Goal: Task Accomplishment & Management: Complete application form

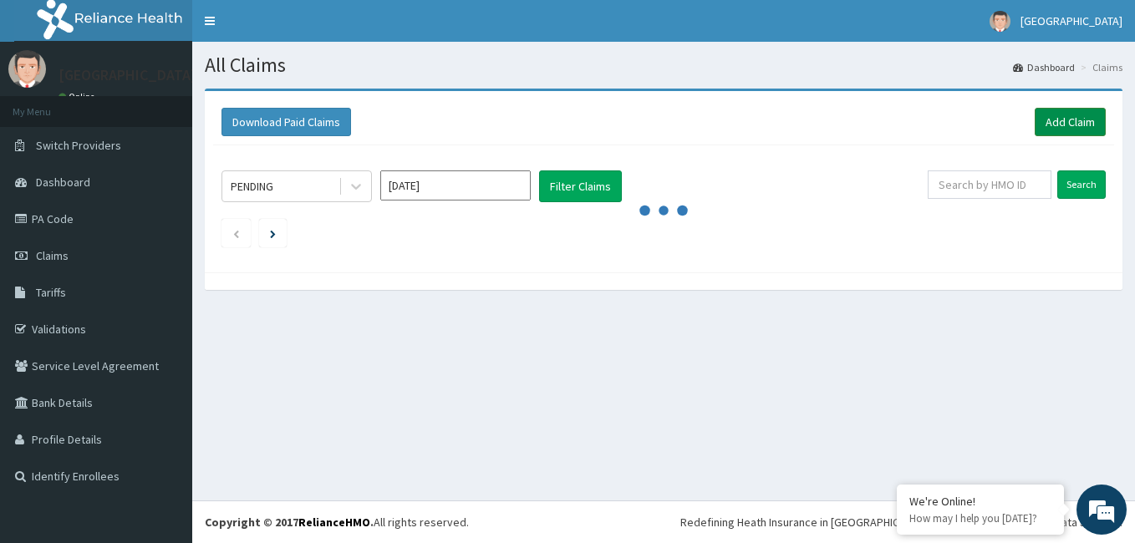
click at [1044, 115] on link "Add Claim" at bounding box center [1070, 122] width 71 height 28
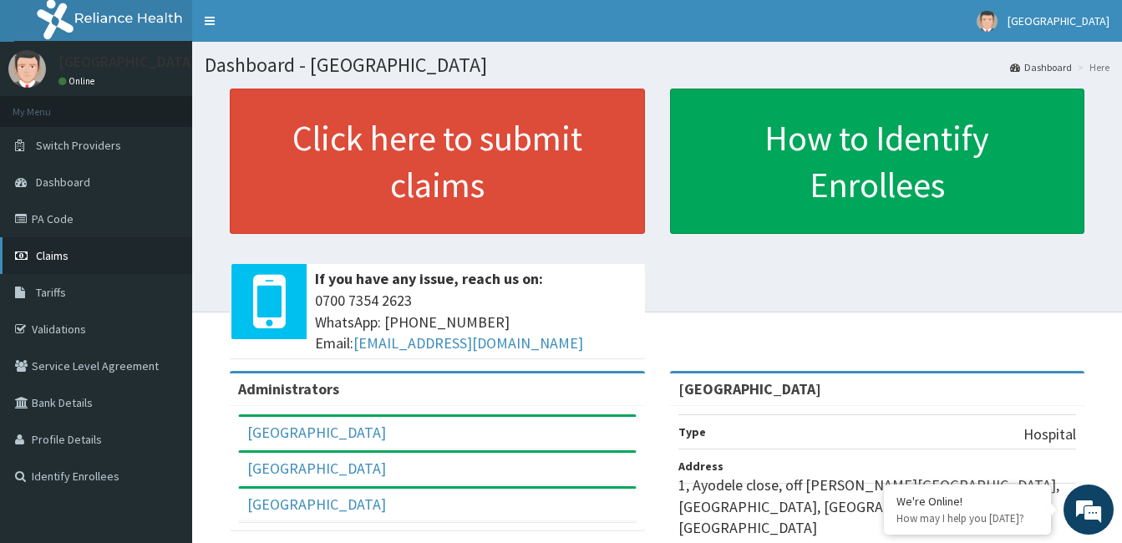
click at [31, 254] on icon at bounding box center [23, 256] width 17 height 12
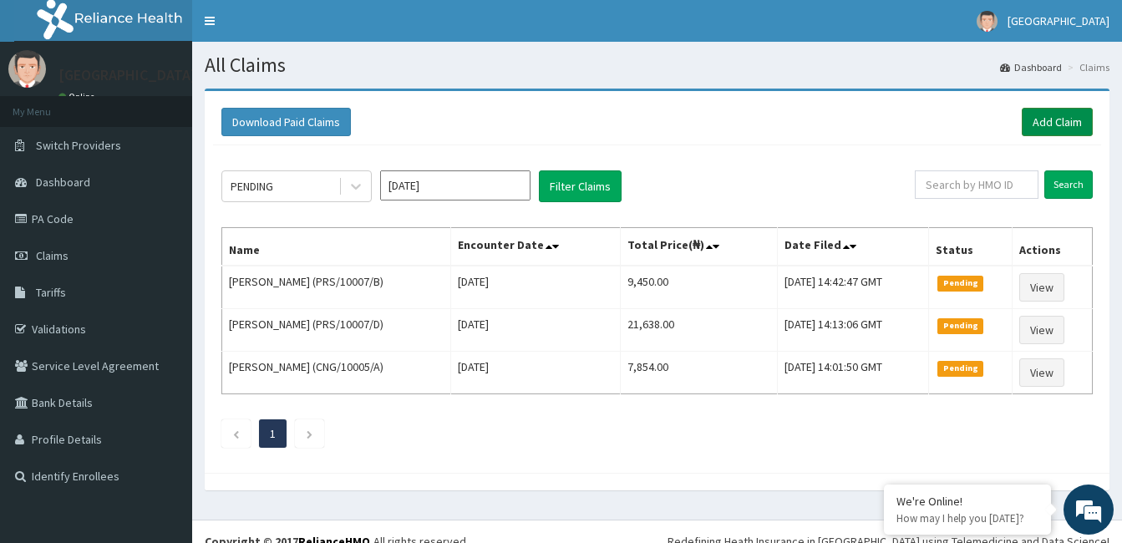
click at [1042, 129] on link "Add Claim" at bounding box center [1057, 122] width 71 height 28
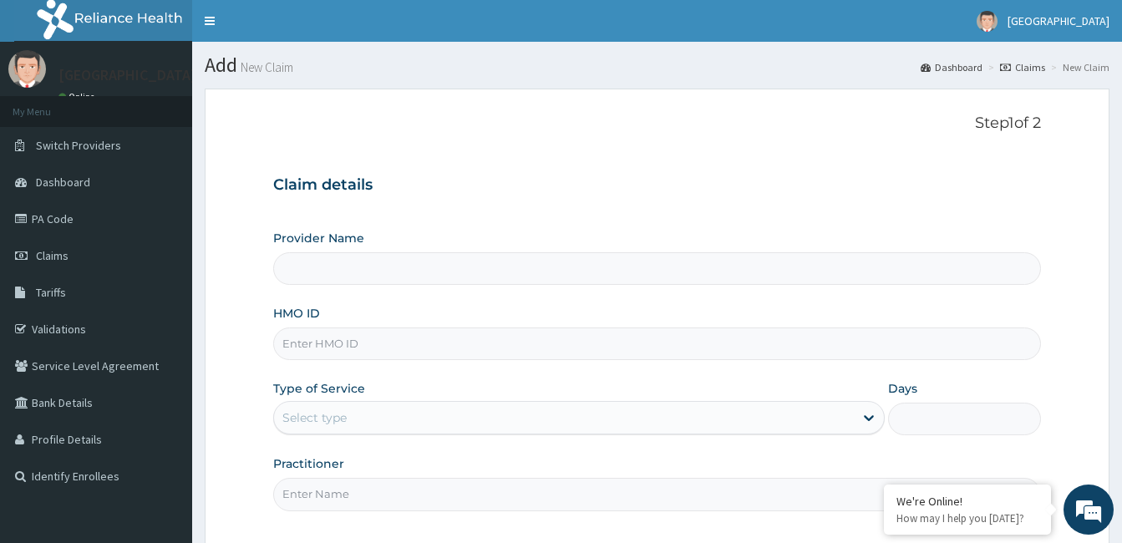
type input "[GEOGRAPHIC_DATA]"
click at [311, 339] on input "HMO ID" at bounding box center [657, 344] width 768 height 33
type input "prs/10007/B"
click at [872, 415] on icon at bounding box center [869, 418] width 17 height 17
click at [844, 517] on div "Step 1 of 2 Claim details Provider Name Ayodele Medical Centre HMO ID prs/10007…" at bounding box center [657, 319] width 768 height 408
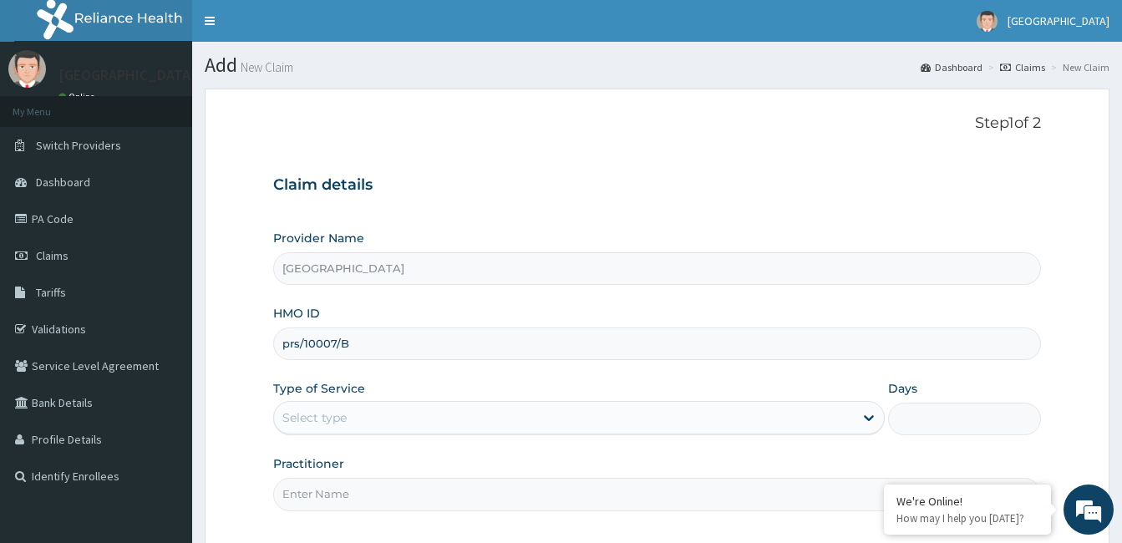
drag, startPoint x: 1016, startPoint y: 398, endPoint x: 929, endPoint y: 425, distance: 90.9
click at [929, 425] on div "Days" at bounding box center [964, 407] width 153 height 55
click at [874, 420] on icon at bounding box center [869, 418] width 17 height 17
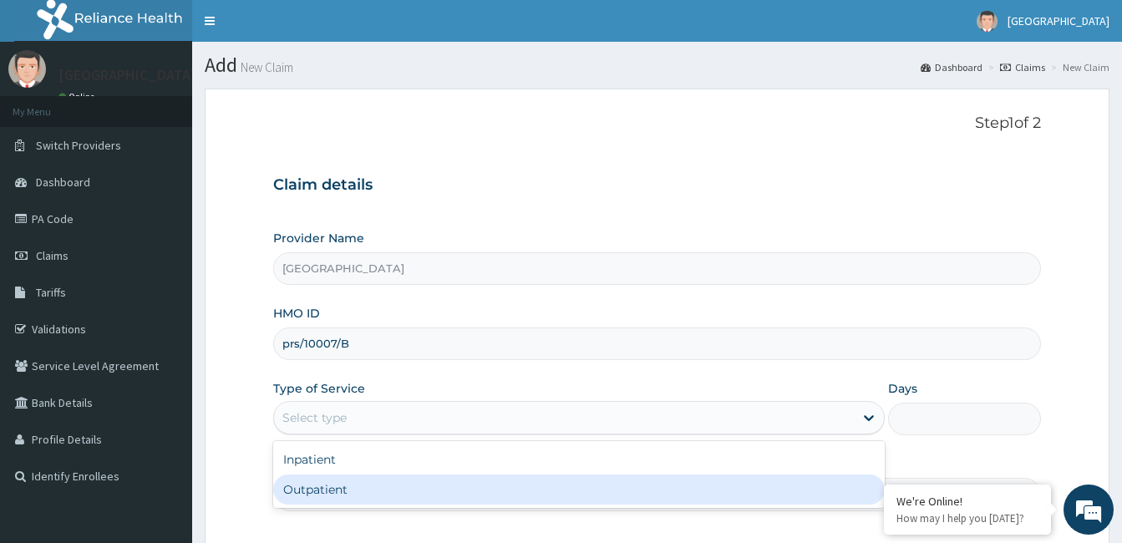
click at [848, 497] on div "Outpatient" at bounding box center [579, 490] width 612 height 30
type input "1"
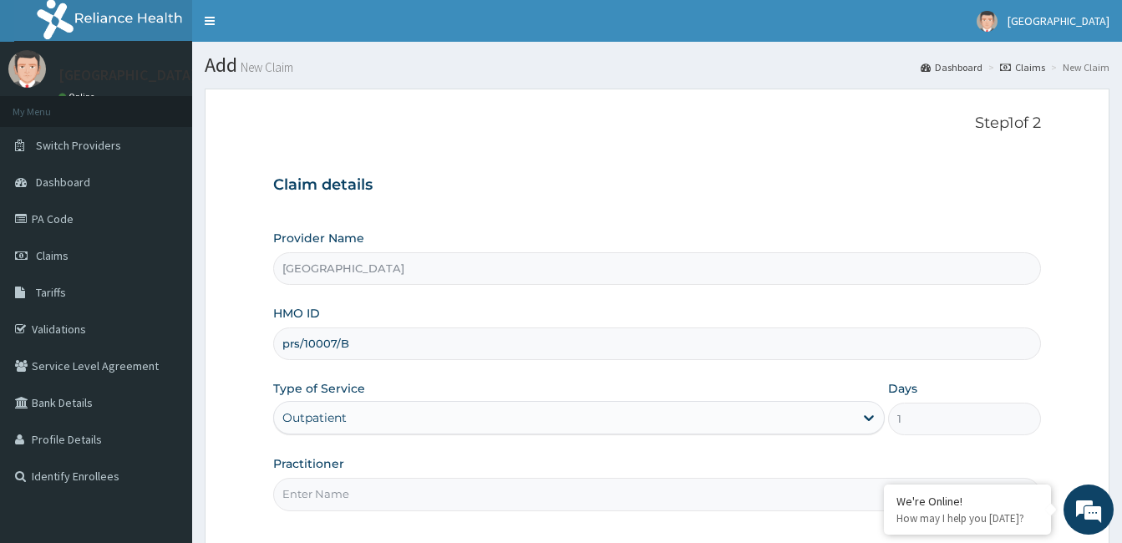
click at [848, 497] on input "Practitioner" at bounding box center [657, 494] width 768 height 33
click at [307, 499] on input "Practitioner" at bounding box center [657, 494] width 768 height 33
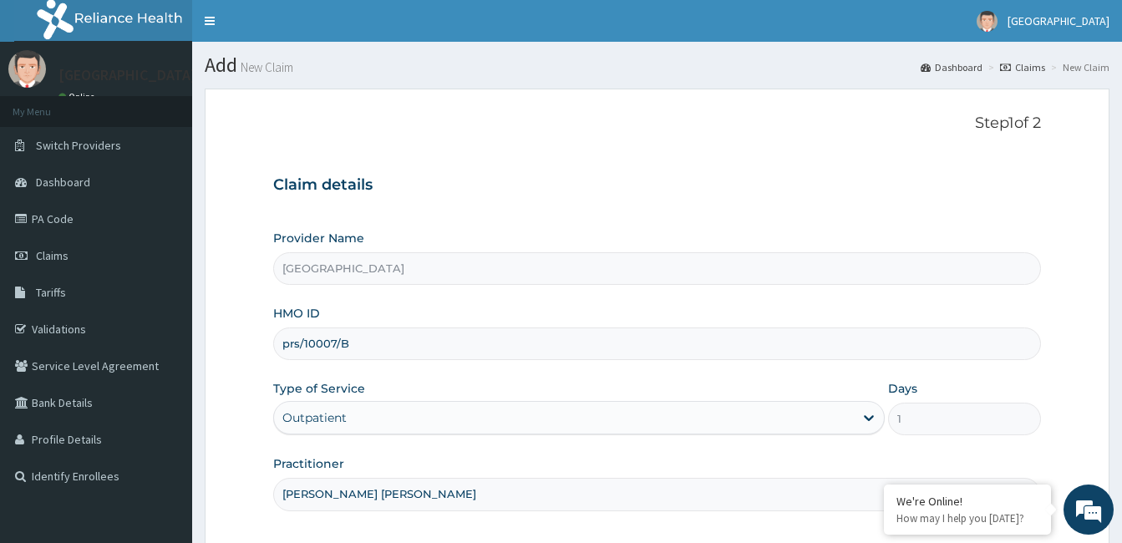
type input "DR OLATUNJI OPEYEMI"
click at [827, 466] on div "Practitioner DR OLATUNJI OPEYEMI" at bounding box center [657, 483] width 768 height 55
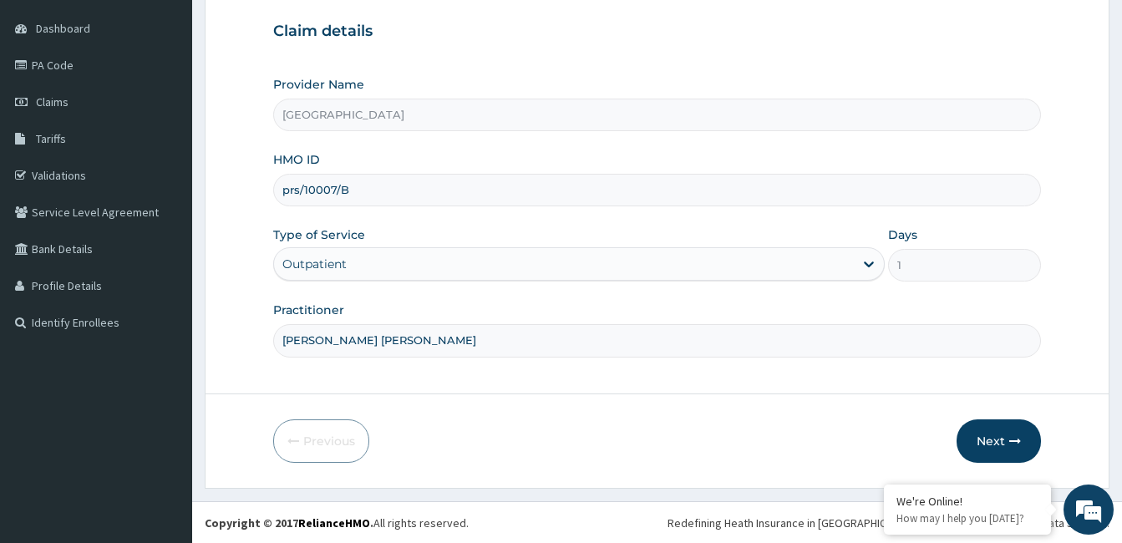
scroll to position [155, 0]
click at [994, 440] on button "Next" at bounding box center [999, 440] width 84 height 43
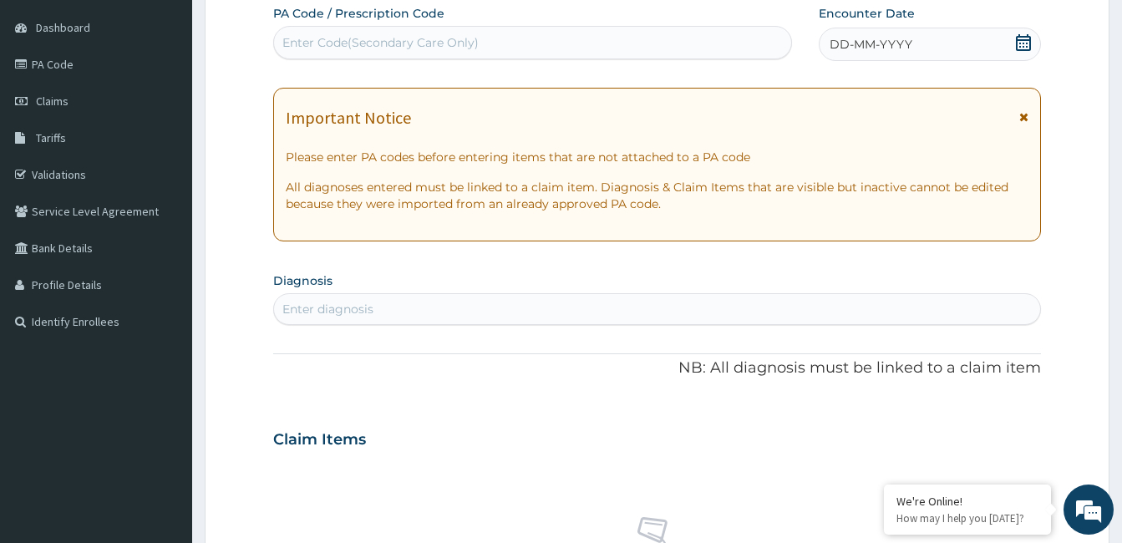
click at [342, 314] on div "Enter diagnosis" at bounding box center [328, 309] width 91 height 17
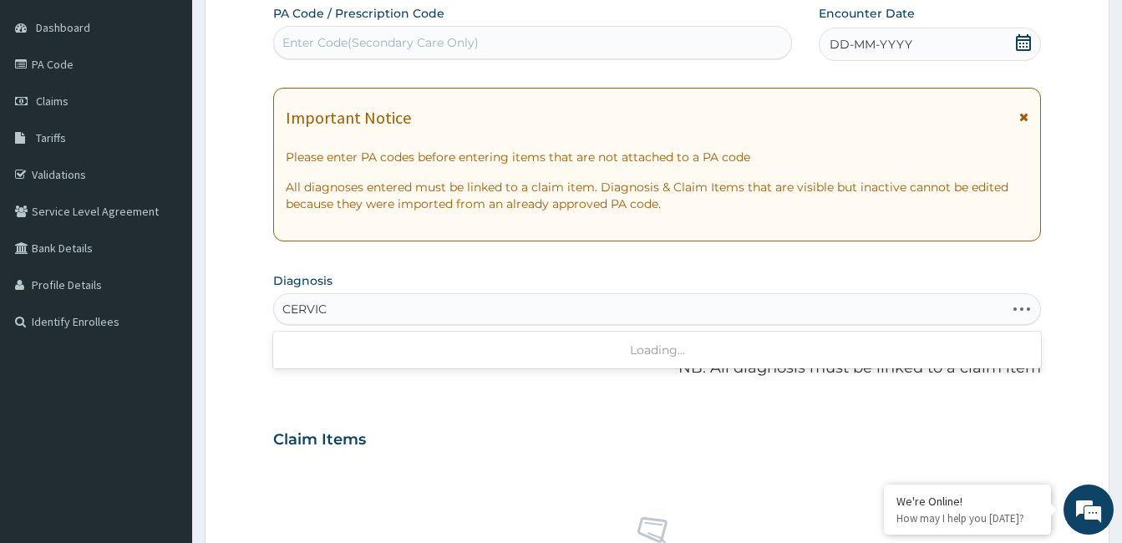
type input "CERVICA"
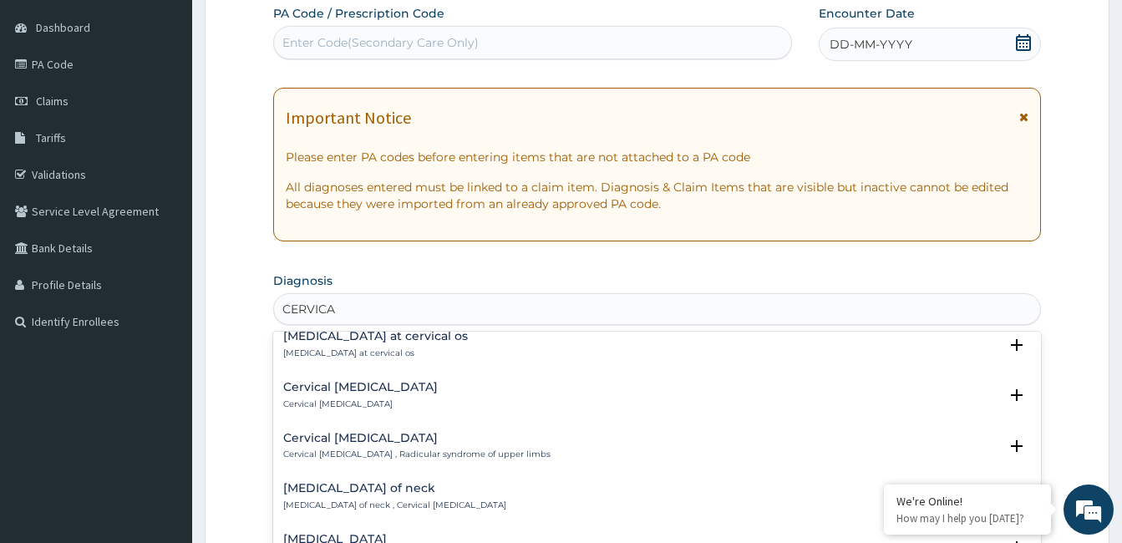
scroll to position [2165, 0]
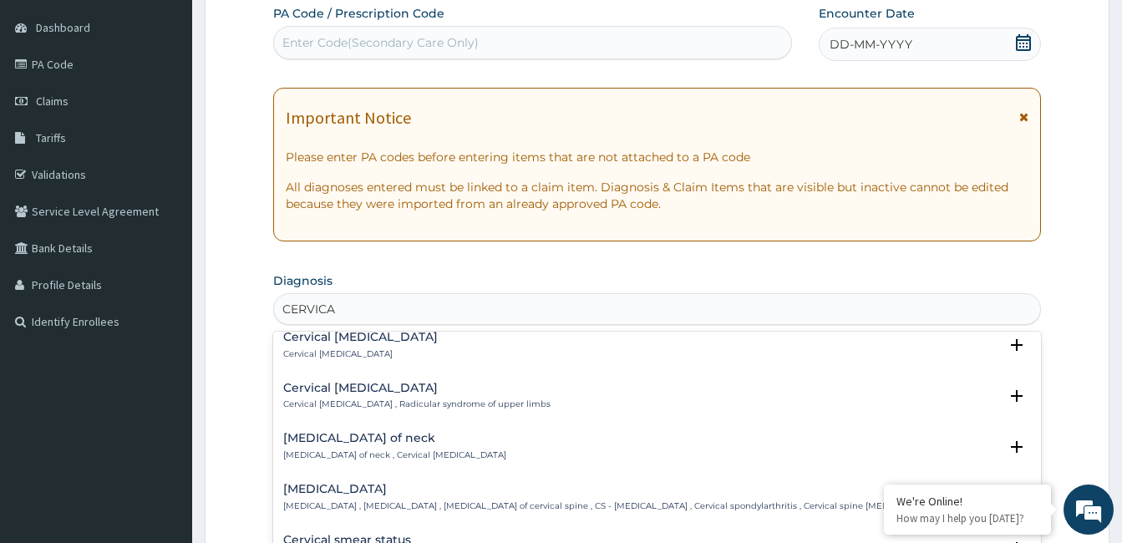
click at [370, 483] on h4 "Cervical spondylosis" at bounding box center [611, 489] width 656 height 13
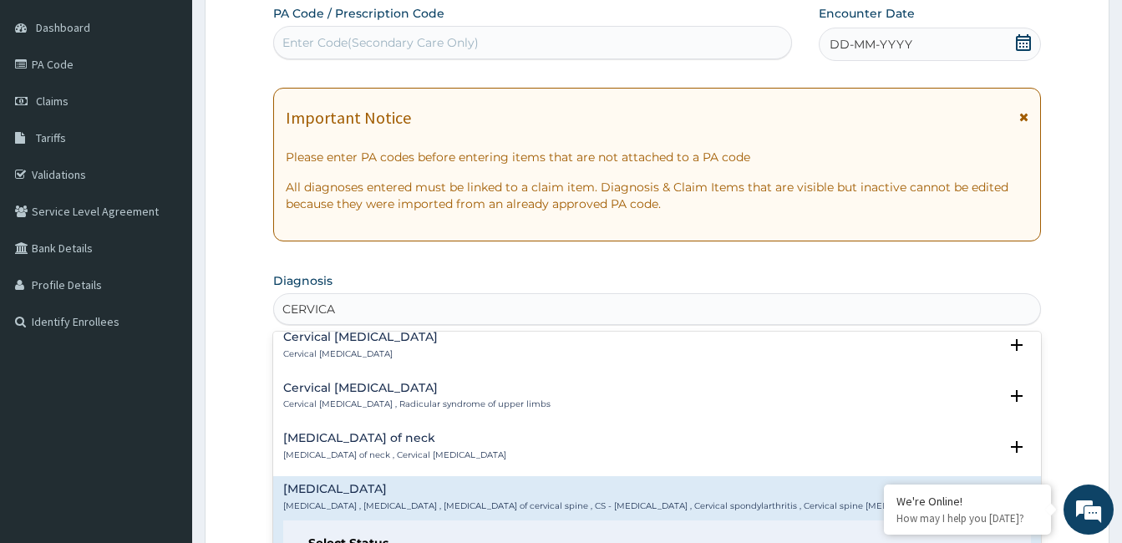
scroll to position [2271, 0]
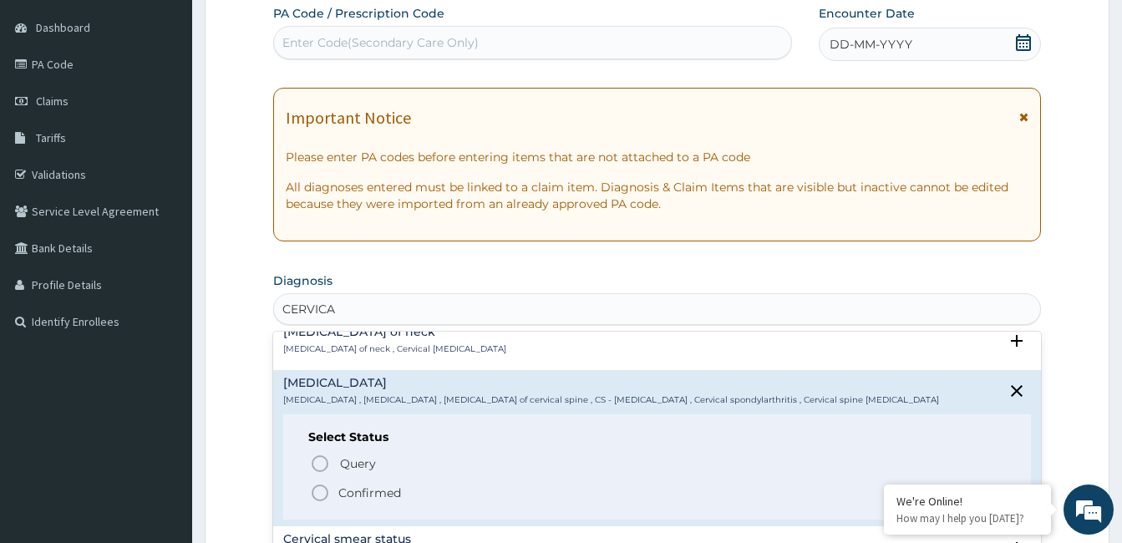
click at [323, 483] on icon "status option filled" at bounding box center [320, 493] width 20 height 20
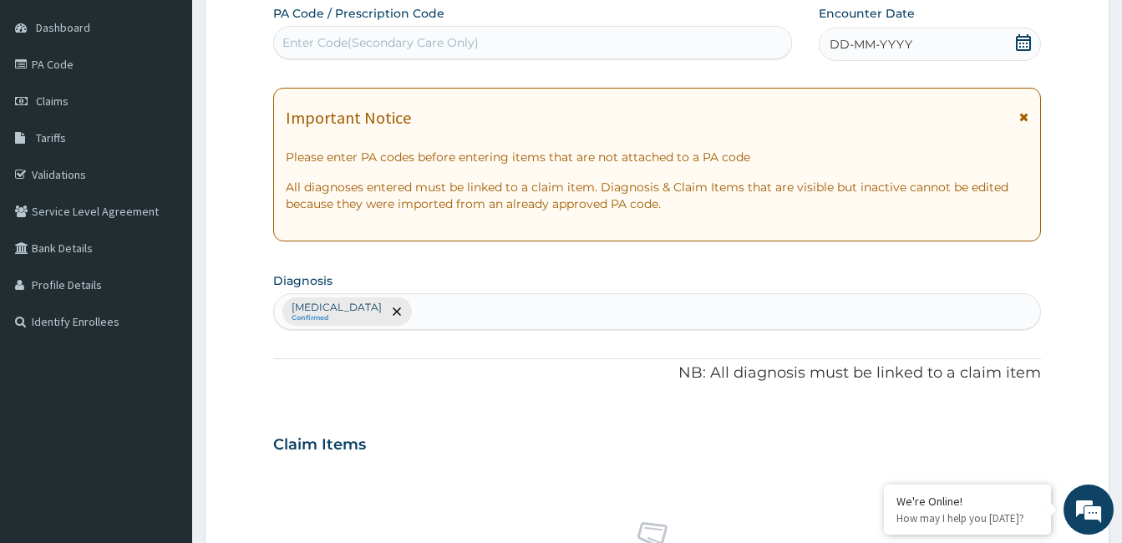
click at [1026, 40] on icon at bounding box center [1023, 42] width 15 height 17
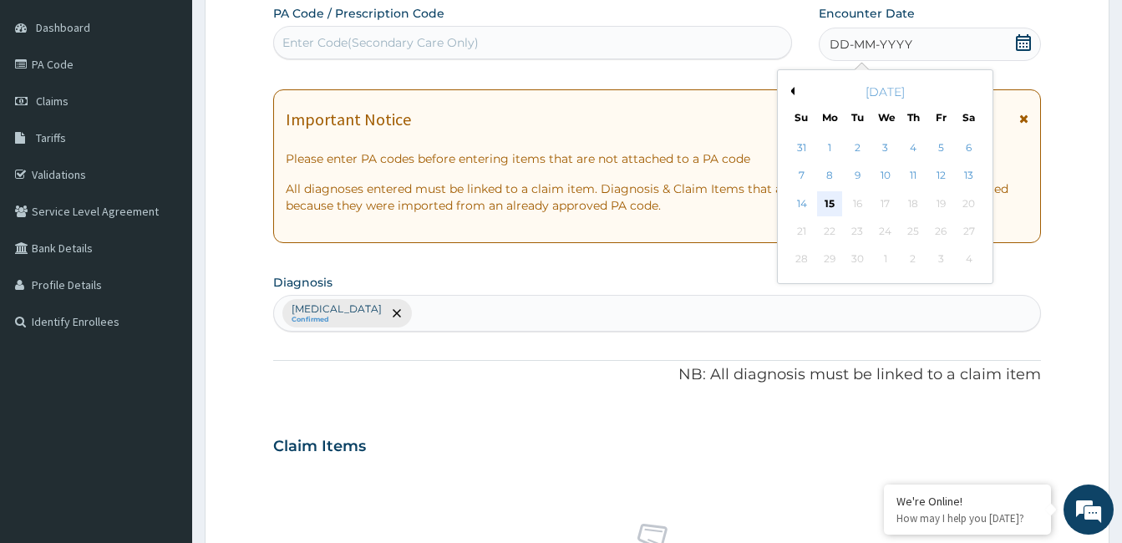
click at [835, 203] on div "15" at bounding box center [829, 203] width 25 height 25
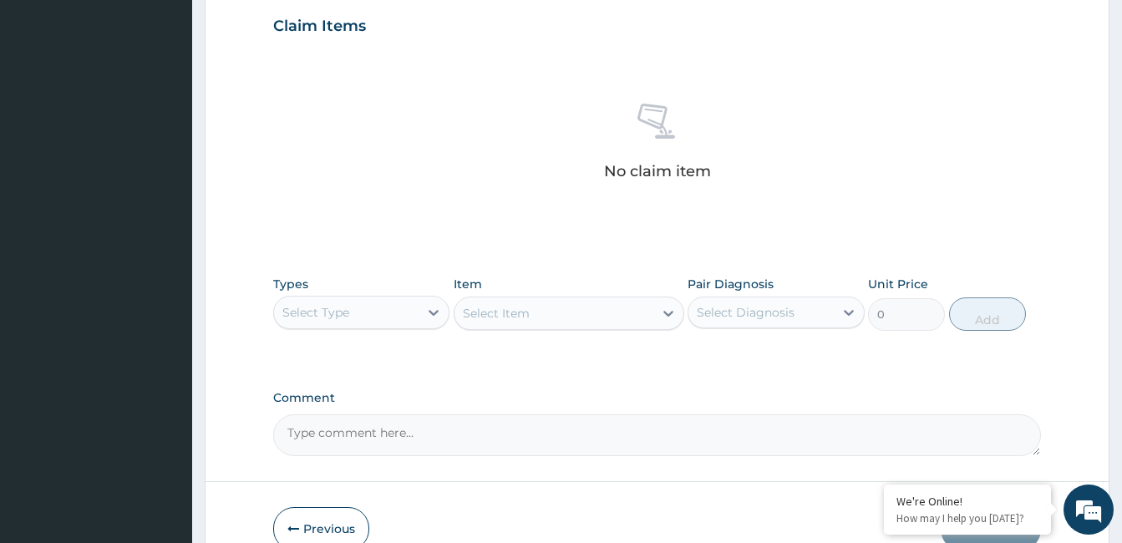
scroll to position [589, 0]
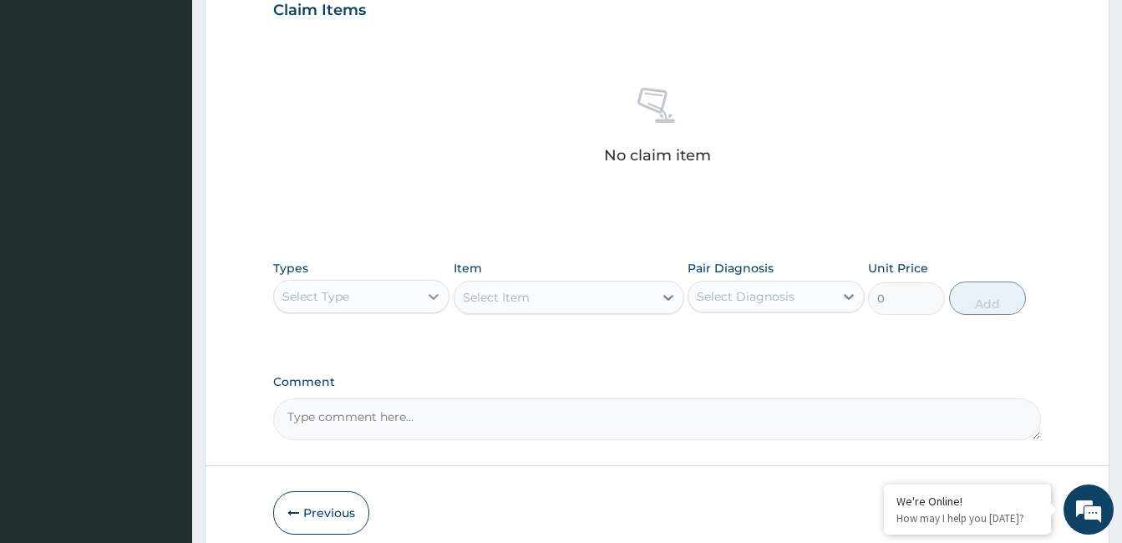
click at [433, 298] on icon at bounding box center [435, 297] width 10 height 6
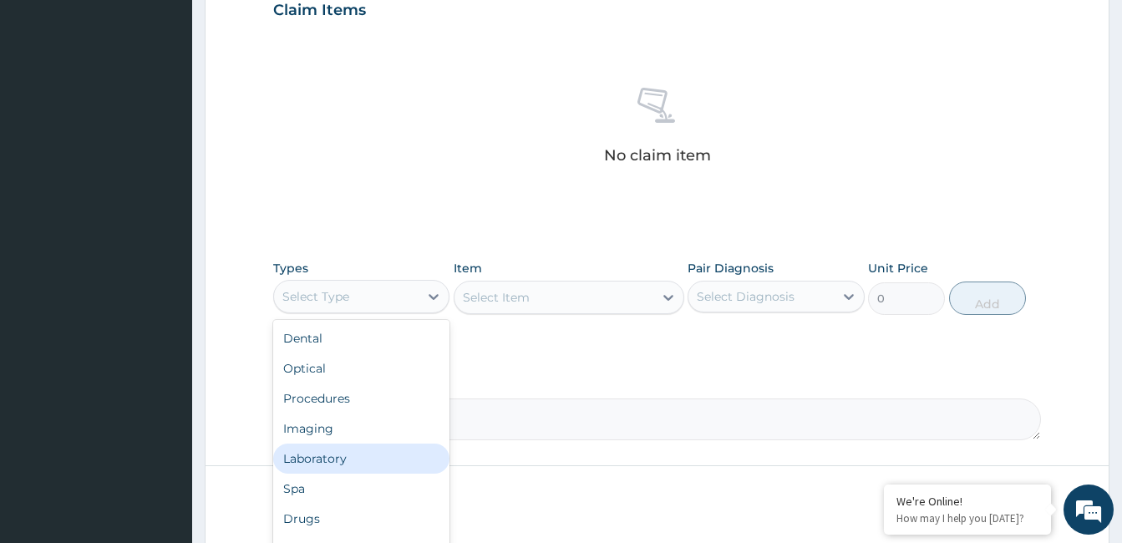
click at [394, 461] on div "Laboratory" at bounding box center [361, 459] width 176 height 30
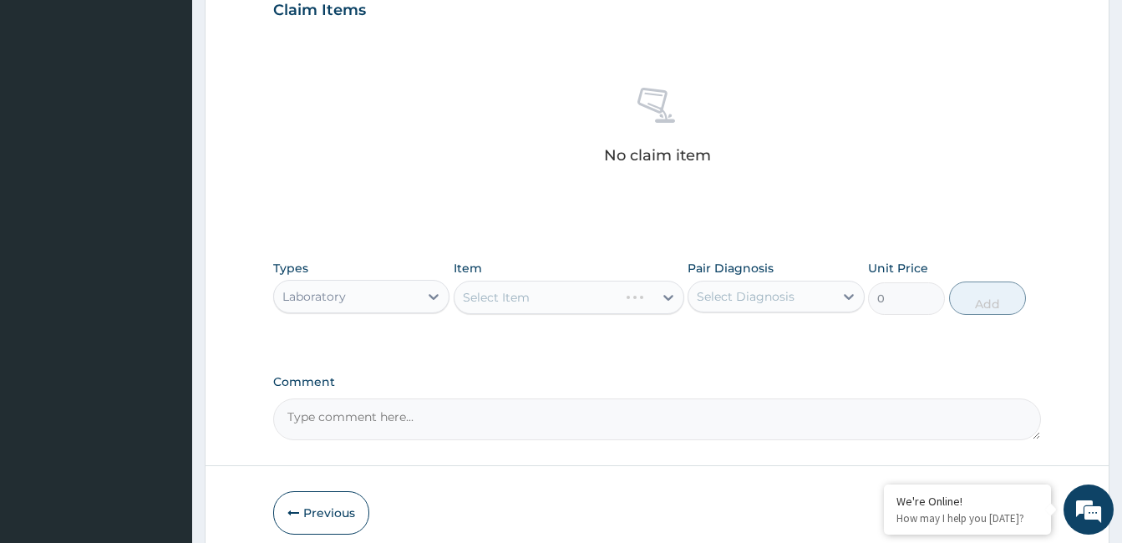
click at [658, 294] on div "Select Item" at bounding box center [569, 297] width 231 height 33
click at [669, 294] on div "Select Item" at bounding box center [569, 297] width 231 height 33
click at [667, 313] on div "Select Item" at bounding box center [569, 297] width 231 height 33
click at [845, 293] on icon at bounding box center [849, 296] width 17 height 17
click at [707, 337] on input "checkbox" at bounding box center [703, 338] width 11 height 11
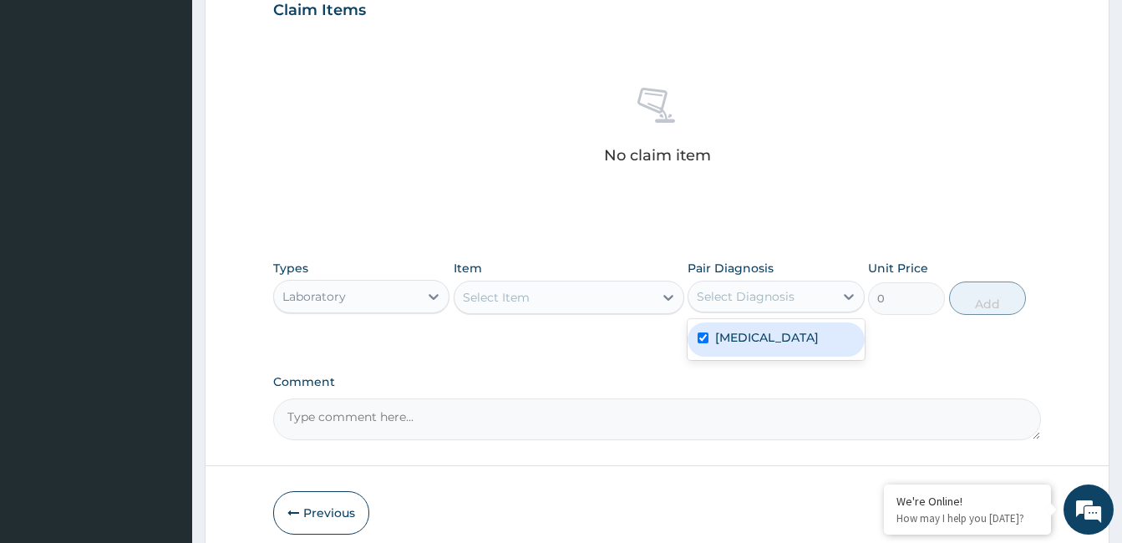
checkbox input "true"
click at [670, 296] on icon at bounding box center [668, 297] width 17 height 17
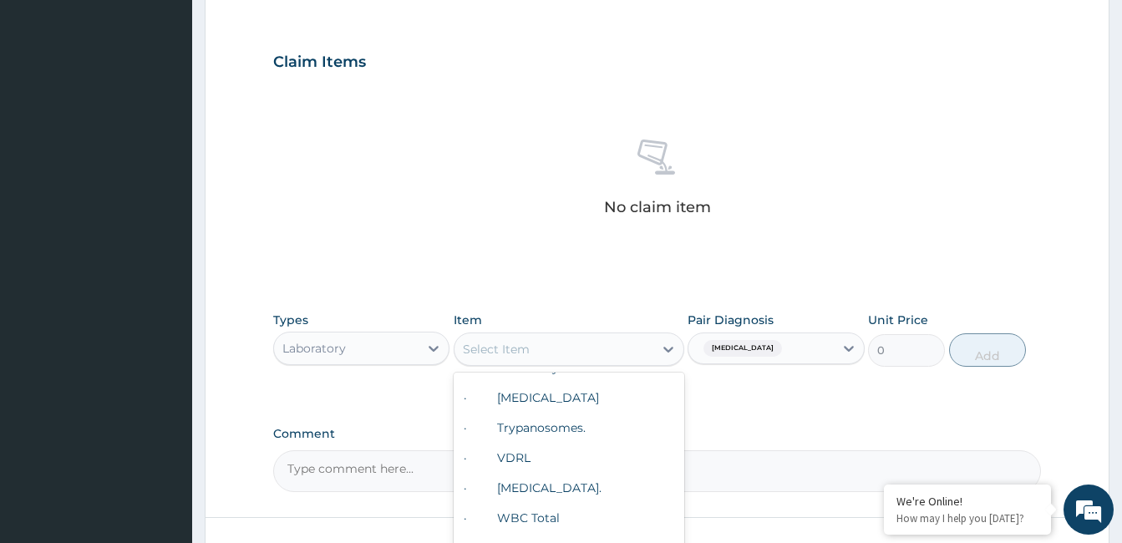
scroll to position [539, 0]
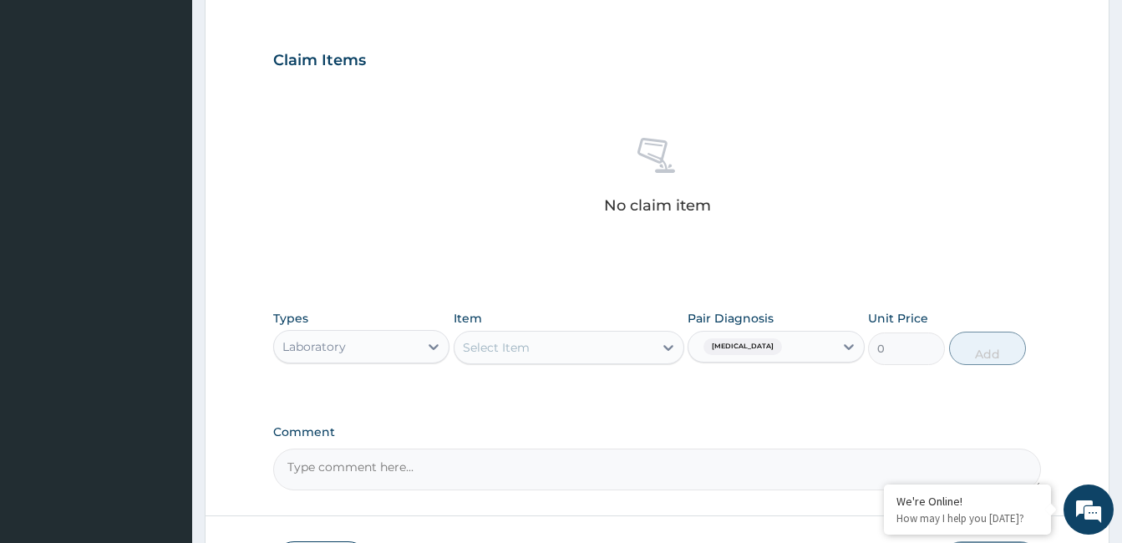
click at [517, 125] on div "No claim item" at bounding box center [657, 179] width 768 height 192
click at [433, 347] on icon at bounding box center [435, 347] width 10 height 6
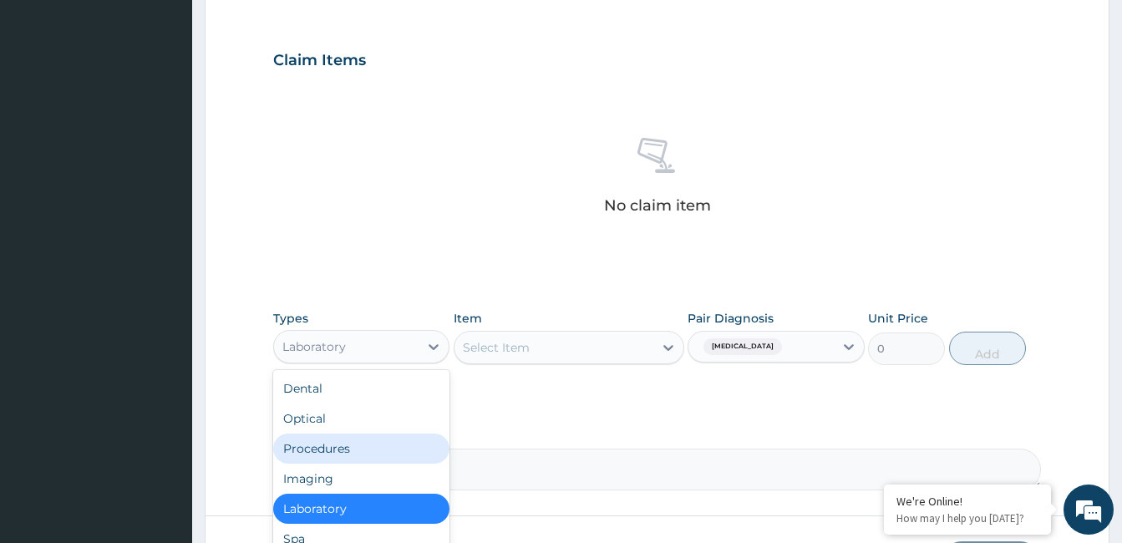
click at [360, 448] on div "Procedures" at bounding box center [361, 449] width 176 height 30
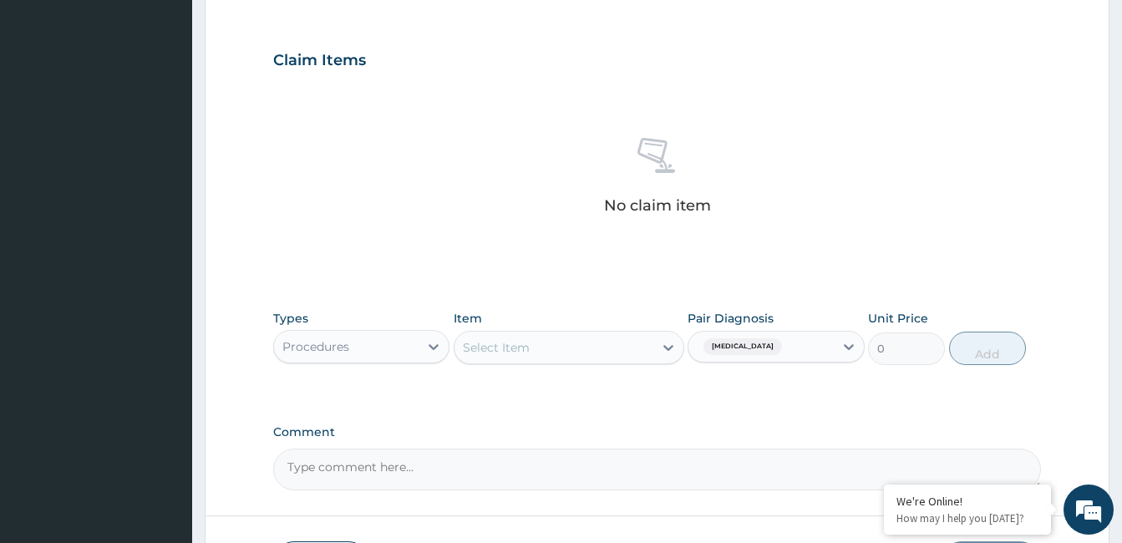
click at [668, 349] on icon at bounding box center [669, 348] width 10 height 6
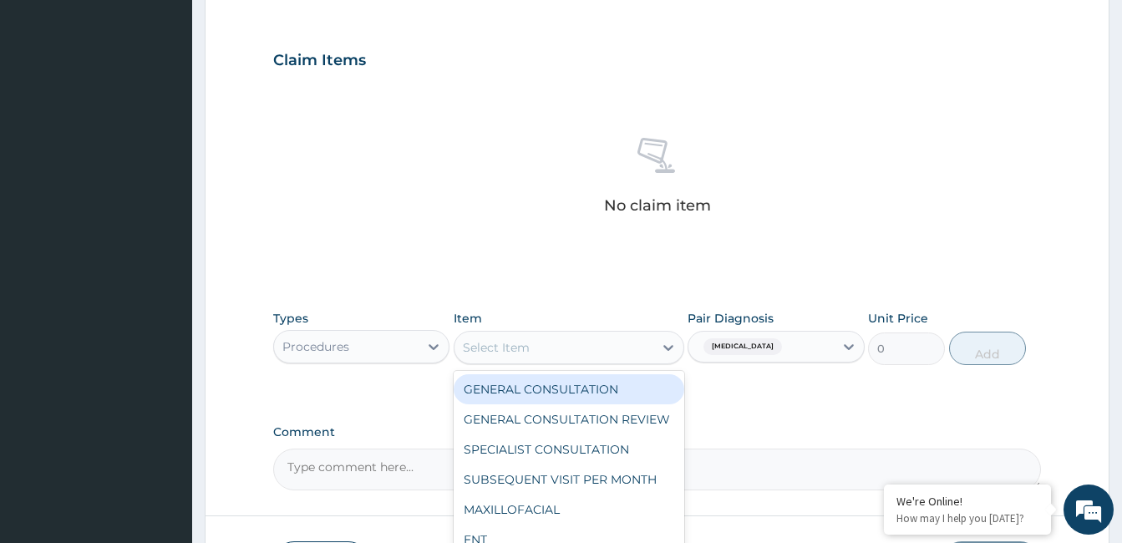
click at [571, 389] on div "GENERAL CONSULTATION" at bounding box center [569, 389] width 231 height 30
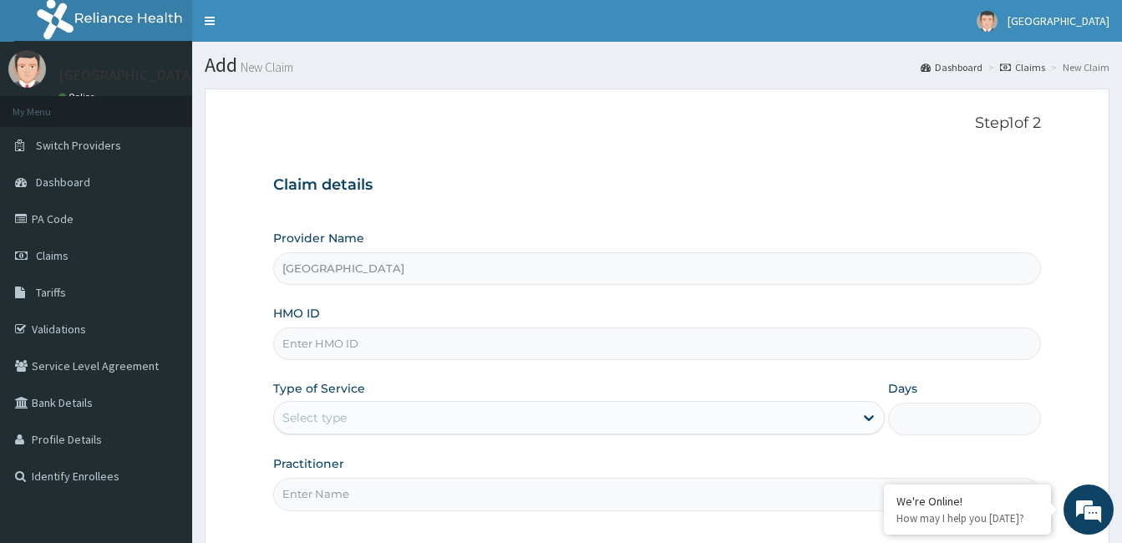
scroll to position [155, 0]
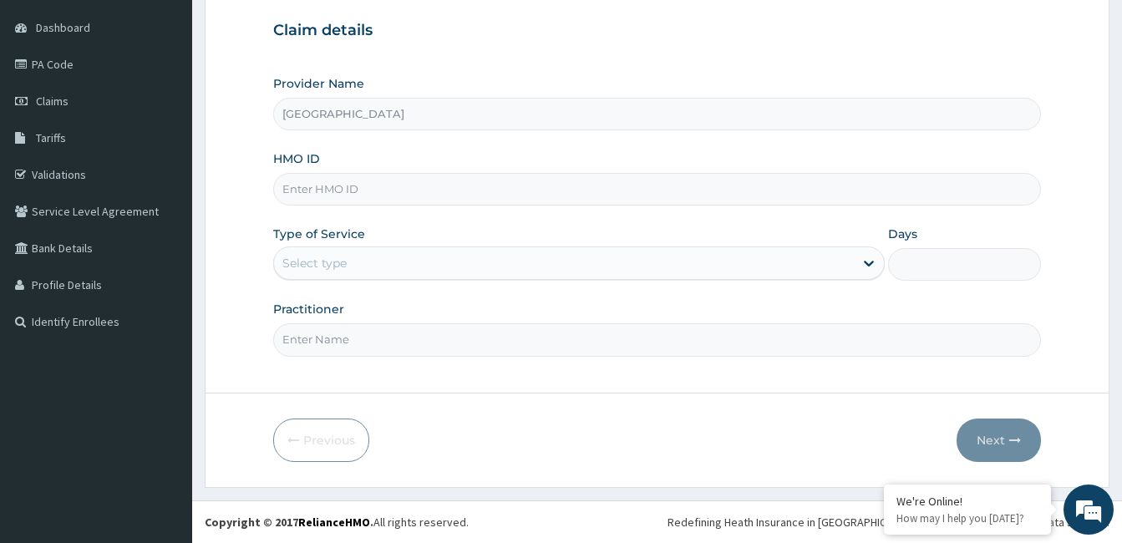
click at [321, 187] on input "HMO ID" at bounding box center [657, 189] width 768 height 33
type input "prs/10007/B"
click at [873, 259] on icon at bounding box center [869, 263] width 17 height 17
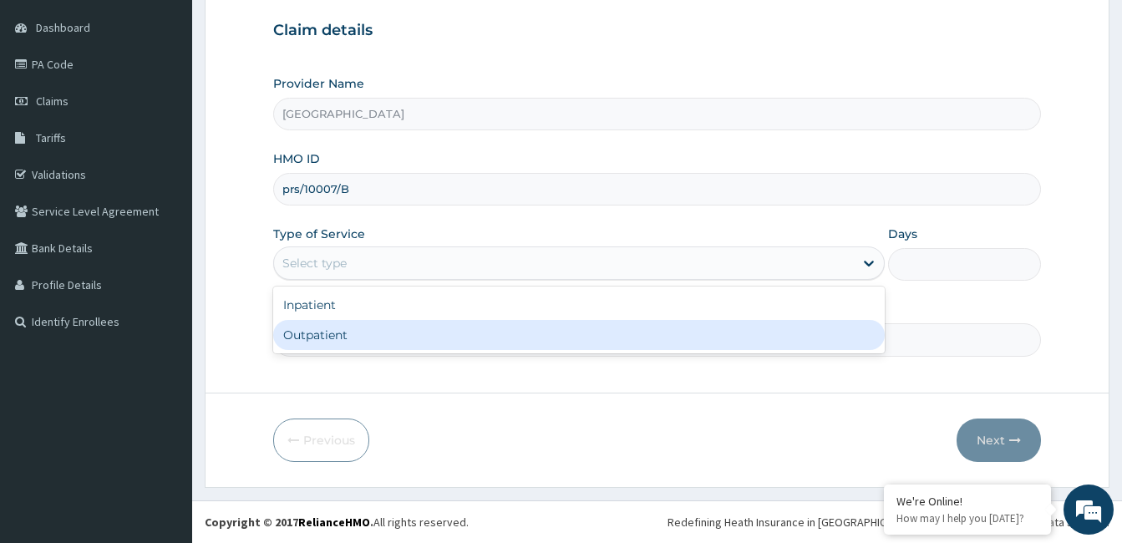
click at [837, 334] on div "Outpatient" at bounding box center [579, 335] width 612 height 30
type input "1"
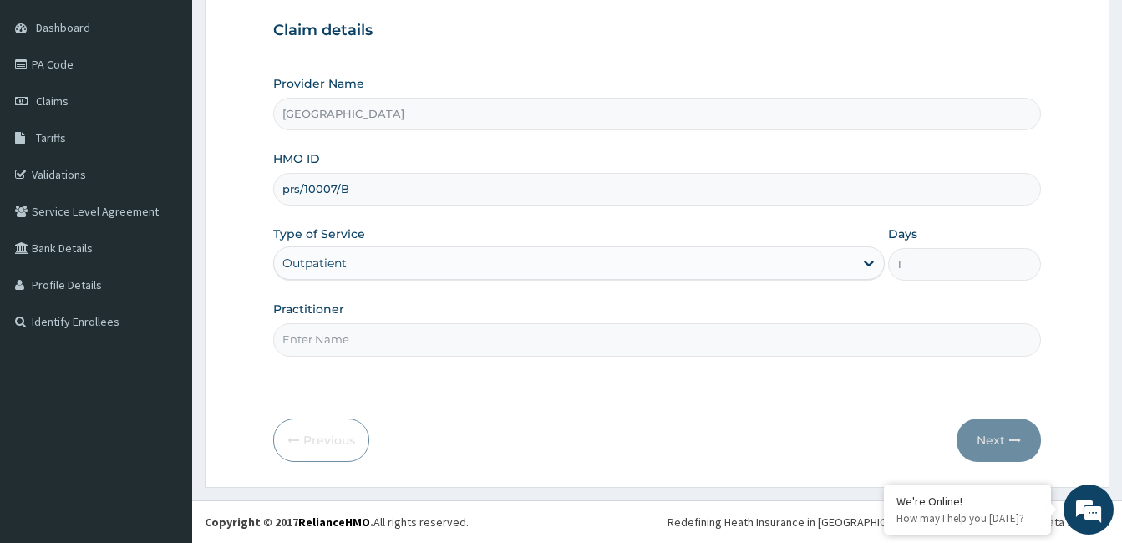
click at [479, 348] on input "Practitioner" at bounding box center [657, 339] width 768 height 33
type input "DR [PERSON_NAME]"
click at [1015, 439] on icon "button" at bounding box center [1016, 441] width 12 height 12
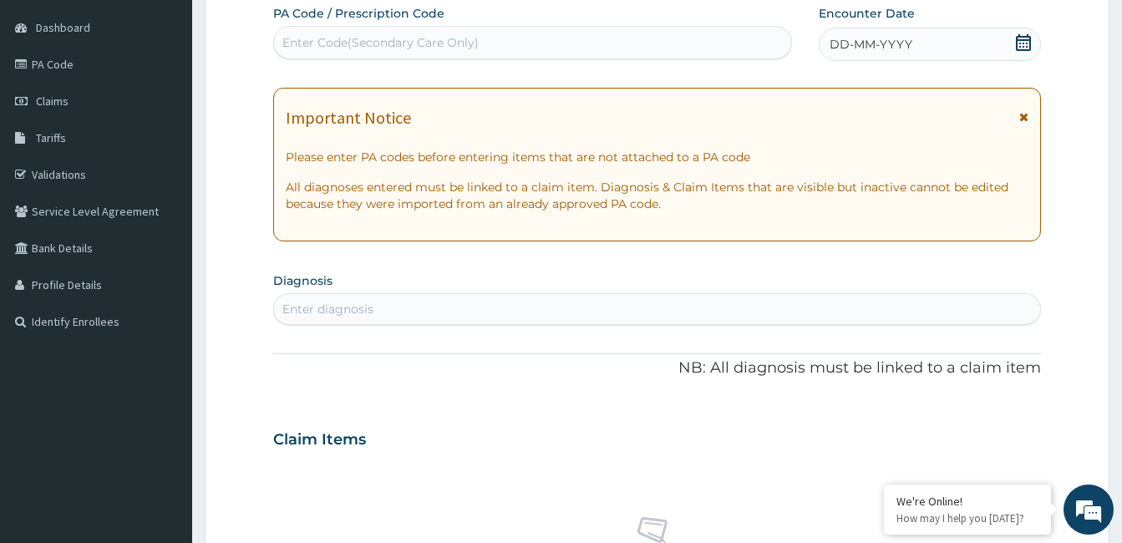
click at [398, 299] on div "Enter diagnosis" at bounding box center [657, 309] width 766 height 27
type input "CERVICAL SP"
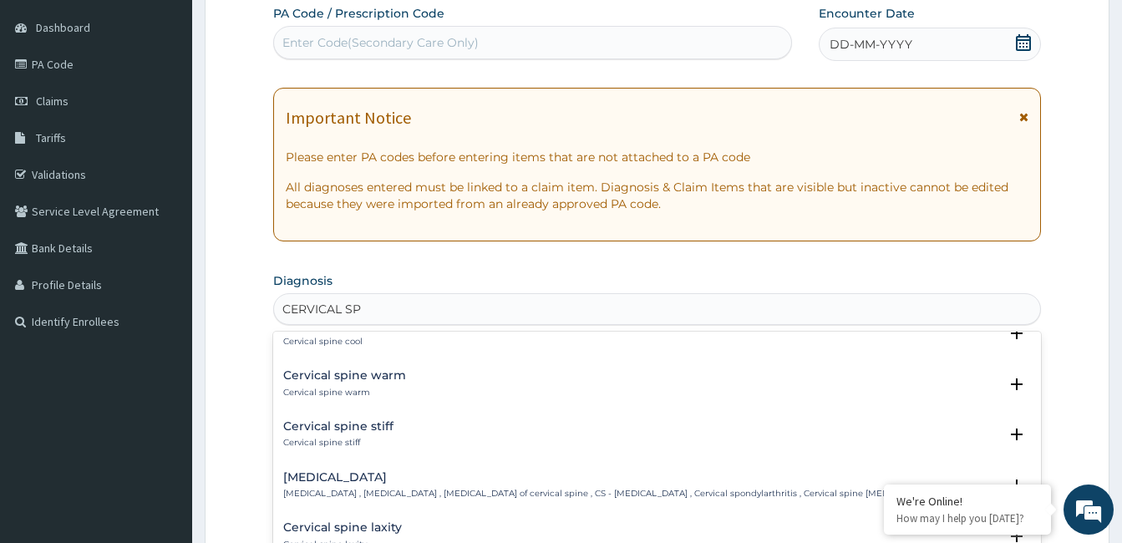
scroll to position [390, 0]
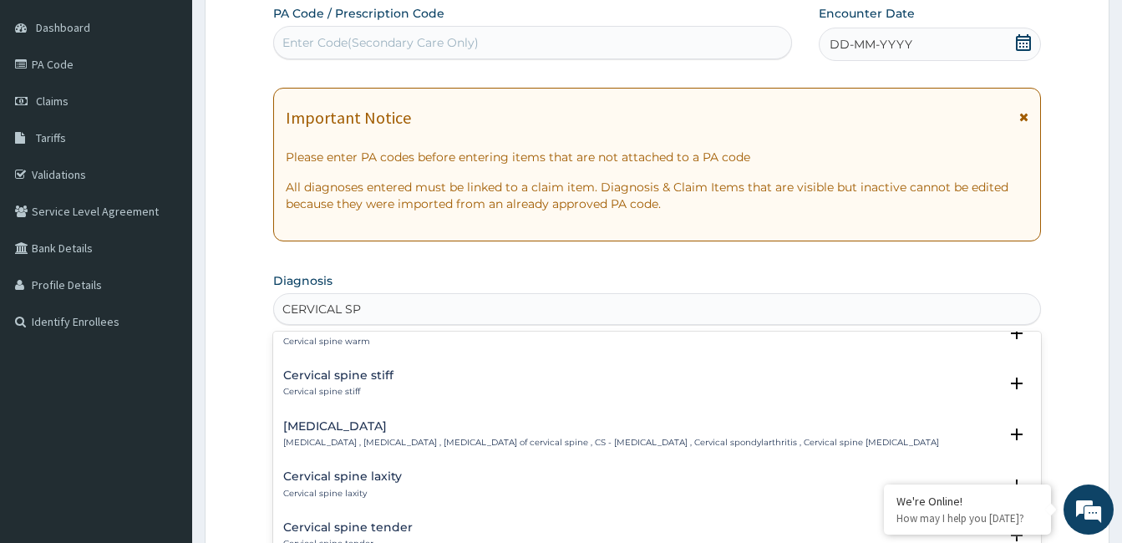
click at [394, 433] on h4 "Cervical spondylosis" at bounding box center [611, 426] width 656 height 13
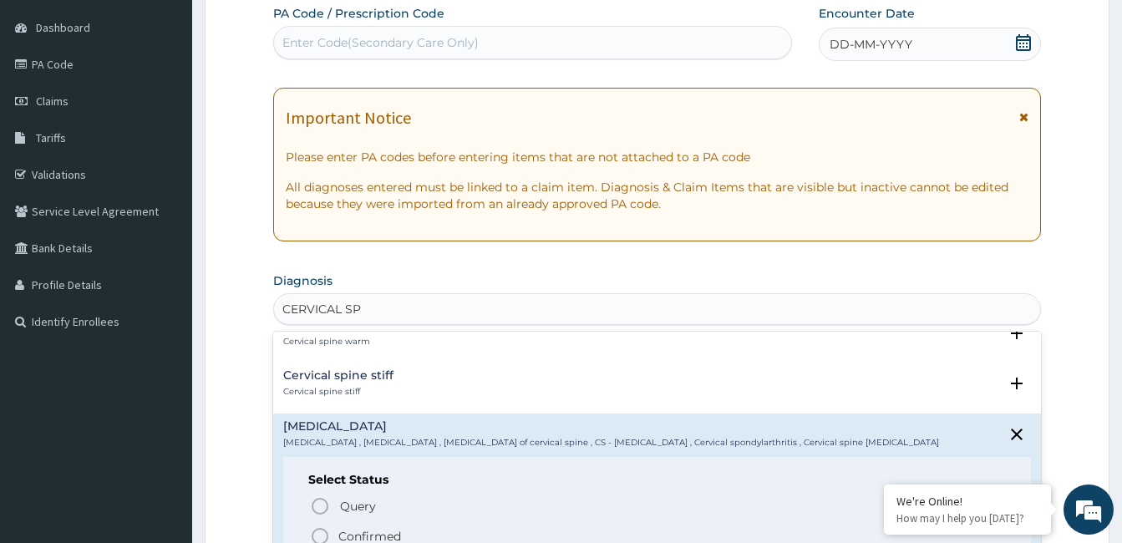
click at [321, 538] on icon "status option filled" at bounding box center [320, 537] width 20 height 20
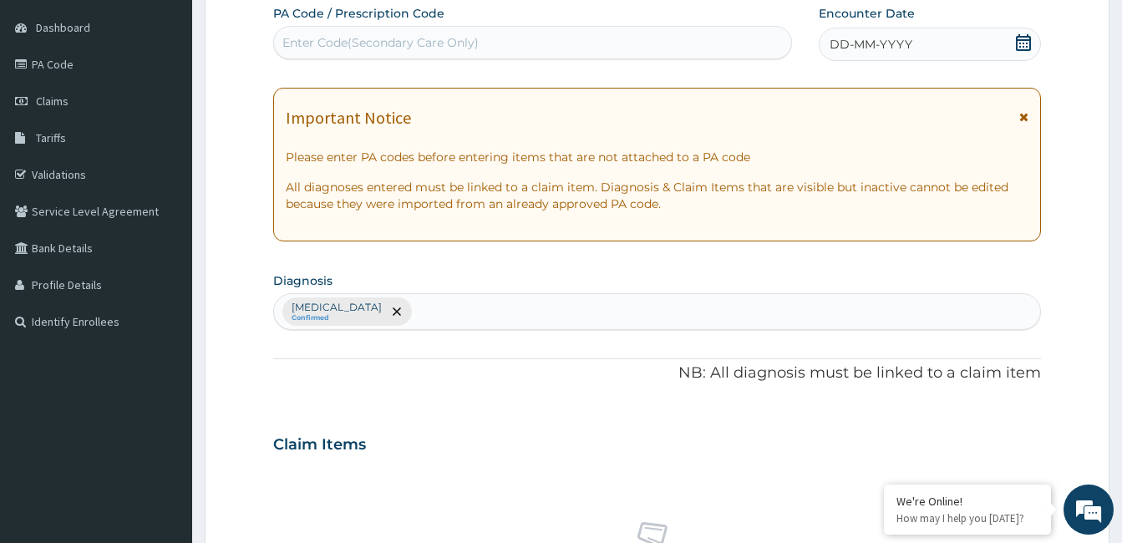
click at [478, 458] on div "Claim Items" at bounding box center [657, 441] width 768 height 43
click at [479, 458] on div "Claim Items" at bounding box center [657, 441] width 768 height 43
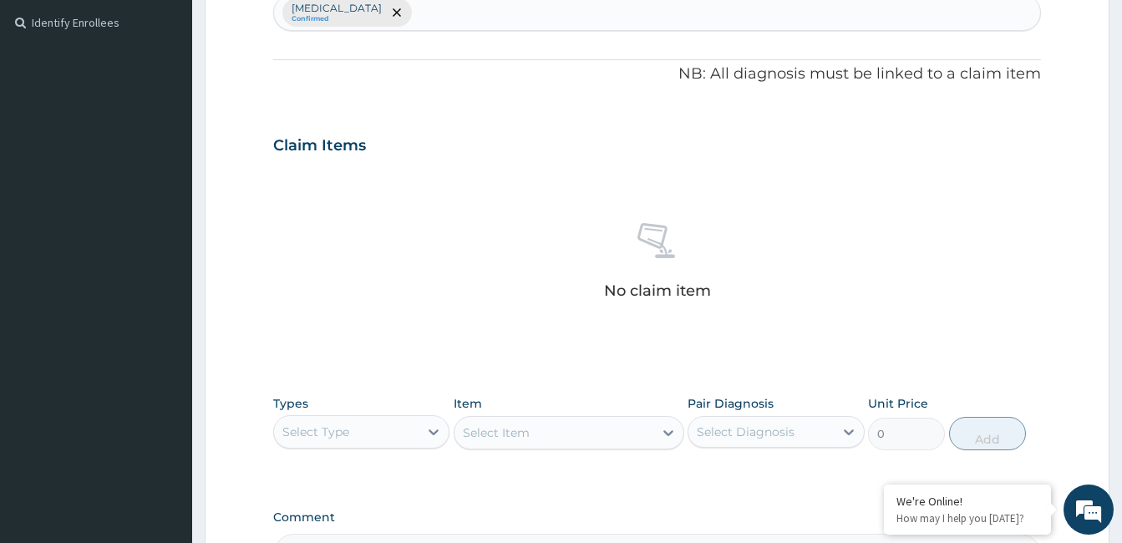
scroll to position [456, 0]
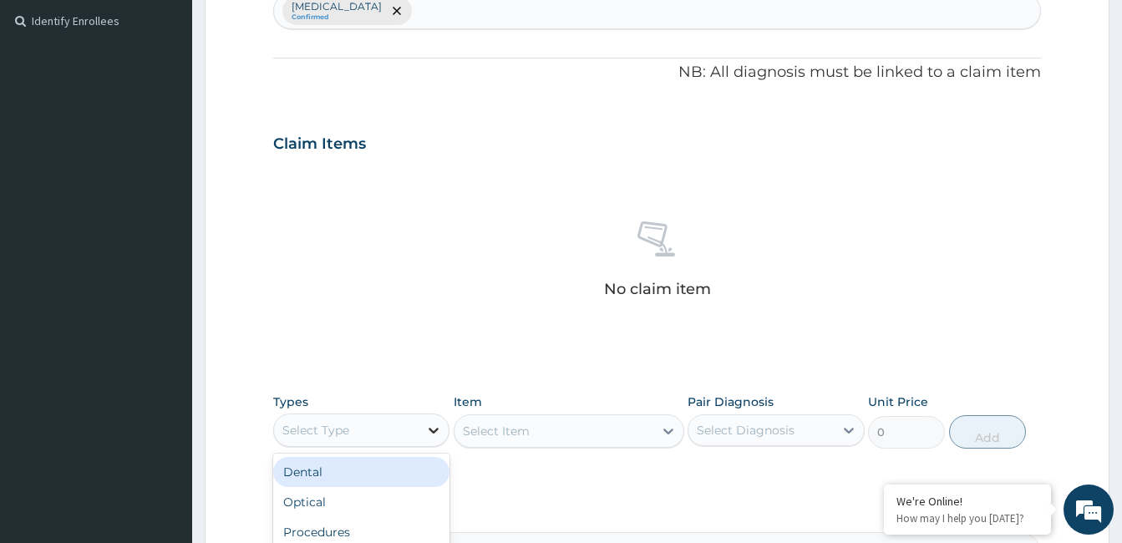
click at [429, 432] on icon at bounding box center [433, 430] width 17 height 17
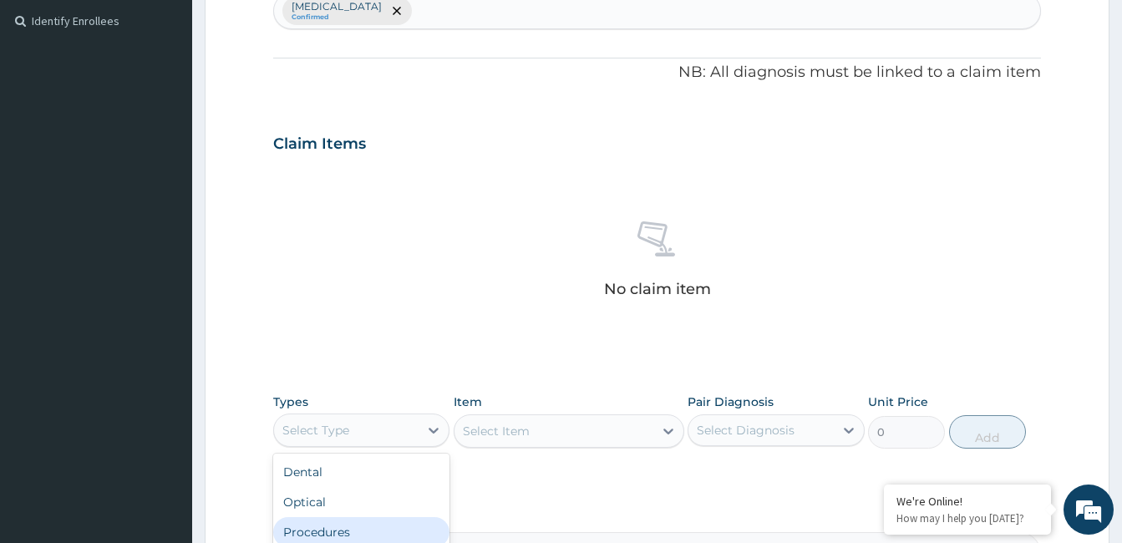
click at [403, 525] on div "Procedures" at bounding box center [361, 532] width 176 height 30
click at [669, 429] on div "Select Item" at bounding box center [569, 431] width 231 height 33
click at [669, 429] on icon at bounding box center [668, 431] width 17 height 17
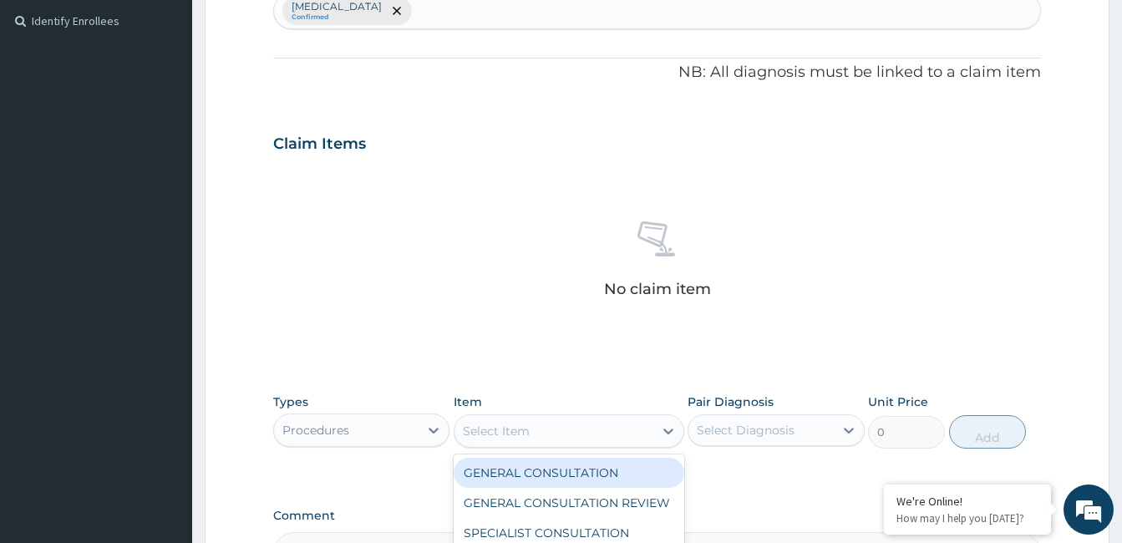
click at [640, 461] on div "GENERAL CONSULTATION" at bounding box center [569, 473] width 231 height 30
type input "2500"
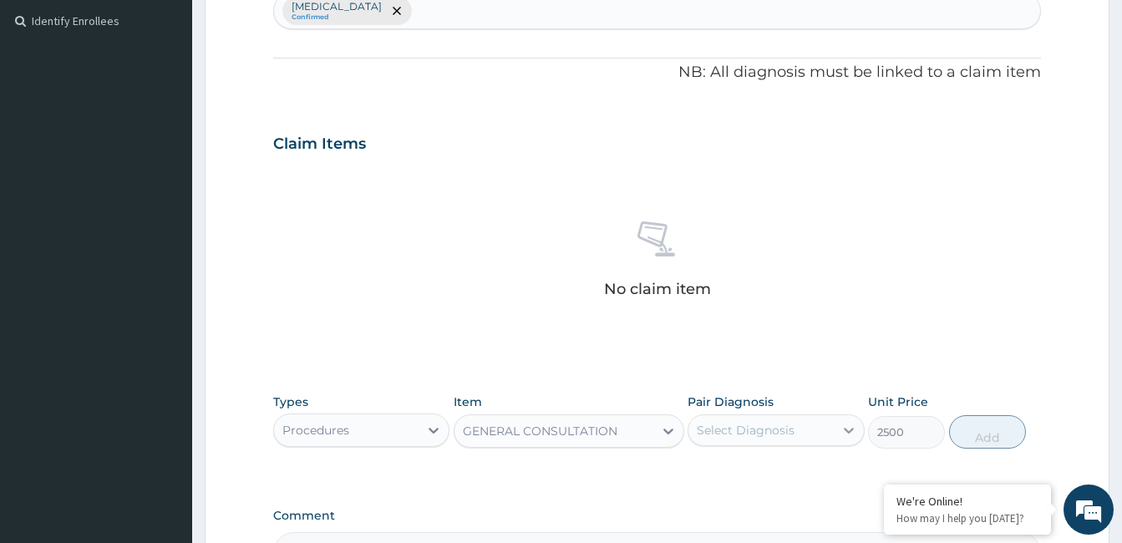
click at [852, 430] on icon at bounding box center [849, 431] width 10 height 6
click at [704, 476] on input "checkbox" at bounding box center [703, 471] width 11 height 11
checkbox input "true"
click at [966, 426] on button "Add" at bounding box center [987, 431] width 77 height 33
type input "0"
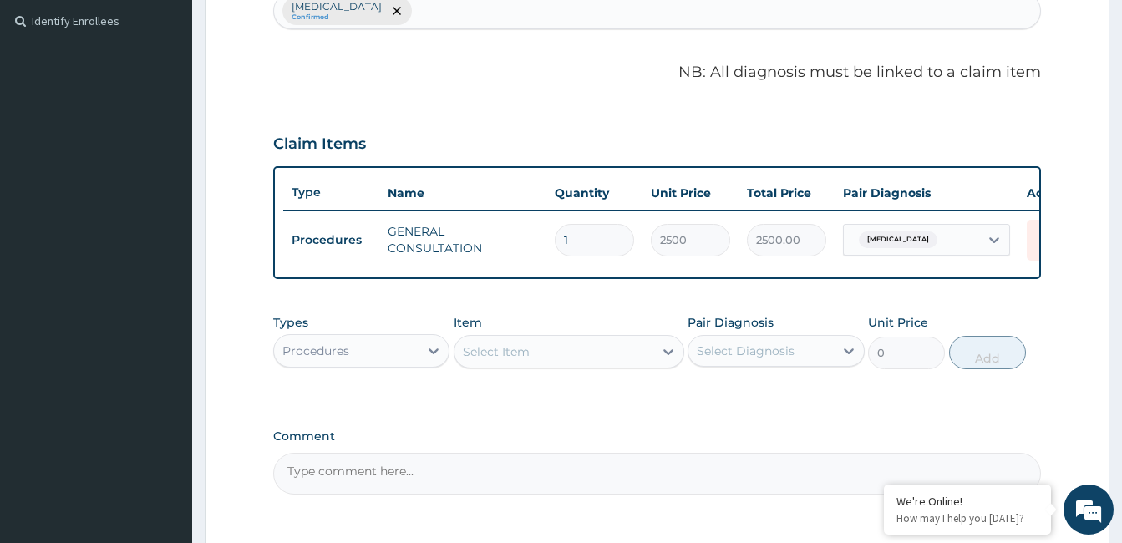
drag, startPoint x: 556, startPoint y: 419, endPoint x: 496, endPoint y: 353, distance: 88.8
click at [496, 353] on div "PA Code / Prescription Code Enter Code(Secondary Care Only) Encounter Date DD-M…" at bounding box center [657, 99] width 768 height 791
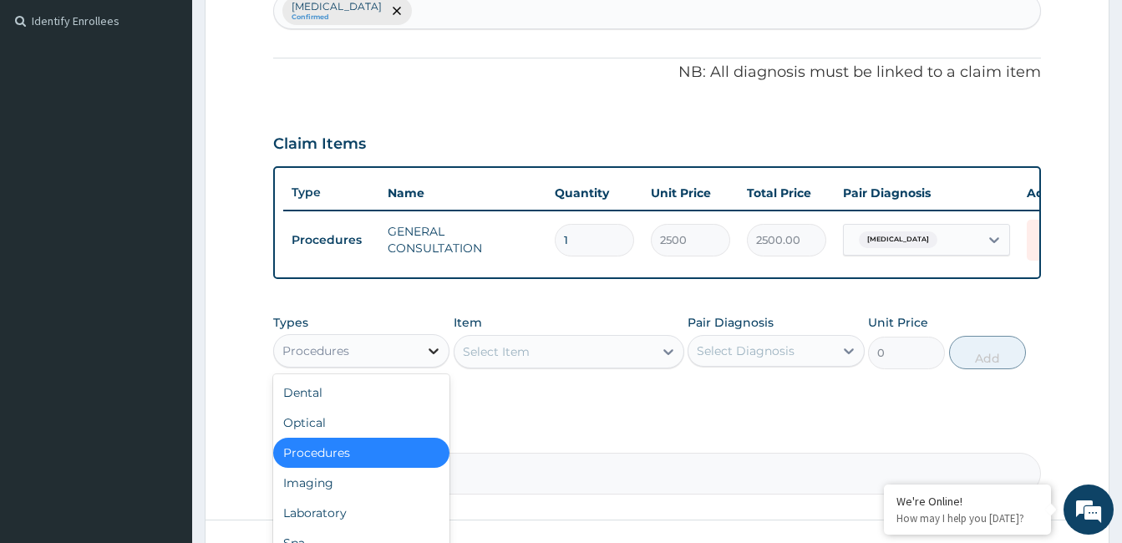
click at [435, 354] on icon at bounding box center [435, 352] width 10 height 6
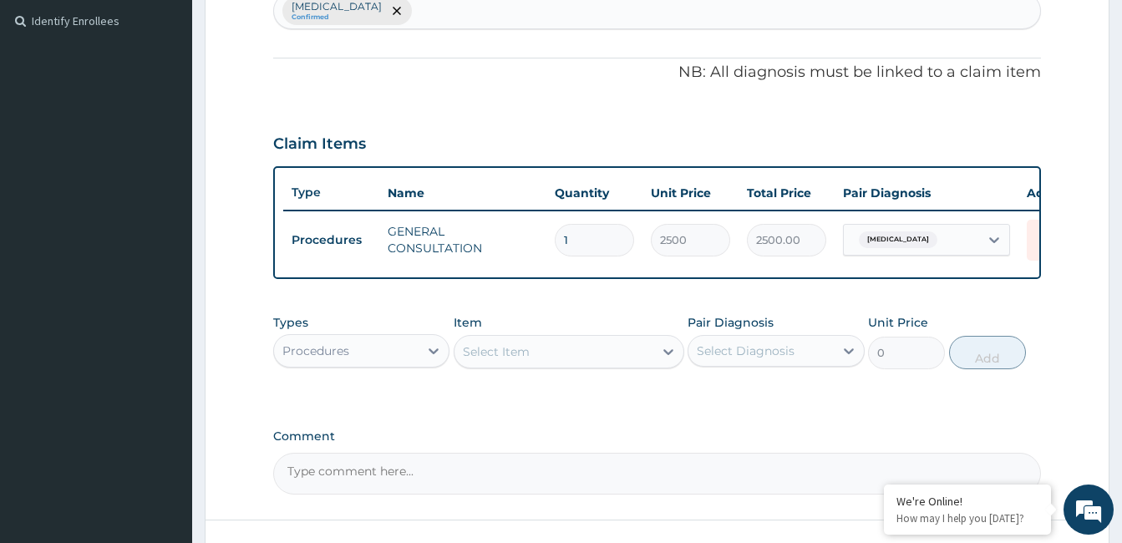
click at [624, 438] on div "PA Code / Prescription Code Enter Code(Secondary Care Only) Encounter Date DD-M…" at bounding box center [657, 99] width 768 height 791
click at [398, 489] on textarea "Comment" at bounding box center [657, 474] width 768 height 42
type textarea "CELE"
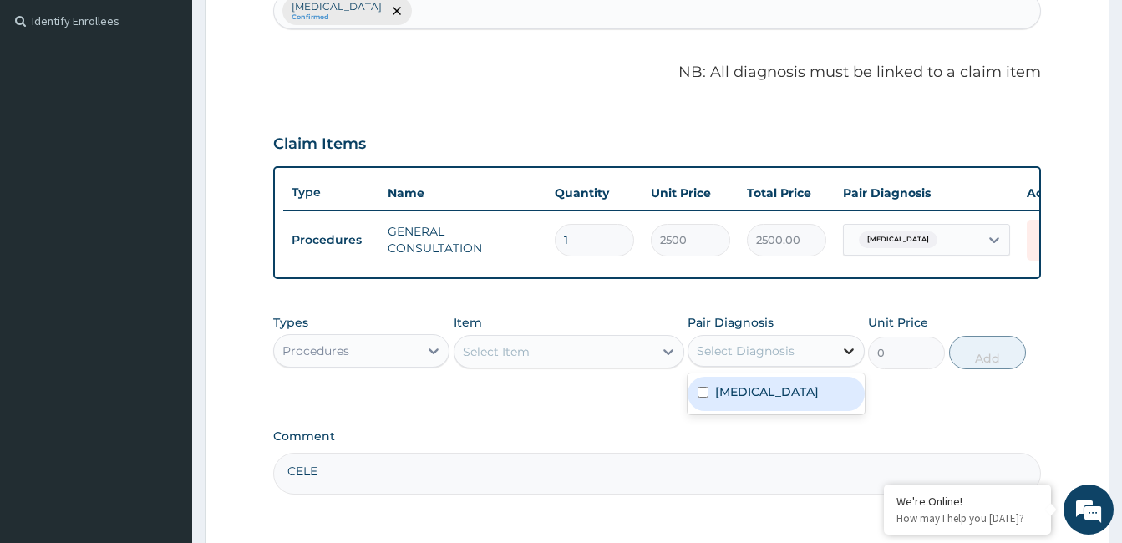
click at [845, 359] on icon at bounding box center [849, 351] width 17 height 17
click at [440, 355] on icon at bounding box center [433, 351] width 17 height 17
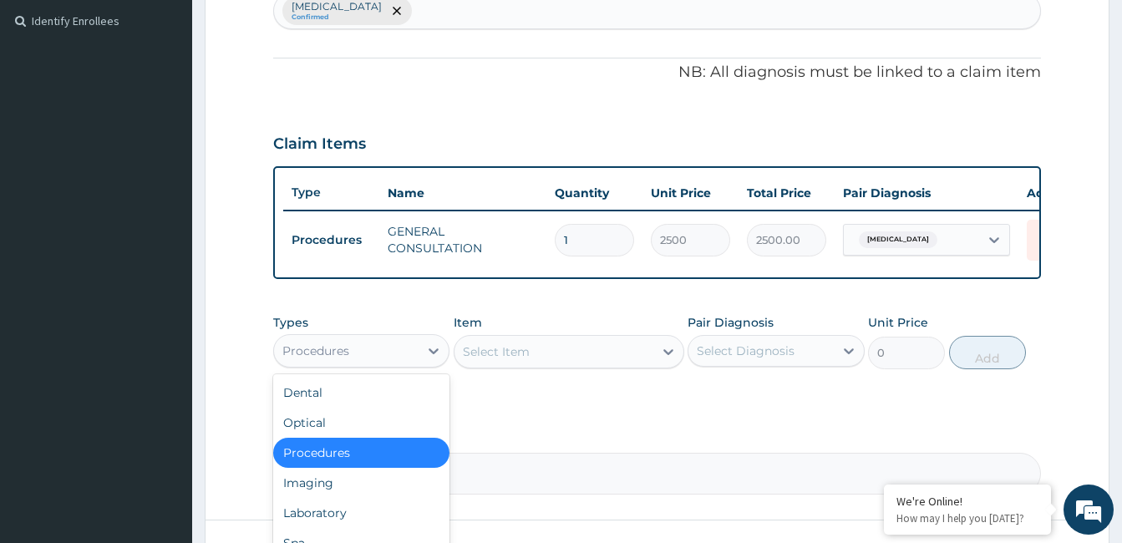
click at [384, 467] on div "Procedures" at bounding box center [361, 453] width 176 height 30
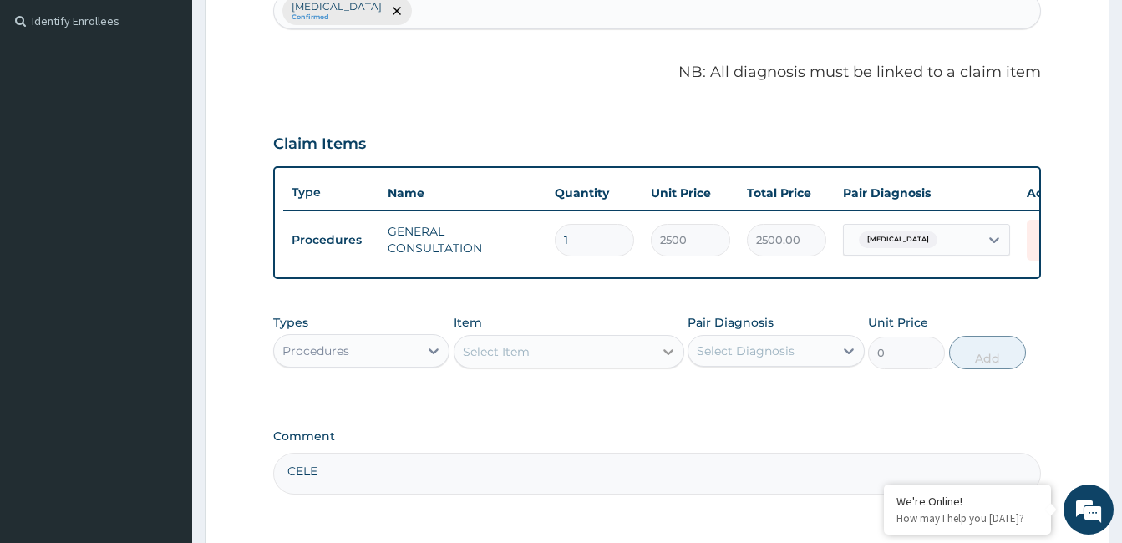
click at [669, 355] on icon at bounding box center [669, 352] width 10 height 6
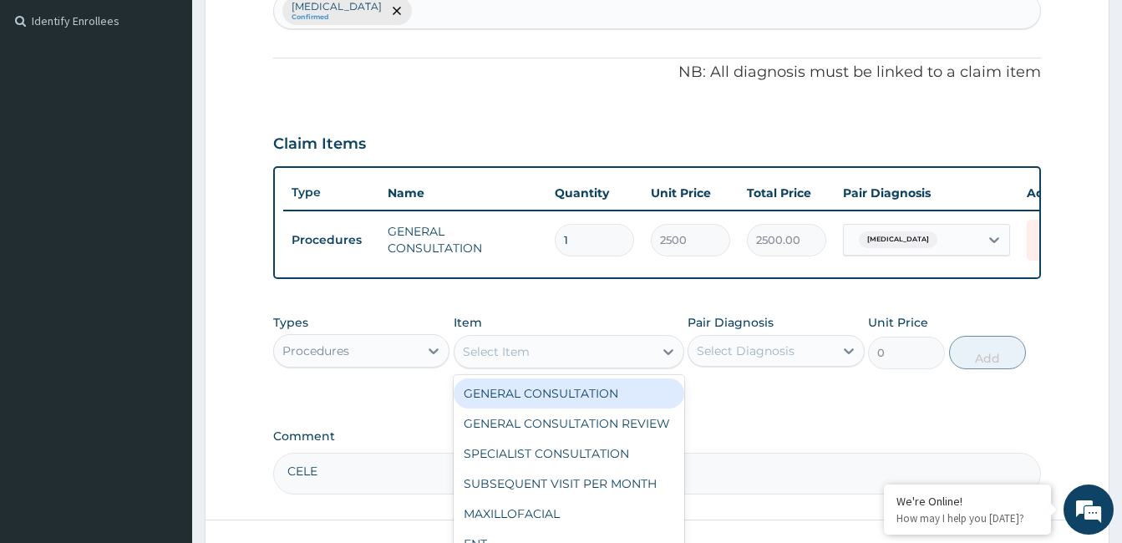
click at [637, 400] on div "GENERAL CONSULTATION" at bounding box center [569, 394] width 231 height 30
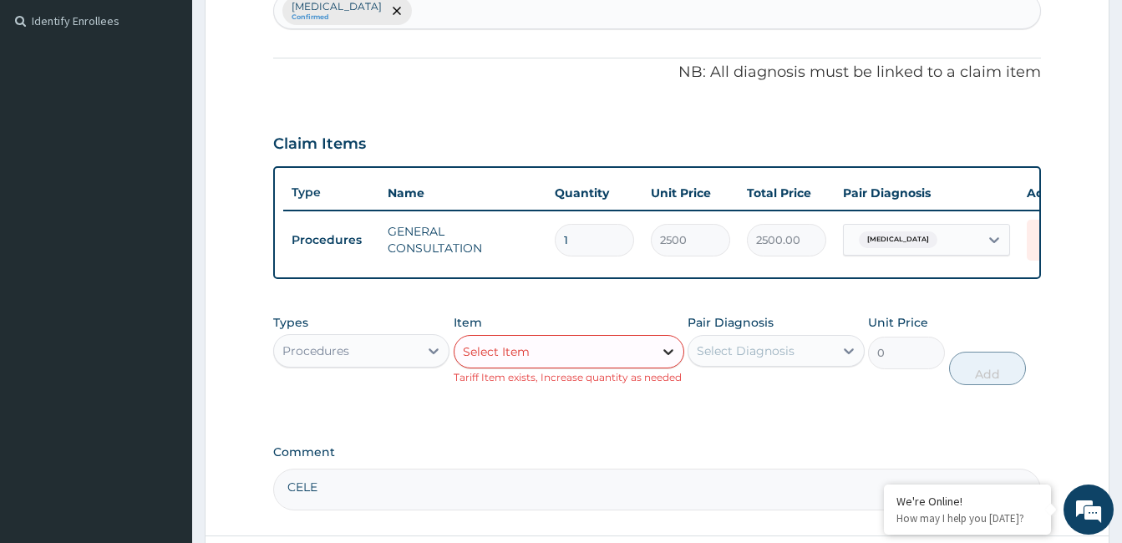
click at [666, 360] on icon at bounding box center [668, 352] width 17 height 17
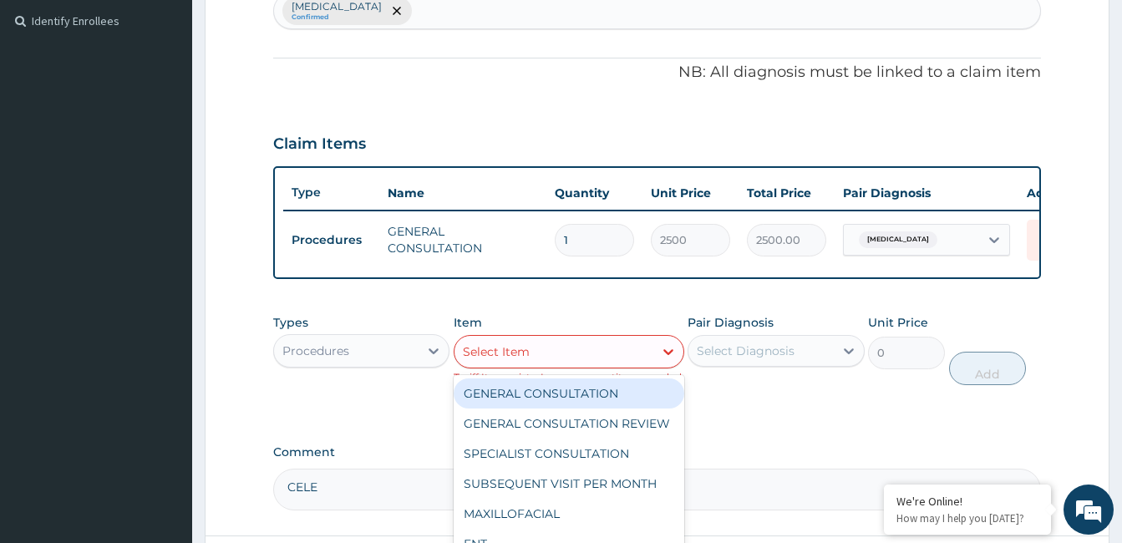
click at [622, 409] on div "GENERAL CONSULTATION" at bounding box center [569, 394] width 231 height 30
click at [656, 367] on div at bounding box center [669, 352] width 30 height 30
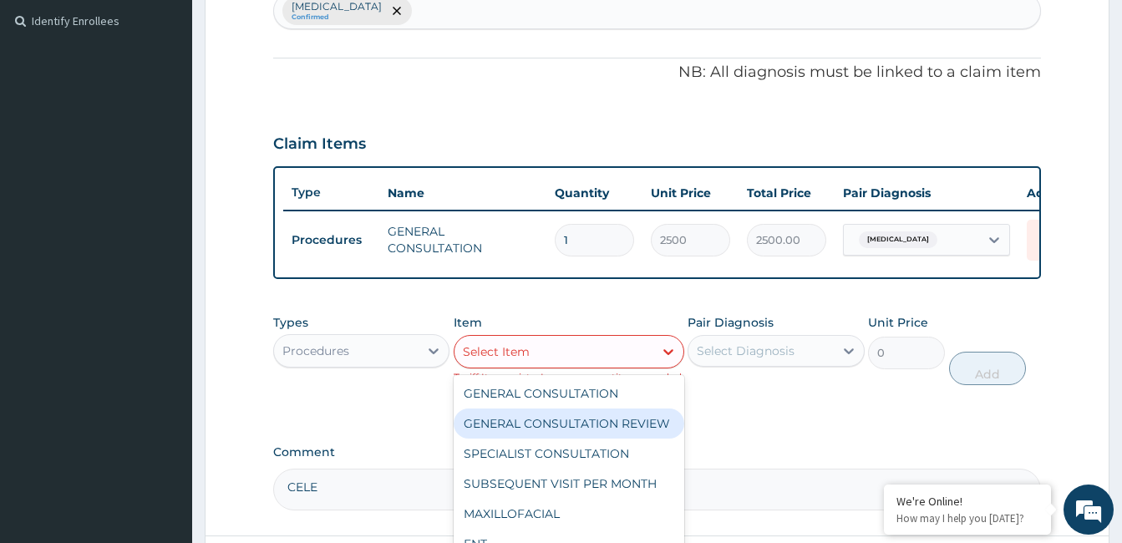
click at [592, 439] on div "GENERAL CONSULTATION REVIEW" at bounding box center [569, 424] width 231 height 30
type input "1200"
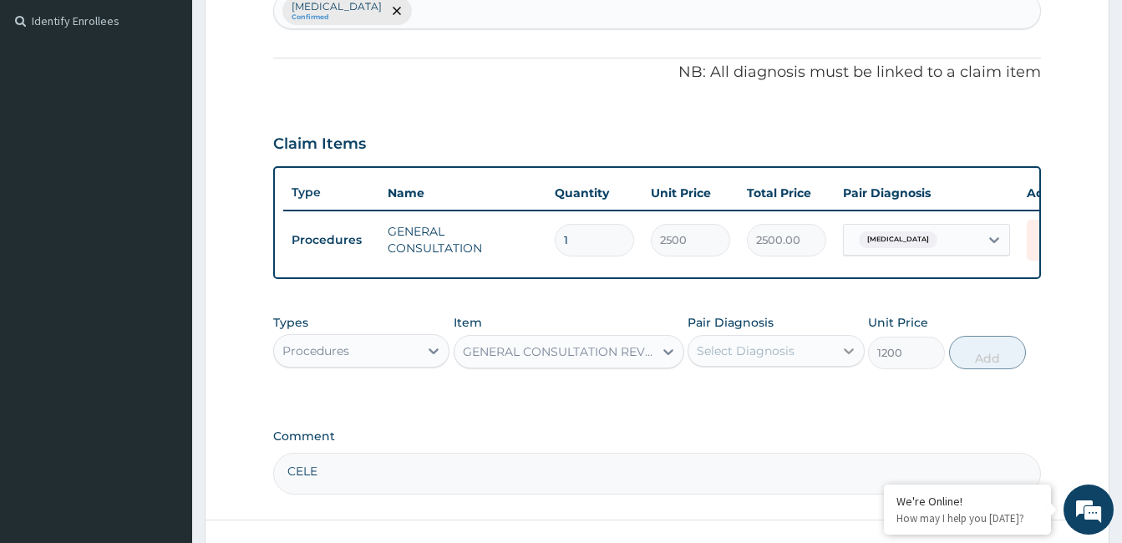
click at [843, 359] on icon at bounding box center [849, 351] width 17 height 17
click at [818, 395] on label "Cervical spondylosis" at bounding box center [767, 392] width 104 height 17
checkbox input "true"
click at [965, 359] on button "Add" at bounding box center [987, 352] width 77 height 33
type input "0"
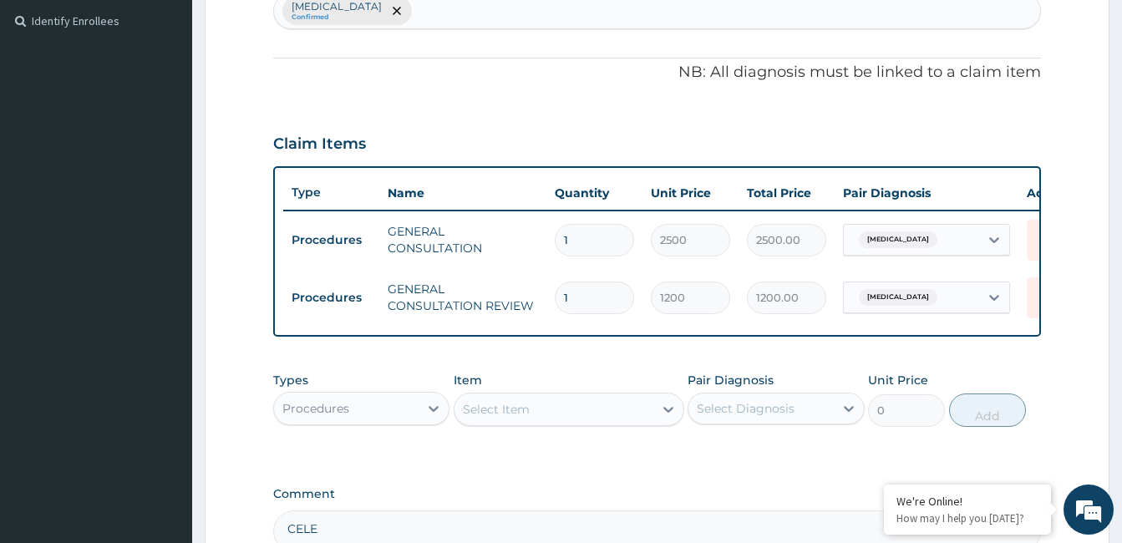
type input "0"
type input "0.00"
type input "0"
type input "0.00"
type input "1"
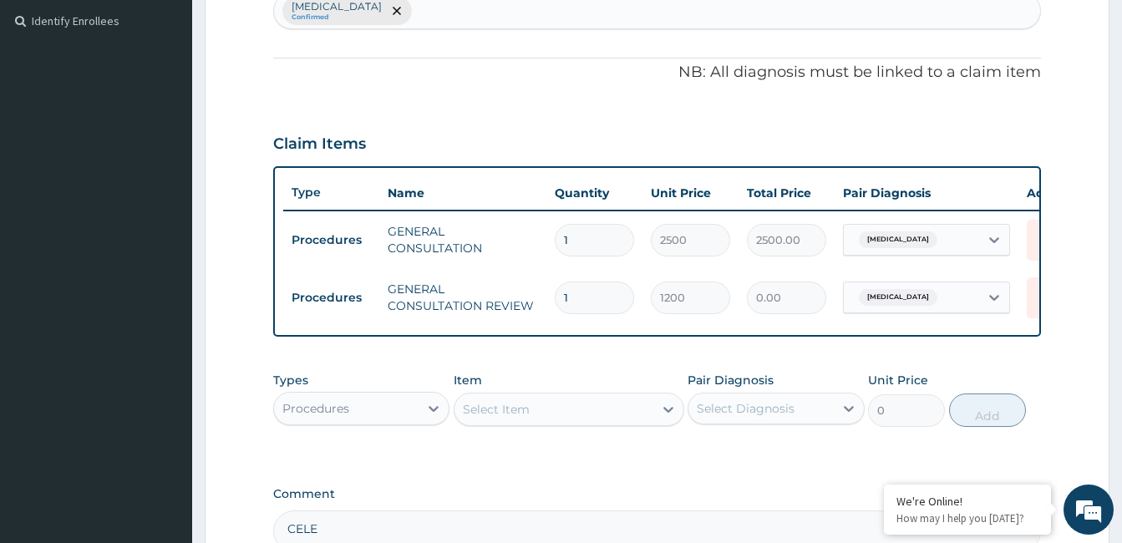
type input "1200.00"
type input "0"
type input "0.00"
type input "1"
type input "1200.00"
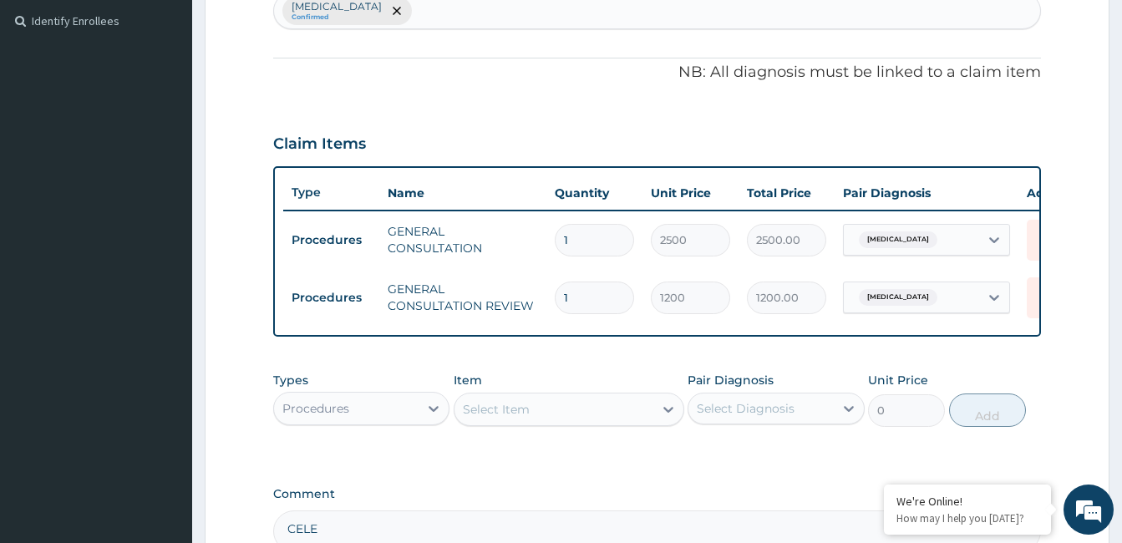
type input "0"
type input "0.00"
type input "1"
type input "1200.00"
type input "0"
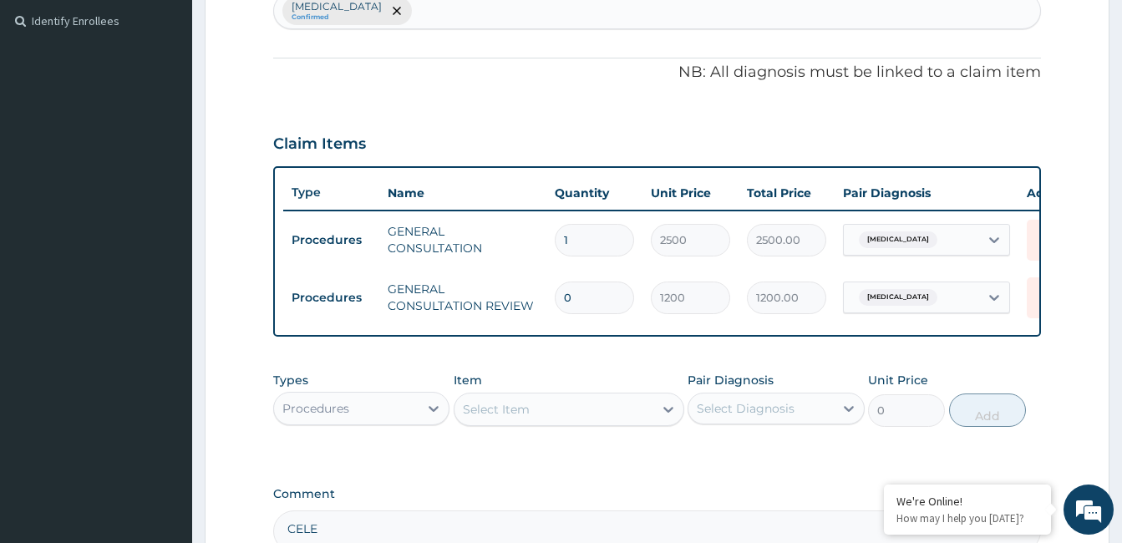
type input "0.00"
type input "1"
type input "1200.00"
click at [648, 533] on textarea "CELE" at bounding box center [657, 532] width 768 height 42
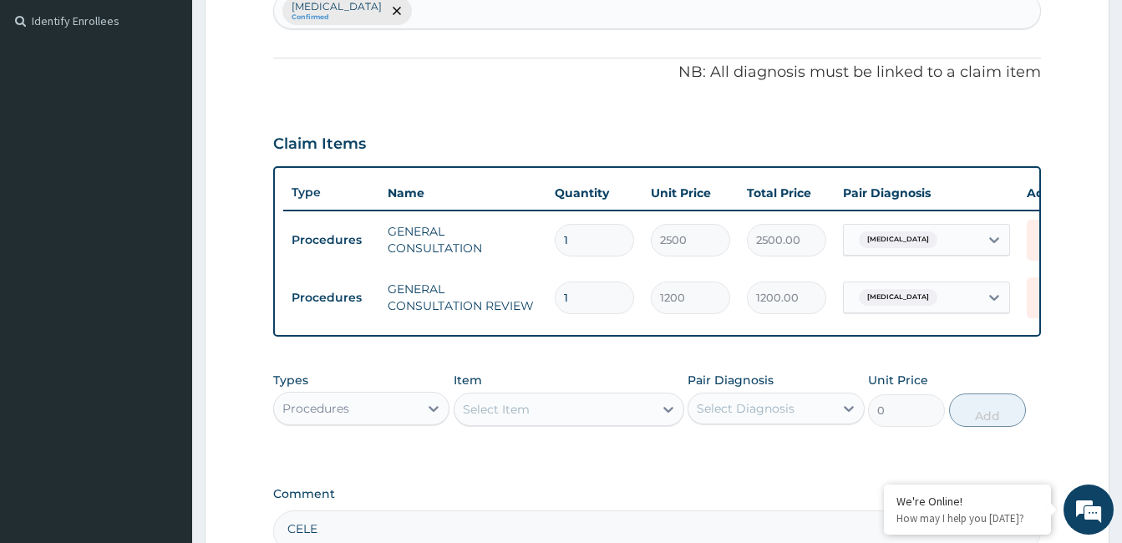
click at [648, 533] on textarea "CELE" at bounding box center [657, 532] width 768 height 42
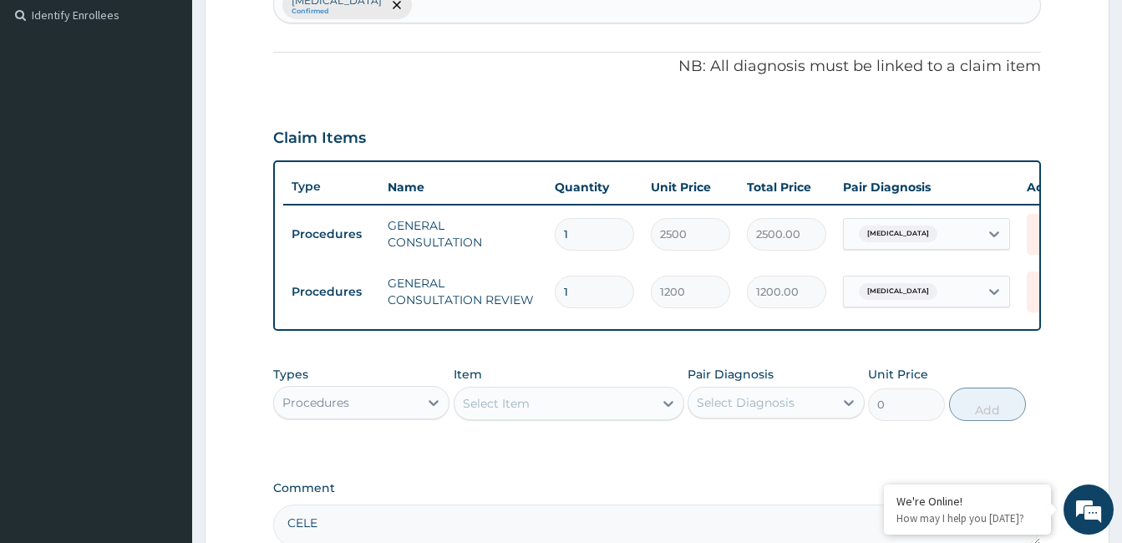
click at [651, 532] on textarea "CELE" at bounding box center [657, 526] width 768 height 42
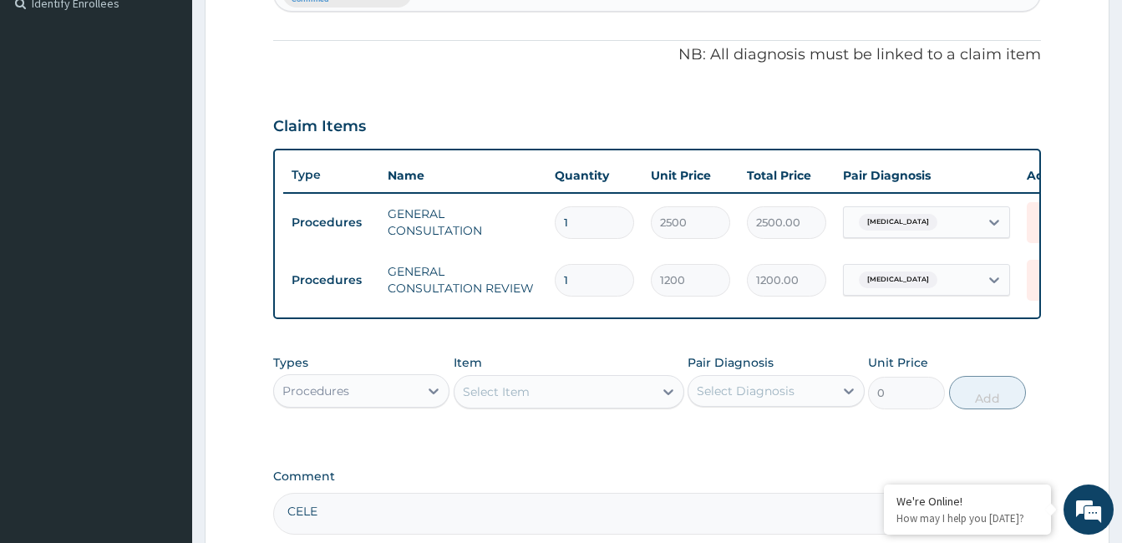
click at [651, 532] on textarea "CELE" at bounding box center [657, 514] width 768 height 42
type textarea "B"
type textarea "[MEDICAL_DATA]"
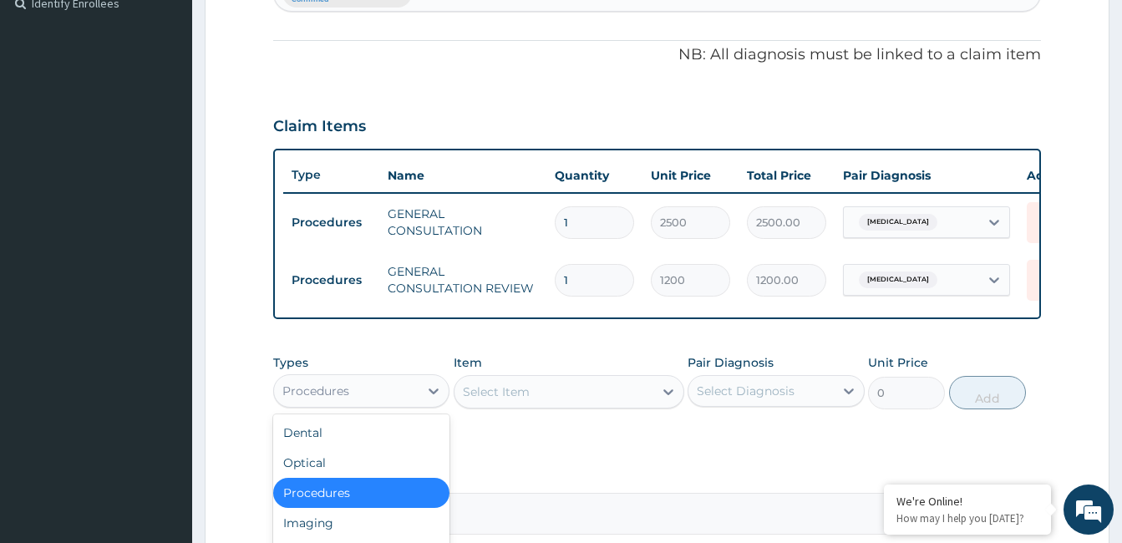
click at [323, 400] on div "Procedures" at bounding box center [316, 391] width 67 height 17
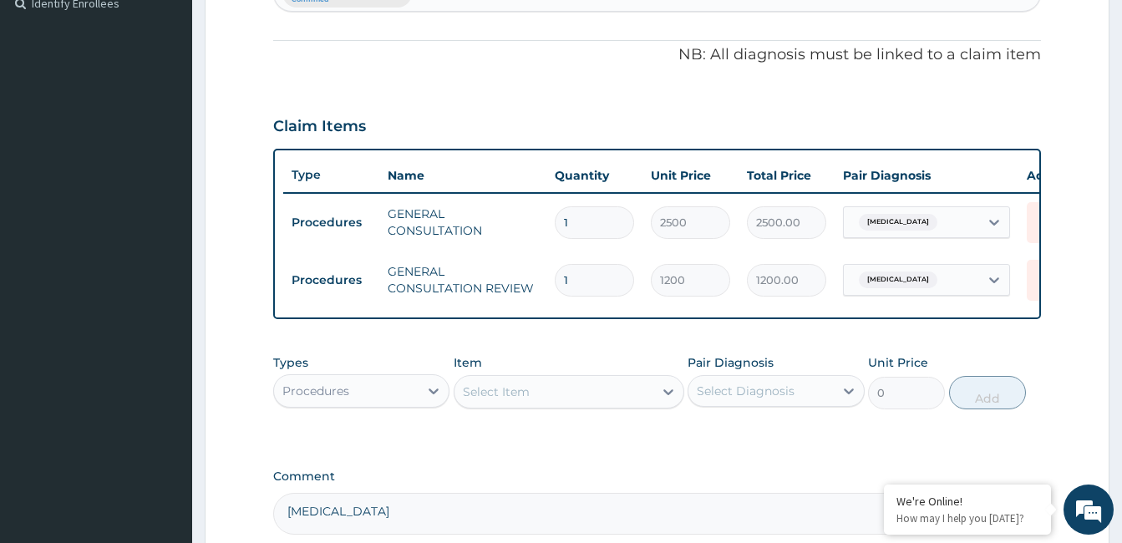
click at [523, 443] on div "Types Procedures Item Select Item Pair Diagnosis Select Diagnosis Unit Price 0 …" at bounding box center [657, 394] width 768 height 97
drag, startPoint x: 523, startPoint y: 445, endPoint x: 431, endPoint y: 397, distance: 103.5
click at [431, 397] on icon at bounding box center [433, 391] width 17 height 17
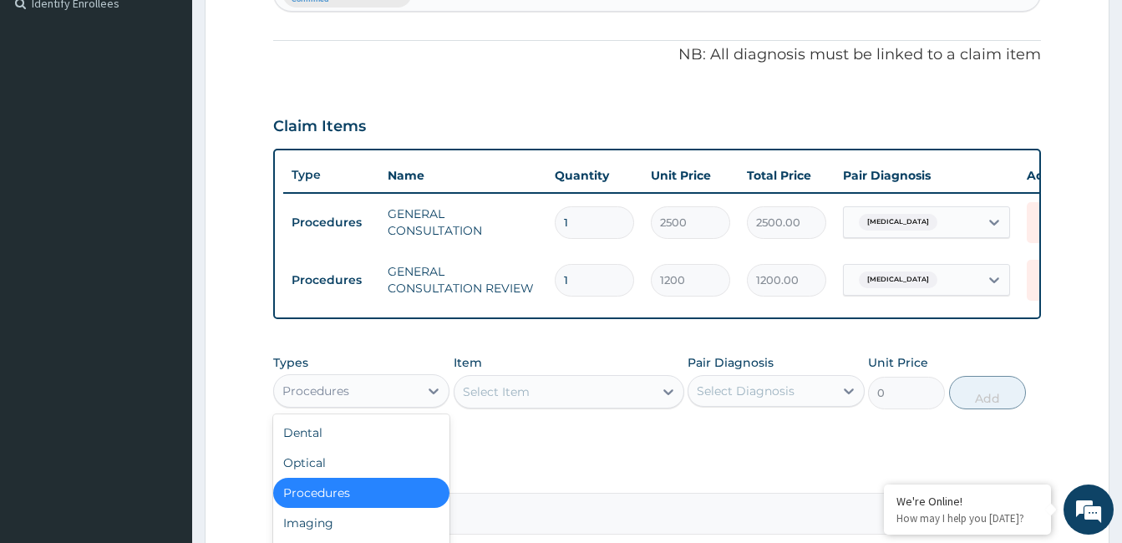
click at [473, 513] on textarea "CELEBREX" at bounding box center [657, 514] width 768 height 42
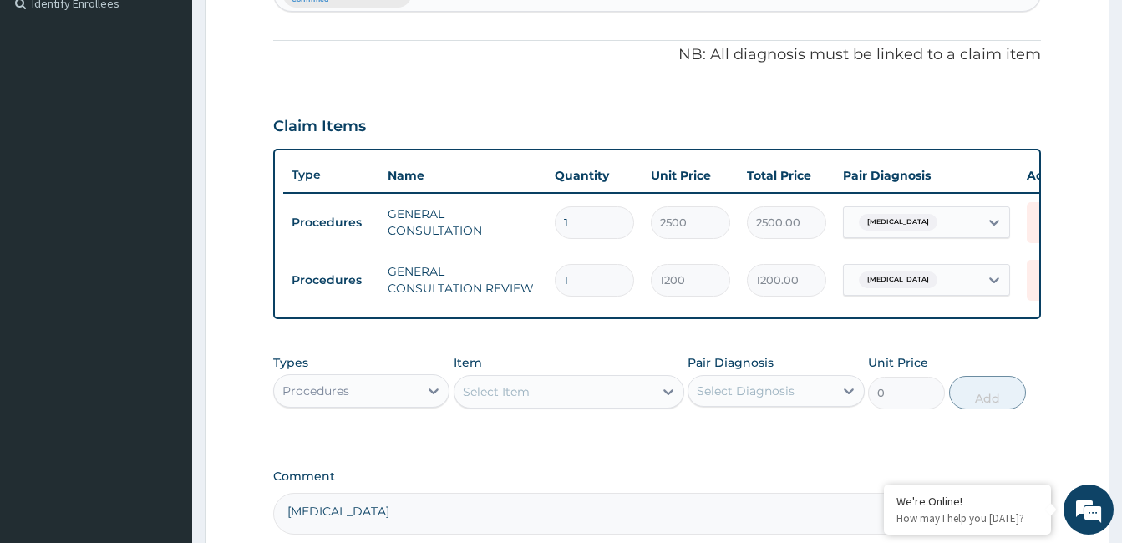
click at [473, 513] on textarea "CELEBREX" at bounding box center [657, 514] width 768 height 42
drag, startPoint x: 473, startPoint y: 513, endPoint x: 466, endPoint y: 425, distance: 88.1
click at [466, 425] on div "PA Code / Prescription Code Enter Code(Secondary Care Only) Encounter Date DD-M…" at bounding box center [657, 111] width 768 height 848
click at [466, 418] on div "Types Procedures Item Select Item Pair Diagnosis Select Diagnosis Unit Price 0 …" at bounding box center [657, 382] width 768 height 72
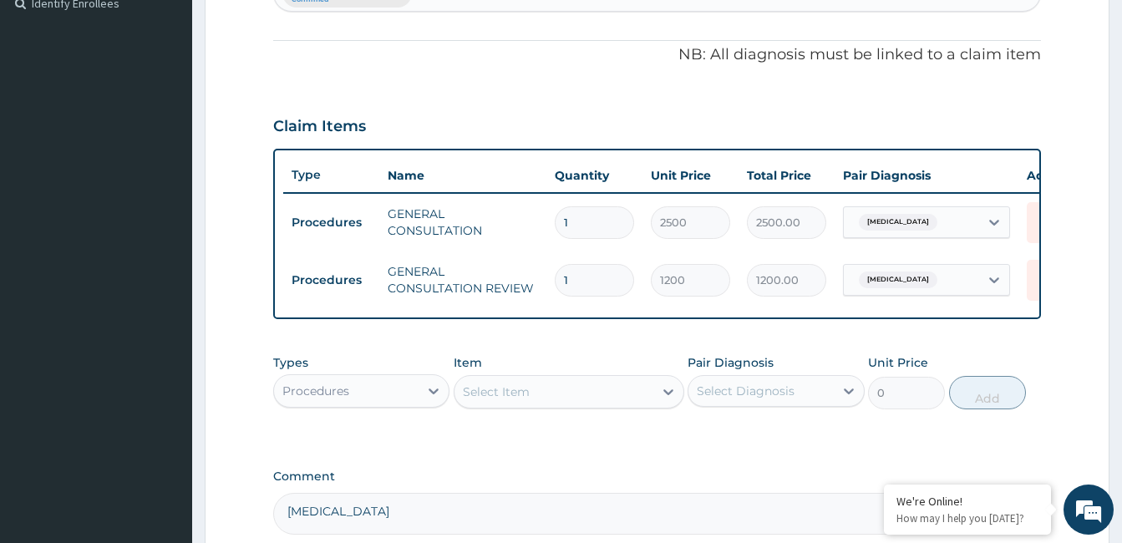
click at [466, 418] on div "Types Procedures Item Select Item Pair Diagnosis Select Diagnosis Unit Price 0 …" at bounding box center [657, 382] width 768 height 72
drag, startPoint x: 466, startPoint y: 425, endPoint x: 435, endPoint y: 463, distance: 48.2
click at [435, 463] on div "PA Code / Prescription Code Enter Code(Secondary Care Only) Encounter Date DD-M…" at bounding box center [657, 111] width 768 height 848
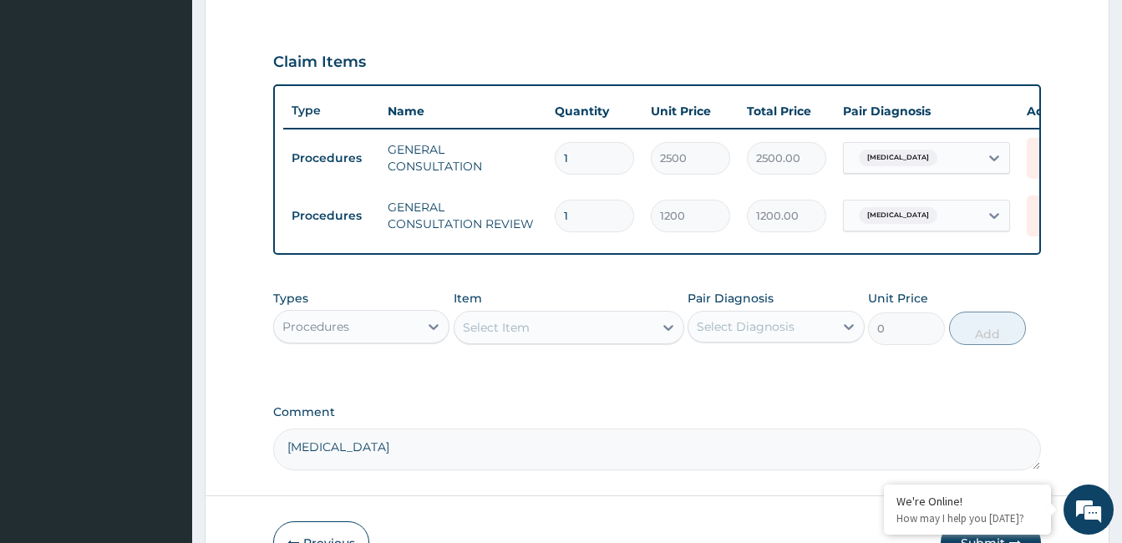
scroll to position [540, 0]
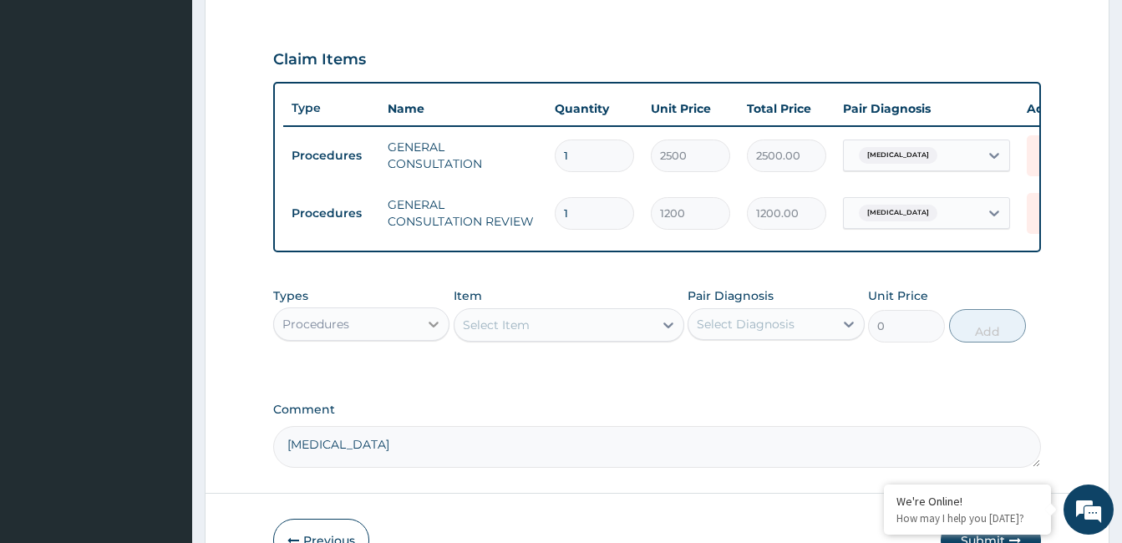
click at [436, 333] on icon at bounding box center [433, 324] width 17 height 17
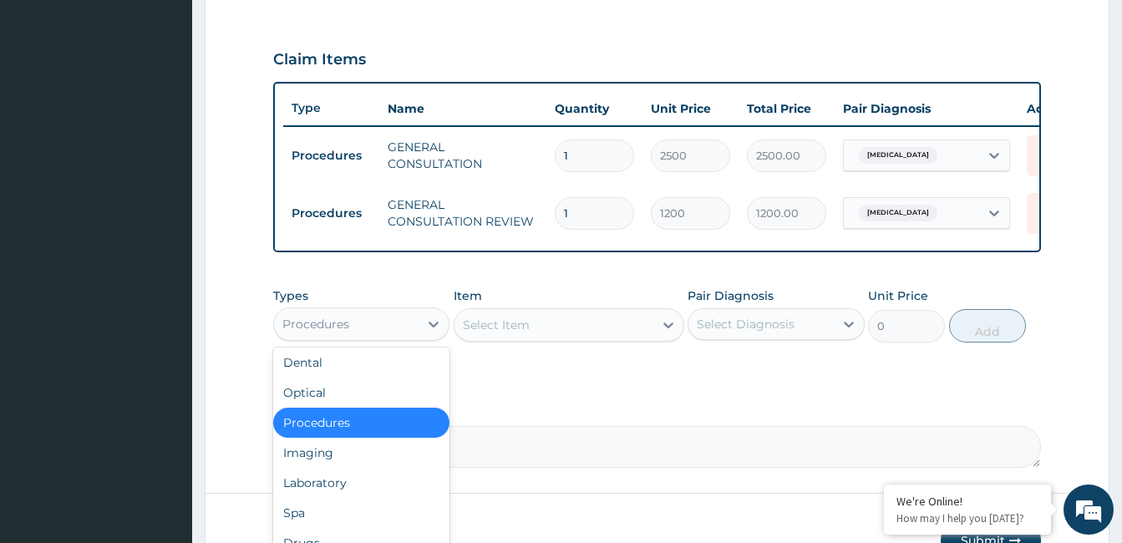
scroll to position [33, 0]
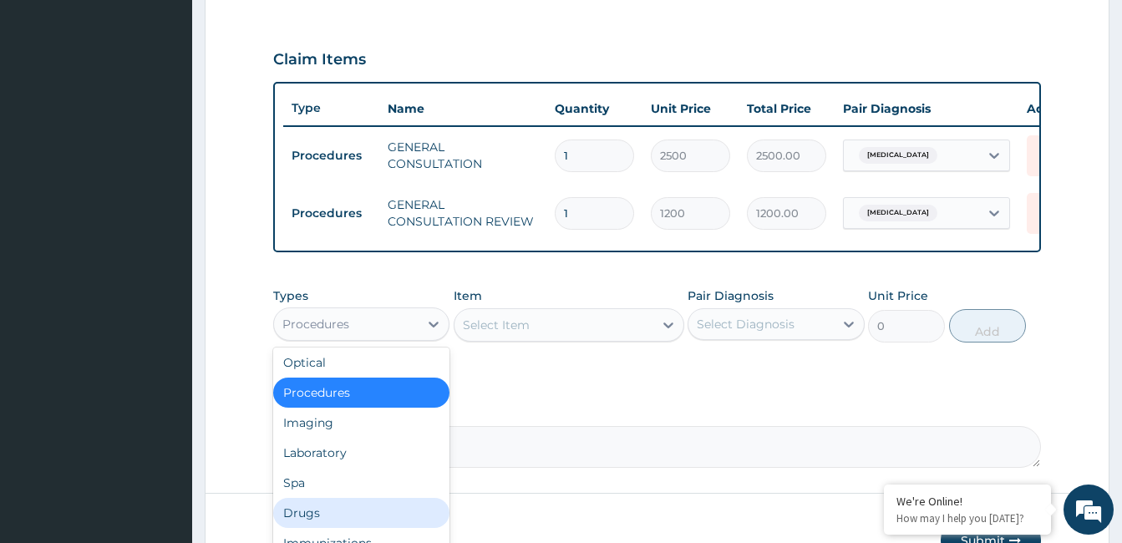
click at [364, 524] on div "Drugs" at bounding box center [361, 513] width 176 height 30
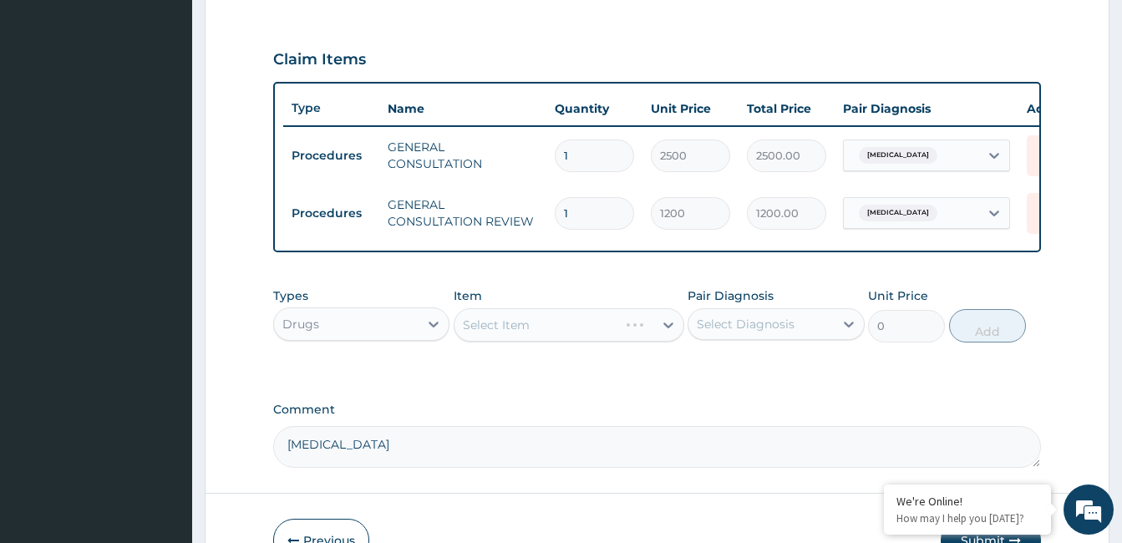
click at [670, 342] on div "Select Item" at bounding box center [569, 324] width 231 height 33
click at [669, 338] on div "Select Item" at bounding box center [569, 324] width 231 height 33
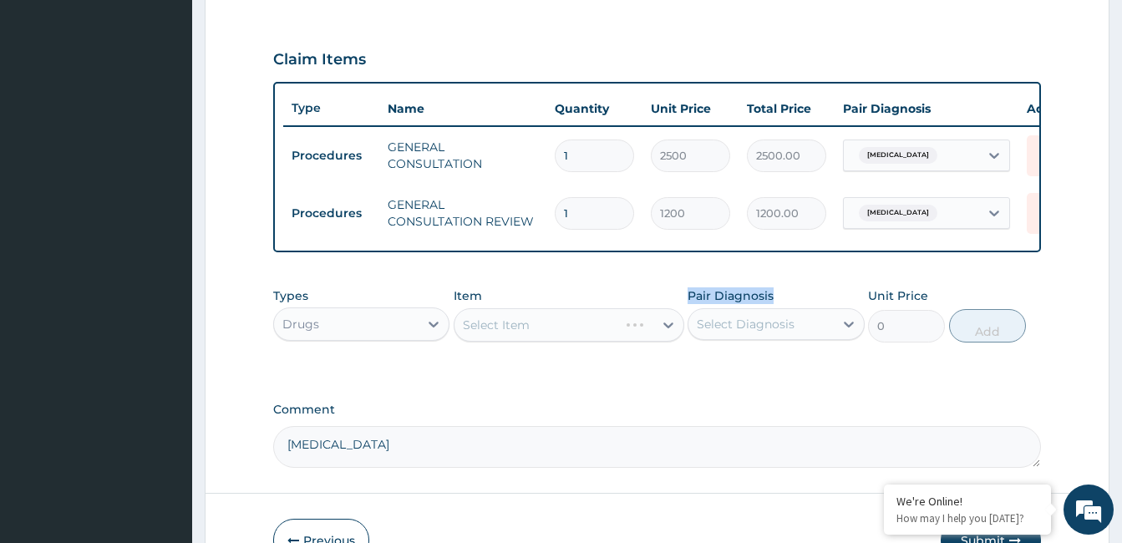
click at [669, 338] on div "Select Item" at bounding box center [569, 324] width 231 height 33
drag, startPoint x: 669, startPoint y: 338, endPoint x: 579, endPoint y: 329, distance: 90.7
click at [579, 329] on div "Select Item" at bounding box center [569, 324] width 231 height 33
click at [517, 333] on div "Select Item" at bounding box center [496, 325] width 67 height 17
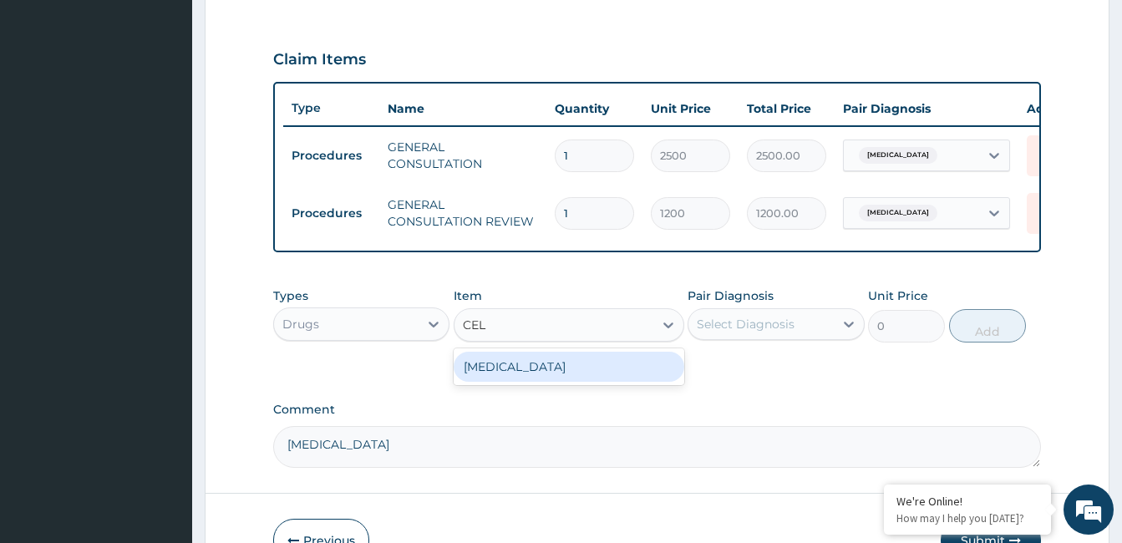
type input "CELE"
click at [530, 379] on div "[MEDICAL_DATA]" at bounding box center [569, 367] width 231 height 30
type input "300"
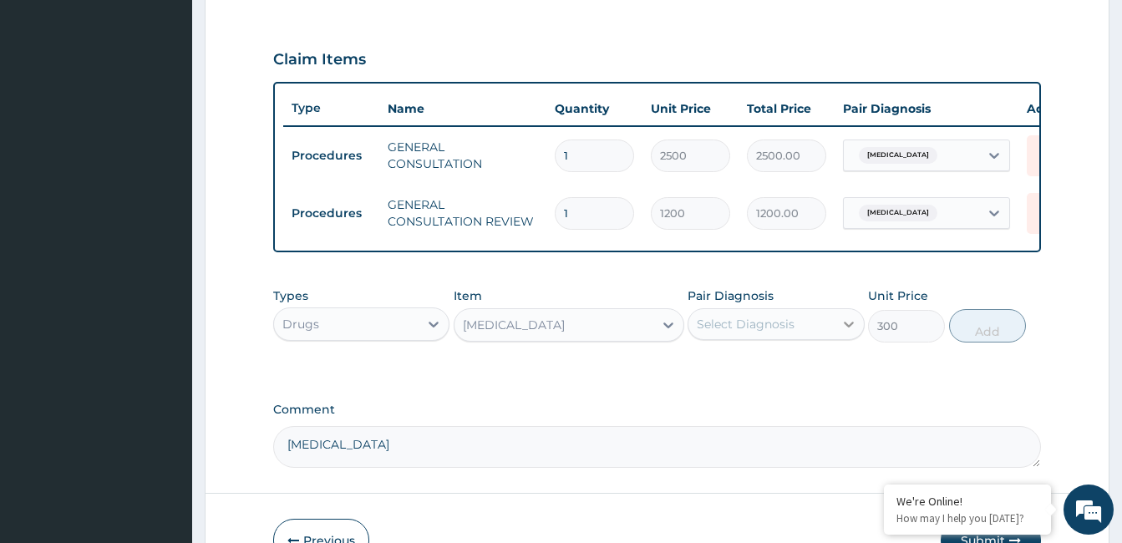
click at [847, 333] on icon at bounding box center [849, 324] width 17 height 17
click at [701, 371] on input "checkbox" at bounding box center [703, 365] width 11 height 11
checkbox input "true"
click at [1012, 339] on button "Add" at bounding box center [987, 325] width 77 height 33
type input "0"
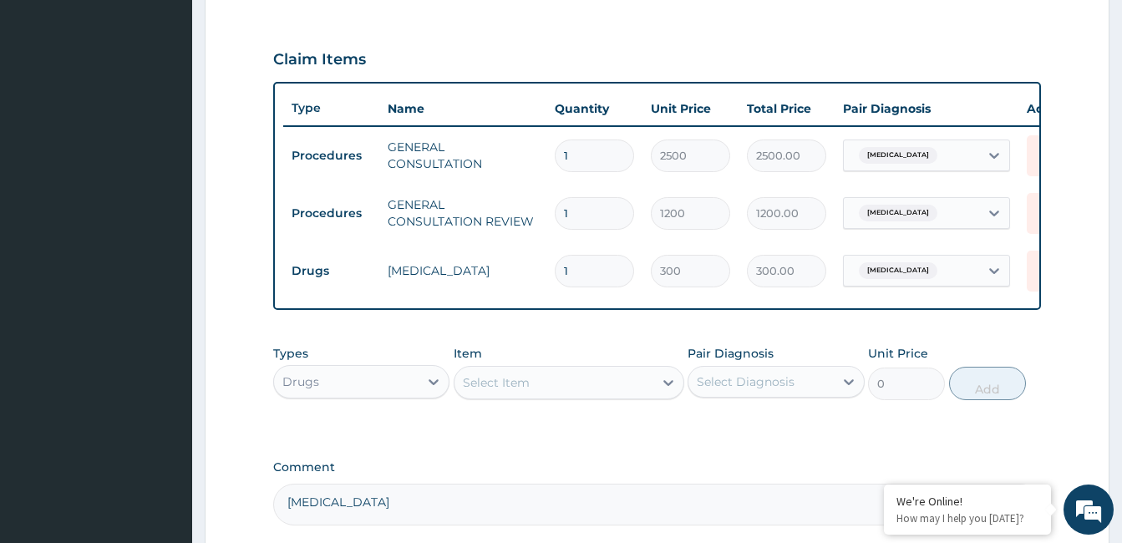
click at [915, 456] on div "PA Code / Prescription Code Enter Code(Secondary Care Only) Encounter Date DD-M…" at bounding box center [657, 73] width 768 height 906
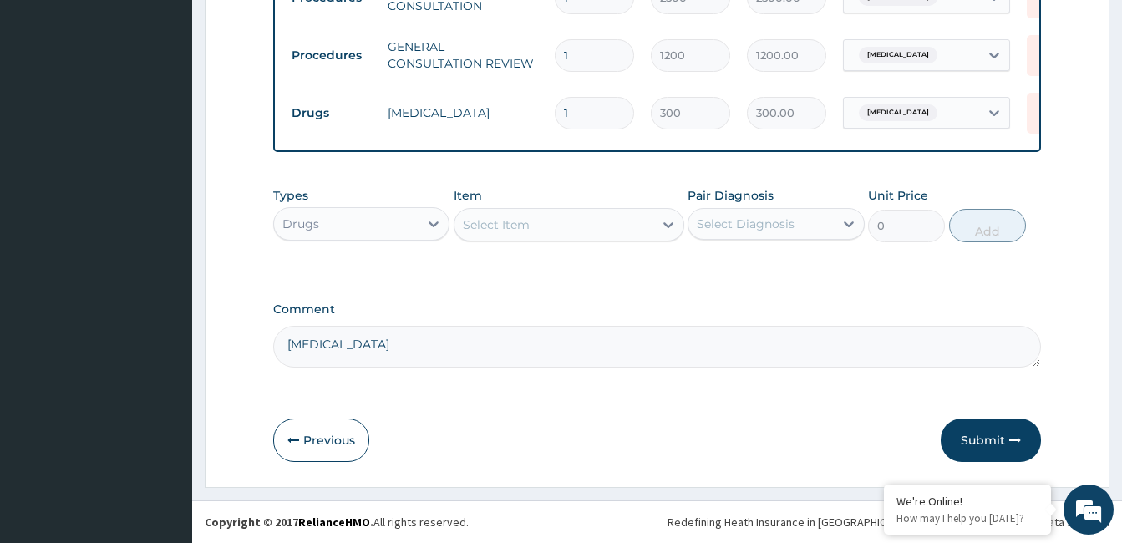
scroll to position [710, 0]
click at [1022, 445] on button "Submit" at bounding box center [991, 440] width 100 height 43
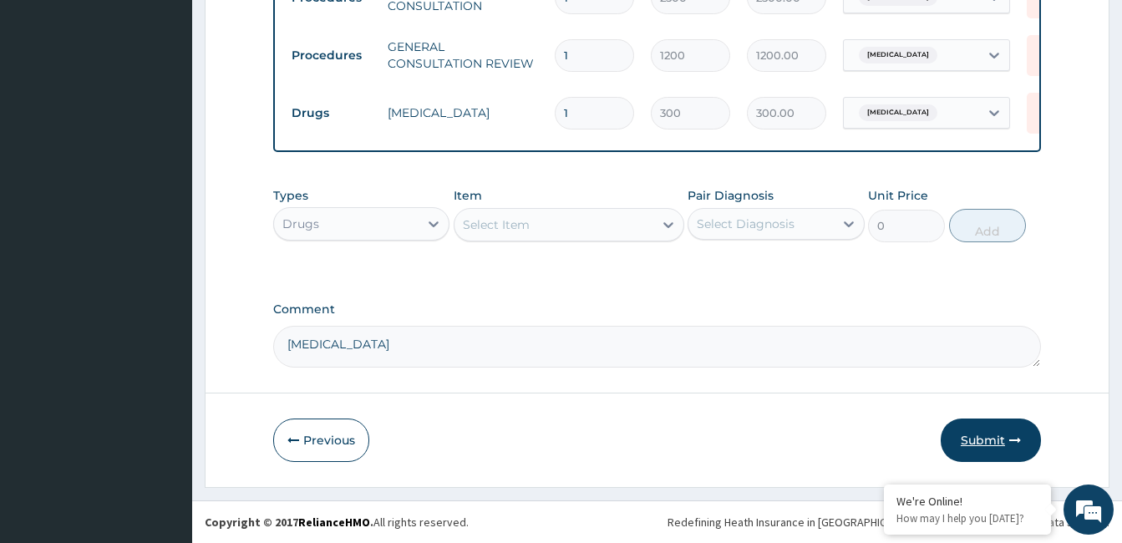
click at [980, 451] on button "Submit" at bounding box center [991, 440] width 100 height 43
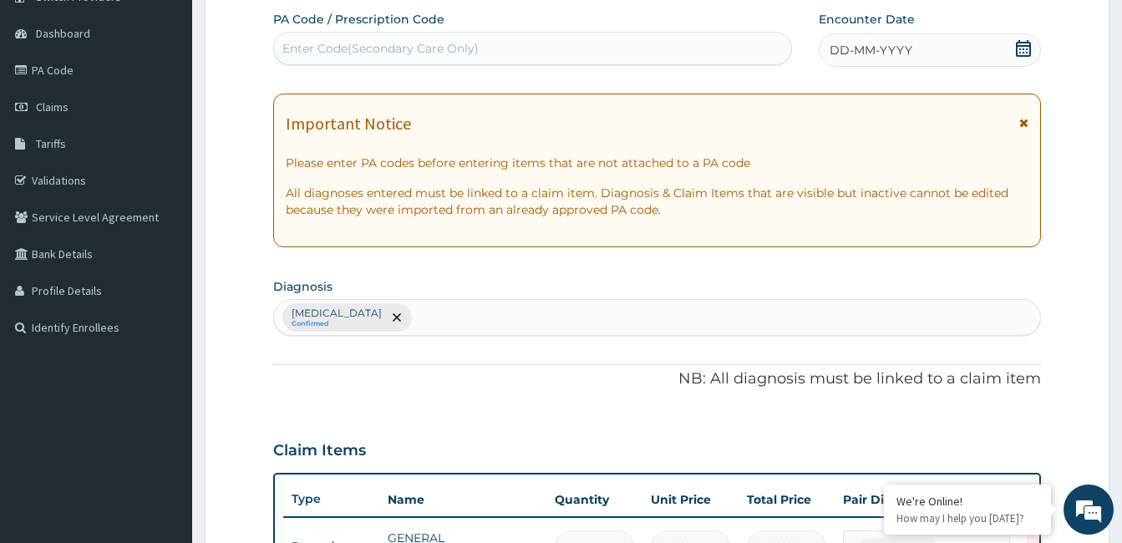
scroll to position [0, 0]
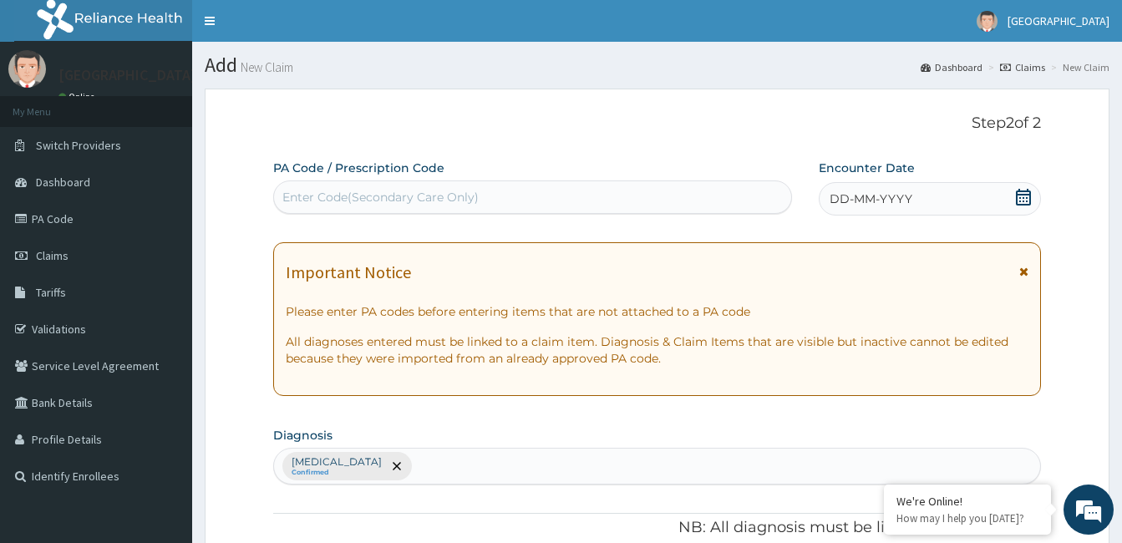
click at [1031, 191] on icon at bounding box center [1024, 197] width 17 height 17
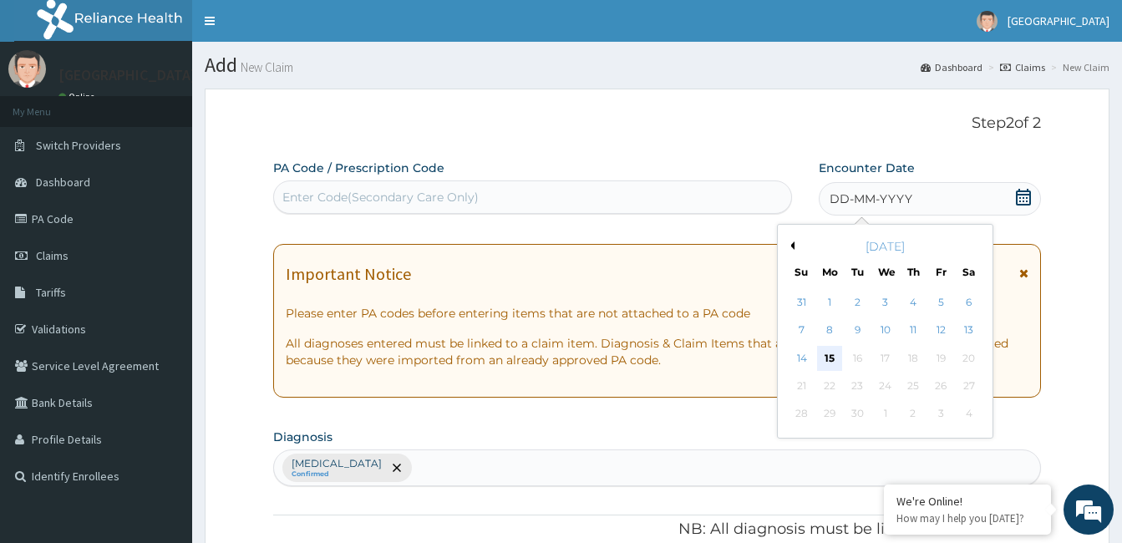
click at [832, 361] on div "15" at bounding box center [829, 358] width 25 height 25
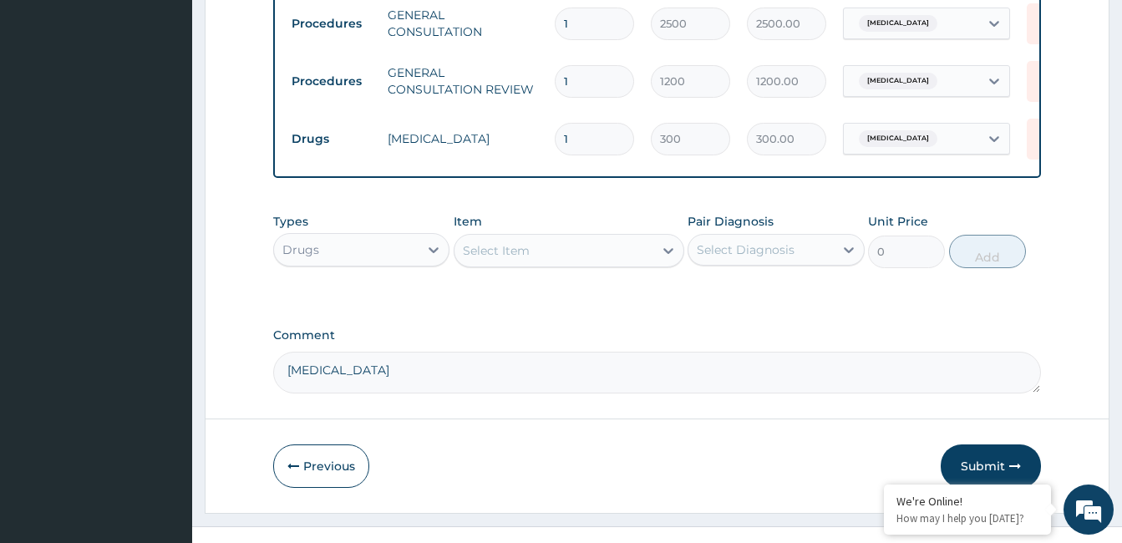
scroll to position [710, 0]
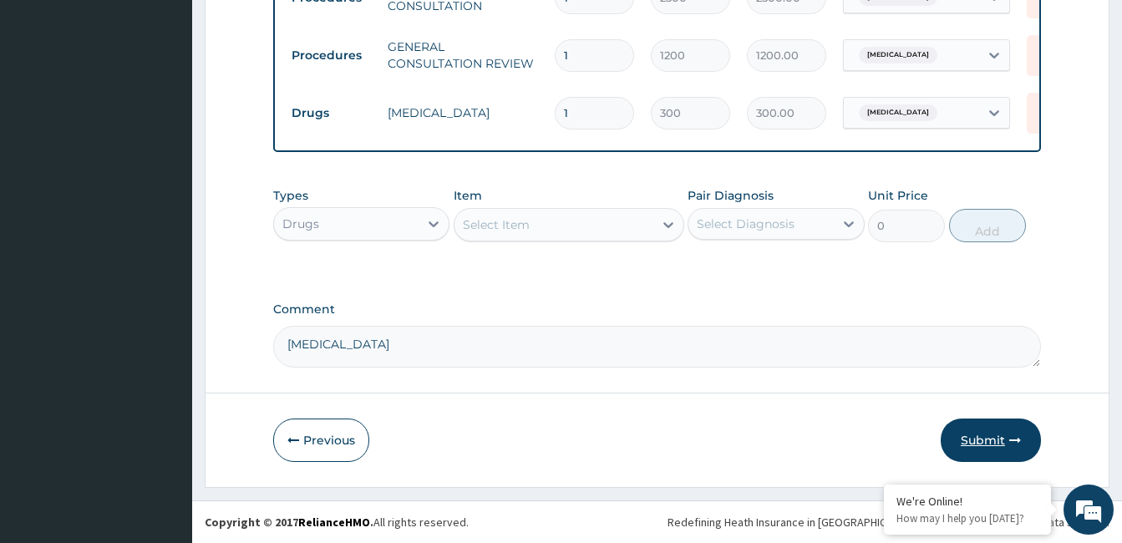
click at [960, 430] on button "Submit" at bounding box center [991, 440] width 100 height 43
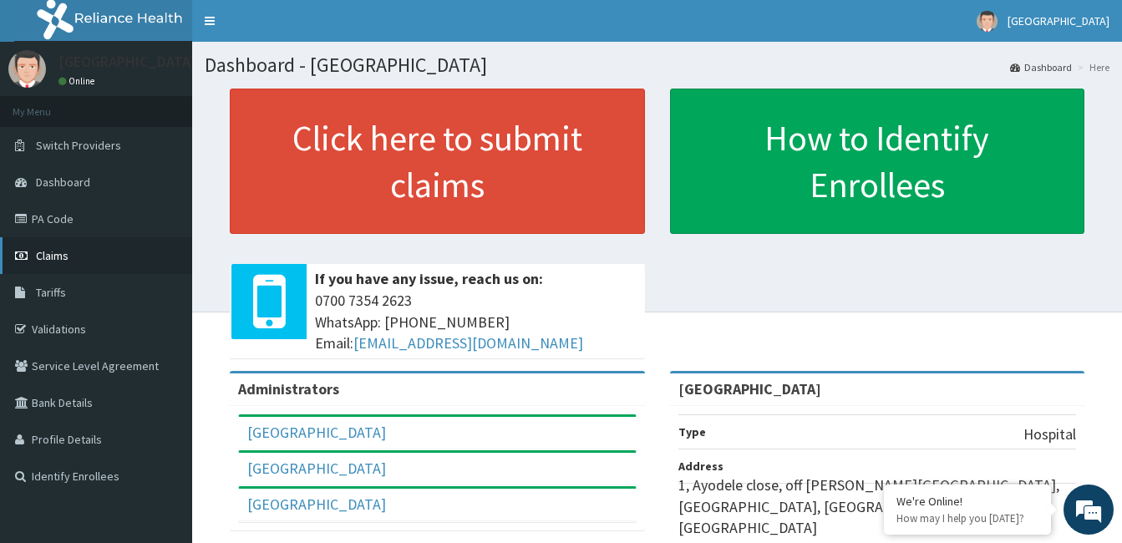
click at [73, 252] on link "Claims" at bounding box center [96, 255] width 192 height 37
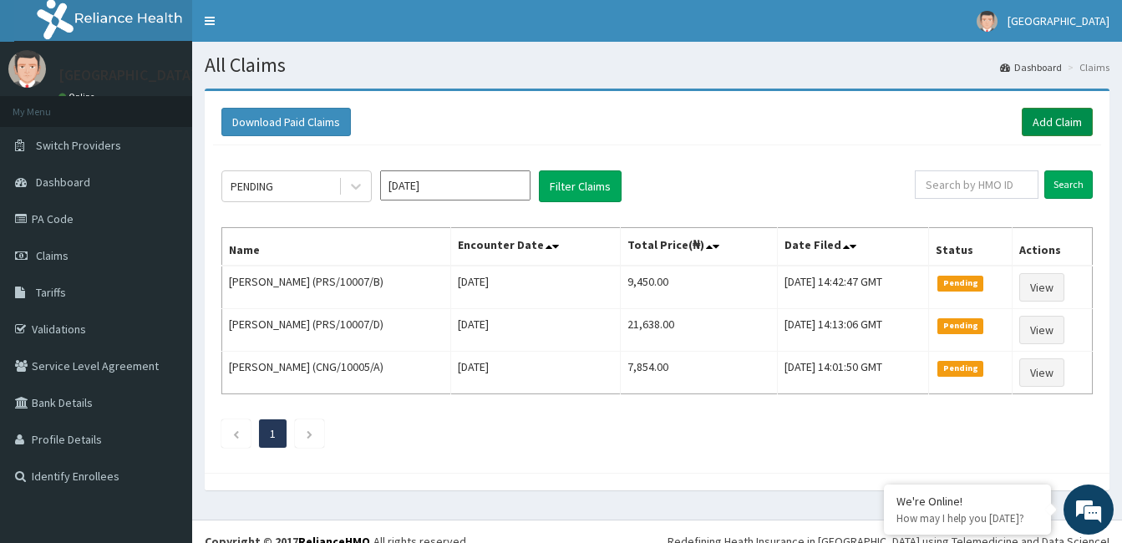
click at [1056, 122] on link "Add Claim" at bounding box center [1057, 122] width 71 height 28
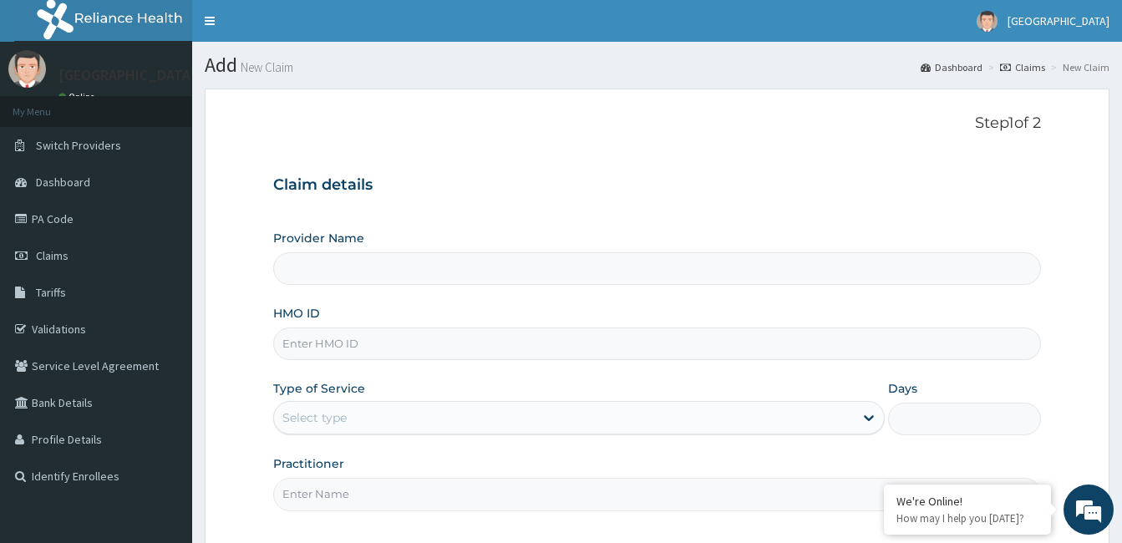
type input "[GEOGRAPHIC_DATA]"
drag, startPoint x: 383, startPoint y: 290, endPoint x: 373, endPoint y: 279, distance: 14.8
click at [373, 279] on div "Provider Name [GEOGRAPHIC_DATA] HMO ID Type of Service Select type Days Practit…" at bounding box center [657, 370] width 768 height 281
click at [373, 279] on input "[GEOGRAPHIC_DATA]" at bounding box center [657, 268] width 768 height 33
click at [313, 352] on input "HMO ID" at bounding box center [657, 344] width 768 height 33
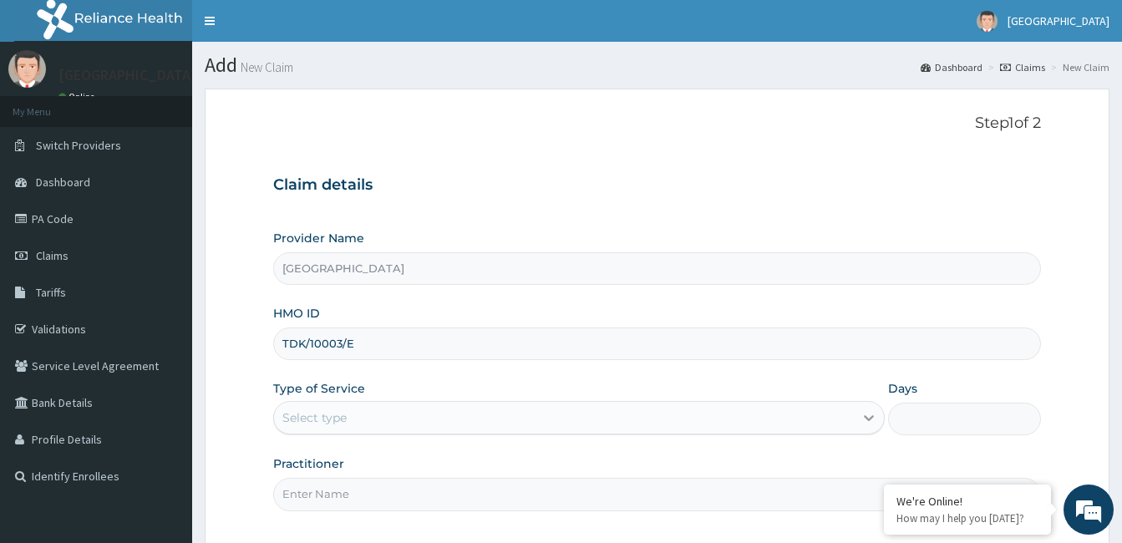
type input "TDK/10003/E"
click at [868, 410] on icon at bounding box center [869, 418] width 17 height 17
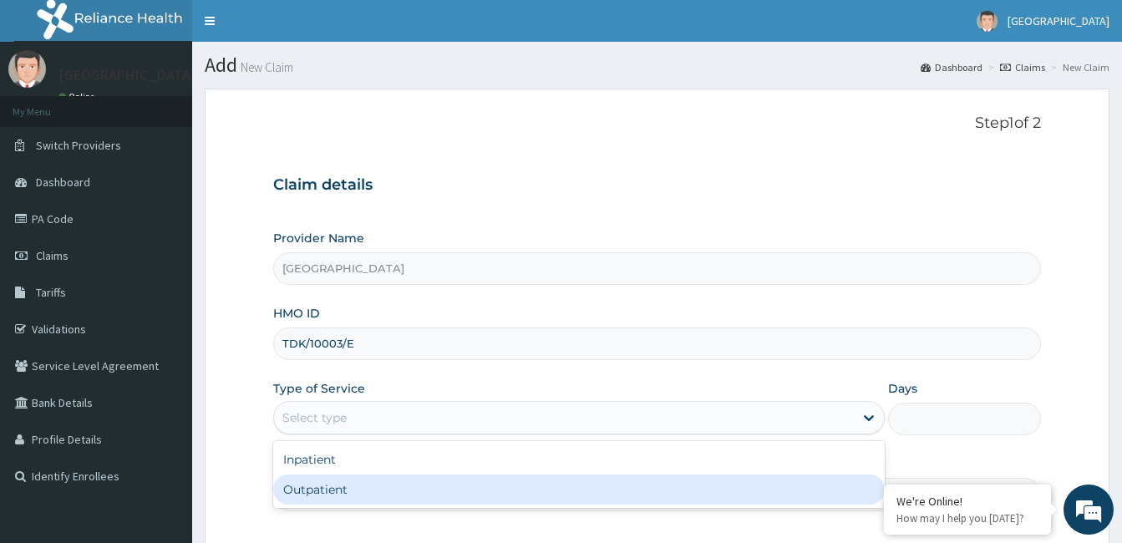
click at [816, 476] on div "Outpatient" at bounding box center [579, 490] width 612 height 30
type input "1"
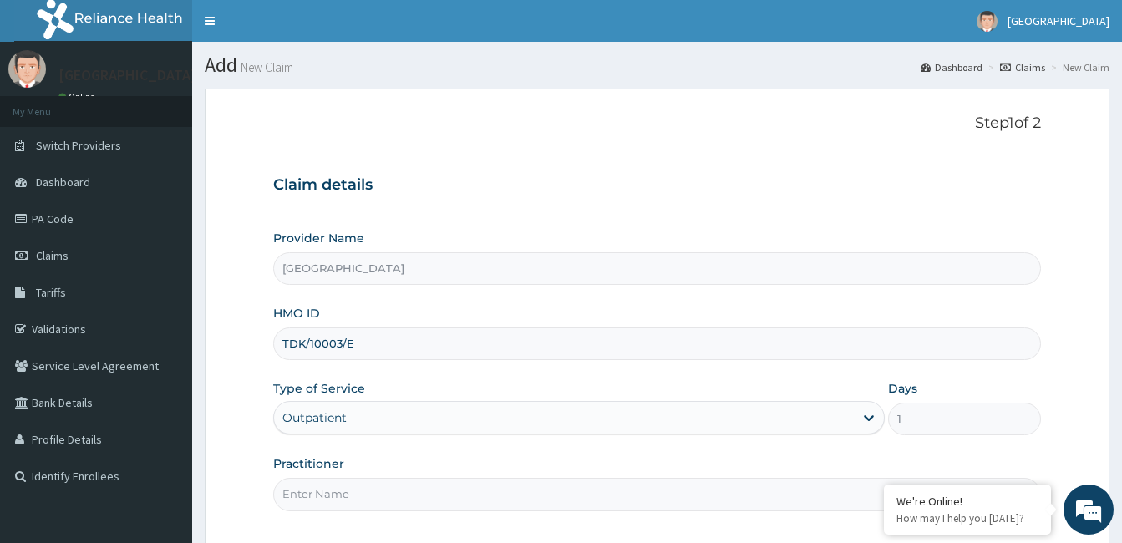
click at [606, 512] on div "Step 1 of 2 Claim details Provider Name [GEOGRAPHIC_DATA] HMO ID TDK/10003/E Ty…" at bounding box center [657, 319] width 768 height 408
click at [578, 497] on input "Practitioner" at bounding box center [657, 494] width 768 height 33
type input "DR [PERSON_NAME]"
click at [675, 517] on div "Step 1 of 2 Claim details Provider Name [GEOGRAPHIC_DATA] HMO ID TDK/10003/E Ty…" at bounding box center [657, 319] width 768 height 408
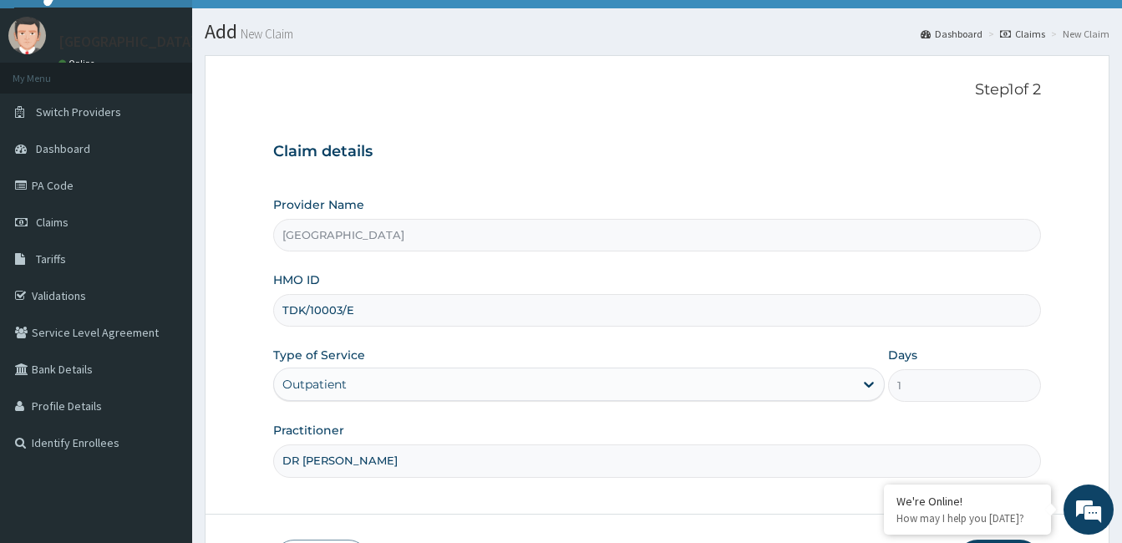
scroll to position [155, 0]
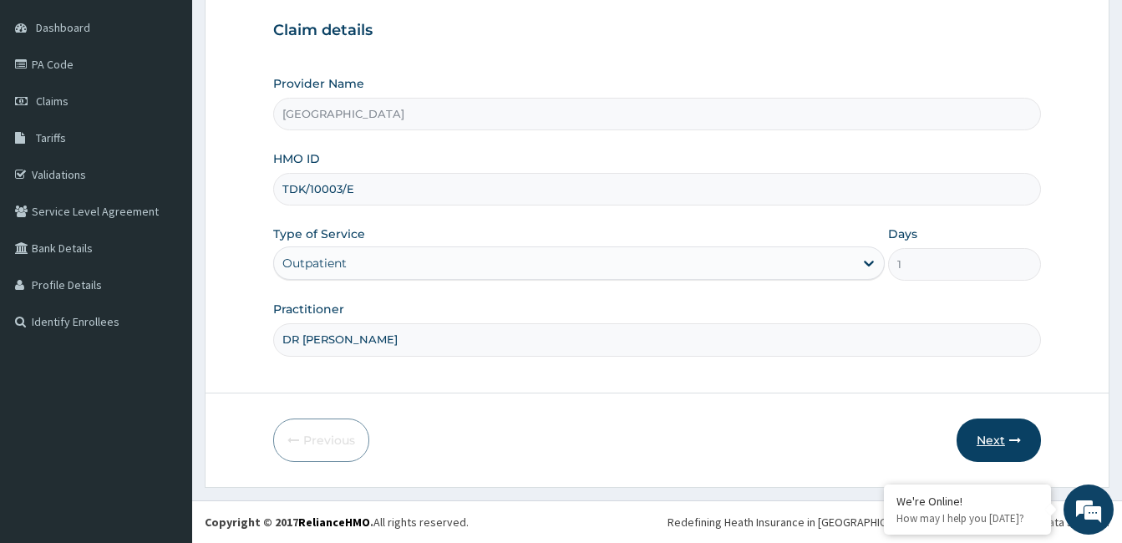
click at [1006, 456] on button "Next" at bounding box center [999, 440] width 84 height 43
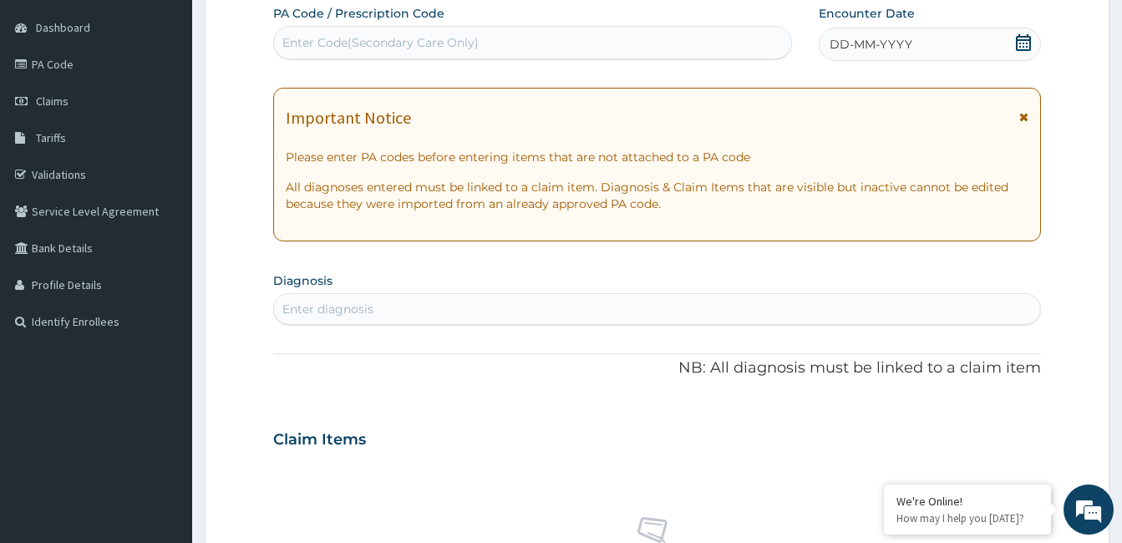
click at [324, 318] on div "Enter diagnosis" at bounding box center [328, 309] width 91 height 17
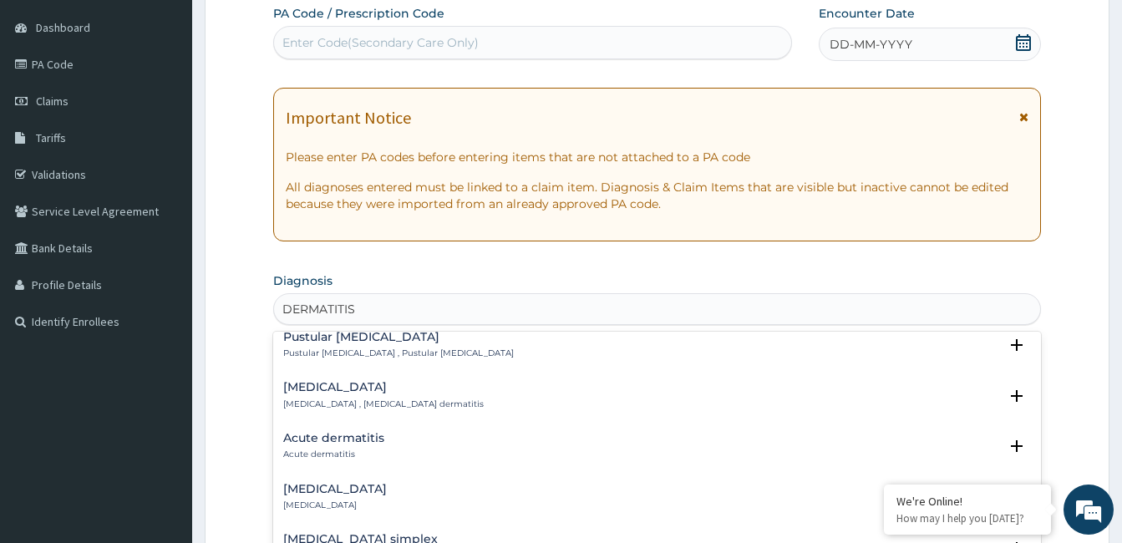
scroll to position [807, 0]
click at [349, 413] on div "Acute dermatitis Acute dermatitis Select Status Query Query covers suspected (?…" at bounding box center [657, 400] width 768 height 51
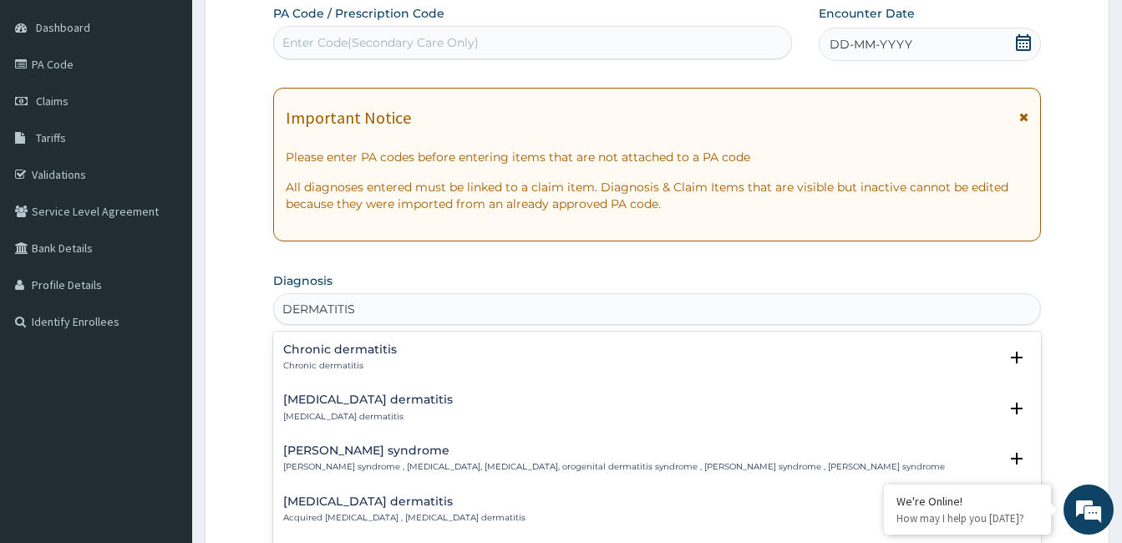
scroll to position [1986, 0]
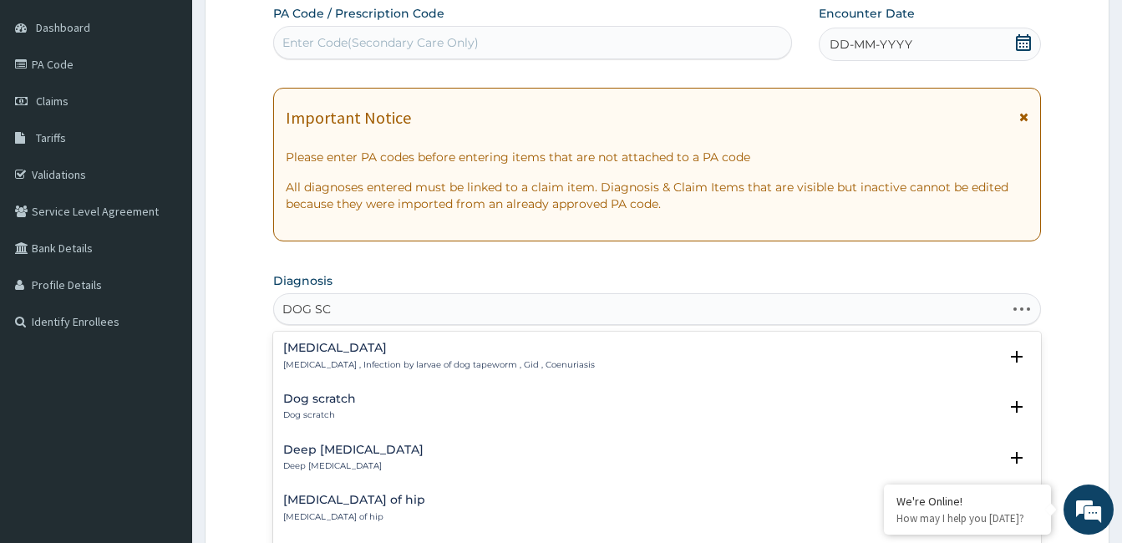
type input "DOG SCR"
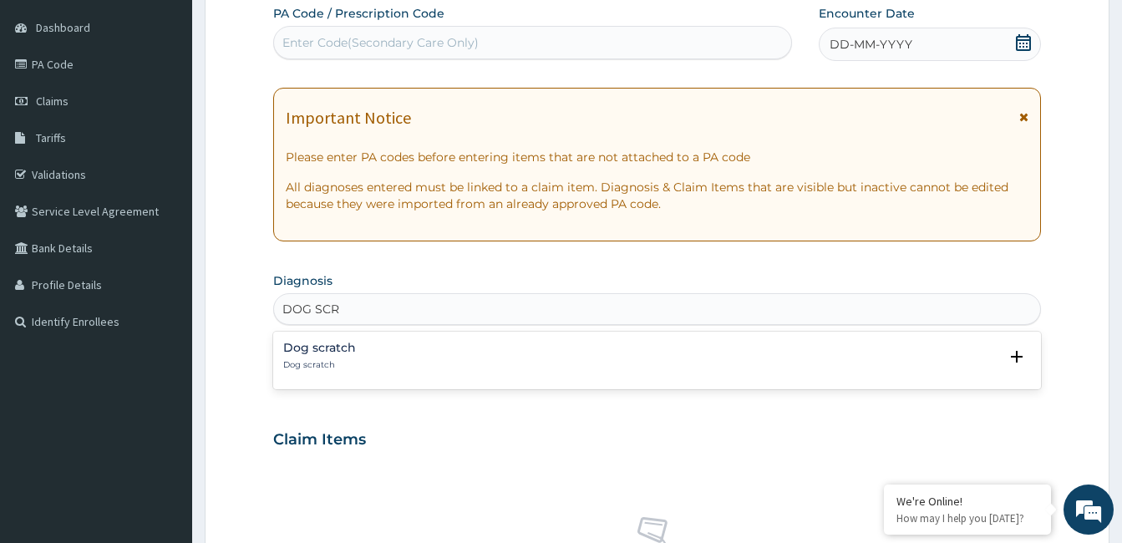
click at [337, 364] on p "Dog scratch" at bounding box center [319, 365] width 73 height 12
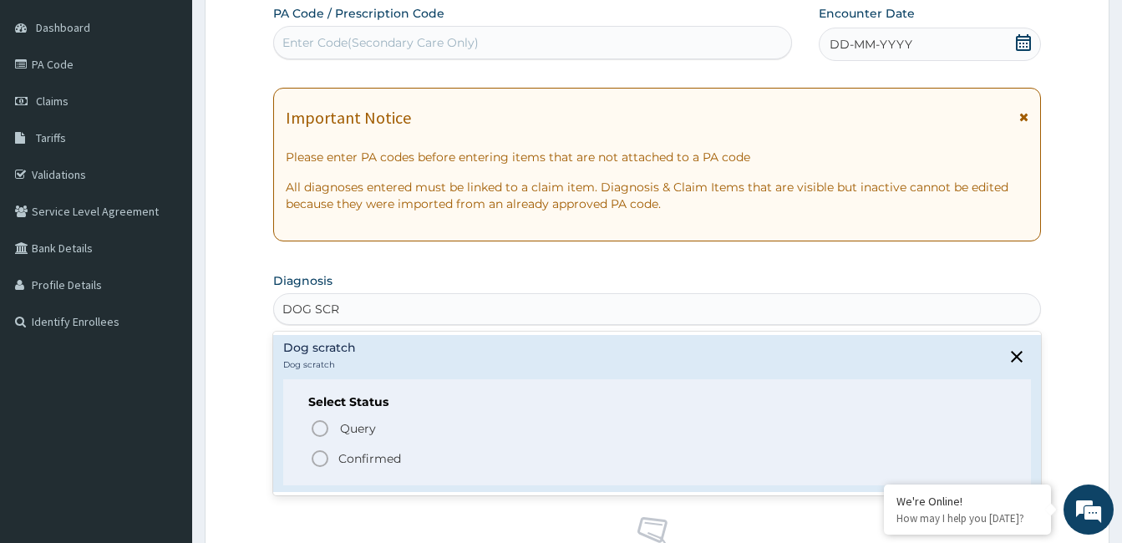
click at [322, 455] on icon "status option filled" at bounding box center [320, 459] width 20 height 20
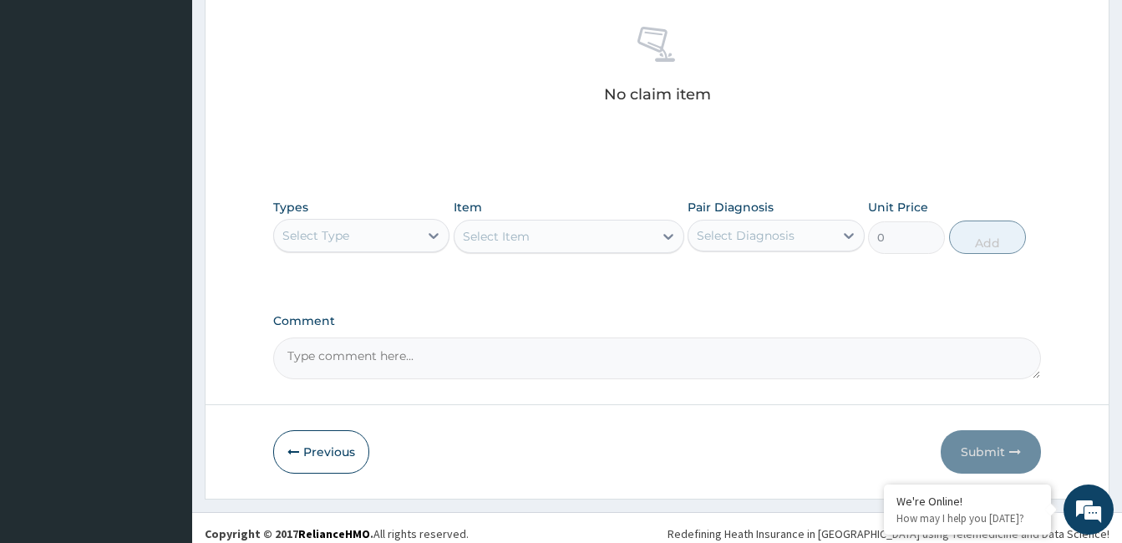
scroll to position [656, 0]
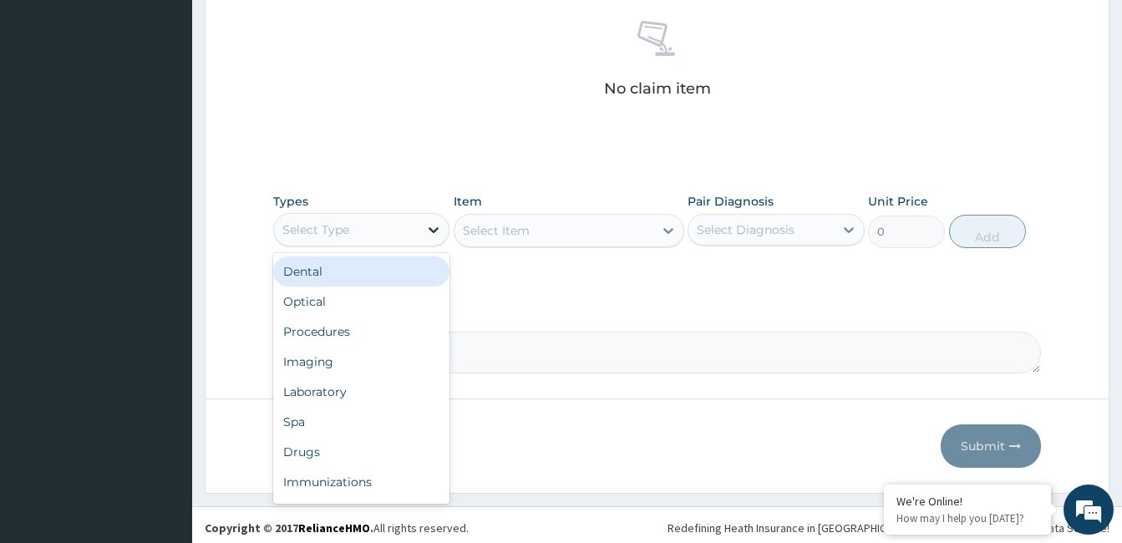
click at [433, 223] on icon at bounding box center [433, 229] width 17 height 17
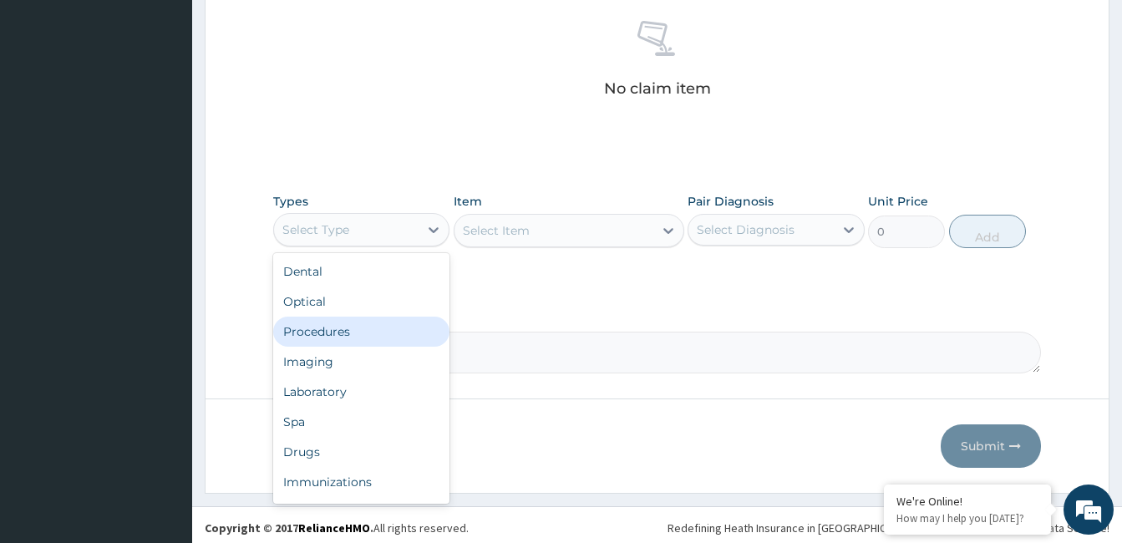
click at [398, 324] on div "Procedures" at bounding box center [361, 332] width 176 height 30
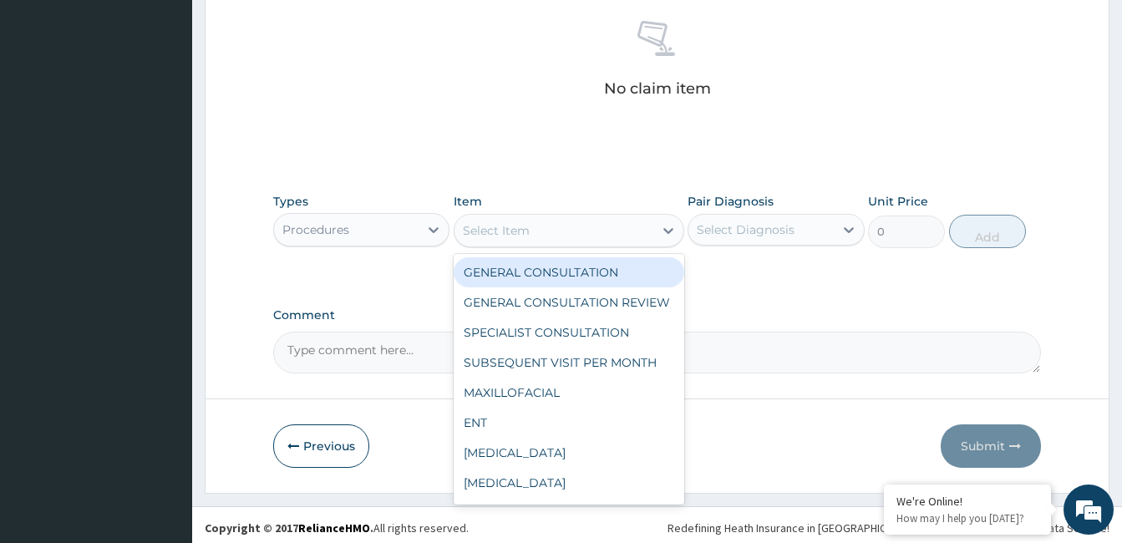
click at [664, 232] on icon at bounding box center [668, 230] width 17 height 17
click at [642, 268] on div "GENERAL CONSULTATION" at bounding box center [569, 272] width 231 height 30
type input "2500"
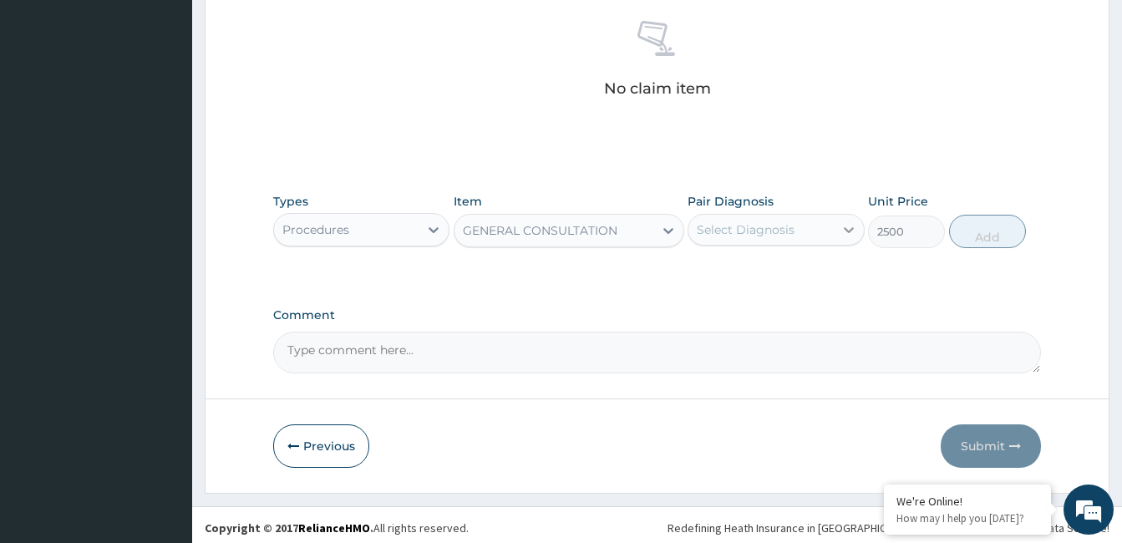
click at [848, 223] on icon at bounding box center [849, 229] width 17 height 17
click at [704, 271] on input "checkbox" at bounding box center [703, 271] width 11 height 11
checkbox input "true"
click at [978, 230] on button "Add" at bounding box center [987, 231] width 77 height 33
type input "0"
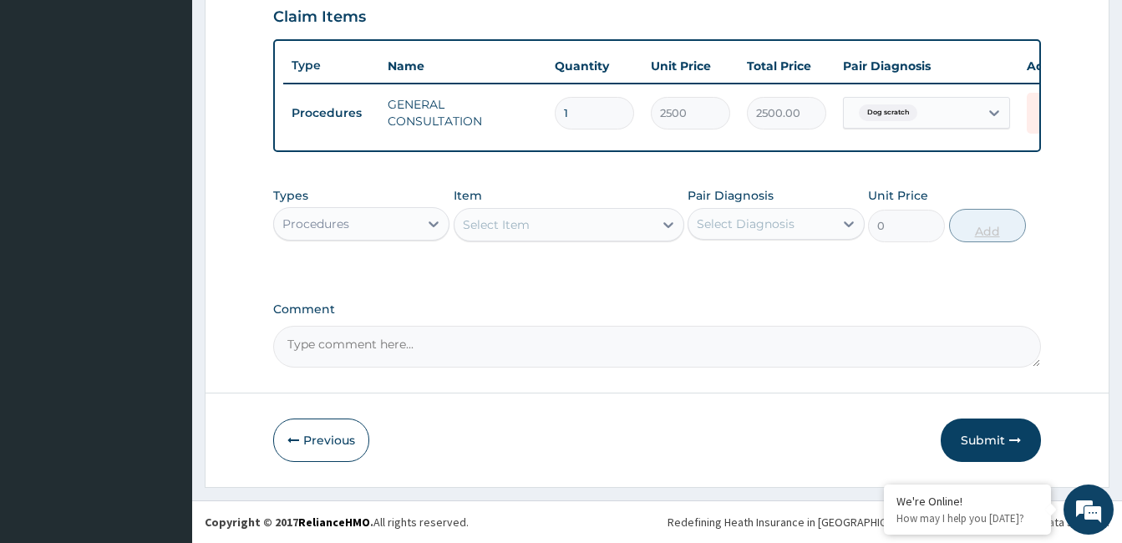
scroll to position [595, 0]
click at [435, 220] on icon at bounding box center [433, 224] width 17 height 17
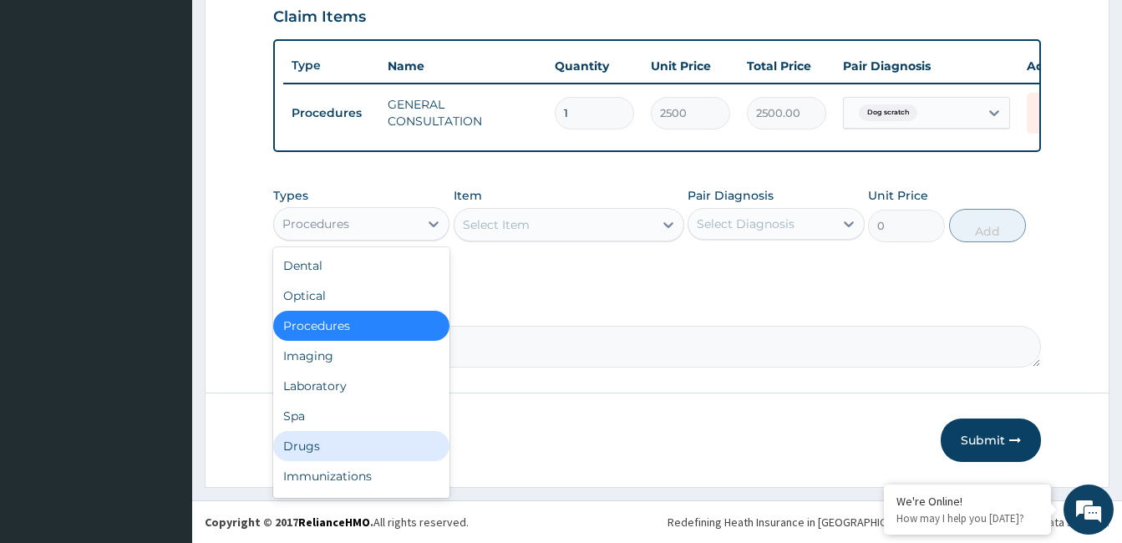
click at [342, 435] on div "Drugs" at bounding box center [361, 446] width 176 height 30
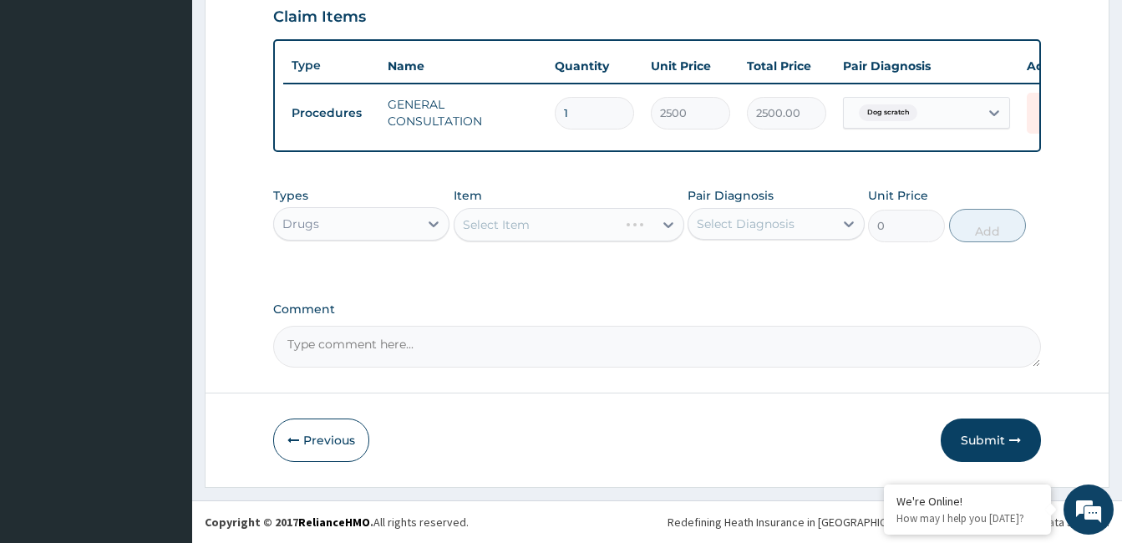
click at [671, 217] on div "Select Item" at bounding box center [569, 224] width 231 height 33
click at [669, 221] on icon at bounding box center [668, 224] width 17 height 17
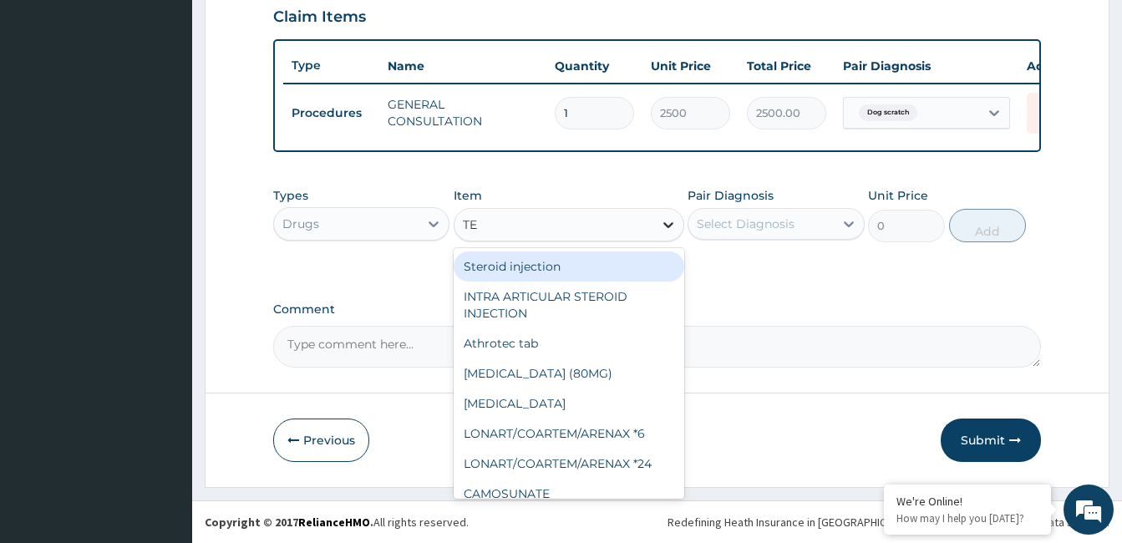
type input "TET"
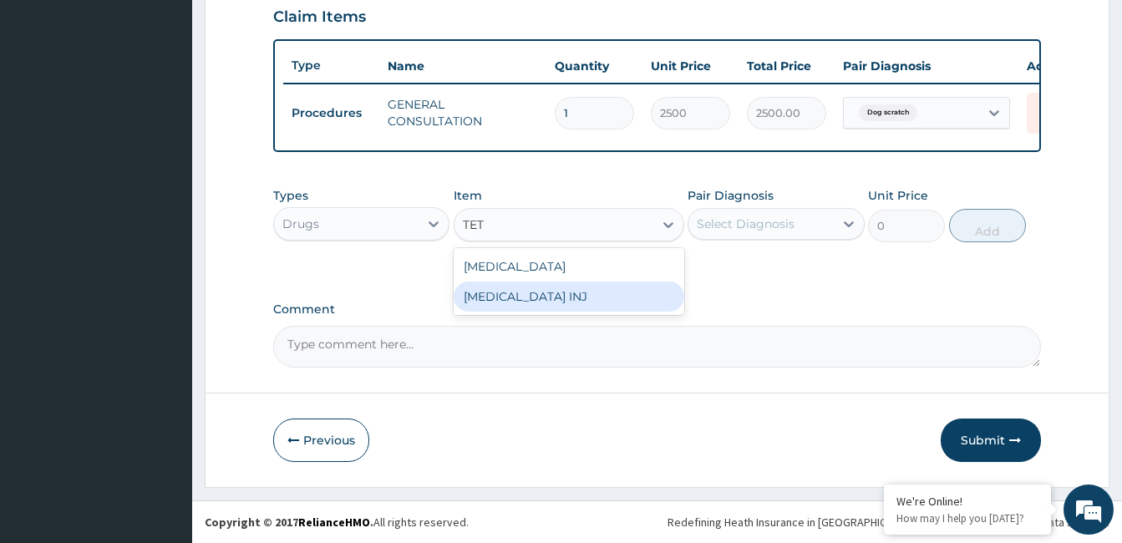
click at [606, 302] on div "TETANUS TOXOID INJ" at bounding box center [569, 297] width 231 height 30
type input "900"
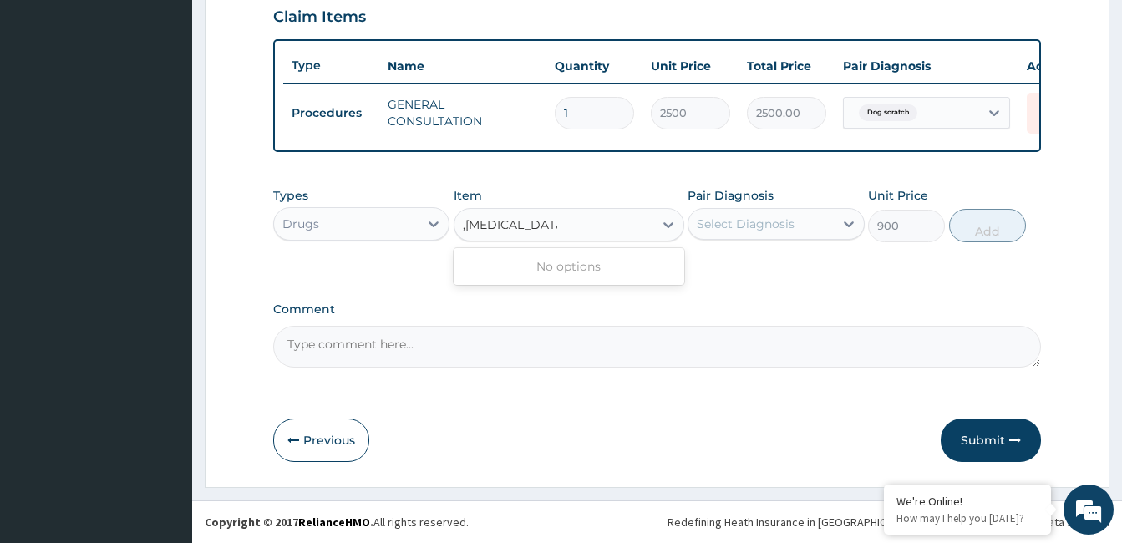
type input ",IBUPROFEN TAB"
click at [665, 223] on icon at bounding box center [669, 225] width 10 height 6
click at [668, 226] on icon at bounding box center [669, 225] width 10 height 6
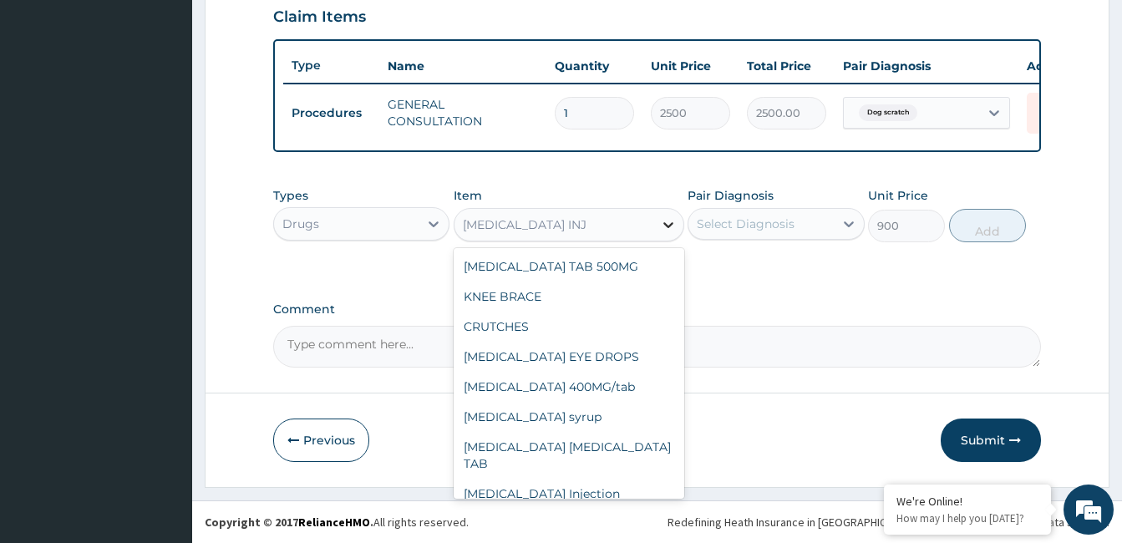
scroll to position [10652, 0]
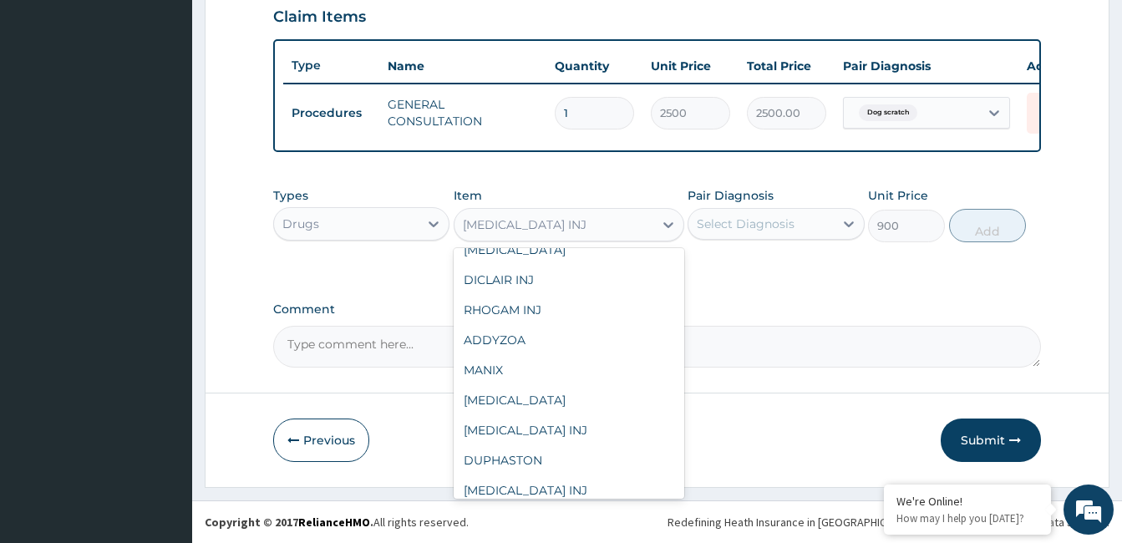
click at [593, 224] on div "TETANUS TOXOID INJ" at bounding box center [554, 224] width 199 height 27
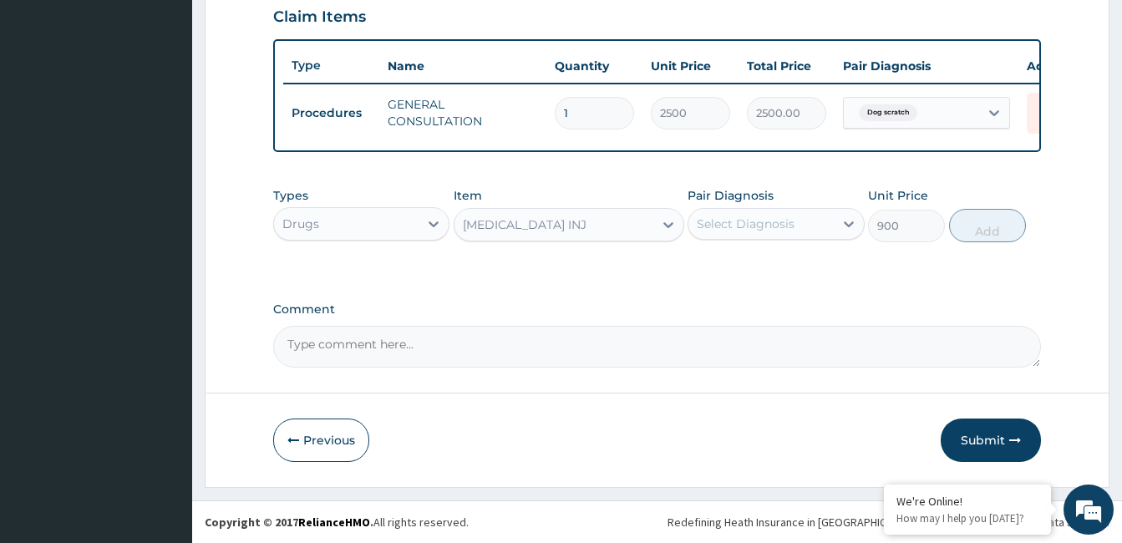
click at [593, 224] on div "TETANUS TOXOID INJ" at bounding box center [554, 224] width 199 height 27
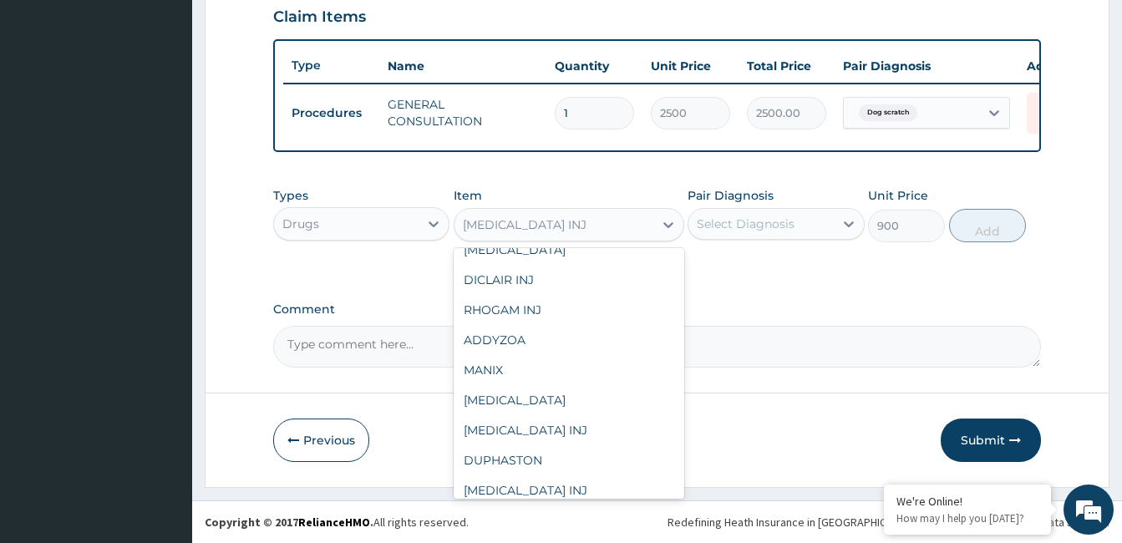
click at [593, 224] on div "TETANUS TOXOID INJ" at bounding box center [554, 224] width 199 height 27
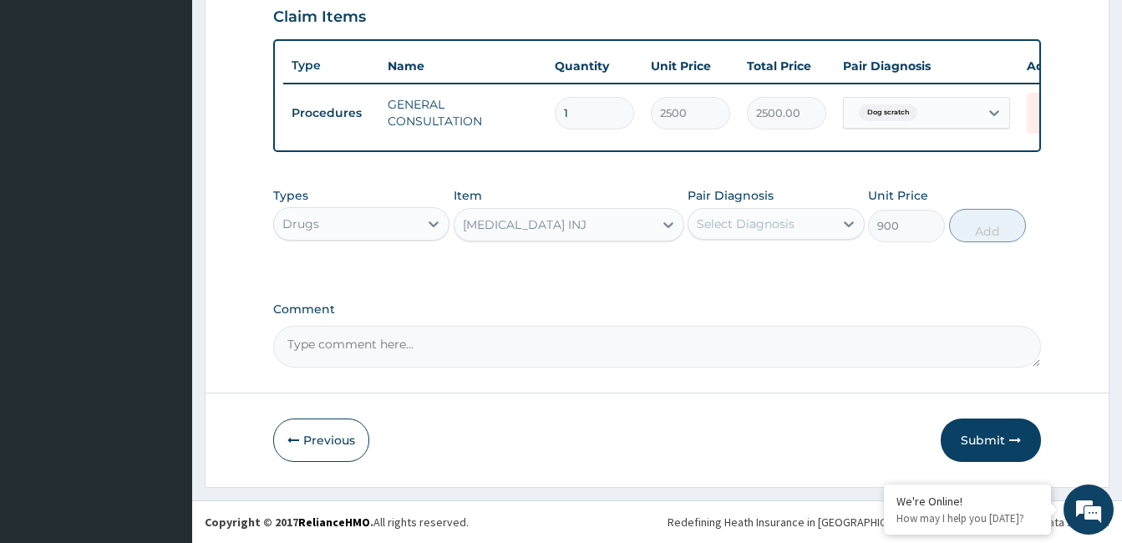
click at [600, 225] on div "TETANUS TOXOID INJ" at bounding box center [554, 224] width 199 height 27
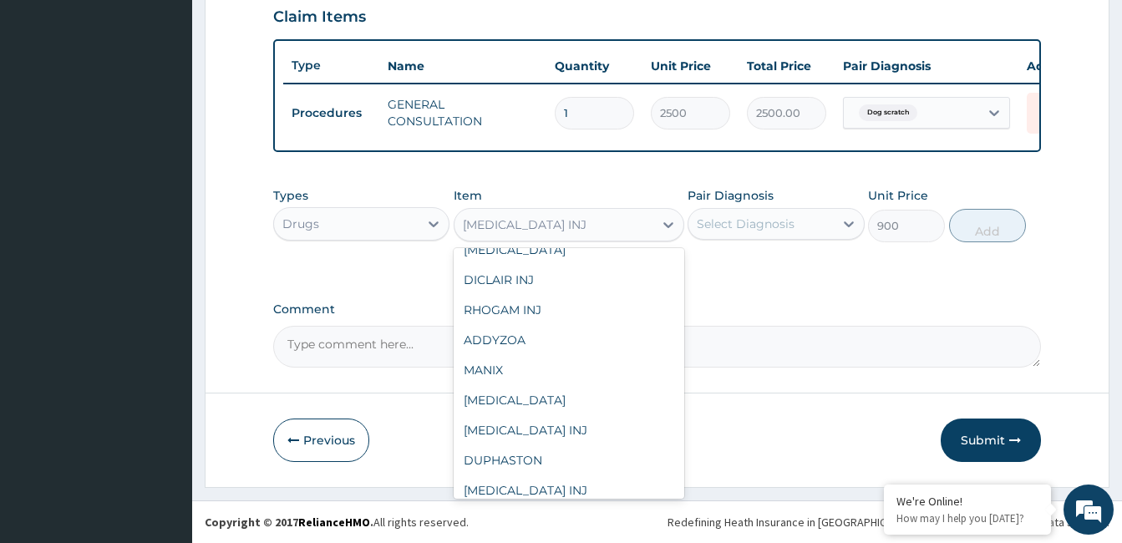
type input "V"
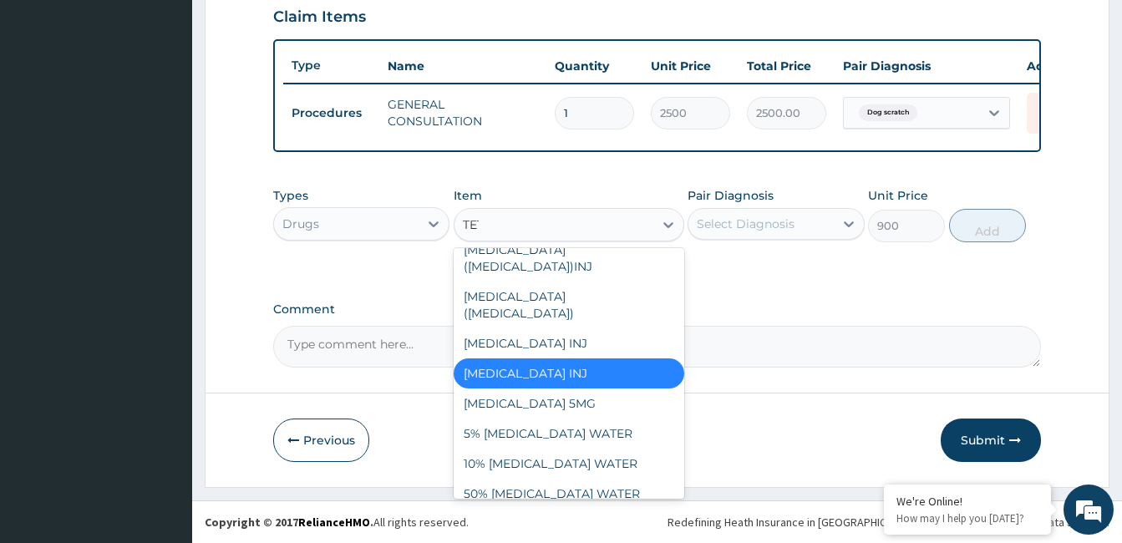
scroll to position [0, 0]
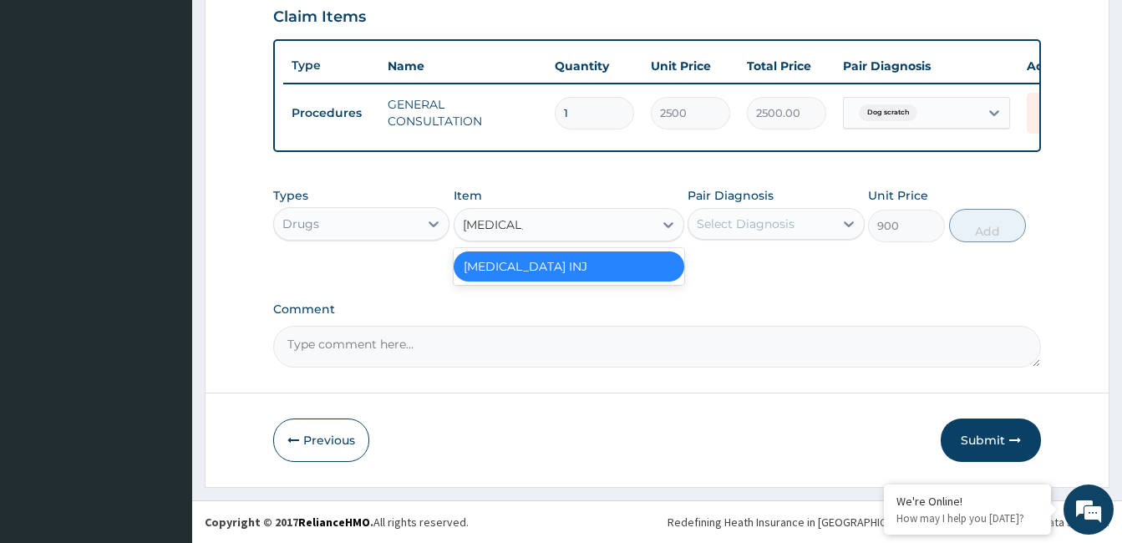
type input "TETANUS T"
click at [598, 261] on div "TETANUS TOXOID INJ" at bounding box center [569, 267] width 231 height 30
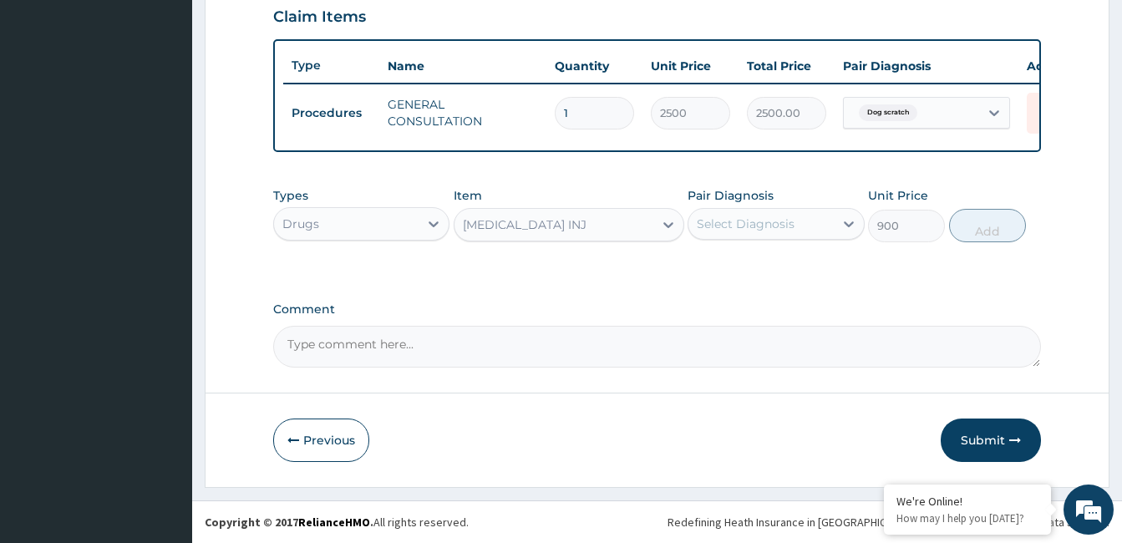
click at [621, 219] on div "TETANUS TOXOID INJ" at bounding box center [554, 224] width 199 height 27
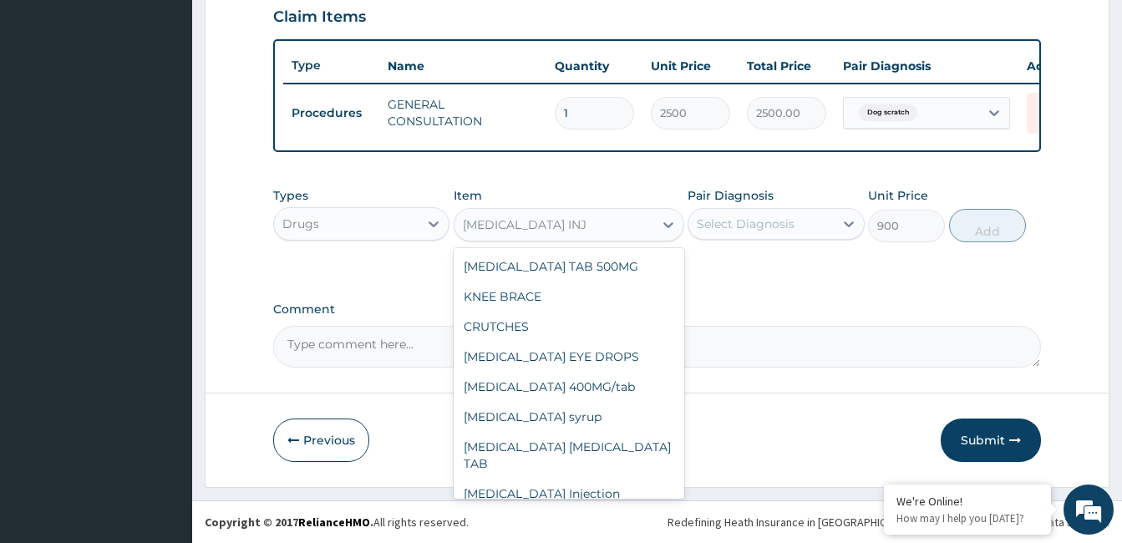
scroll to position [10652, 0]
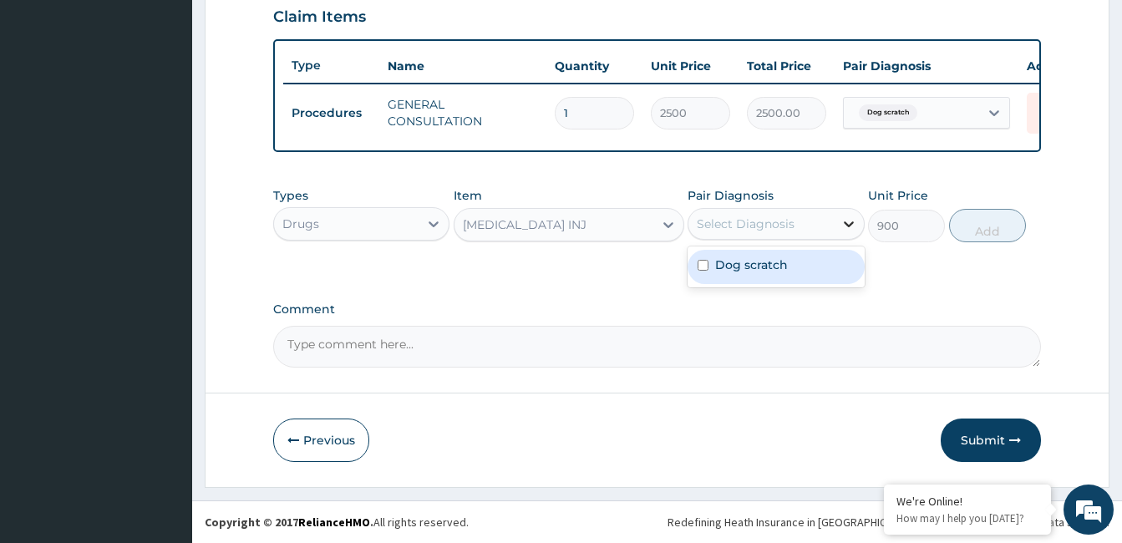
click at [848, 224] on icon at bounding box center [849, 224] width 10 height 6
click at [705, 267] on input "checkbox" at bounding box center [703, 265] width 11 height 11
checkbox input "true"
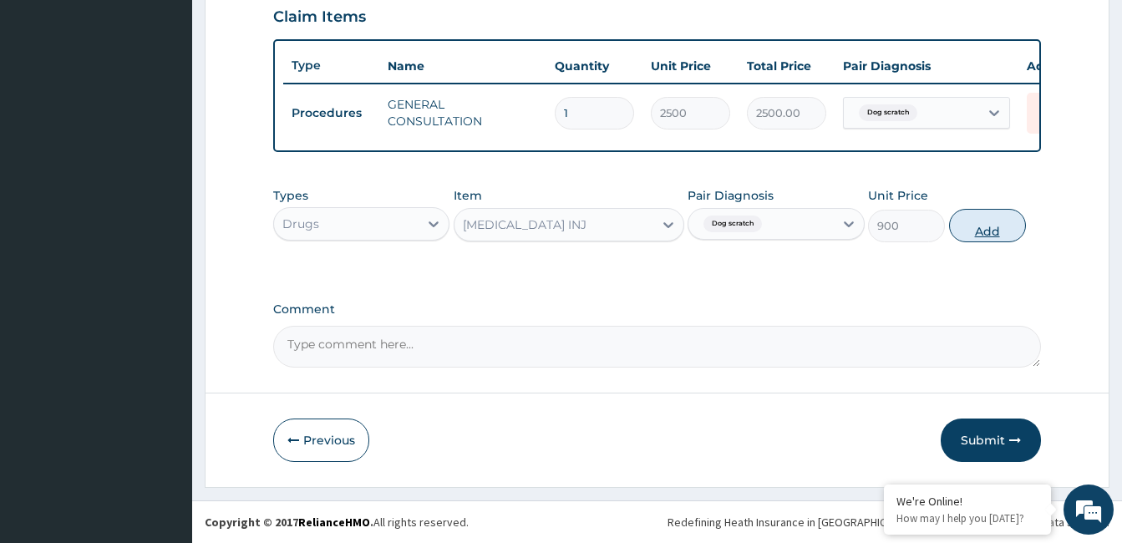
click at [959, 222] on button "Add" at bounding box center [987, 225] width 77 height 33
type input "0"
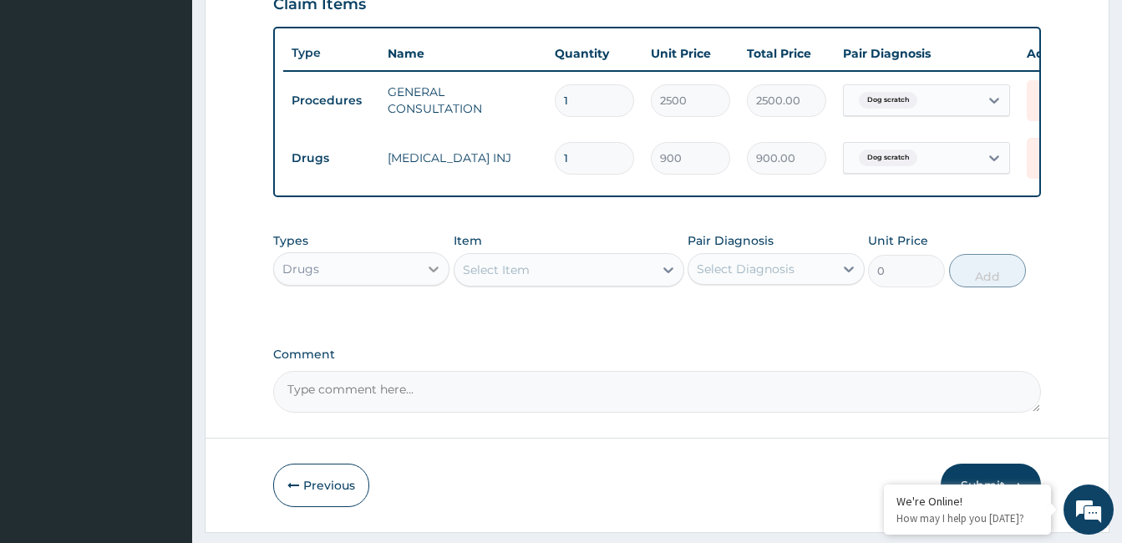
click at [431, 272] on icon at bounding box center [435, 270] width 10 height 6
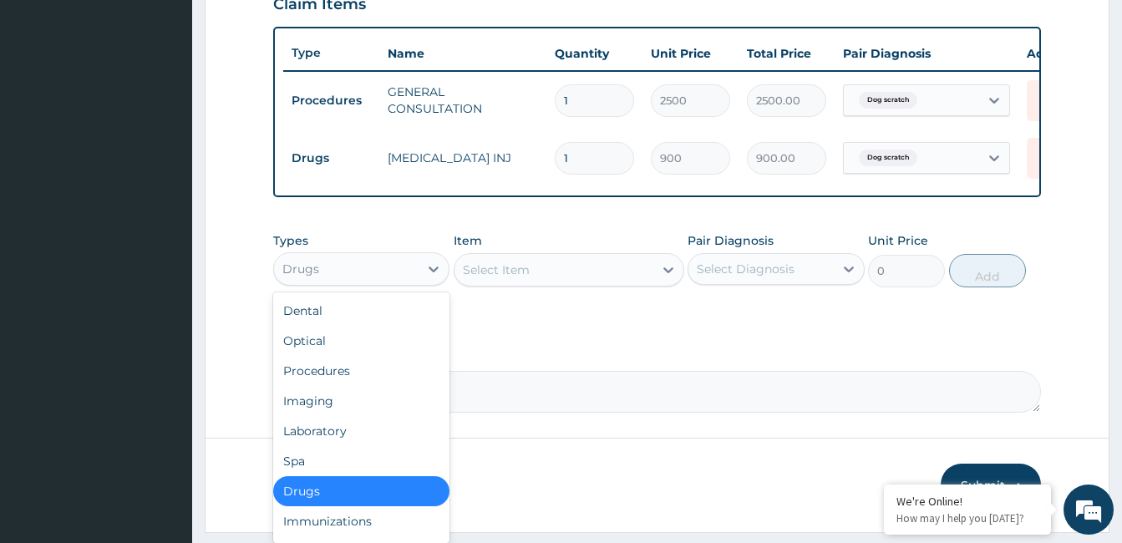
click at [397, 496] on div "Drugs" at bounding box center [361, 491] width 176 height 30
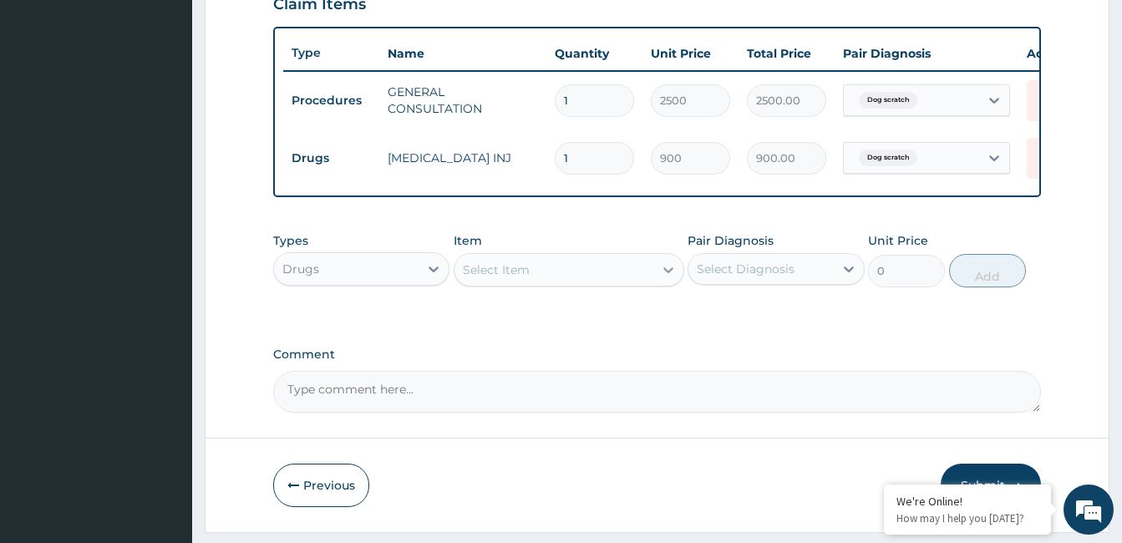
click at [669, 278] on icon at bounding box center [668, 270] width 17 height 17
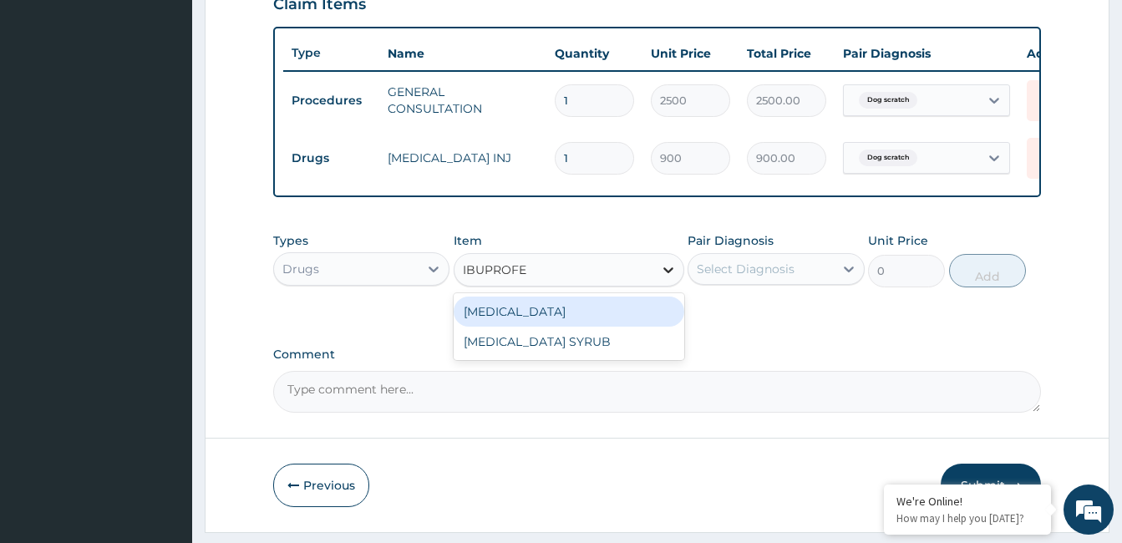
type input "IBUPROFEN"
click at [644, 327] on div "IBUPROFEN" at bounding box center [569, 312] width 231 height 30
type input "42"
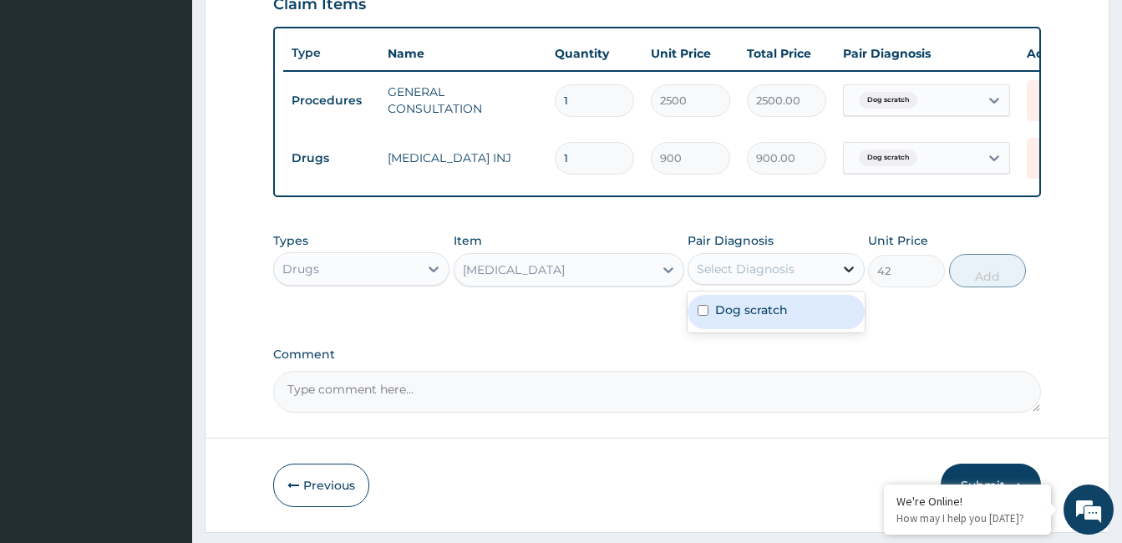
click at [847, 277] on icon at bounding box center [849, 269] width 17 height 17
click at [700, 316] on input "checkbox" at bounding box center [703, 310] width 11 height 11
checkbox input "true"
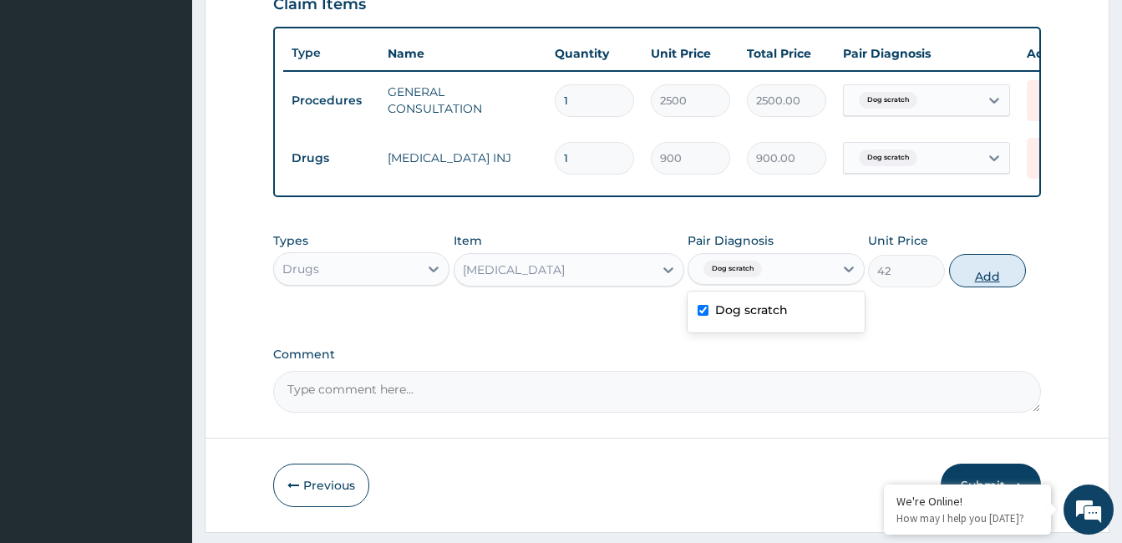
click at [1006, 287] on button "Add" at bounding box center [987, 270] width 77 height 33
type input "0"
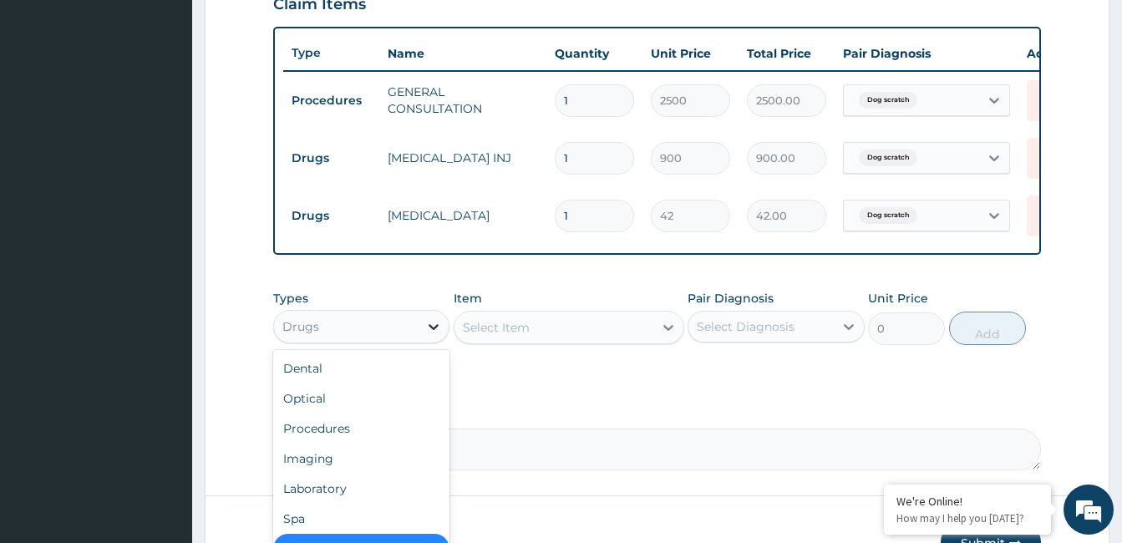
click at [429, 335] on icon at bounding box center [433, 326] width 17 height 17
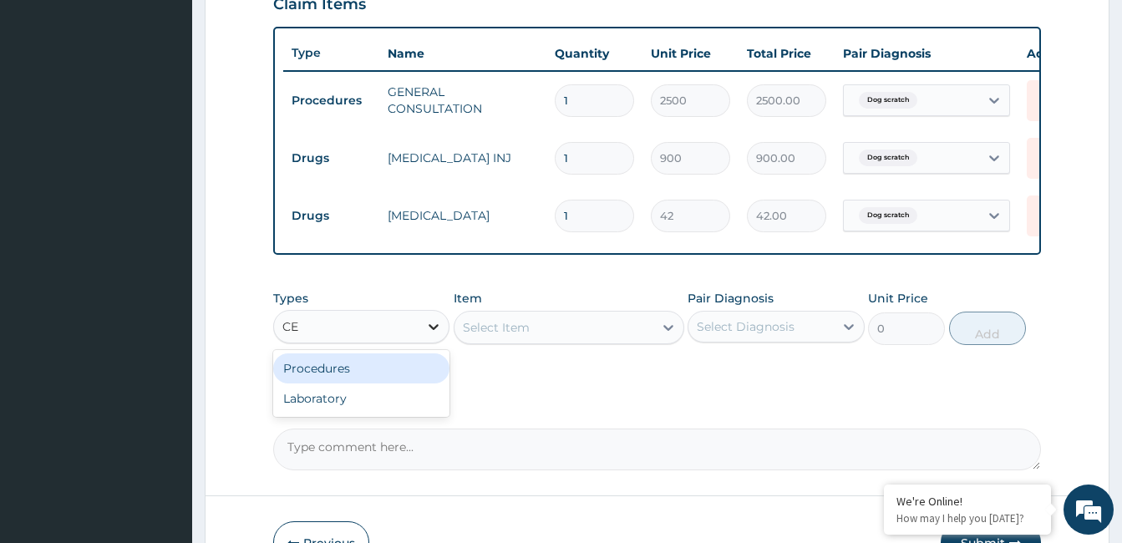
type input "C"
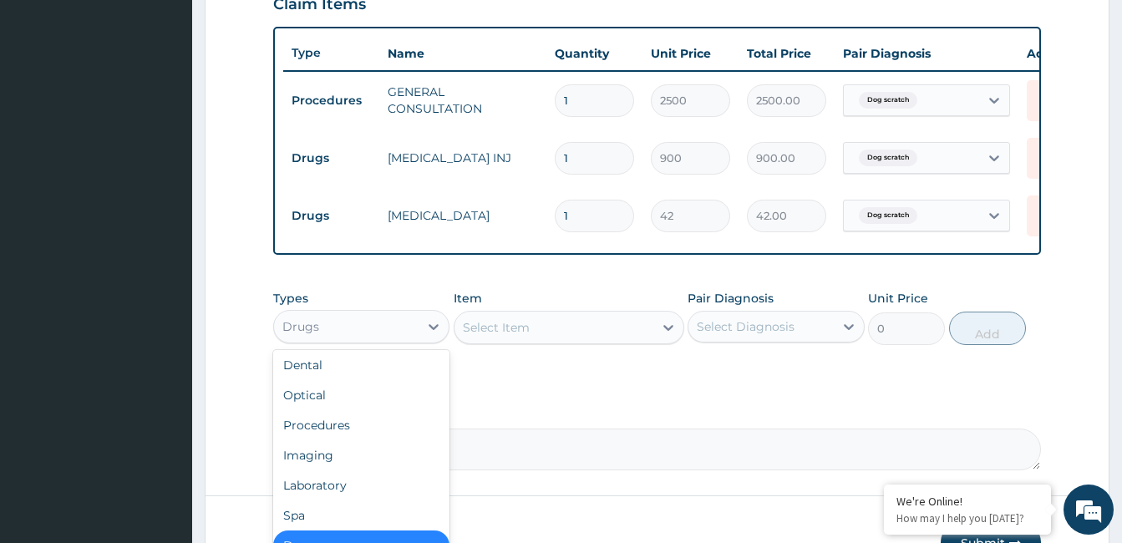
scroll to position [33, 0]
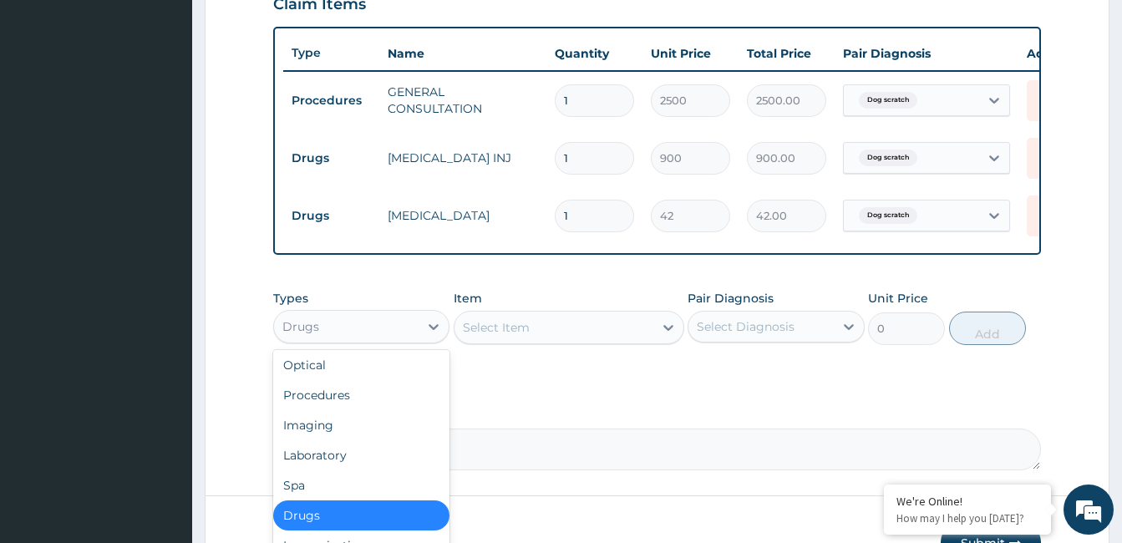
click at [401, 527] on div "Drugs" at bounding box center [361, 516] width 176 height 30
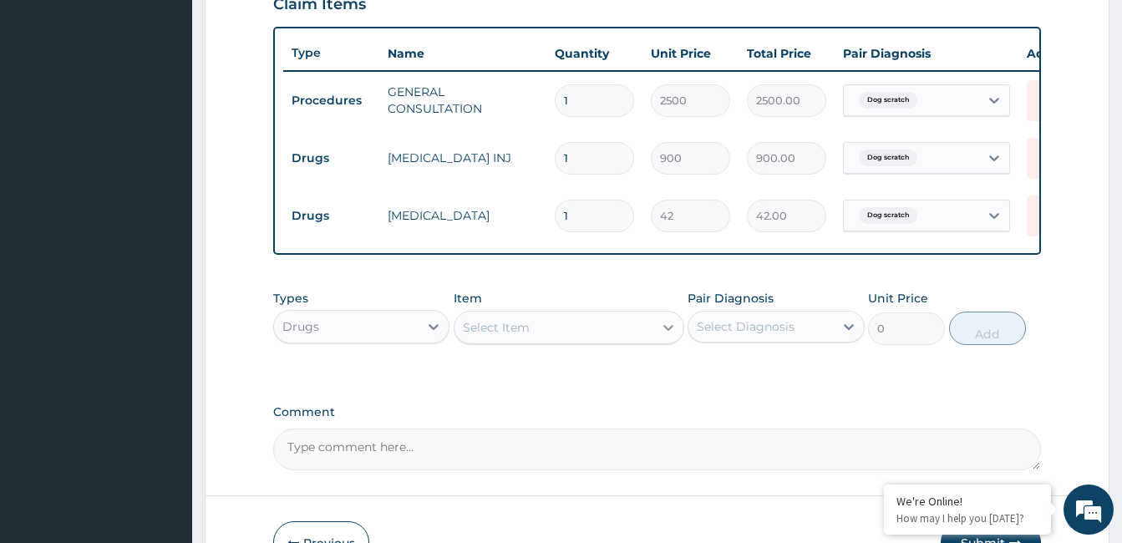
click at [664, 336] on icon at bounding box center [668, 327] width 17 height 17
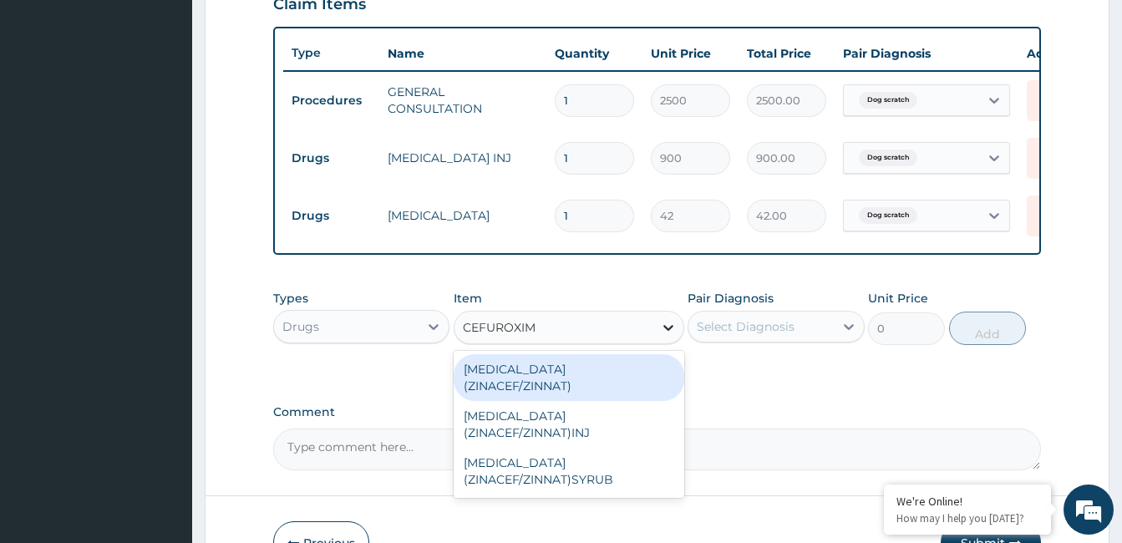
type input "CEFUROXIME"
click at [638, 384] on div "CEFUROXIME (ZINACEF/ZINNAT)" at bounding box center [569, 377] width 231 height 47
type input "210"
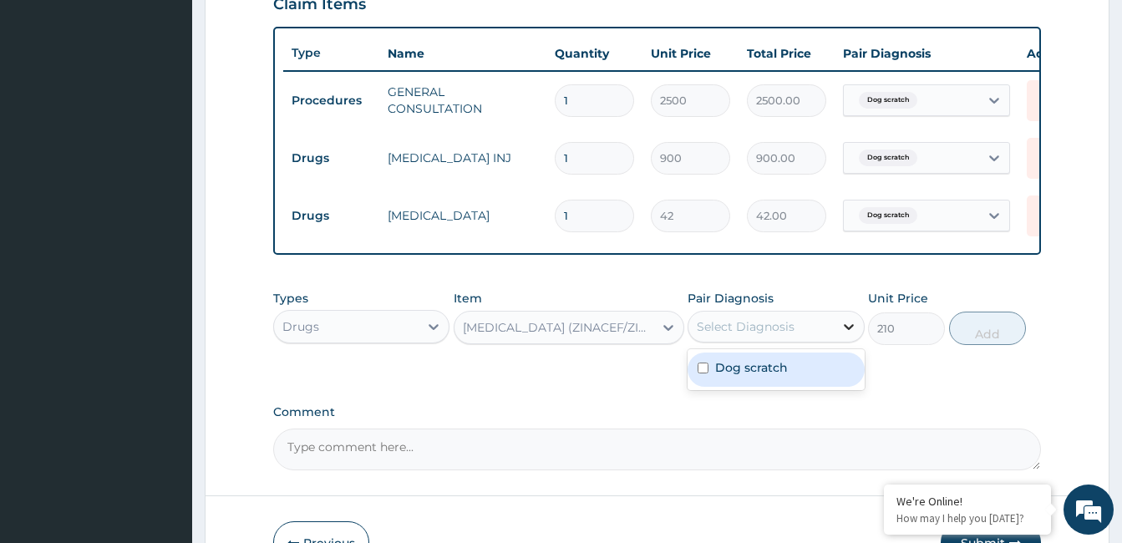
click at [850, 335] on icon at bounding box center [849, 326] width 17 height 17
click at [705, 374] on input "checkbox" at bounding box center [703, 368] width 11 height 11
checkbox input "true"
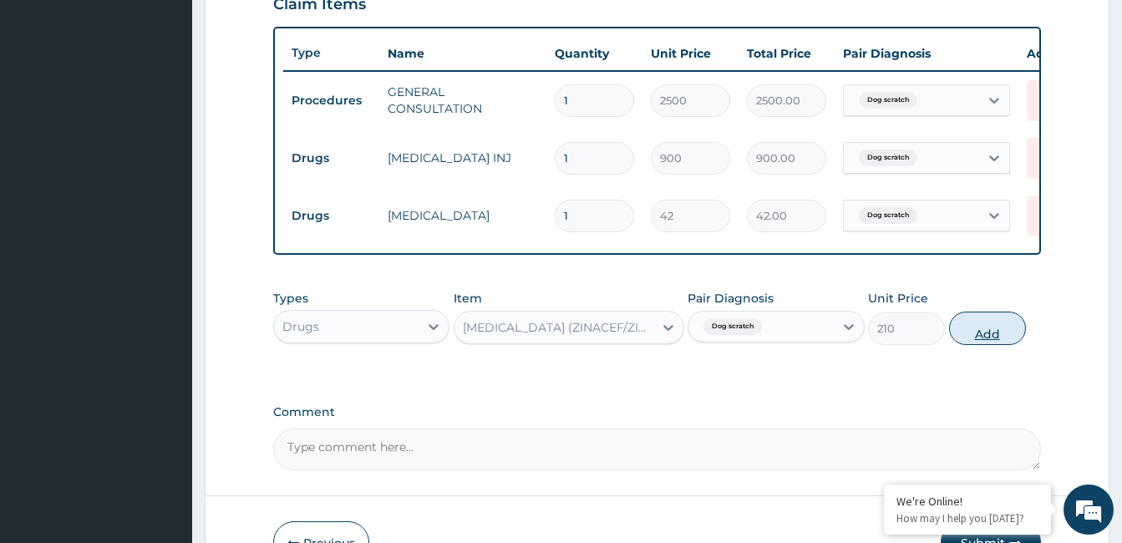
click at [964, 344] on button "Add" at bounding box center [987, 328] width 77 height 33
type input "0"
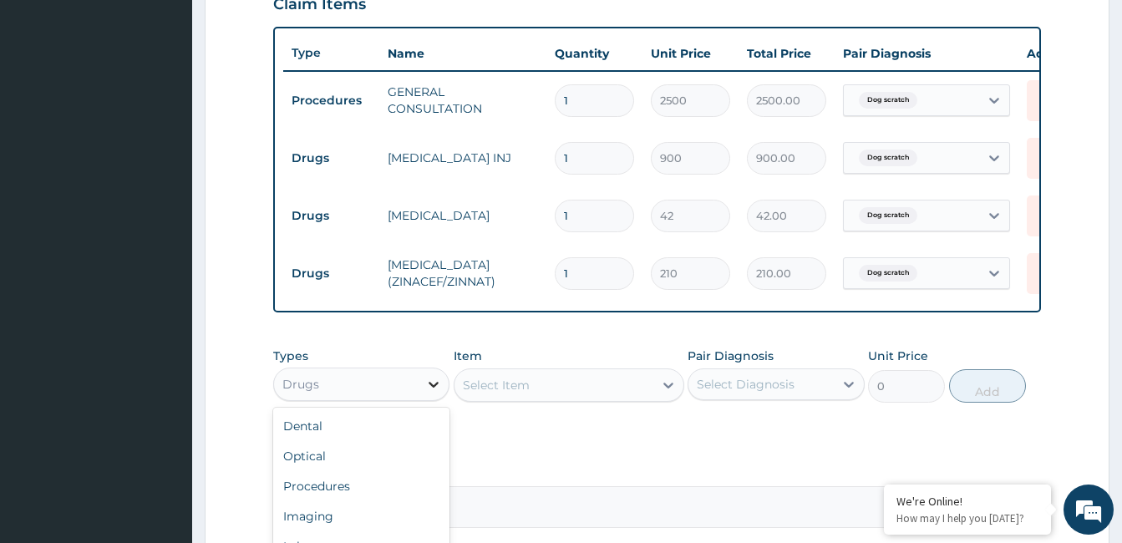
click at [434, 388] on icon at bounding box center [435, 385] width 10 height 6
click at [677, 397] on div at bounding box center [669, 385] width 30 height 30
type input "VITAMIN C"
click at [439, 390] on icon at bounding box center [433, 384] width 17 height 17
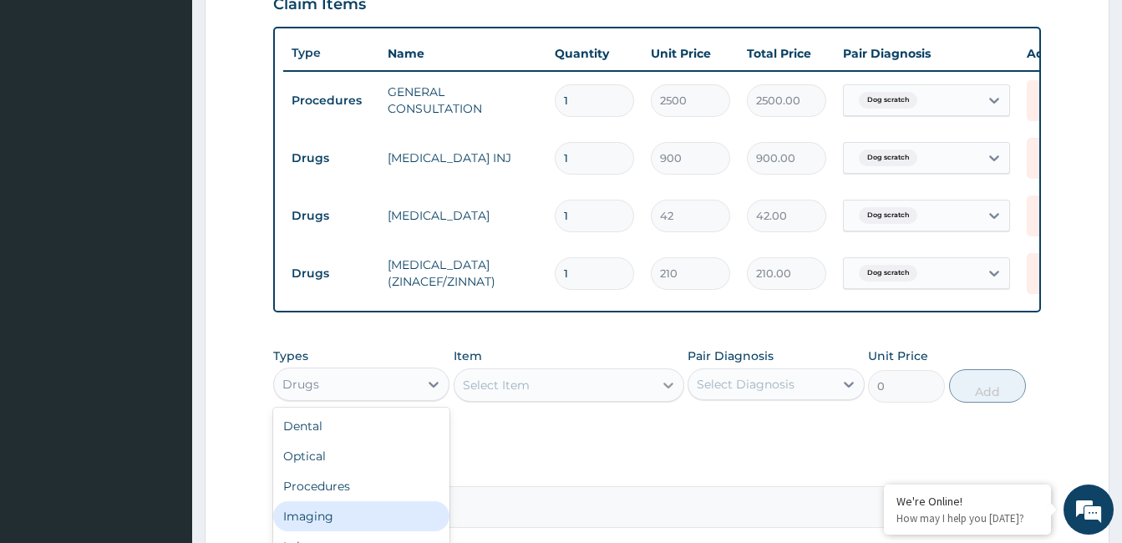
click at [674, 394] on icon at bounding box center [668, 385] width 17 height 17
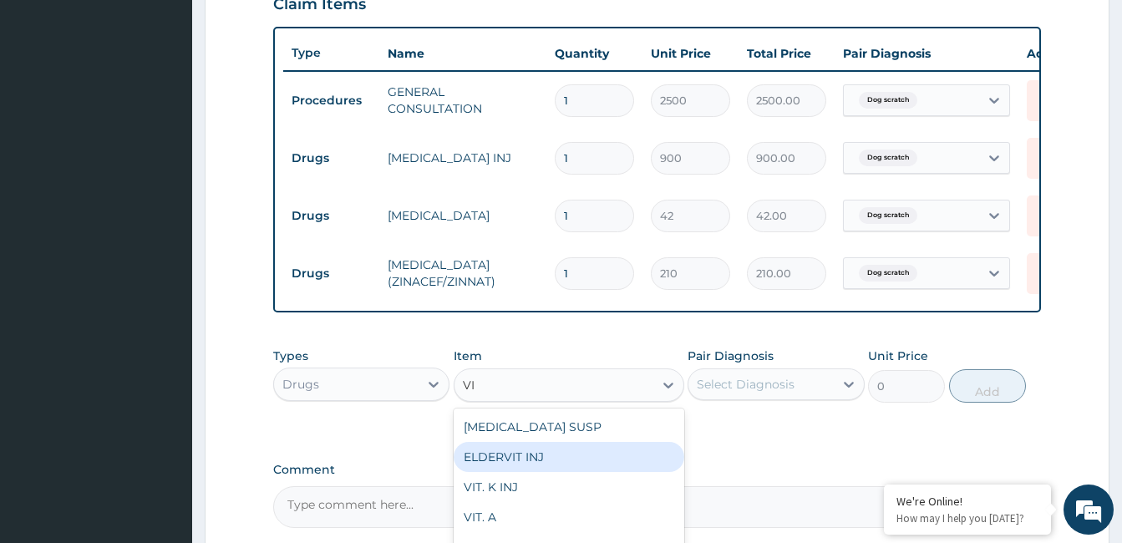
type input "V"
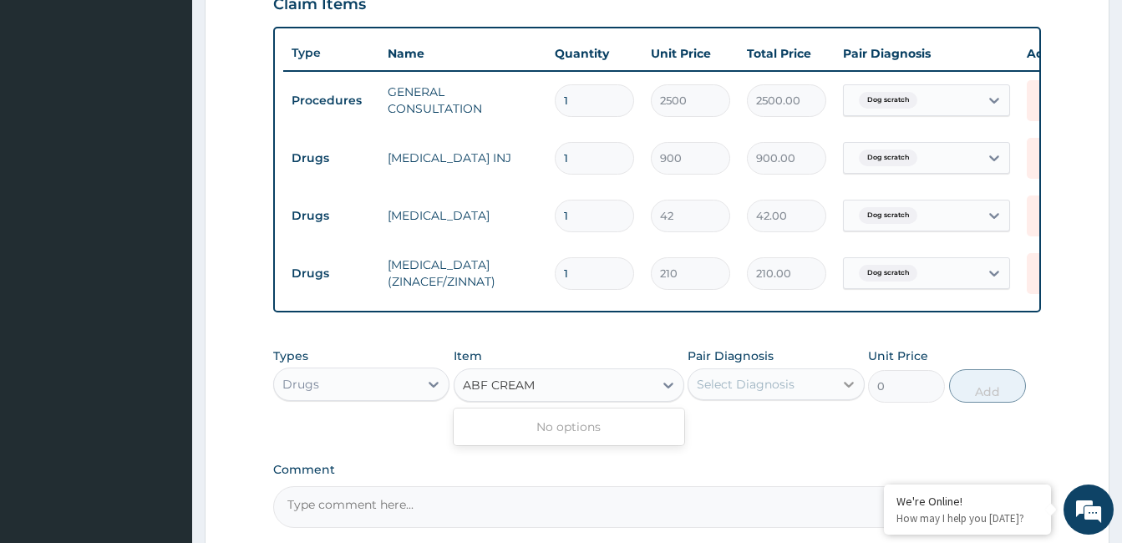
type input "ABF CREAM"
click at [847, 393] on icon at bounding box center [849, 384] width 17 height 17
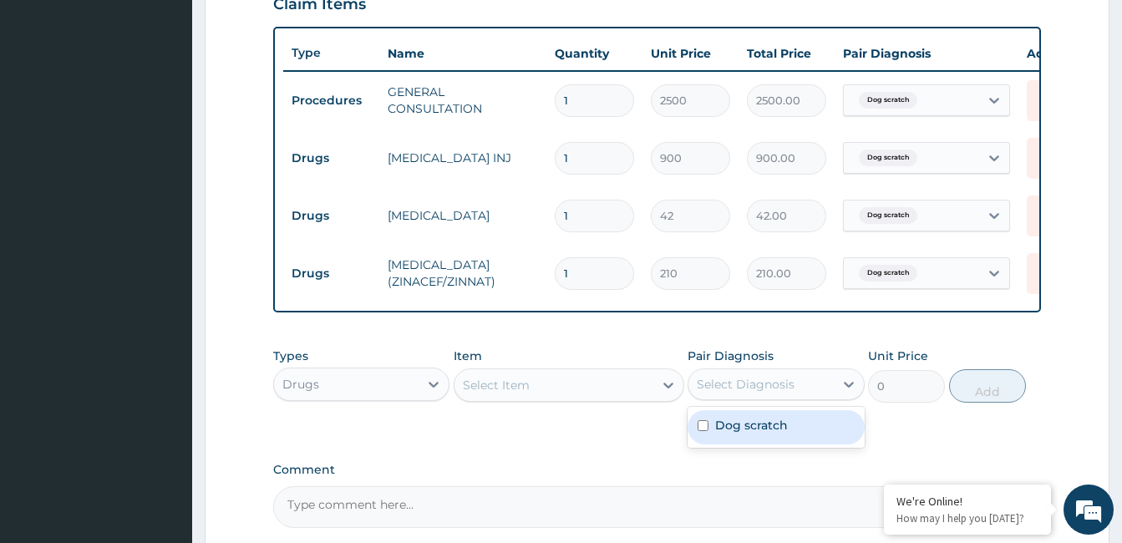
click at [709, 431] on input "checkbox" at bounding box center [703, 425] width 11 height 11
checkbox input "true"
click at [666, 394] on icon at bounding box center [668, 385] width 17 height 17
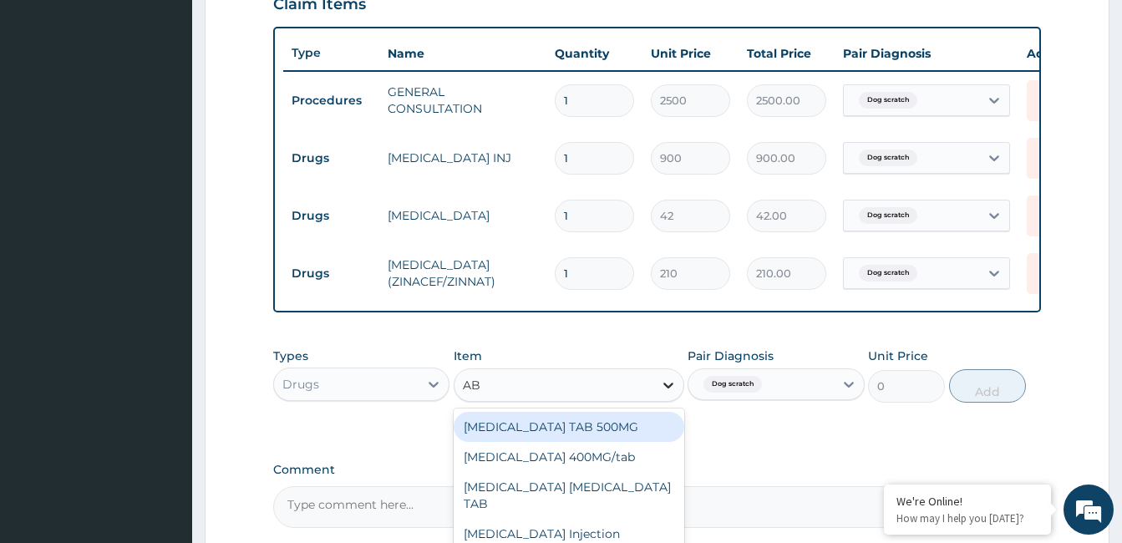
type input "ABF"
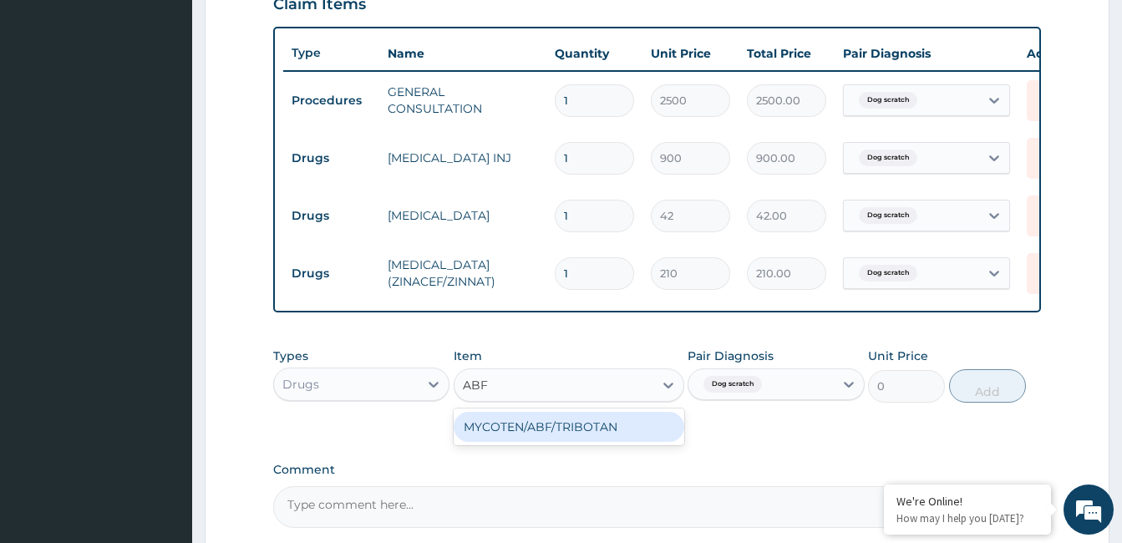
click at [612, 442] on div "MYCOTEN/ABF/TRIBOTAN" at bounding box center [569, 427] width 231 height 30
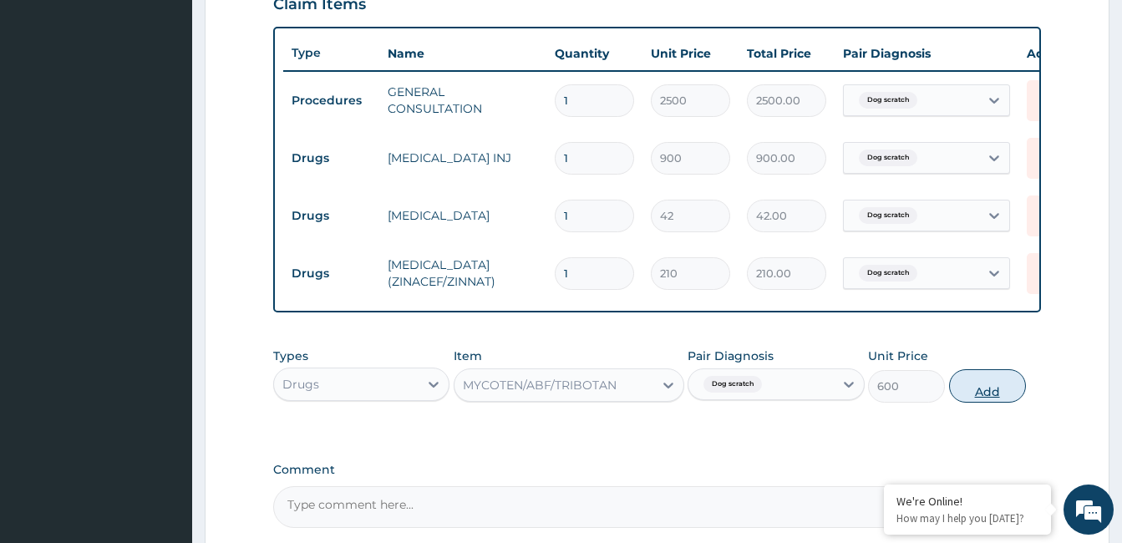
click at [967, 402] on button "Add" at bounding box center [987, 385] width 77 height 33
type input "0"
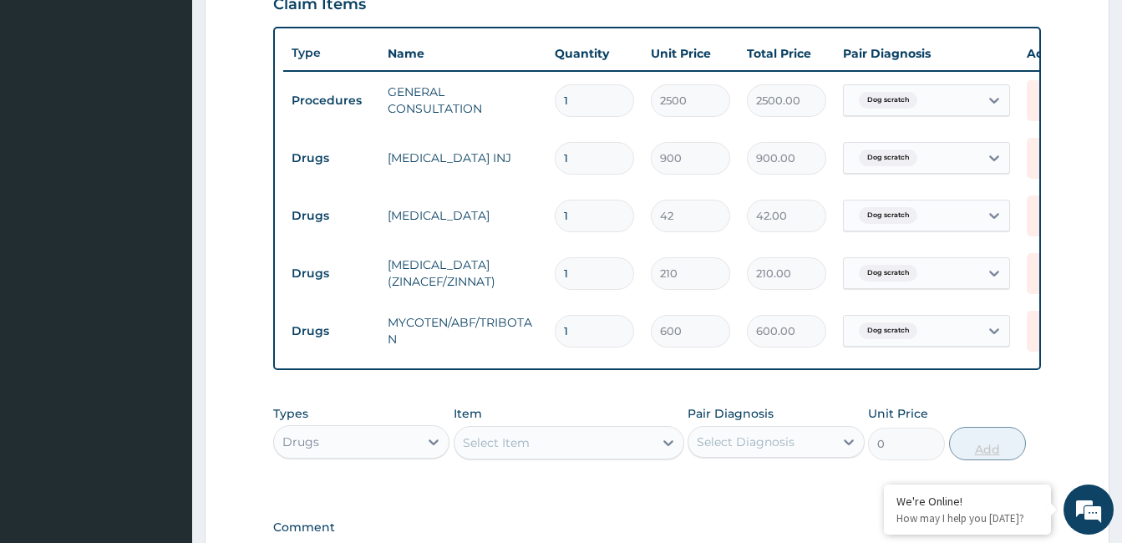
type input "0"
type input "0.00"
type input "0"
type input "0.00"
type input "1"
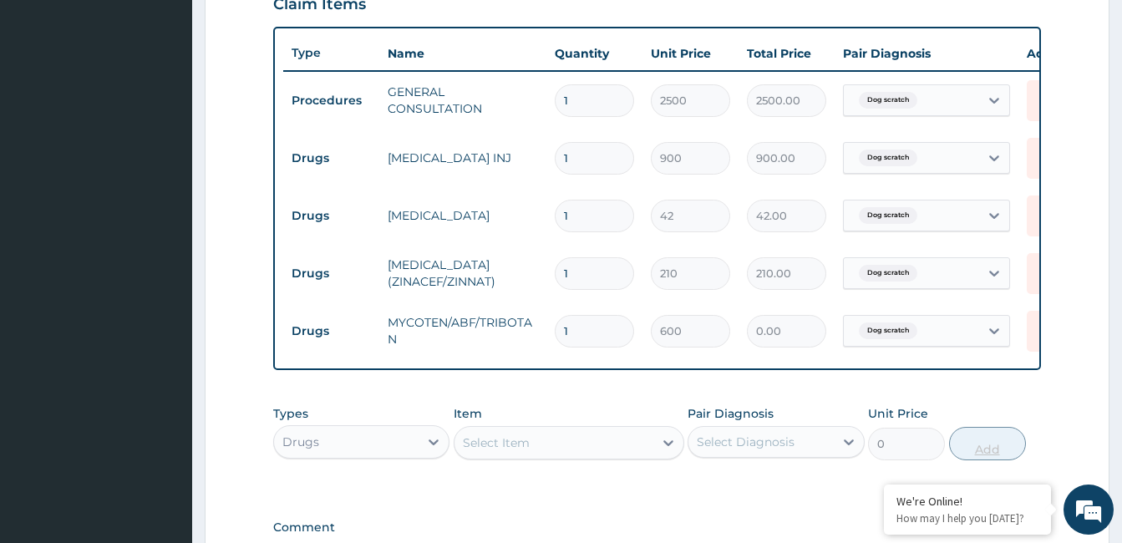
type input "600.00"
type input "0"
type input "0.00"
type input "1"
type input "600.00"
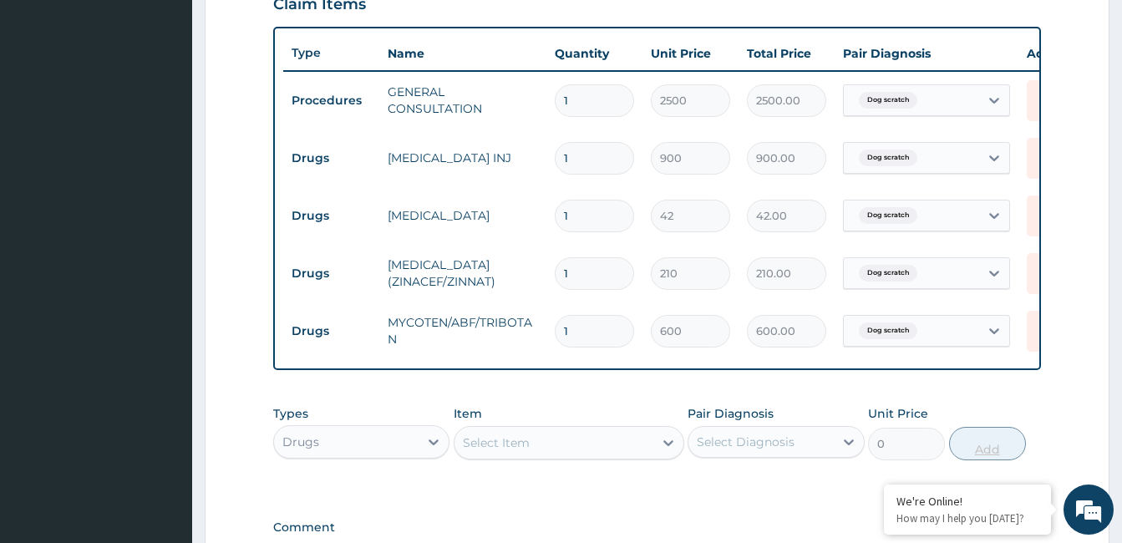
type input "0"
type input "0.00"
click at [801, 469] on div "Types Drugs Item Select Item Pair Diagnosis Select Diagnosis Unit Price 0 Add" at bounding box center [657, 433] width 768 height 72
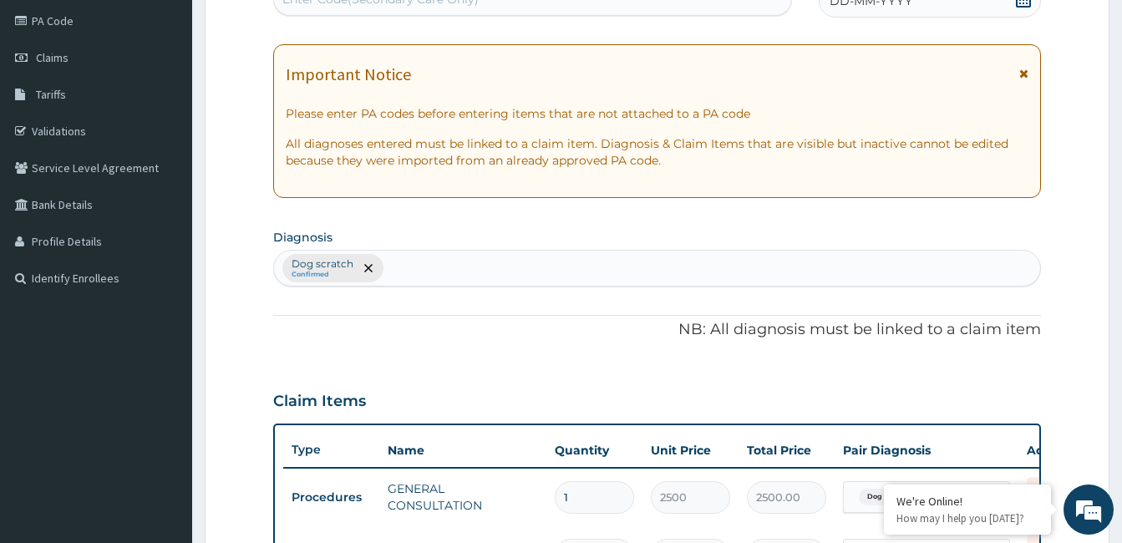
scroll to position [191, 0]
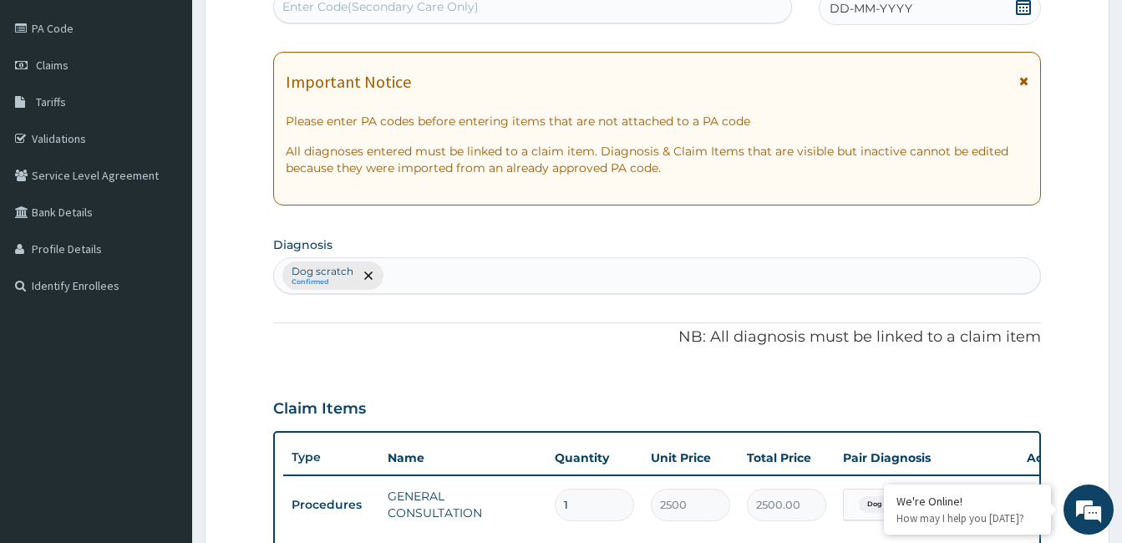
click at [1021, 9] on icon at bounding box center [1024, 6] width 17 height 17
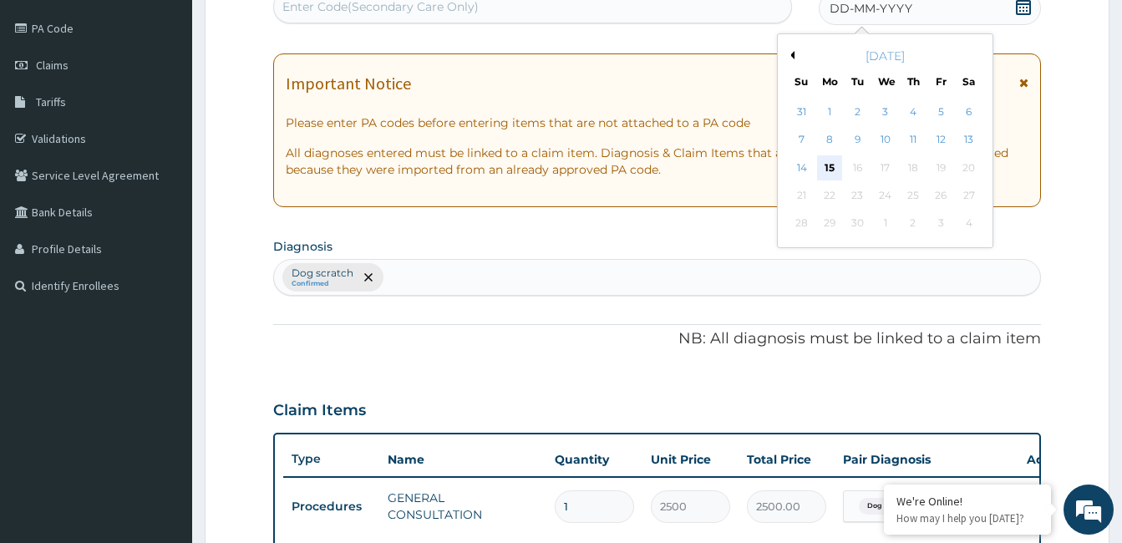
click at [833, 160] on div "15" at bounding box center [829, 167] width 25 height 25
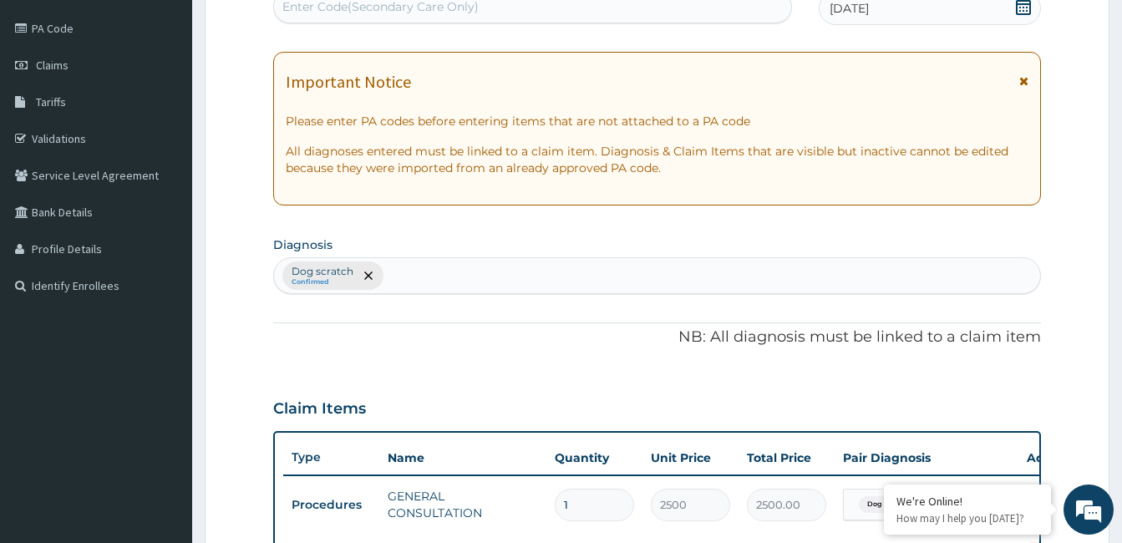
click at [1058, 275] on form "Step 2 of 2 PA Code / Prescription Code Enter Code(Secondary Care Only) Encount…" at bounding box center [657, 504] width 905 height 1212
drag, startPoint x: 1058, startPoint y: 275, endPoint x: 1064, endPoint y: 282, distance: 8.9
click at [1064, 282] on form "Step 2 of 2 PA Code / Prescription Code Enter Code(Secondary Care Only) Encount…" at bounding box center [657, 504] width 905 height 1212
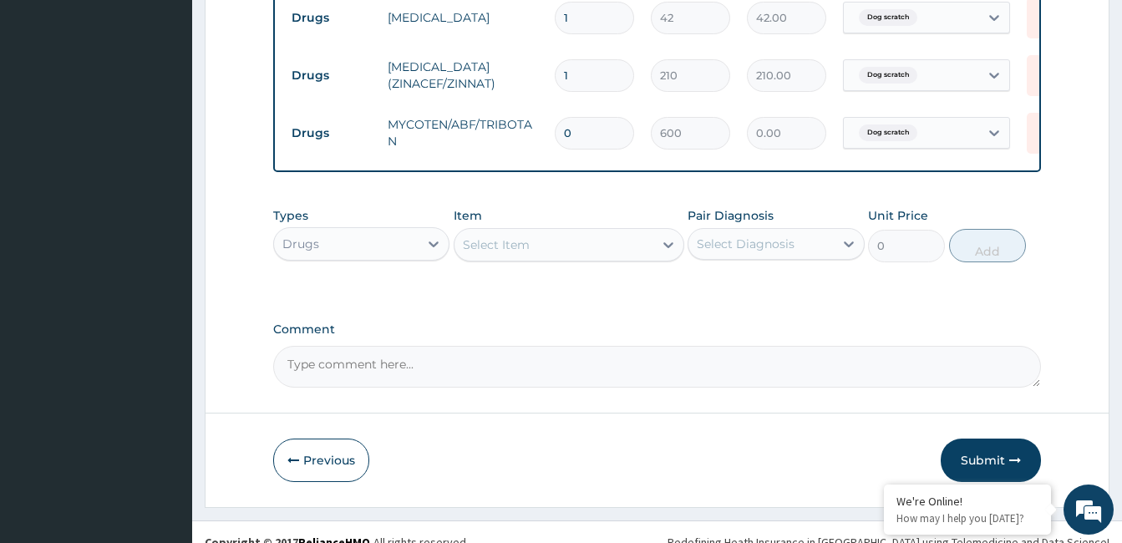
scroll to position [826, 0]
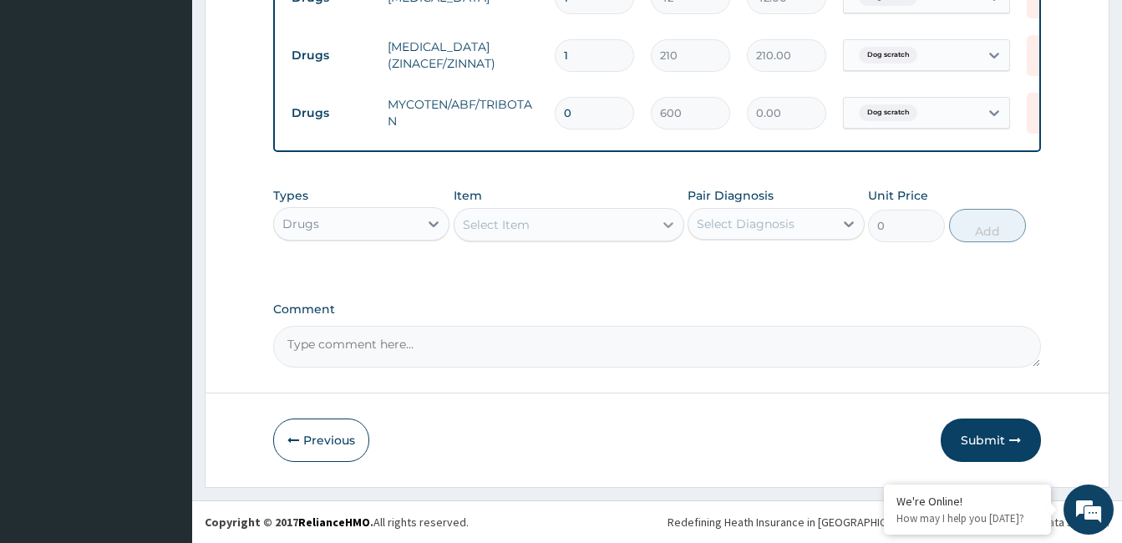
click at [666, 217] on icon at bounding box center [668, 224] width 17 height 17
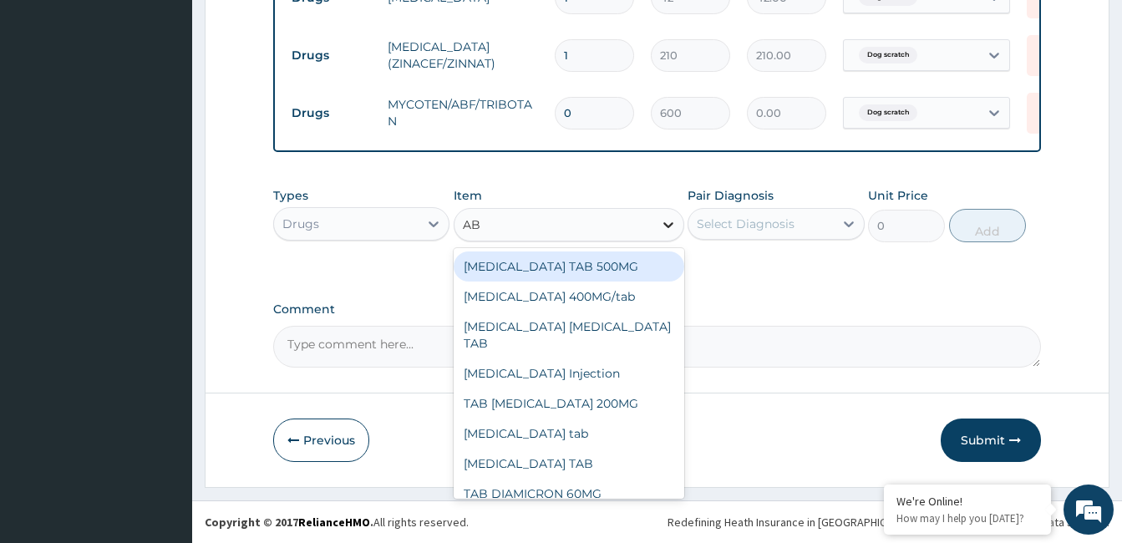
type input "ABF"
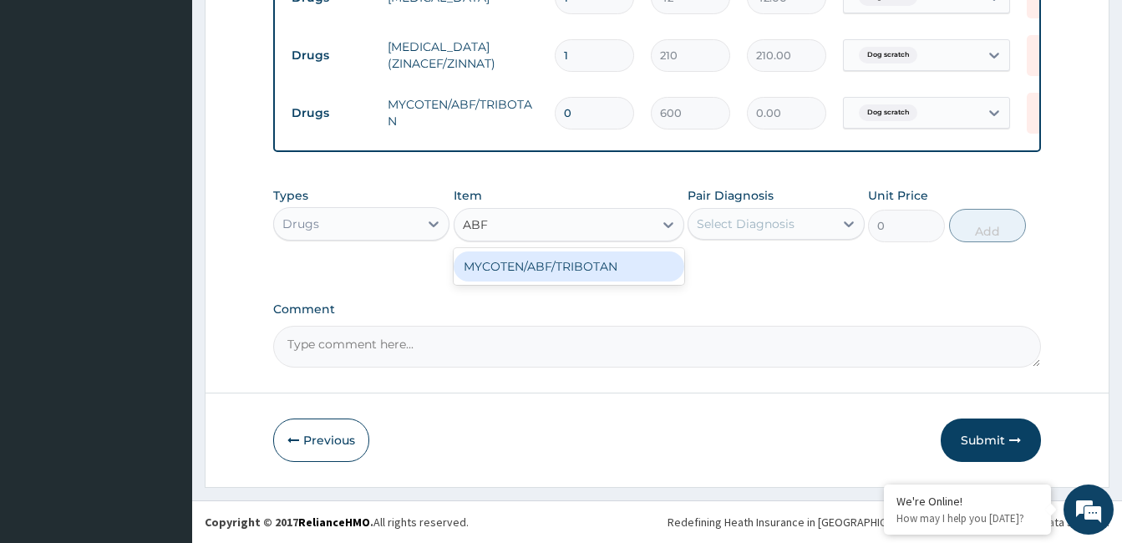
click at [662, 265] on div "MYCOTEN/ABF/TRIBOTAN" at bounding box center [569, 267] width 231 height 30
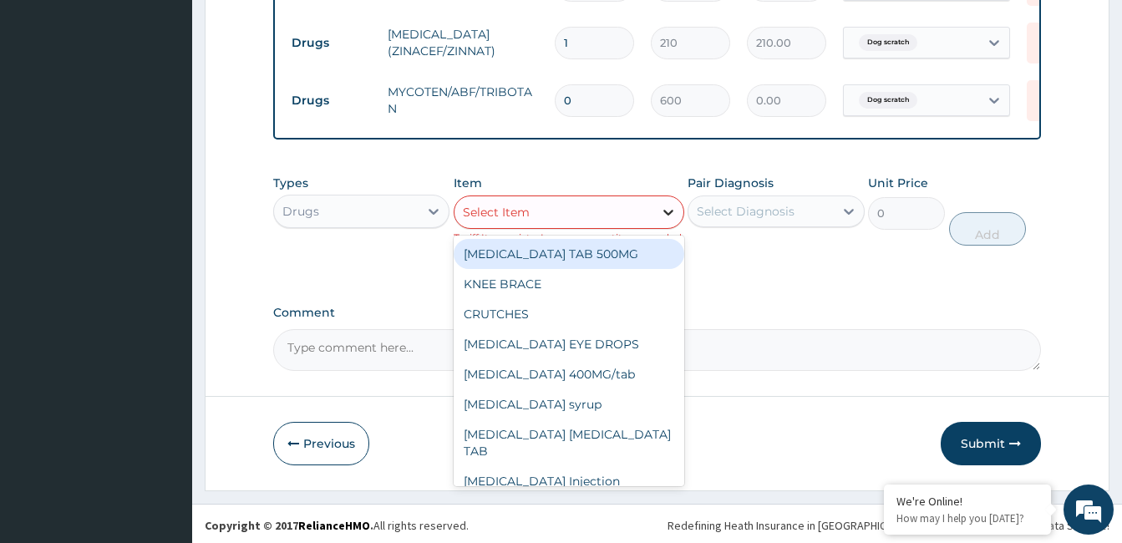
click at [665, 221] on icon at bounding box center [668, 212] width 17 height 17
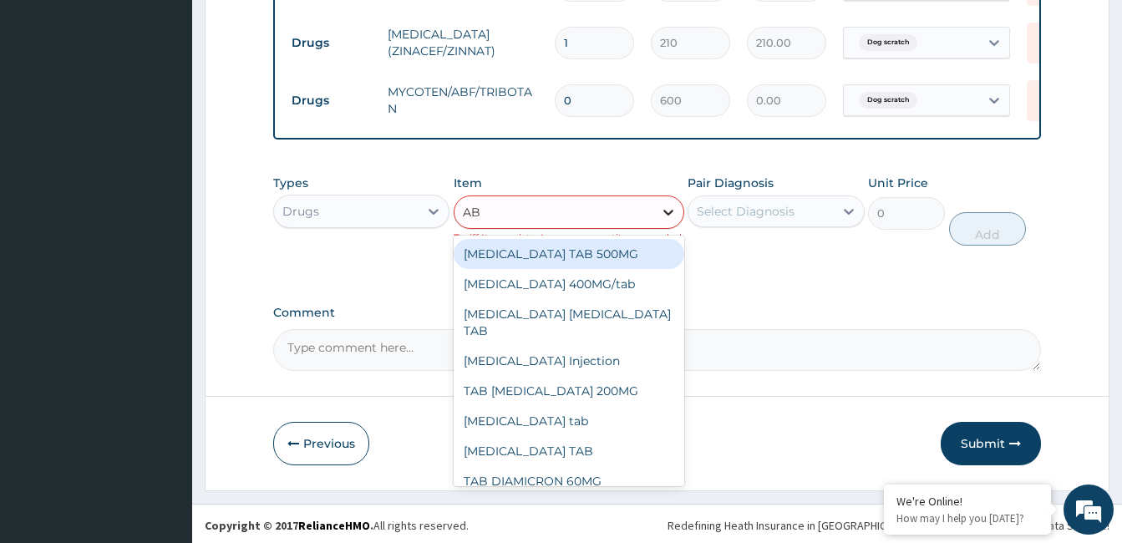
type input "ABF"
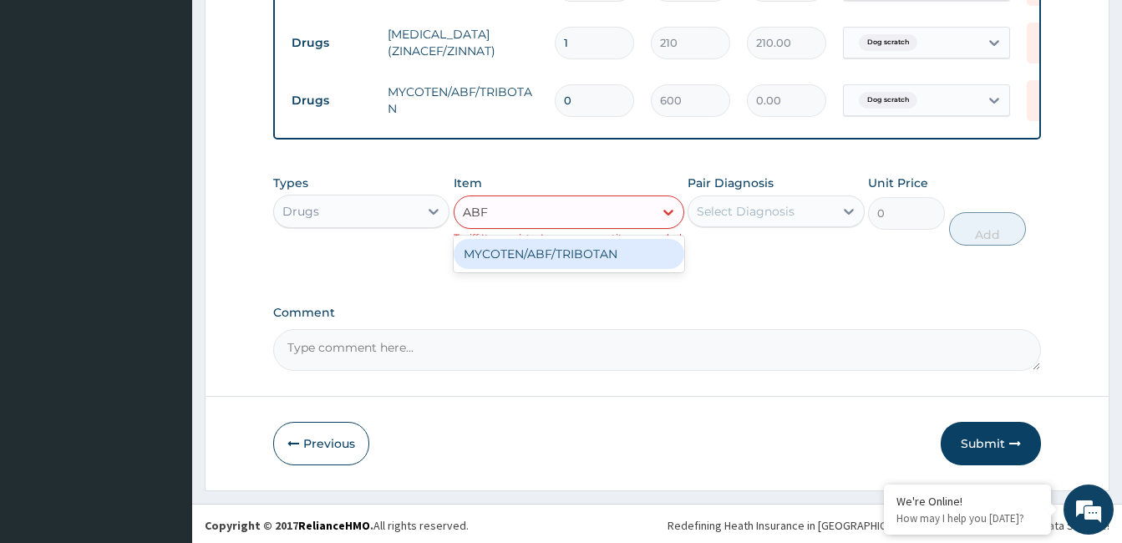
click at [531, 269] on div "MYCOTEN/ABF/TRIBOTAN" at bounding box center [569, 254] width 231 height 30
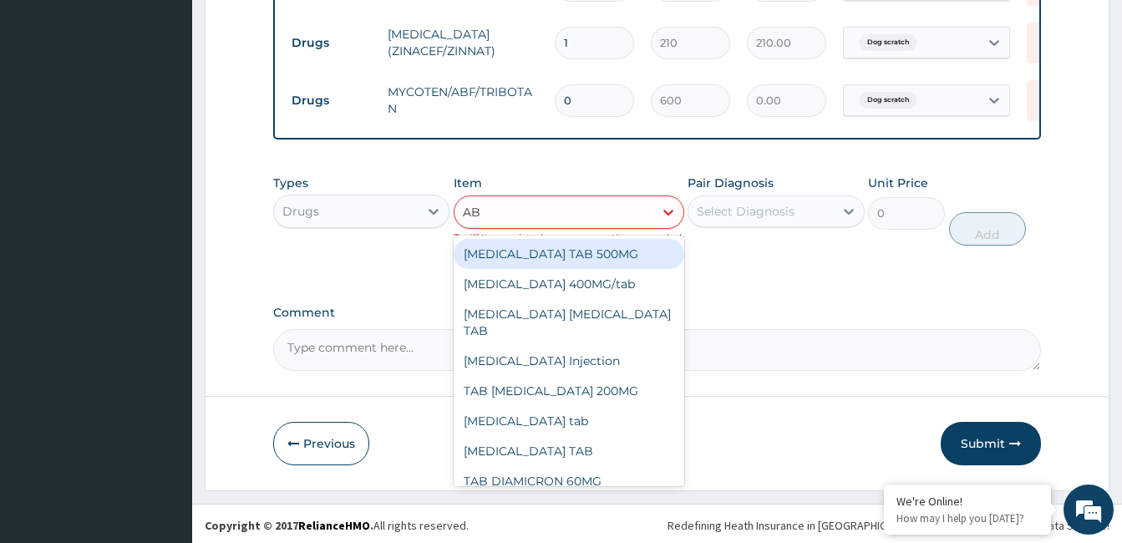
type input "ABF"
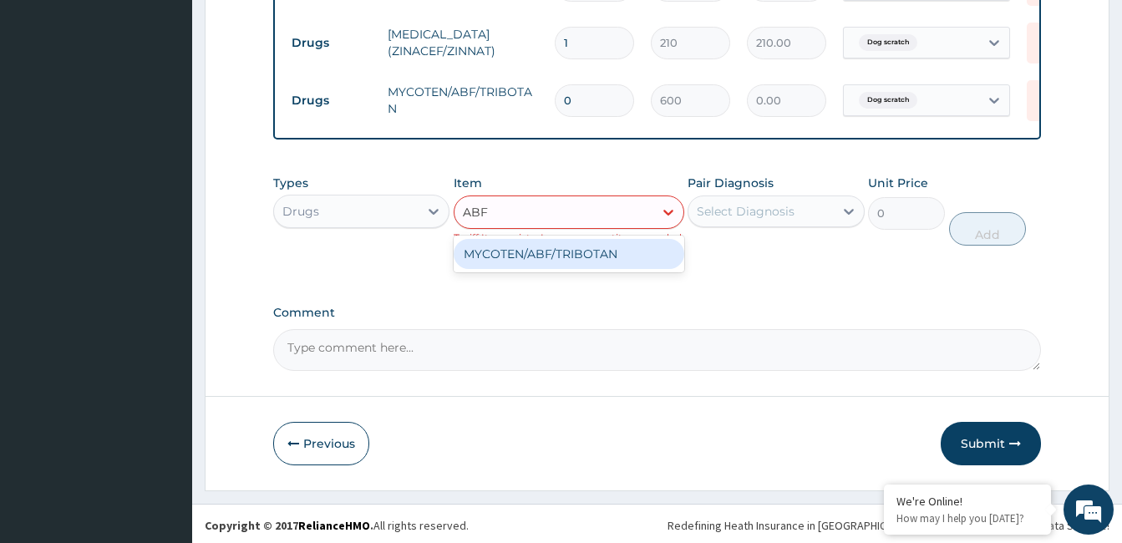
click at [547, 258] on div "MYCOTEN/ABF/TRIBOTAN" at bounding box center [569, 254] width 231 height 30
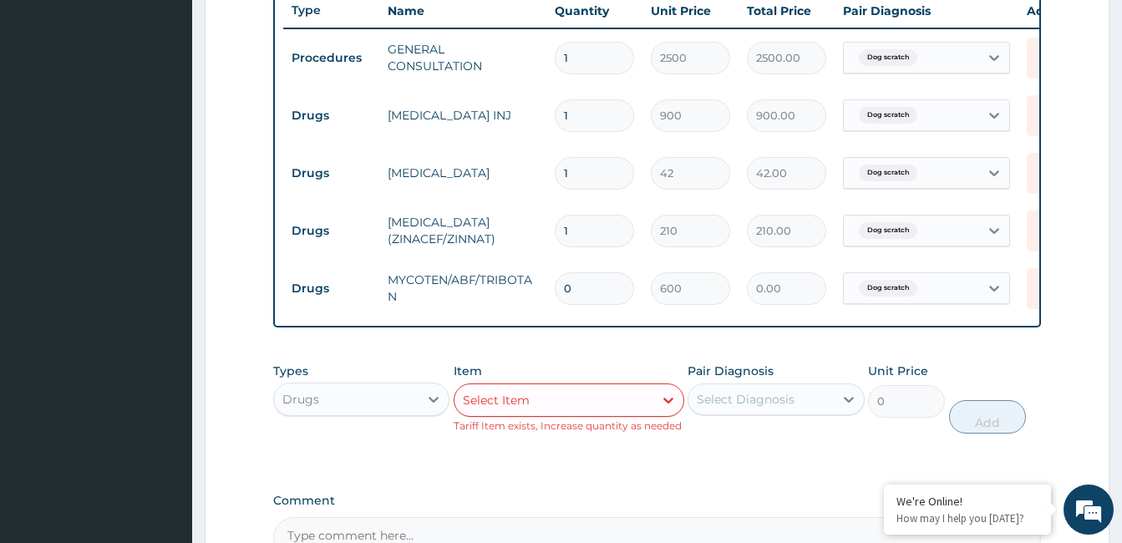
scroll to position [635, 0]
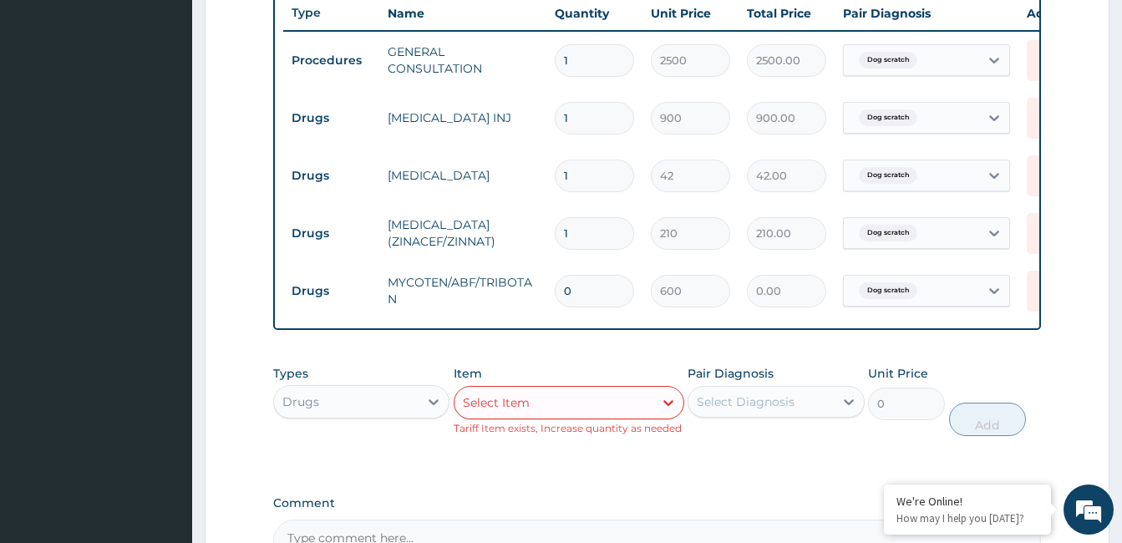
click at [591, 185] on input "1" at bounding box center [594, 176] width 79 height 33
type input "0.00"
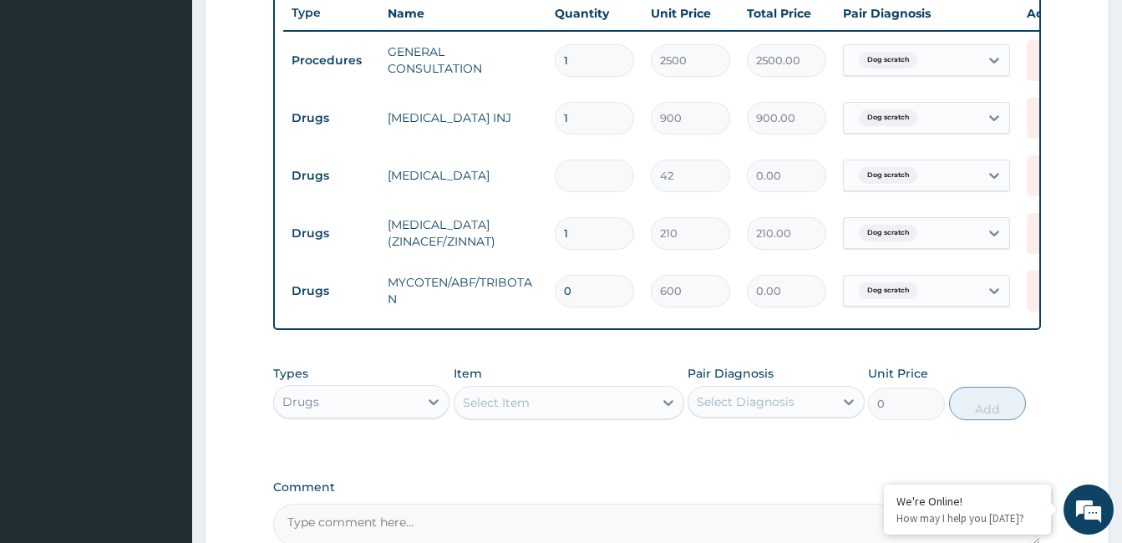
type input "1"
type input "42.00"
type input "10"
type input "420.00"
type input "10"
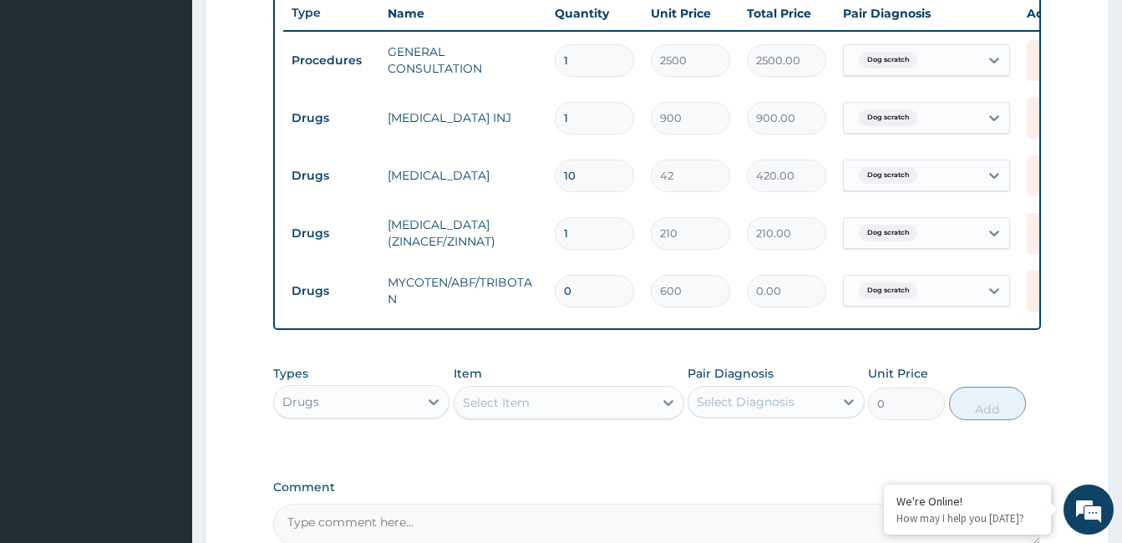
click at [578, 217] on input "1" at bounding box center [594, 233] width 79 height 33
type input "10"
type input "2100.00"
type input "10"
click at [582, 301] on input "0" at bounding box center [594, 291] width 79 height 33
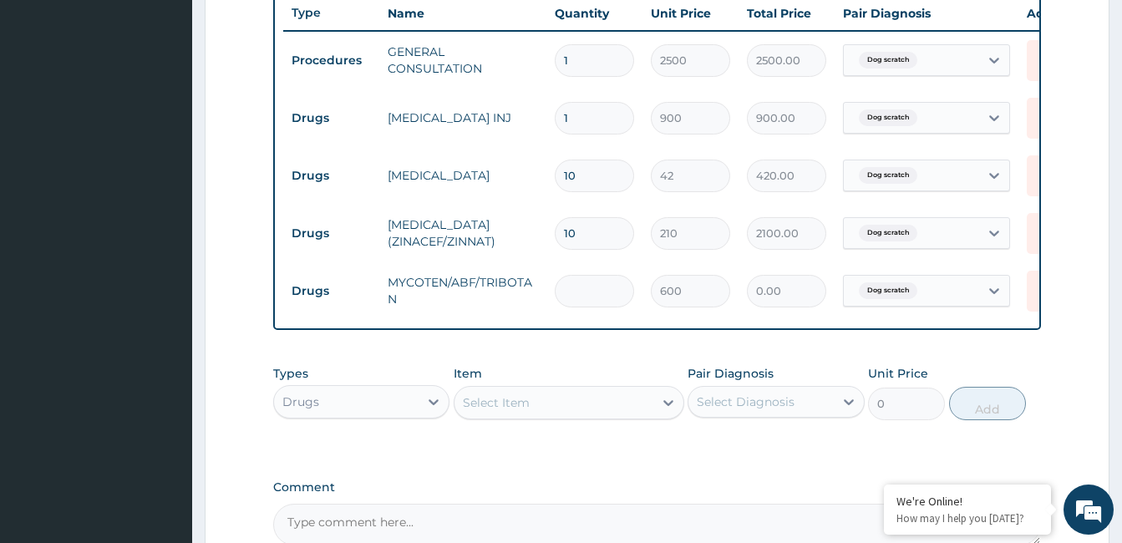
type input "1"
type input "600.00"
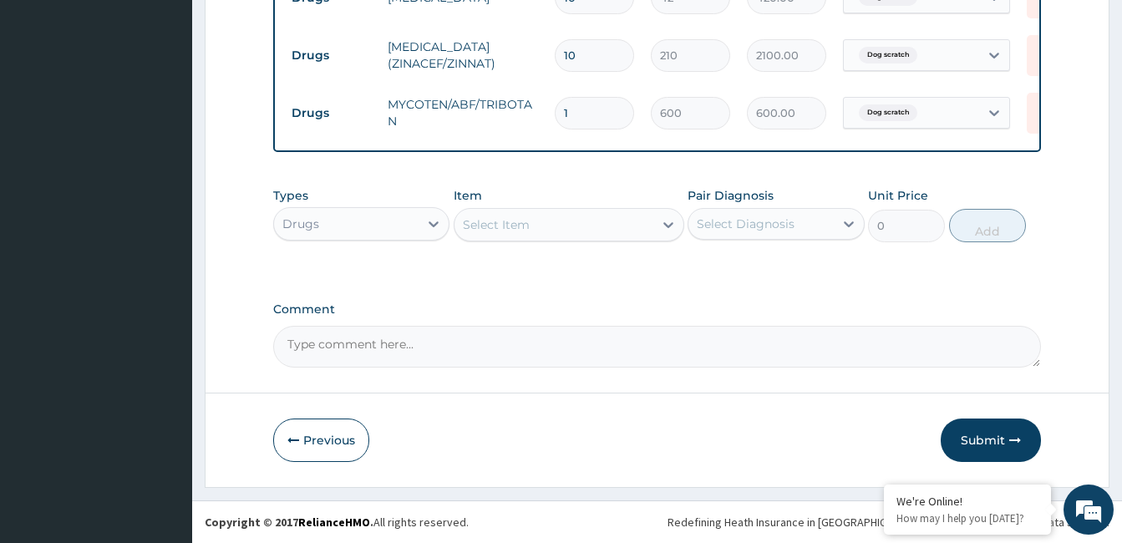
type input "1"
click at [998, 439] on button "Submit" at bounding box center [991, 440] width 100 height 43
click at [996, 447] on button "Submit" at bounding box center [991, 440] width 100 height 43
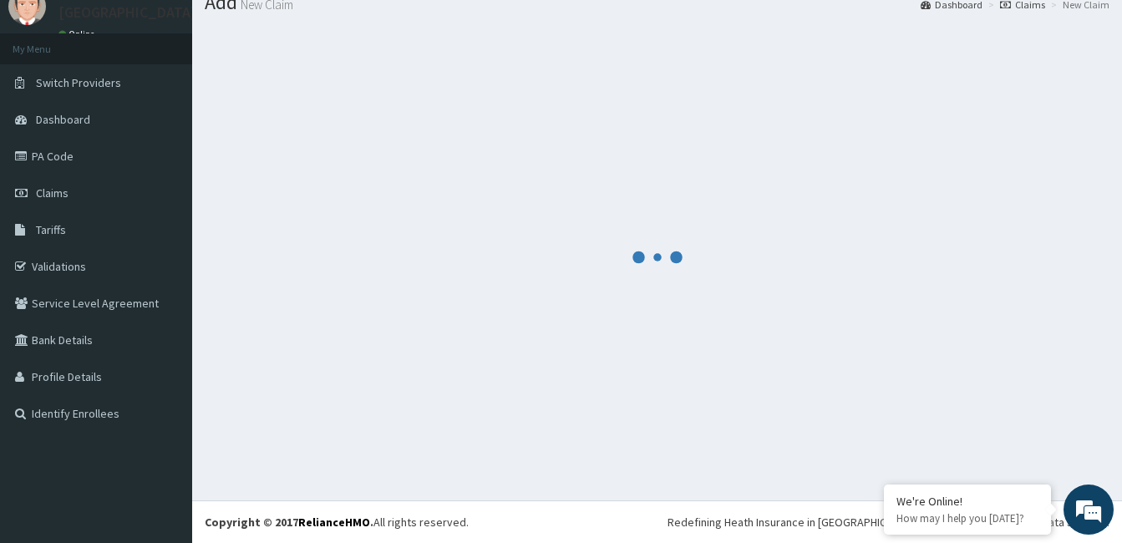
scroll to position [63, 0]
click at [796, 78] on div at bounding box center [657, 257] width 905 height 462
click at [801, 313] on div at bounding box center [657, 257] width 905 height 462
click at [818, 367] on div at bounding box center [657, 257] width 905 height 462
click at [526, 270] on div at bounding box center [657, 257] width 905 height 462
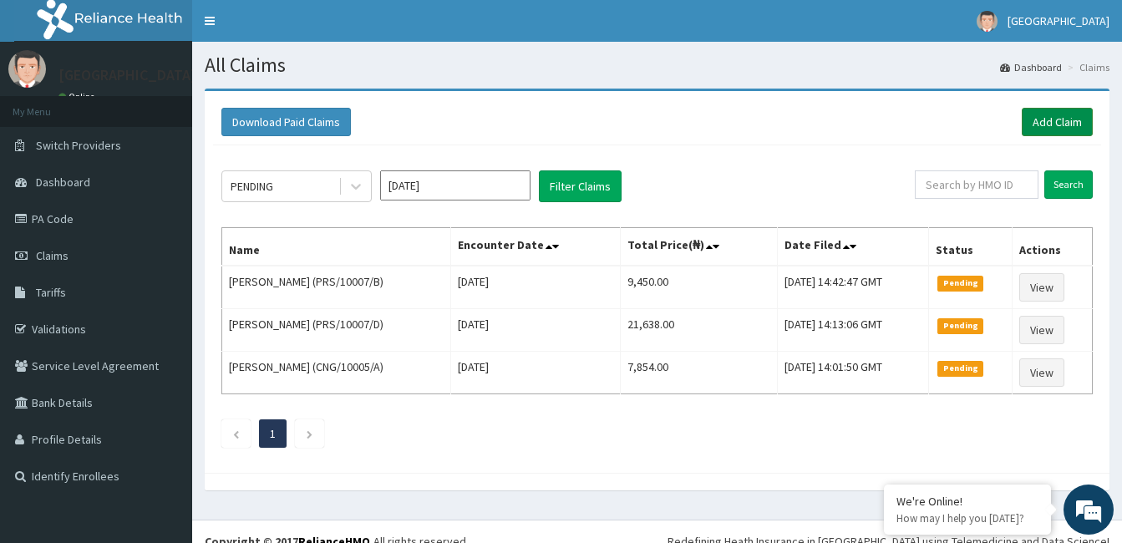
click at [1039, 119] on link "Add Claim" at bounding box center [1057, 122] width 71 height 28
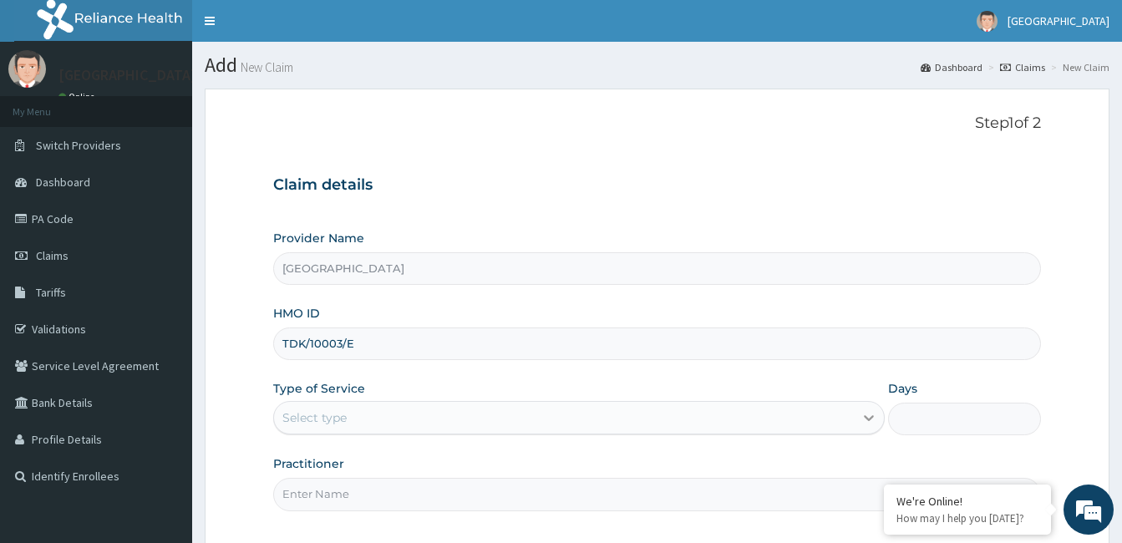
type input "TDK/10003/E"
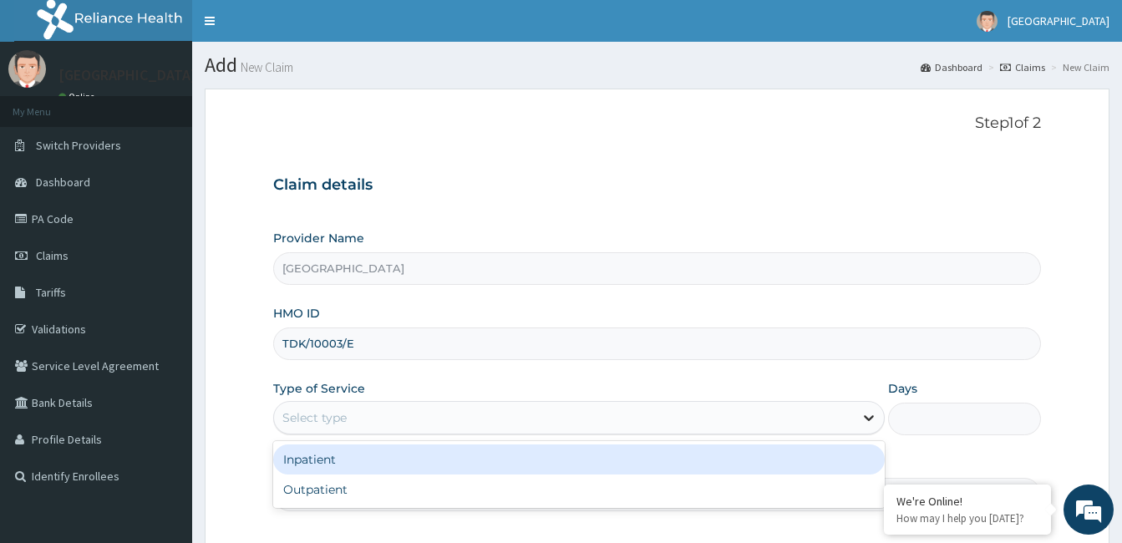
click at [876, 415] on icon at bounding box center [869, 418] width 17 height 17
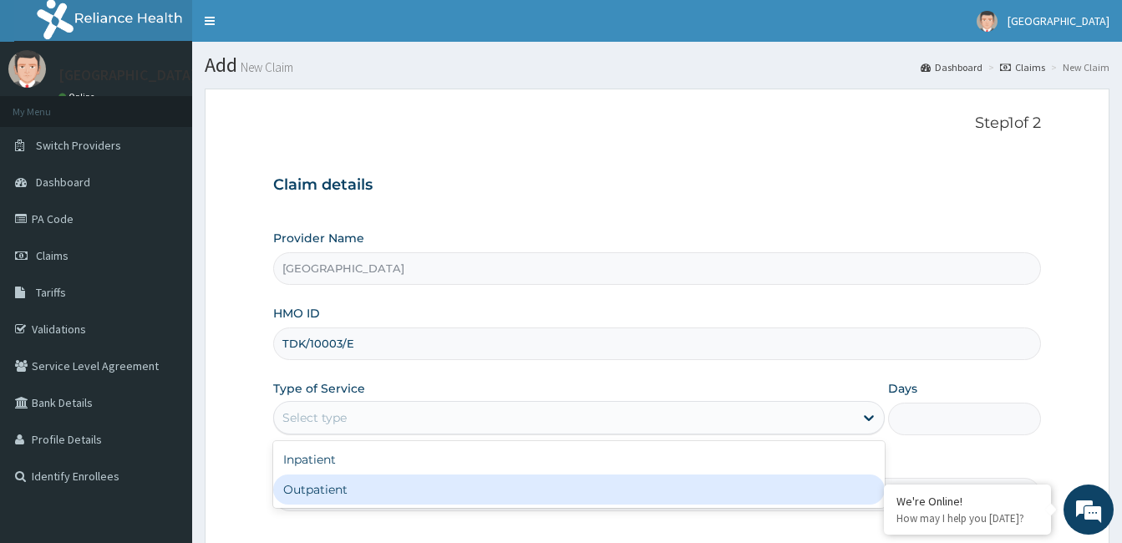
click at [743, 500] on div "Outpatient" at bounding box center [579, 490] width 612 height 30
type input "1"
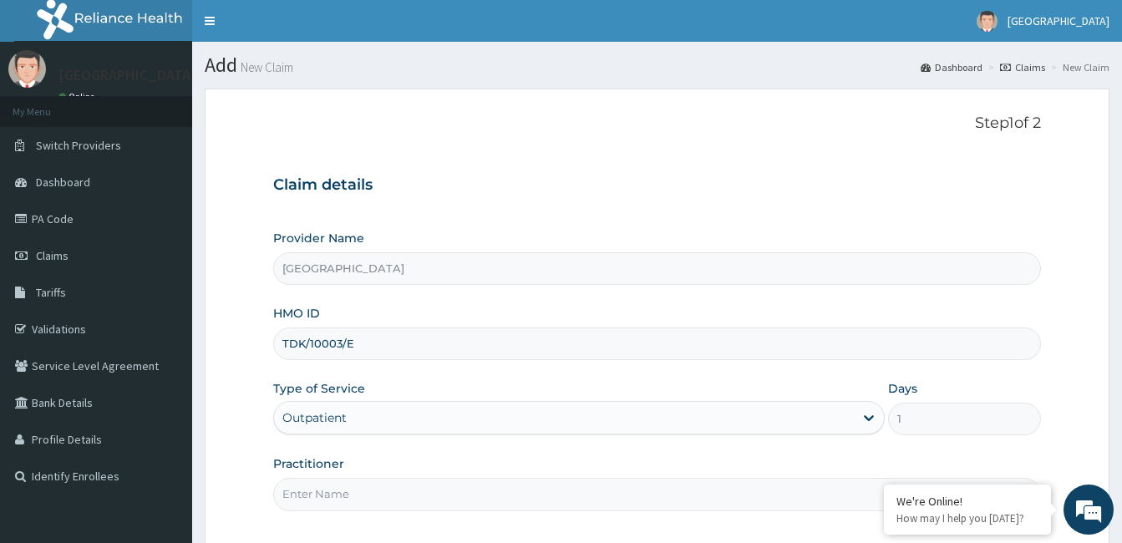
click at [405, 498] on input "Practitioner" at bounding box center [657, 494] width 768 height 33
type input "DR [PERSON_NAME]"
click at [699, 521] on div "Step 1 of 2 Claim details Provider Name [GEOGRAPHIC_DATA] HMO ID TDK/10003/E Ty…" at bounding box center [657, 319] width 768 height 408
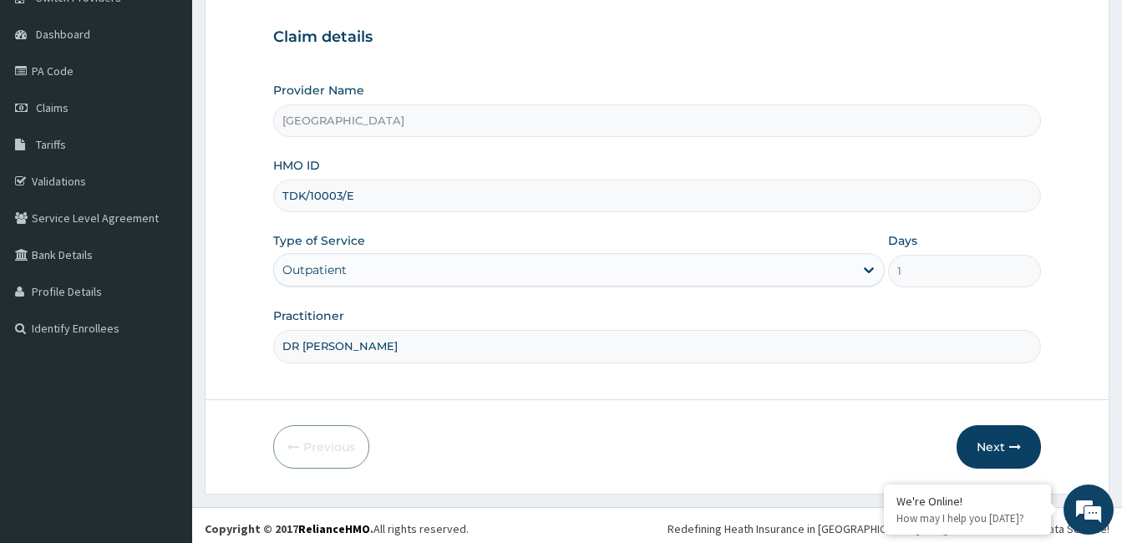
scroll to position [155, 0]
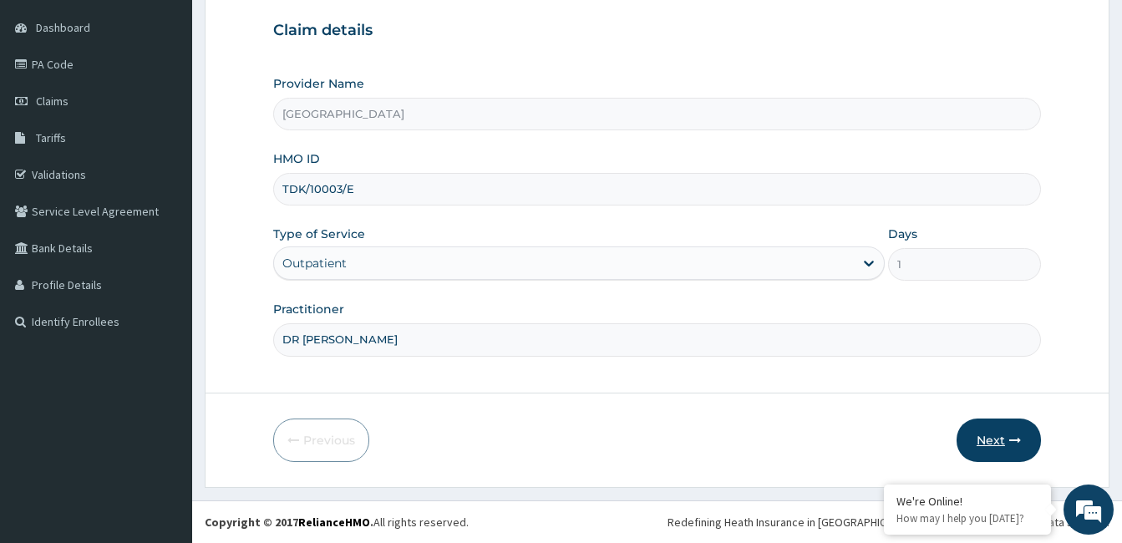
click at [1023, 433] on button "Next" at bounding box center [999, 440] width 84 height 43
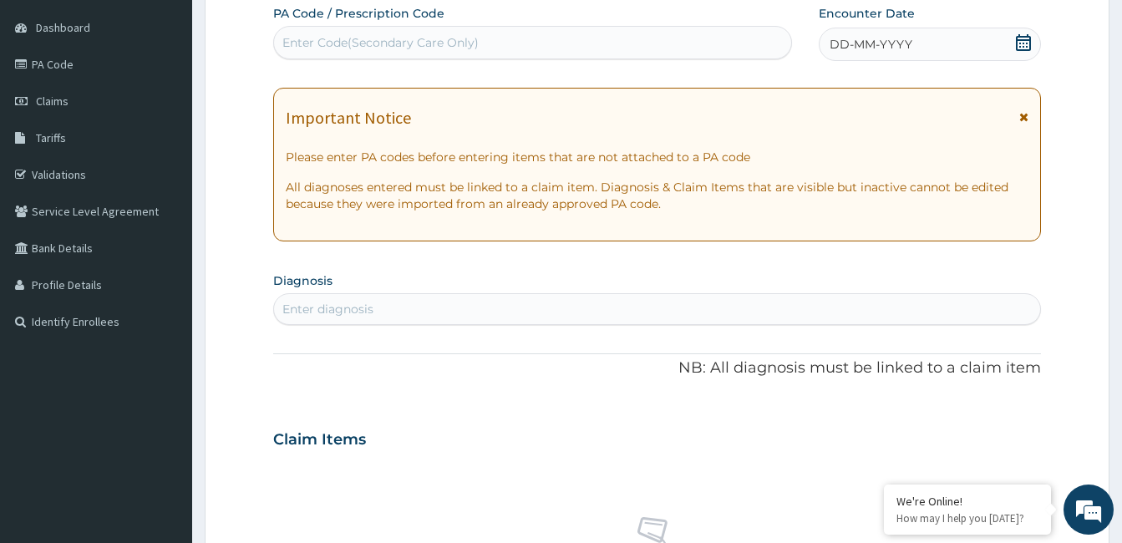
click at [294, 297] on div "Enter diagnosis" at bounding box center [657, 309] width 766 height 27
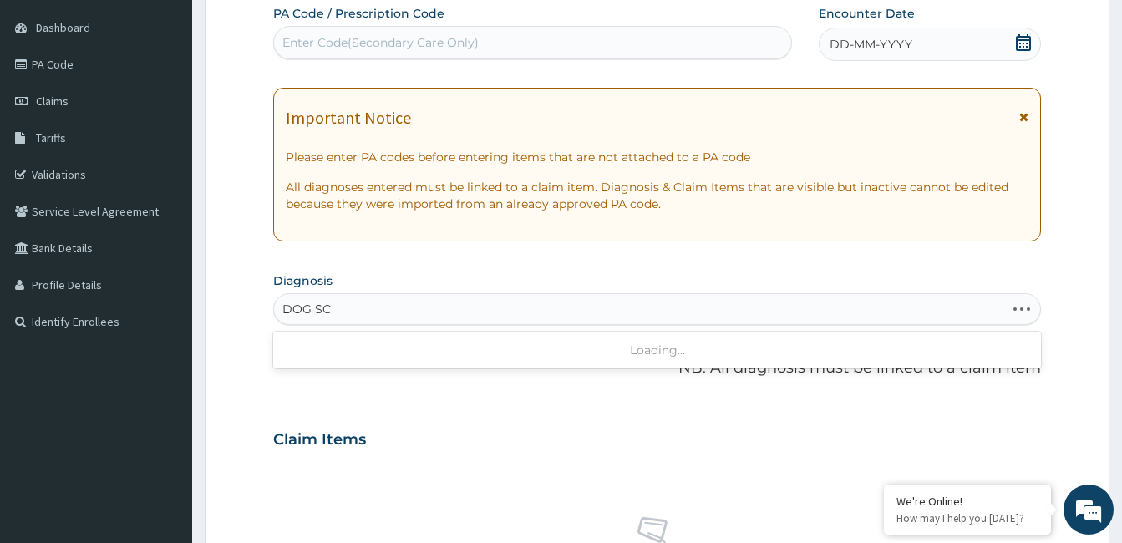
type input "DOG SCR"
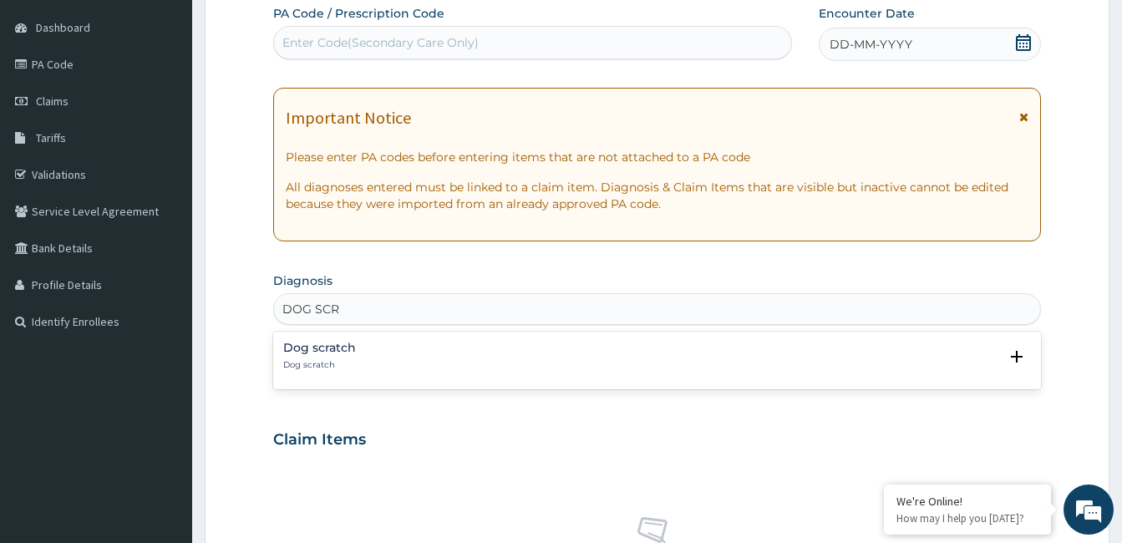
click at [295, 361] on p "Dog scratch" at bounding box center [319, 365] width 73 height 12
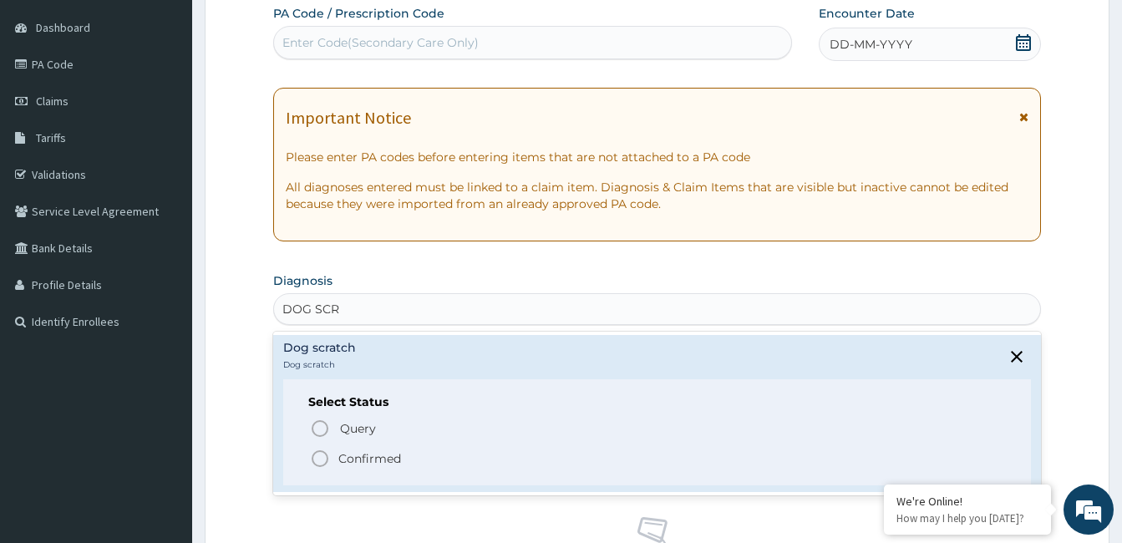
click at [321, 454] on icon "status option filled" at bounding box center [320, 459] width 20 height 20
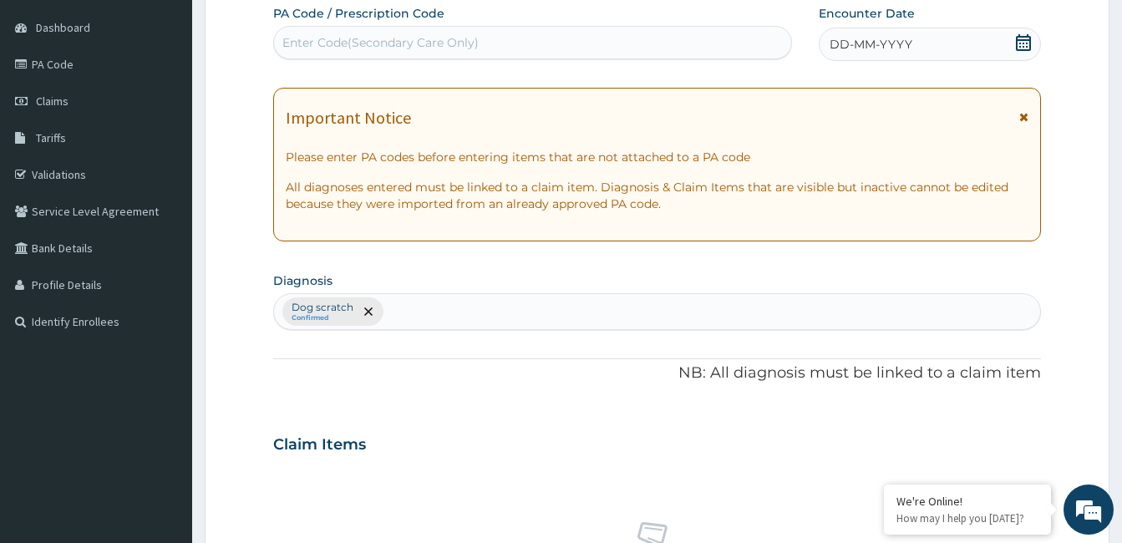
click at [626, 412] on div "PA Code / Prescription Code Enter Code(Secondary Care Only) Encounter Date DD-M…" at bounding box center [657, 440] width 768 height 870
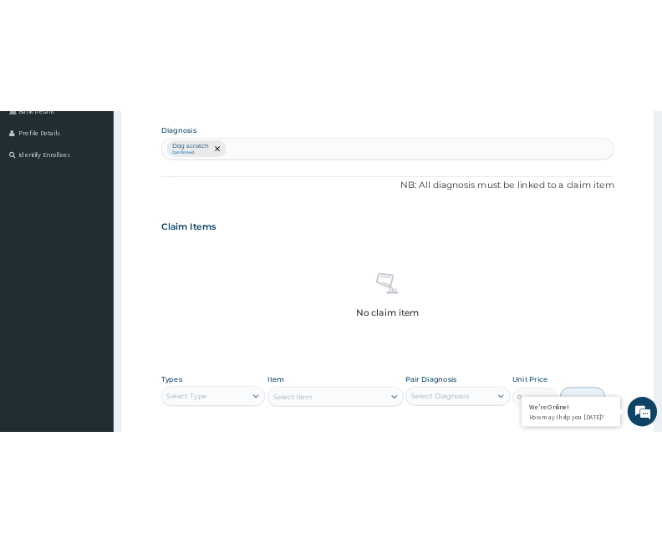
scroll to position [522, 0]
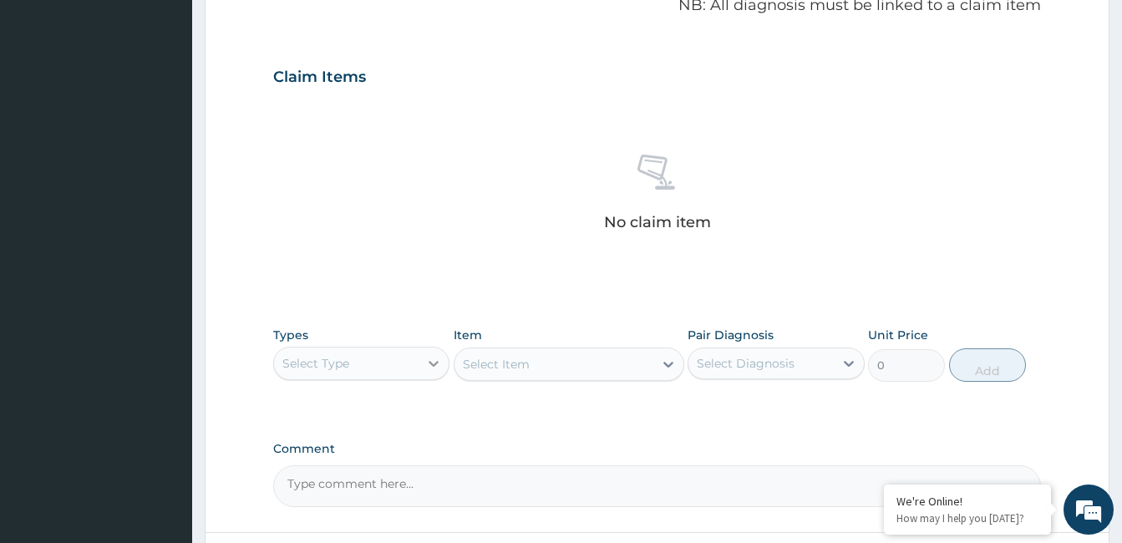
click at [435, 364] on icon at bounding box center [433, 363] width 17 height 17
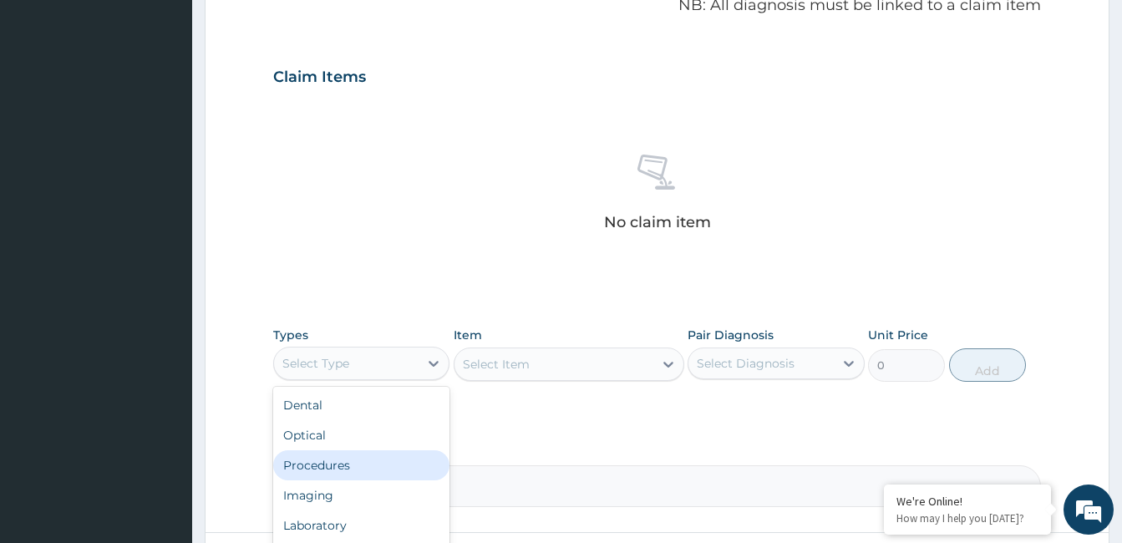
click at [373, 461] on div "Procedures" at bounding box center [361, 466] width 176 height 30
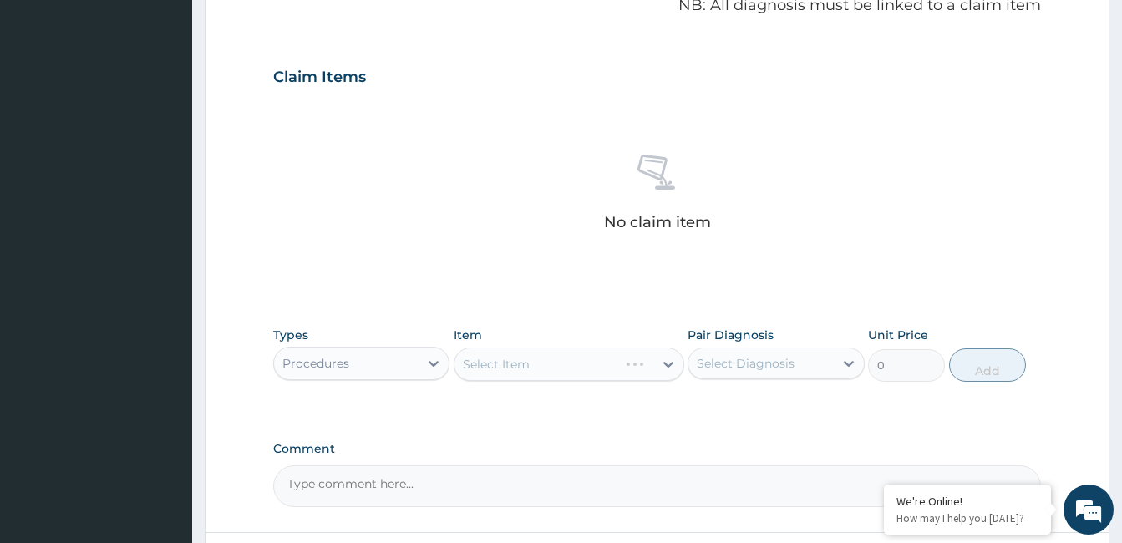
click at [668, 364] on div "Select Item" at bounding box center [569, 364] width 231 height 33
click at [674, 354] on div "Select Item" at bounding box center [569, 364] width 231 height 33
click at [669, 364] on div "Select Item" at bounding box center [569, 364] width 231 height 33
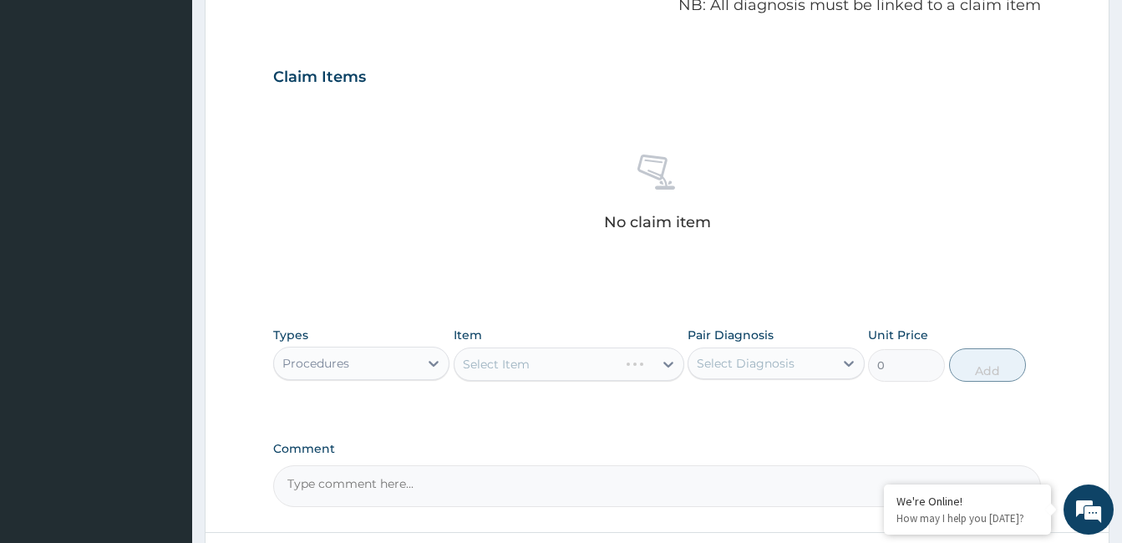
click at [666, 364] on div "Select Item" at bounding box center [569, 364] width 231 height 33
drag, startPoint x: 666, startPoint y: 364, endPoint x: 610, endPoint y: 323, distance: 68.9
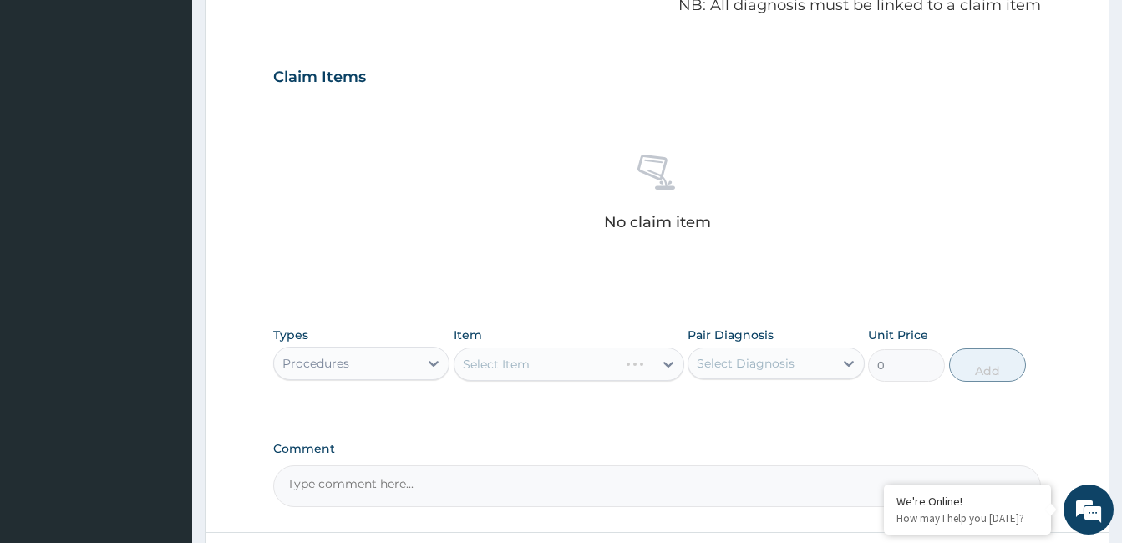
click at [610, 323] on div "Types Procedures Item Select Item Pair Diagnosis Select Diagnosis Unit Price 0 …" at bounding box center [657, 354] width 768 height 72
click at [666, 360] on div "Select Item" at bounding box center [569, 364] width 231 height 33
drag, startPoint x: 666, startPoint y: 360, endPoint x: 666, endPoint y: 372, distance: 11.7
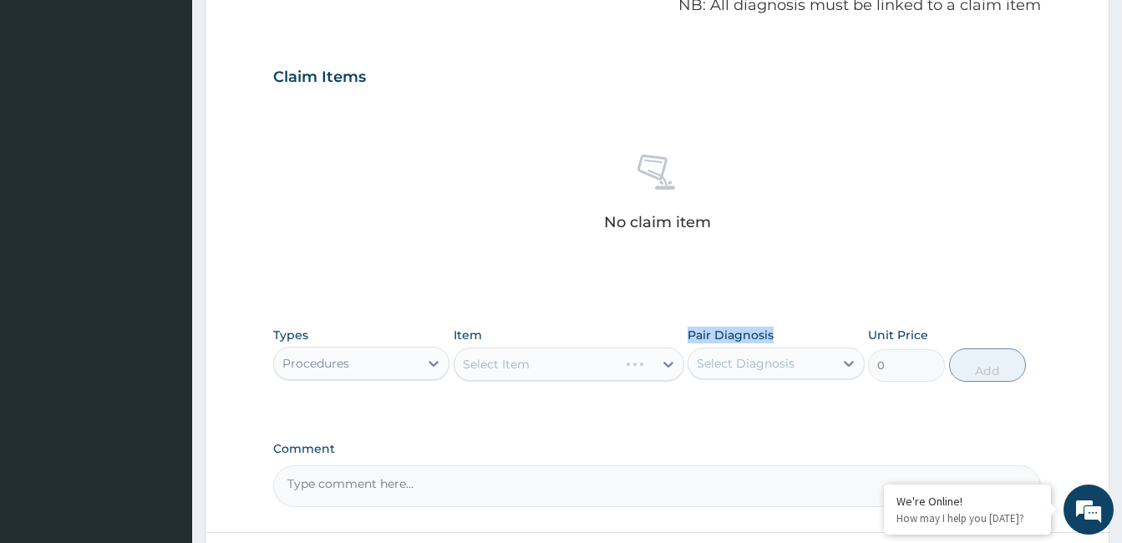
click at [666, 372] on div "Select Item" at bounding box center [569, 364] width 231 height 33
drag, startPoint x: 666, startPoint y: 372, endPoint x: 668, endPoint y: 363, distance: 9.3
click at [668, 363] on div "Select Item" at bounding box center [569, 364] width 231 height 33
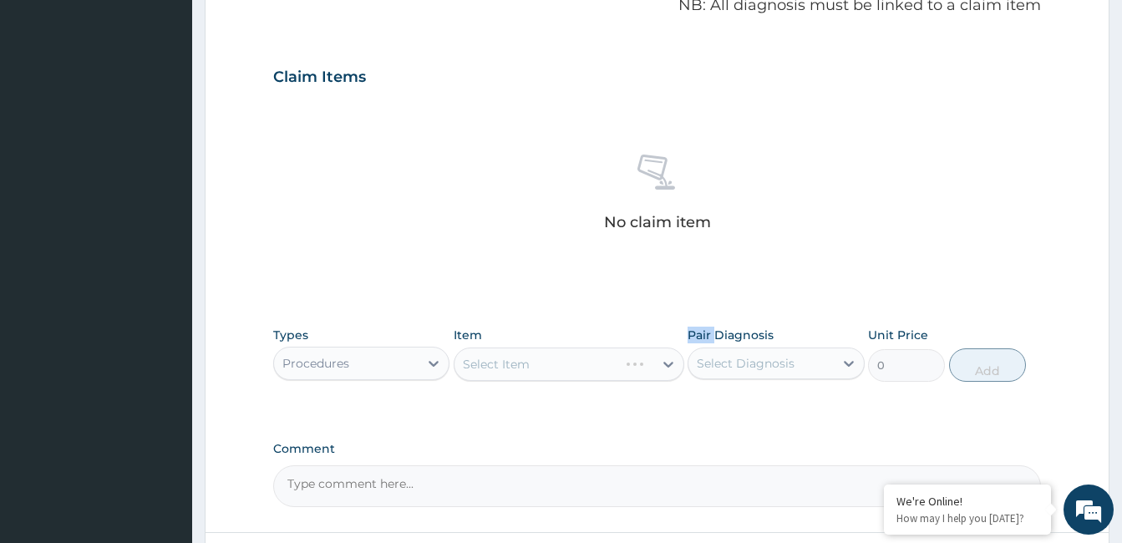
click at [668, 363] on div "Select Item" at bounding box center [569, 364] width 231 height 33
click at [669, 364] on div "Select Item" at bounding box center [569, 364] width 231 height 33
drag, startPoint x: 669, startPoint y: 364, endPoint x: 613, endPoint y: 288, distance: 95.6
click at [613, 288] on div "No claim item" at bounding box center [657, 195] width 768 height 192
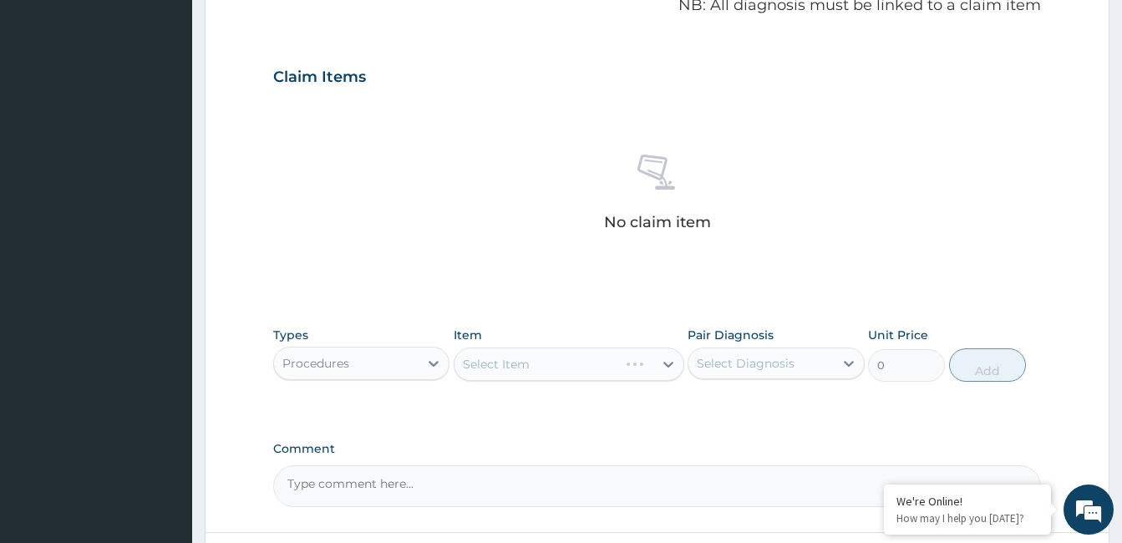
click at [669, 361] on div "Select Item" at bounding box center [569, 364] width 231 height 33
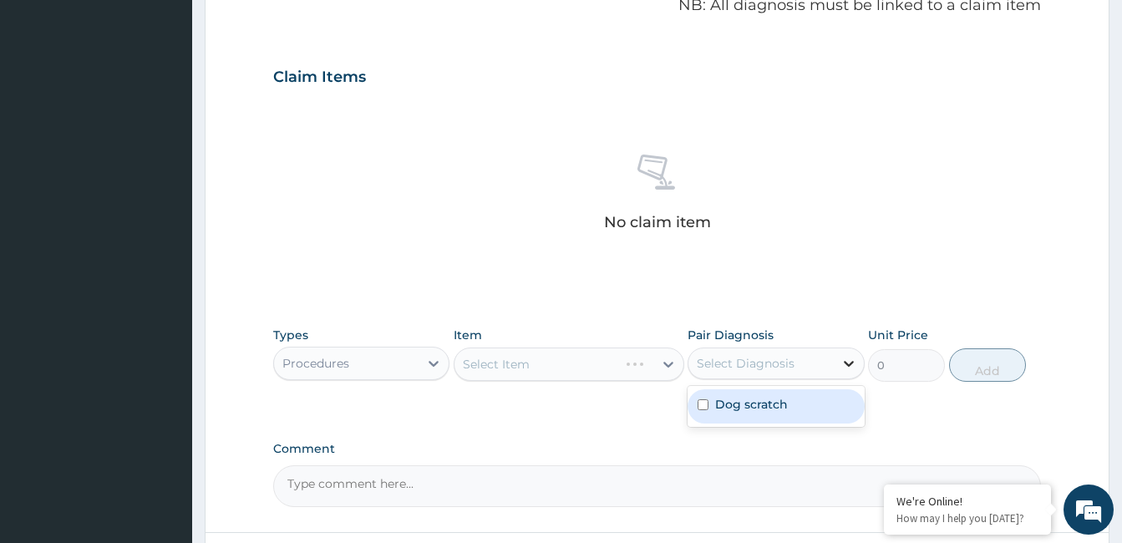
click at [854, 359] on icon at bounding box center [849, 363] width 17 height 17
click at [706, 406] on input "checkbox" at bounding box center [703, 405] width 11 height 11
checkbox input "true"
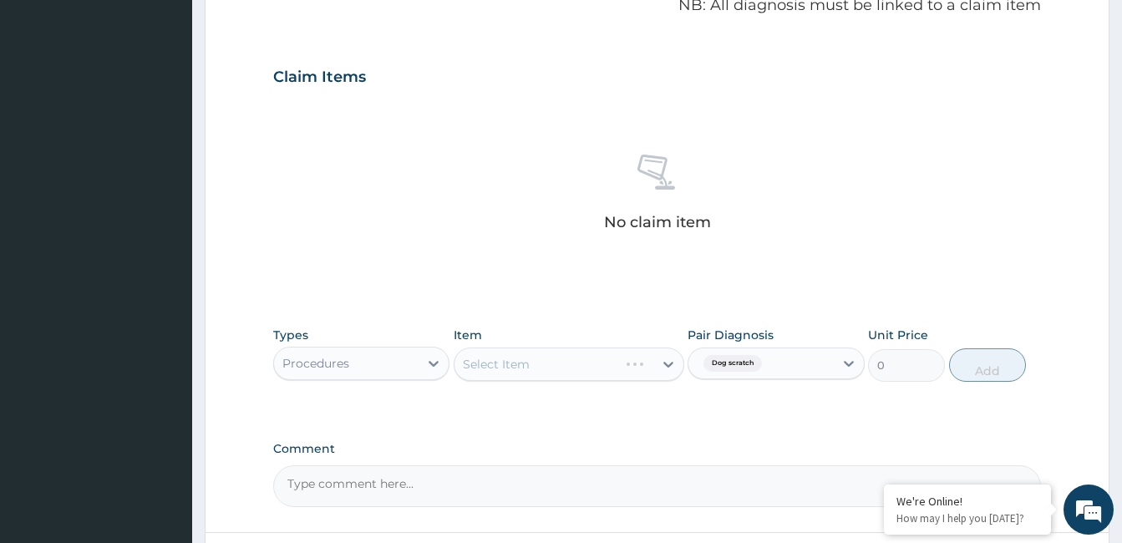
click at [667, 365] on div "Select Item" at bounding box center [569, 364] width 231 height 33
drag, startPoint x: 667, startPoint y: 365, endPoint x: 609, endPoint y: 279, distance: 103.6
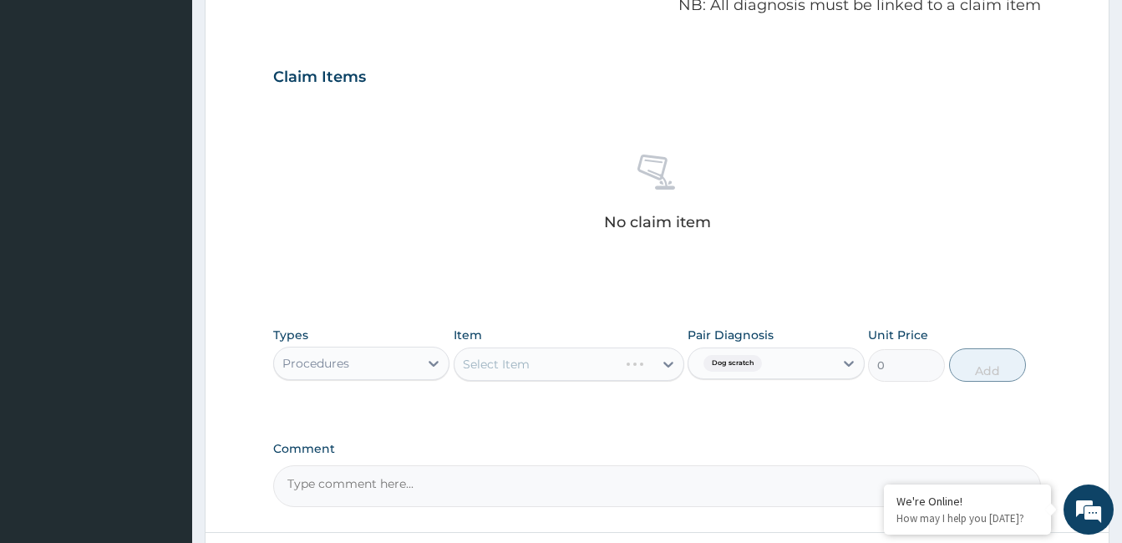
click at [609, 279] on div "No claim item" at bounding box center [657, 195] width 768 height 192
click at [561, 363] on div "Select Item" at bounding box center [569, 364] width 231 height 33
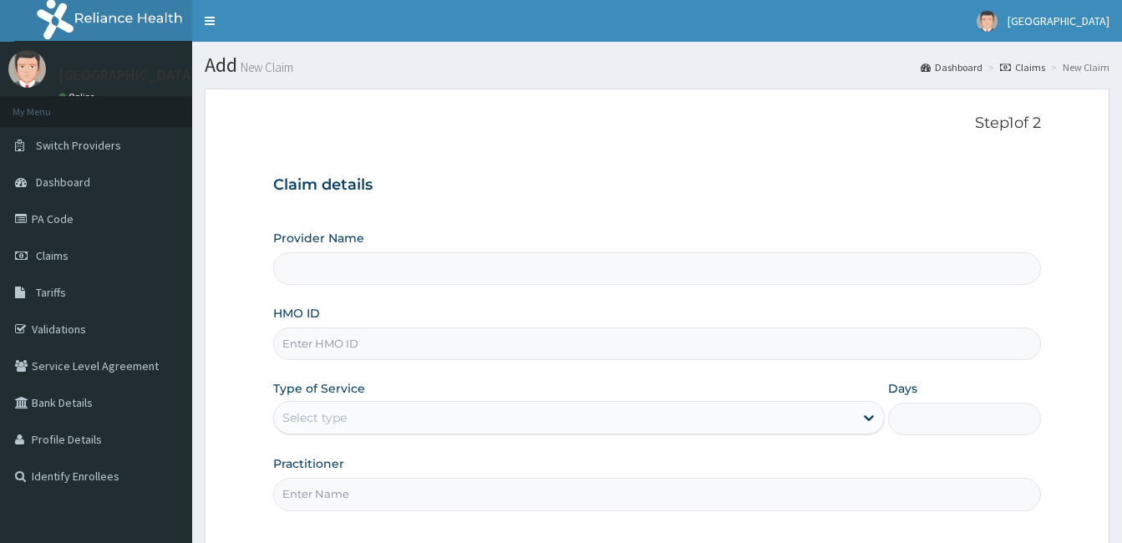
click at [331, 264] on input "Provider Name" at bounding box center [657, 268] width 768 height 33
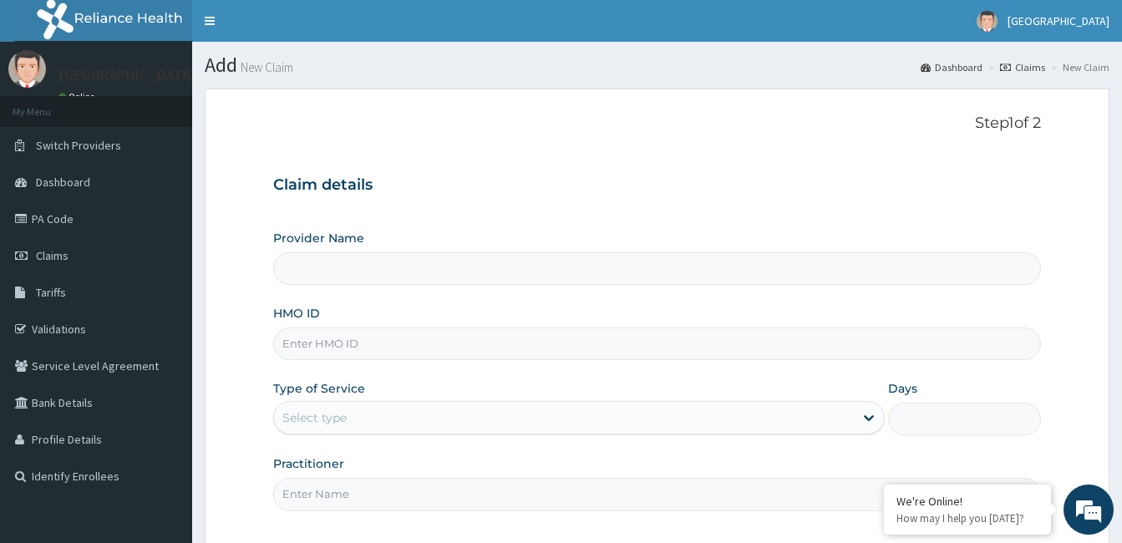
click at [321, 270] on input "Provider Name" at bounding box center [657, 268] width 768 height 33
click at [328, 269] on input "Provider Name" at bounding box center [657, 268] width 768 height 33
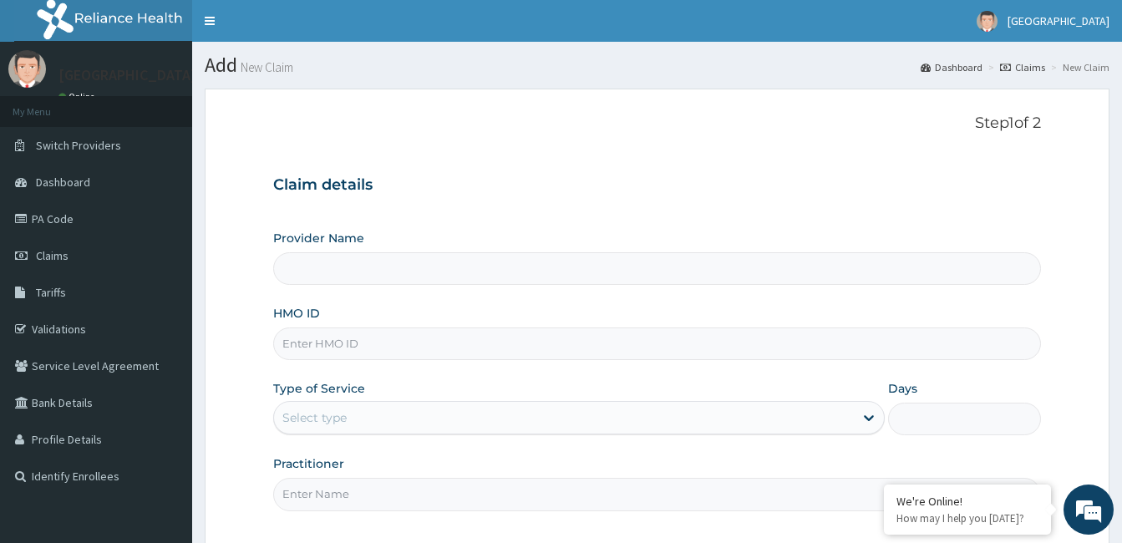
click at [349, 284] on input "Provider Name" at bounding box center [657, 268] width 768 height 33
click at [376, 265] on input "Provider Name" at bounding box center [657, 268] width 768 height 33
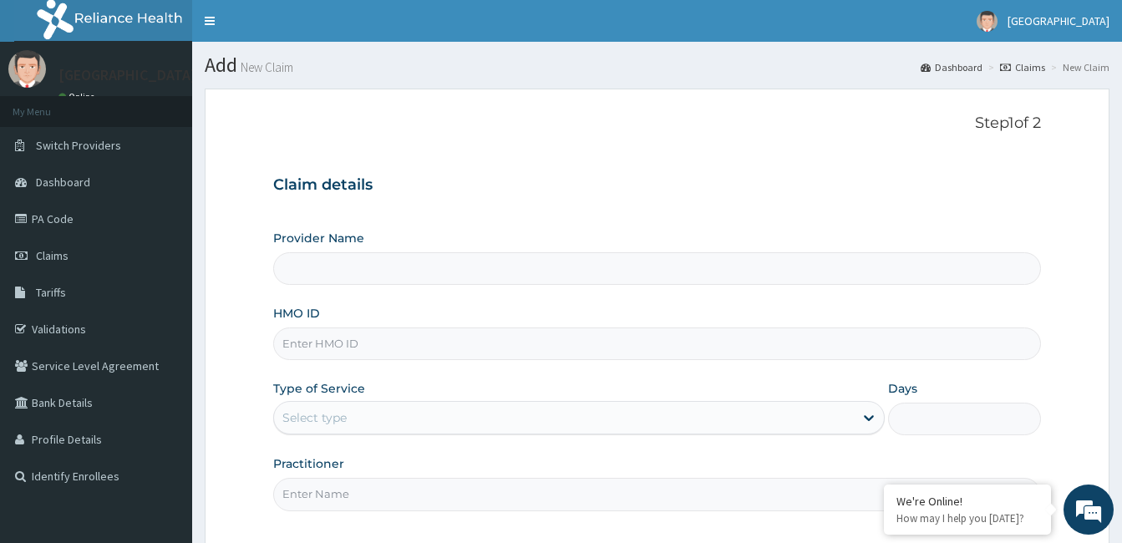
click at [376, 265] on input "Provider Name" at bounding box center [657, 268] width 768 height 33
drag, startPoint x: 376, startPoint y: 265, endPoint x: 273, endPoint y: 150, distance: 153.9
click at [273, 150] on div "Step 1 of 2 Claim details Provider Name HMO ID Type of Service Select type Days…" at bounding box center [657, 319] width 768 height 408
click at [324, 278] on input "Provider Name" at bounding box center [657, 268] width 768 height 33
click at [333, 266] on input "Provider Name" at bounding box center [657, 268] width 768 height 33
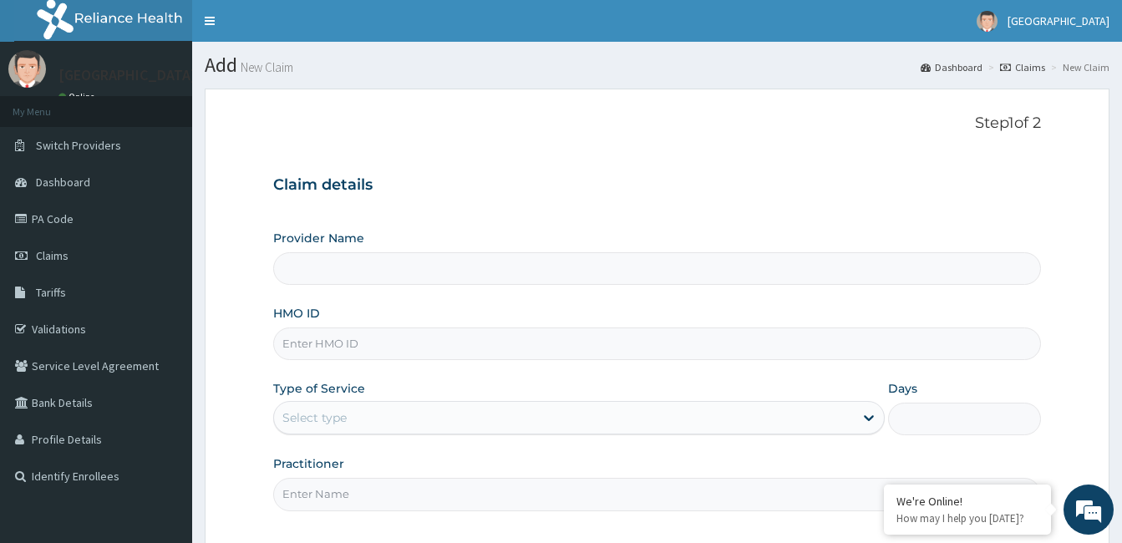
click at [333, 266] on input "Provider Name" at bounding box center [657, 268] width 768 height 33
click at [306, 344] on input "HMO ID" at bounding box center [657, 344] width 768 height 33
type input "TDK/10003/E"
click at [324, 283] on input "Provider Name" at bounding box center [657, 268] width 768 height 33
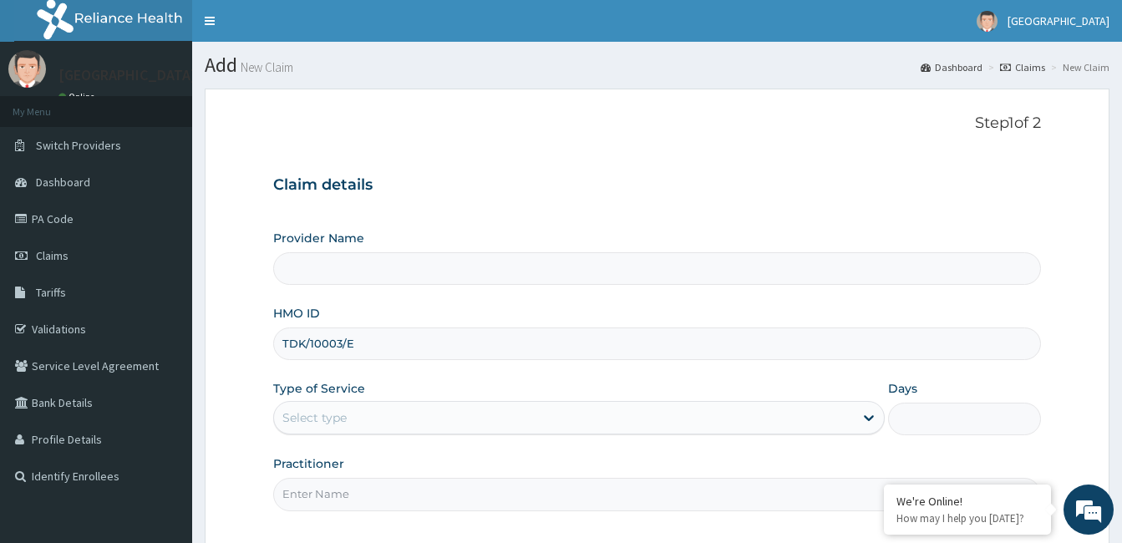
click at [324, 283] on input "Provider Name" at bounding box center [657, 268] width 768 height 33
click at [333, 272] on input "Provider Name" at bounding box center [657, 268] width 768 height 33
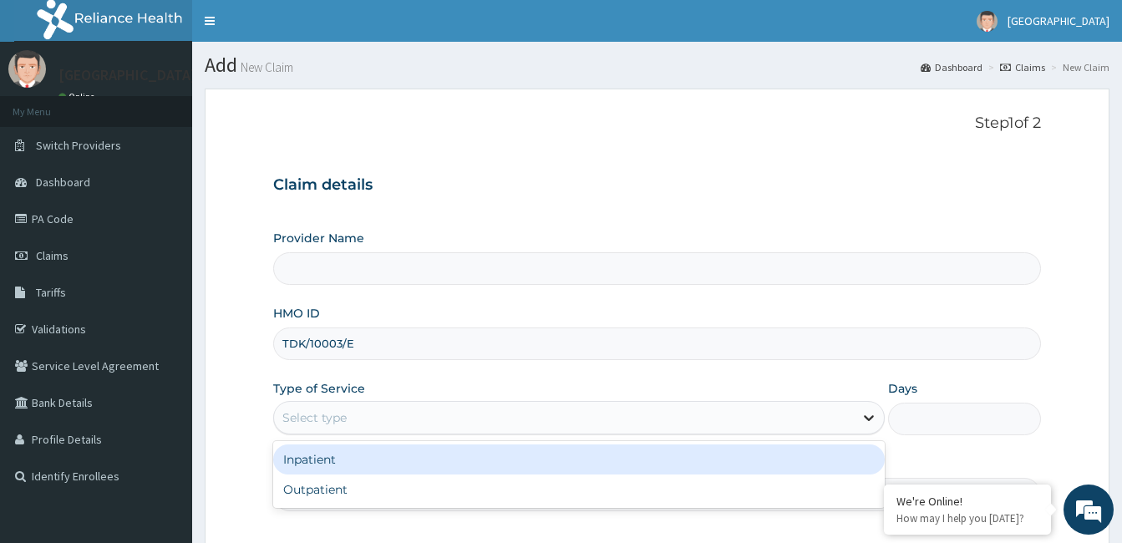
click at [869, 422] on icon at bounding box center [869, 418] width 17 height 17
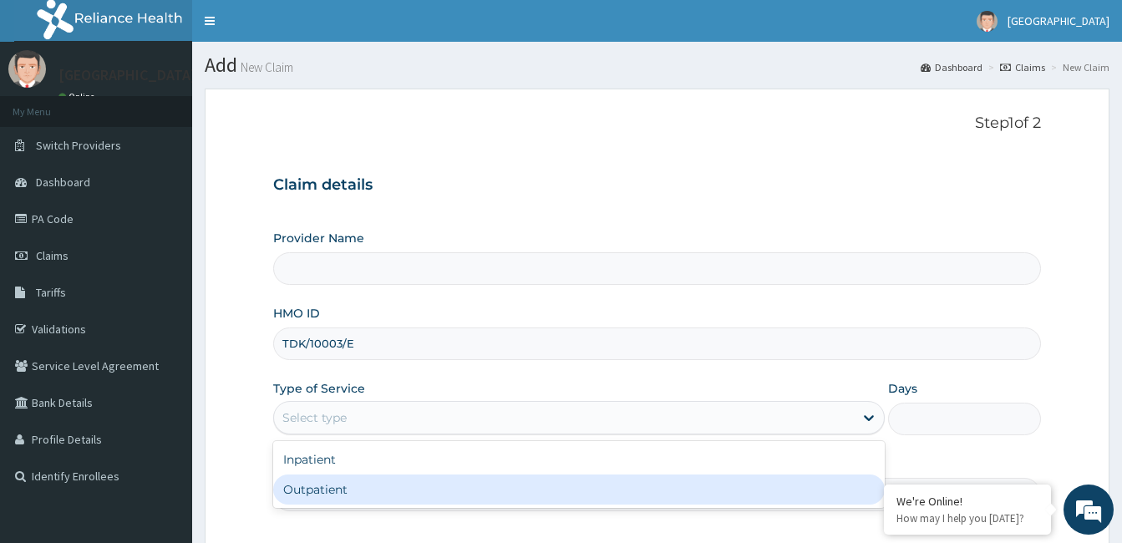
click at [858, 487] on div "Outpatient" at bounding box center [579, 490] width 612 height 30
type input "1"
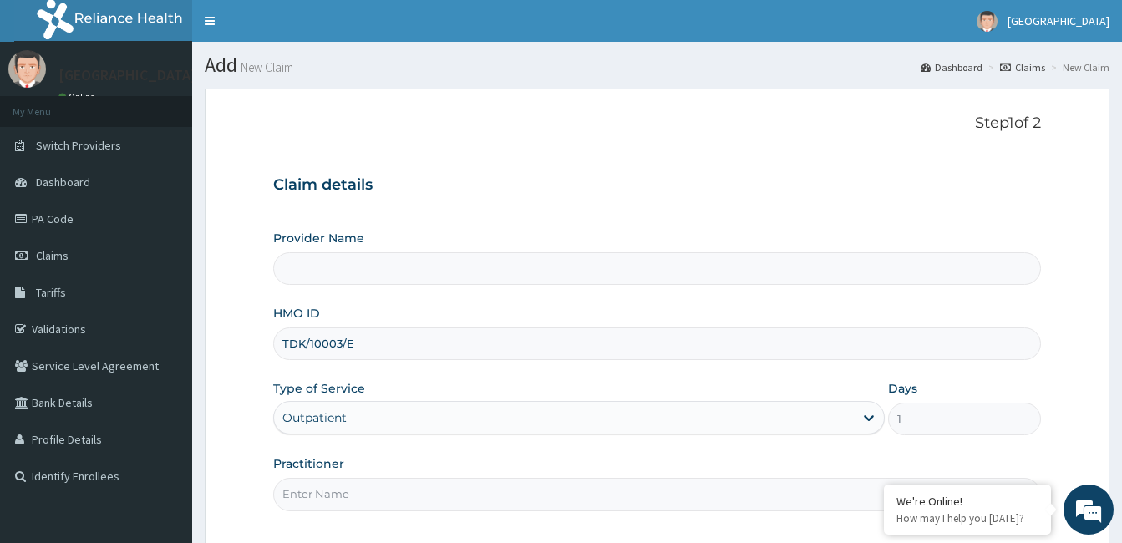
click at [327, 265] on input "Provider Name" at bounding box center [657, 268] width 768 height 33
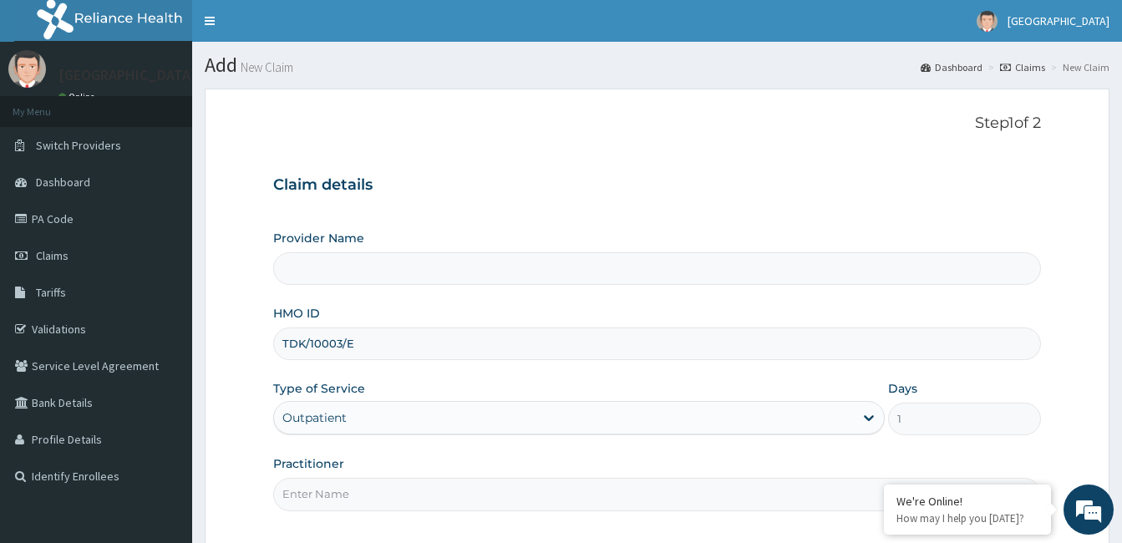
click at [327, 265] on input "Provider Name" at bounding box center [657, 268] width 768 height 33
click at [318, 501] on input "Practitioner" at bounding box center [657, 494] width 768 height 33
type input "O"
type input "DR OLATUNJI OLAYEMI"
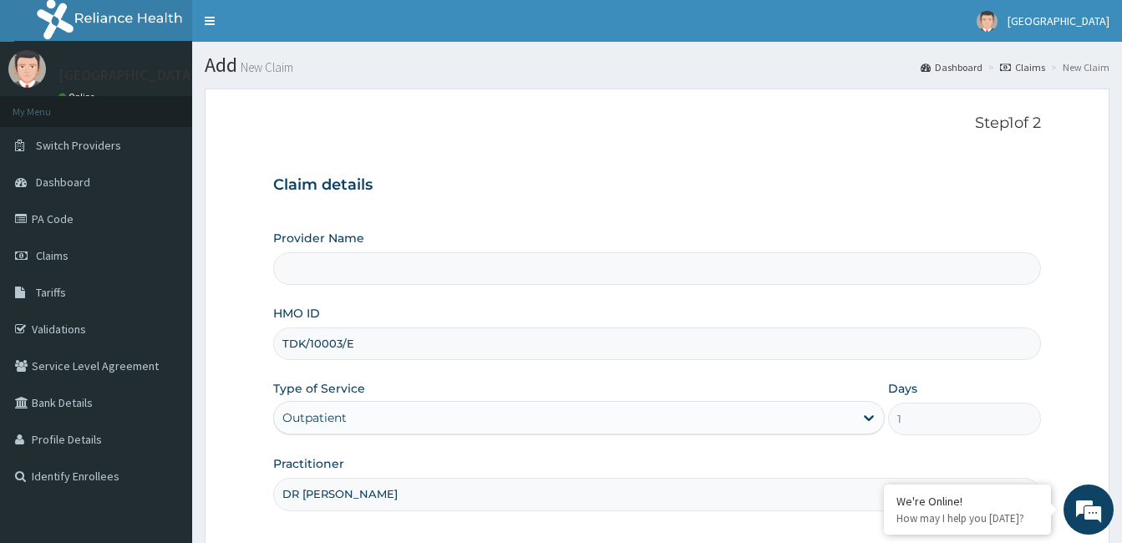
click at [317, 267] on input "Provider Name" at bounding box center [657, 268] width 768 height 33
click at [142, 263] on link "Claims" at bounding box center [96, 255] width 192 height 37
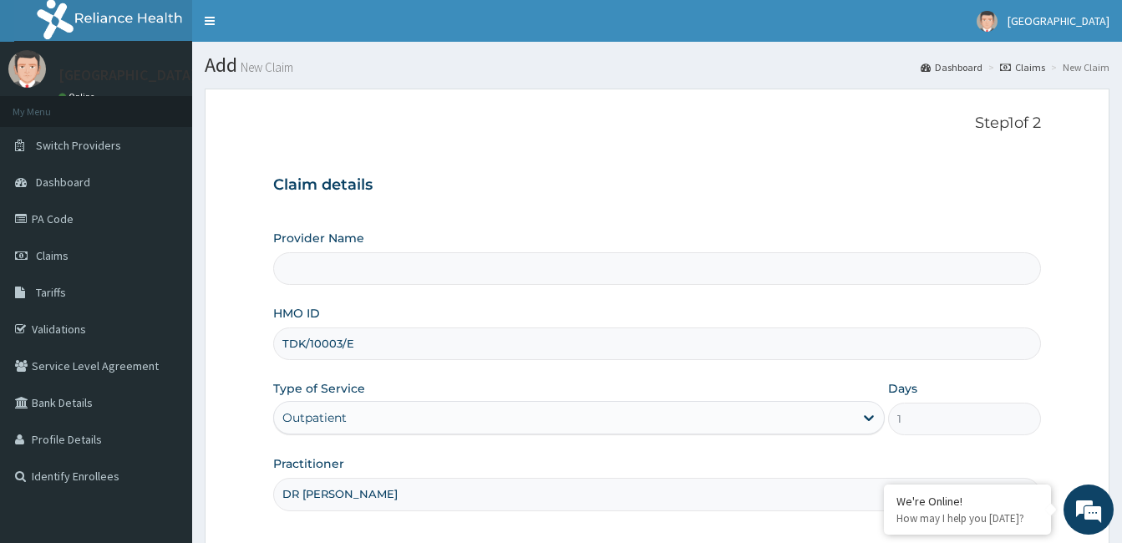
click at [301, 278] on input "Provider Name" at bounding box center [657, 268] width 768 height 33
drag, startPoint x: 301, startPoint y: 278, endPoint x: 301, endPoint y: 302, distance: 23.4
click at [301, 302] on div "Provider Name HMO ID TDK/10003/E Type of Service Outpatient Days 1 Practitioner…" at bounding box center [657, 370] width 768 height 281
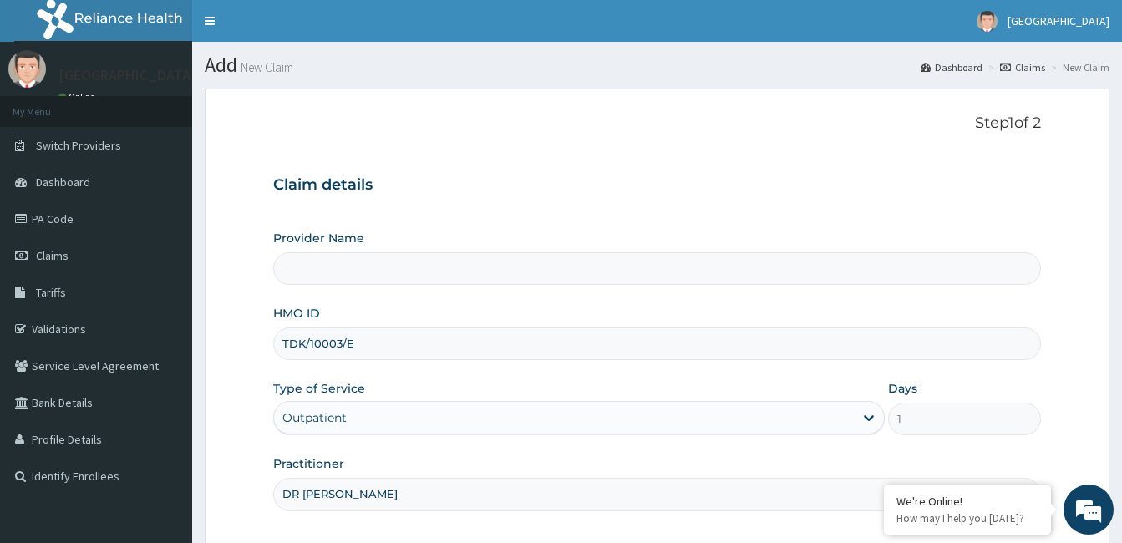
click at [403, 267] on input "Provider Name" at bounding box center [657, 268] width 768 height 33
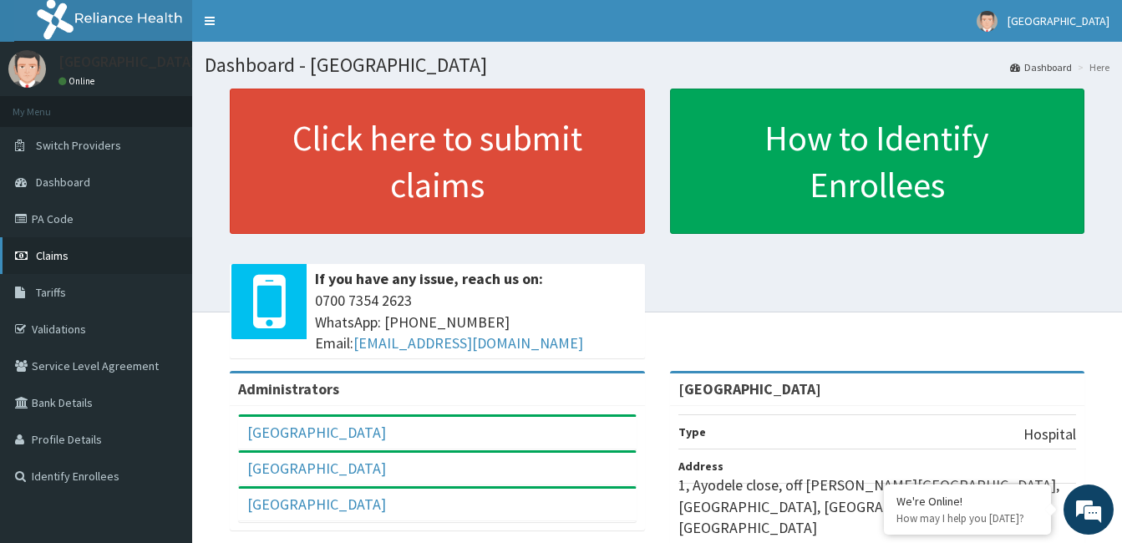
click at [49, 257] on span "Claims" at bounding box center [52, 255] width 33 height 15
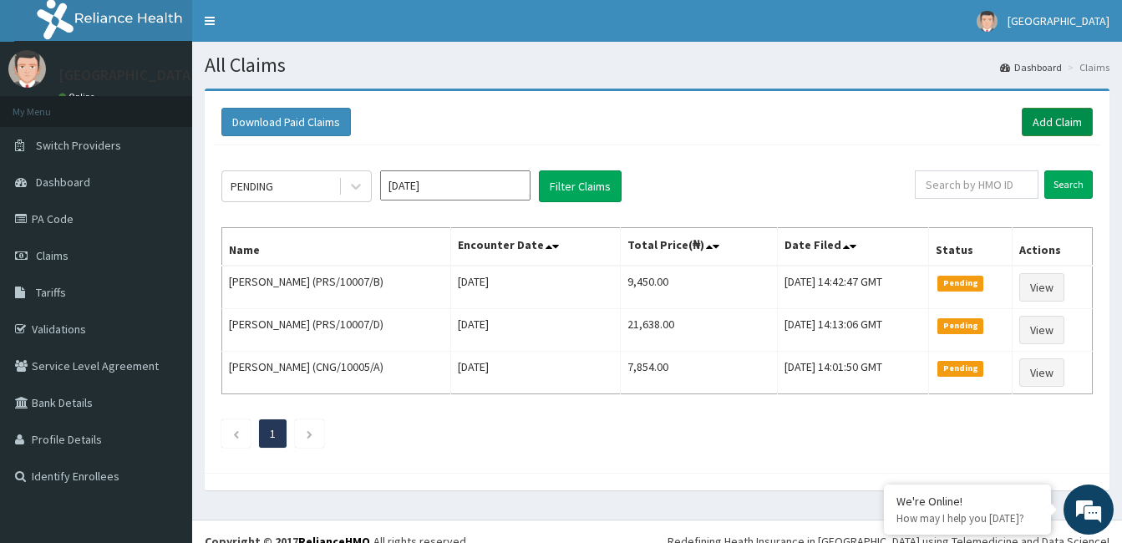
click at [1073, 109] on link "Add Claim" at bounding box center [1057, 122] width 71 height 28
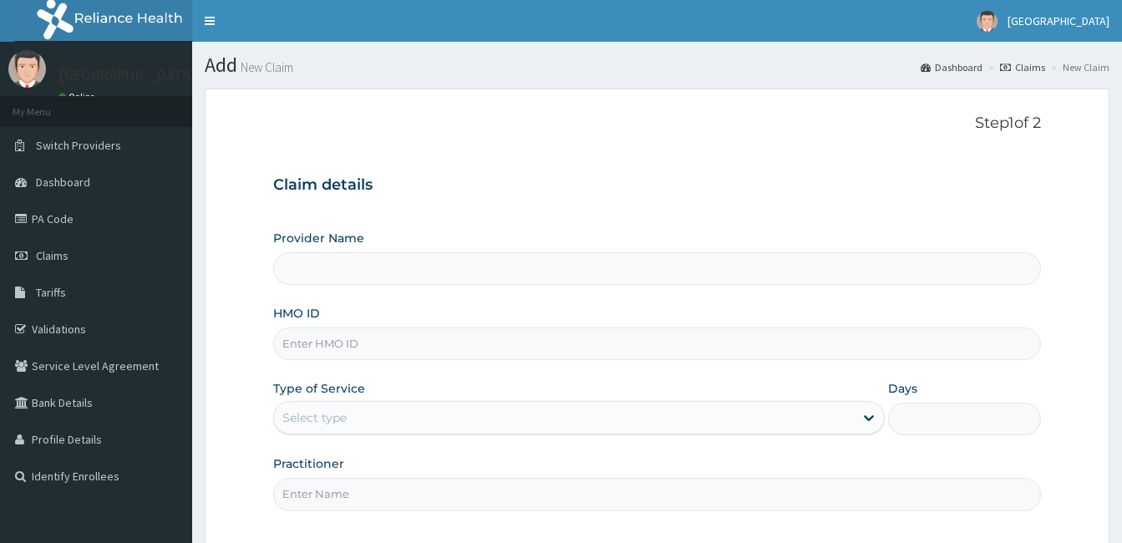
type input "[GEOGRAPHIC_DATA]"
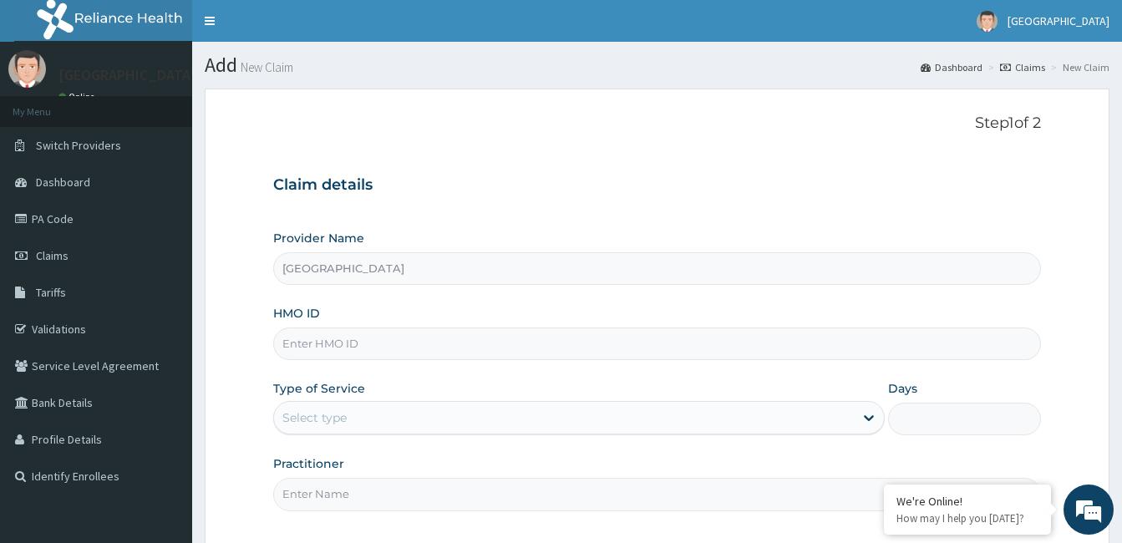
click at [354, 342] on input "HMO ID" at bounding box center [657, 344] width 768 height 33
type input "TDK/10003/E"
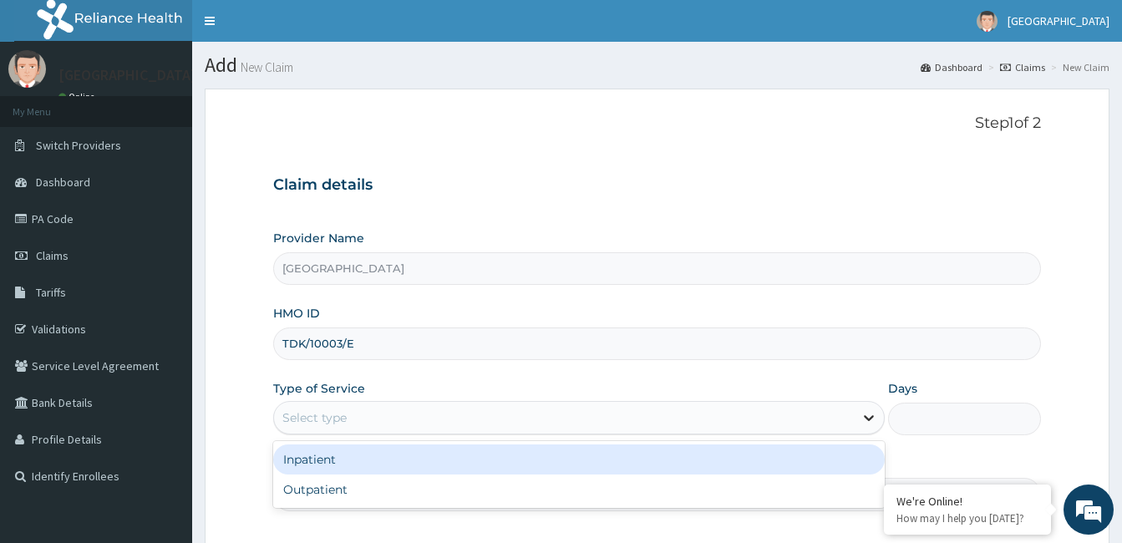
click at [869, 419] on icon at bounding box center [869, 418] width 17 height 17
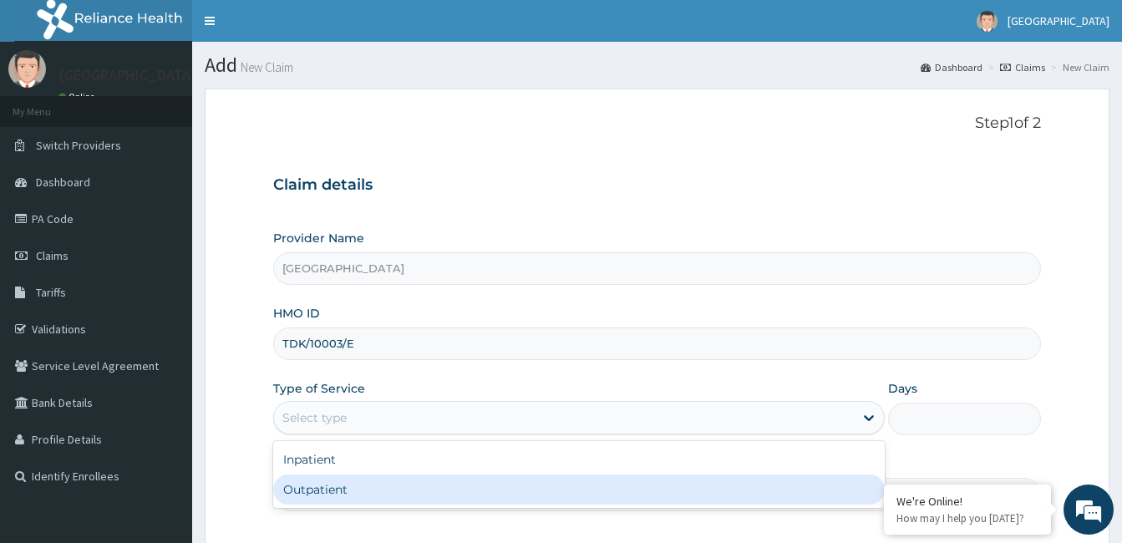
click at [797, 483] on div "Outpatient" at bounding box center [579, 490] width 612 height 30
type input "1"
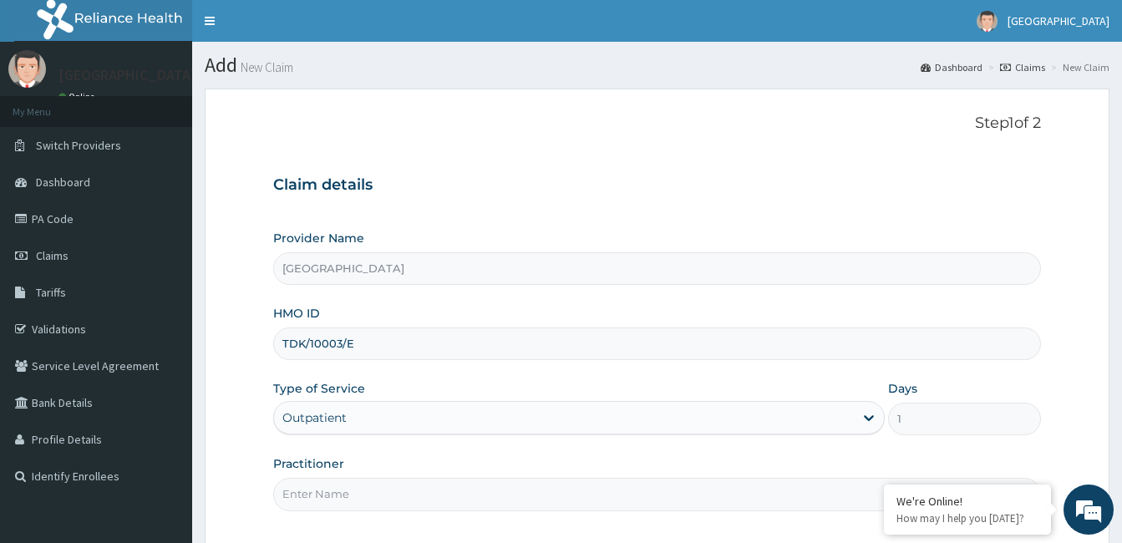
click at [475, 511] on input "Practitioner" at bounding box center [657, 494] width 768 height 33
type input "DR [PERSON_NAME]"
click at [603, 515] on div "Step 1 of 2 Claim details Provider Name [GEOGRAPHIC_DATA] HMO ID TDK/10003/E Ty…" at bounding box center [657, 319] width 768 height 408
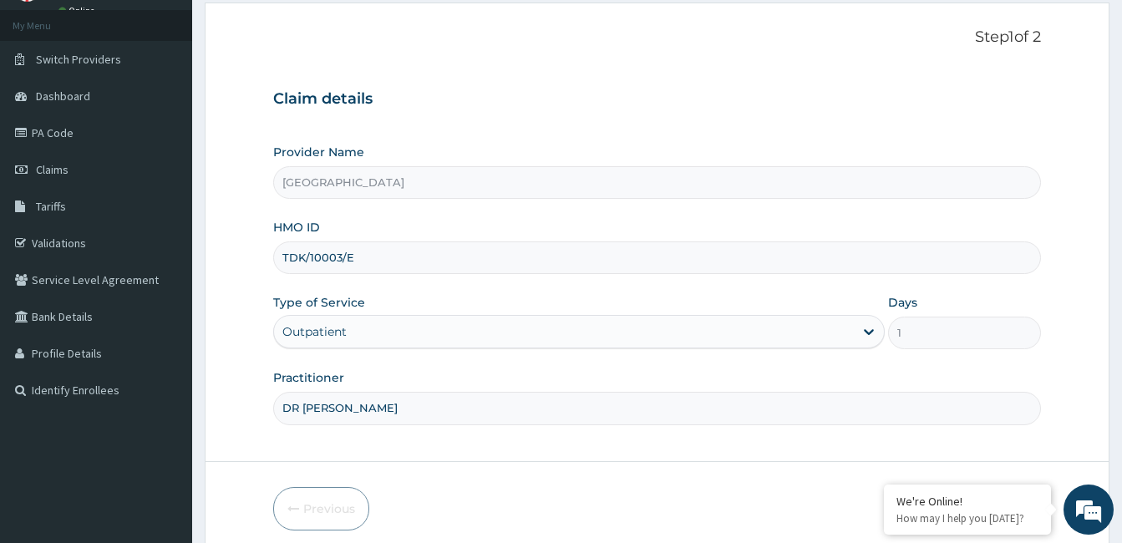
scroll to position [155, 0]
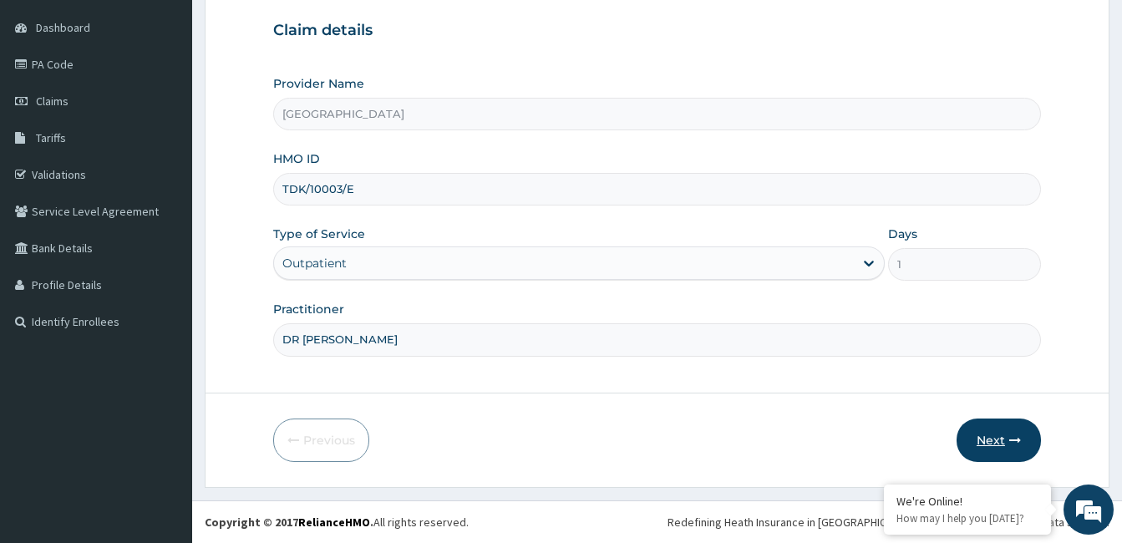
click at [1021, 442] on icon "button" at bounding box center [1016, 441] width 12 height 12
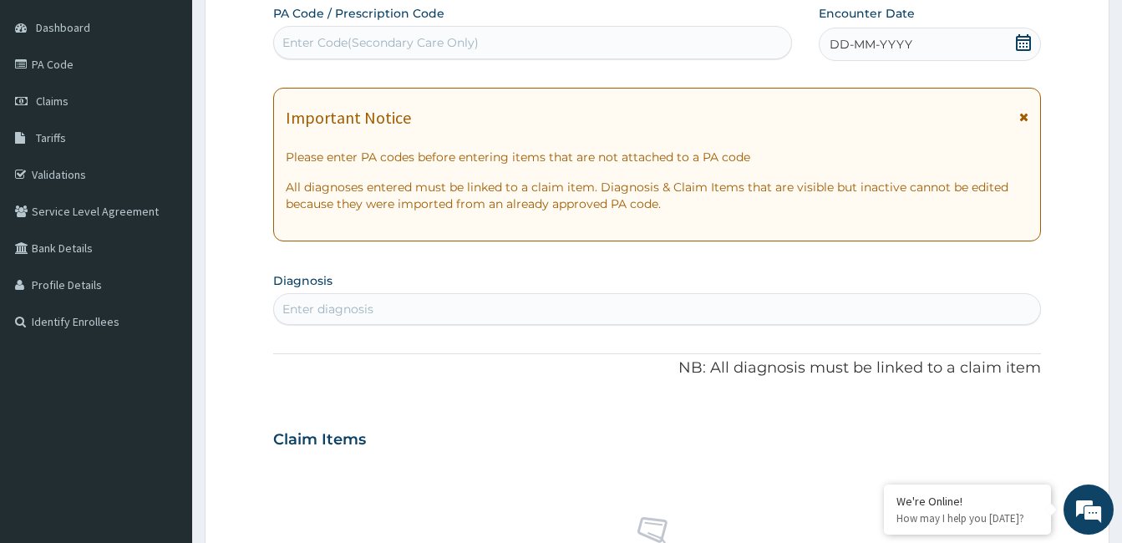
click at [313, 313] on div "Enter diagnosis" at bounding box center [328, 309] width 91 height 17
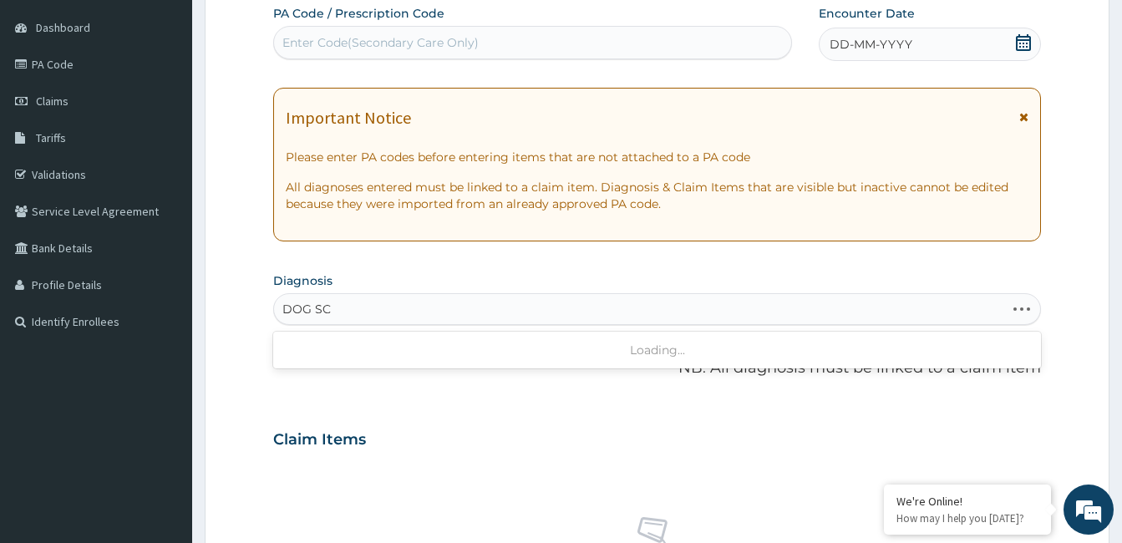
type input "DOG SCR"
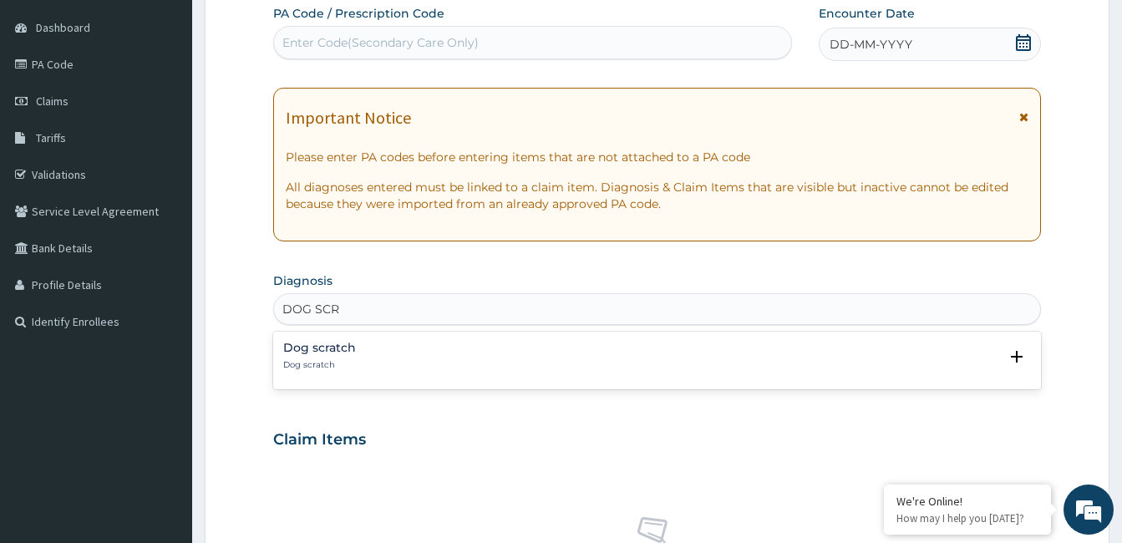
click at [304, 346] on h4 "Dog scratch" at bounding box center [319, 348] width 73 height 13
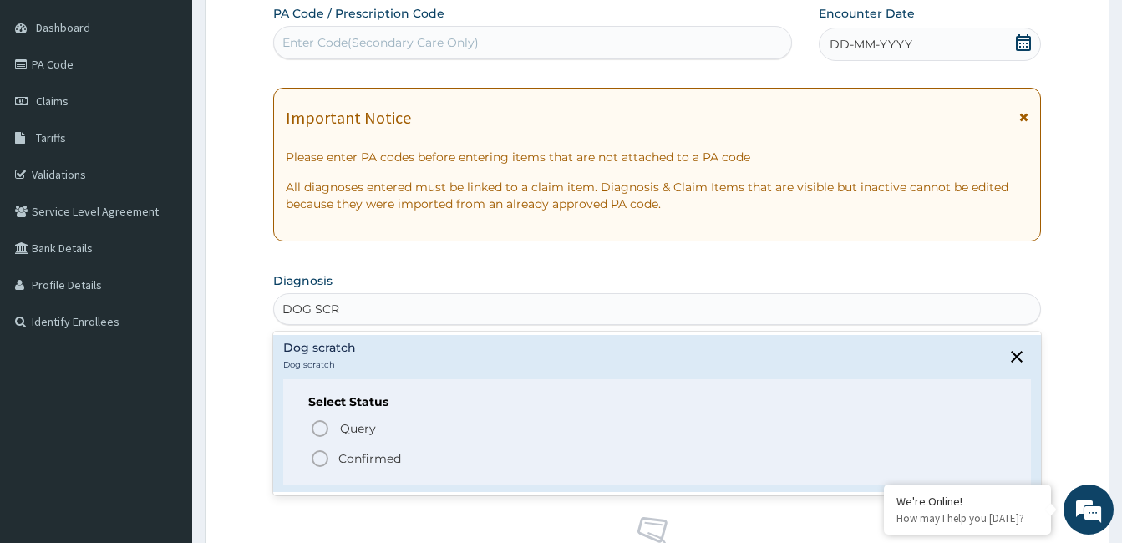
click at [323, 455] on icon "status option filled" at bounding box center [320, 459] width 20 height 20
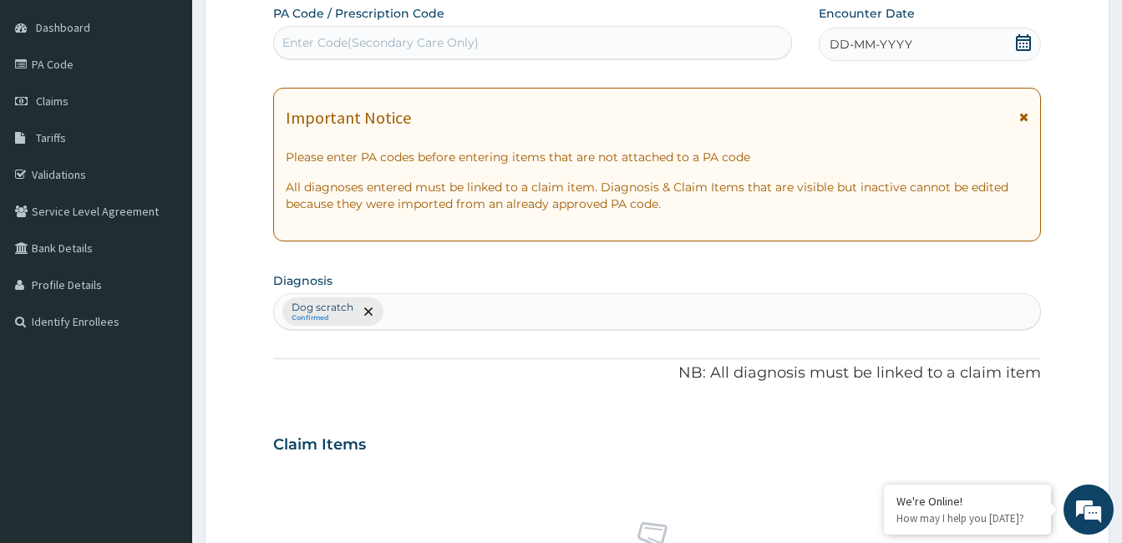
click at [615, 449] on div "Claim Items" at bounding box center [657, 441] width 768 height 43
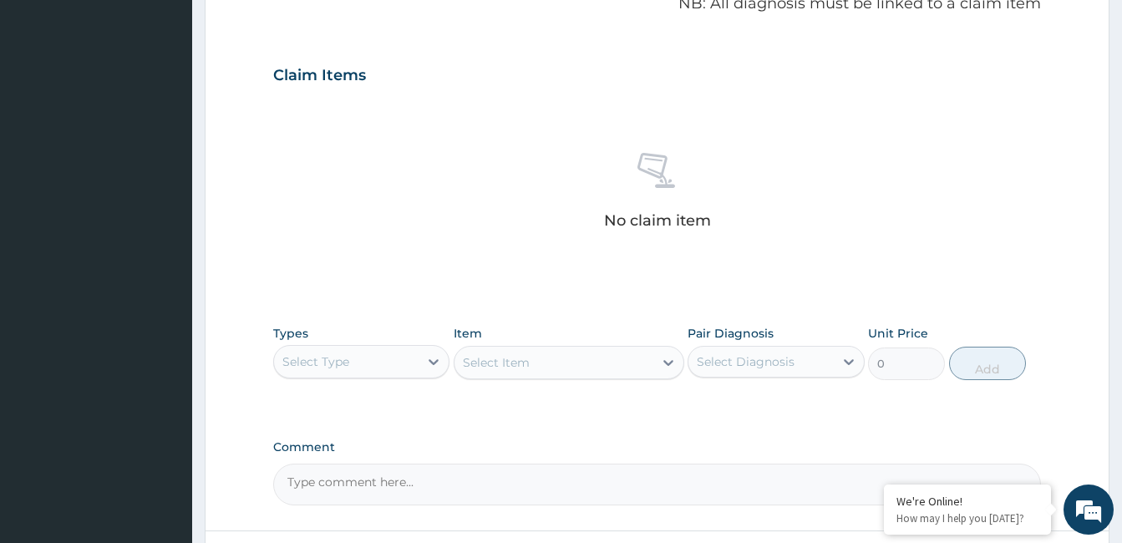
scroll to position [556, 0]
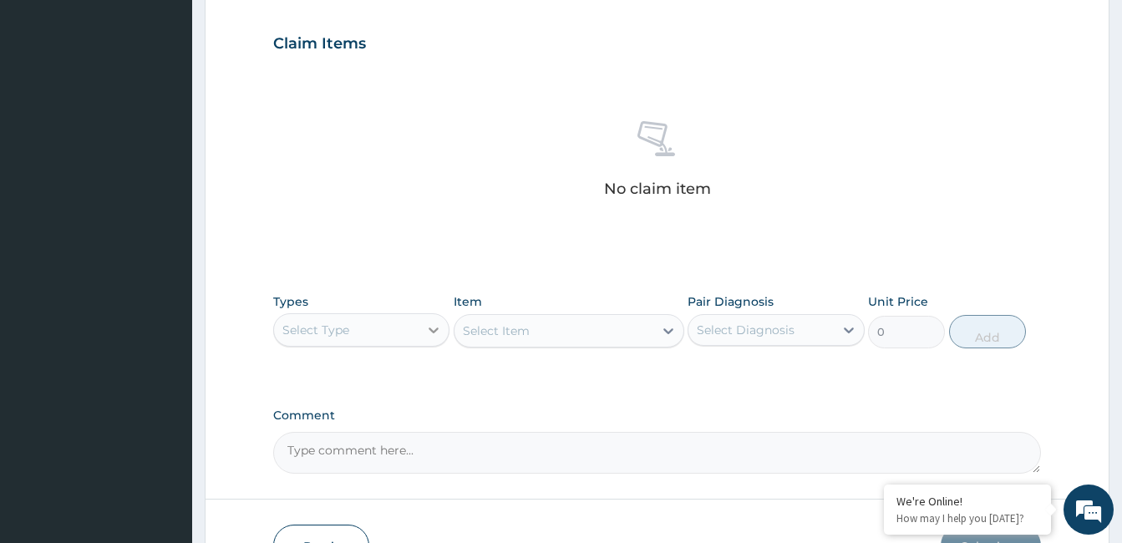
click at [437, 332] on icon at bounding box center [433, 330] width 17 height 17
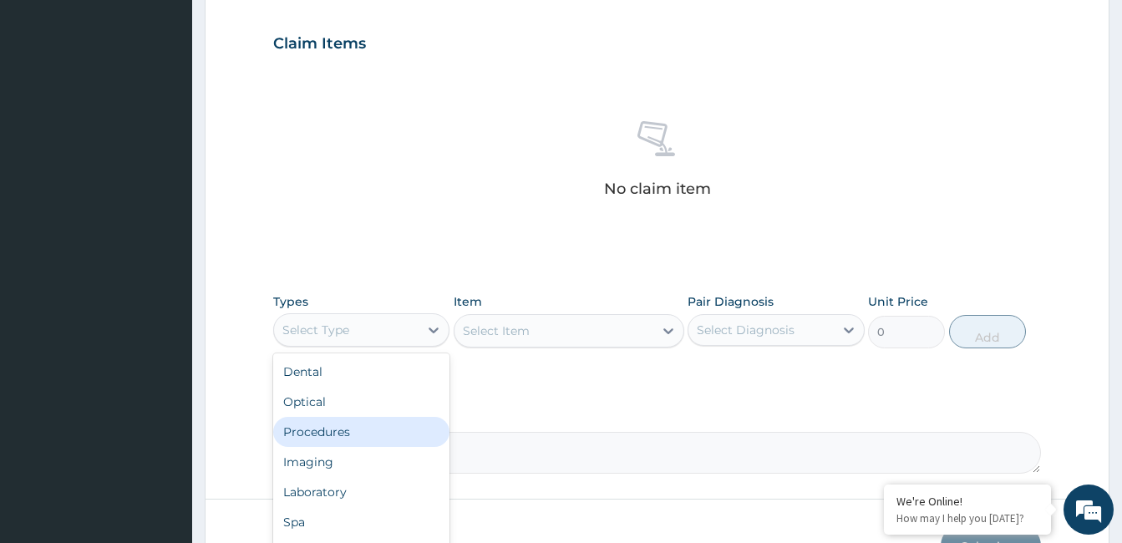
click at [400, 426] on div "Procedures" at bounding box center [361, 432] width 176 height 30
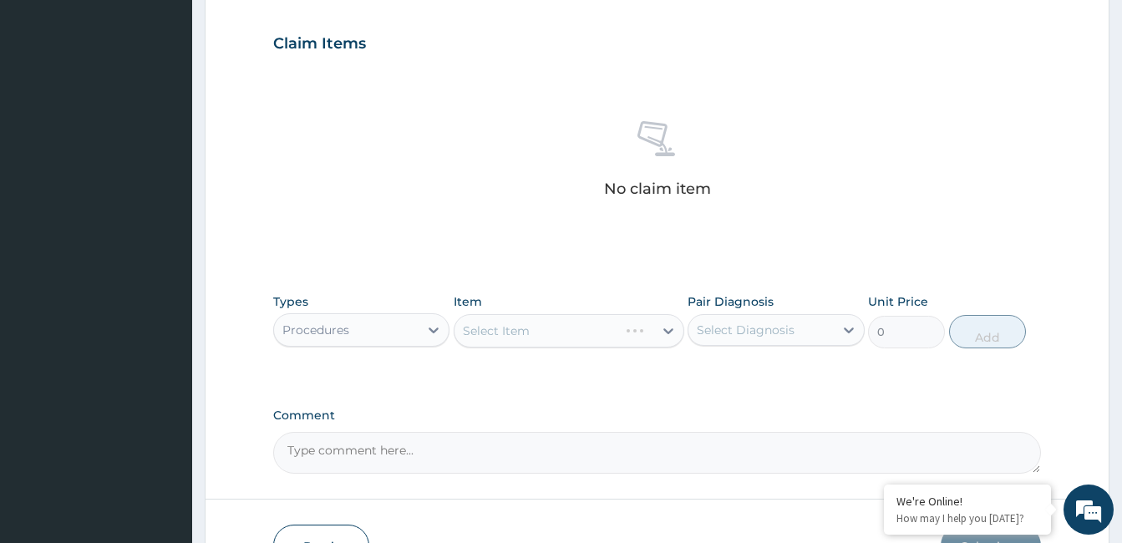
click at [689, 288] on div "Types Procedures Item Select Item Pair Diagnosis Select Diagnosis Unit Price 0 …" at bounding box center [657, 321] width 768 height 72
click at [667, 333] on div "Select Item" at bounding box center [569, 330] width 231 height 33
click at [667, 333] on icon at bounding box center [669, 331] width 10 height 6
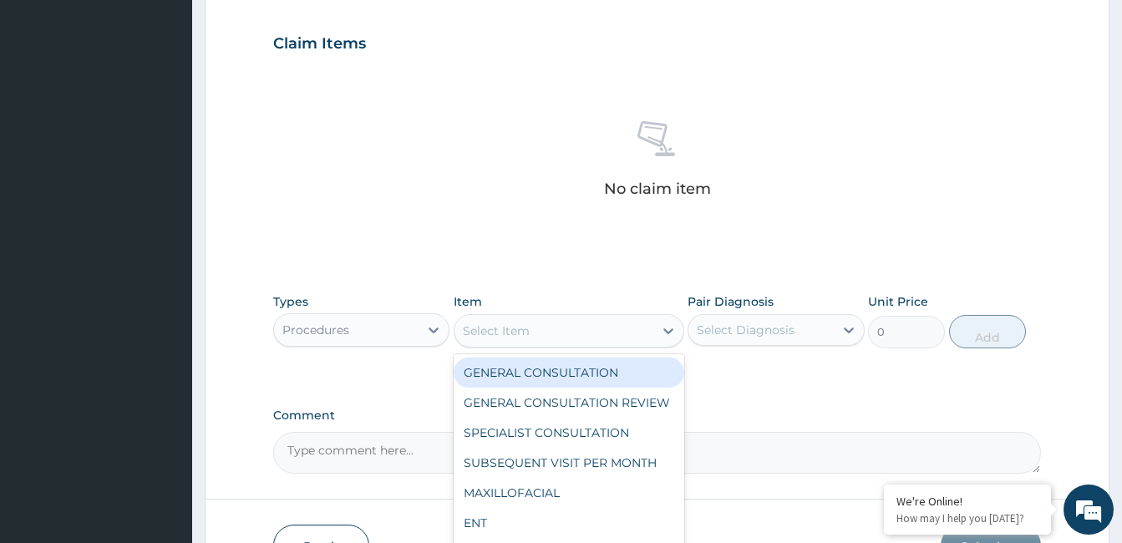
click at [624, 375] on div "GENERAL CONSULTATION" at bounding box center [569, 373] width 231 height 30
type input "2500"
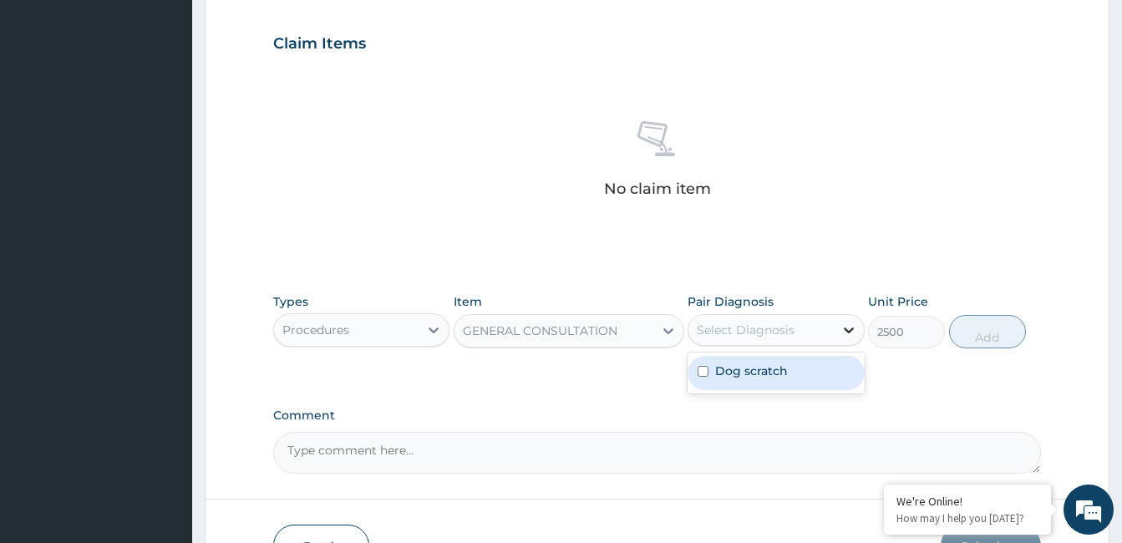
click at [855, 322] on icon at bounding box center [849, 330] width 17 height 17
click at [708, 377] on input "checkbox" at bounding box center [703, 371] width 11 height 11
checkbox input "true"
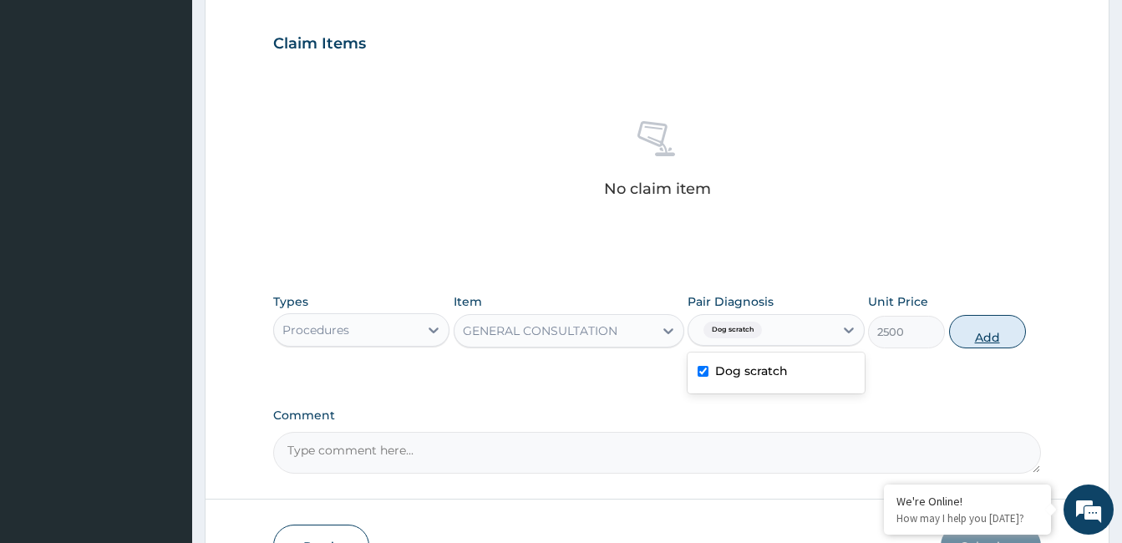
click at [986, 340] on button "Add" at bounding box center [987, 331] width 77 height 33
type input "0"
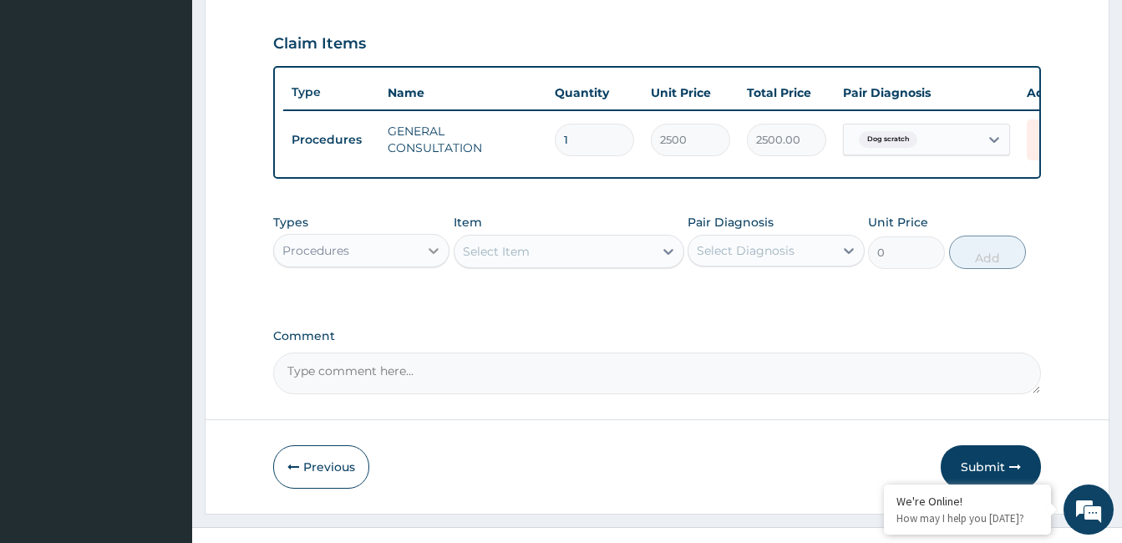
click at [440, 259] on icon at bounding box center [433, 250] width 17 height 17
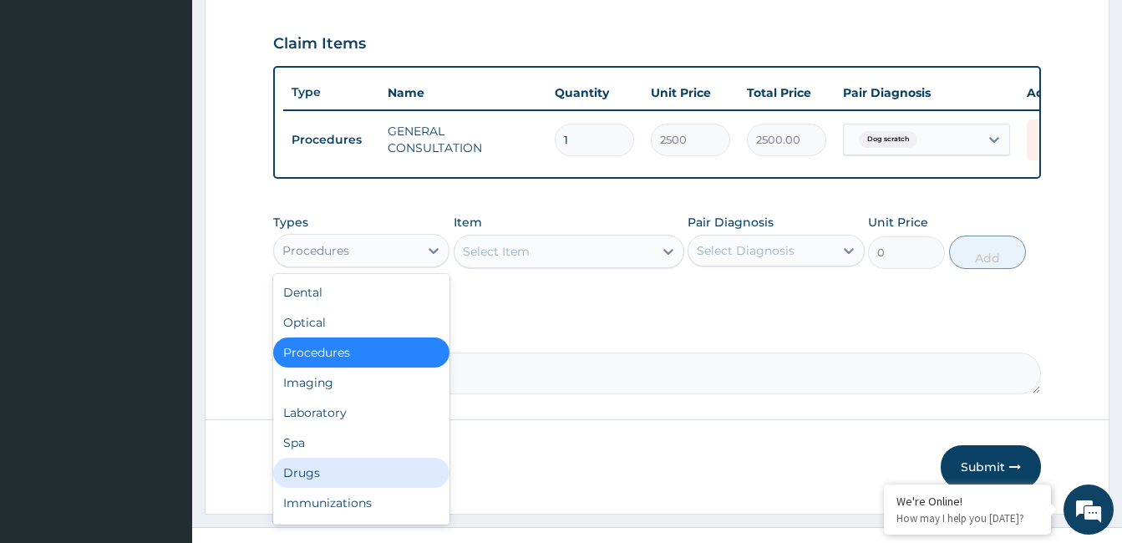
click at [350, 484] on div "Drugs" at bounding box center [361, 473] width 176 height 30
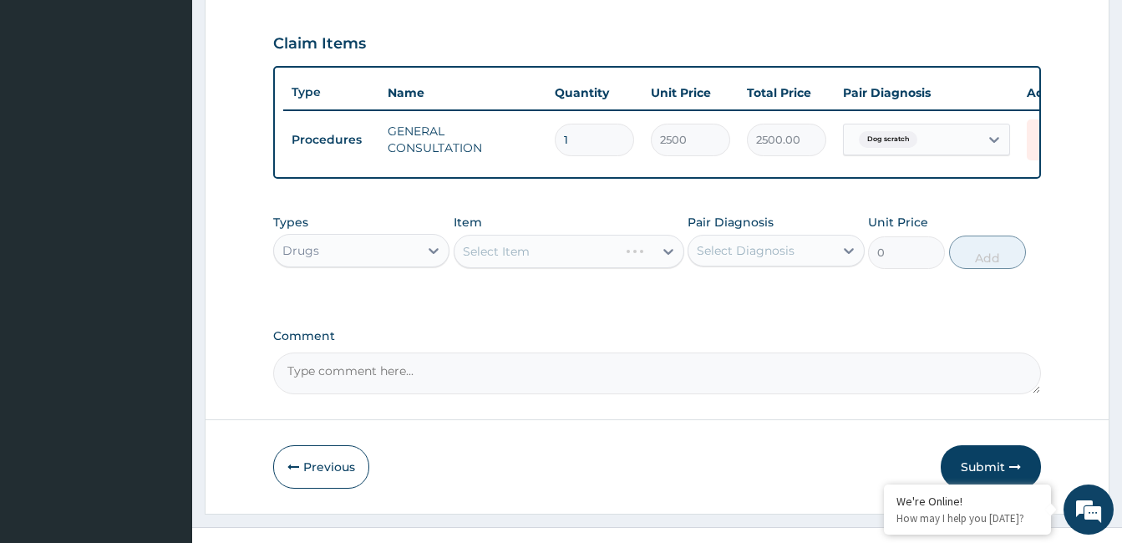
click at [671, 260] on div "Select Item" at bounding box center [569, 251] width 231 height 33
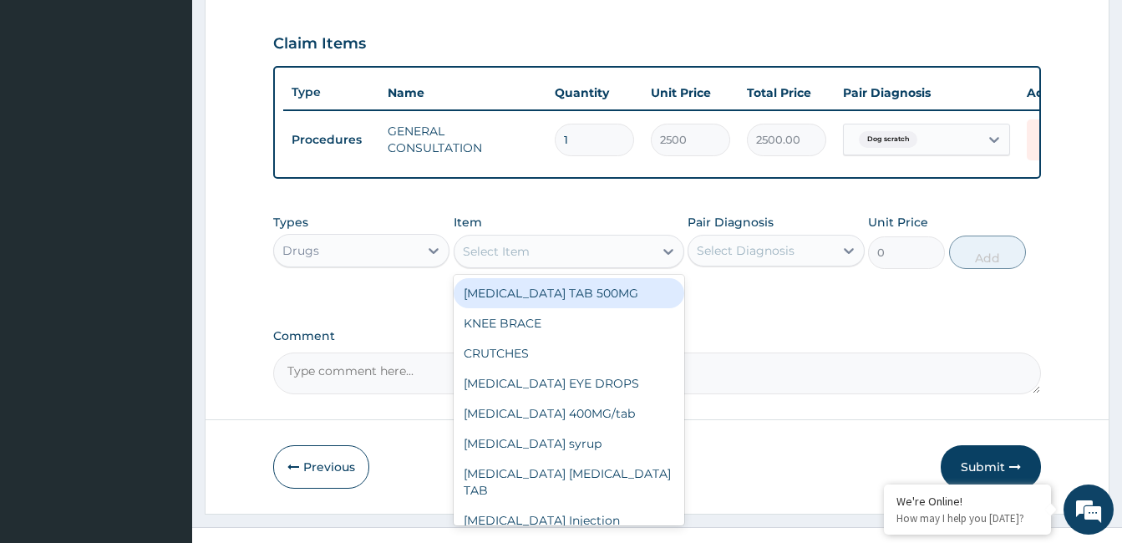
click at [671, 260] on icon at bounding box center [668, 251] width 17 height 17
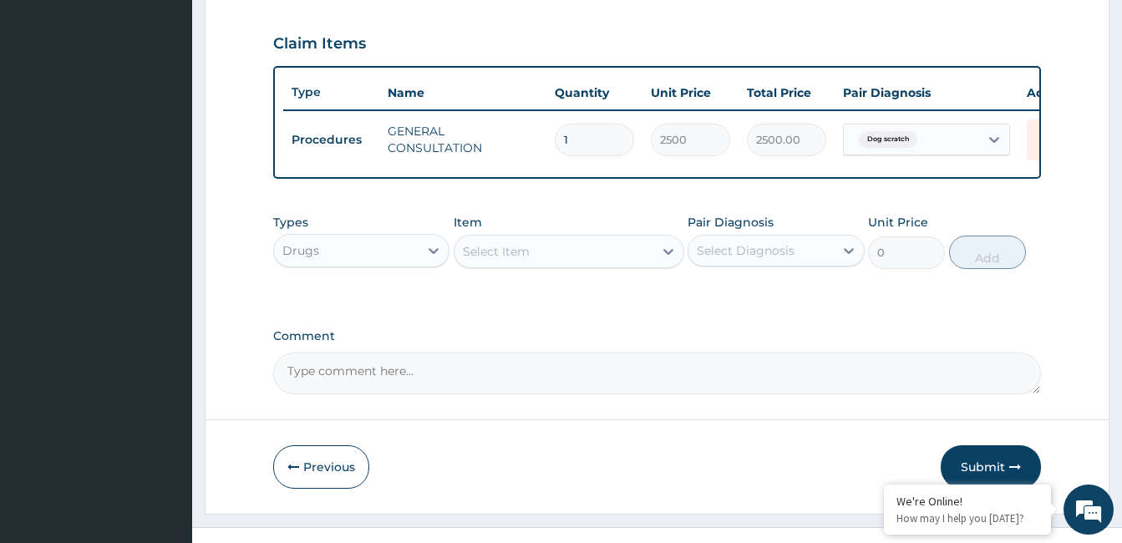
click at [671, 260] on icon at bounding box center [668, 251] width 17 height 17
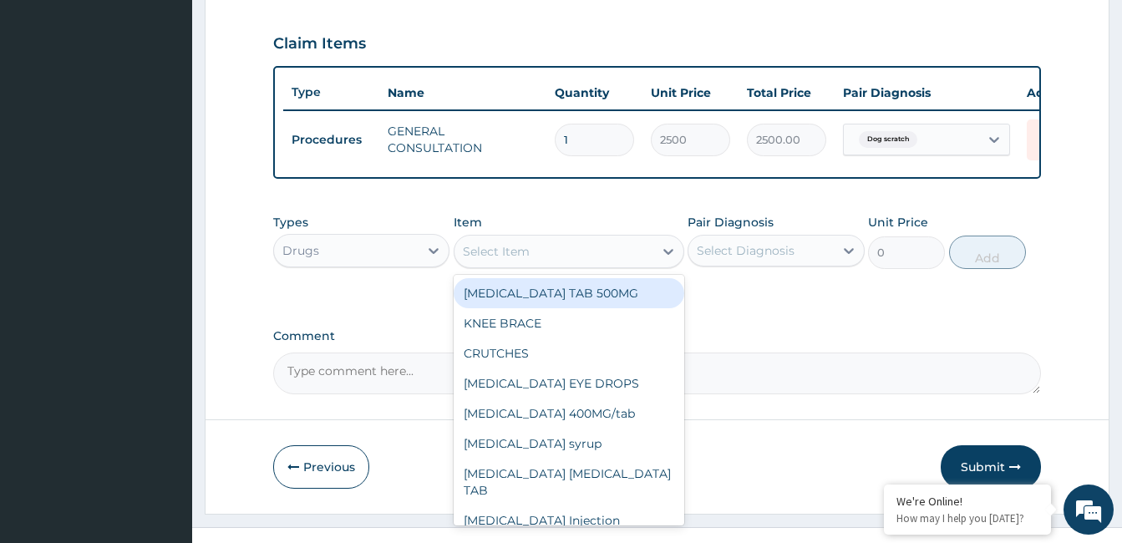
click at [671, 260] on icon at bounding box center [668, 251] width 17 height 17
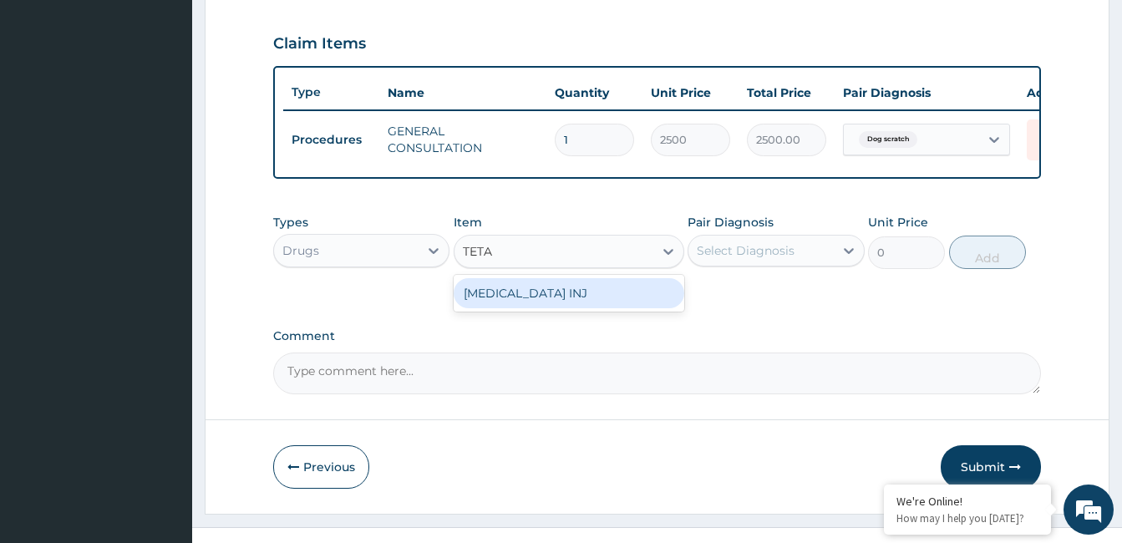
type input "TETAN"
click at [649, 308] on div "[MEDICAL_DATA] INJ" at bounding box center [569, 293] width 231 height 30
type input "900"
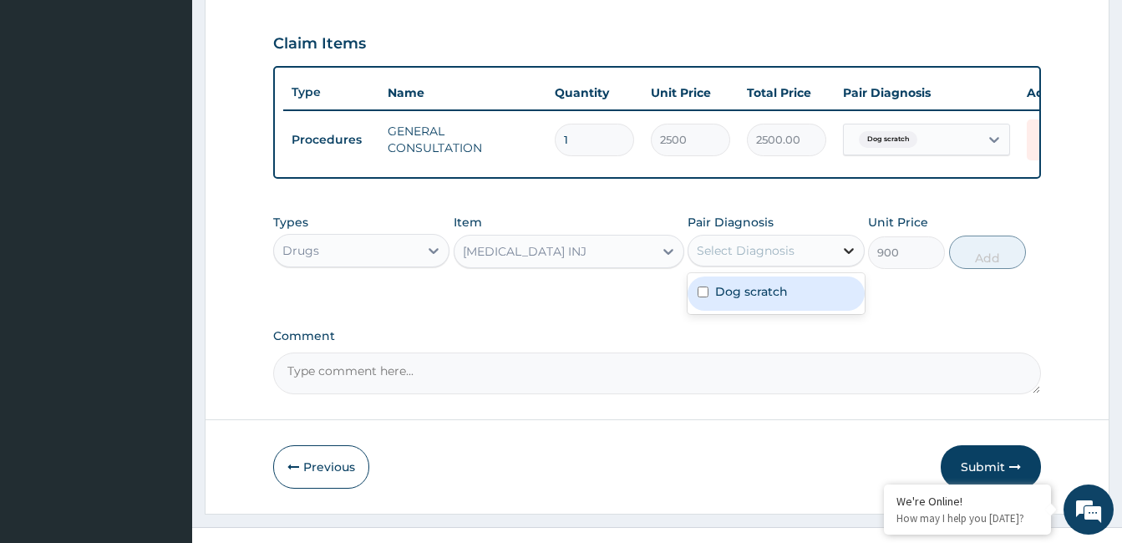
click at [858, 262] on div at bounding box center [849, 251] width 30 height 30
click at [706, 298] on input "checkbox" at bounding box center [703, 292] width 11 height 11
checkbox input "true"
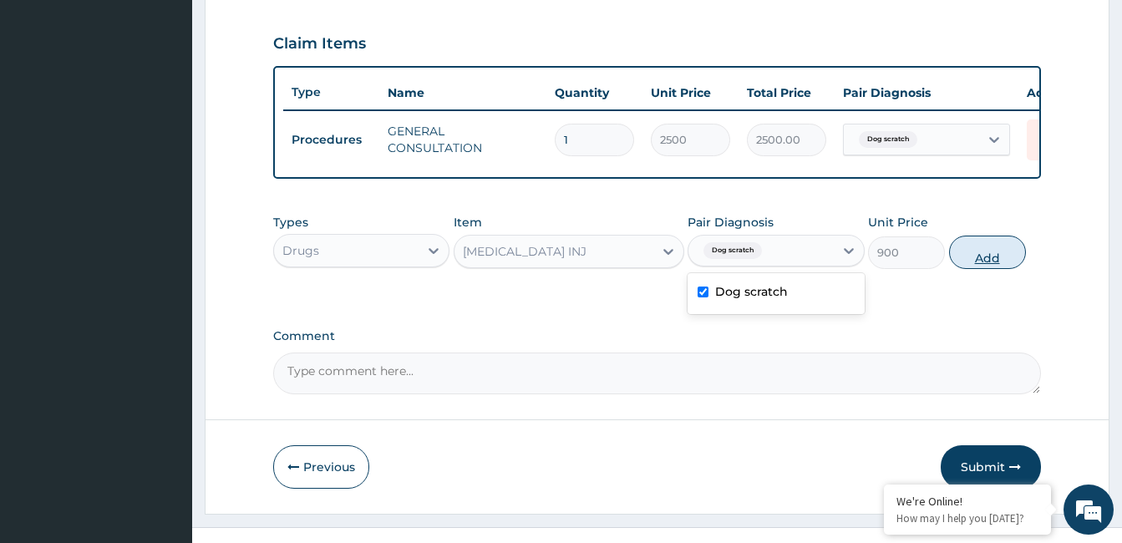
click at [1000, 269] on button "Add" at bounding box center [987, 252] width 77 height 33
type input "0"
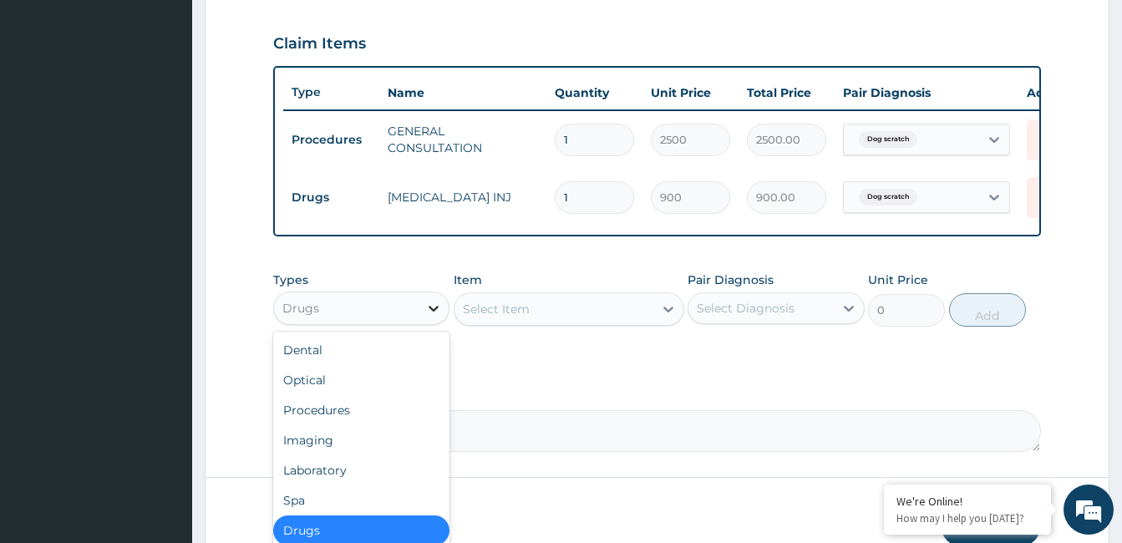
click at [430, 316] on icon at bounding box center [433, 308] width 17 height 17
click at [663, 318] on icon at bounding box center [668, 309] width 17 height 17
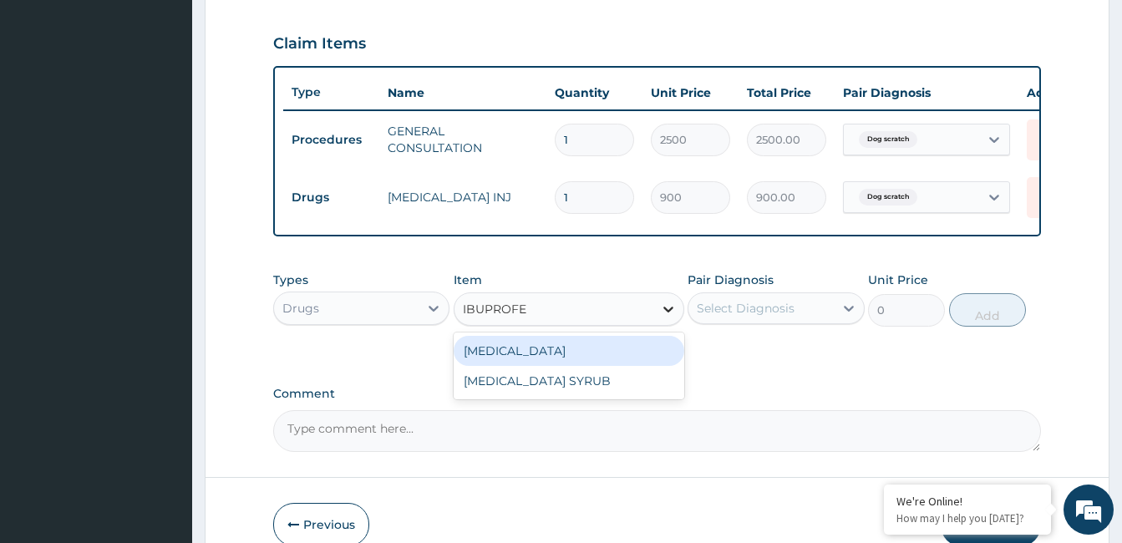
type input "[MEDICAL_DATA]"
click at [635, 353] on div "[MEDICAL_DATA]" at bounding box center [569, 351] width 231 height 30
type input "42"
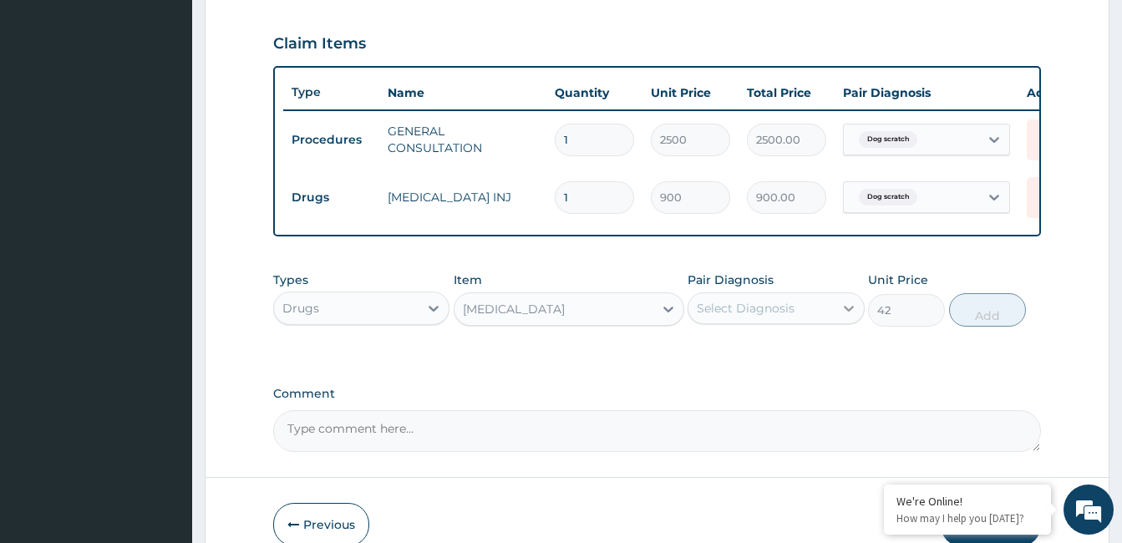
click at [851, 312] on icon at bounding box center [849, 309] width 10 height 6
click at [700, 355] on input "checkbox" at bounding box center [703, 349] width 11 height 11
checkbox input "true"
click at [671, 318] on icon at bounding box center [668, 309] width 17 height 17
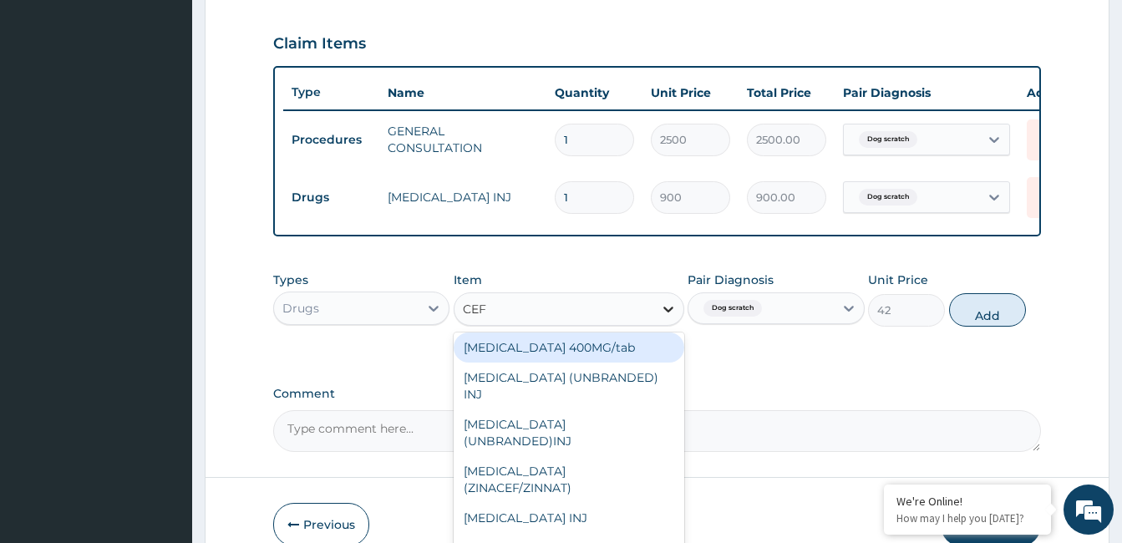
scroll to position [0, 0]
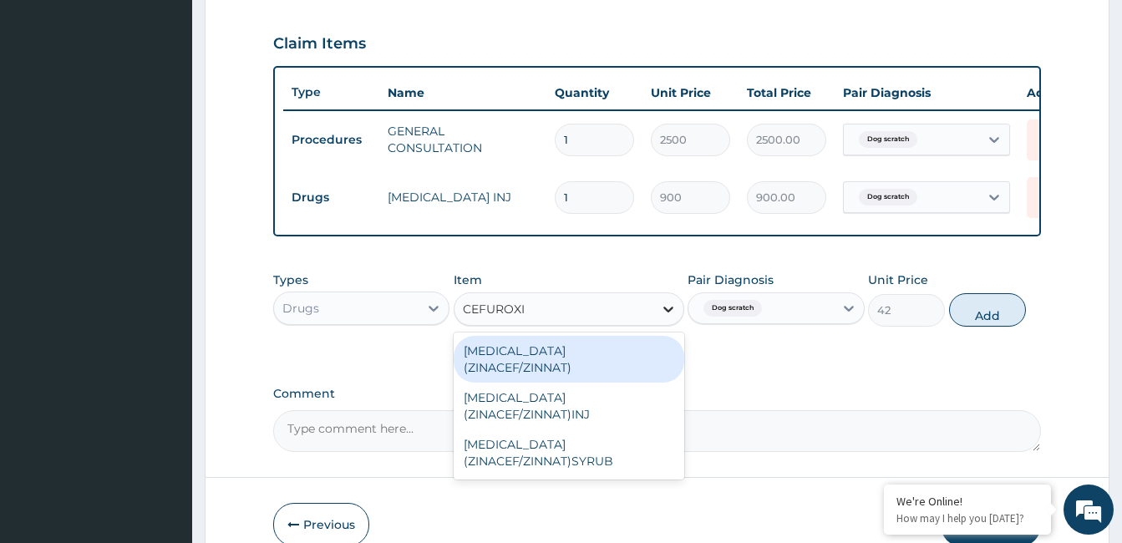
type input "CEFUROXIM"
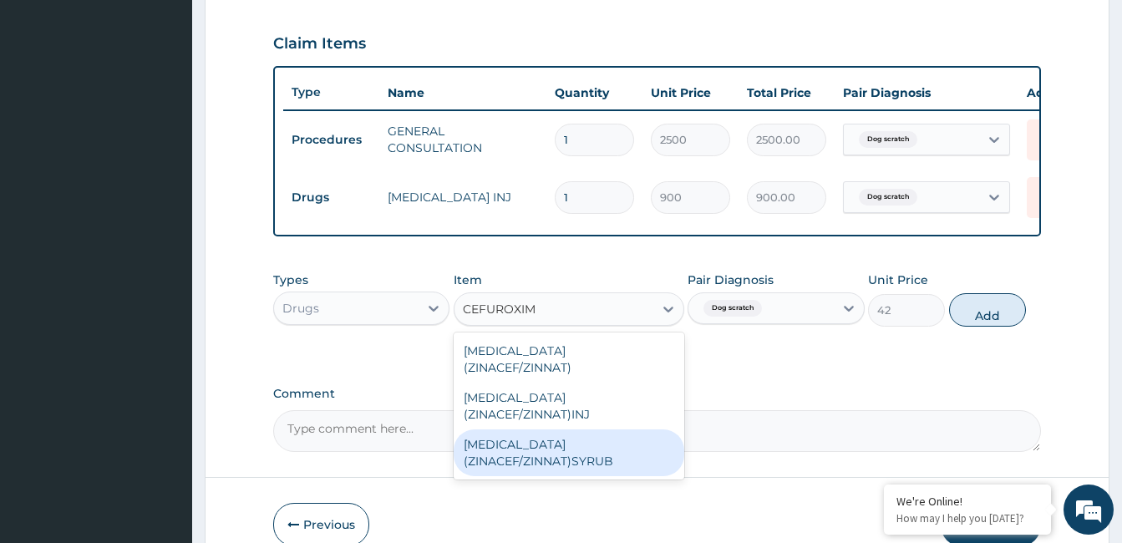
click at [621, 442] on div "[MEDICAL_DATA] (ZINACEF/ZINNAT)SYRUB" at bounding box center [569, 453] width 231 height 47
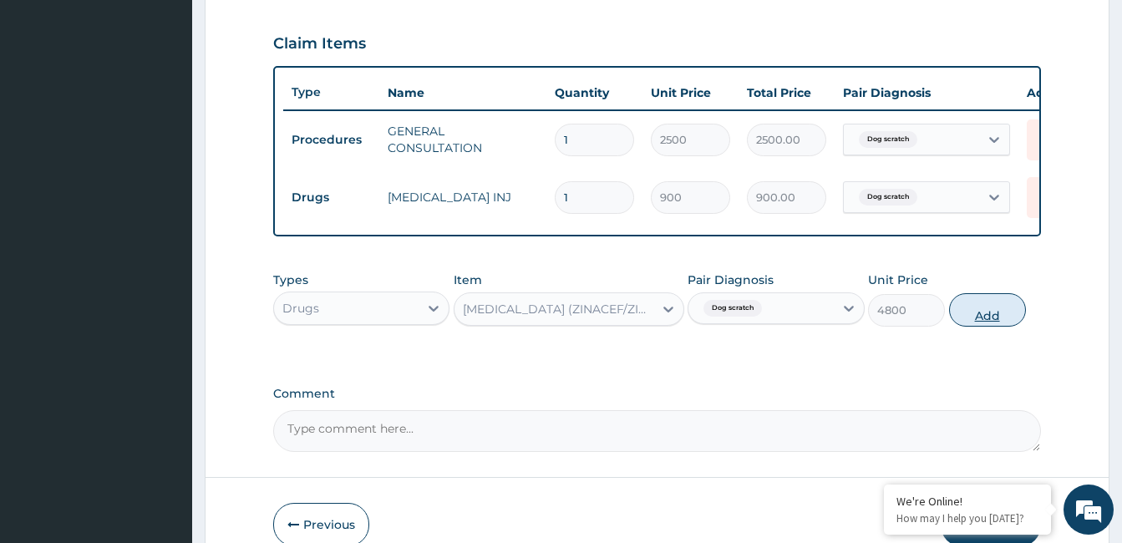
click at [960, 318] on button "Add" at bounding box center [987, 309] width 77 height 33
type input "0"
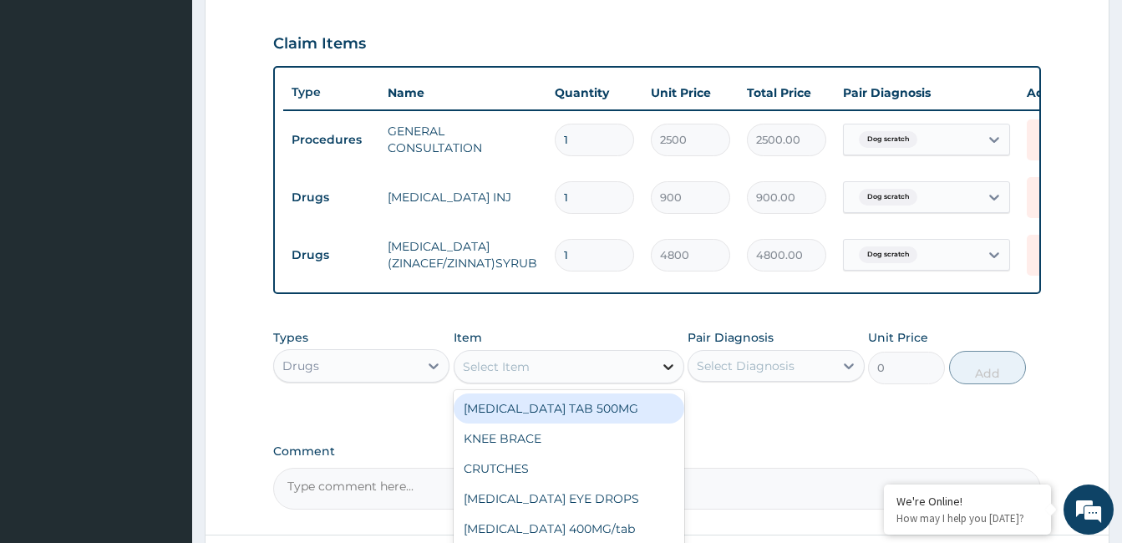
drag, startPoint x: 680, startPoint y: 365, endPoint x: 664, endPoint y: 380, distance: 21.3
click at [664, 380] on div at bounding box center [669, 367] width 30 height 30
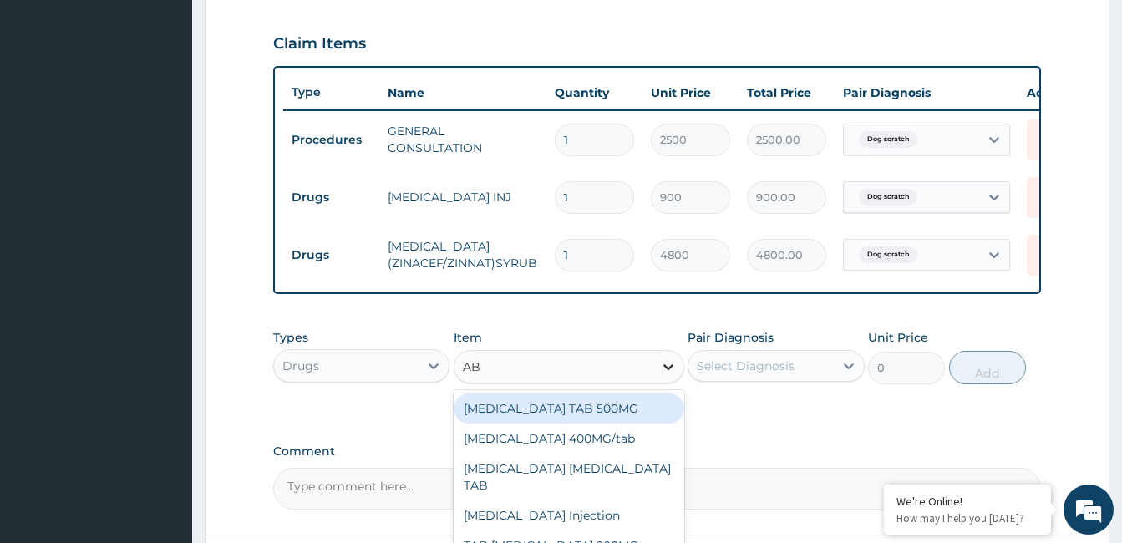
type input "ABF"
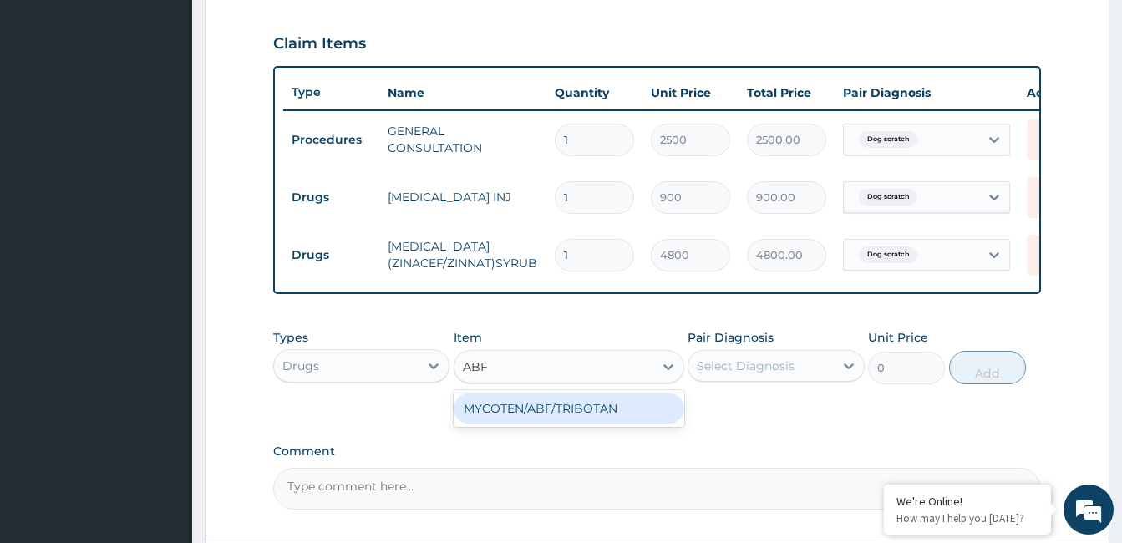
click at [663, 417] on div "MYCOTEN/ABF/TRIBOTAN" at bounding box center [569, 409] width 231 height 30
type input "600"
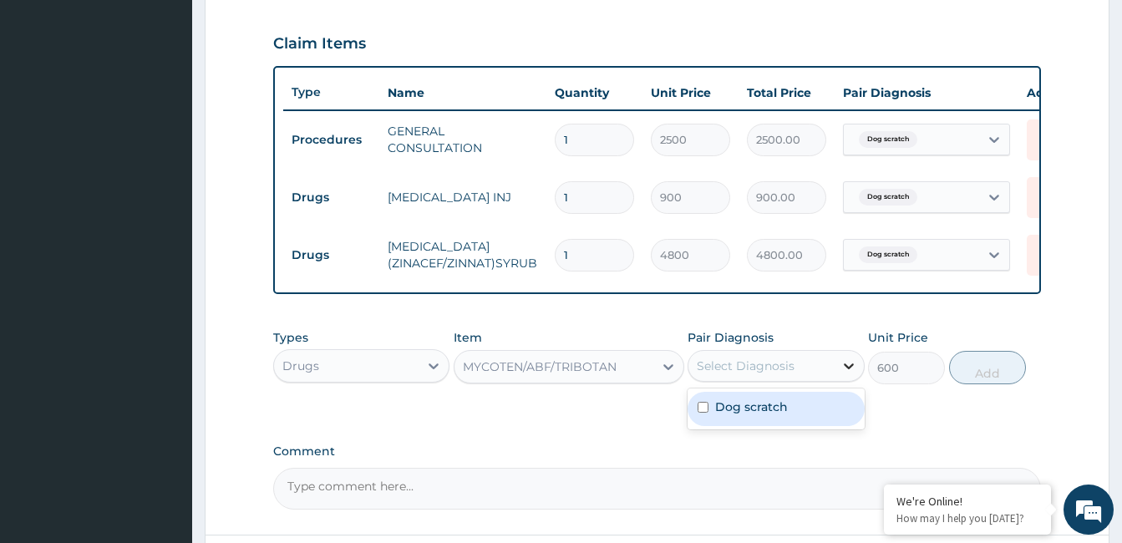
click at [845, 369] on icon at bounding box center [849, 367] width 10 height 6
click at [788, 426] on div "Dog scratch" at bounding box center [776, 409] width 176 height 34
checkbox input "true"
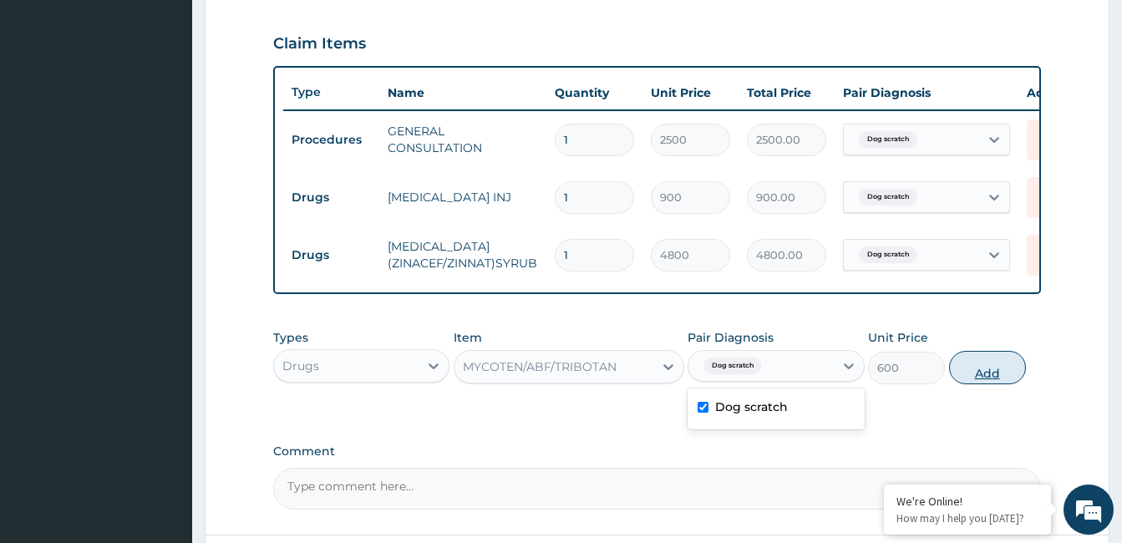
click at [959, 383] on button "Add" at bounding box center [987, 367] width 77 height 33
type input "0"
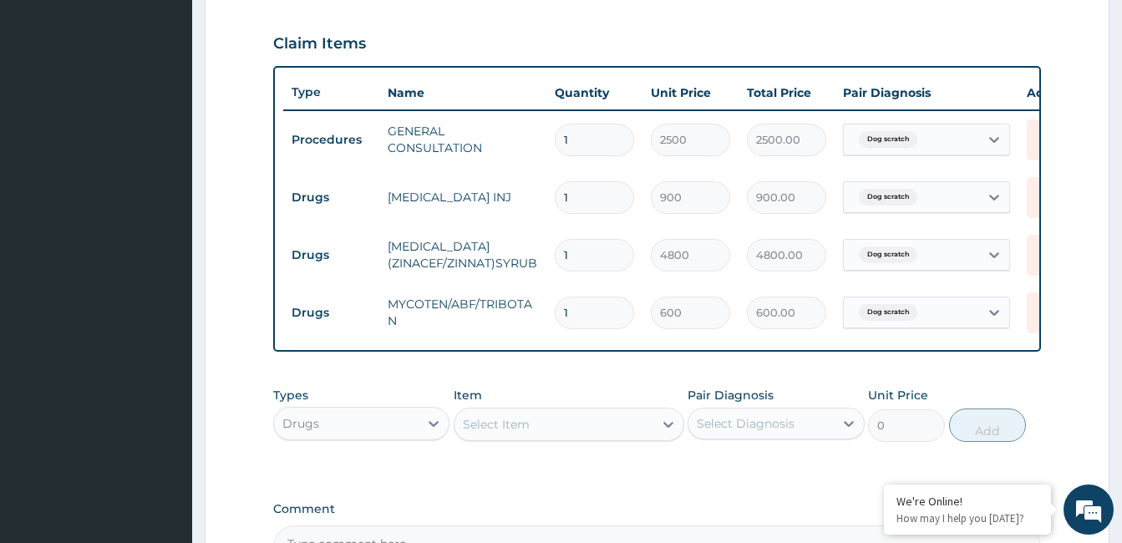
click at [959, 383] on div "PA Code / Prescription Code Enter Code(Secondary Care Only) Encounter Date DD-M…" at bounding box center [657, 86] width 768 height 964
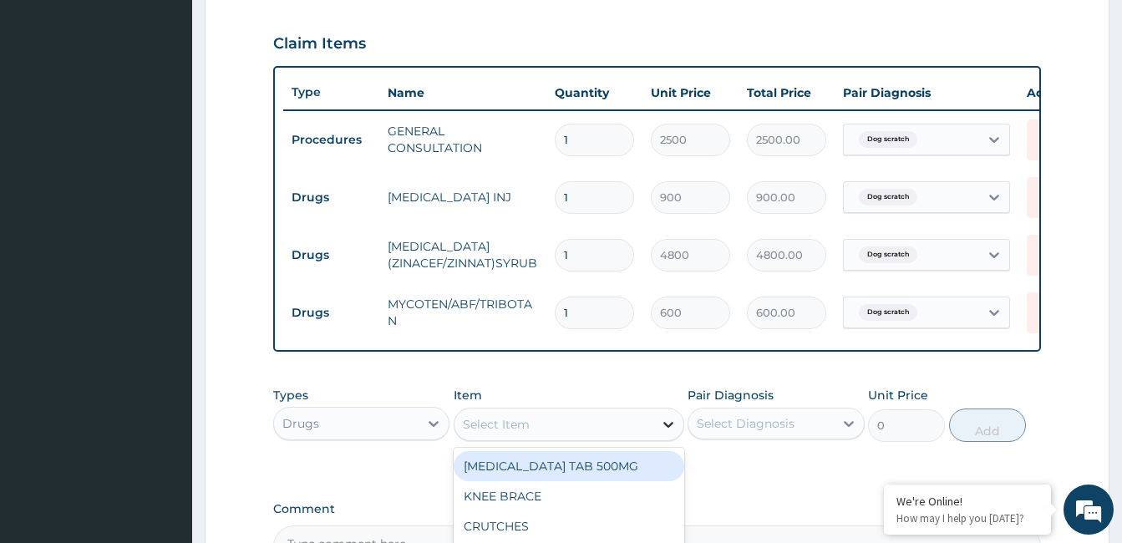
click at [663, 433] on icon at bounding box center [668, 424] width 17 height 17
type input "IBUPROFEN"
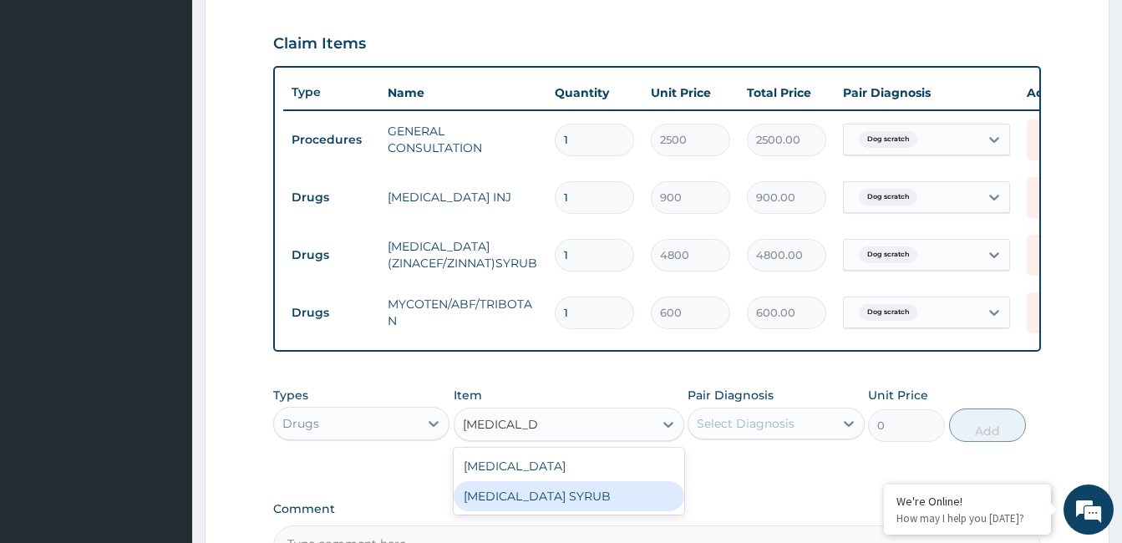
click at [633, 498] on div "IBUPROFEN SYRUB" at bounding box center [569, 496] width 231 height 30
type input "450"
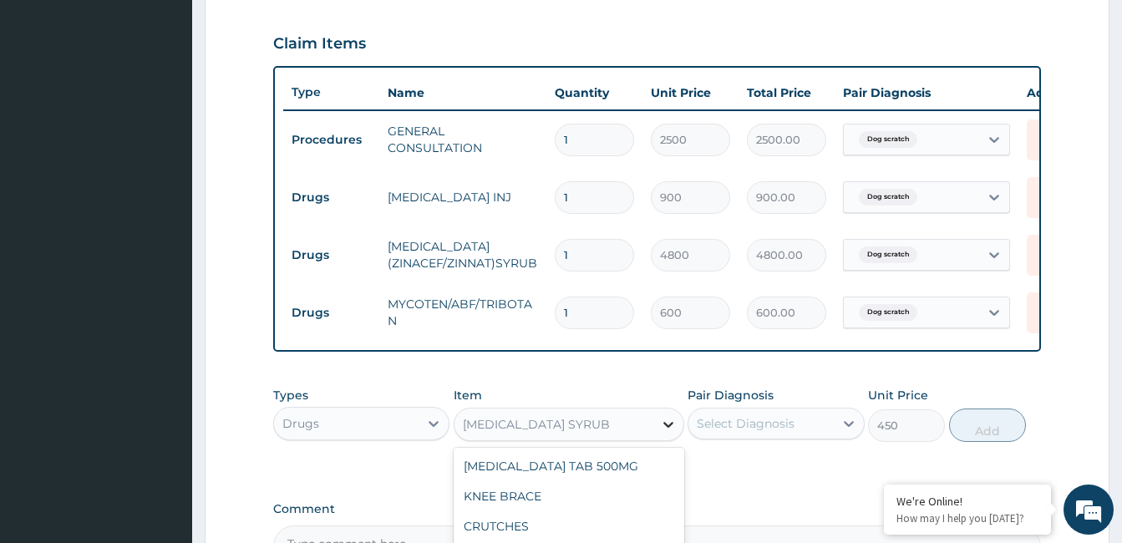
click at [668, 433] on icon at bounding box center [668, 424] width 17 height 17
click at [588, 427] on div "IBUPROFEN SYRUB" at bounding box center [554, 424] width 199 height 27
click at [598, 431] on div "IBUPROFEN SYRUB" at bounding box center [554, 424] width 199 height 27
click at [432, 429] on icon at bounding box center [433, 423] width 17 height 17
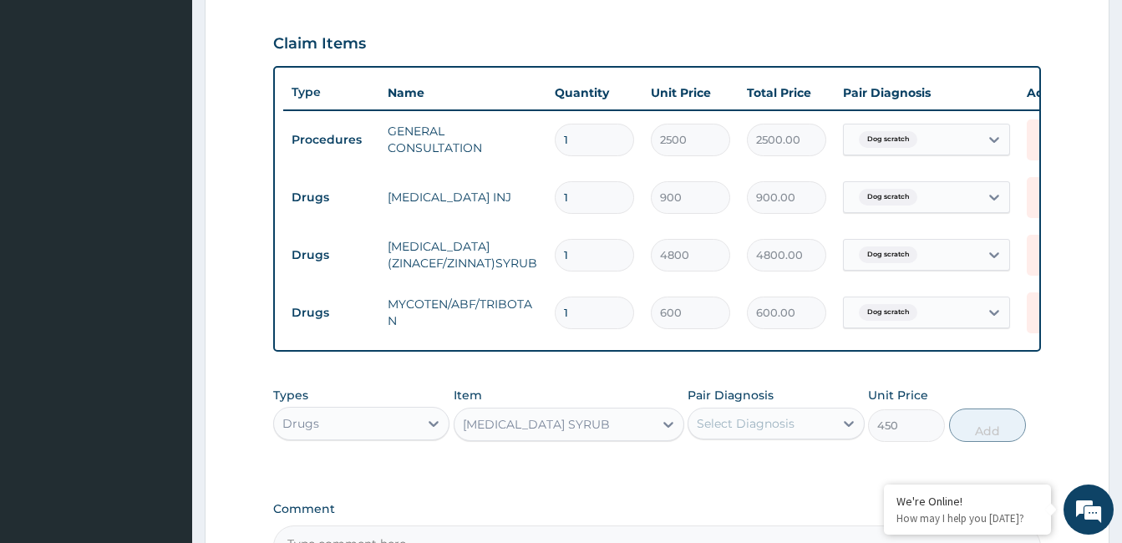
click at [563, 467] on div "Types Drugs Item IBUPROFEN SYRUB Pair Diagnosis Select Diagnosis Unit Price 450…" at bounding box center [657, 427] width 768 height 97
click at [665, 428] on icon at bounding box center [669, 425] width 10 height 6
click at [588, 255] on input "1" at bounding box center [594, 255] width 79 height 33
type input "10"
type input "48000.00"
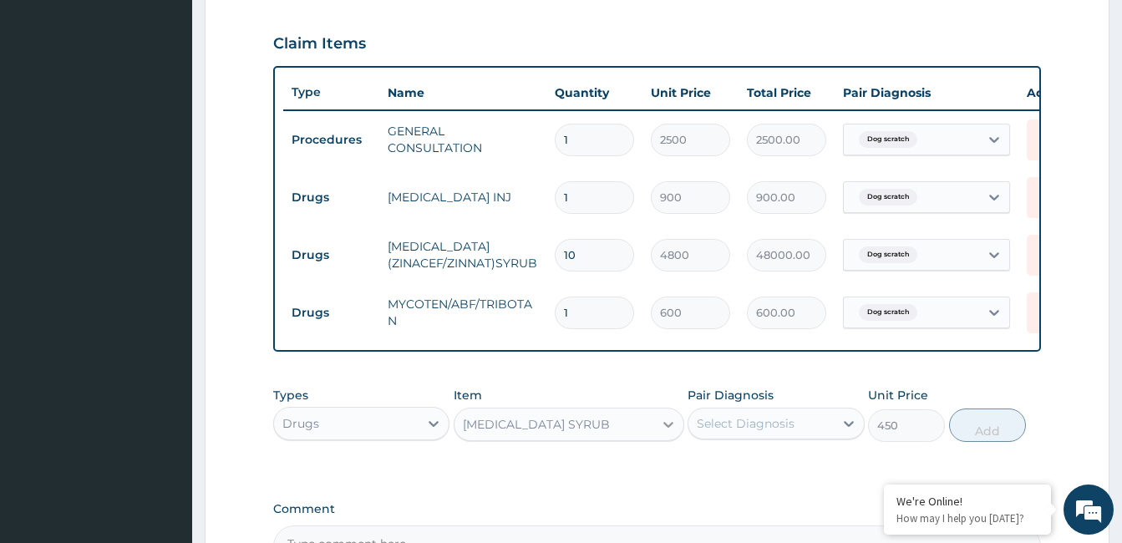
type input "10"
click at [666, 433] on icon at bounding box center [668, 424] width 17 height 17
click at [636, 438] on div "IBUPROFEN SYRUB" at bounding box center [554, 424] width 199 height 27
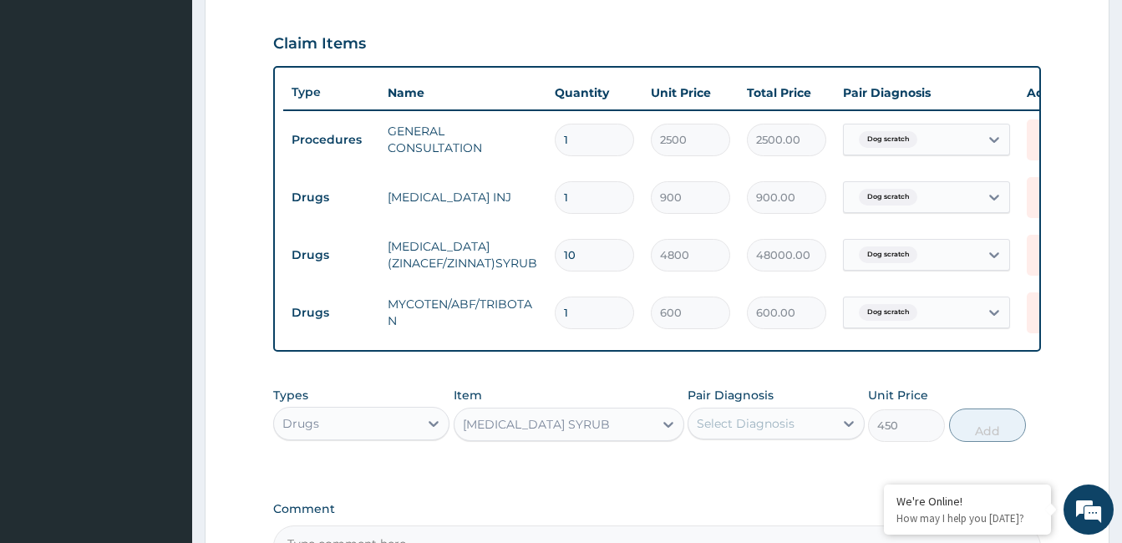
click at [636, 438] on div "IBUPROFEN SYRUB" at bounding box center [554, 424] width 199 height 27
click at [432, 427] on icon at bounding box center [435, 424] width 10 height 6
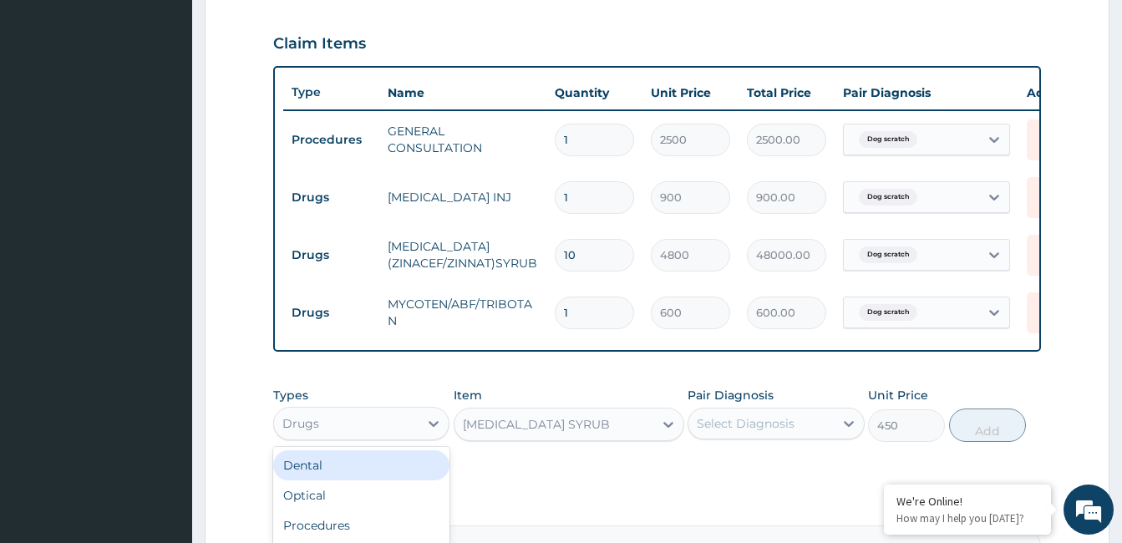
click at [381, 437] on div "Drugs" at bounding box center [346, 423] width 145 height 27
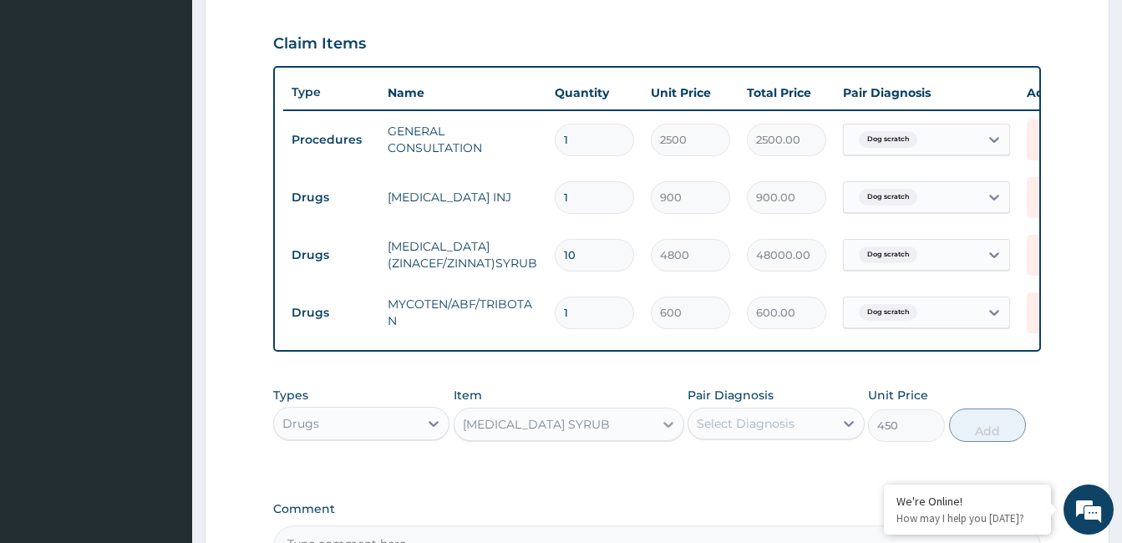
click at [669, 433] on icon at bounding box center [668, 424] width 17 height 17
click at [850, 432] on icon at bounding box center [849, 423] width 17 height 17
click at [763, 471] on label "Dog scratch" at bounding box center [751, 464] width 73 height 17
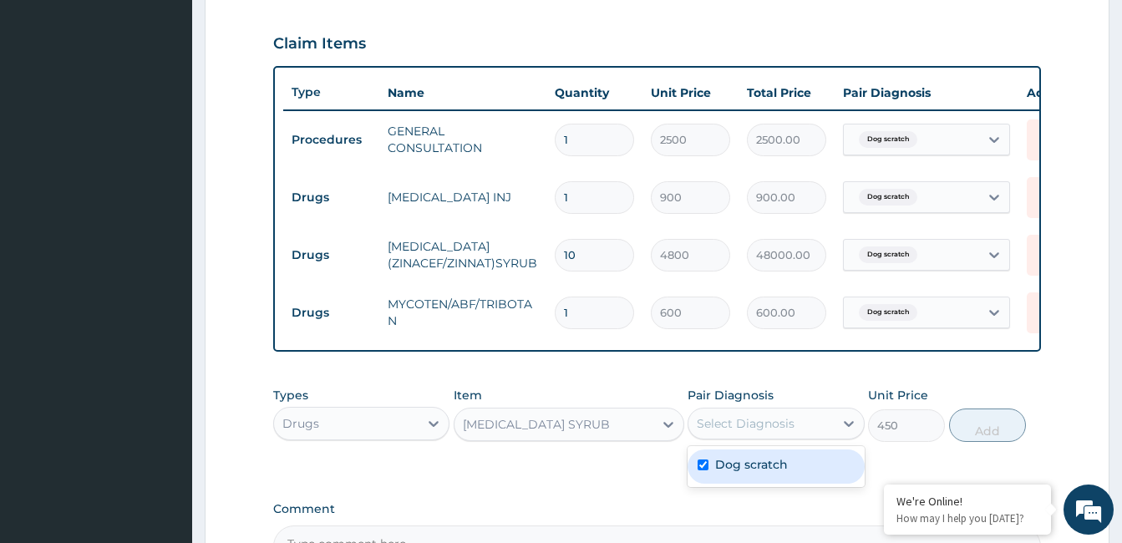
checkbox input "true"
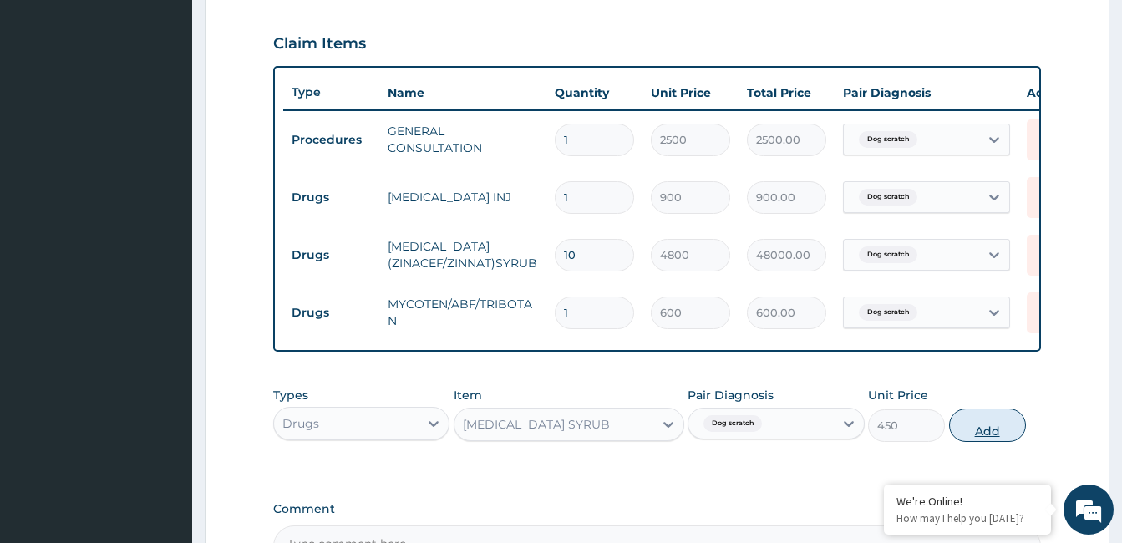
click at [985, 430] on button "Add" at bounding box center [987, 425] width 77 height 33
type input "0"
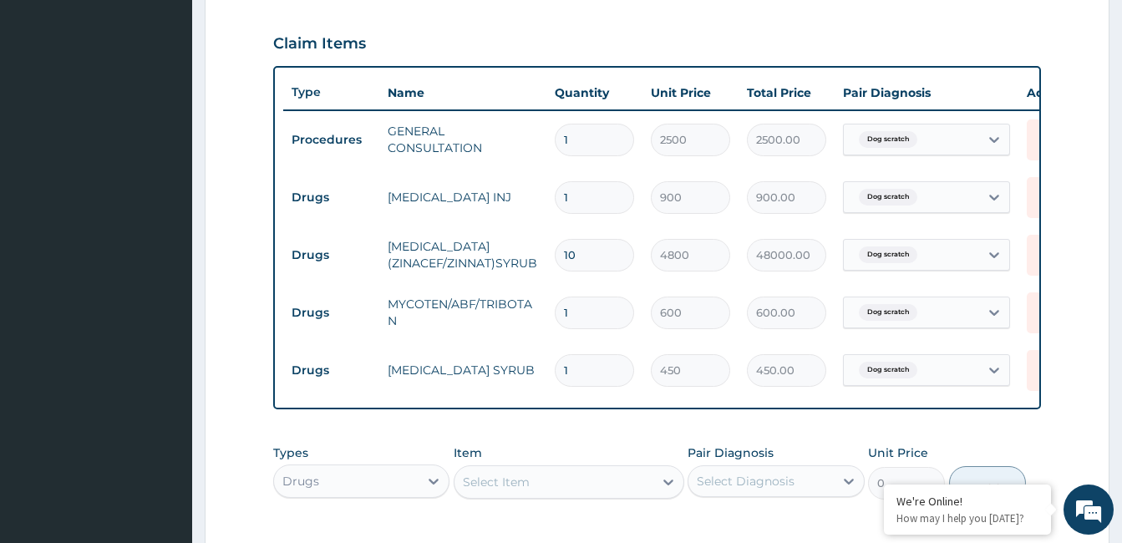
click at [584, 374] on input "1" at bounding box center [594, 370] width 79 height 33
type input "10"
type input "4500.00"
type input "10"
click at [931, 18] on div "Claim Items" at bounding box center [657, 39] width 768 height 43
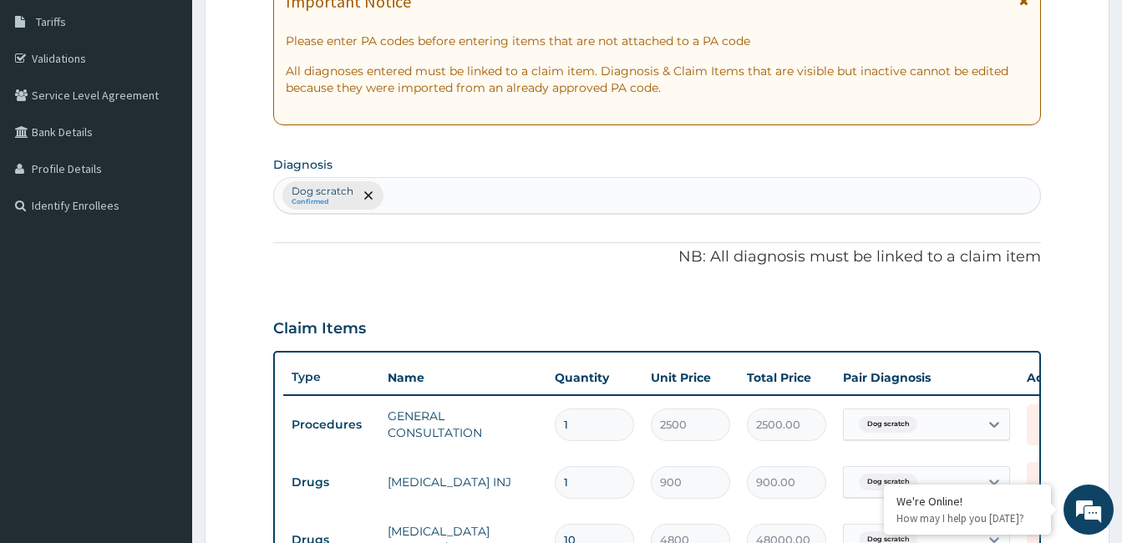
scroll to position [188, 0]
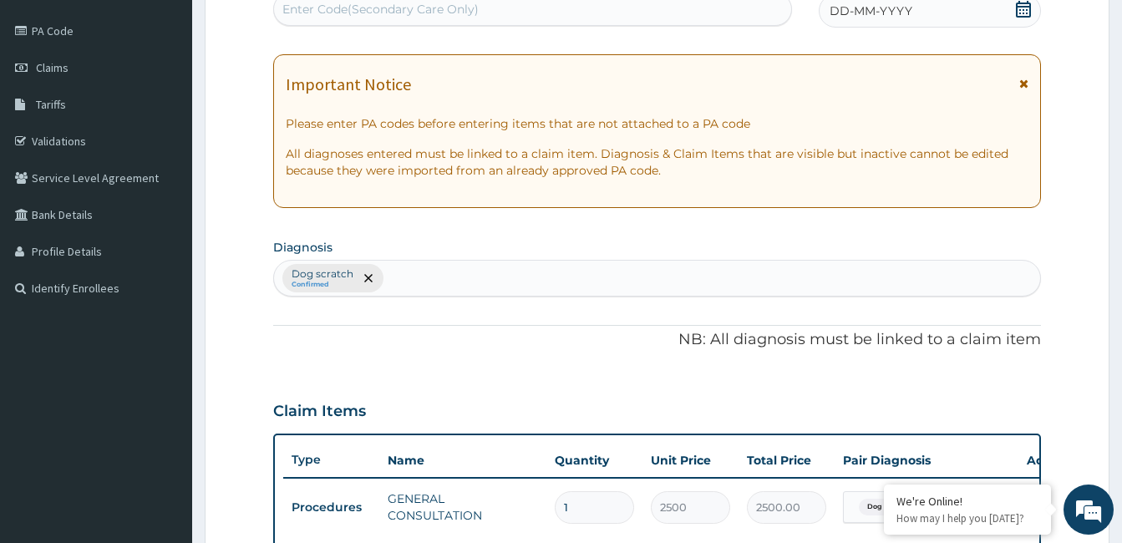
click at [1030, 7] on icon at bounding box center [1023, 9] width 15 height 17
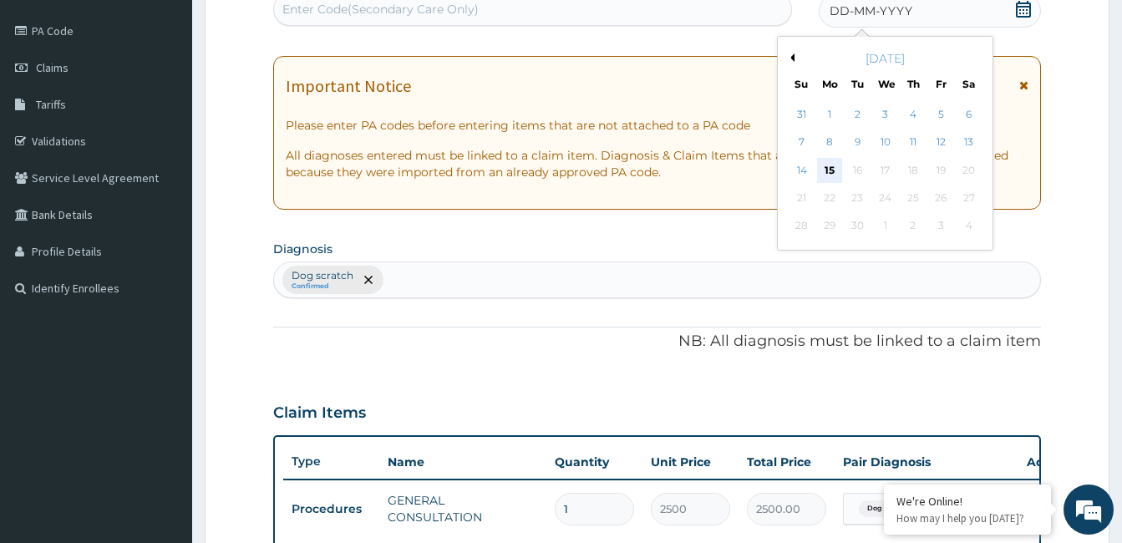
click at [835, 176] on div "15" at bounding box center [829, 170] width 25 height 25
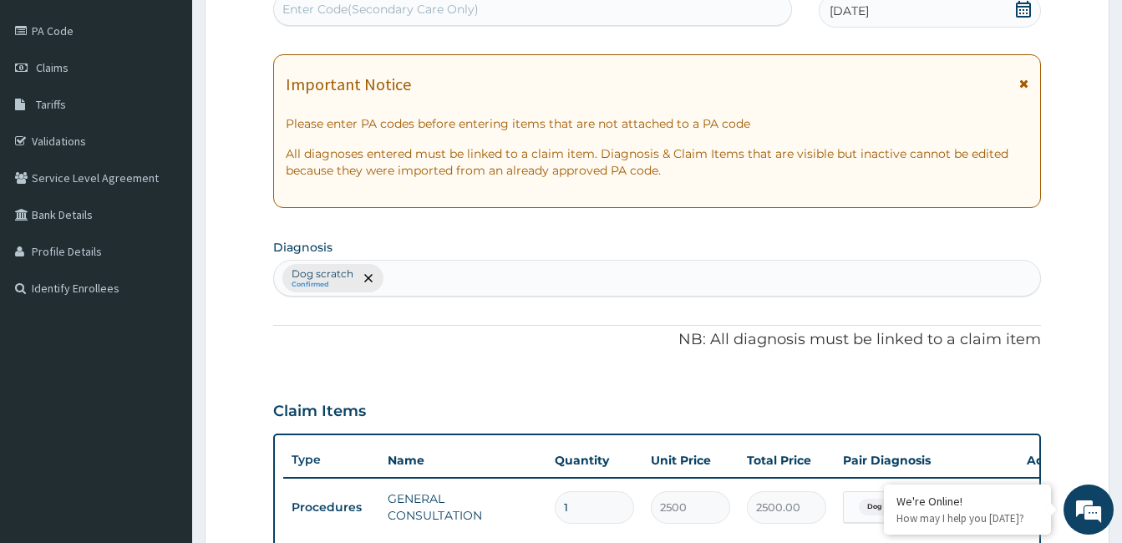
click at [1045, 307] on form "Step 2 of 2 PA Code / Prescription Code Enter Code(Secondary Care Only) Encount…" at bounding box center [657, 507] width 905 height 1212
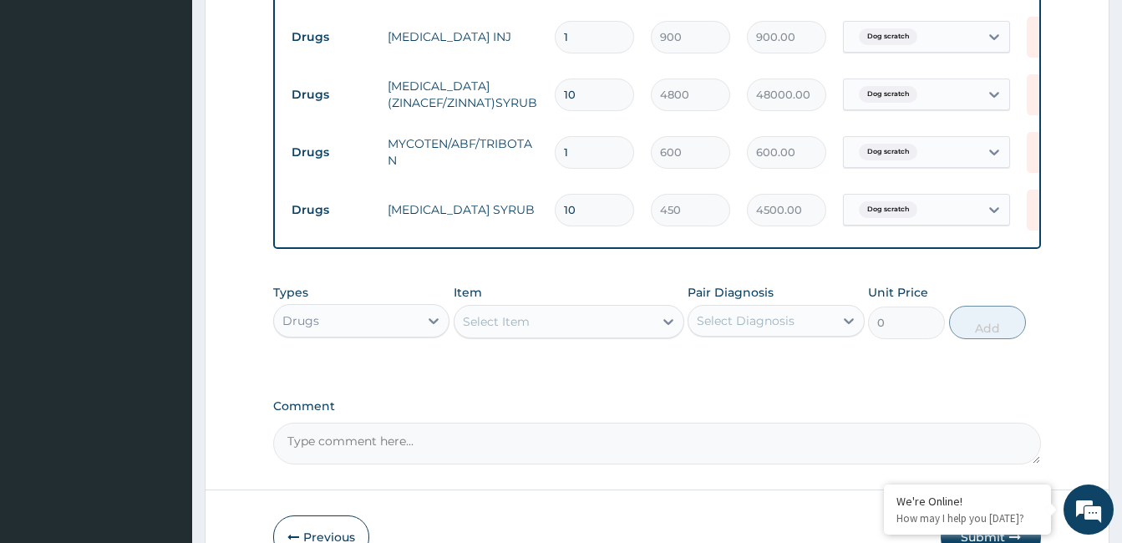
scroll to position [826, 0]
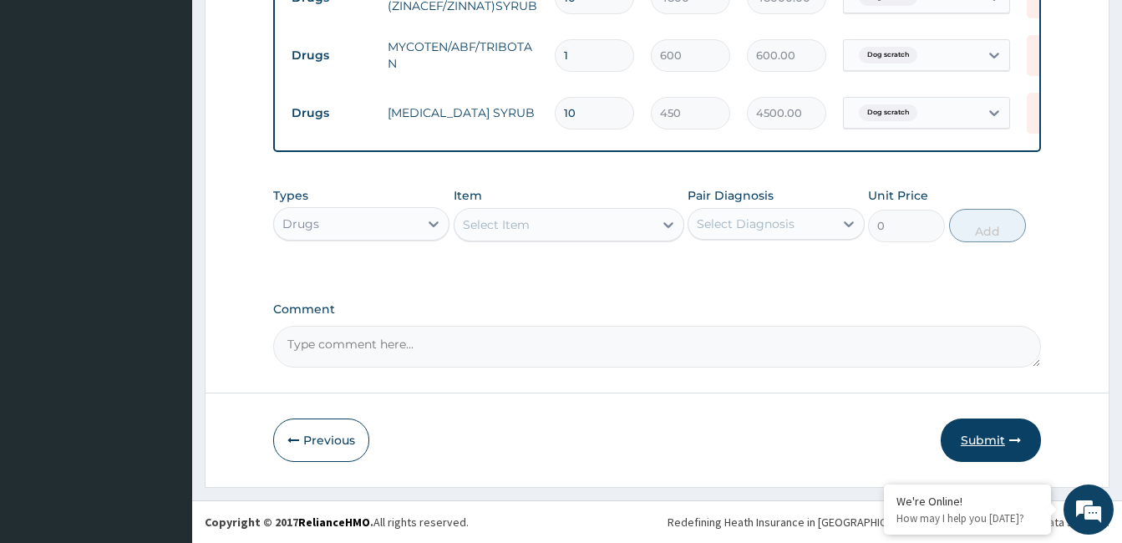
click at [1012, 435] on icon "button" at bounding box center [1016, 441] width 12 height 12
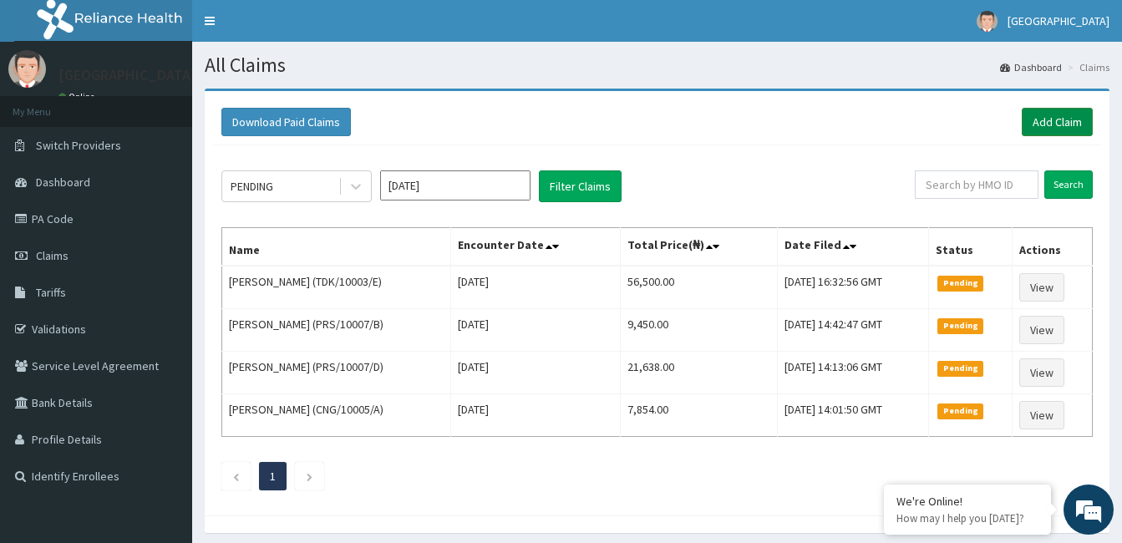
click at [1073, 118] on link "Add Claim" at bounding box center [1057, 122] width 71 height 28
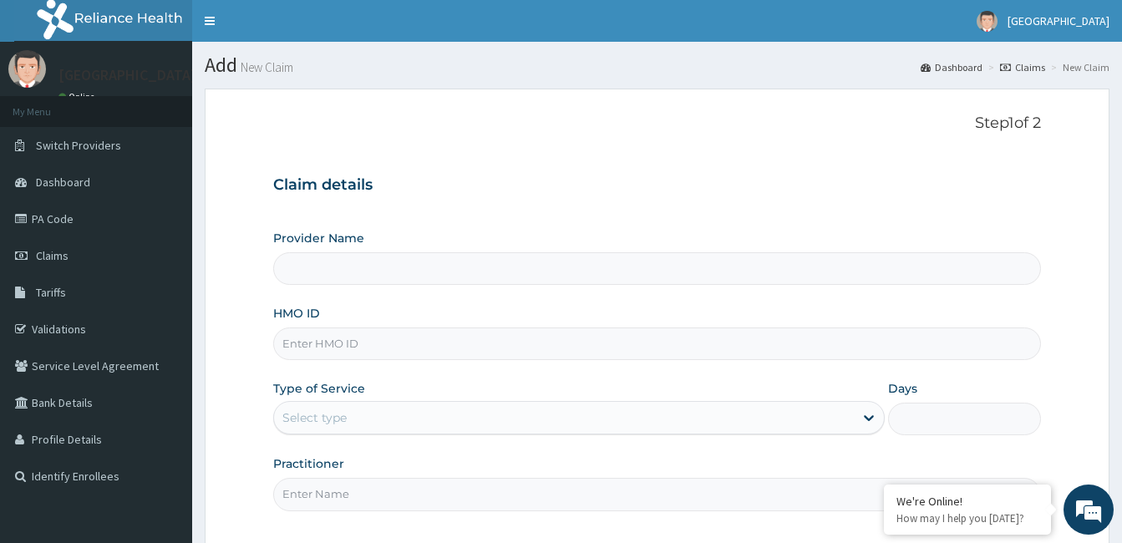
click at [295, 269] on input "Provider Name" at bounding box center [657, 268] width 768 height 33
type input "Ayodele Medical Centre"
click at [307, 346] on input "HMO ID" at bounding box center [657, 344] width 768 height 33
type input "c"
type input "CBA/10087/C"
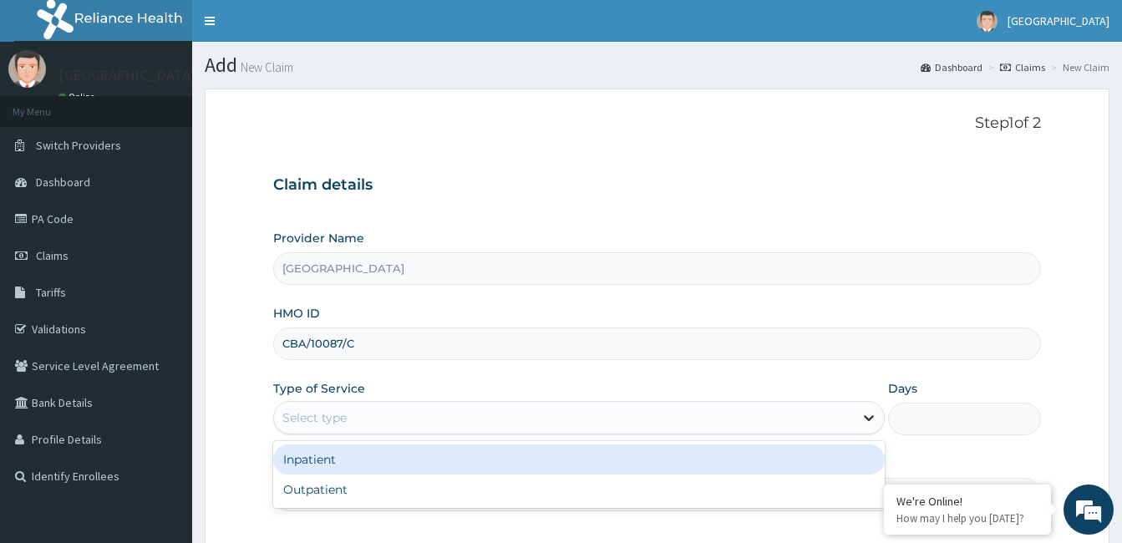
click at [859, 412] on div at bounding box center [869, 418] width 30 height 30
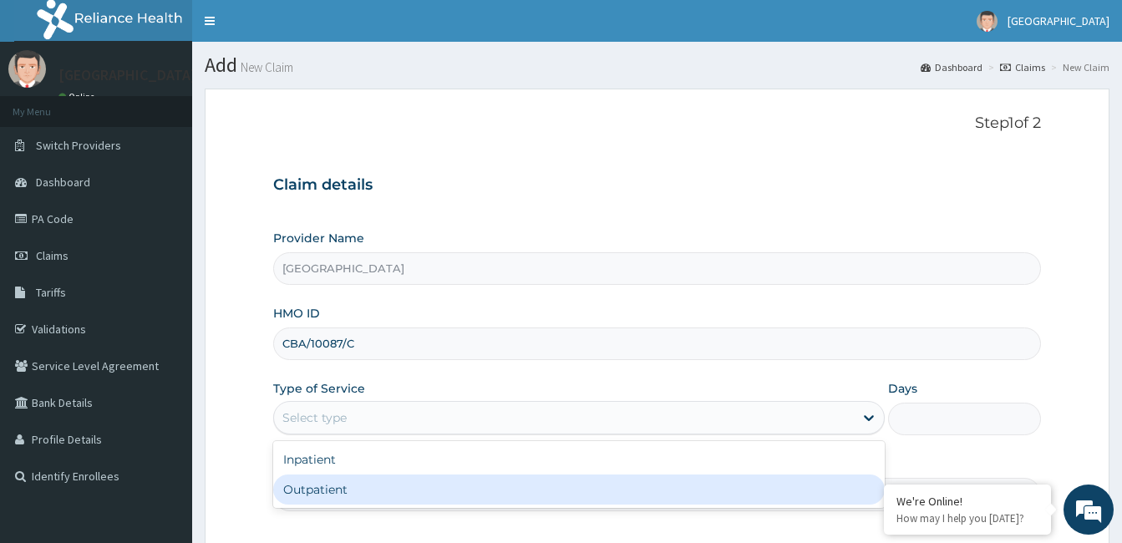
click at [809, 486] on div "Outpatient" at bounding box center [579, 490] width 612 height 30
type input "1"
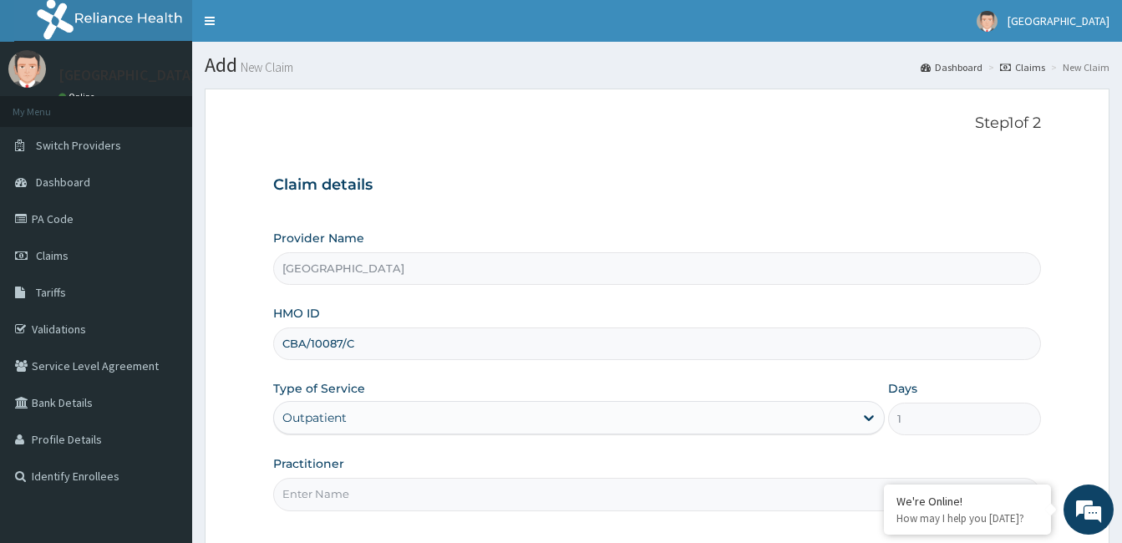
click at [402, 505] on input "Practitioner" at bounding box center [657, 494] width 768 height 33
click at [729, 499] on input "DR NWONKWO CHRISTIAN CHIBUIHIA" at bounding box center [657, 494] width 768 height 33
type input "DR NWONKWO CHRISTIAN CHIBUIHIA"
click at [1080, 372] on form "Step 1 of 2 Claim details Provider Name Ayodele Medical Centre HMO ID CBA/10087…" at bounding box center [657, 366] width 905 height 554
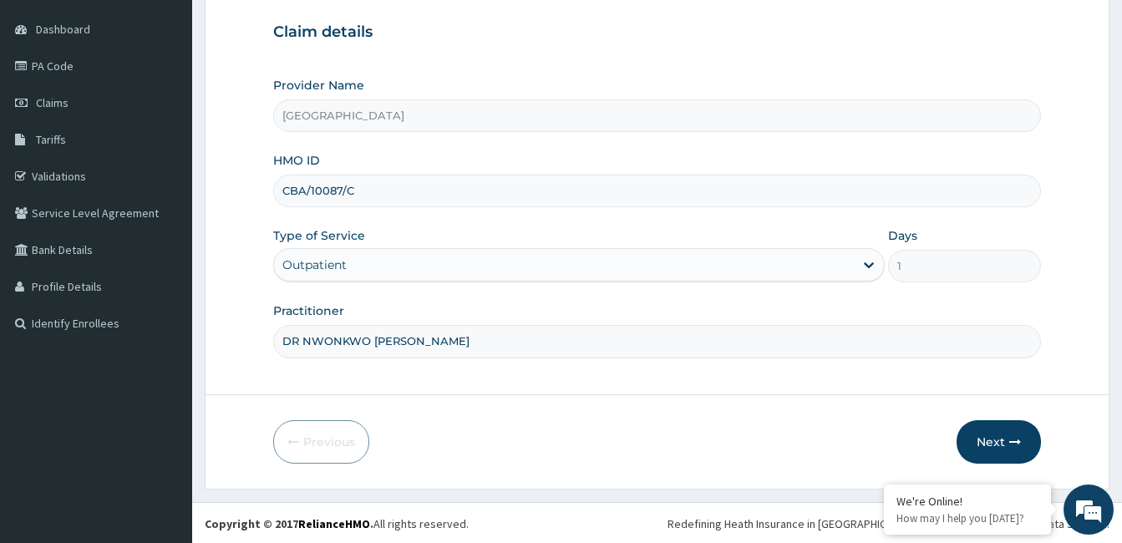
scroll to position [155, 0]
click at [1015, 441] on icon "button" at bounding box center [1016, 441] width 12 height 12
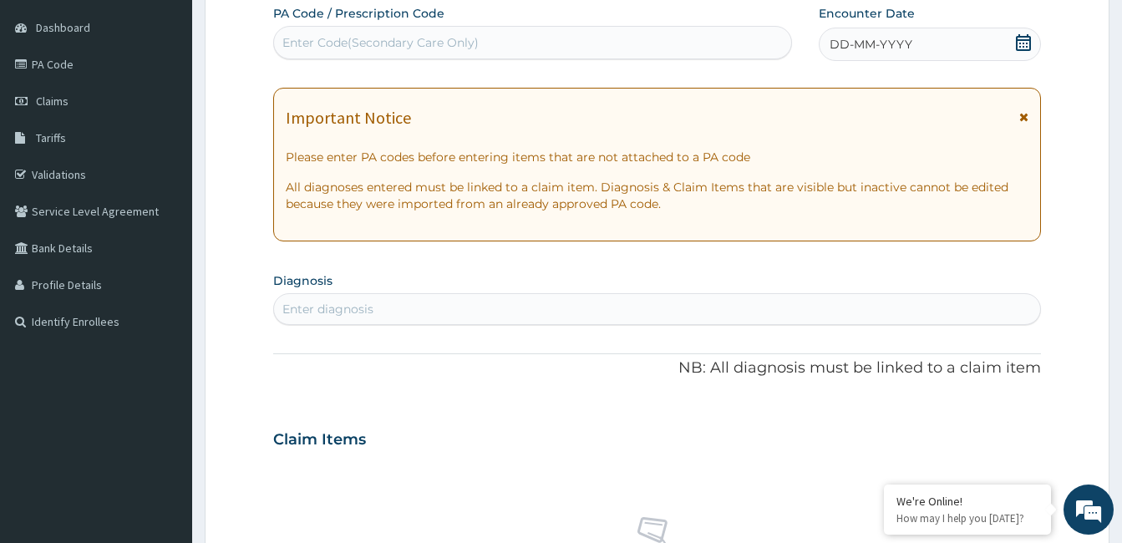
click at [339, 305] on div "Enter diagnosis" at bounding box center [328, 309] width 91 height 17
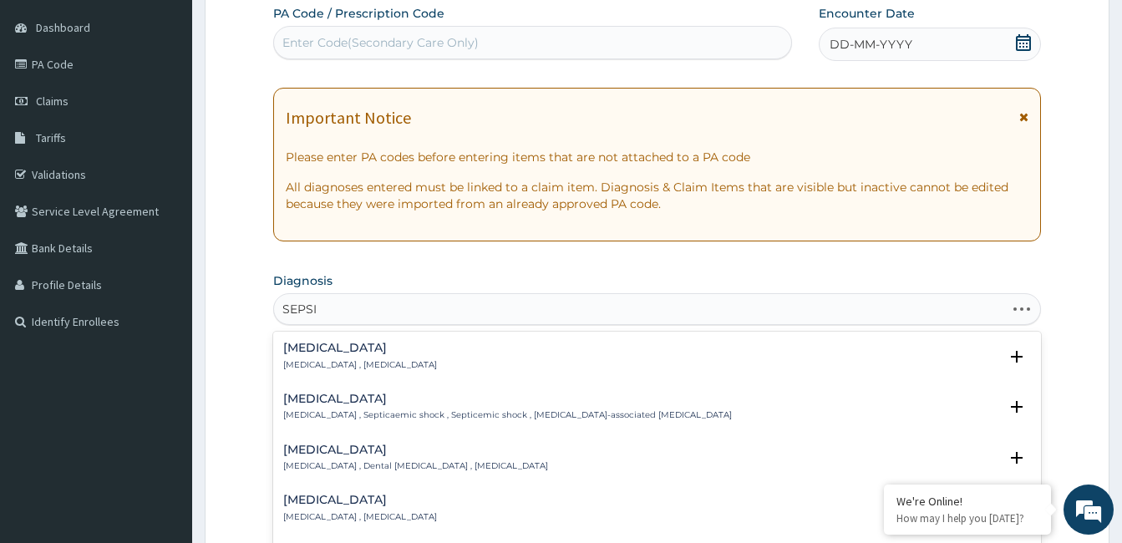
type input "SEPSIS"
click at [334, 355] on div "Sepsis Systemic infection , Sepsis" at bounding box center [360, 356] width 154 height 29
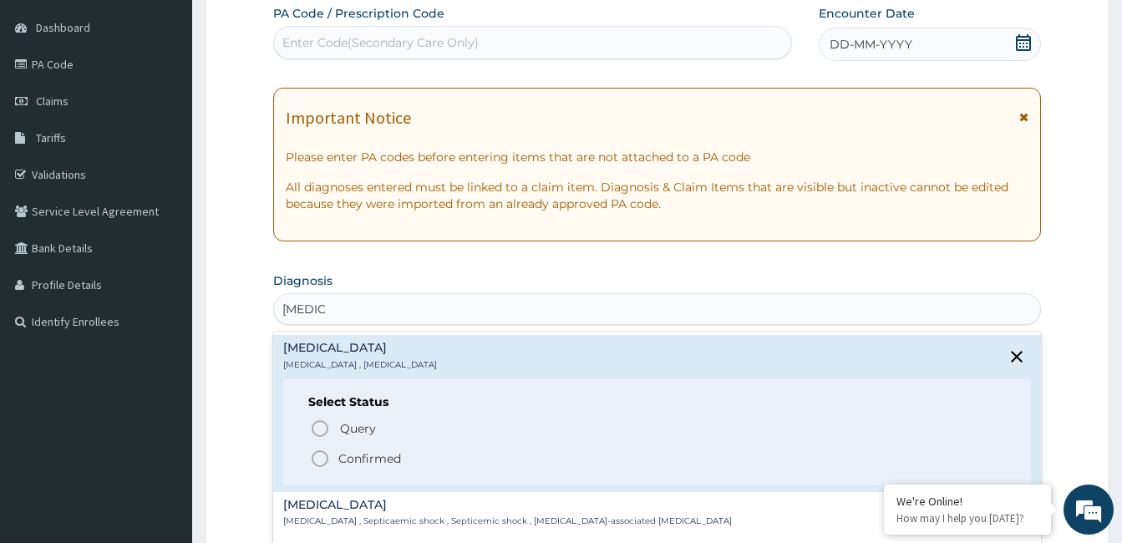
click at [322, 458] on icon "status option filled" at bounding box center [320, 459] width 20 height 20
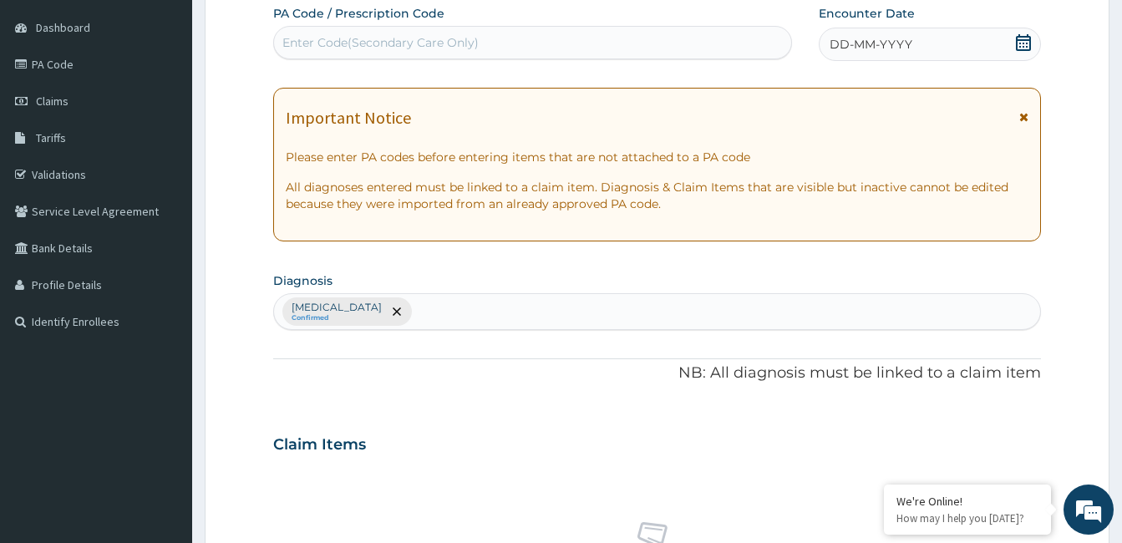
click at [552, 454] on div "Claim Items" at bounding box center [657, 441] width 768 height 43
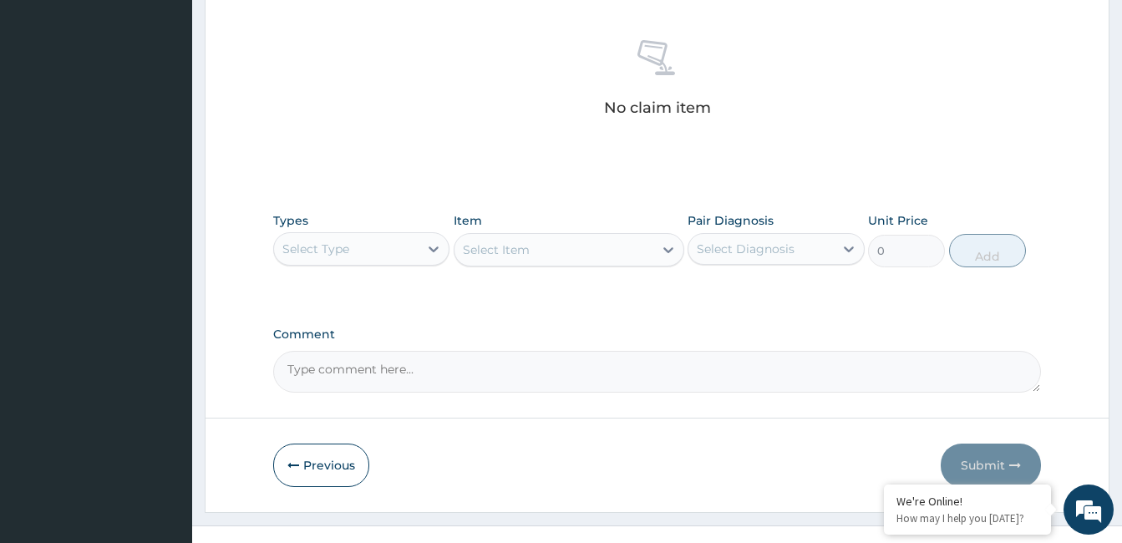
scroll to position [662, 0]
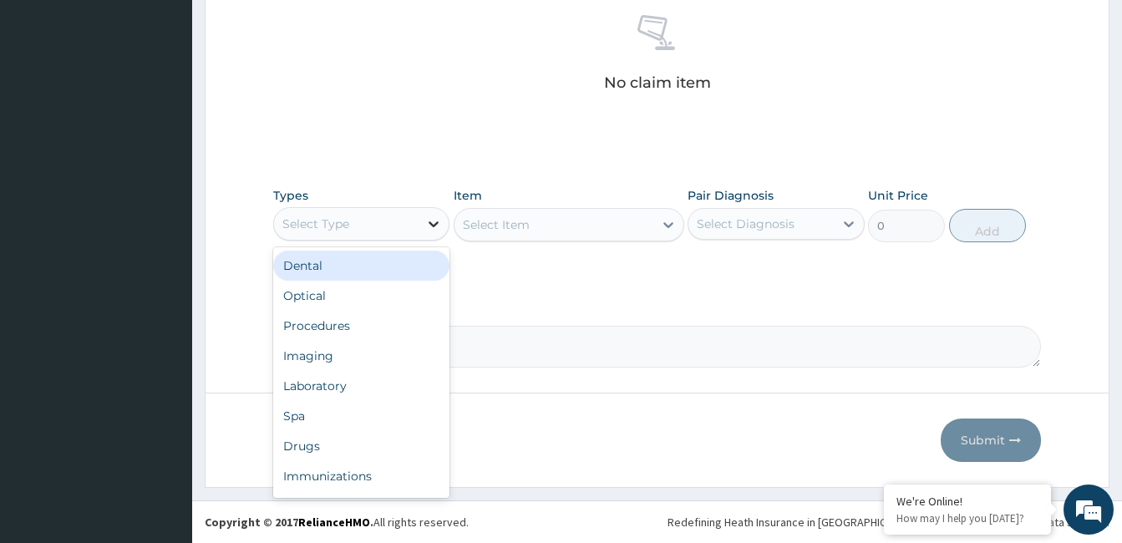
click at [435, 220] on icon at bounding box center [433, 224] width 17 height 17
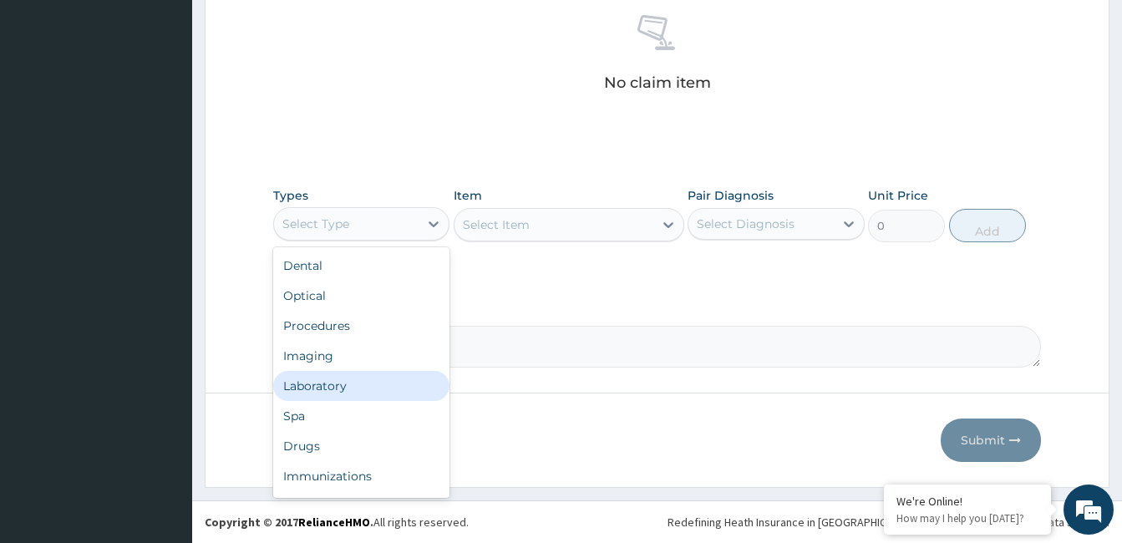
click at [368, 384] on div "Laboratory" at bounding box center [361, 386] width 176 height 30
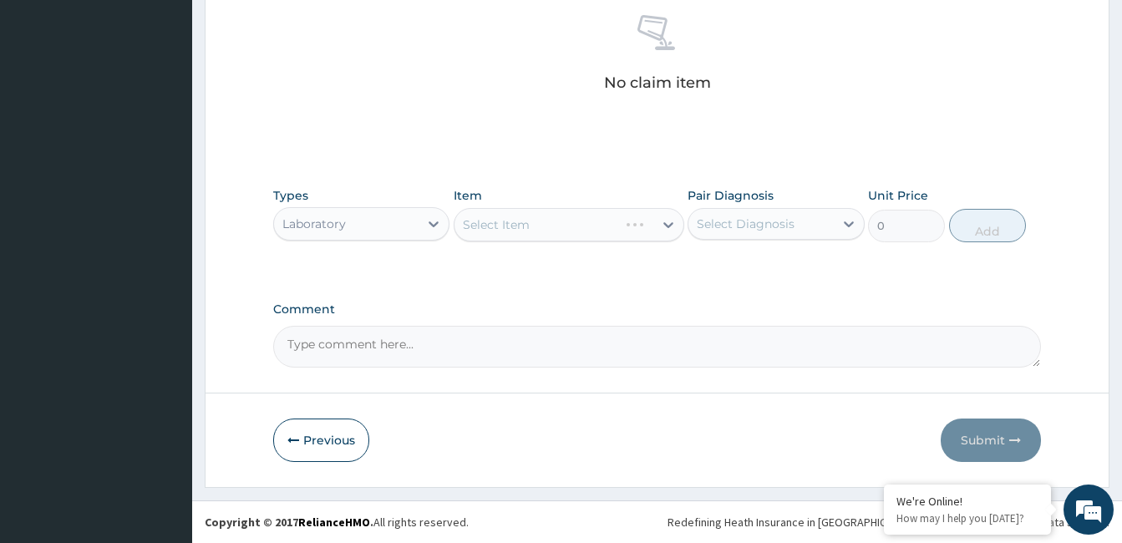
click at [659, 221] on div "Select Item" at bounding box center [569, 224] width 231 height 33
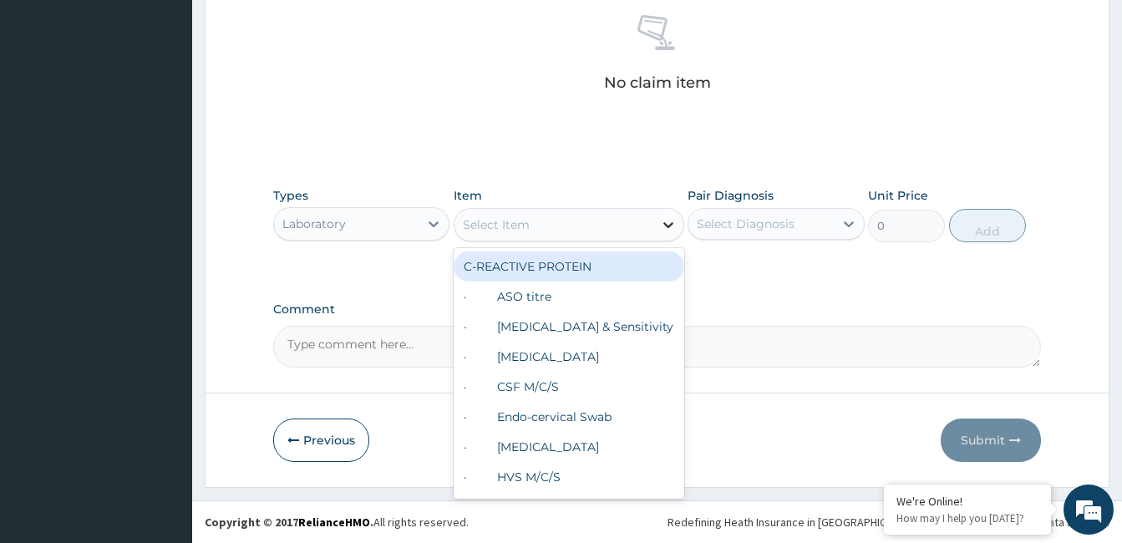
click at [666, 221] on icon at bounding box center [668, 224] width 17 height 17
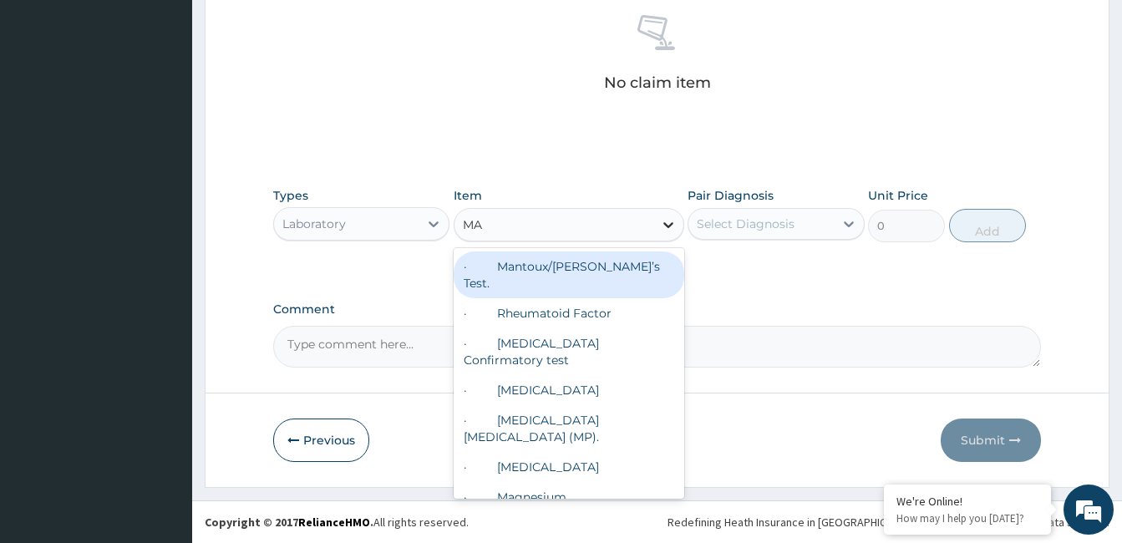
type input "MAL"
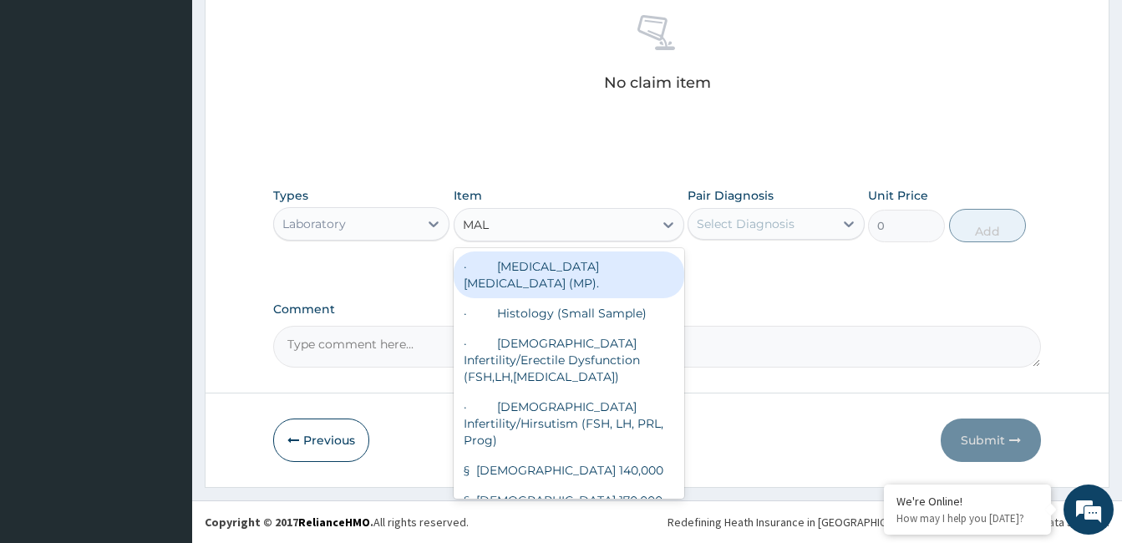
click at [646, 272] on div "· Malaria Parasite (MP)." at bounding box center [569, 275] width 231 height 47
type input "1200"
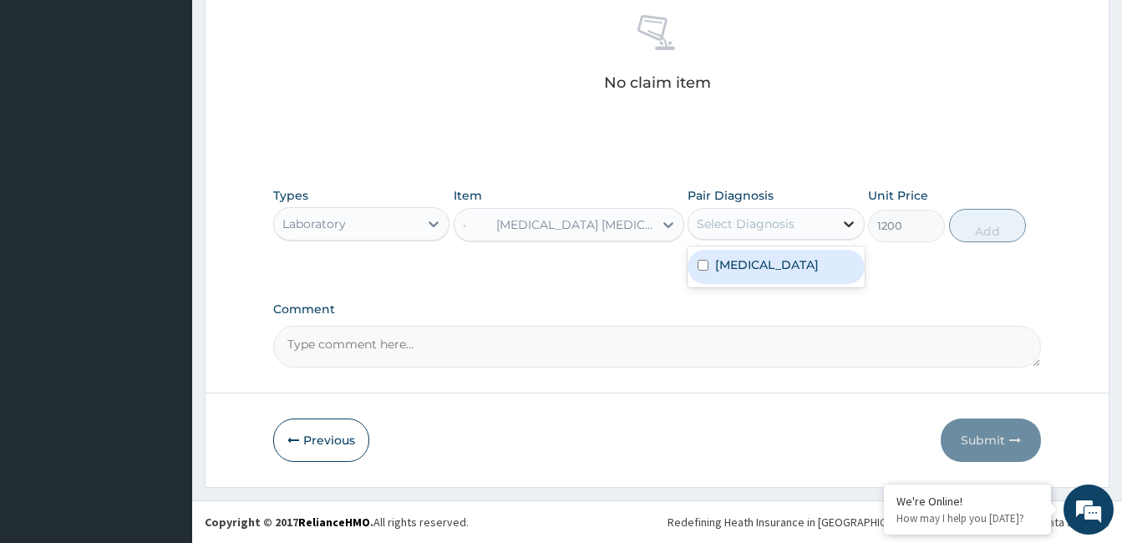
click at [845, 221] on icon at bounding box center [849, 224] width 10 height 6
click at [704, 265] on input "checkbox" at bounding box center [703, 265] width 11 height 11
checkbox input "true"
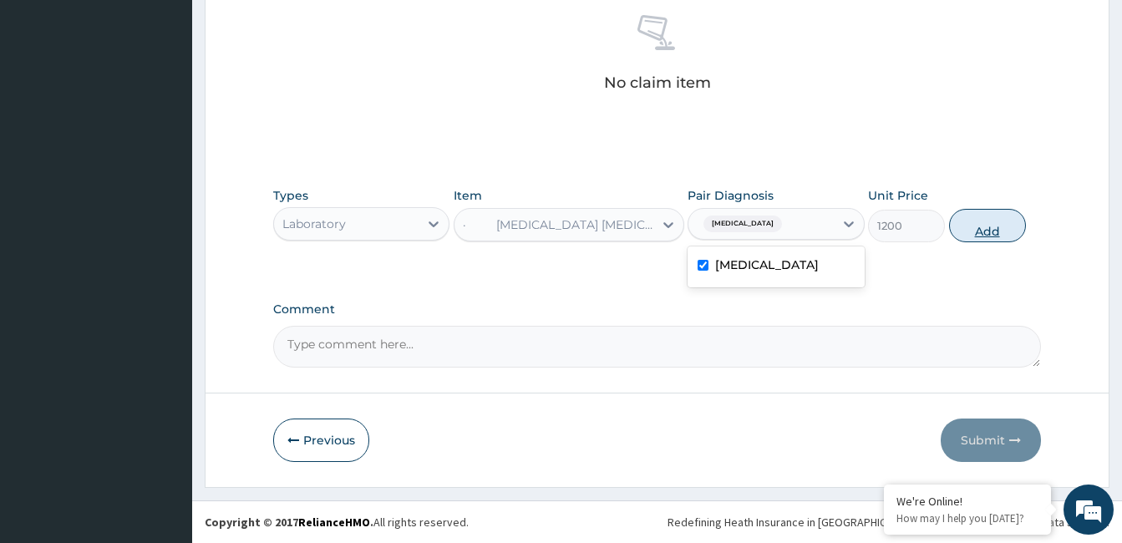
click at [972, 227] on button "Add" at bounding box center [987, 225] width 77 height 33
type input "0"
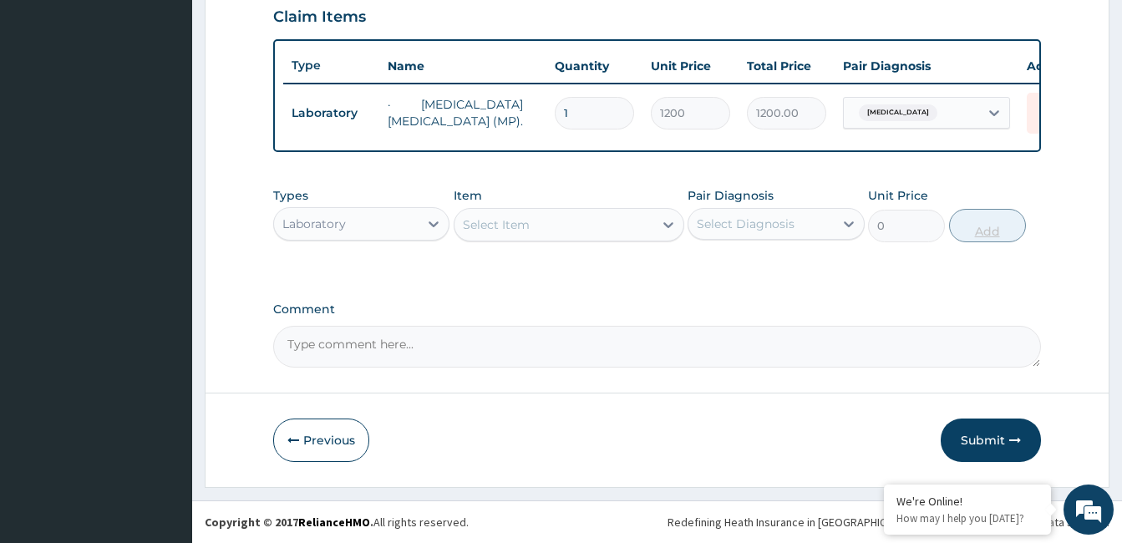
scroll to position [595, 0]
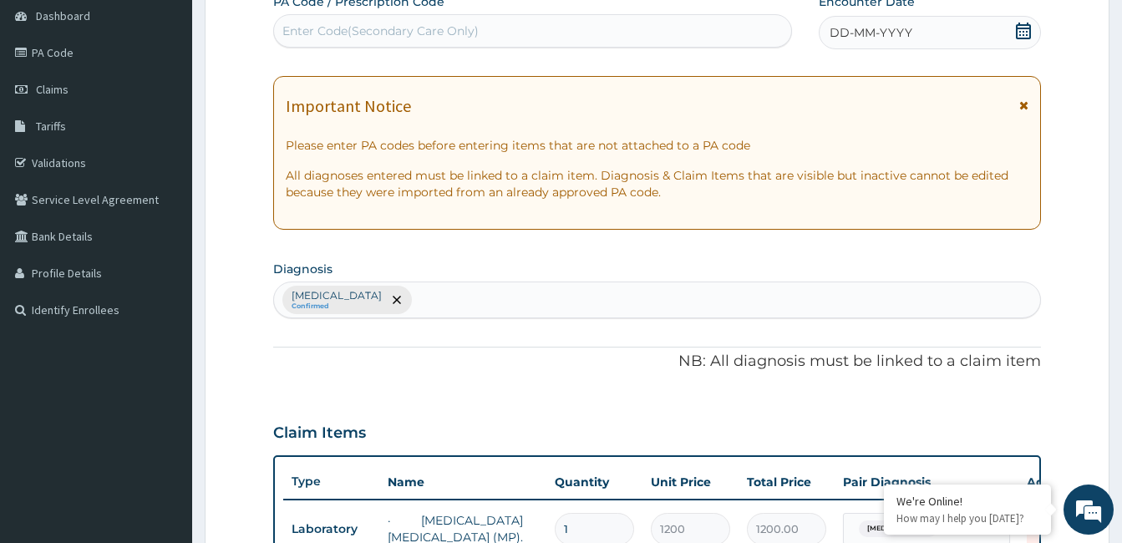
scroll to position [160, 0]
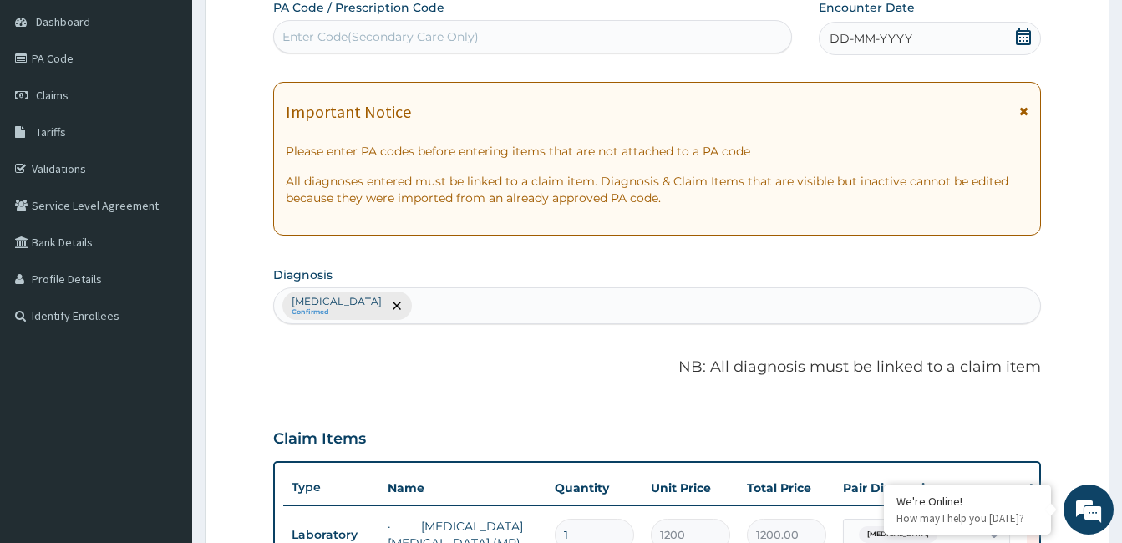
click at [389, 303] on div "Sepsis Confirmed" at bounding box center [657, 305] width 766 height 35
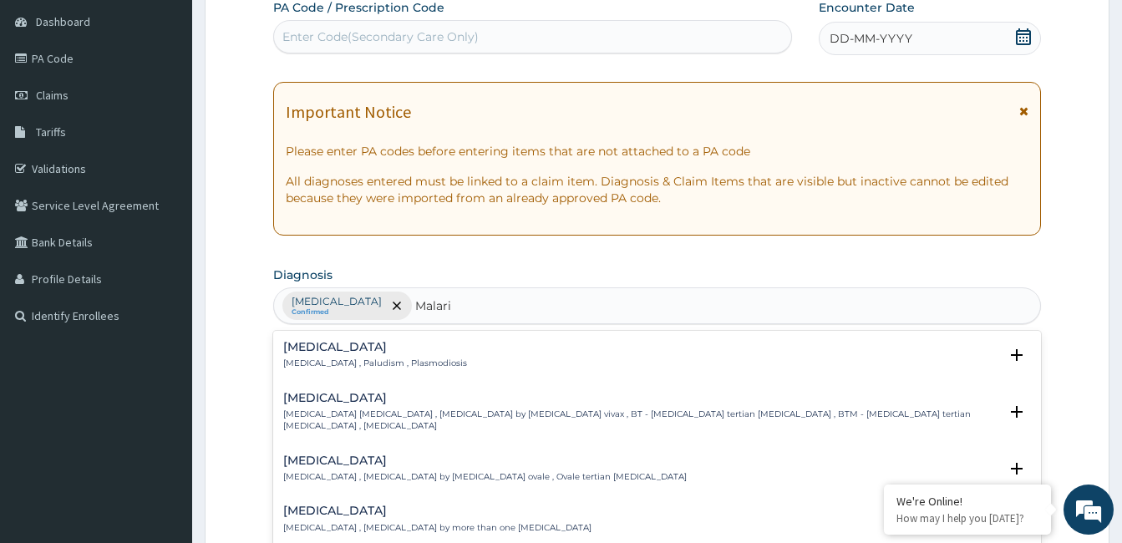
type input "Malaria"
click at [368, 364] on p "Malaria , Paludism , Plasmodiosis" at bounding box center [375, 364] width 184 height 12
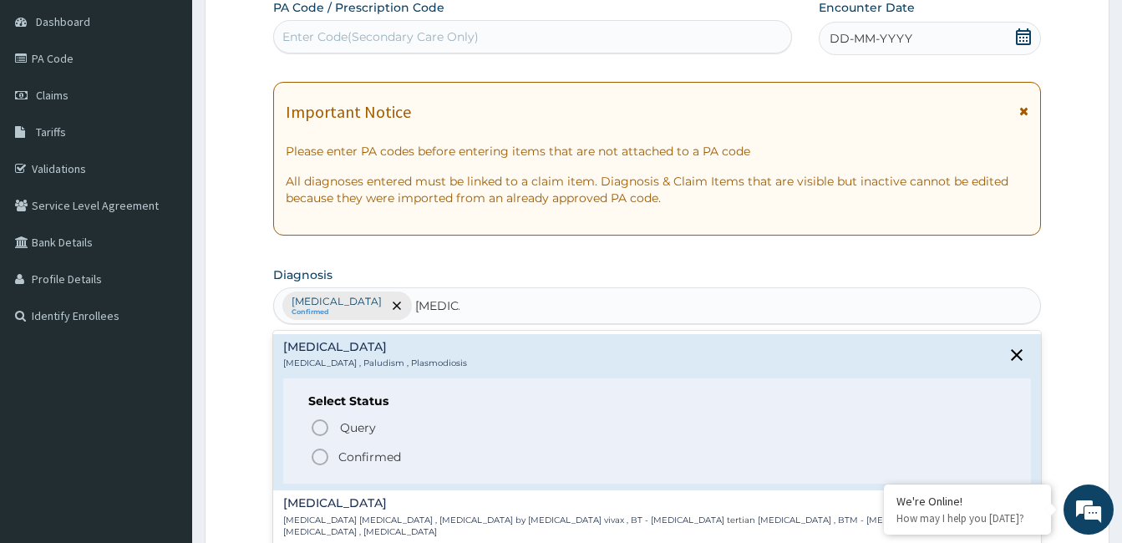
click at [323, 459] on icon "status option filled" at bounding box center [320, 457] width 20 height 20
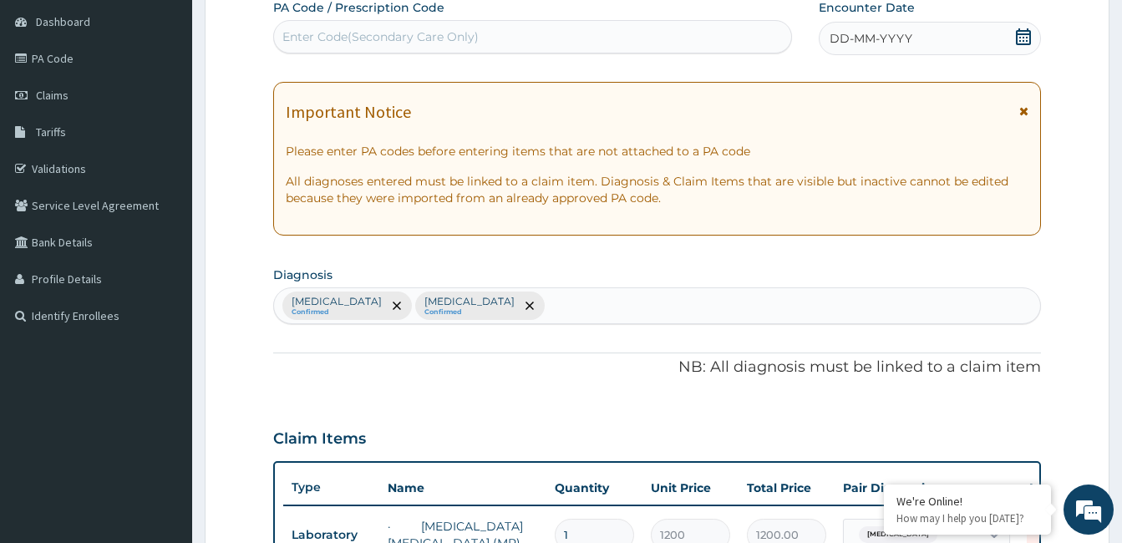
click at [507, 411] on div "PA Code / Prescription Code Enter Code(Secondary Care Only) Encounter Date DD-M…" at bounding box center [657, 394] width 768 height 791
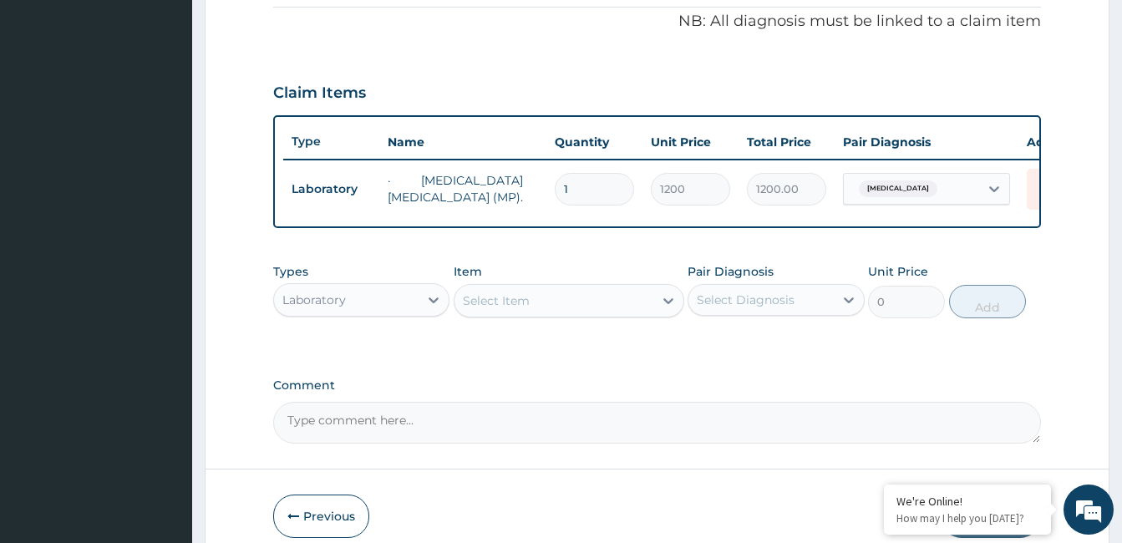
scroll to position [528, 0]
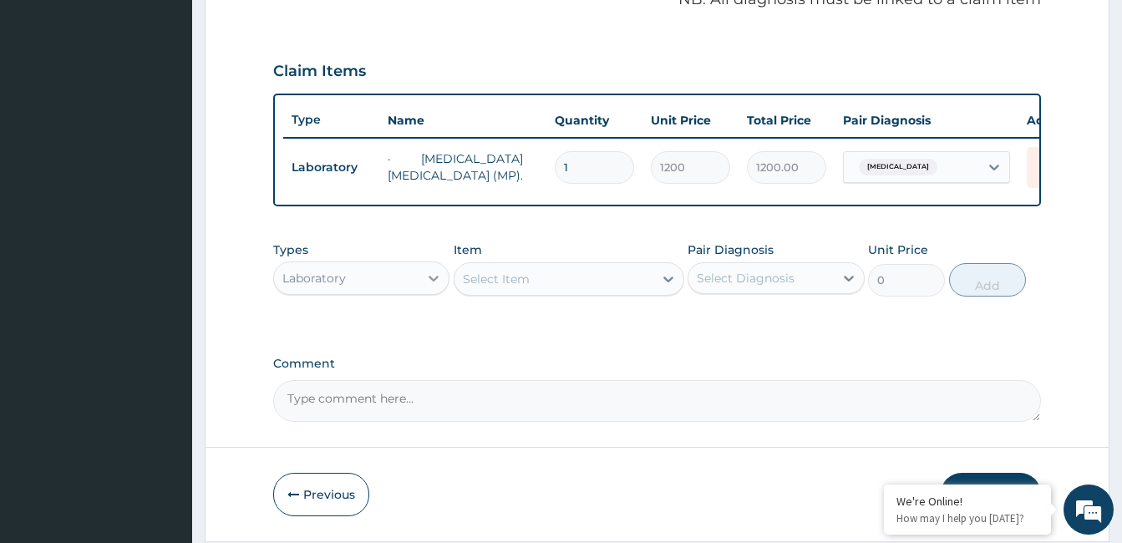
click at [439, 285] on icon at bounding box center [433, 278] width 17 height 17
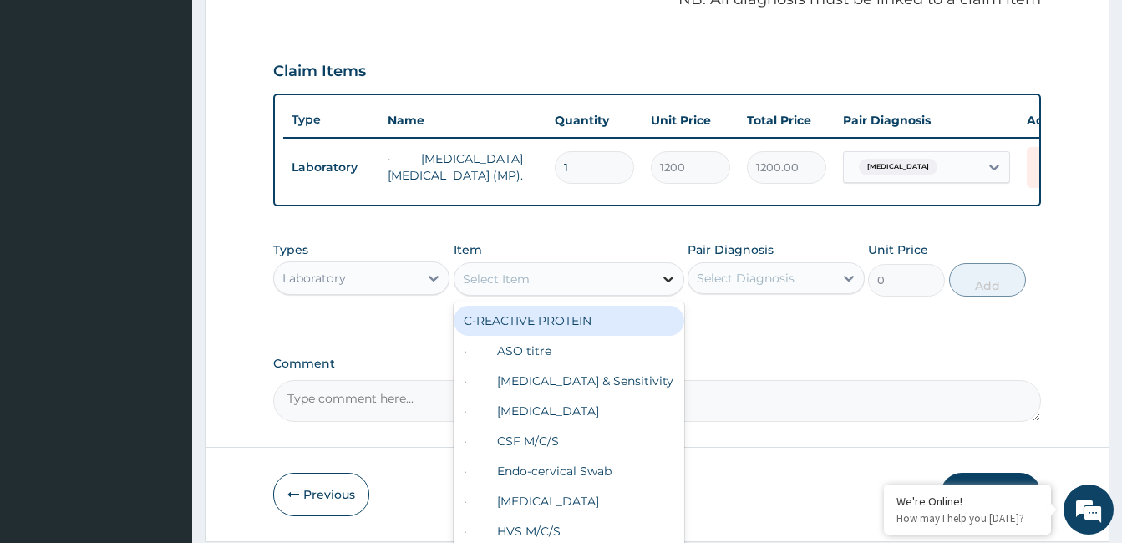
click at [670, 288] on icon at bounding box center [668, 279] width 17 height 17
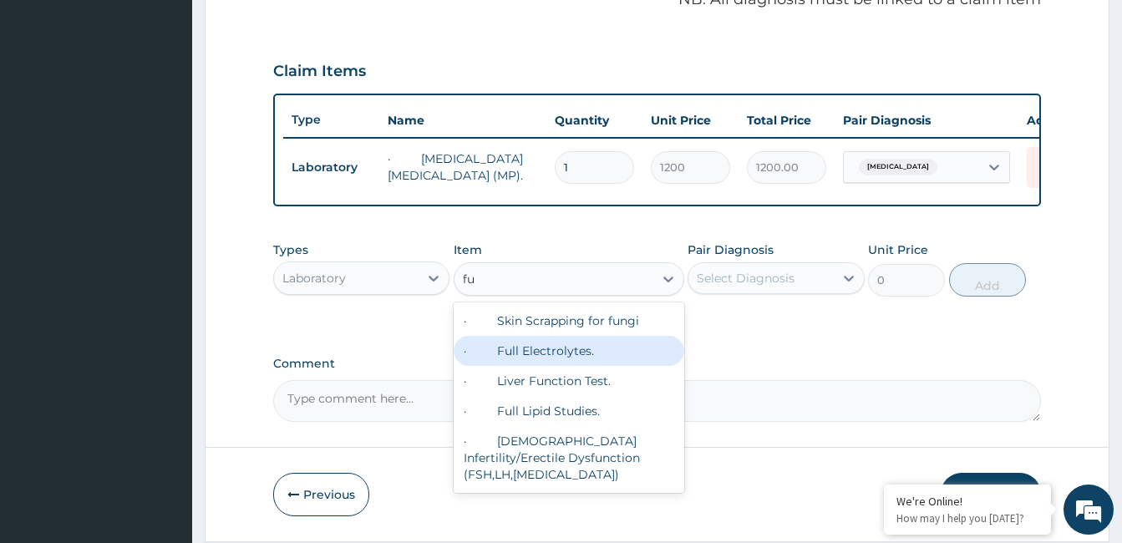
type input "f"
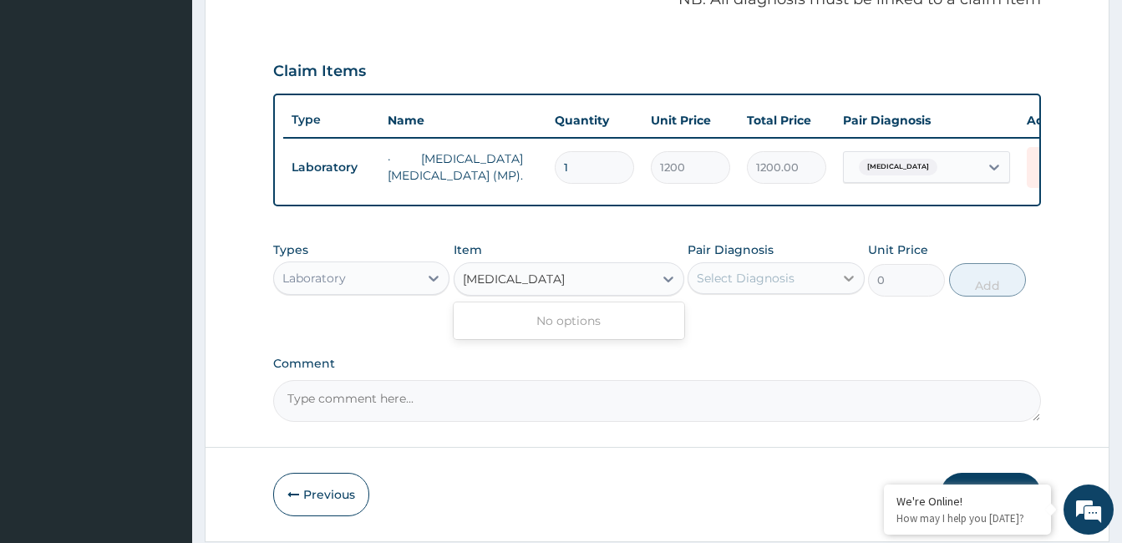
type input "FULL BLOOD COUNT"
click at [842, 286] on icon at bounding box center [849, 278] width 17 height 17
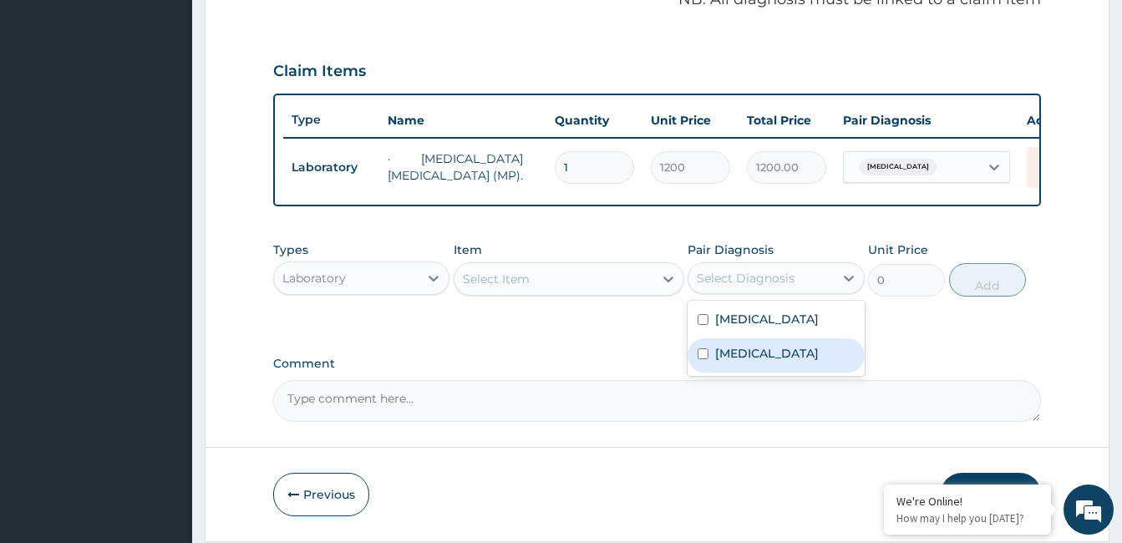
click at [703, 359] on input "checkbox" at bounding box center [703, 354] width 11 height 11
checkbox input "true"
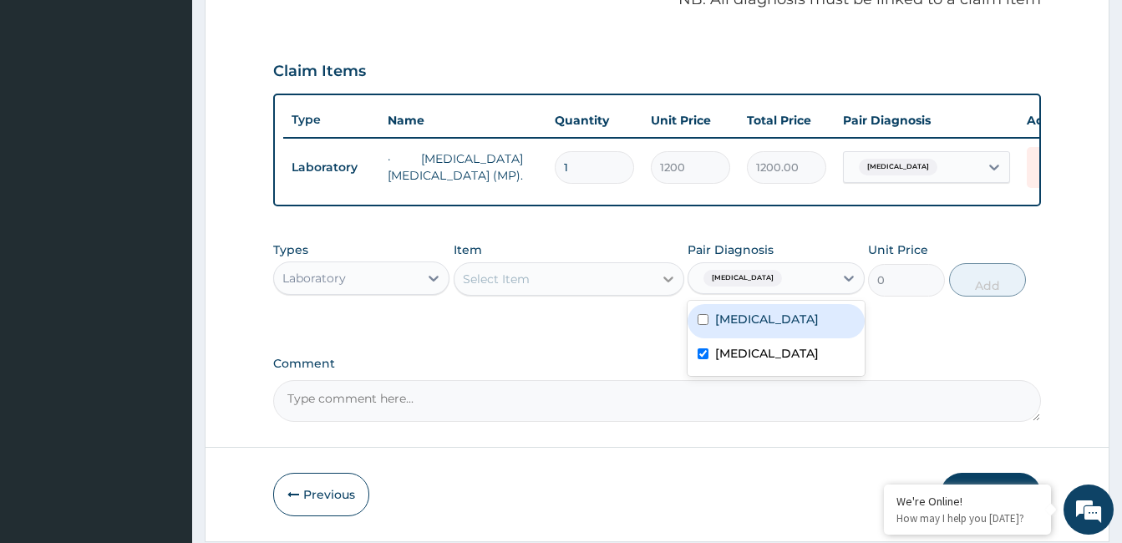
click at [661, 288] on icon at bounding box center [668, 279] width 17 height 17
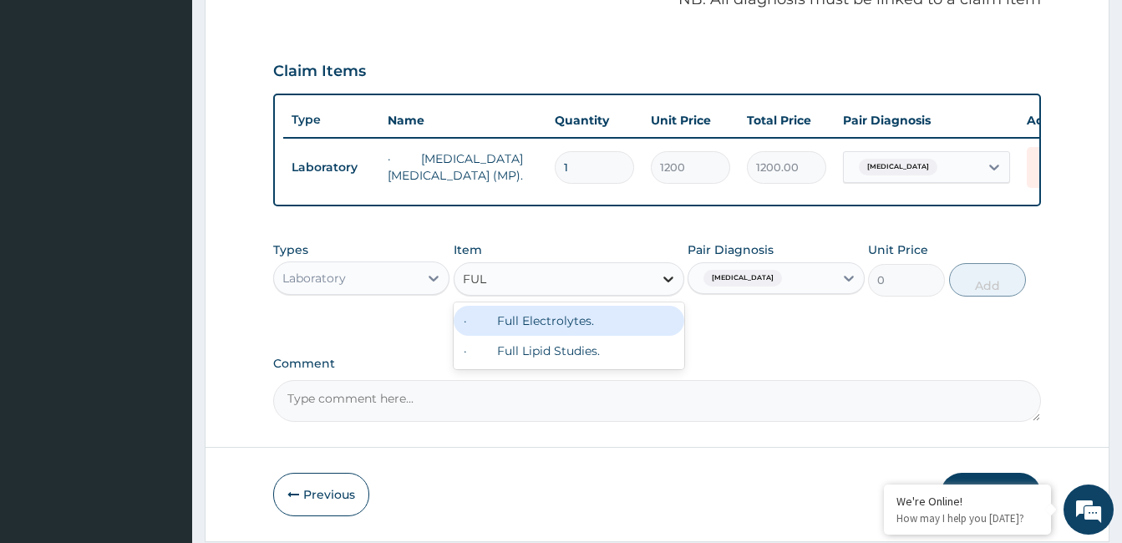
type input "FULL"
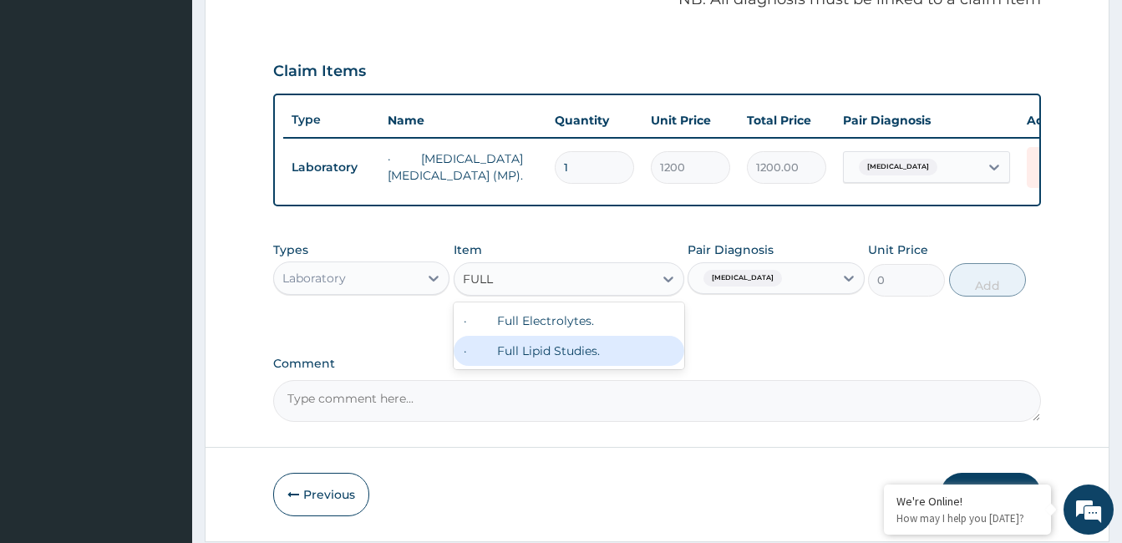
click at [611, 366] on div "· Full Lipid Studies." at bounding box center [569, 351] width 231 height 30
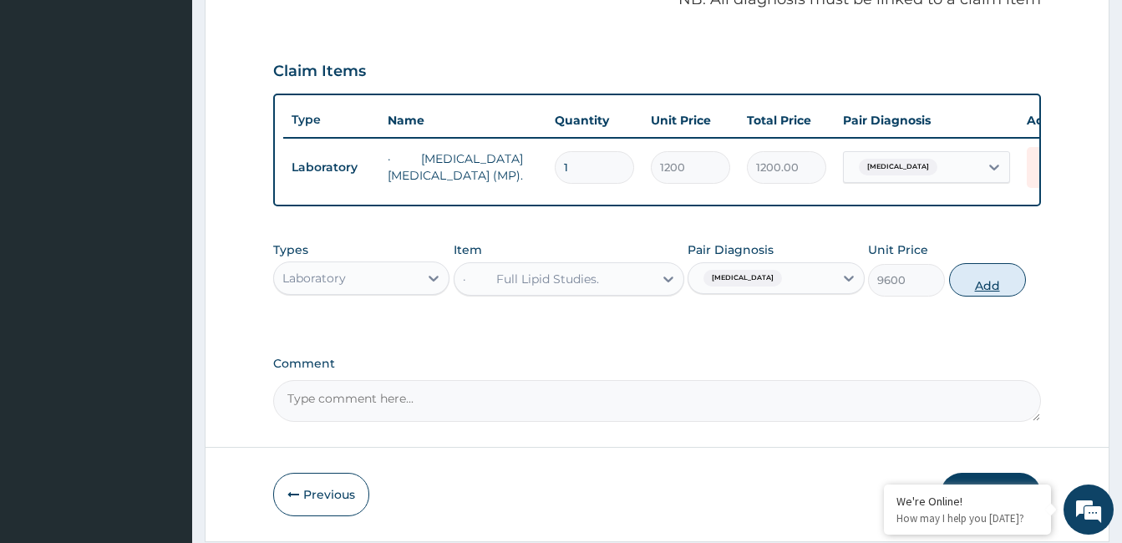
click at [986, 297] on button "Add" at bounding box center [987, 279] width 77 height 33
type input "0"
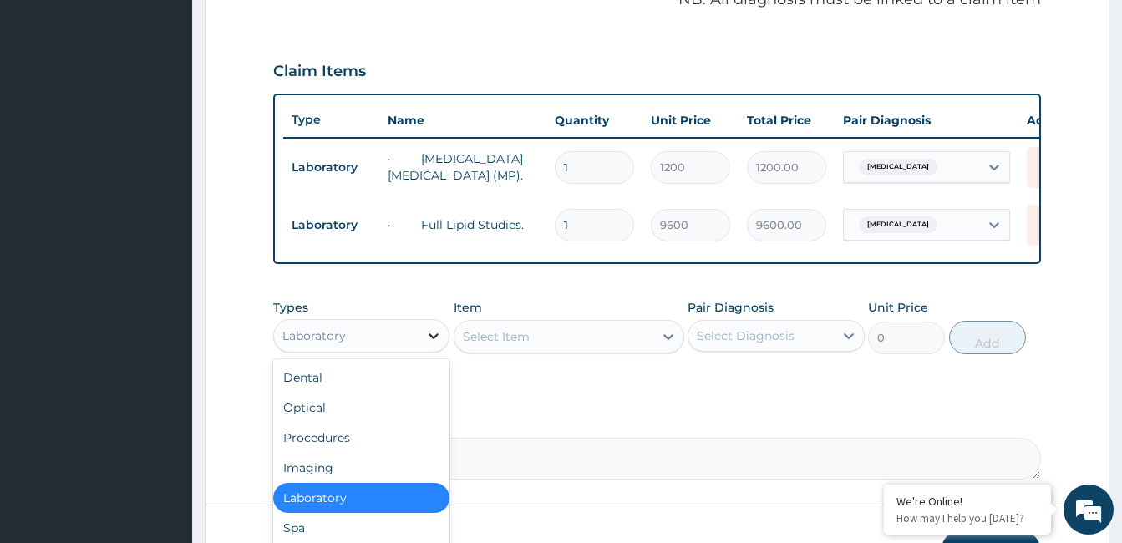
click at [429, 343] on icon at bounding box center [433, 336] width 17 height 17
click at [432, 483] on div "Imaging" at bounding box center [361, 468] width 176 height 30
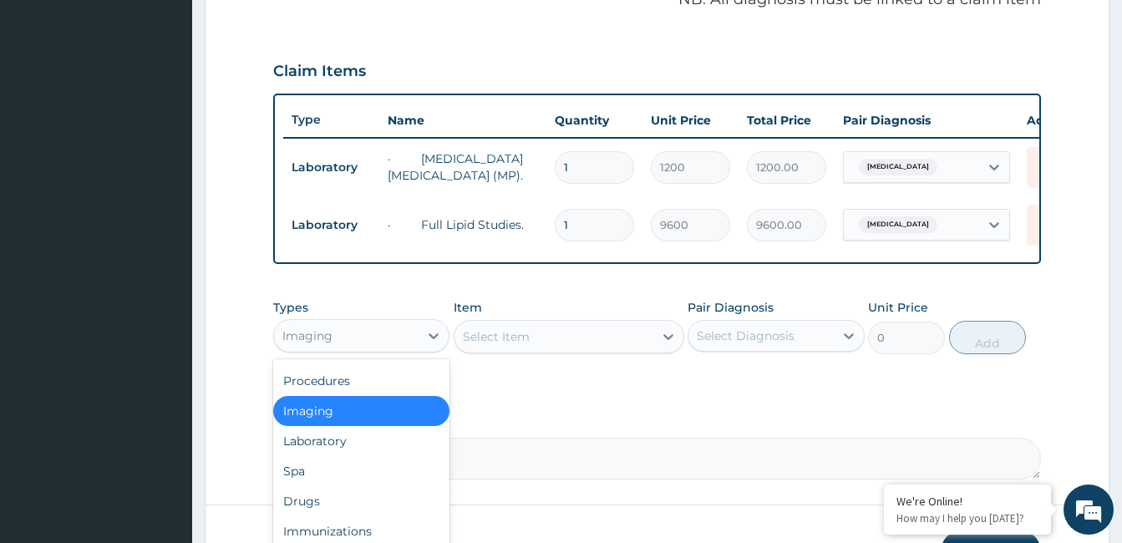
scroll to position [0, 0]
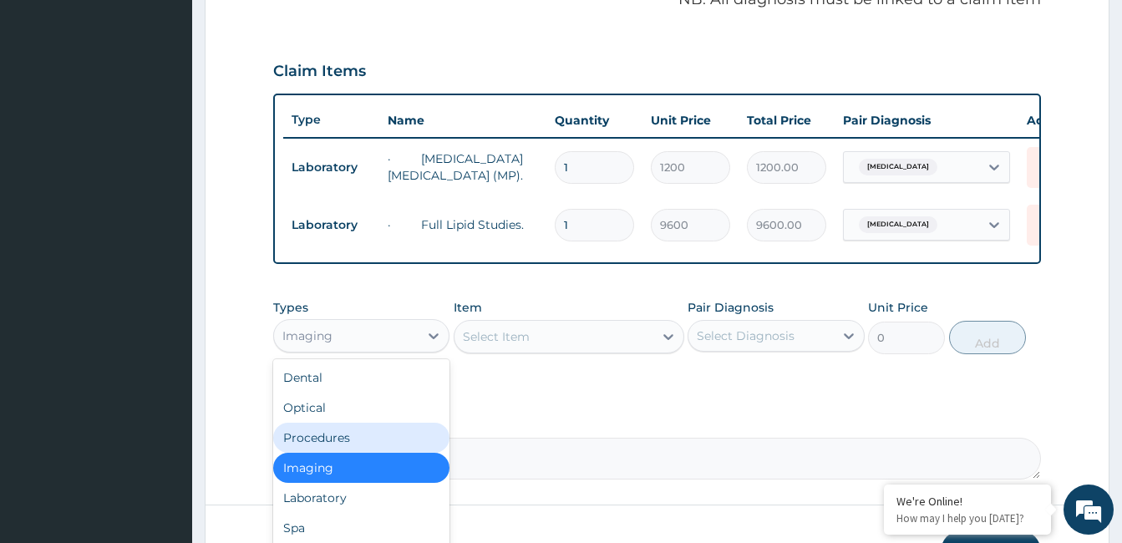
click at [389, 440] on div "Procedures" at bounding box center [361, 438] width 176 height 30
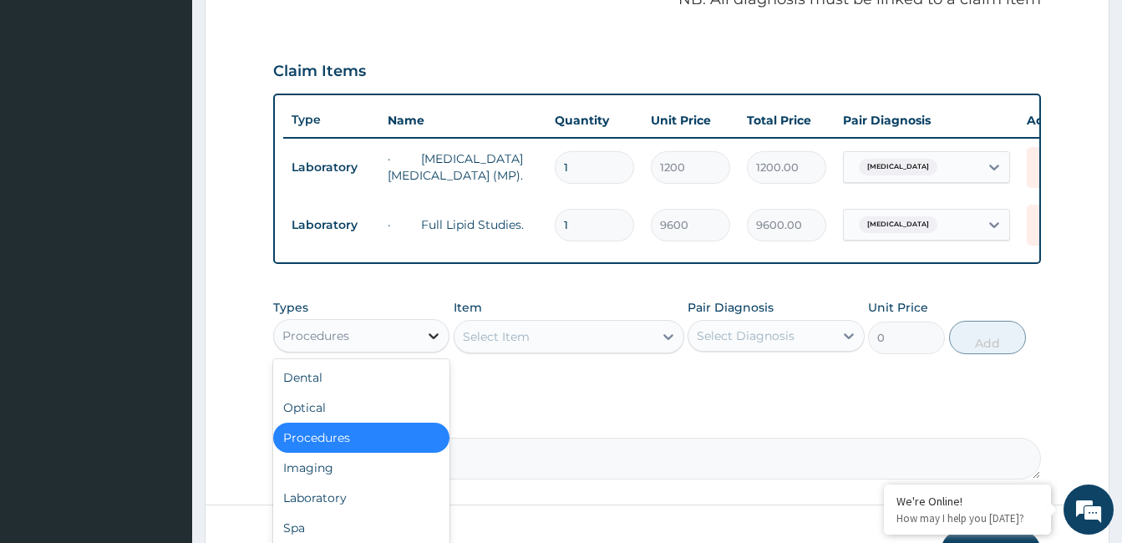
click at [431, 344] on icon at bounding box center [433, 336] width 17 height 17
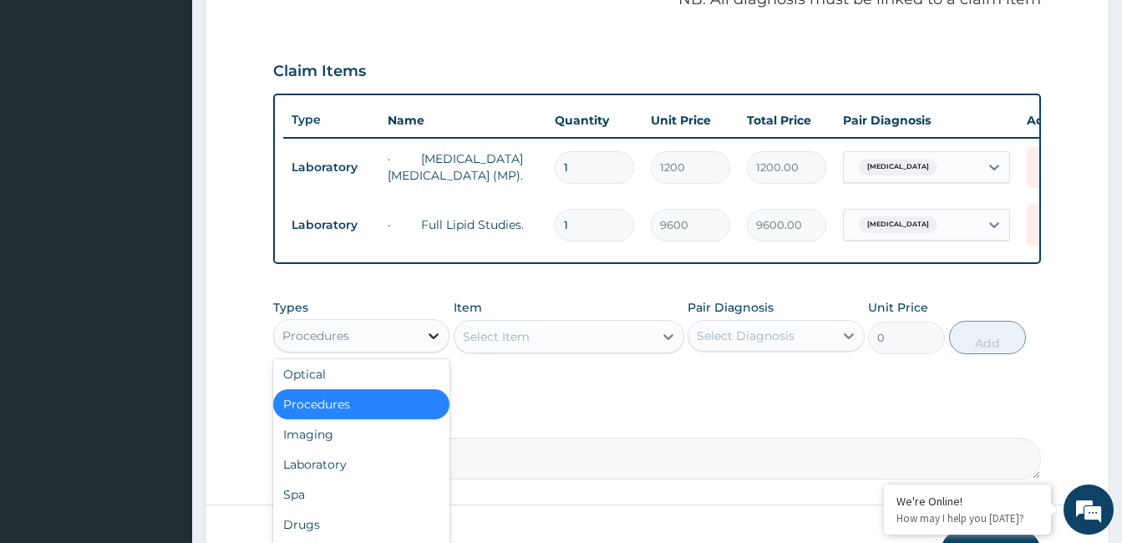
scroll to position [57, 0]
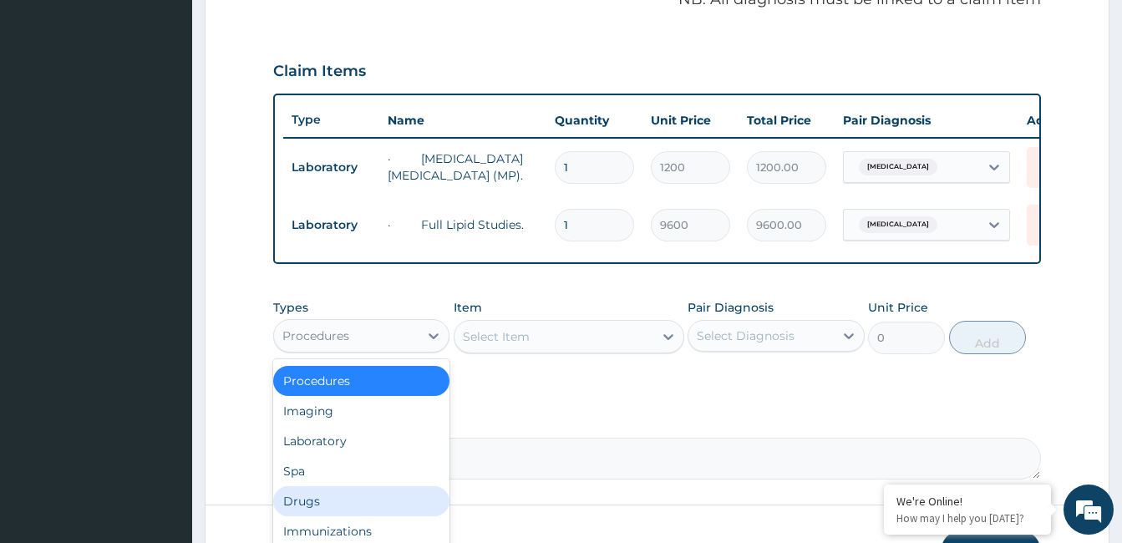
click at [317, 517] on div "Drugs" at bounding box center [361, 501] width 176 height 30
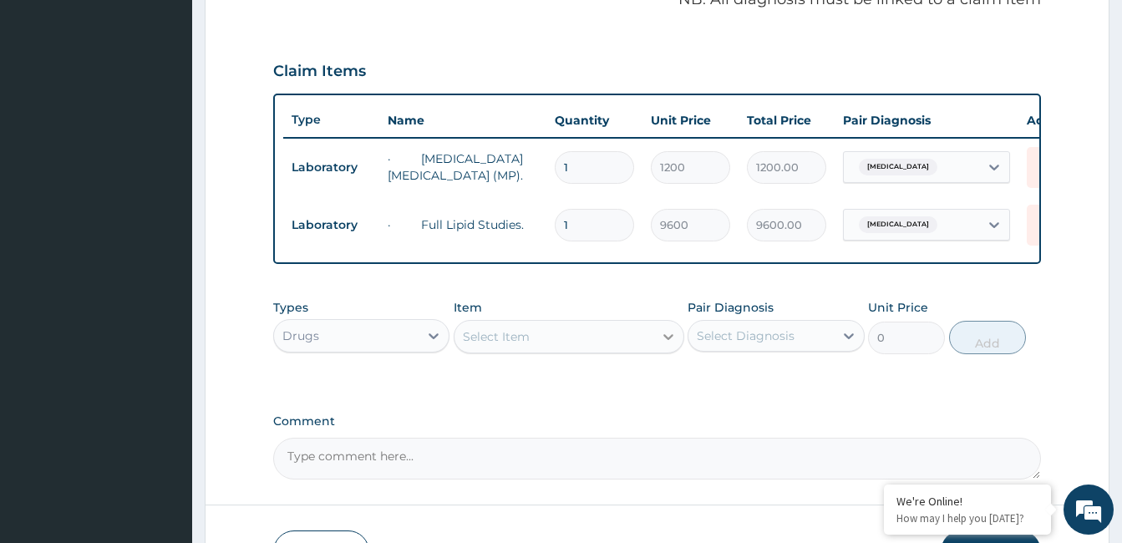
click at [668, 345] on icon at bounding box center [668, 336] width 17 height 17
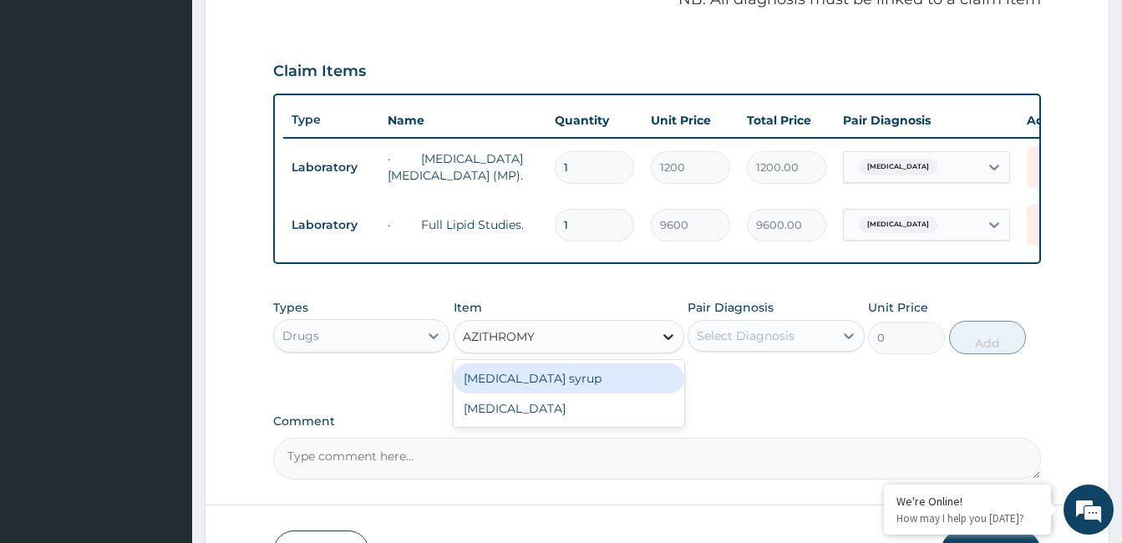
type input "AZITHROMYC"
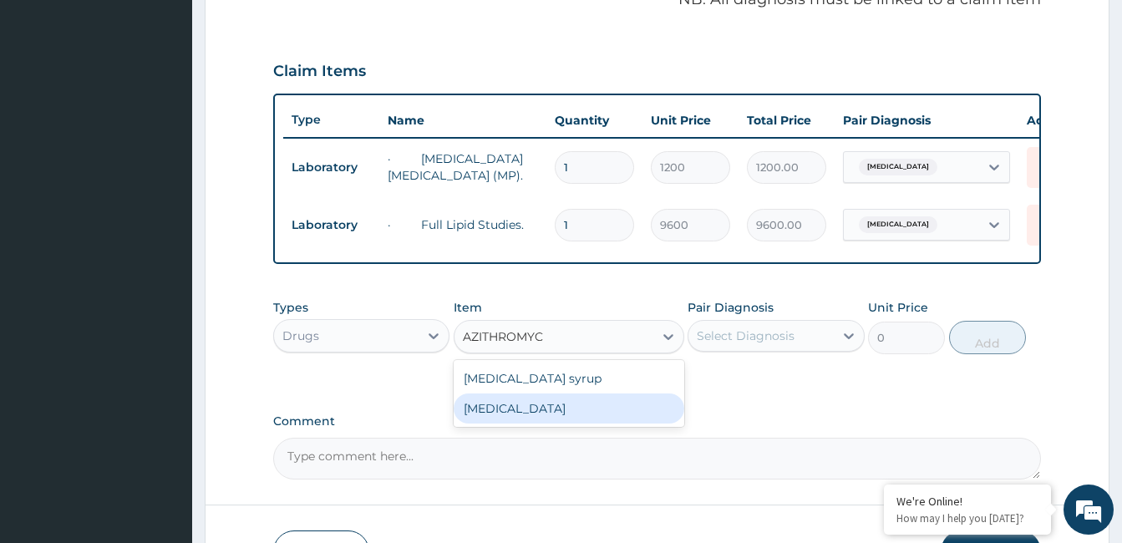
click at [583, 424] on div "AZITHROMYCIN" at bounding box center [569, 409] width 231 height 30
type input "210"
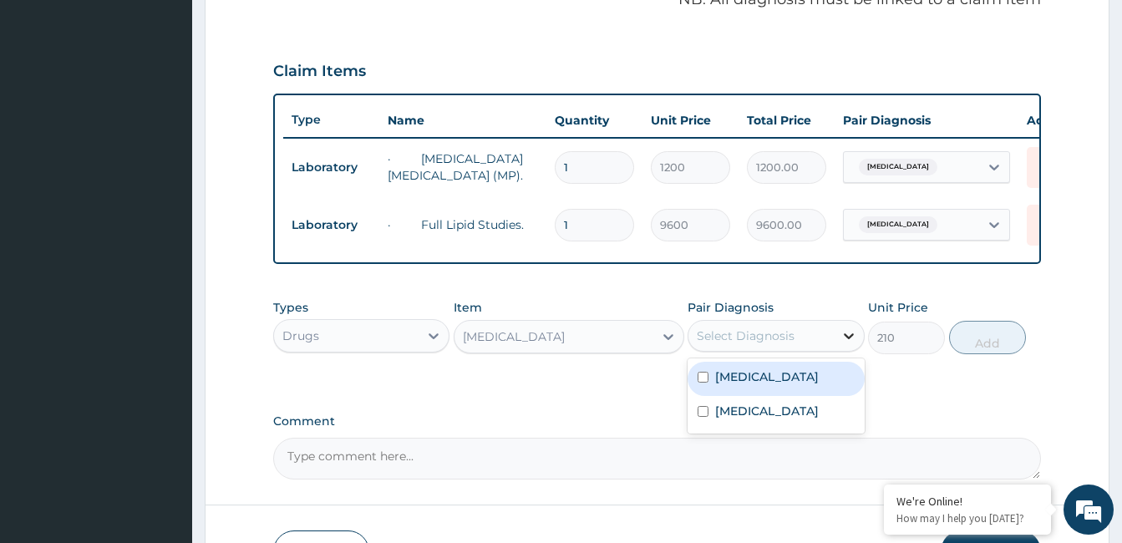
click at [852, 339] on icon at bounding box center [849, 336] width 10 height 6
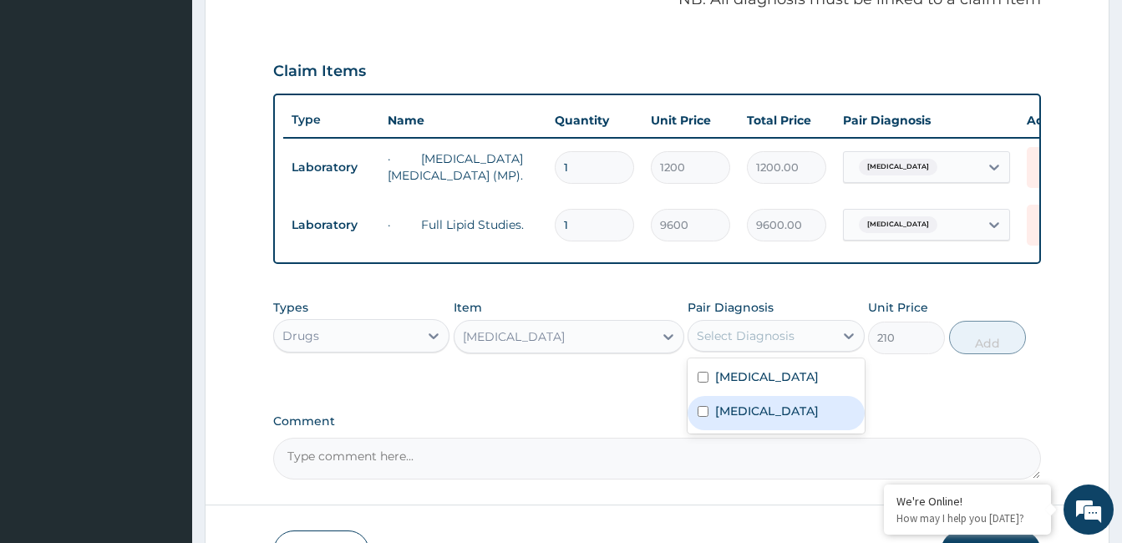
click at [703, 417] on input "checkbox" at bounding box center [703, 411] width 11 height 11
checkbox input "true"
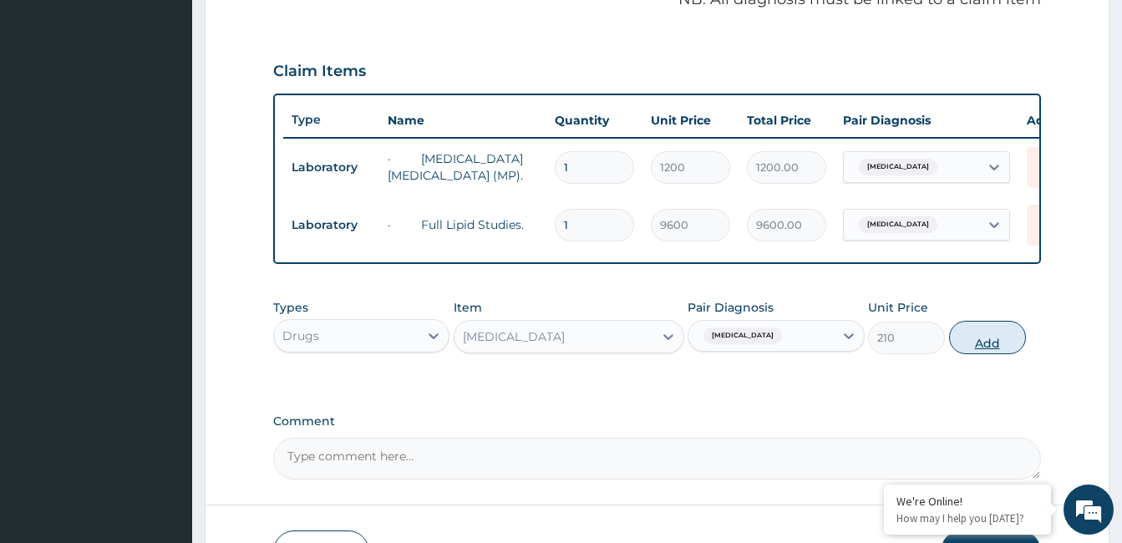
click at [971, 352] on button "Add" at bounding box center [987, 337] width 77 height 33
type input "0"
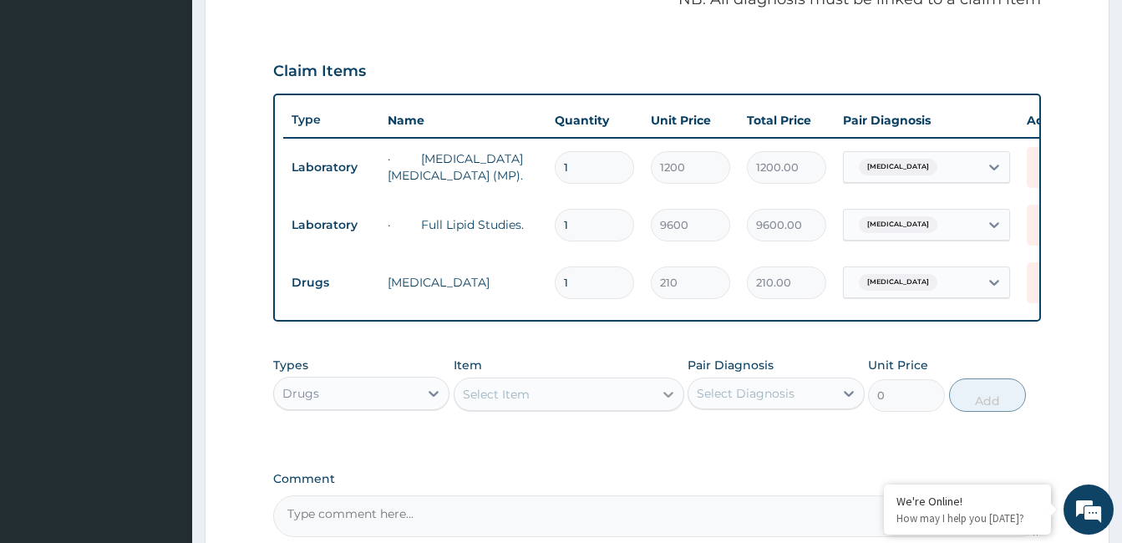
click at [668, 398] on icon at bounding box center [669, 395] width 10 height 6
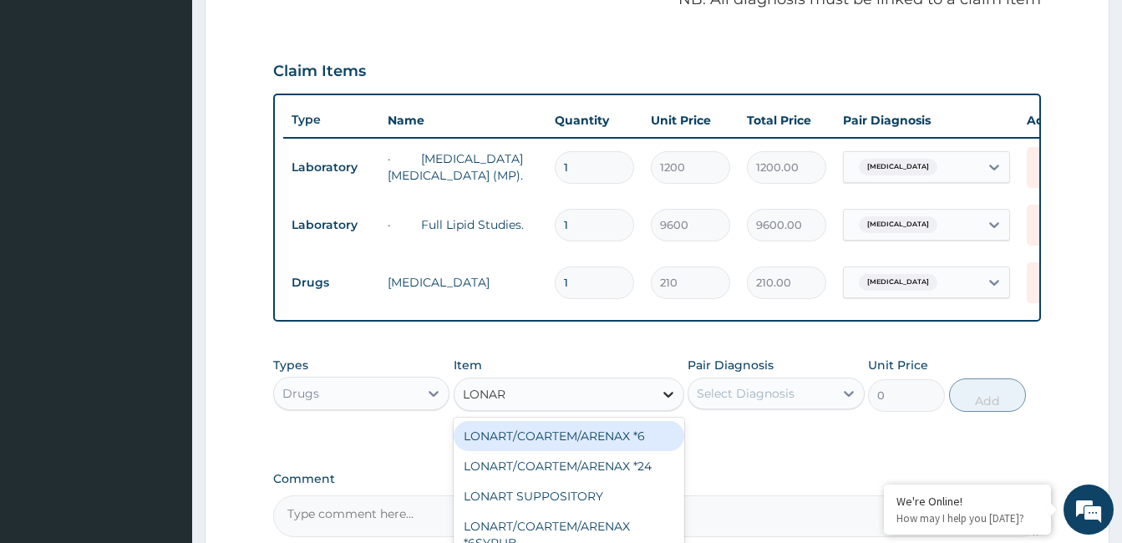
type input "LONART"
click at [658, 451] on div "LONART/COARTEM/ARENAX *6" at bounding box center [569, 436] width 231 height 30
type input "300"
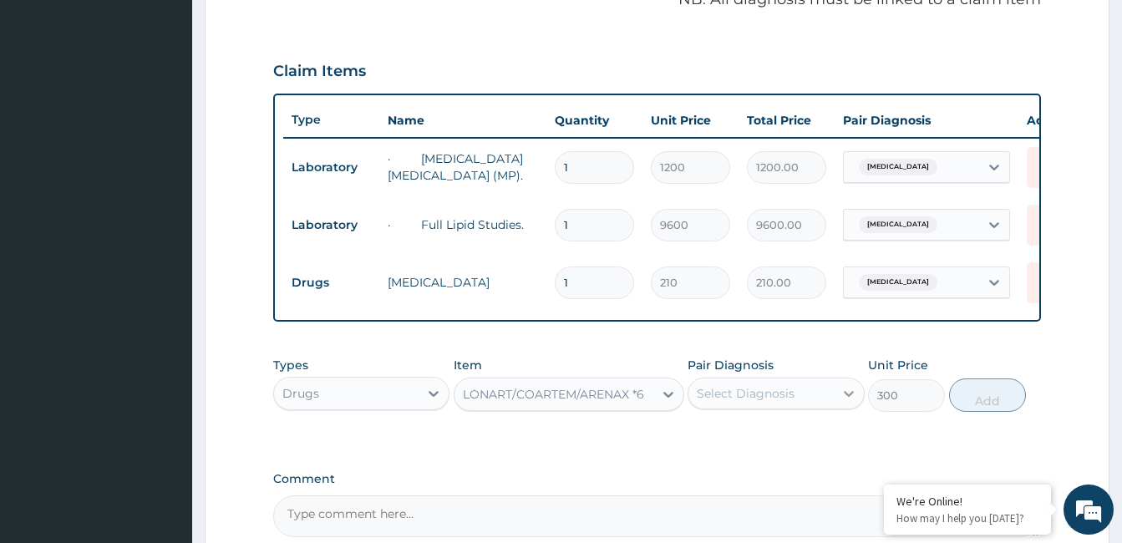
click at [845, 401] on icon at bounding box center [849, 393] width 17 height 17
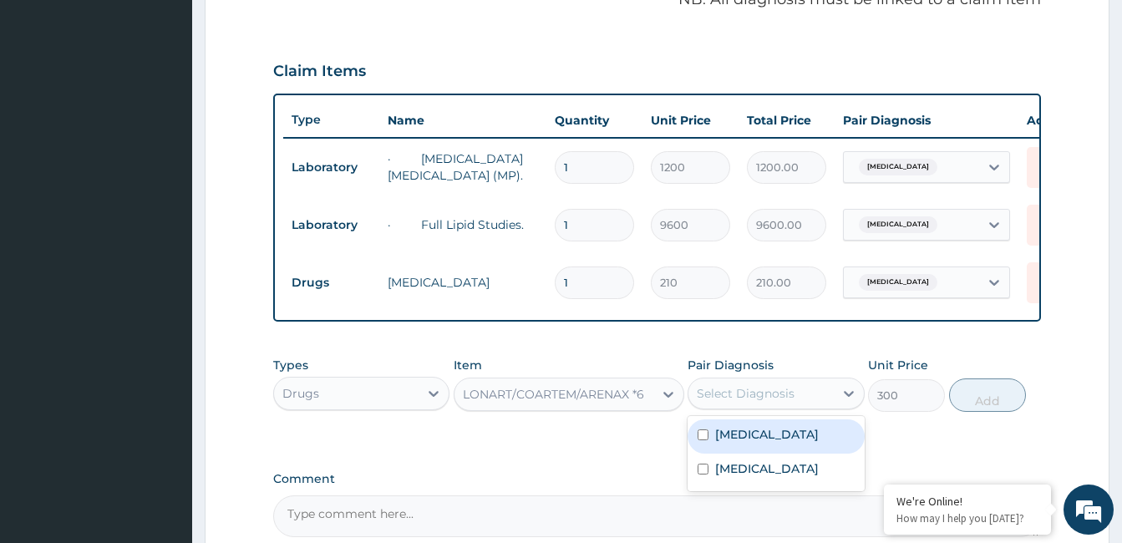
click at [705, 440] on input "checkbox" at bounding box center [703, 435] width 11 height 11
checkbox input "true"
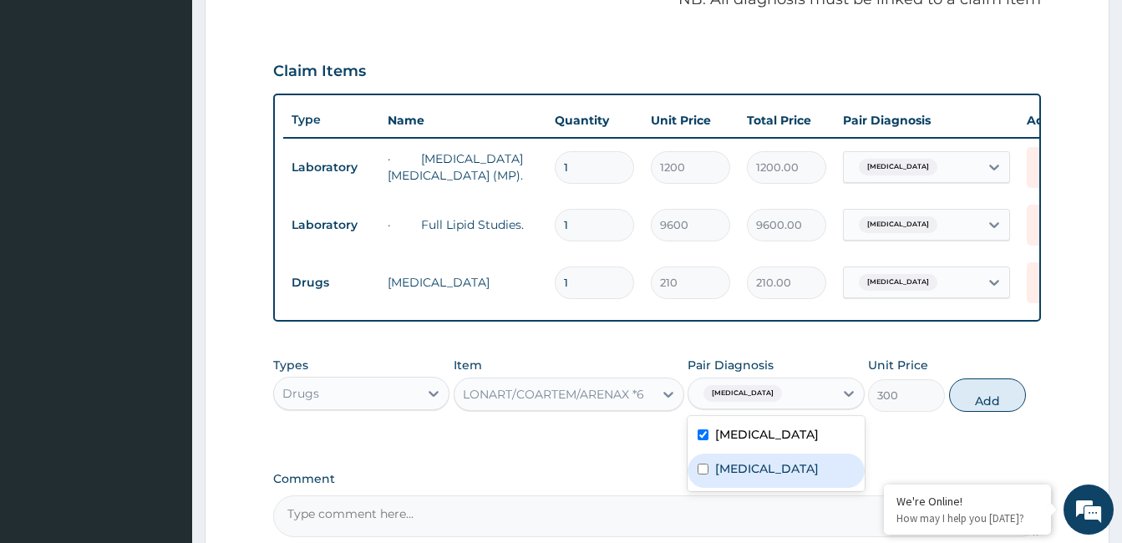
click at [704, 475] on input "checkbox" at bounding box center [703, 469] width 11 height 11
checkbox input "true"
click at [963, 406] on button "Add" at bounding box center [987, 395] width 77 height 33
type input "0"
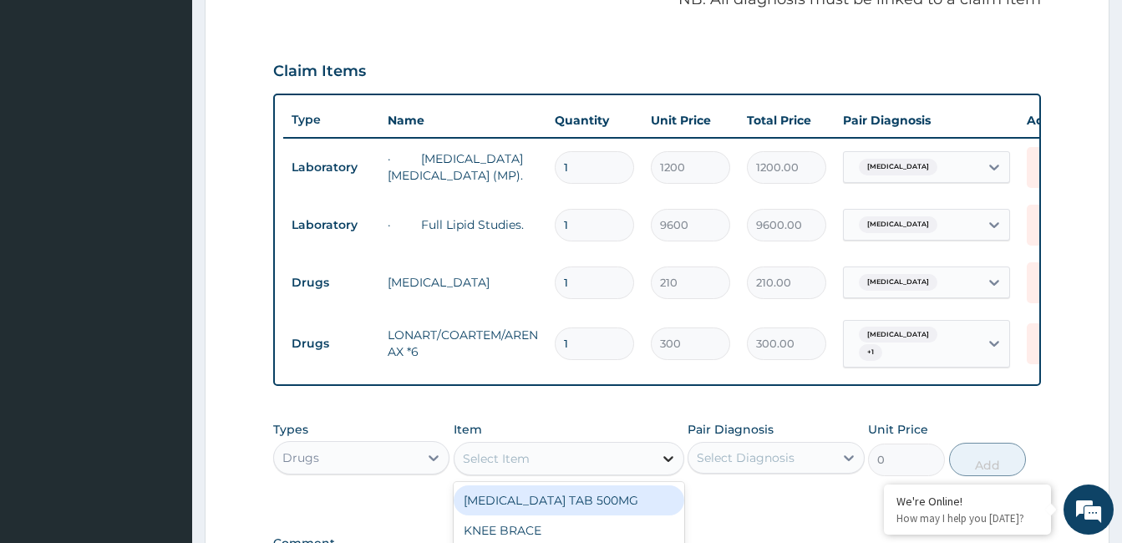
click at [667, 459] on icon at bounding box center [668, 459] width 17 height 17
type input "[MEDICAL_DATA]"
click at [647, 501] on div "PARACETAMOL" at bounding box center [569, 501] width 231 height 30
type input "42"
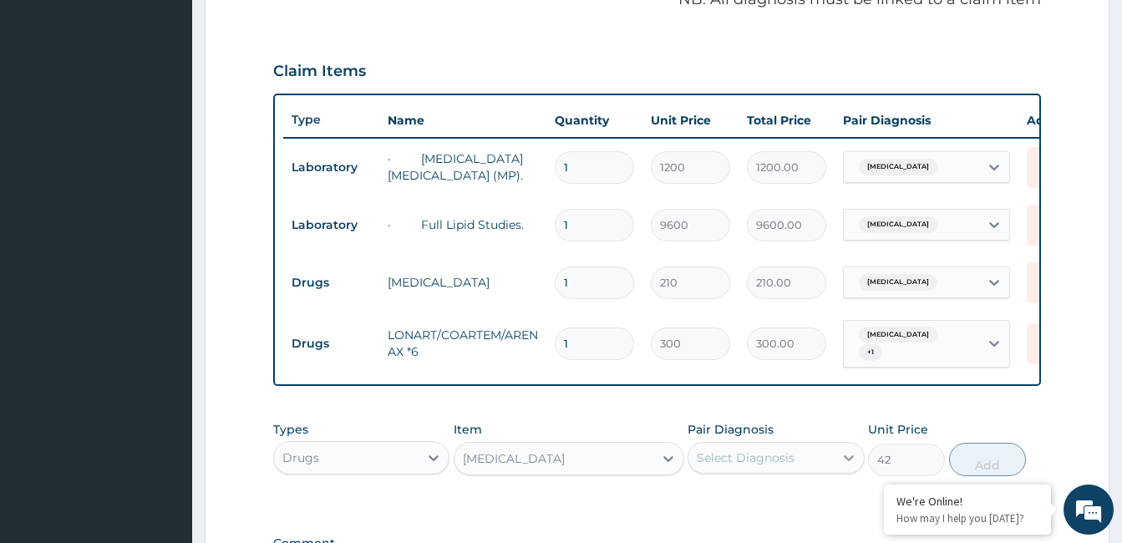
click at [843, 461] on icon at bounding box center [849, 458] width 17 height 17
click at [778, 534] on div "Malaria" at bounding box center [776, 535] width 176 height 34
checkbox input "true"
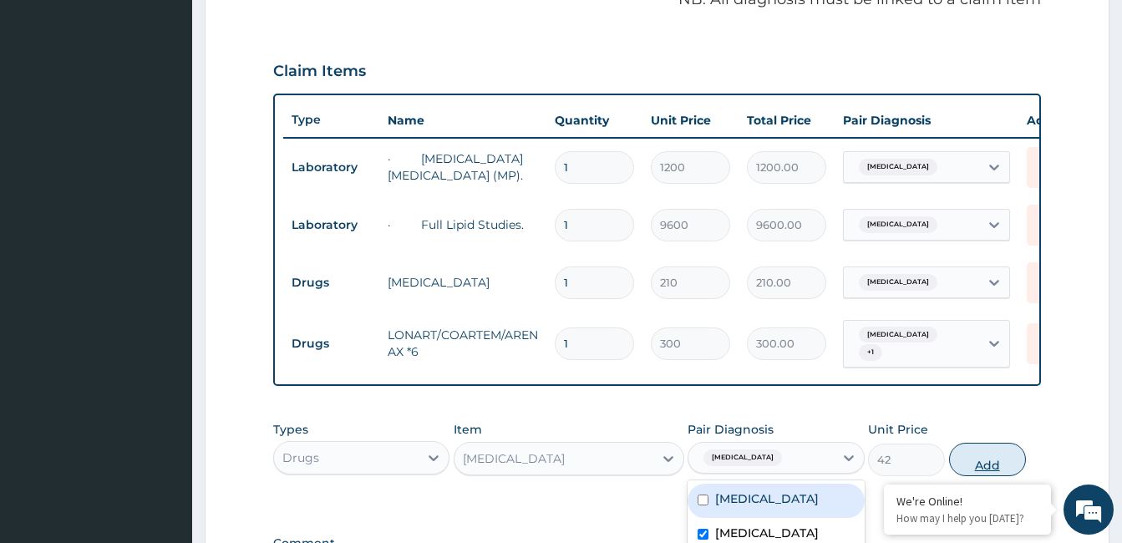
click at [1009, 465] on button "Add" at bounding box center [987, 459] width 77 height 33
type input "0"
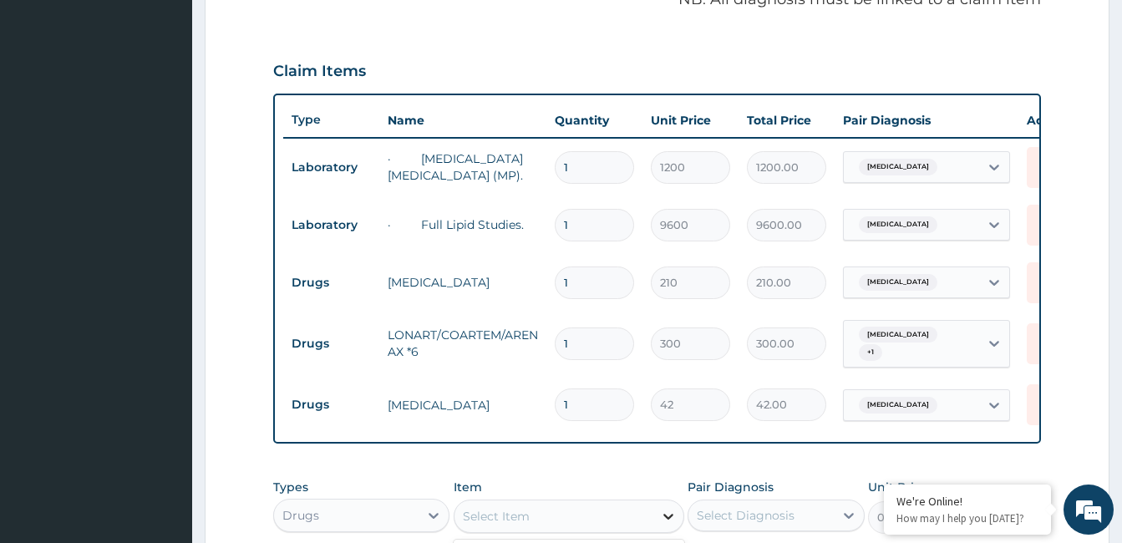
click at [665, 520] on icon at bounding box center [669, 517] width 10 height 6
type input "[MEDICAL_DATA]"
click at [842, 521] on icon at bounding box center [849, 515] width 17 height 17
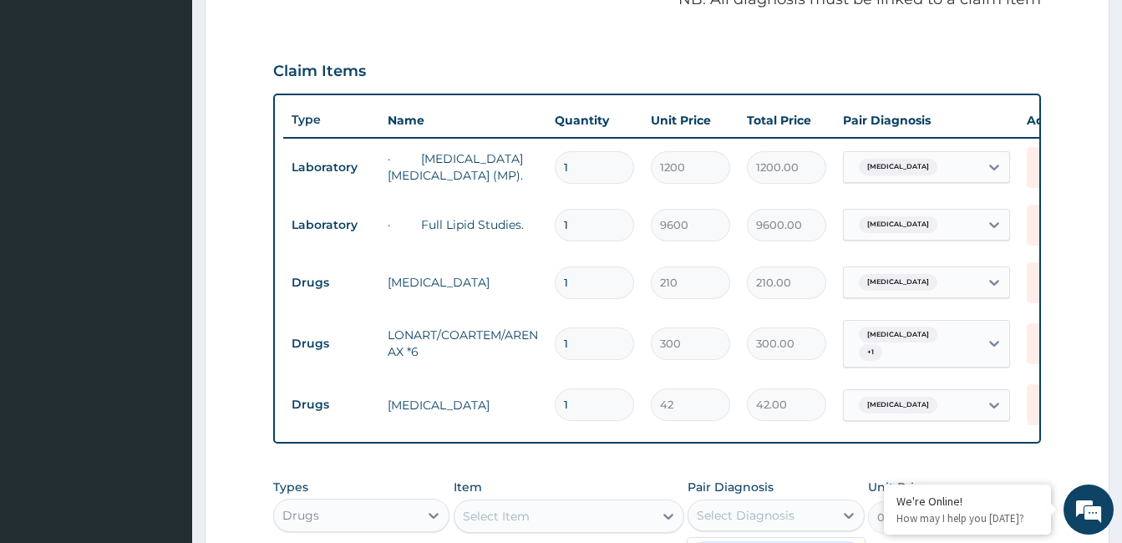
click at [1056, 421] on form "Step 2 of 2 PA Code / Prescription Code Enter Code(Secondary Care Only) Encount…" at bounding box center [657, 169] width 905 height 1219
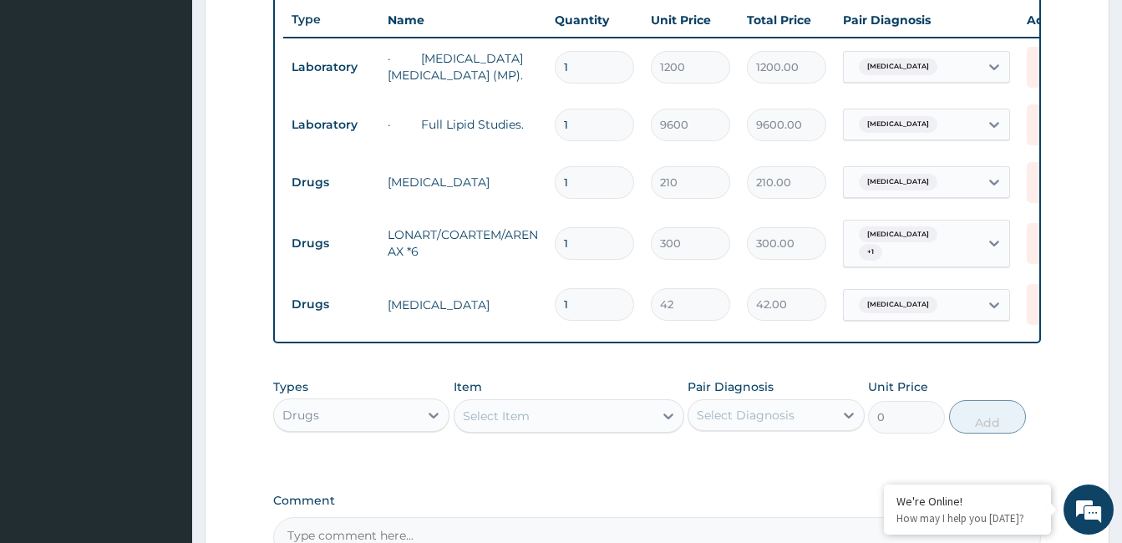
scroll to position [662, 0]
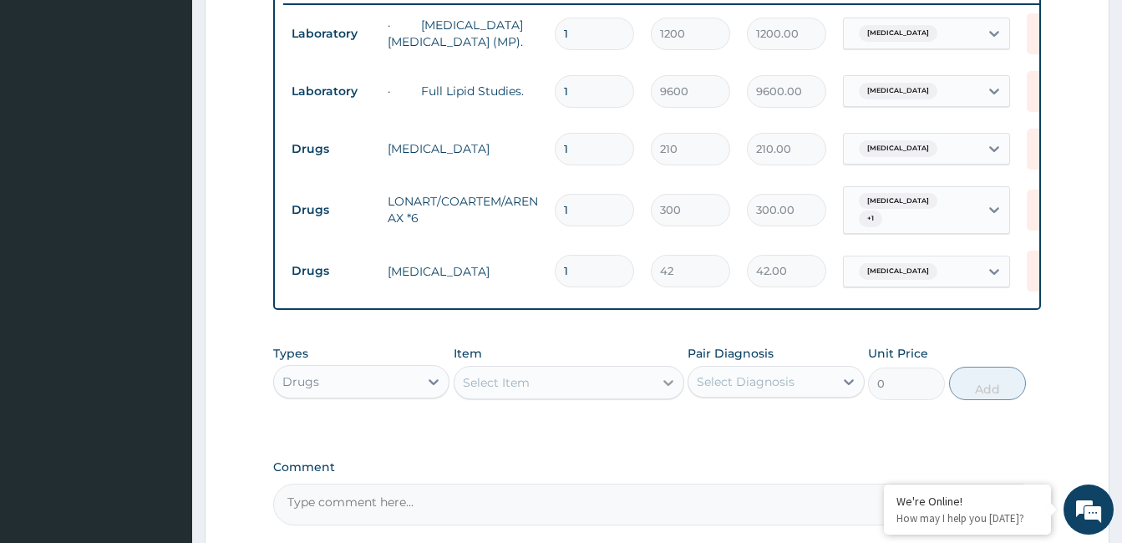
click at [662, 390] on icon at bounding box center [668, 382] width 17 height 17
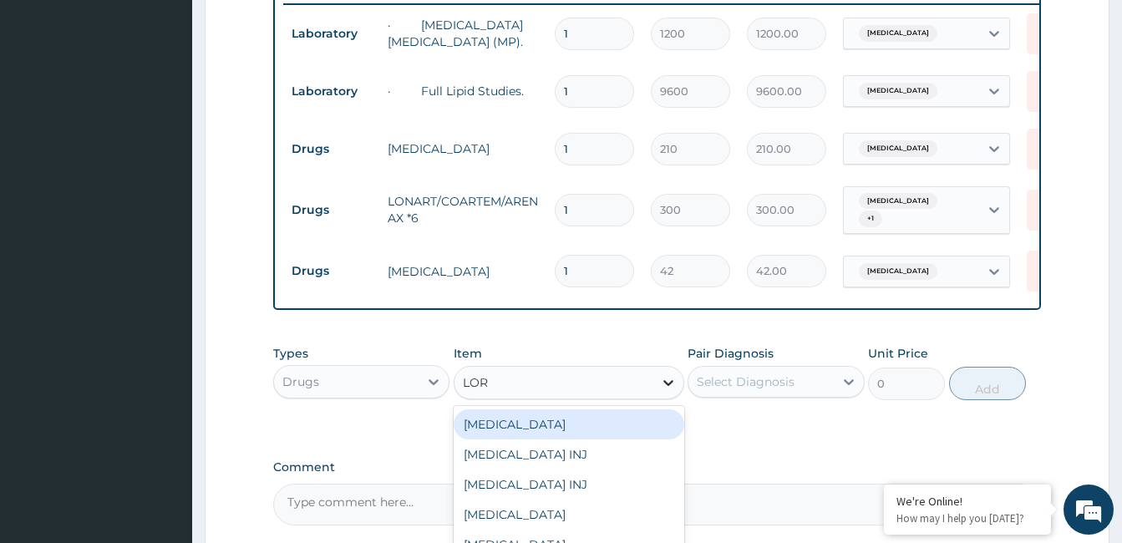
type input "[PERSON_NAME]"
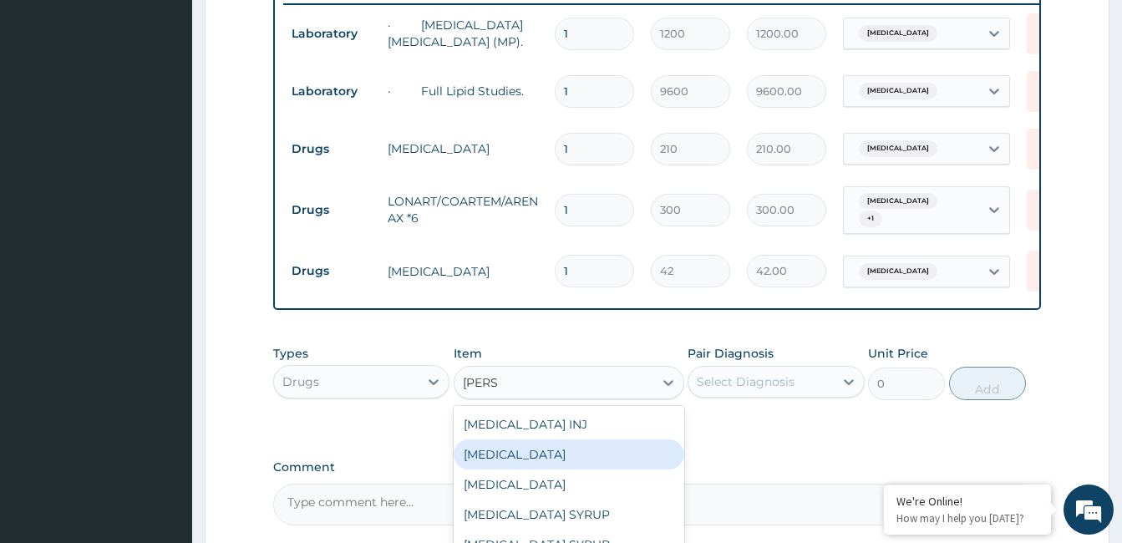
click at [611, 459] on div "[MEDICAL_DATA]" at bounding box center [569, 455] width 231 height 30
type input "48"
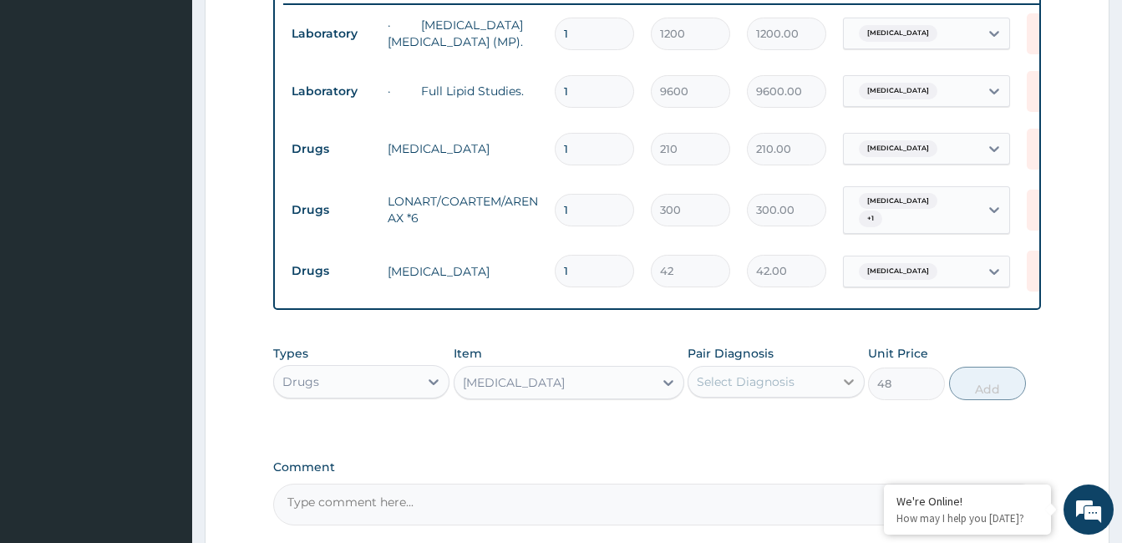
click at [843, 385] on icon at bounding box center [849, 382] width 17 height 17
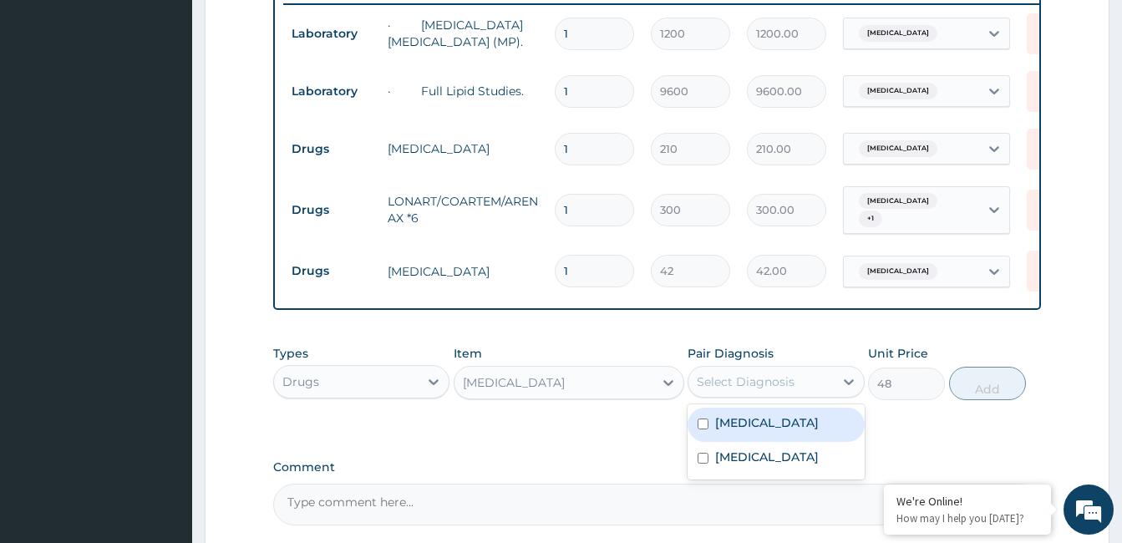
click at [700, 430] on input "checkbox" at bounding box center [703, 424] width 11 height 11
checkbox input "true"
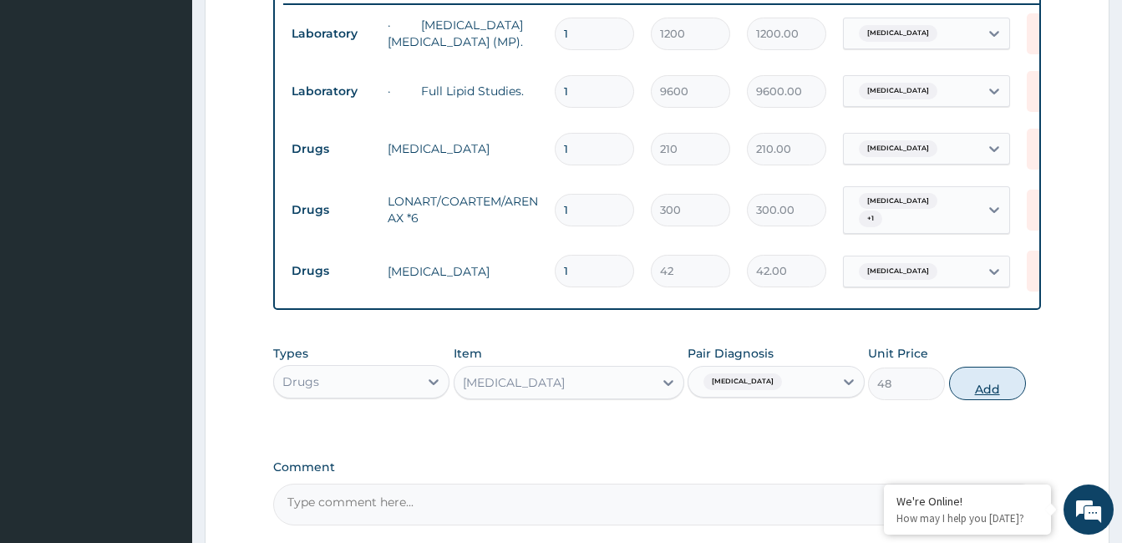
click at [961, 393] on button "Add" at bounding box center [987, 383] width 77 height 33
type input "0"
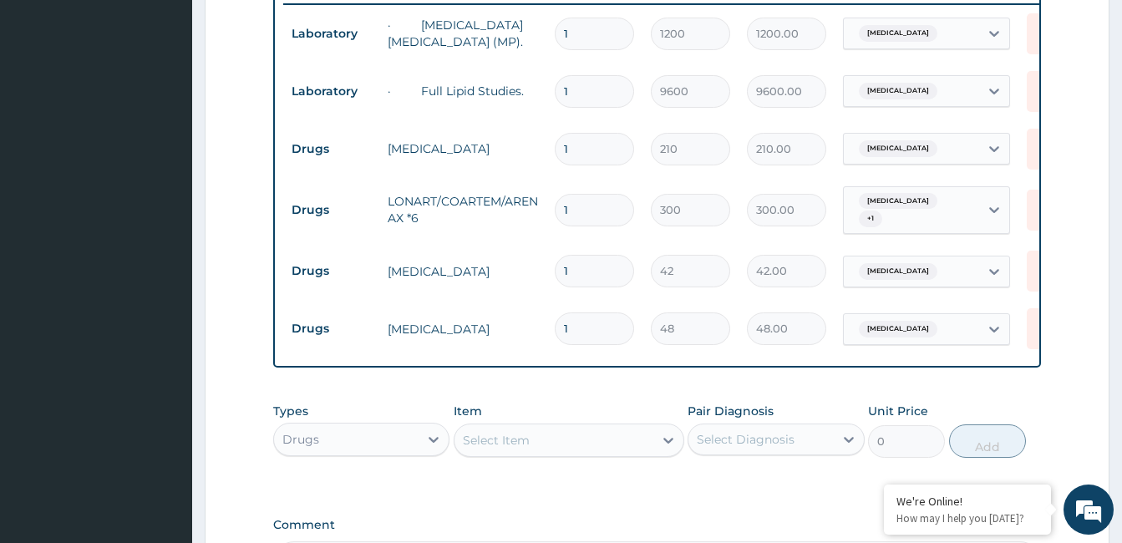
click at [607, 150] on input "1" at bounding box center [594, 149] width 79 height 33
type input "0.00"
type input "5"
type input "1050.00"
type input "5"
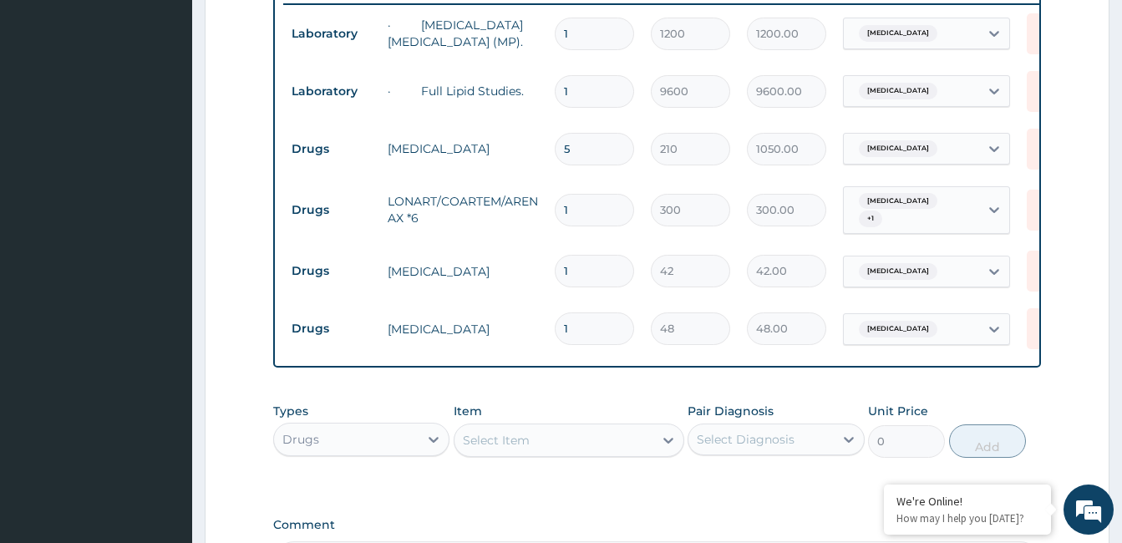
click at [582, 206] on input "1" at bounding box center [594, 210] width 79 height 33
type input "0.00"
type input "6"
type input "1800.00"
type input "6"
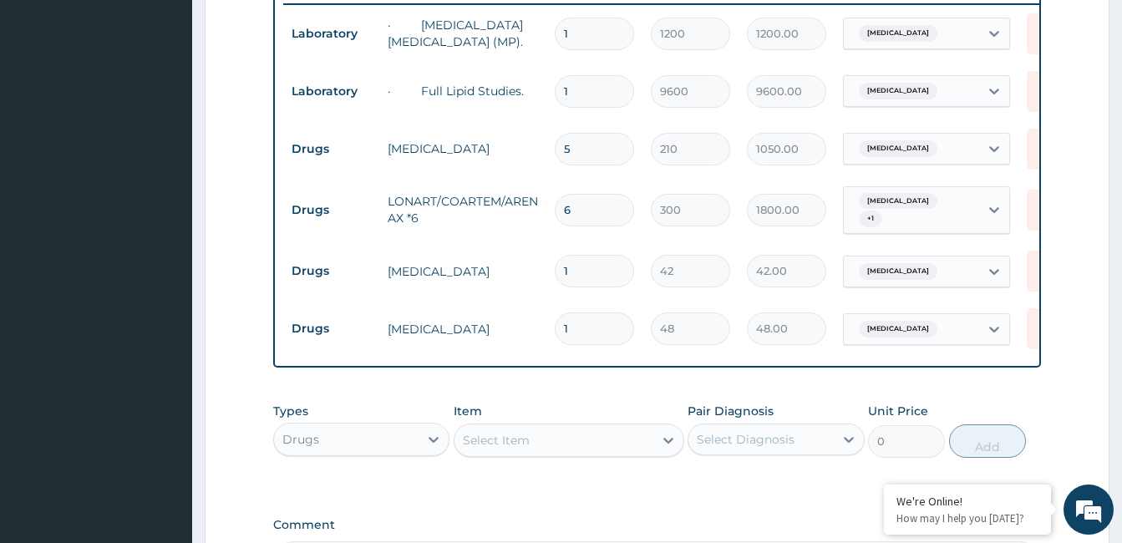
click at [568, 262] on input "1" at bounding box center [594, 271] width 79 height 33
type input "0.00"
type input "9"
type input "378.00"
type input "9"
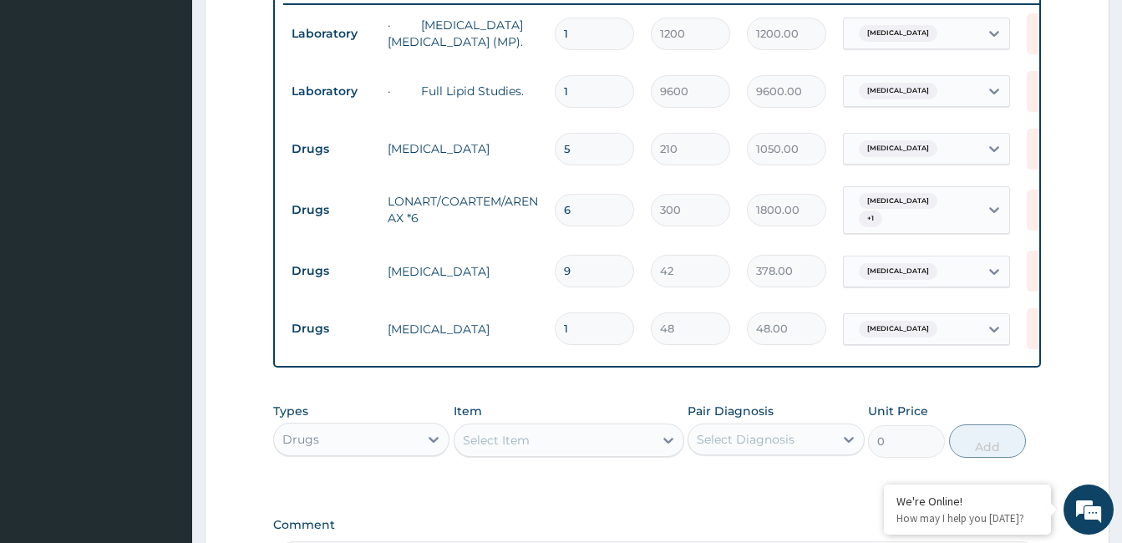
click at [573, 317] on input "1" at bounding box center [594, 329] width 79 height 33
type input "0.00"
type input "5"
type input "240.00"
type input "5"
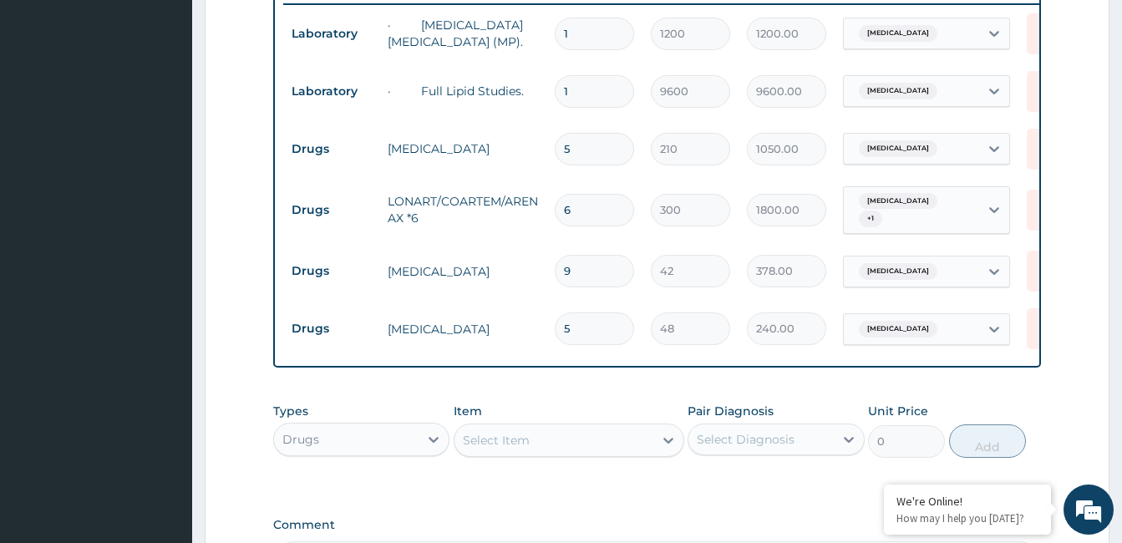
click at [1074, 161] on form "Step 2 of 2 PA Code / Prescription Code Enter Code(Secondary Care Only) Encount…" at bounding box center [657, 65] width 905 height 1277
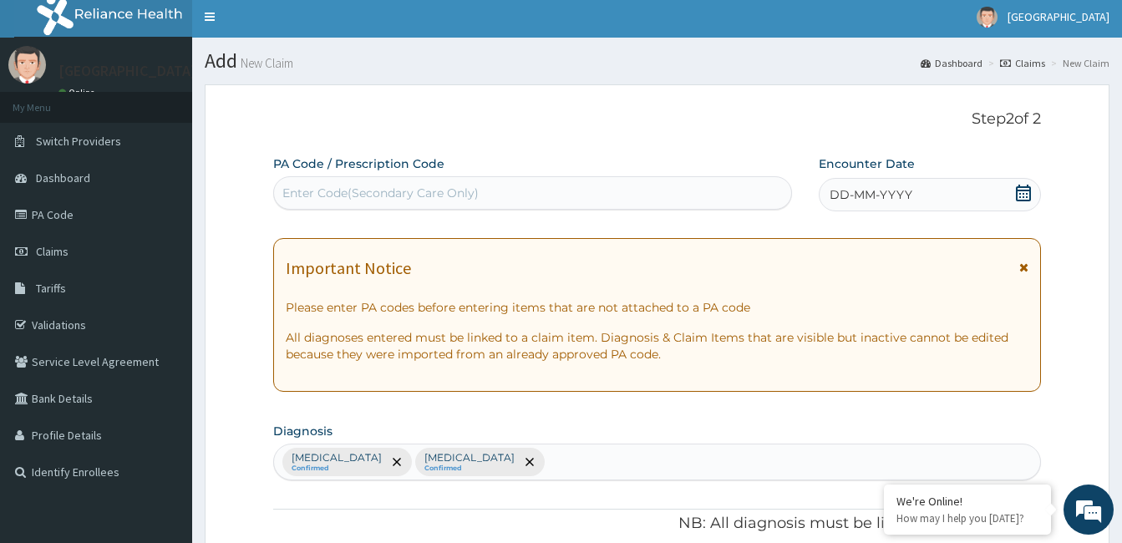
scroll to position [0, 0]
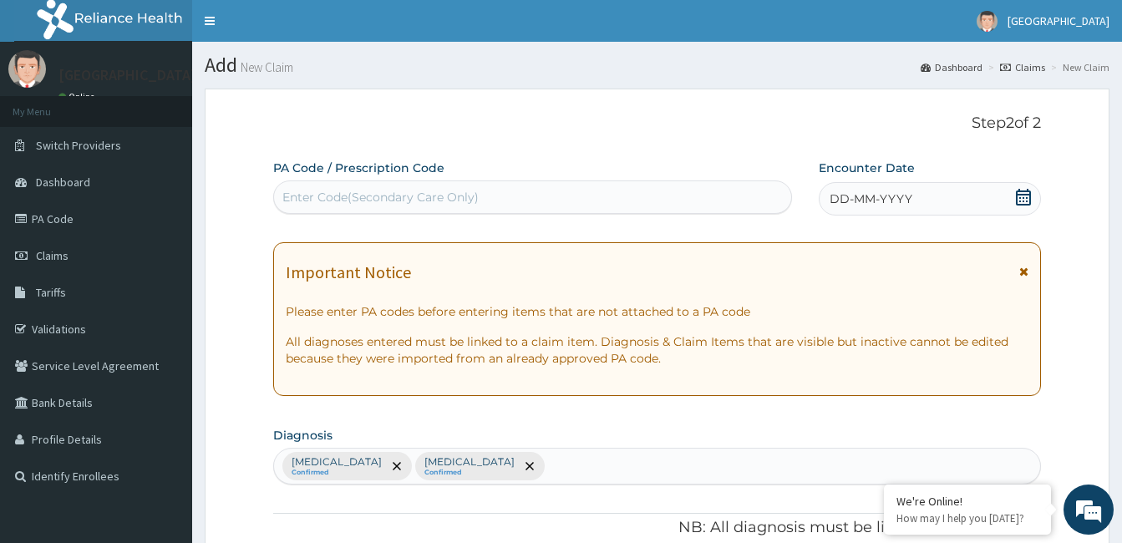
click at [1029, 195] on icon at bounding box center [1023, 197] width 15 height 17
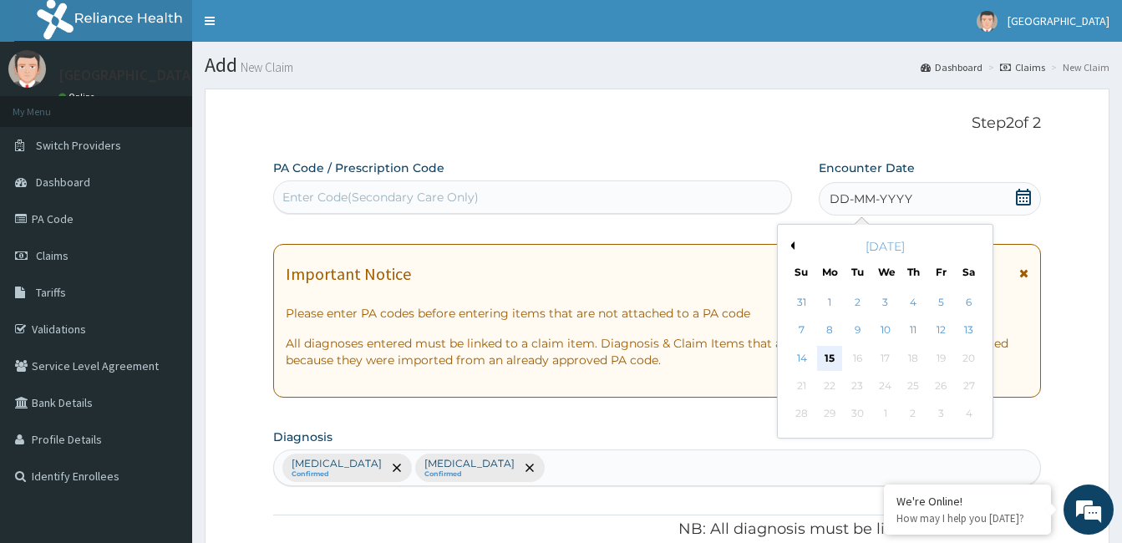
click at [834, 359] on div "15" at bounding box center [829, 358] width 25 height 25
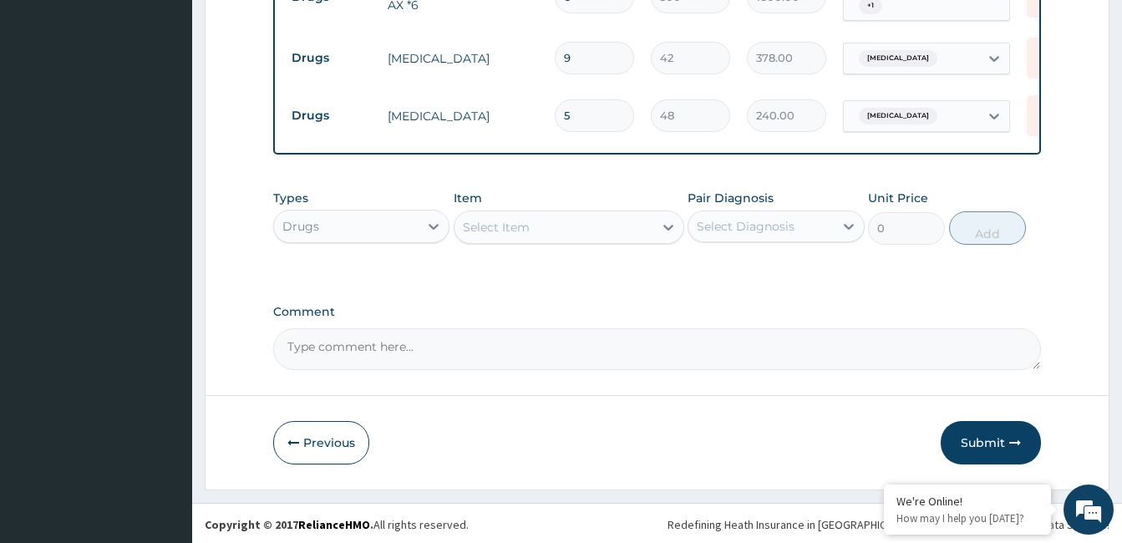
scroll to position [883, 0]
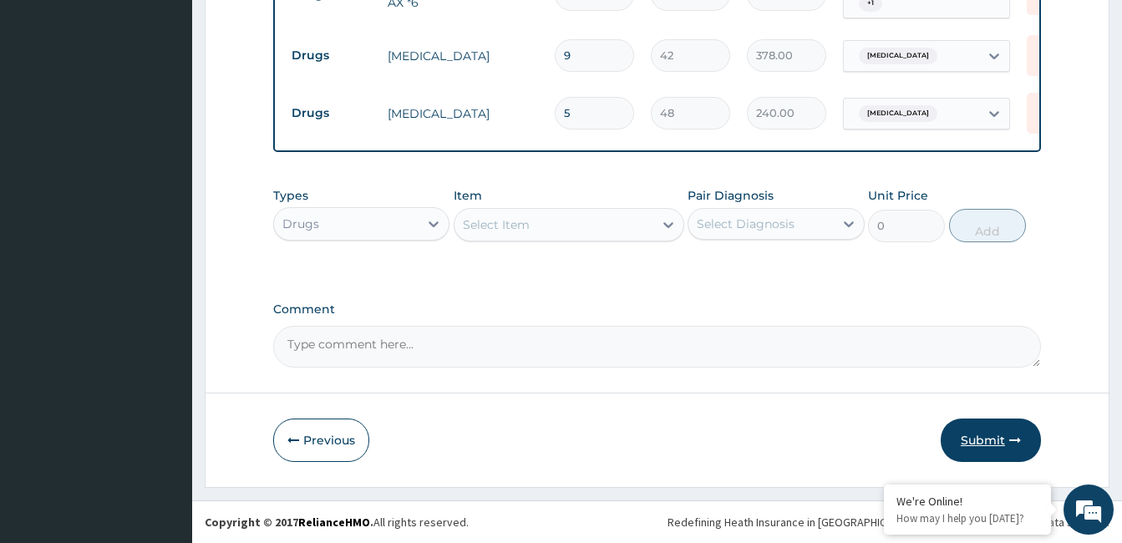
click at [995, 449] on button "Submit" at bounding box center [991, 440] width 100 height 43
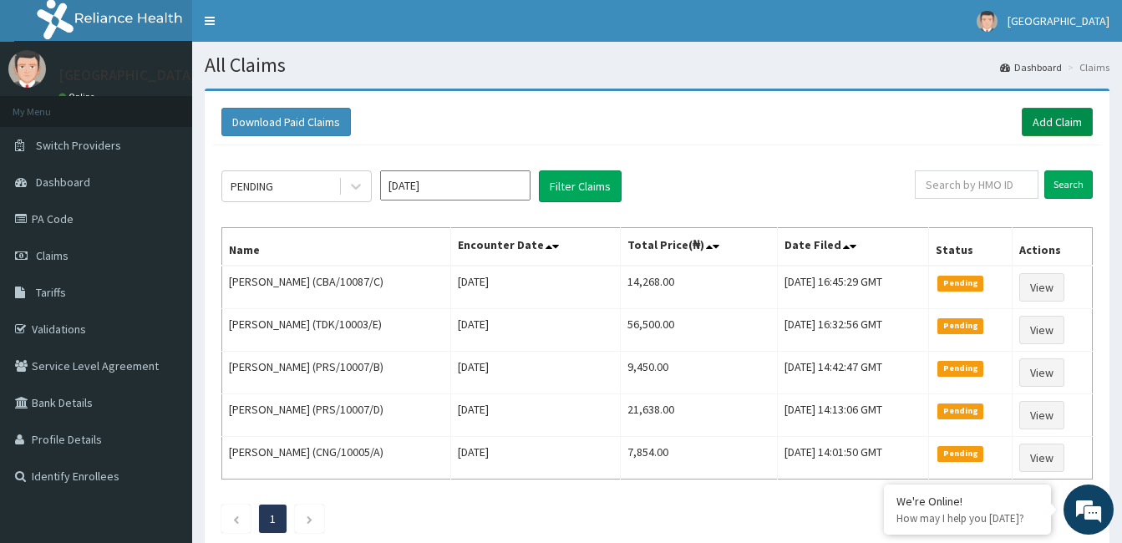
click at [1072, 109] on link "Add Claim" at bounding box center [1057, 122] width 71 height 28
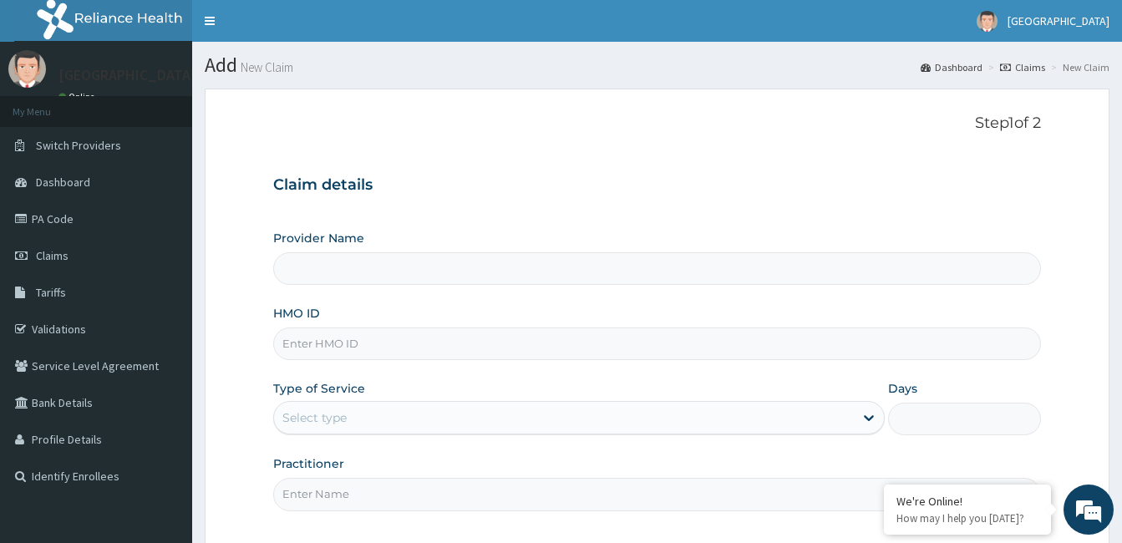
click at [342, 245] on label "Provider Name" at bounding box center [318, 238] width 91 height 17
click at [342, 252] on input "Provider Name" at bounding box center [657, 268] width 768 height 33
type input "[GEOGRAPHIC_DATA]"
click at [344, 277] on input "[GEOGRAPHIC_DATA]" at bounding box center [657, 268] width 768 height 33
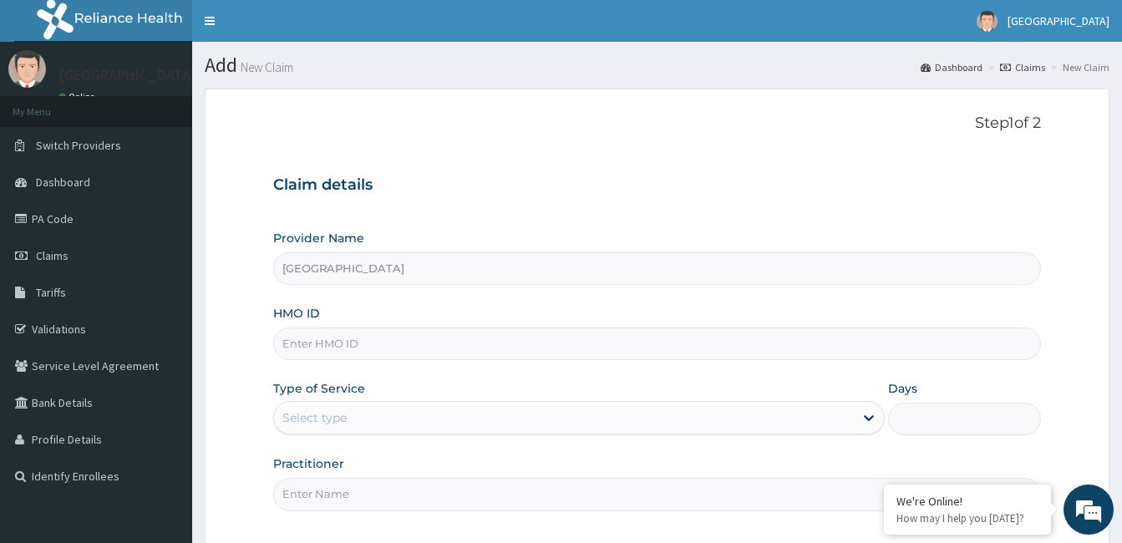
click at [315, 342] on input "HMO ID" at bounding box center [657, 344] width 768 height 33
type input "NDK/10059/A"
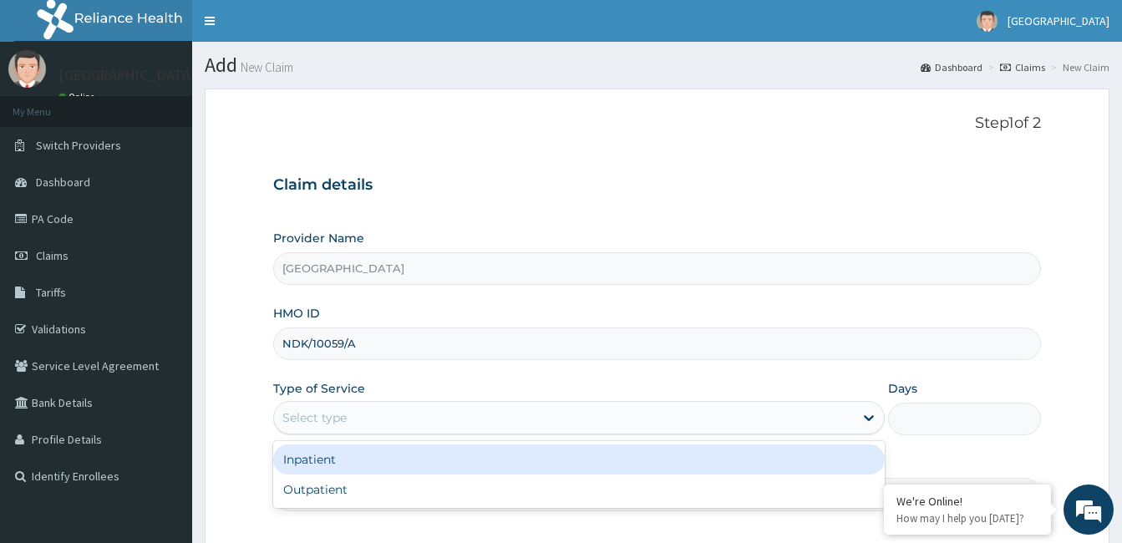
click at [386, 411] on div "Select type" at bounding box center [564, 418] width 580 height 27
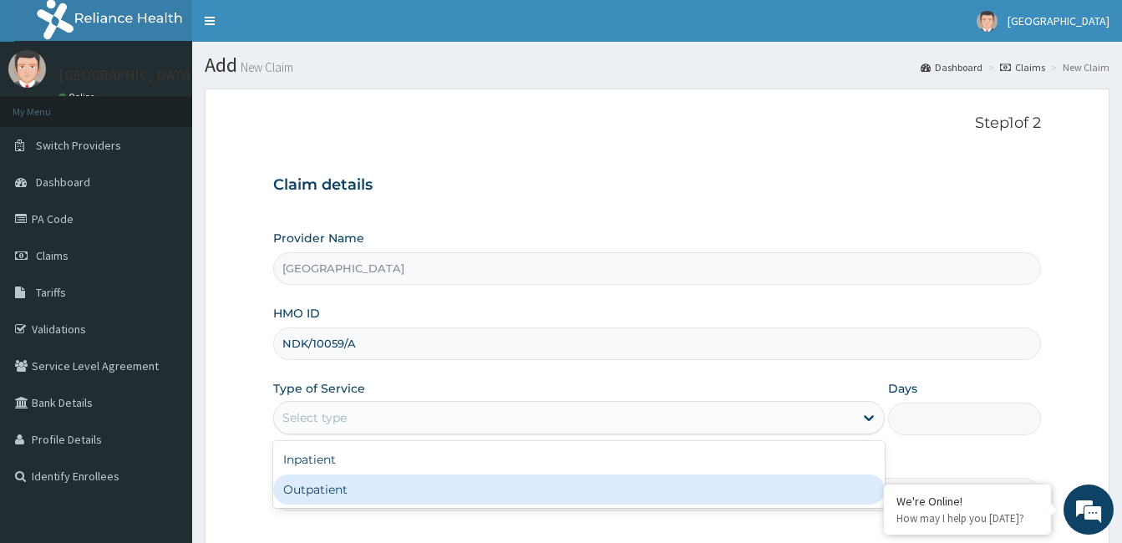
click at [398, 483] on div "Outpatient" at bounding box center [579, 490] width 612 height 30
type input "1"
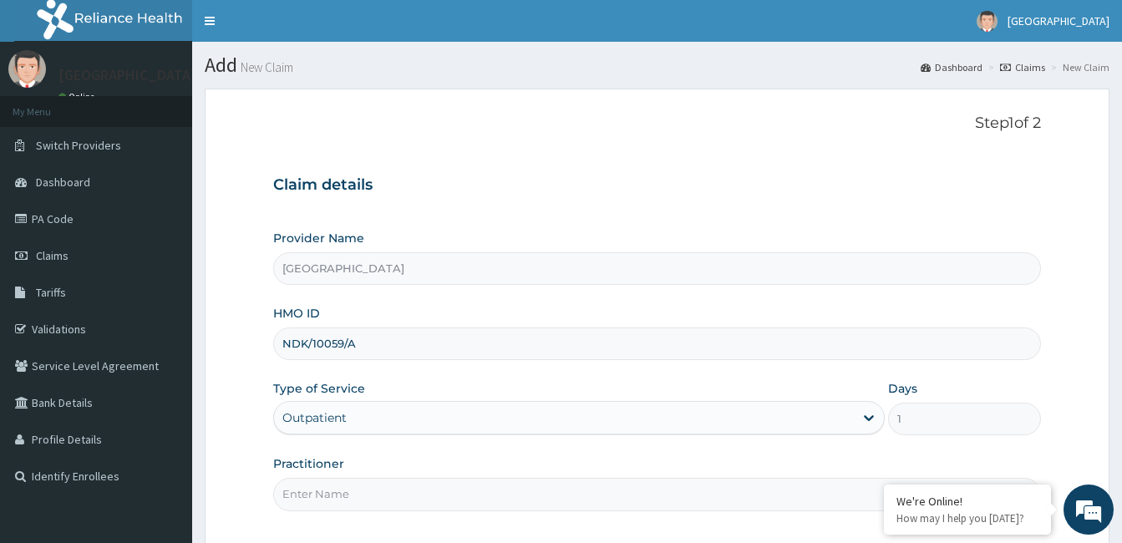
click at [401, 501] on input "Practitioner" at bounding box center [657, 494] width 768 height 33
click at [755, 487] on input "DR ANIFOWOSE SOLA" at bounding box center [657, 494] width 768 height 33
click at [776, 492] on input "DR ANIFOWOSE SOLA" at bounding box center [657, 494] width 768 height 33
type input "DR ANIFOWOSE SOLA"
click at [776, 529] on form "Step 1 of 2 Claim details Provider Name Ayodele Medical Centre HMO ID NDK/10059…" at bounding box center [657, 366] width 905 height 554
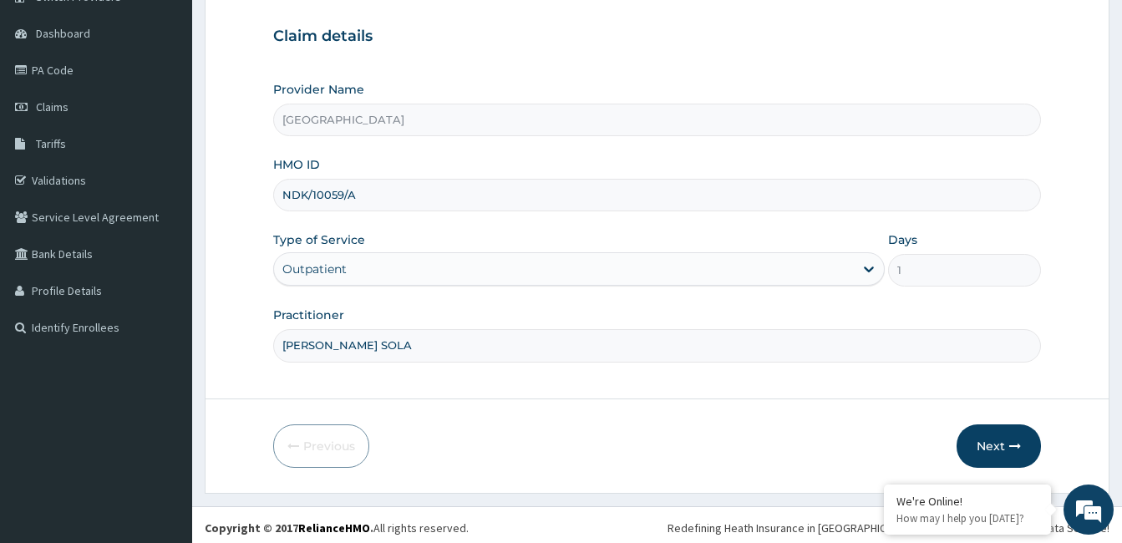
scroll to position [155, 0]
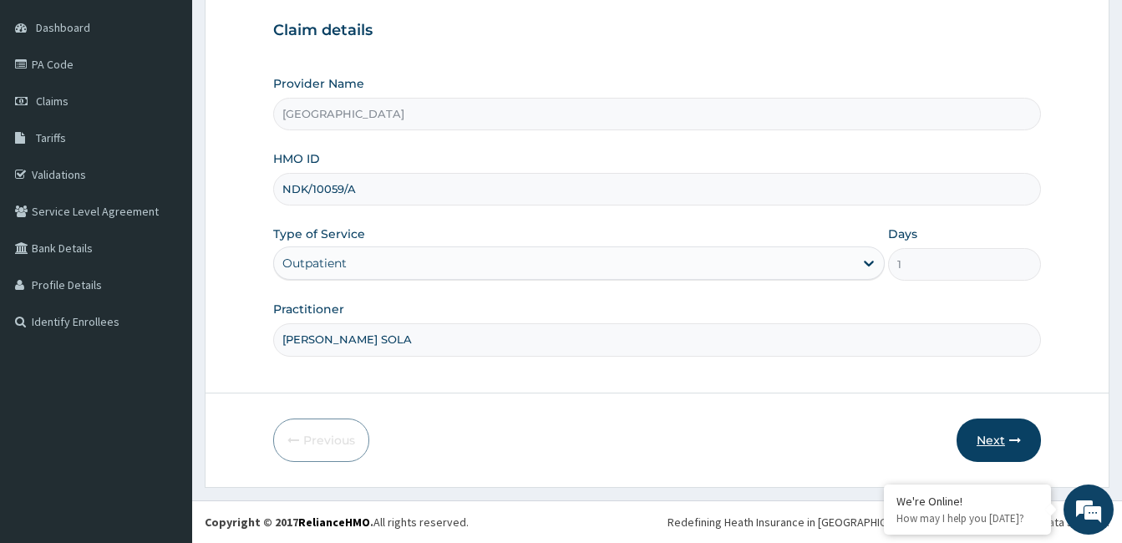
click at [1004, 432] on button "Next" at bounding box center [999, 440] width 84 height 43
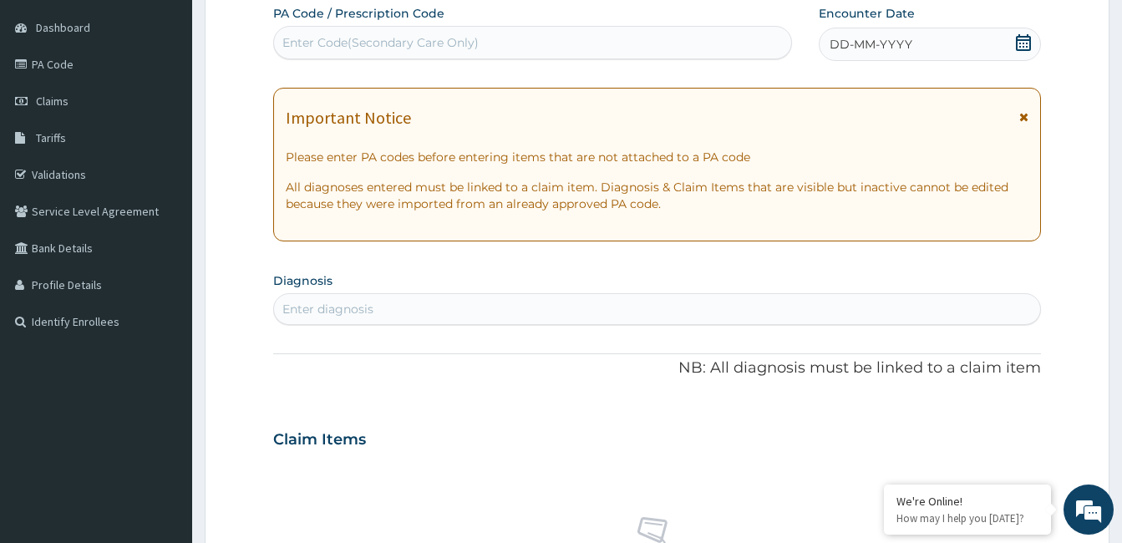
click at [377, 311] on div "Enter diagnosis" at bounding box center [657, 309] width 766 height 27
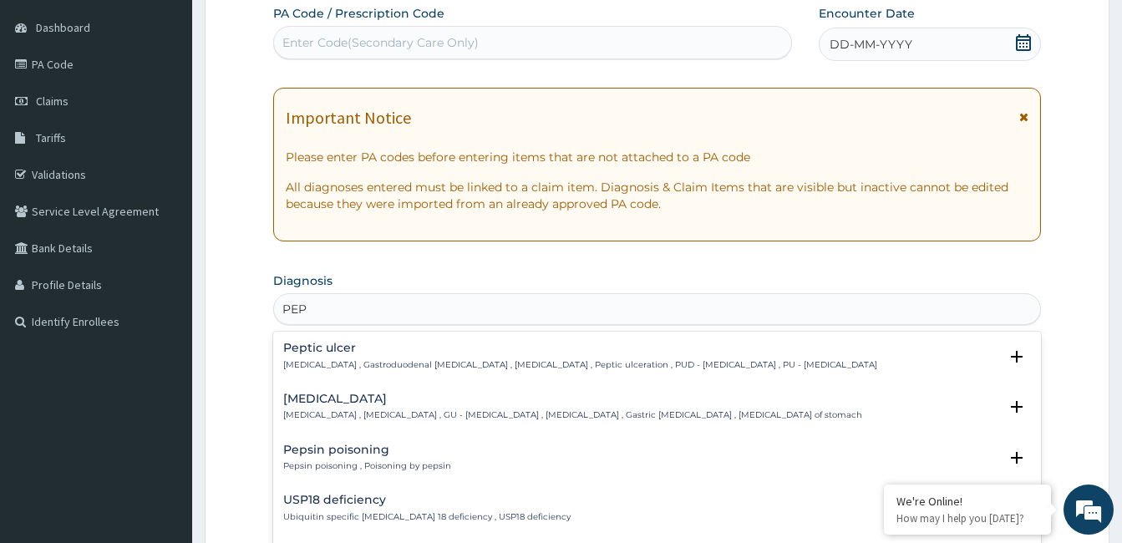
type input "PEPT"
click at [359, 349] on h4 "Peptic ulcer" at bounding box center [580, 348] width 594 height 13
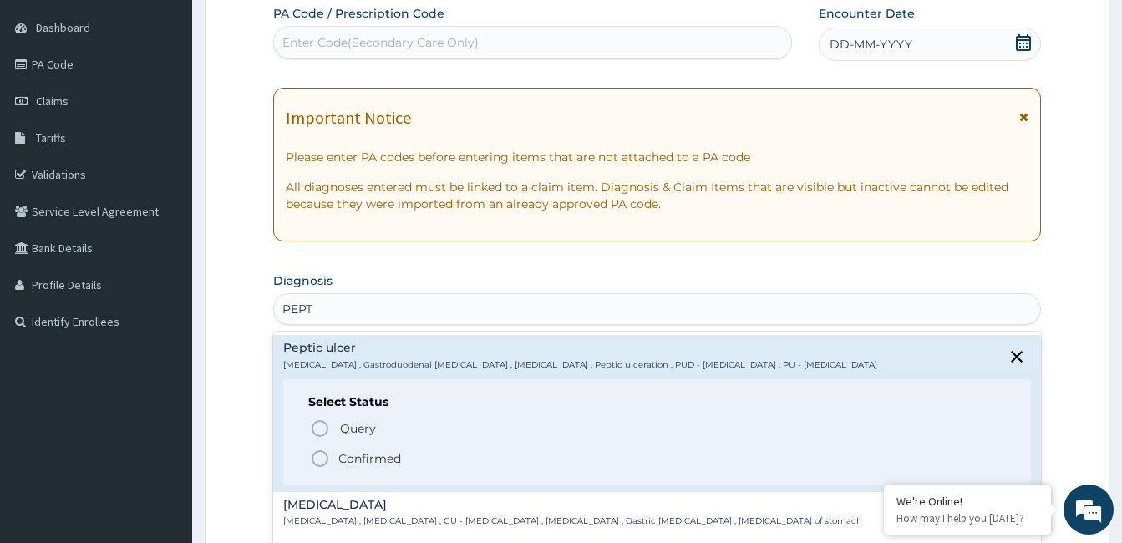
click at [319, 457] on icon "status option filled" at bounding box center [320, 459] width 20 height 20
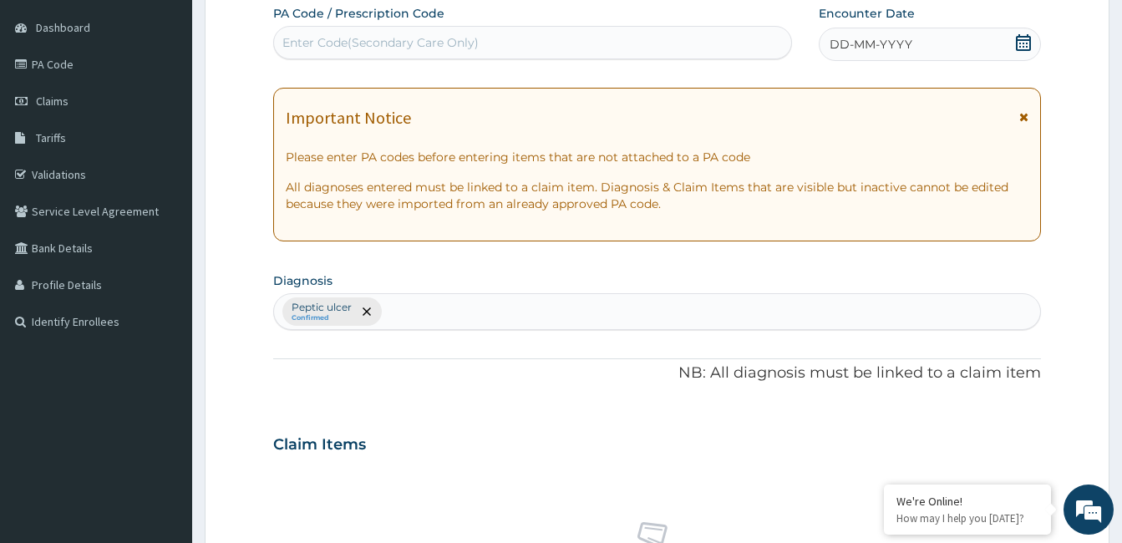
click at [735, 423] on div "Claim Items" at bounding box center [657, 441] width 768 height 43
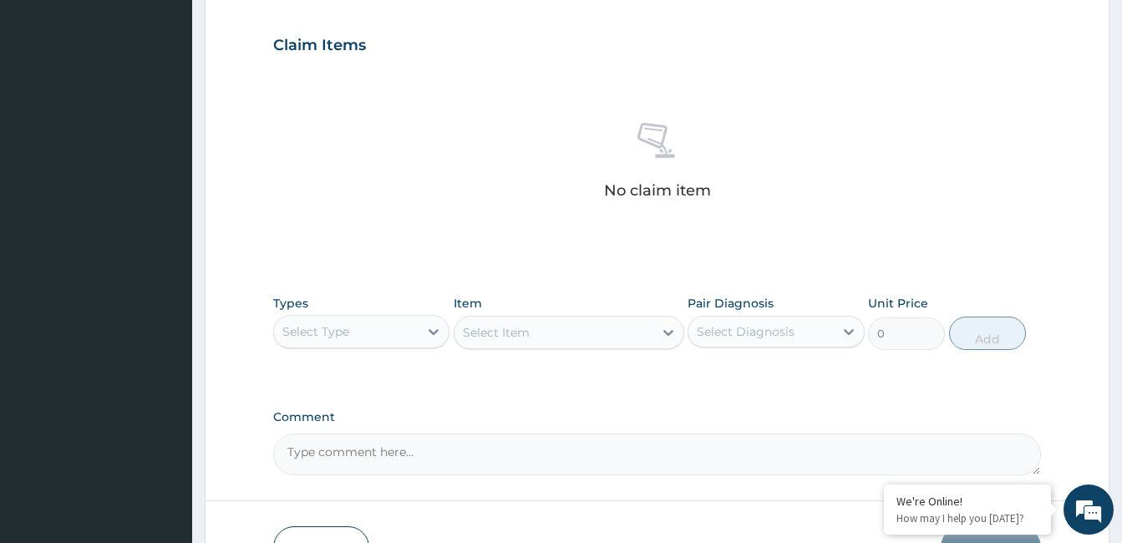
scroll to position [556, 0]
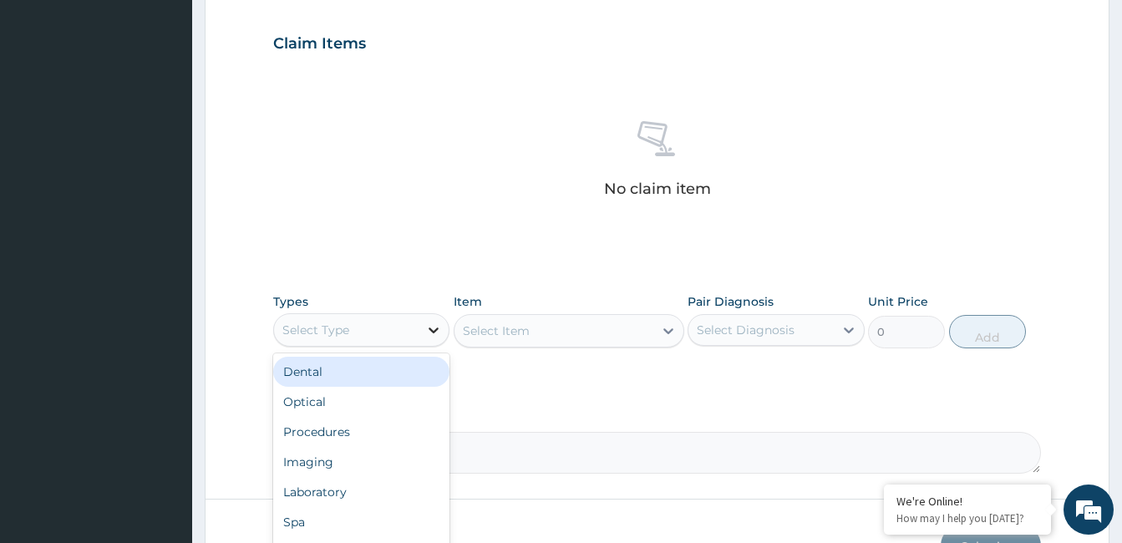
click at [430, 332] on icon at bounding box center [433, 330] width 17 height 17
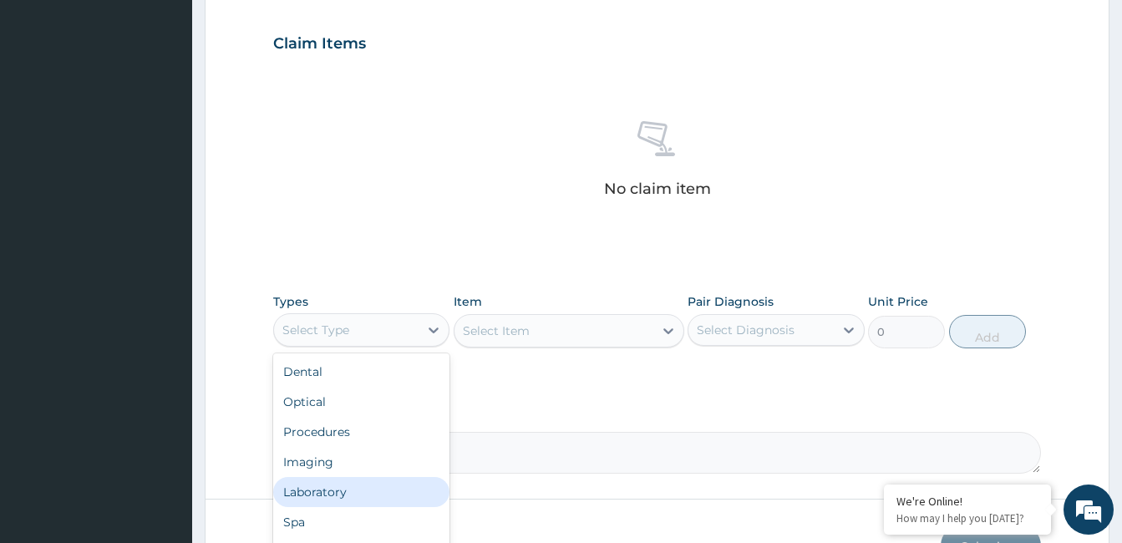
click at [394, 486] on div "Laboratory" at bounding box center [361, 492] width 176 height 30
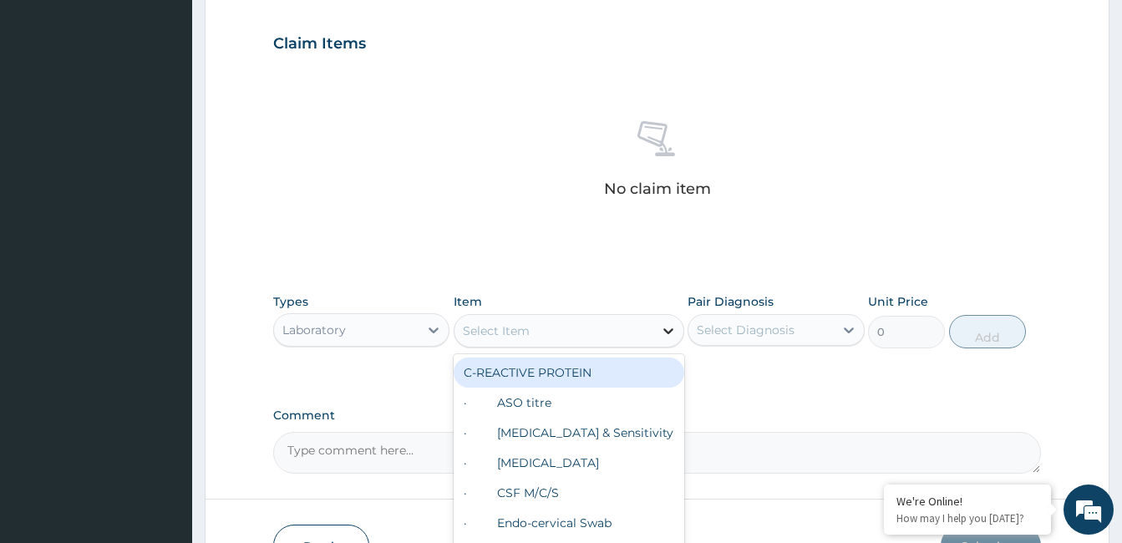
click at [662, 330] on icon at bounding box center [668, 331] width 17 height 17
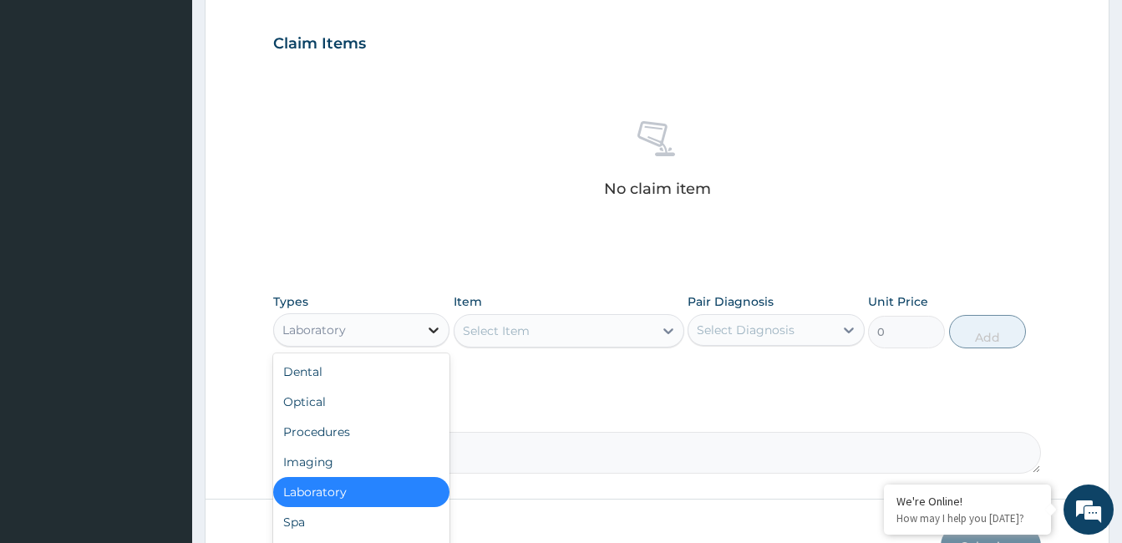
click at [430, 328] on icon at bounding box center [435, 331] width 10 height 6
click at [379, 438] on div "Procedures" at bounding box center [361, 432] width 176 height 30
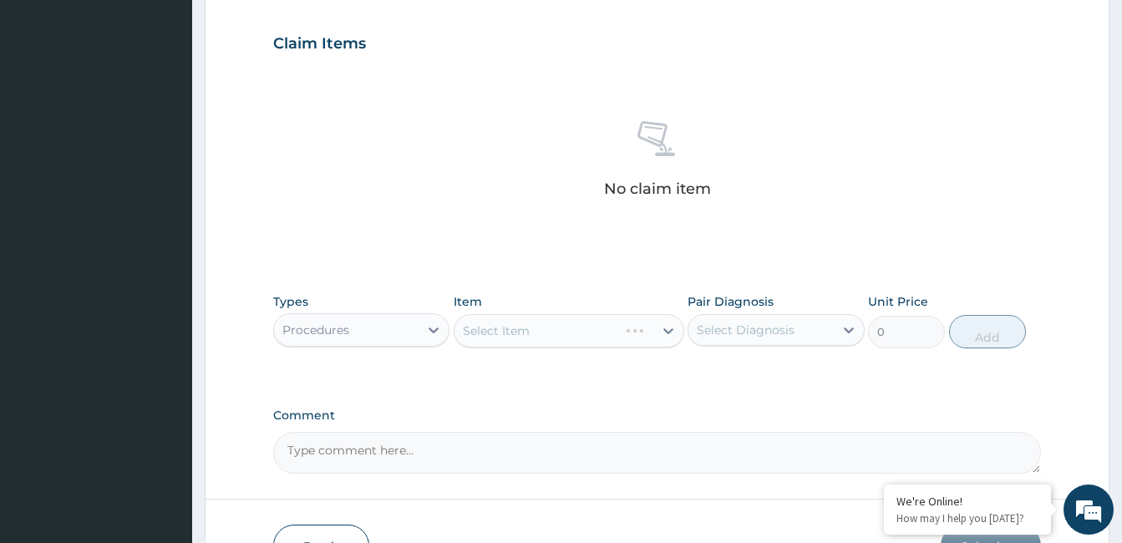
click at [671, 322] on div "Select Item" at bounding box center [569, 330] width 231 height 33
click at [669, 330] on div "Select Item" at bounding box center [569, 330] width 231 height 33
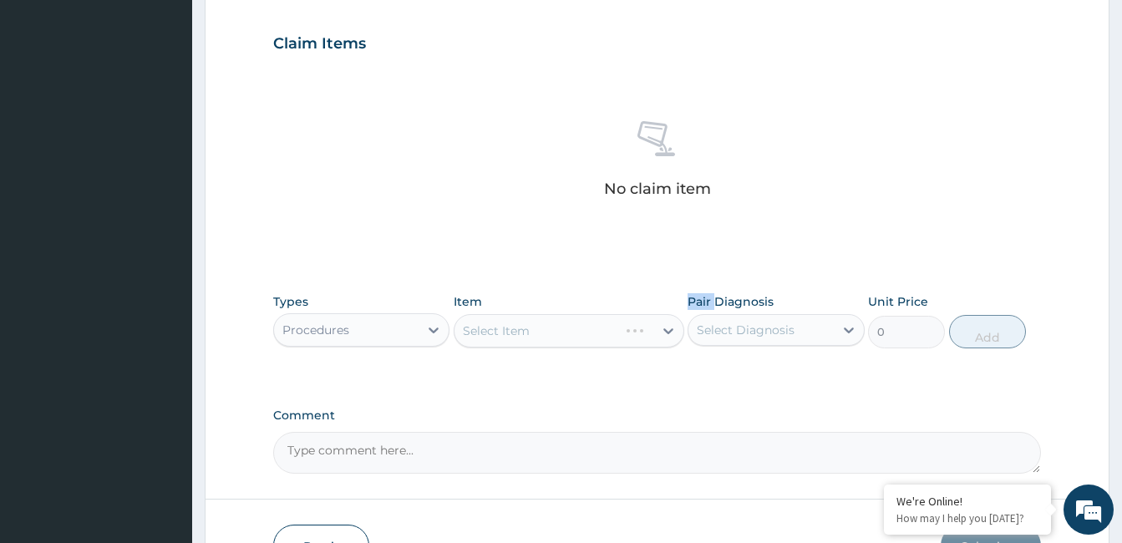
click at [669, 330] on div "Select Item" at bounding box center [569, 330] width 231 height 33
click at [667, 328] on div "Select Item" at bounding box center [569, 330] width 231 height 33
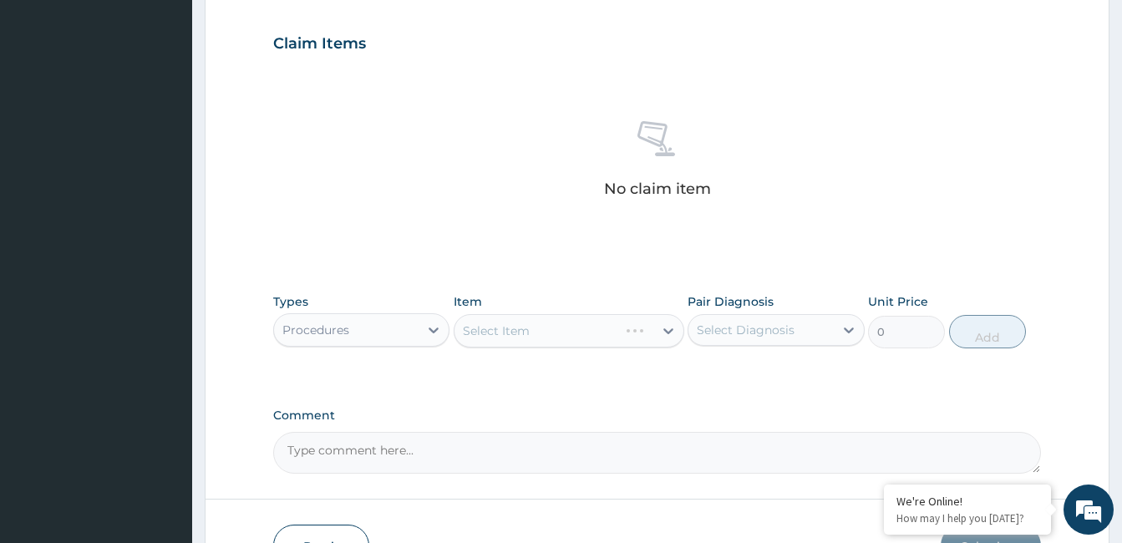
click at [667, 328] on div "Select Item" at bounding box center [569, 330] width 231 height 33
click at [669, 331] on div "Select Item" at bounding box center [569, 330] width 231 height 33
click at [665, 326] on div "Select Item" at bounding box center [569, 330] width 231 height 33
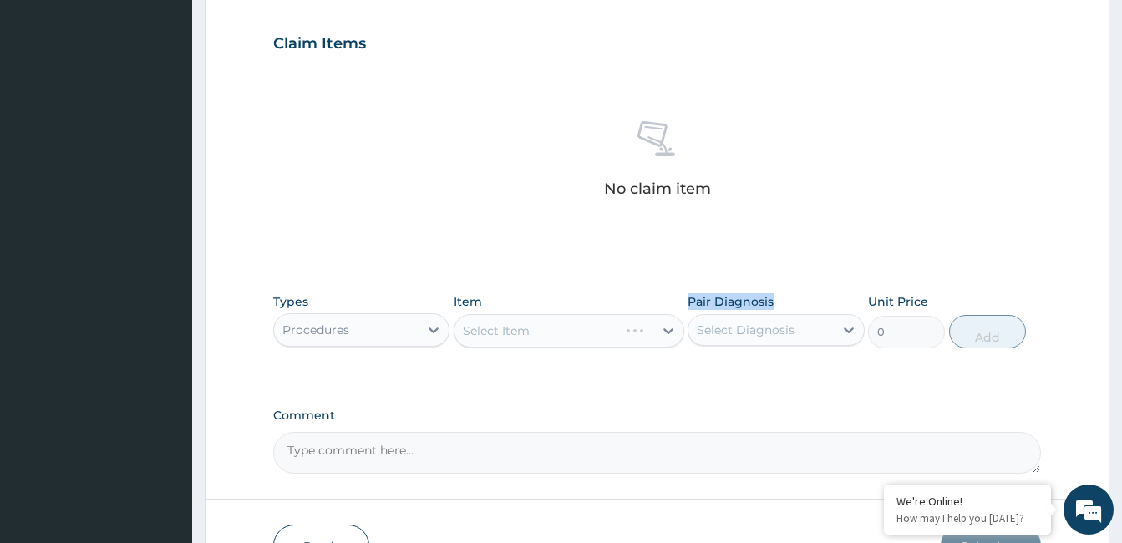
drag, startPoint x: 665, startPoint y: 326, endPoint x: 666, endPoint y: 346, distance: 20.1
click at [666, 346] on div "Select Item" at bounding box center [569, 330] width 231 height 33
drag, startPoint x: 666, startPoint y: 346, endPoint x: 657, endPoint y: 311, distance: 36.3
click at [657, 311] on div "Item Select Item" at bounding box center [569, 320] width 231 height 55
click at [667, 324] on div "Select Item" at bounding box center [569, 330] width 231 height 33
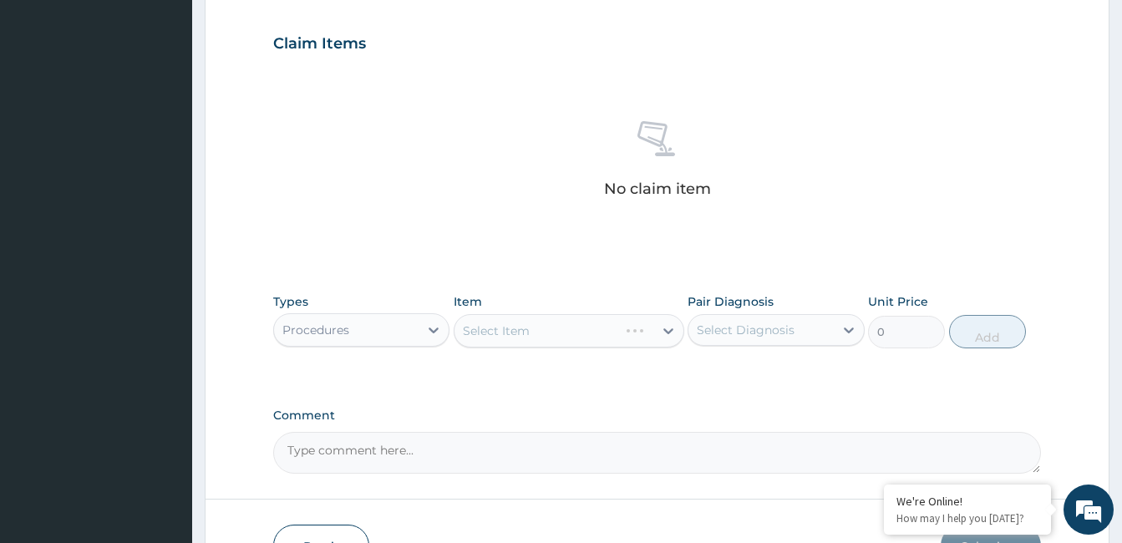
click at [668, 328] on div "Select Item" at bounding box center [569, 330] width 231 height 33
click at [851, 329] on icon at bounding box center [849, 331] width 10 height 6
click at [702, 374] on input "checkbox" at bounding box center [703, 371] width 11 height 11
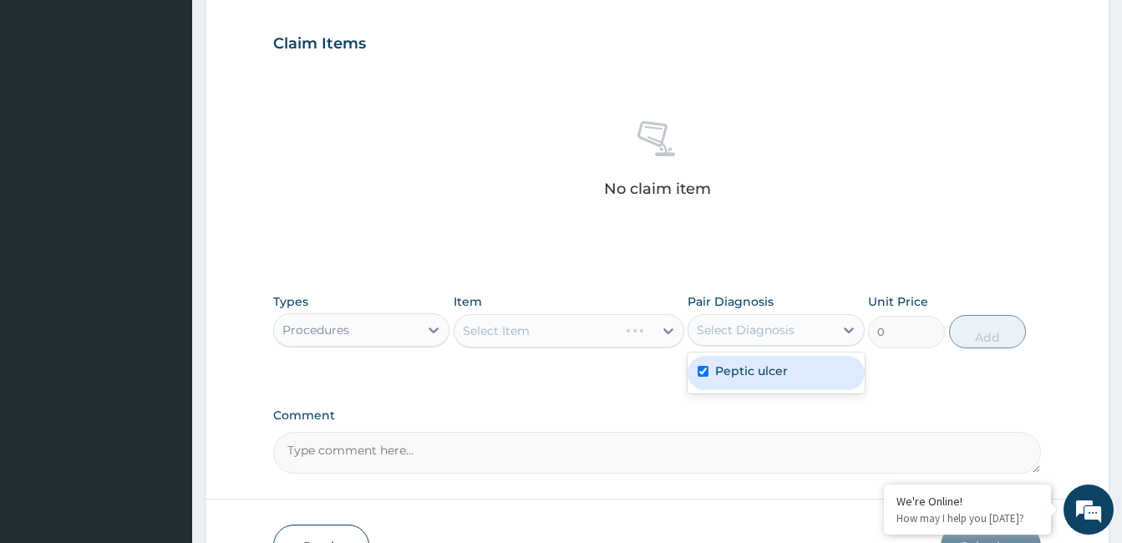
checkbox input "true"
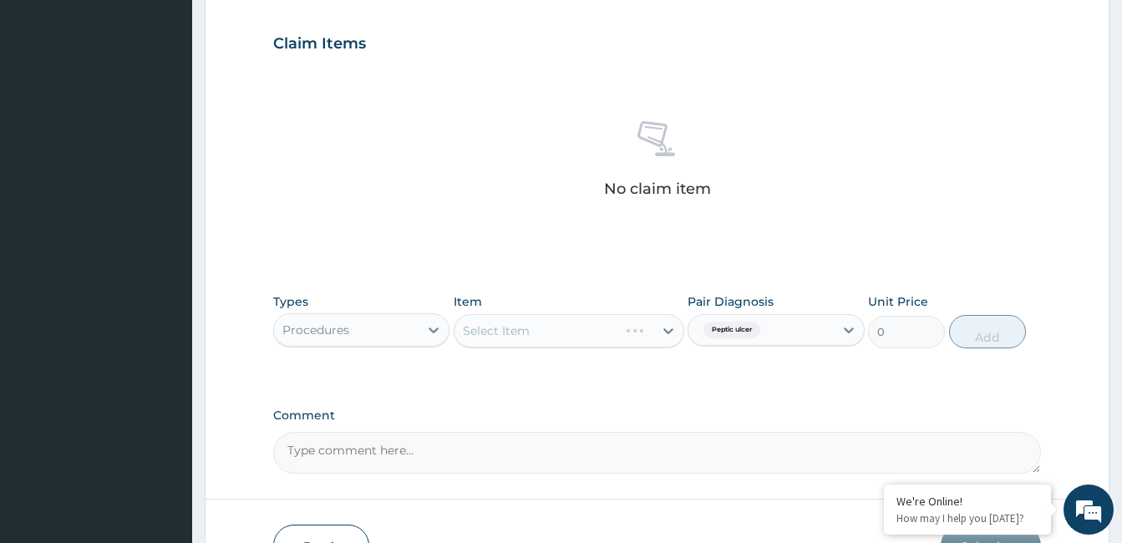
click at [672, 329] on div "Select Item" at bounding box center [569, 330] width 231 height 33
click at [667, 328] on div "Select Item" at bounding box center [569, 330] width 231 height 33
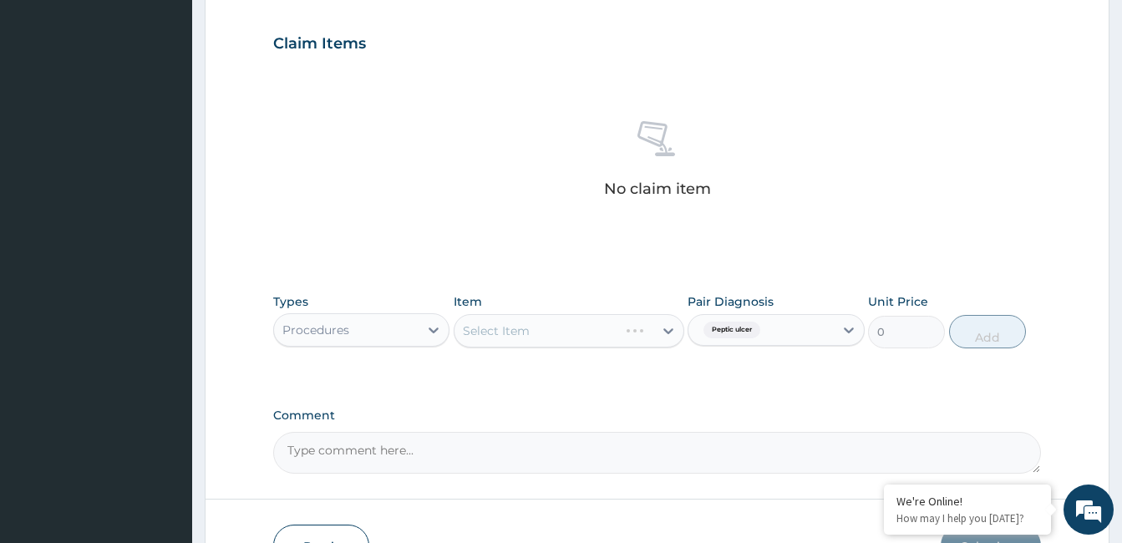
click at [667, 328] on div "Select Item" at bounding box center [569, 330] width 231 height 33
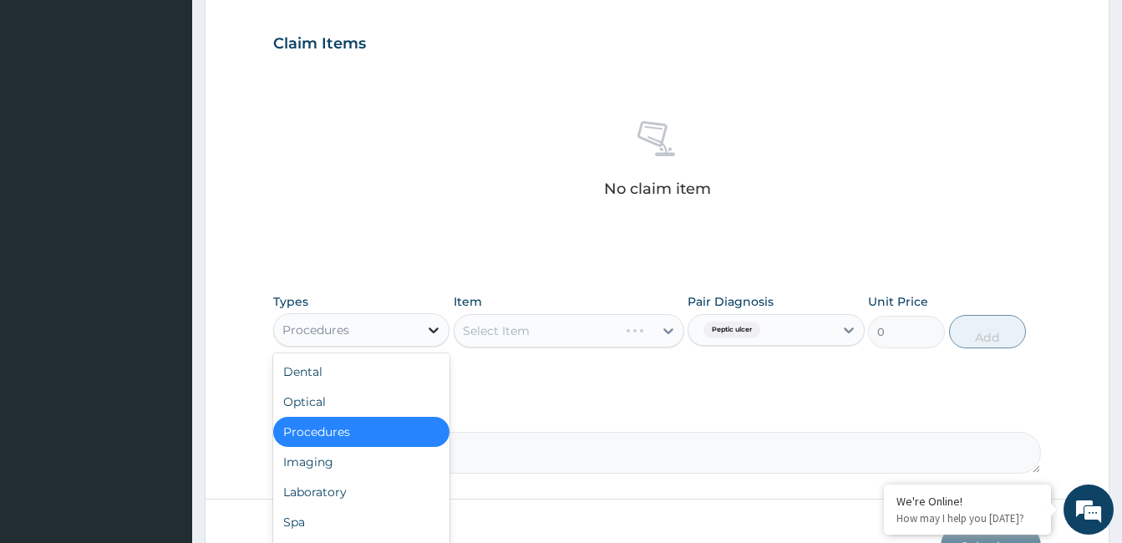
click at [433, 329] on icon at bounding box center [433, 330] width 17 height 17
click at [433, 327] on icon at bounding box center [433, 330] width 17 height 17
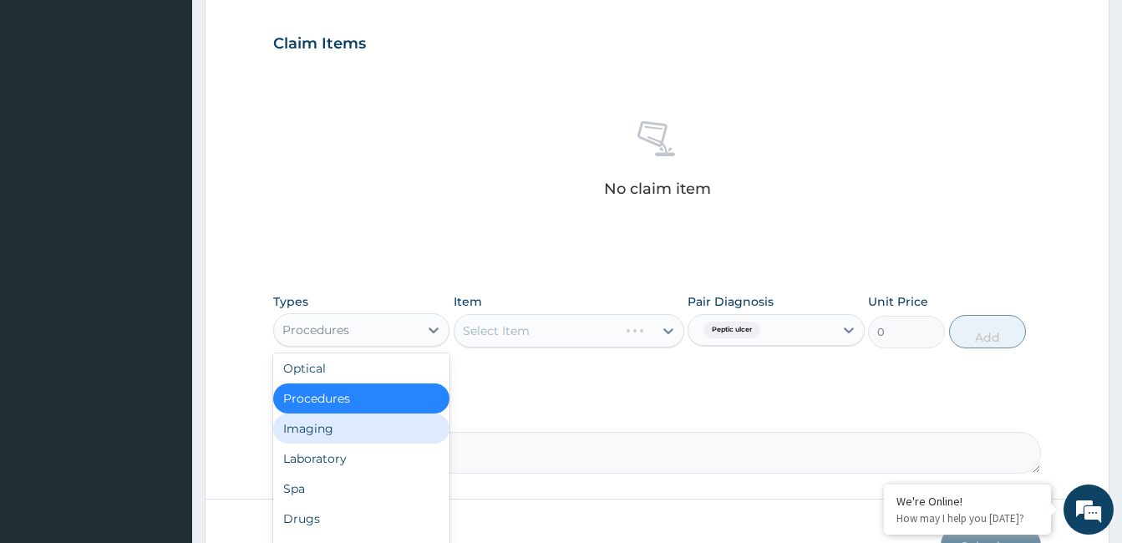
click at [424, 438] on div "Imaging" at bounding box center [361, 429] width 176 height 30
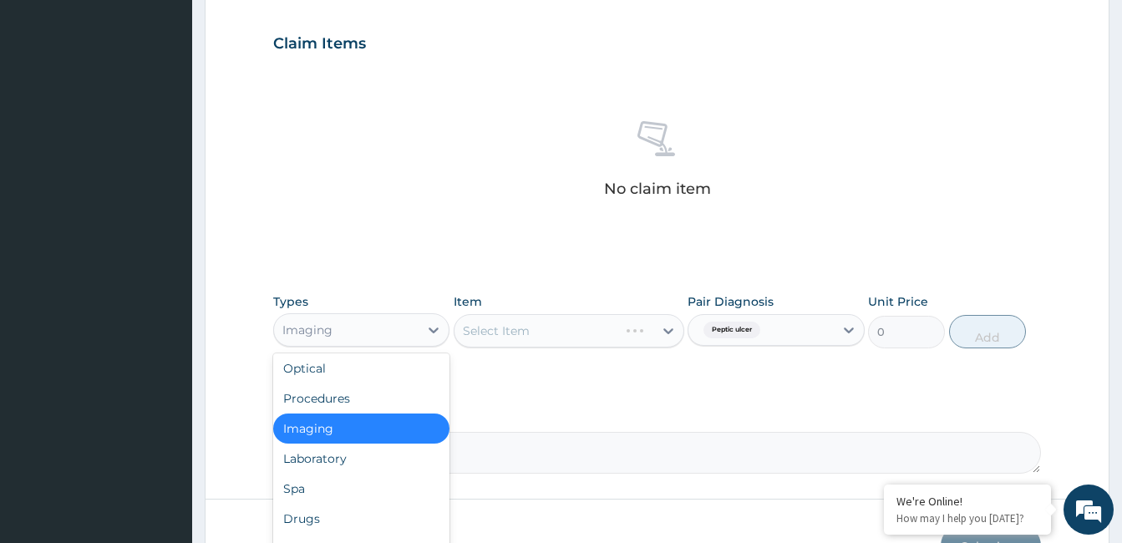
scroll to position [57, 0]
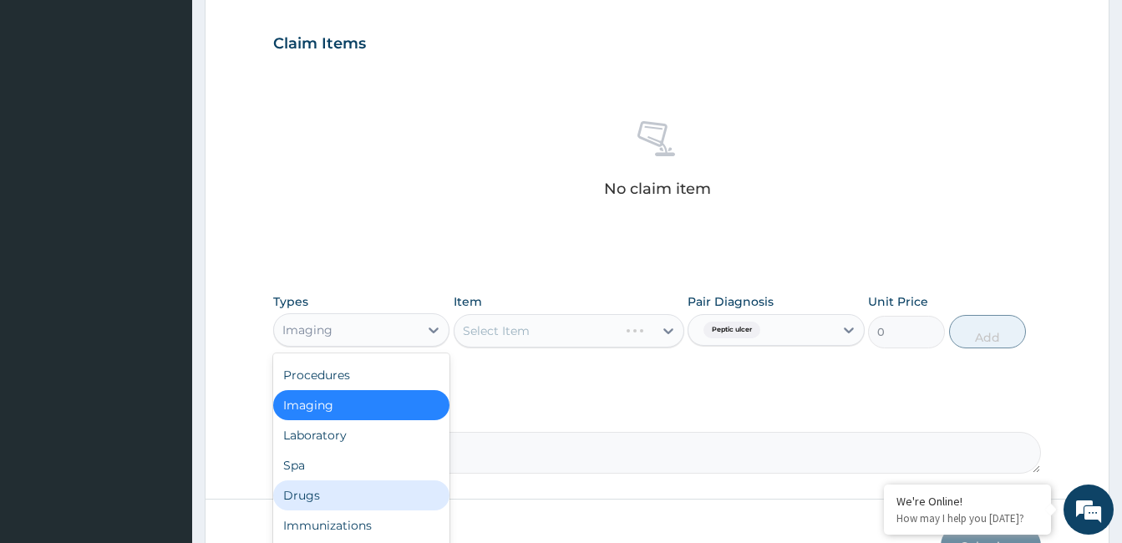
click at [395, 495] on div "Drugs" at bounding box center [361, 496] width 176 height 30
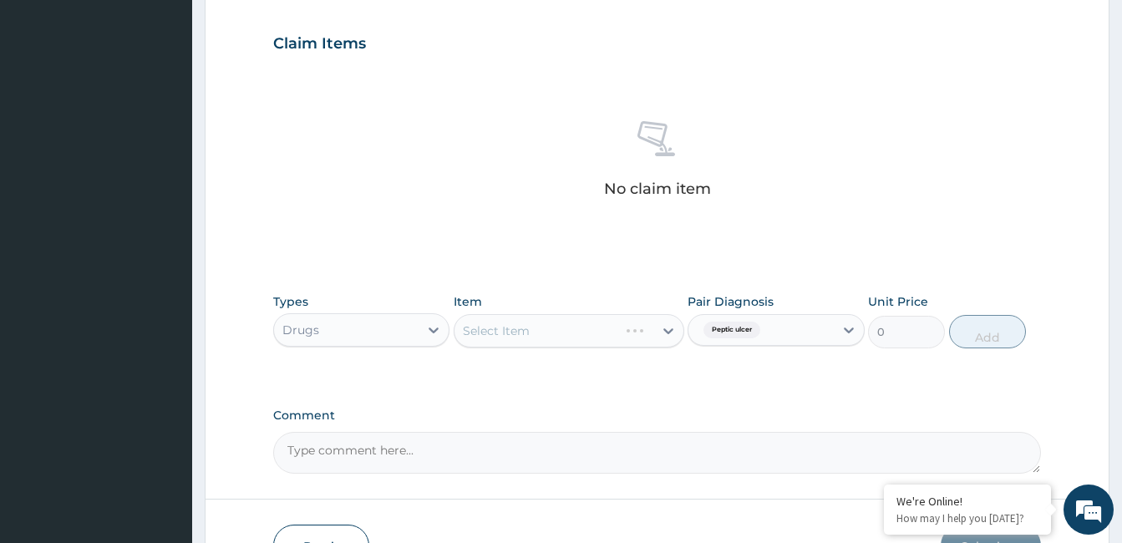
click at [663, 329] on div "Select Item" at bounding box center [569, 330] width 231 height 33
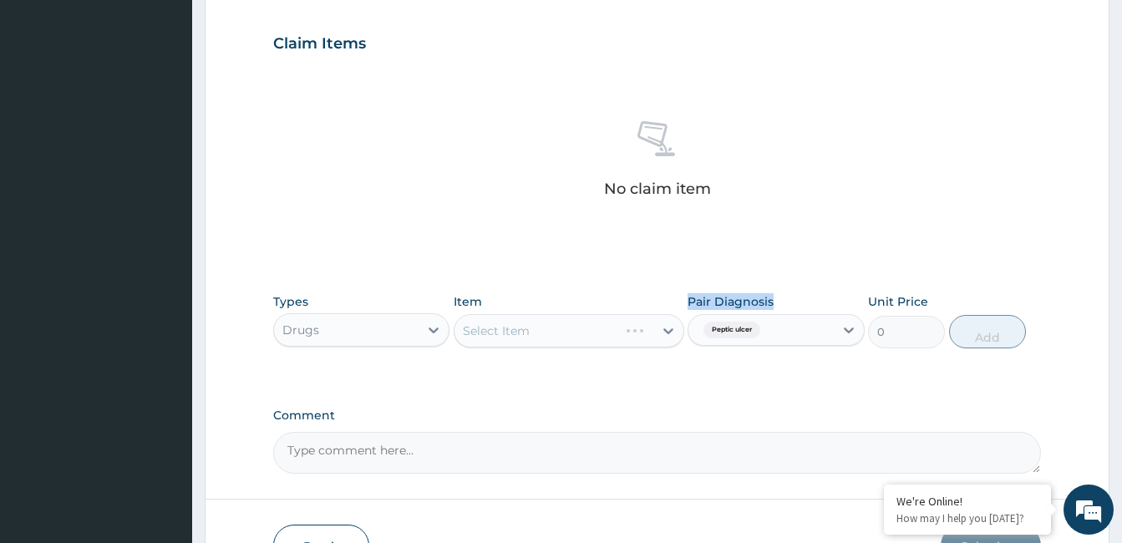
click at [663, 329] on div "Select Item" at bounding box center [569, 330] width 231 height 33
click at [667, 331] on div "Select Item" at bounding box center [569, 330] width 231 height 33
click at [667, 323] on div "Select Item" at bounding box center [569, 330] width 231 height 33
click at [632, 328] on div "Select Item" at bounding box center [569, 330] width 231 height 33
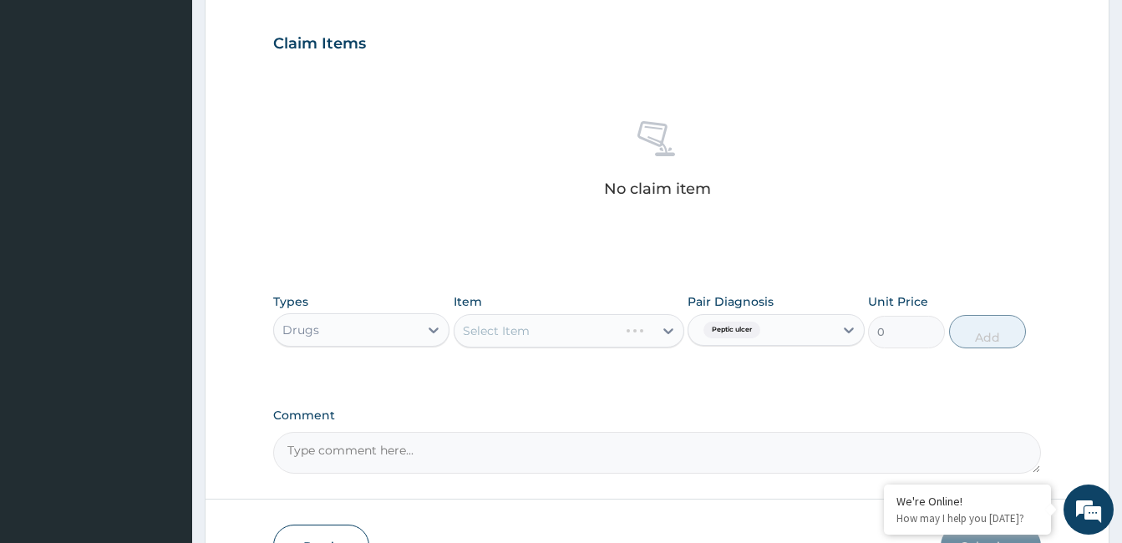
click at [632, 328] on div "Select Item" at bounding box center [569, 330] width 231 height 33
click at [669, 328] on div "Select Item" at bounding box center [569, 330] width 231 height 33
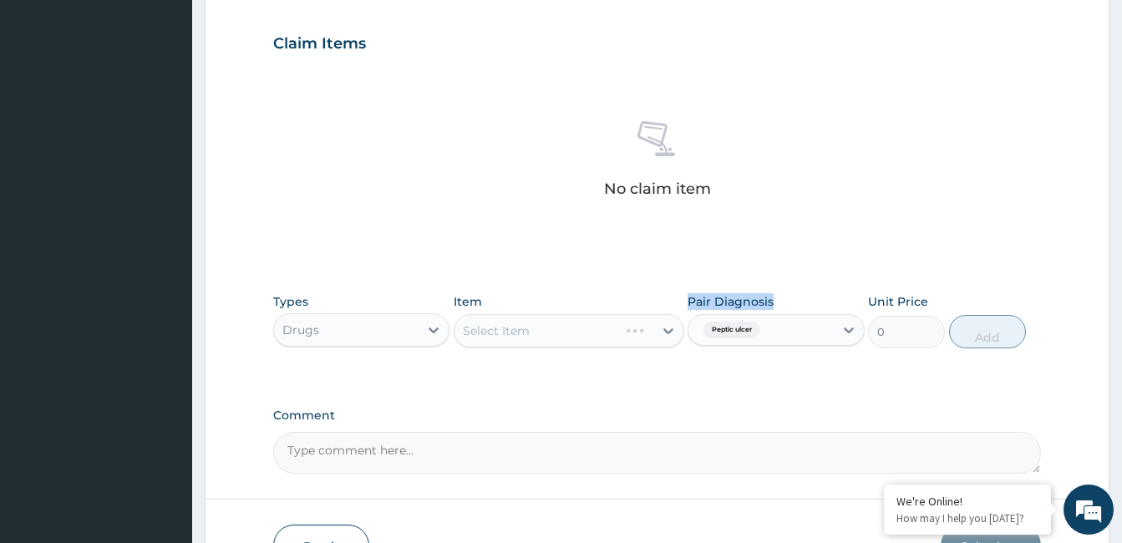
click at [669, 328] on div "Select Item" at bounding box center [569, 330] width 231 height 33
click at [668, 333] on div "Select Item" at bounding box center [569, 330] width 231 height 33
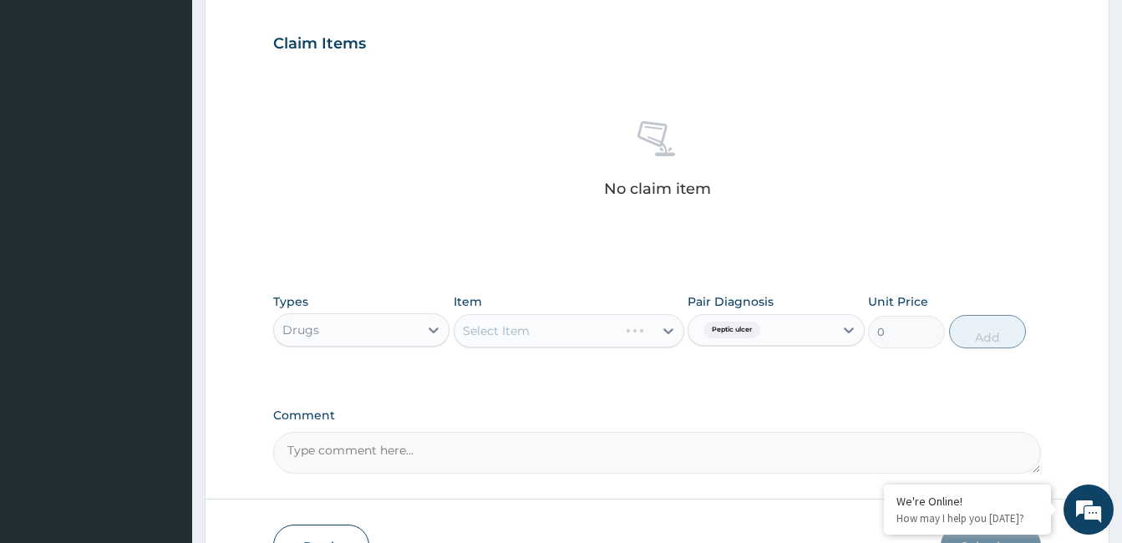
drag, startPoint x: 668, startPoint y: 333, endPoint x: 668, endPoint y: 321, distance: 11.7
click at [668, 321] on div "Select Item" at bounding box center [569, 330] width 231 height 33
click at [667, 329] on div "Select Item" at bounding box center [569, 330] width 231 height 33
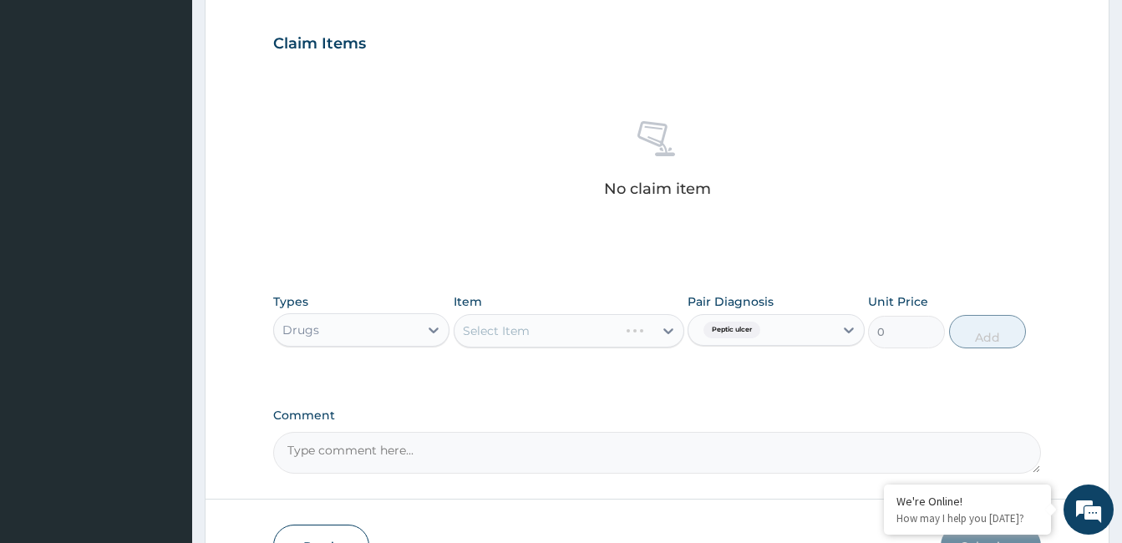
click at [666, 325] on div "Select Item" at bounding box center [569, 330] width 231 height 33
click at [666, 329] on div "Select Item" at bounding box center [569, 330] width 231 height 33
click at [667, 330] on div "Select Item" at bounding box center [569, 330] width 231 height 33
drag, startPoint x: 728, startPoint y: 333, endPoint x: 661, endPoint y: 324, distance: 67.5
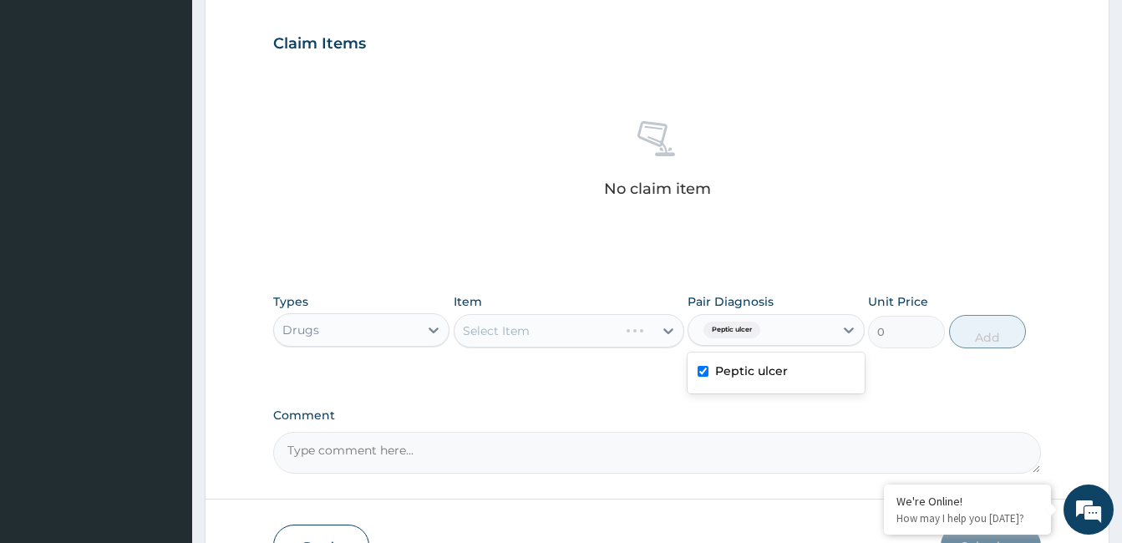
click at [661, 324] on div "Select Item" at bounding box center [569, 330] width 231 height 33
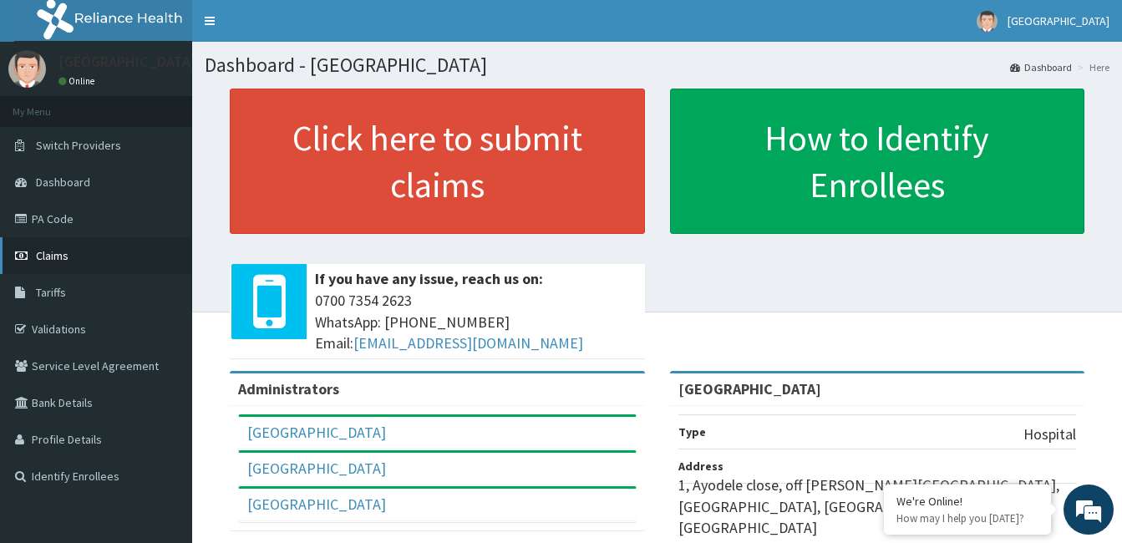
click at [122, 247] on link "Claims" at bounding box center [96, 255] width 192 height 37
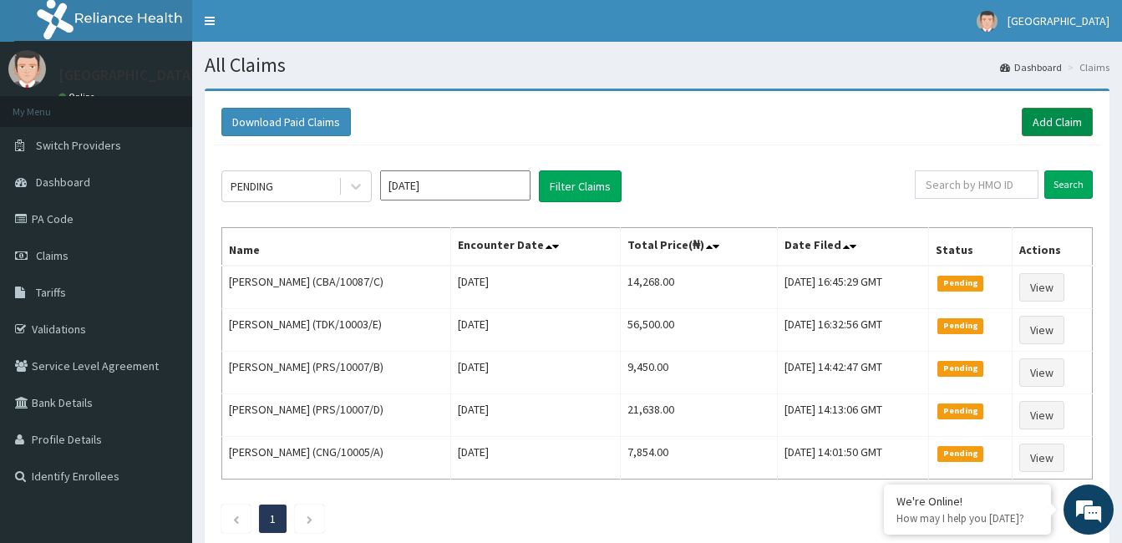
click at [1054, 115] on link "Add Claim" at bounding box center [1057, 122] width 71 height 28
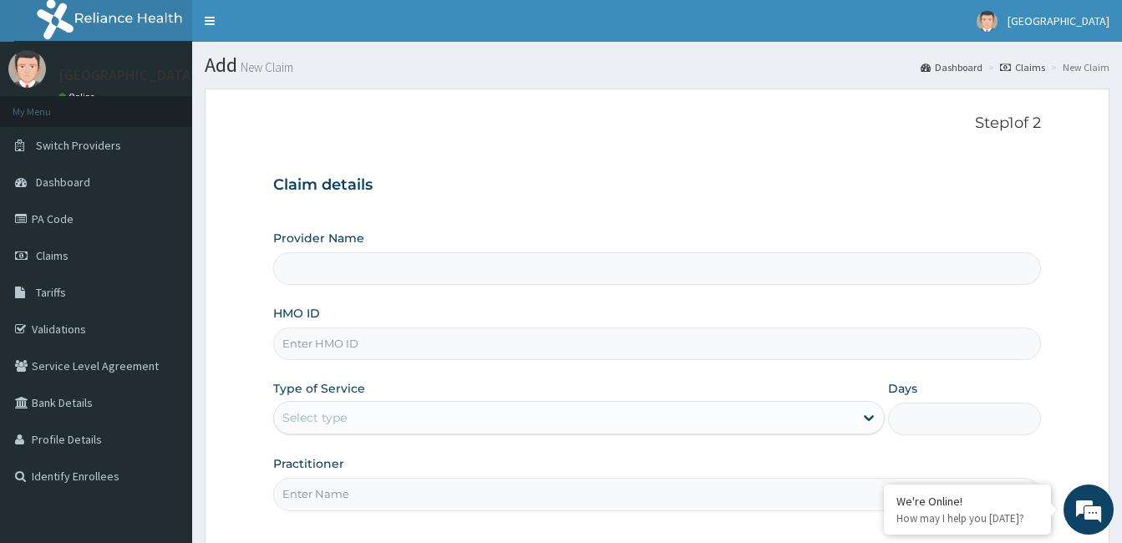
type input "[GEOGRAPHIC_DATA]"
click at [344, 239] on label "Provider Name" at bounding box center [318, 238] width 91 height 17
click at [344, 252] on input "[GEOGRAPHIC_DATA]" at bounding box center [657, 268] width 768 height 33
click at [344, 239] on label "Provider Name" at bounding box center [318, 238] width 91 height 17
click at [344, 252] on input "[GEOGRAPHIC_DATA]" at bounding box center [657, 268] width 768 height 33
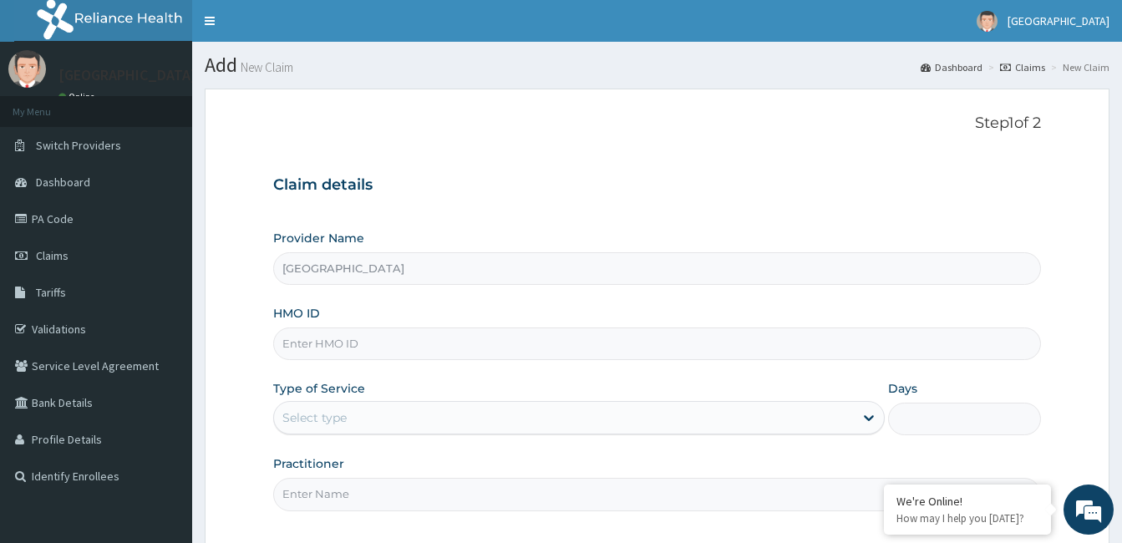
click at [344, 265] on input "[GEOGRAPHIC_DATA]" at bounding box center [657, 268] width 768 height 33
click at [356, 270] on input "[GEOGRAPHIC_DATA]" at bounding box center [657, 268] width 768 height 33
click at [328, 343] on input "HMO ID" at bounding box center [657, 344] width 768 height 33
type input "NDK/10059/A"
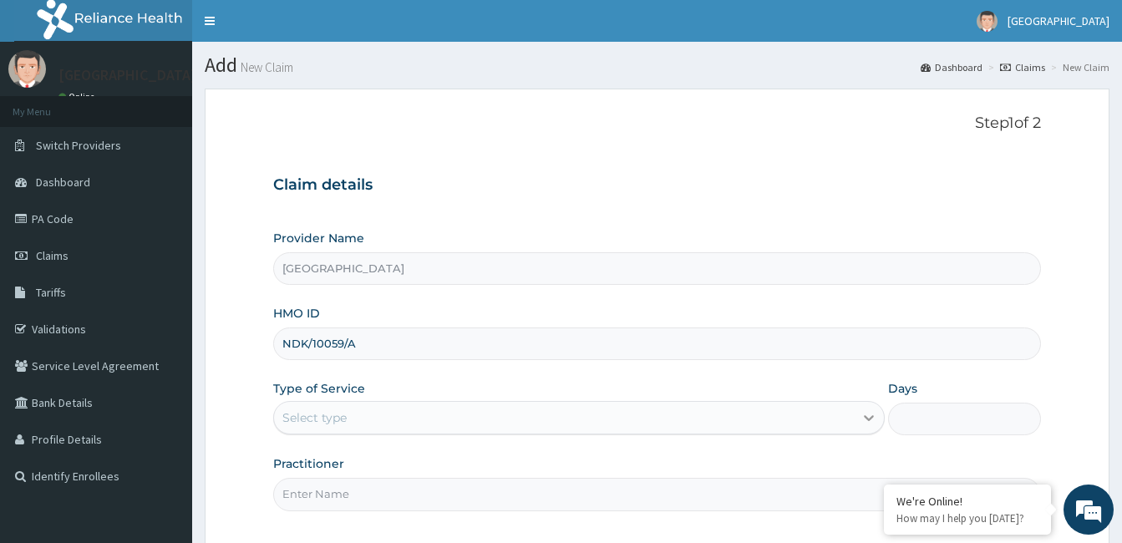
click at [869, 418] on icon at bounding box center [869, 418] width 17 height 17
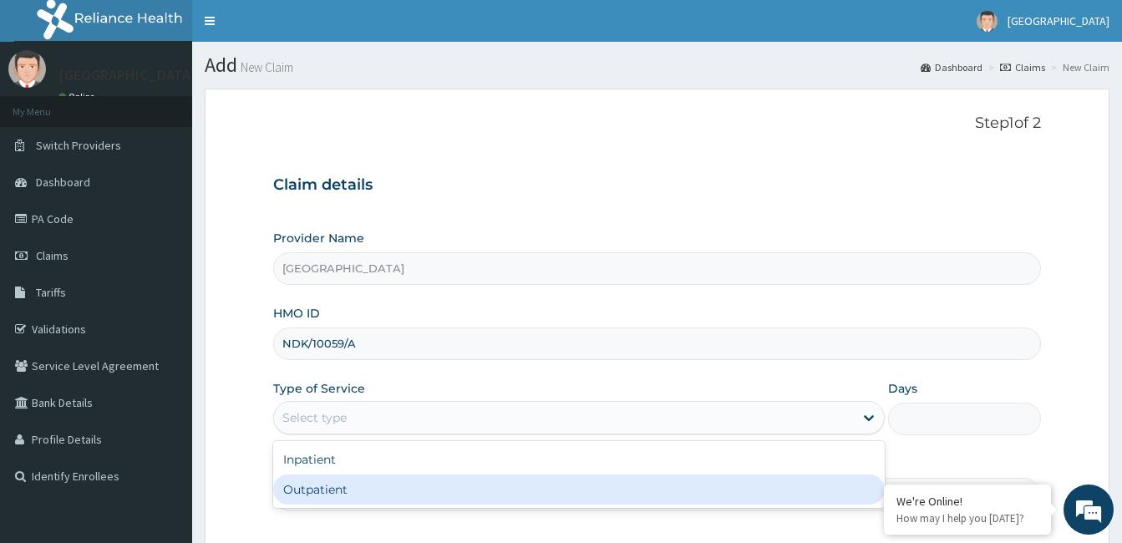
click at [852, 486] on div "Outpatient" at bounding box center [579, 490] width 612 height 30
type input "1"
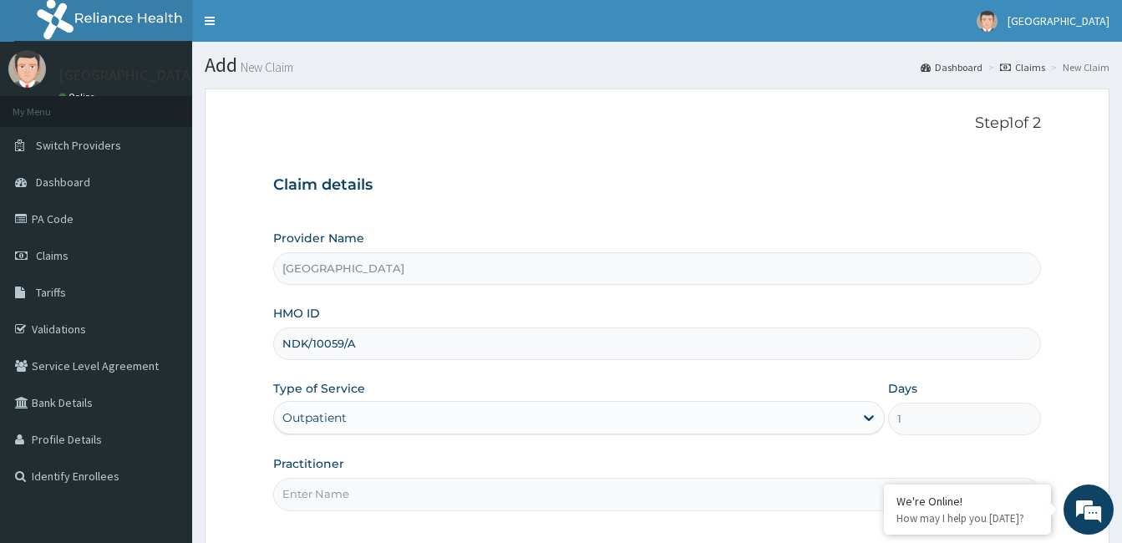
click at [337, 500] on input "Practitioner" at bounding box center [657, 494] width 768 height 33
drag, startPoint x: 731, startPoint y: 502, endPoint x: 735, endPoint y: 515, distance: 13.0
click at [735, 515] on div "Step 1 of 2 Claim details Provider Name [GEOGRAPHIC_DATA] HMO ID NDK/10059/A Ty…" at bounding box center [657, 319] width 768 height 408
type input "ANIFOWOSE SOLA"
click at [735, 515] on div "Step 1 of 2 Claim details Provider Name [GEOGRAPHIC_DATA] HMO ID NDK/10059/A Ty…" at bounding box center [657, 319] width 768 height 408
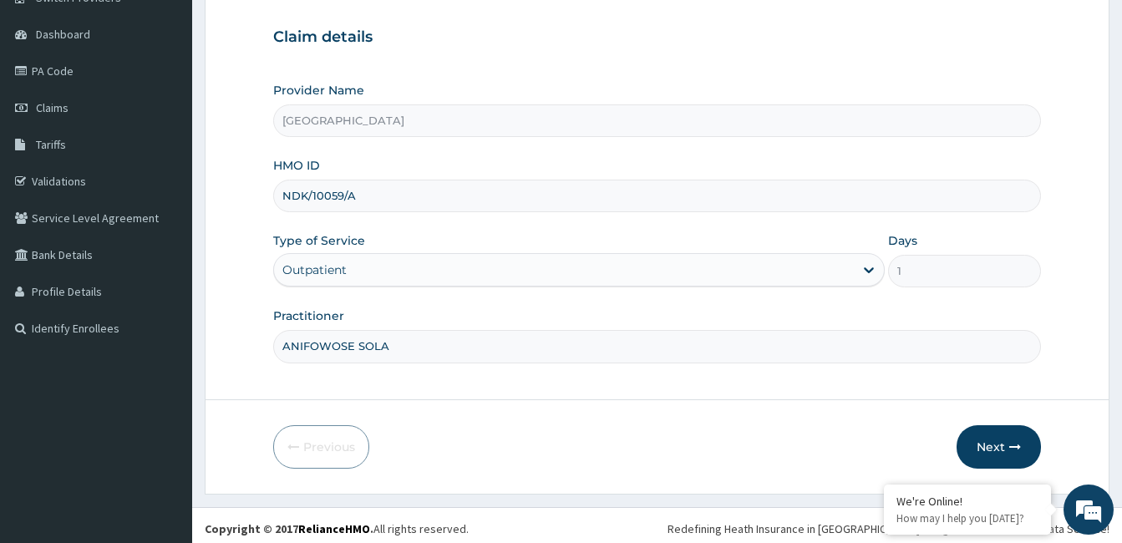
scroll to position [155, 0]
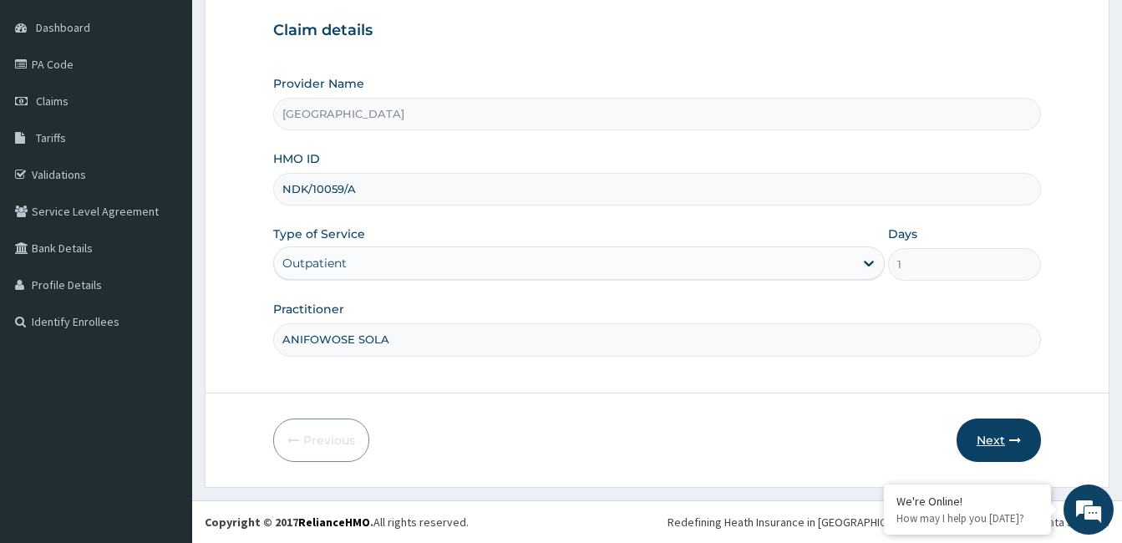
click at [975, 431] on button "Next" at bounding box center [999, 440] width 84 height 43
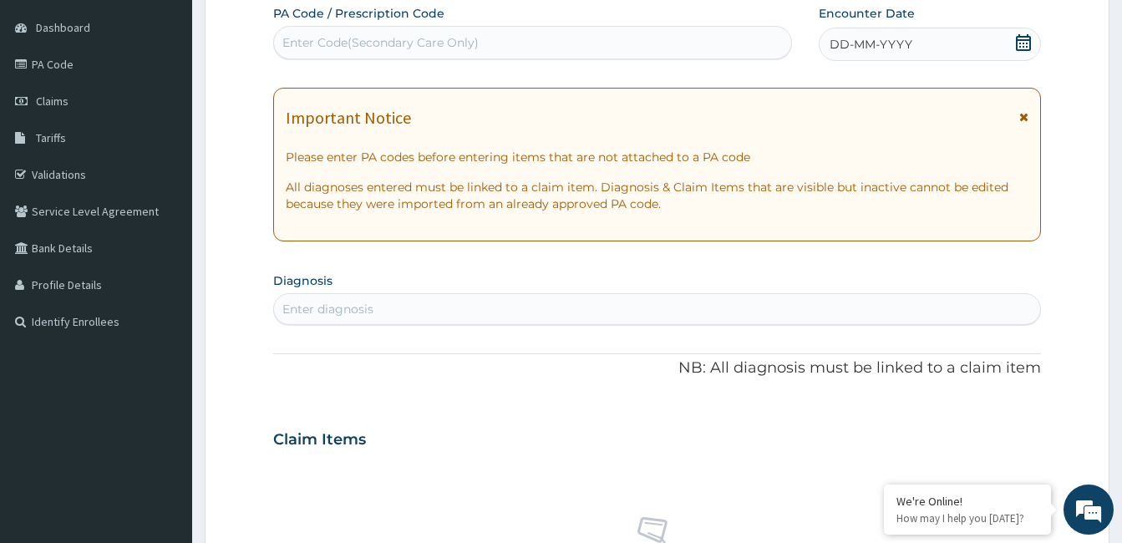
click at [318, 298] on div "Enter diagnosis" at bounding box center [657, 309] width 766 height 27
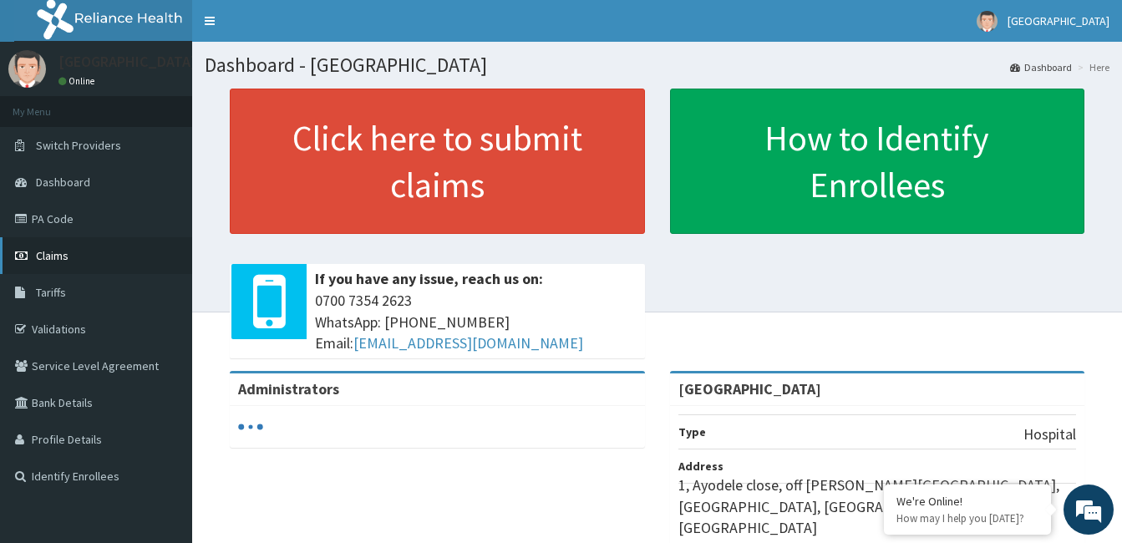
click at [86, 263] on link "Claims" at bounding box center [96, 255] width 192 height 37
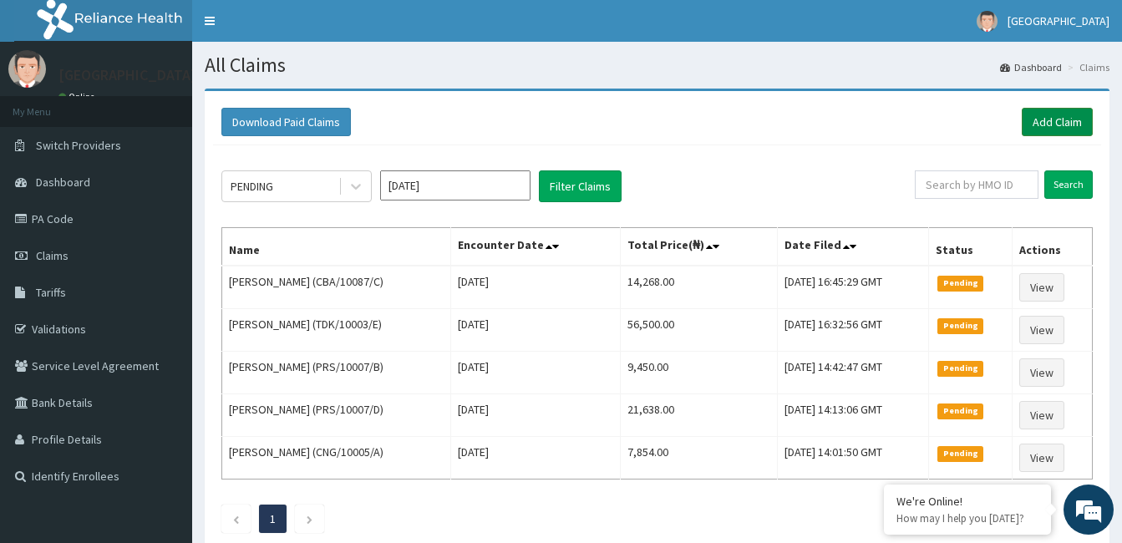
click at [1087, 128] on link "Add Claim" at bounding box center [1057, 122] width 71 height 28
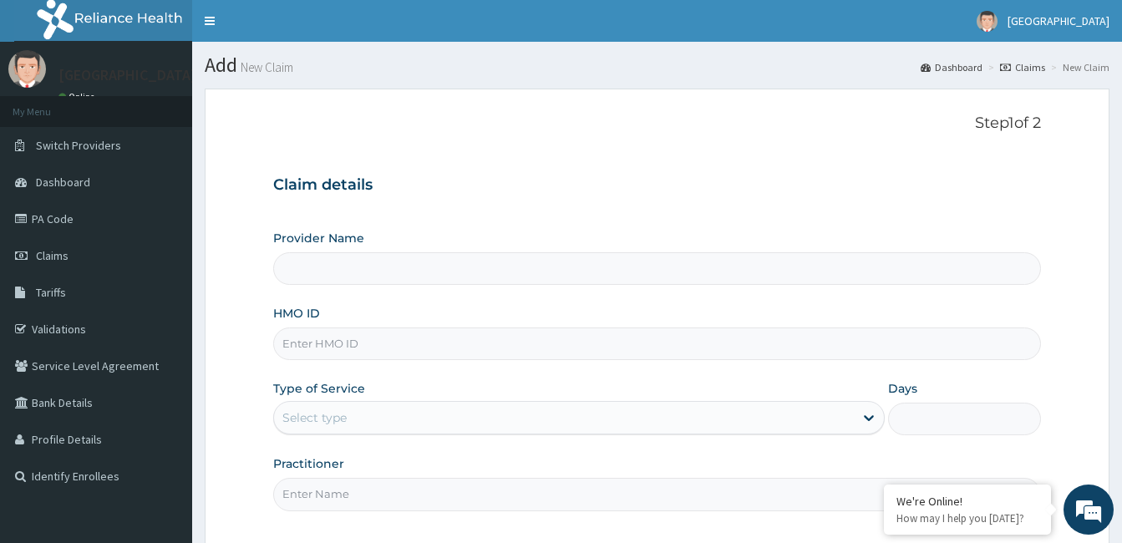
click at [430, 274] on input "Provider Name" at bounding box center [657, 268] width 768 height 33
type input "[GEOGRAPHIC_DATA]"
click at [301, 335] on input "HMO ID" at bounding box center [657, 344] width 768 height 33
type input "NDK/10059/A"
click at [333, 410] on div "Select type" at bounding box center [315, 418] width 64 height 17
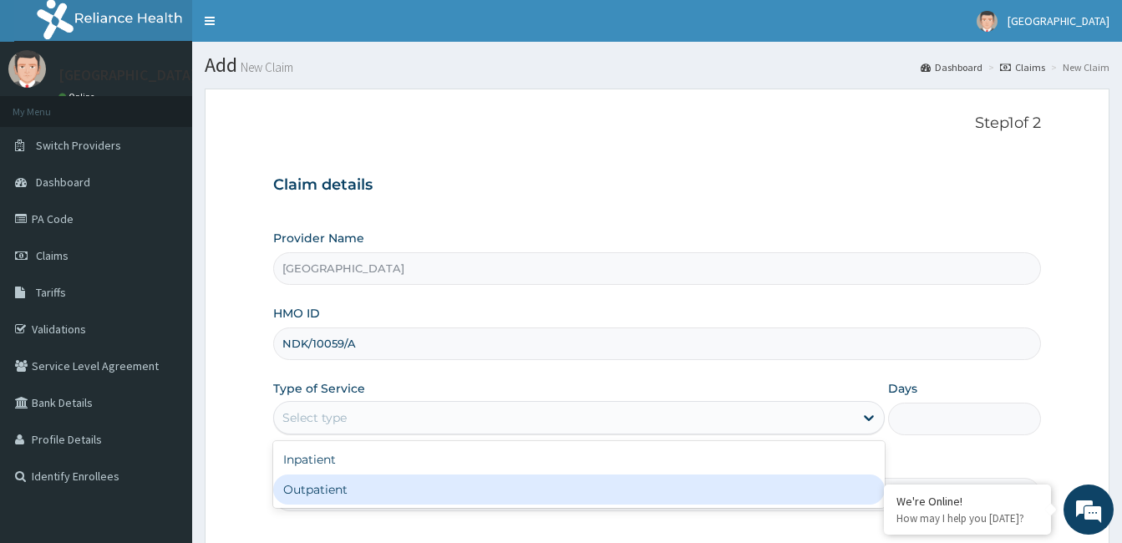
click at [318, 503] on div "Outpatient" at bounding box center [579, 490] width 612 height 30
type input "1"
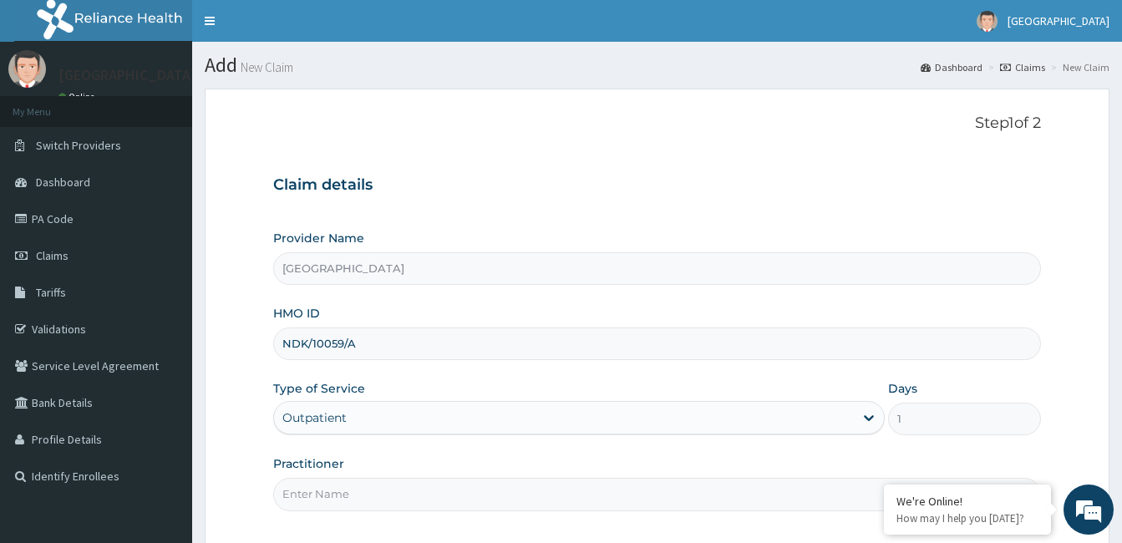
click at [318, 503] on input "Practitioner" at bounding box center [657, 494] width 768 height 33
type input "ANIFOWOSE SOLA"
click at [472, 522] on div "Step 1 of 2 Claim details Provider Name Ayodele Medical Centre HMO ID NDK/10059…" at bounding box center [657, 319] width 768 height 408
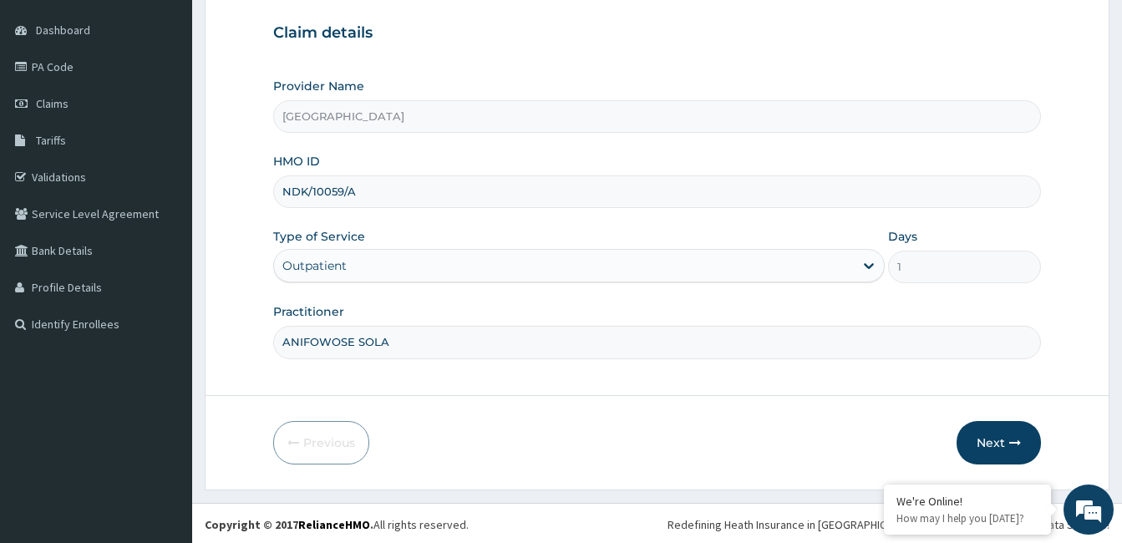
scroll to position [155, 0]
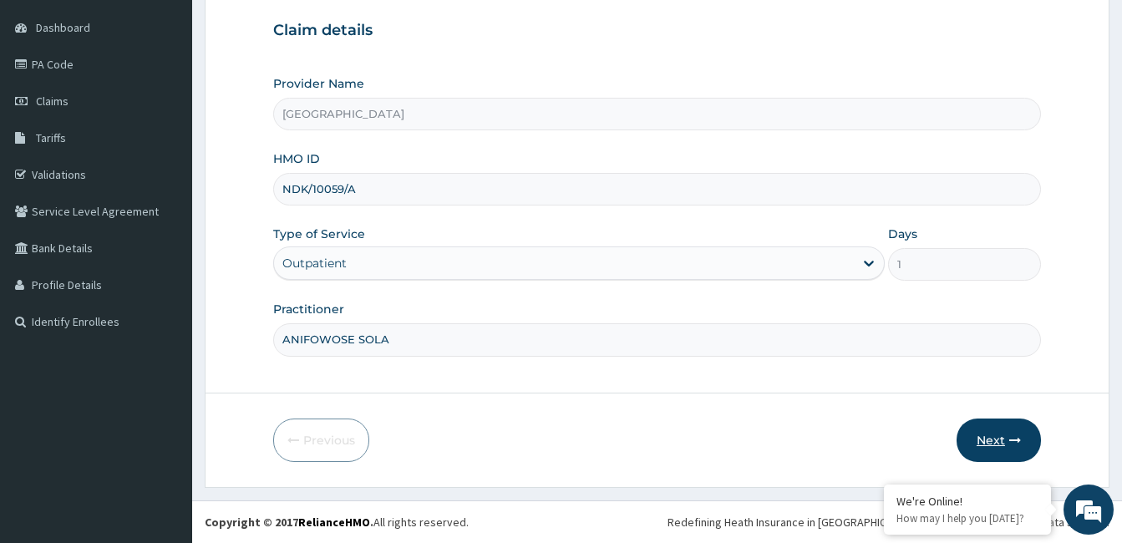
click at [1022, 436] on button "Next" at bounding box center [999, 440] width 84 height 43
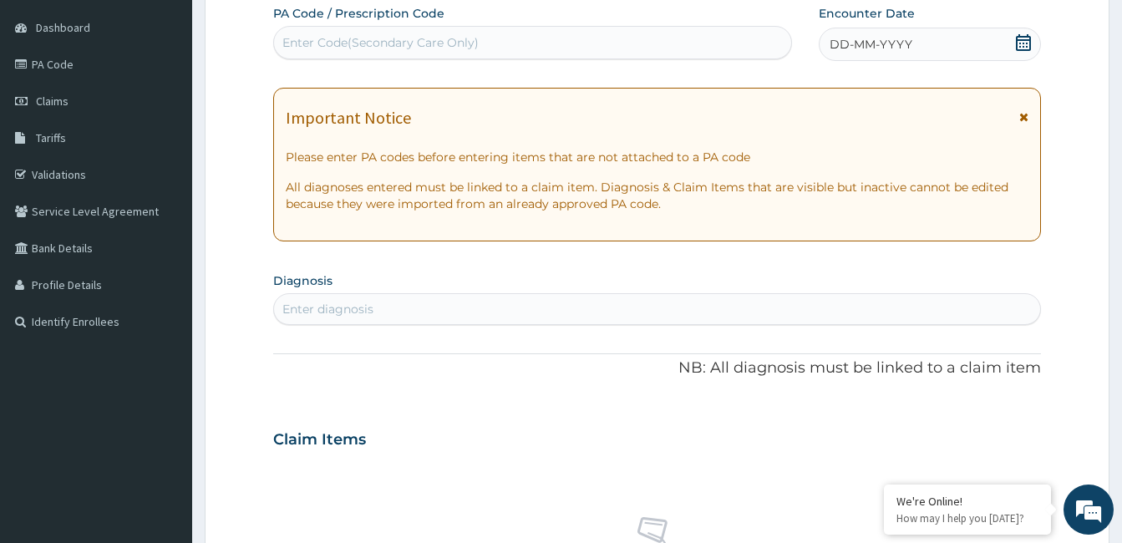
click at [313, 303] on div "Enter diagnosis" at bounding box center [328, 309] width 91 height 17
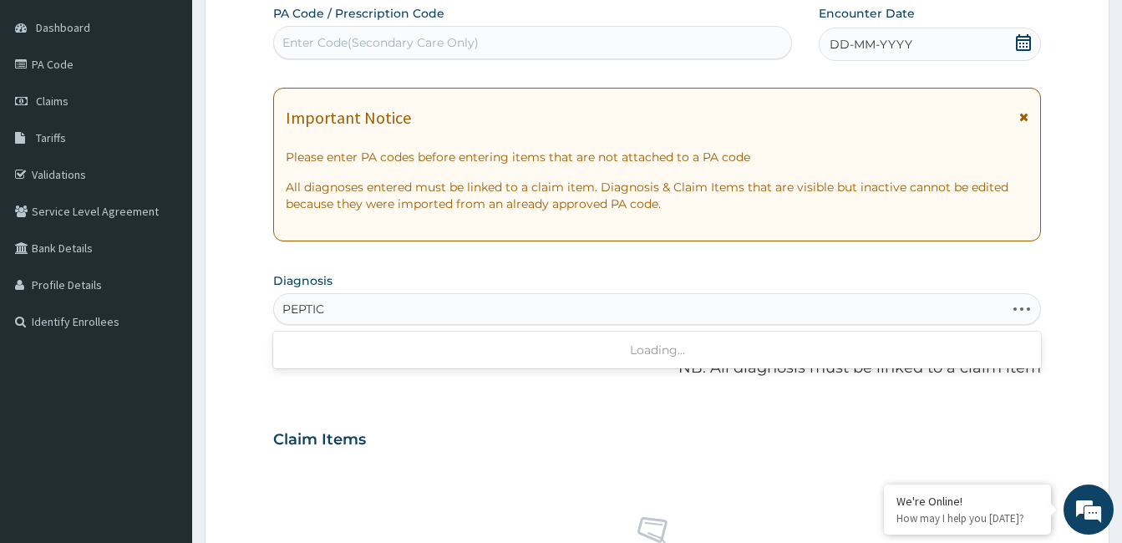
type input "PEPTIC U"
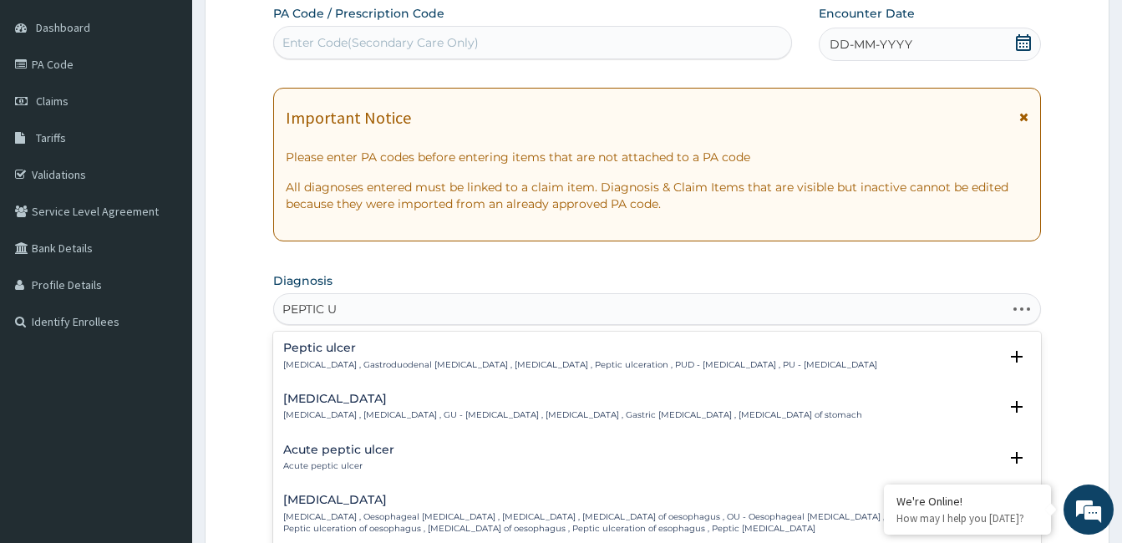
click at [319, 346] on h4 "Peptic ulcer" at bounding box center [580, 348] width 594 height 13
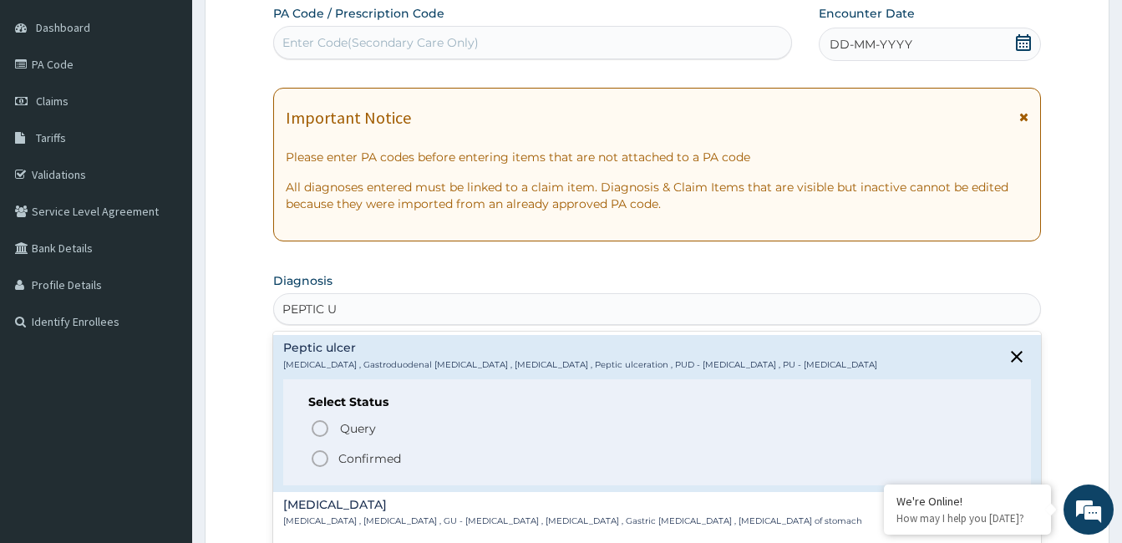
click at [323, 455] on icon "status option filled" at bounding box center [320, 459] width 20 height 20
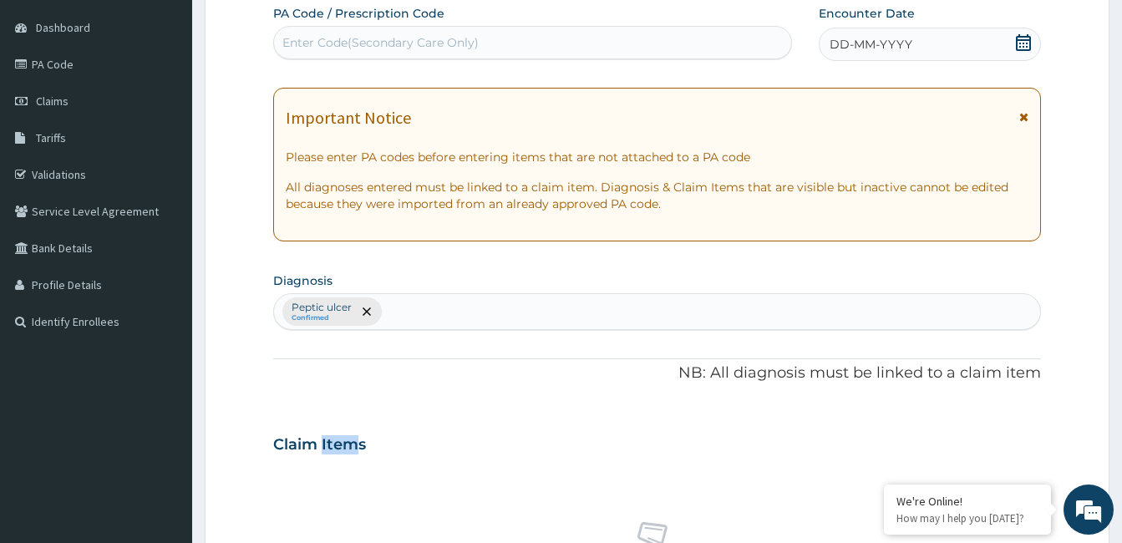
drag, startPoint x: 323, startPoint y: 455, endPoint x: 355, endPoint y: 456, distance: 32.6
click at [355, 456] on div "Claim Items" at bounding box center [657, 441] width 768 height 43
click at [715, 412] on div "PA Code / Prescription Code Enter Code(Secondary Care Only) Encounter Date DD-M…" at bounding box center [657, 440] width 768 height 870
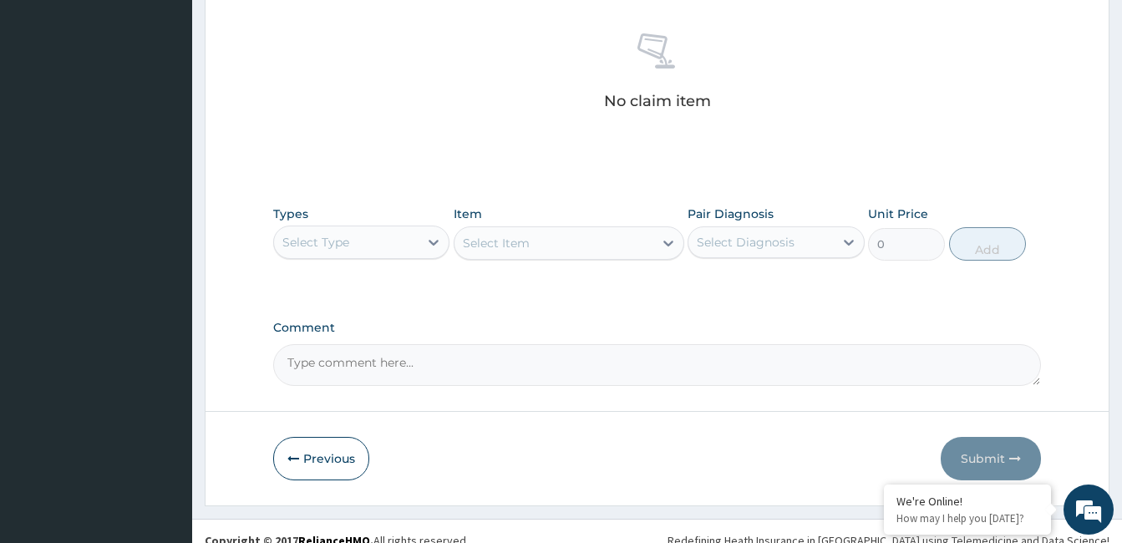
scroll to position [656, 0]
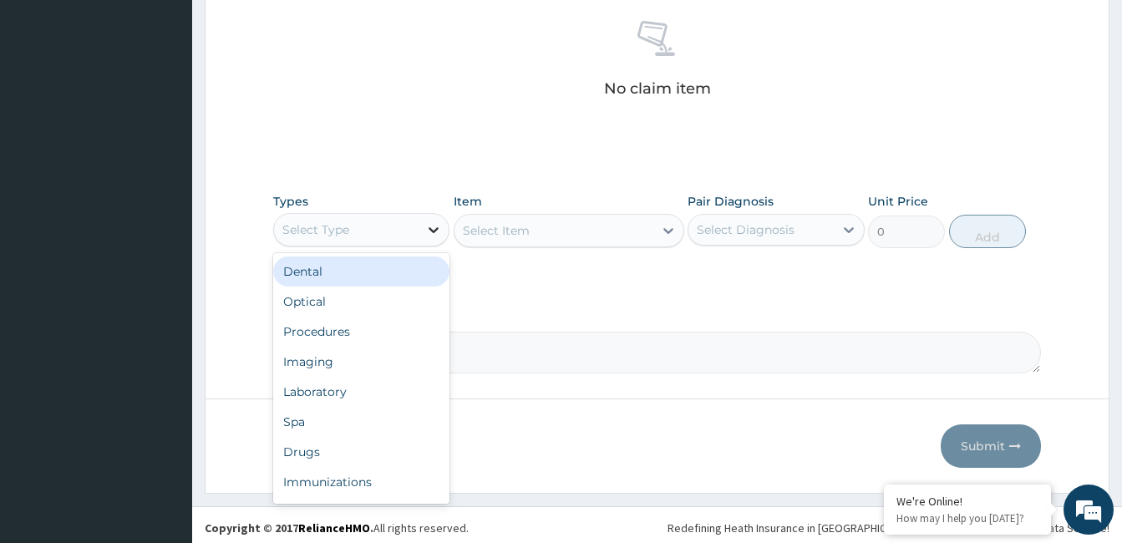
click at [434, 227] on icon at bounding box center [433, 229] width 17 height 17
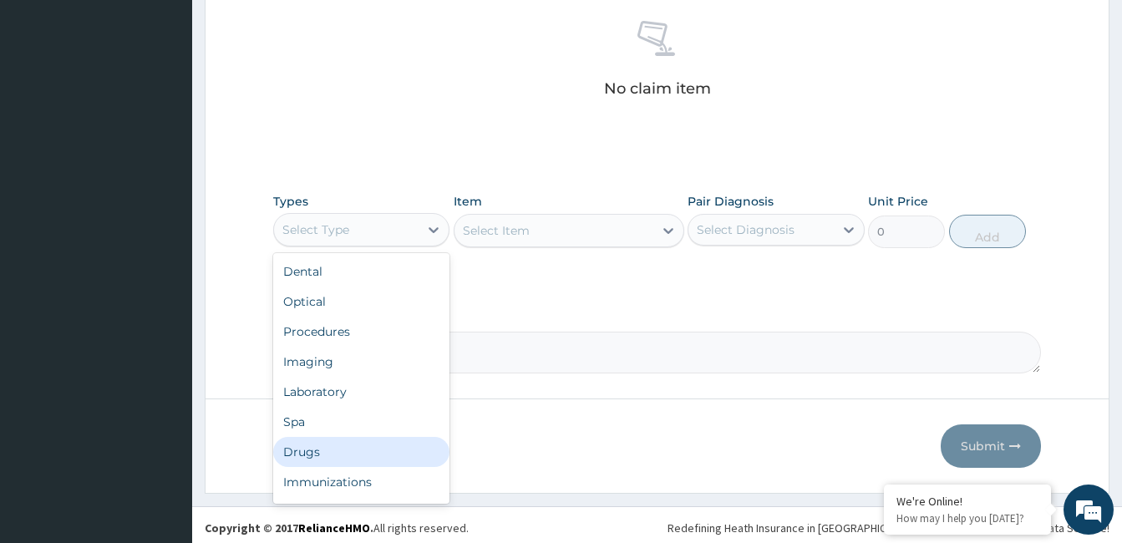
click at [370, 440] on div "Drugs" at bounding box center [361, 452] width 176 height 30
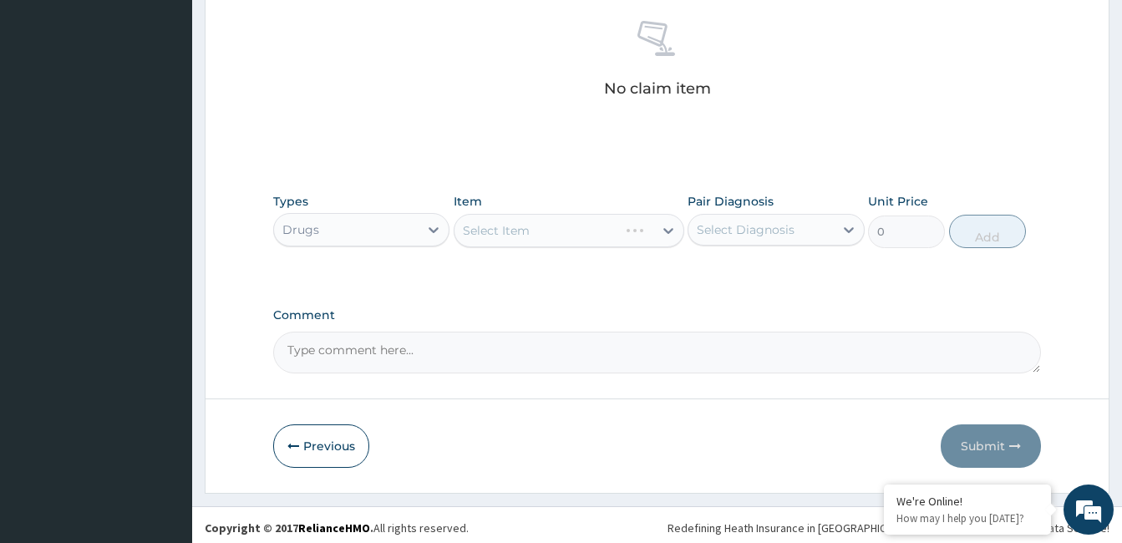
click at [669, 230] on div "Select Item" at bounding box center [569, 230] width 231 height 33
click at [663, 231] on div "Select Item" at bounding box center [569, 230] width 231 height 33
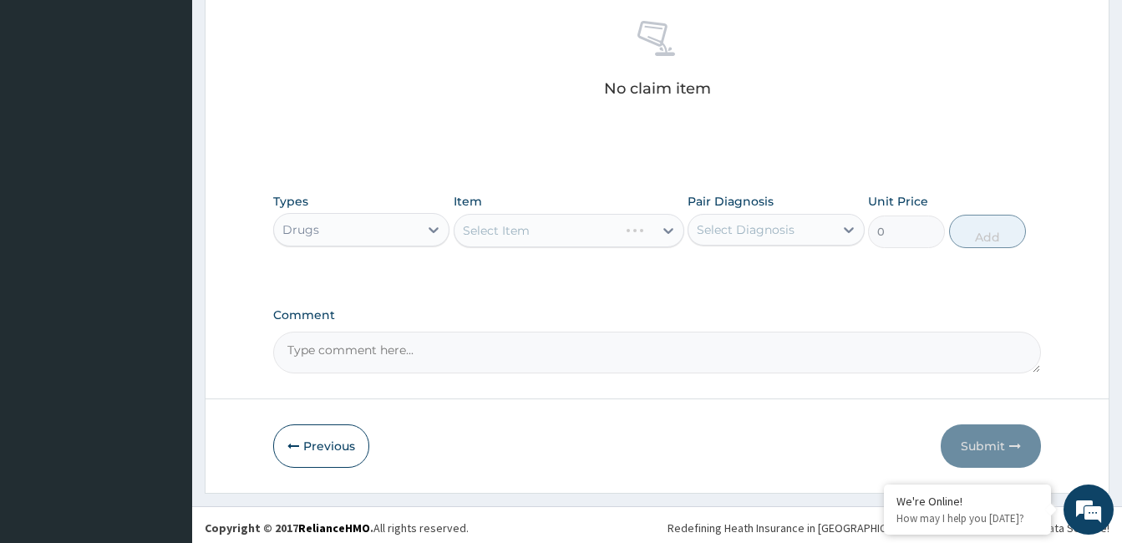
click at [663, 231] on div "Select Item" at bounding box center [569, 230] width 231 height 33
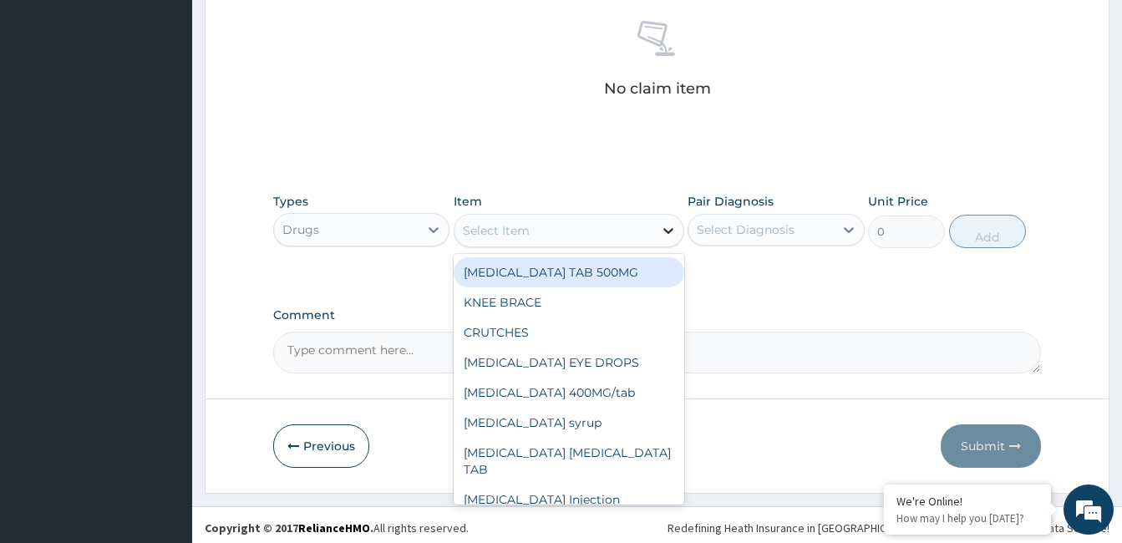
click at [665, 227] on icon at bounding box center [668, 230] width 17 height 17
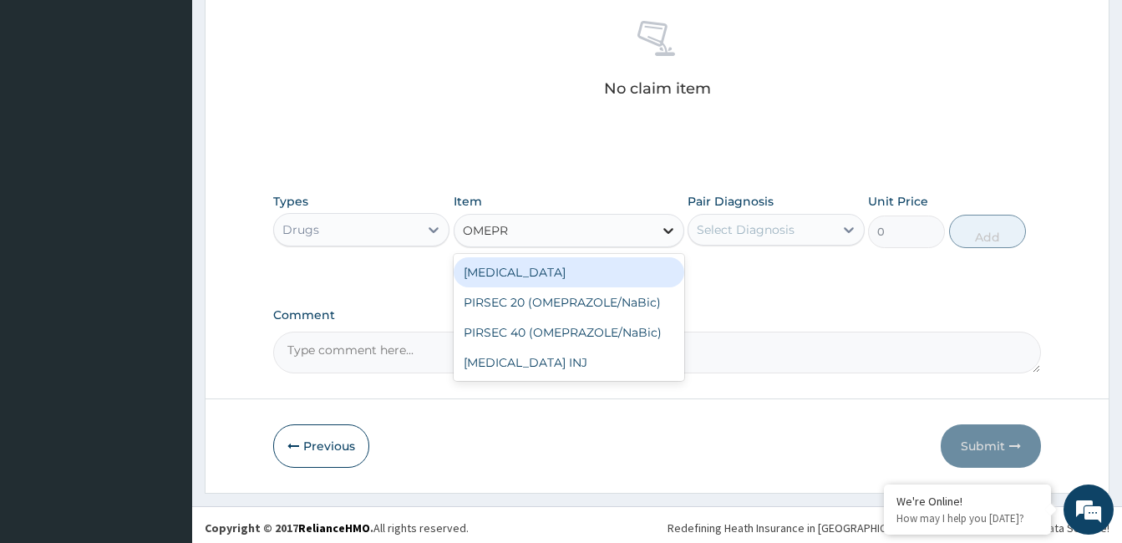
type input "OMEPRA"
click at [648, 270] on div "[MEDICAL_DATA]" at bounding box center [569, 272] width 231 height 30
type input "120"
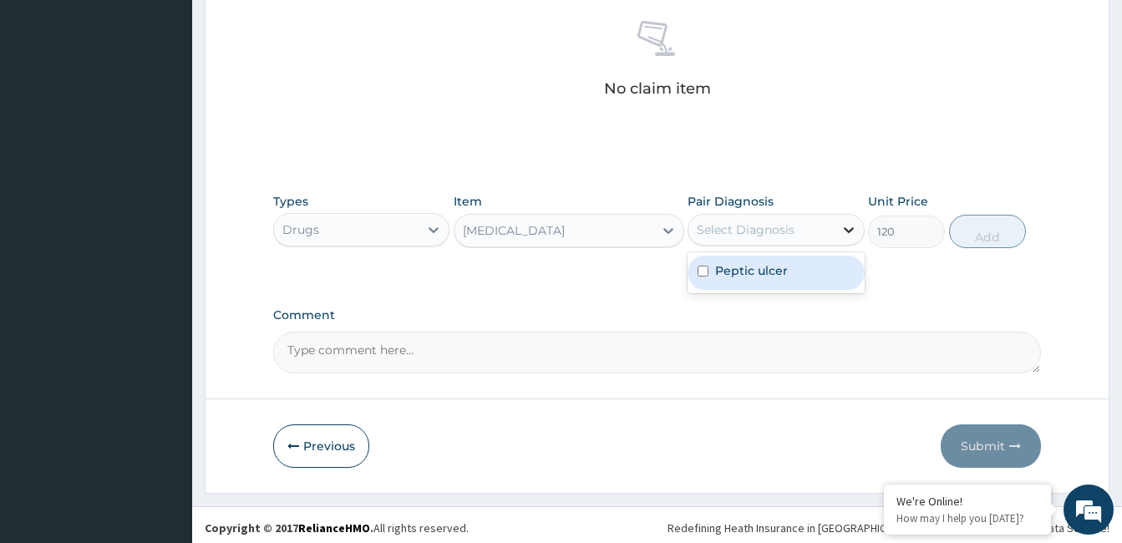
click at [847, 225] on icon at bounding box center [849, 229] width 17 height 17
click at [700, 269] on input "checkbox" at bounding box center [703, 271] width 11 height 11
checkbox input "true"
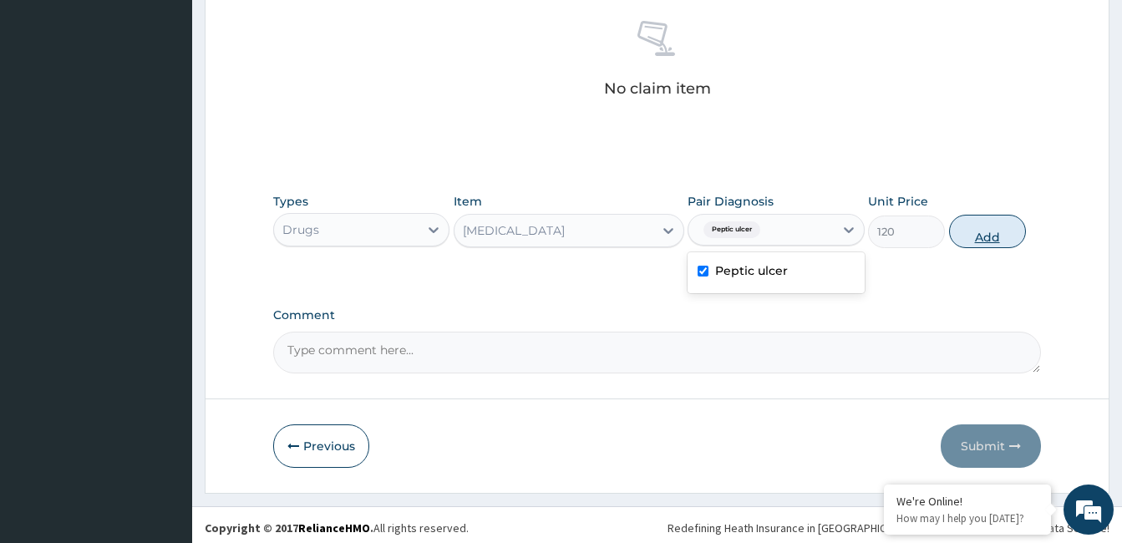
click at [967, 227] on button "Add" at bounding box center [987, 231] width 77 height 33
type input "0"
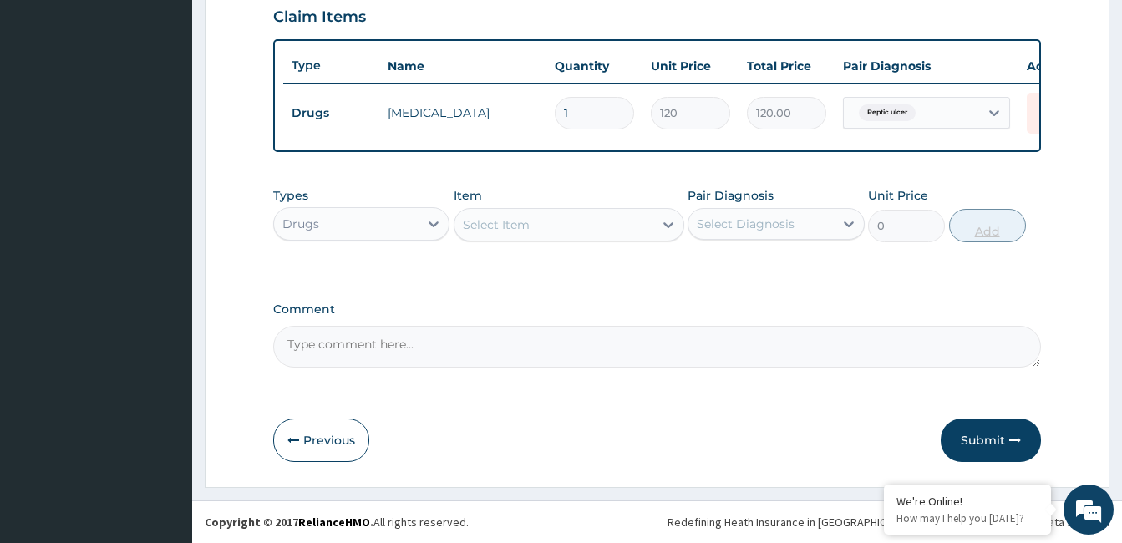
scroll to position [595, 0]
click at [577, 97] on input "1" at bounding box center [594, 113] width 79 height 33
type input "14"
type input "1680.00"
type input "14"
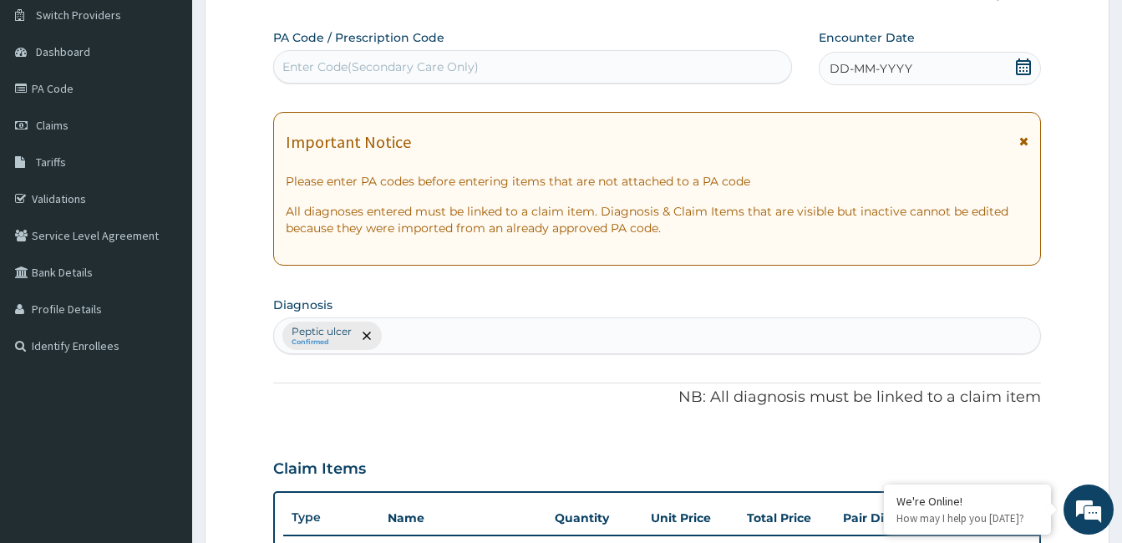
scroll to position [127, 0]
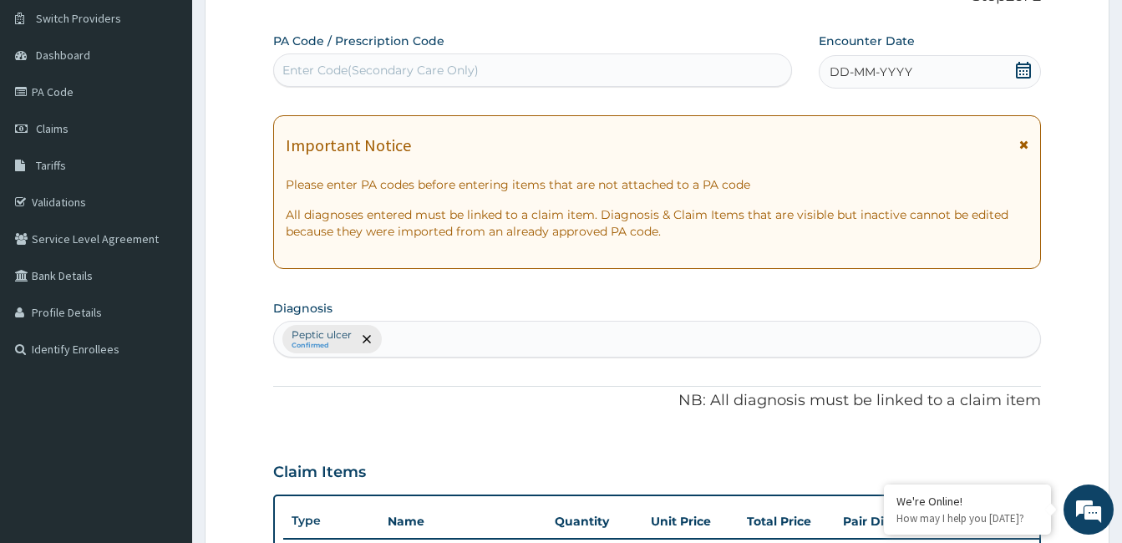
click at [1022, 68] on icon at bounding box center [1023, 70] width 15 height 17
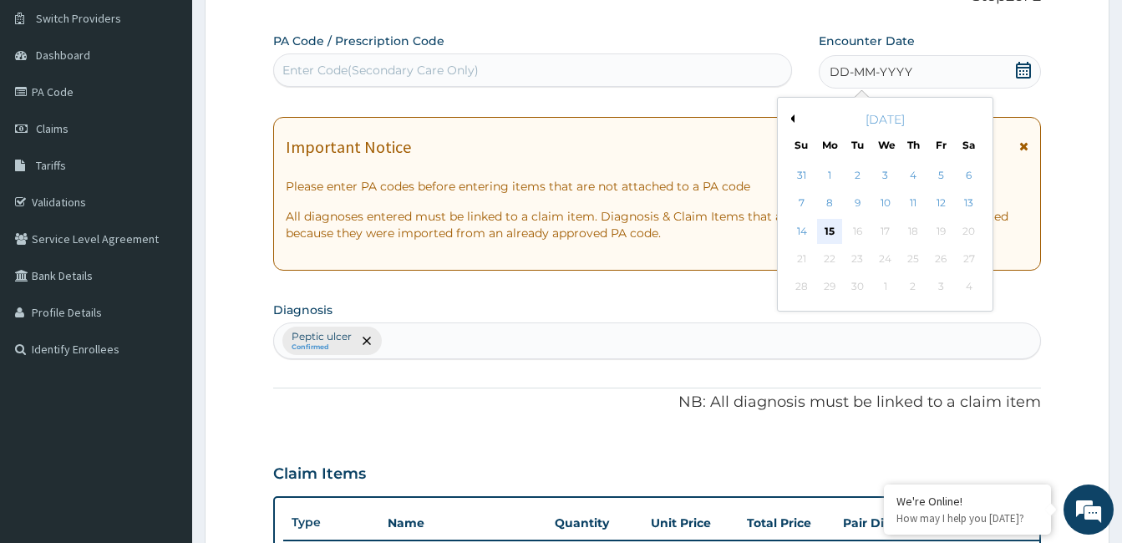
click at [839, 226] on div "15" at bounding box center [829, 231] width 25 height 25
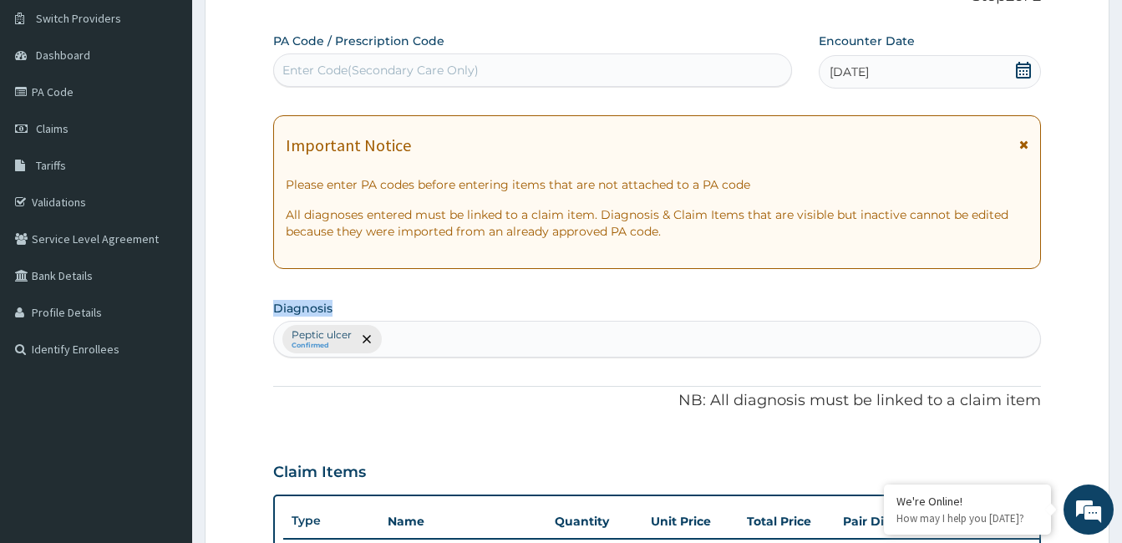
drag, startPoint x: 848, startPoint y: 281, endPoint x: 853, endPoint y: 290, distance: 10.1
click at [853, 290] on div "PA Code / Prescription Code Enter Code(Secondary Care Only) Encounter Date 15-0…" at bounding box center [657, 428] width 768 height 791
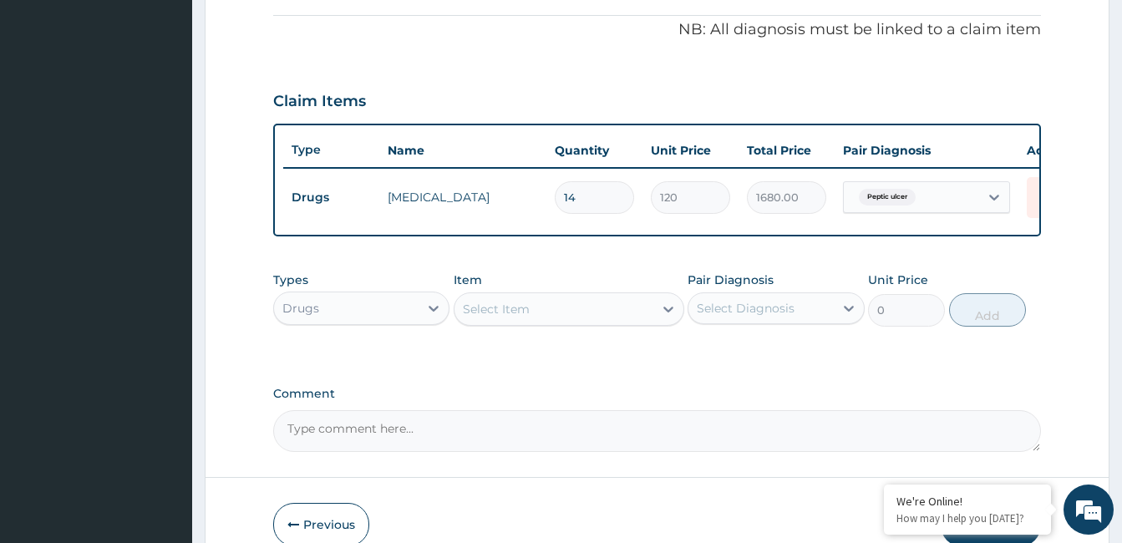
scroll to position [595, 0]
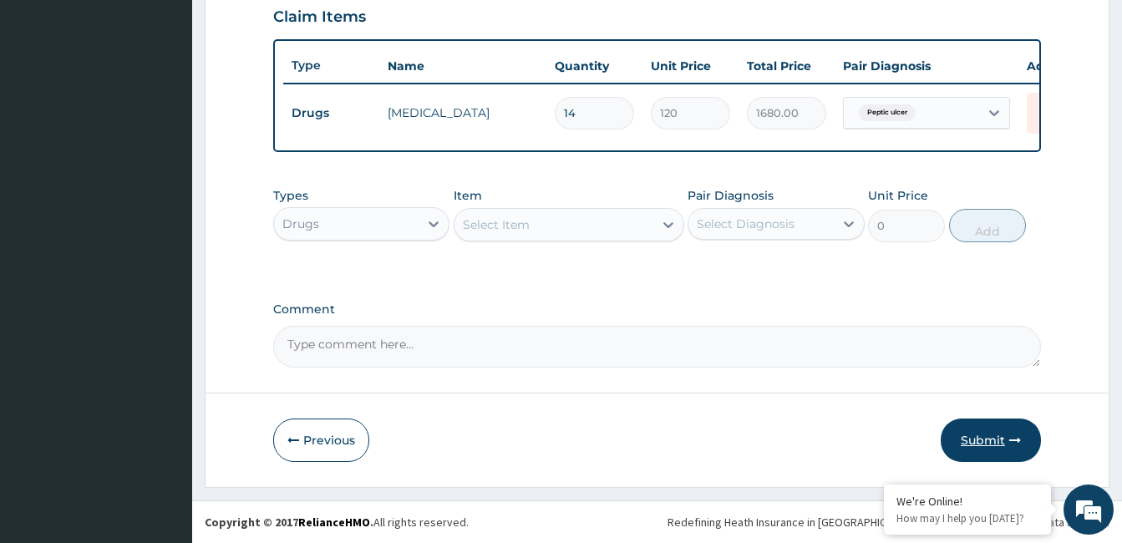
click at [974, 429] on button "Submit" at bounding box center [991, 440] width 100 height 43
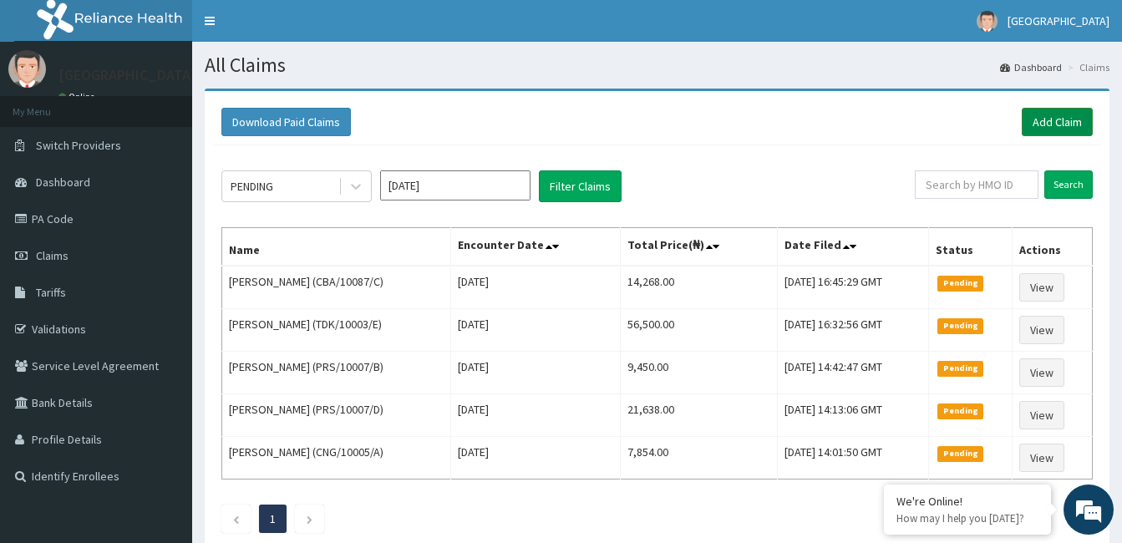
click at [1056, 109] on link "Add Claim" at bounding box center [1057, 122] width 71 height 28
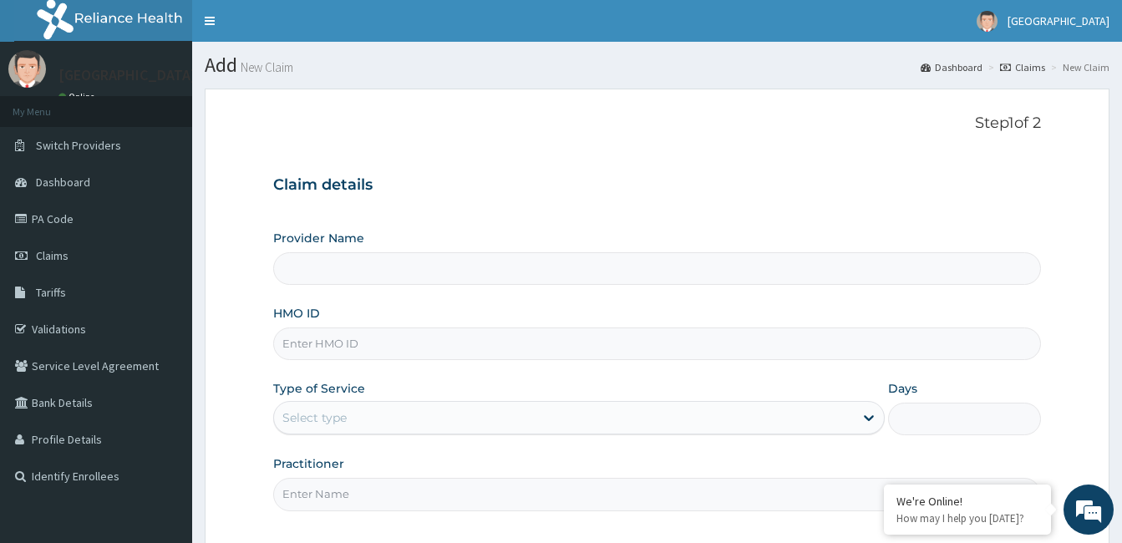
click at [354, 272] on input "Provider Name" at bounding box center [657, 268] width 768 height 33
type input "[GEOGRAPHIC_DATA]"
click at [323, 349] on input "HMO ID" at bounding box center [657, 344] width 768 height 33
type input "NDK/10059/H"
click at [347, 418] on div "Select type" at bounding box center [315, 418] width 64 height 17
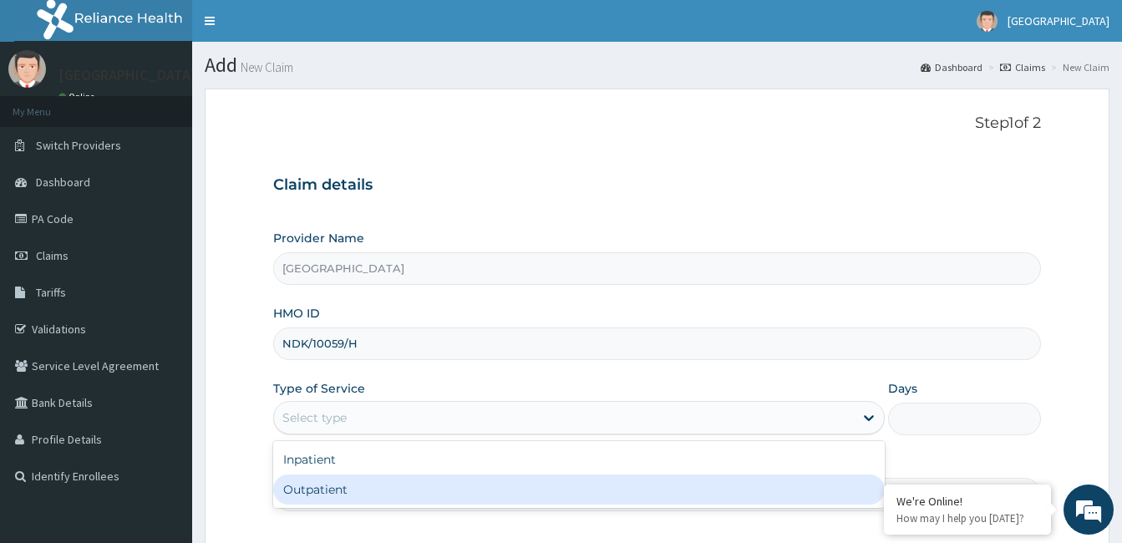
click at [341, 492] on div "Outpatient" at bounding box center [579, 490] width 612 height 30
type input "1"
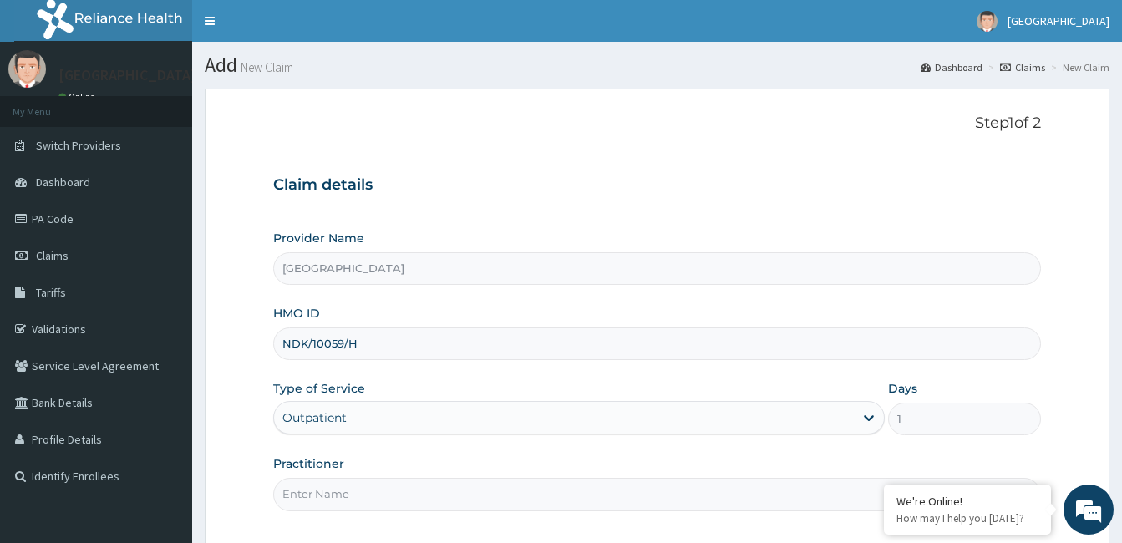
click at [341, 492] on input "Practitioner" at bounding box center [657, 494] width 768 height 33
type input "[PERSON_NAME] SOLA"
click at [734, 518] on div "Step 1 of 2 Claim details Provider Name [GEOGRAPHIC_DATA] HMO ID NDK/10059/H Ty…" at bounding box center [657, 319] width 768 height 408
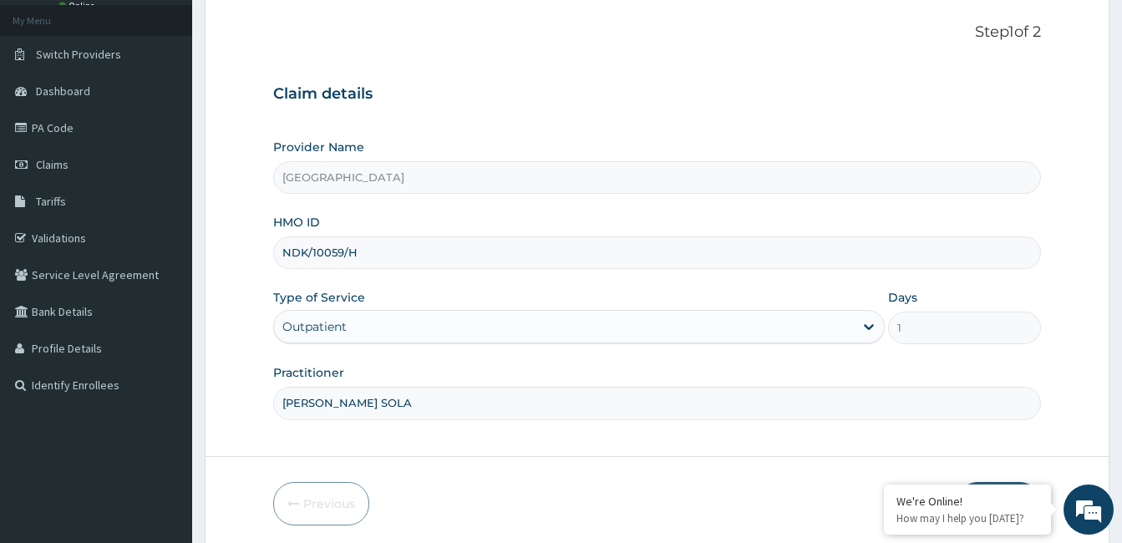
scroll to position [155, 0]
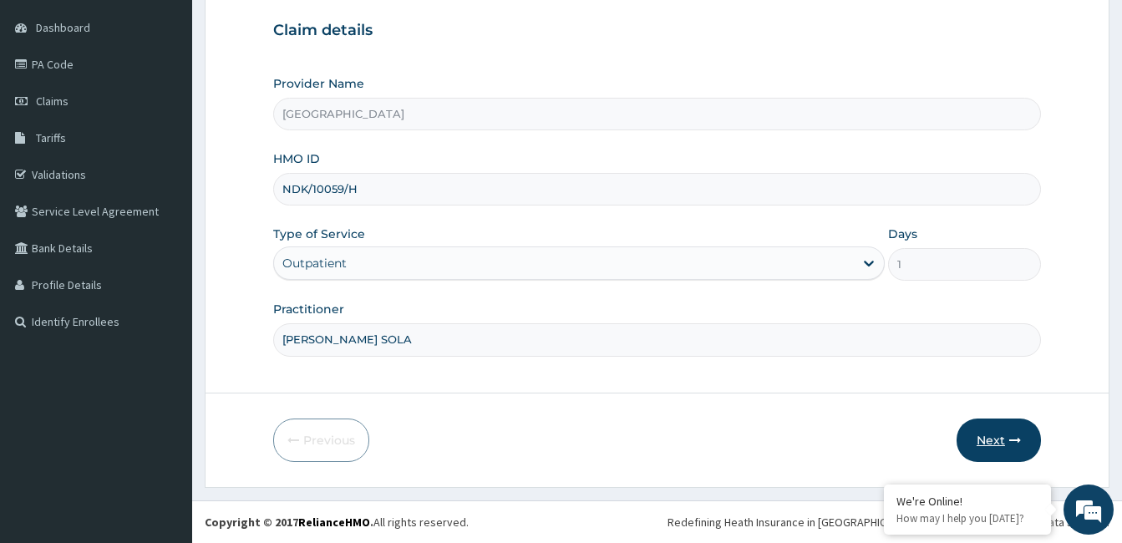
click at [1010, 448] on button "Next" at bounding box center [999, 440] width 84 height 43
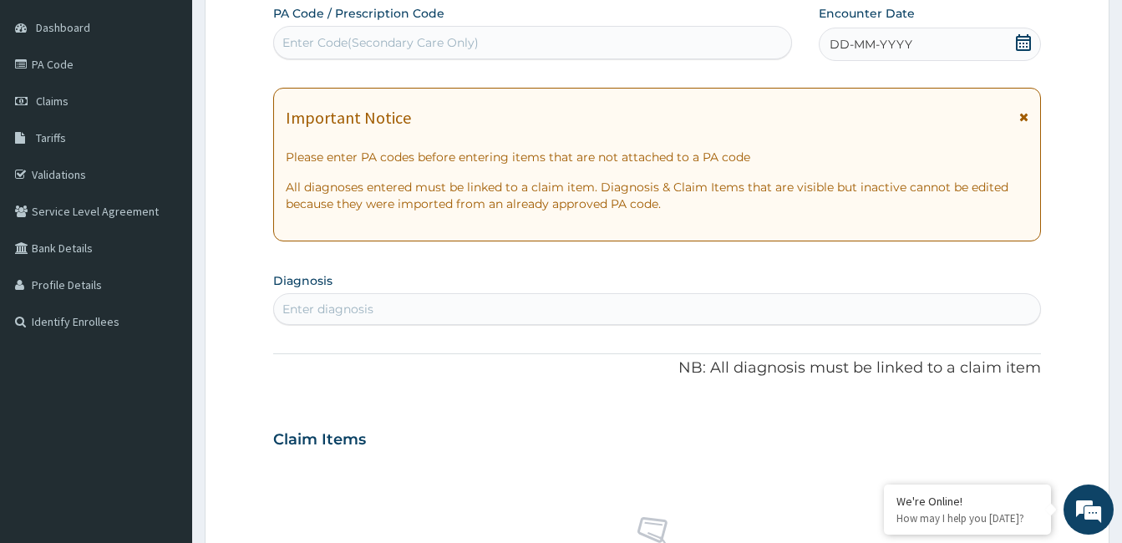
click at [370, 308] on div "Enter diagnosis" at bounding box center [328, 309] width 91 height 17
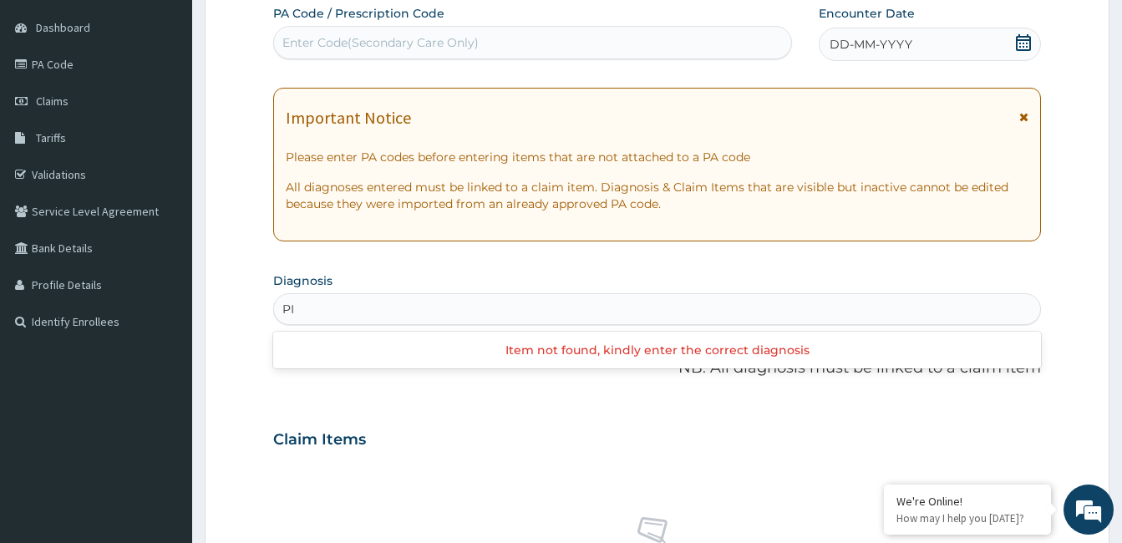
type input "P"
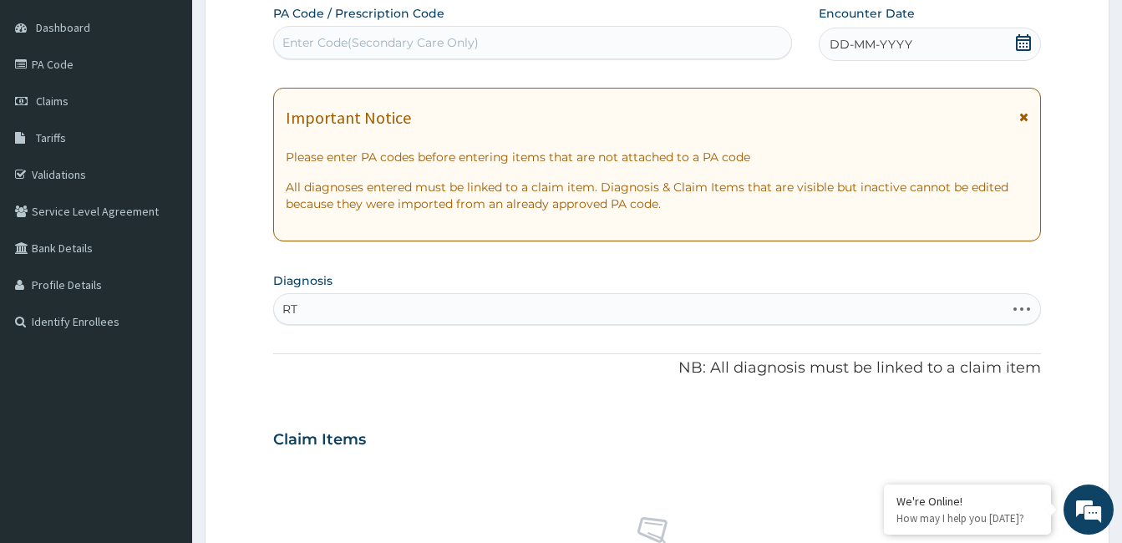
type input "RTI"
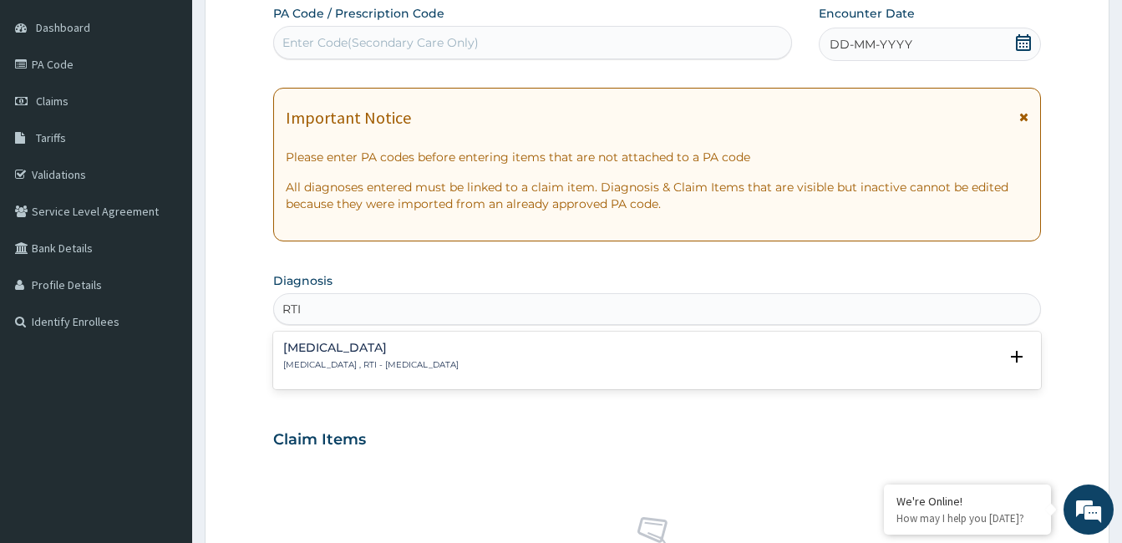
click at [444, 359] on p "[MEDICAL_DATA] , RTI - [MEDICAL_DATA]" at bounding box center [371, 365] width 176 height 12
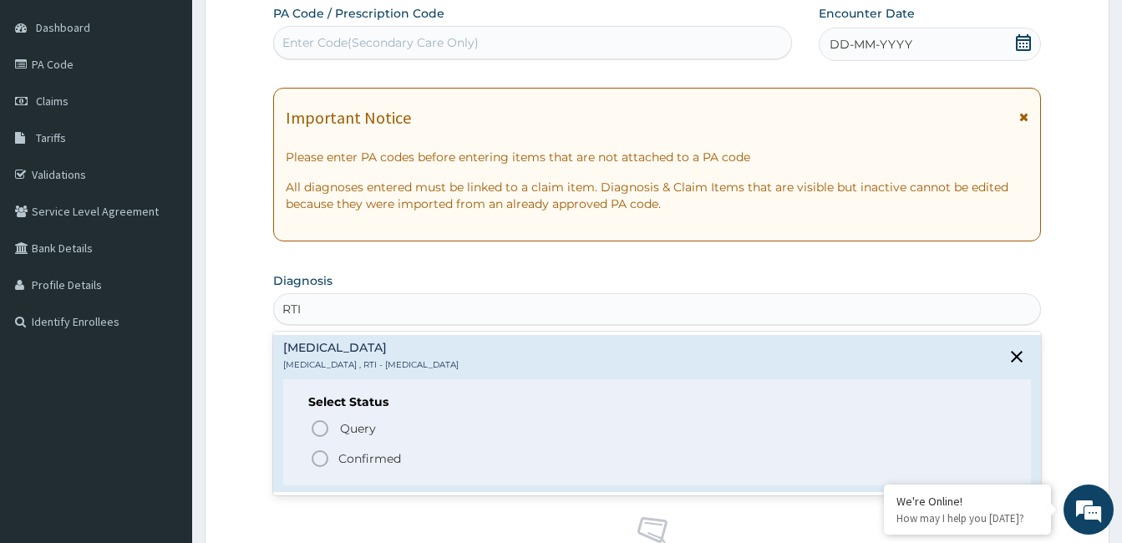
click at [322, 456] on icon "status option filled" at bounding box center [320, 459] width 20 height 20
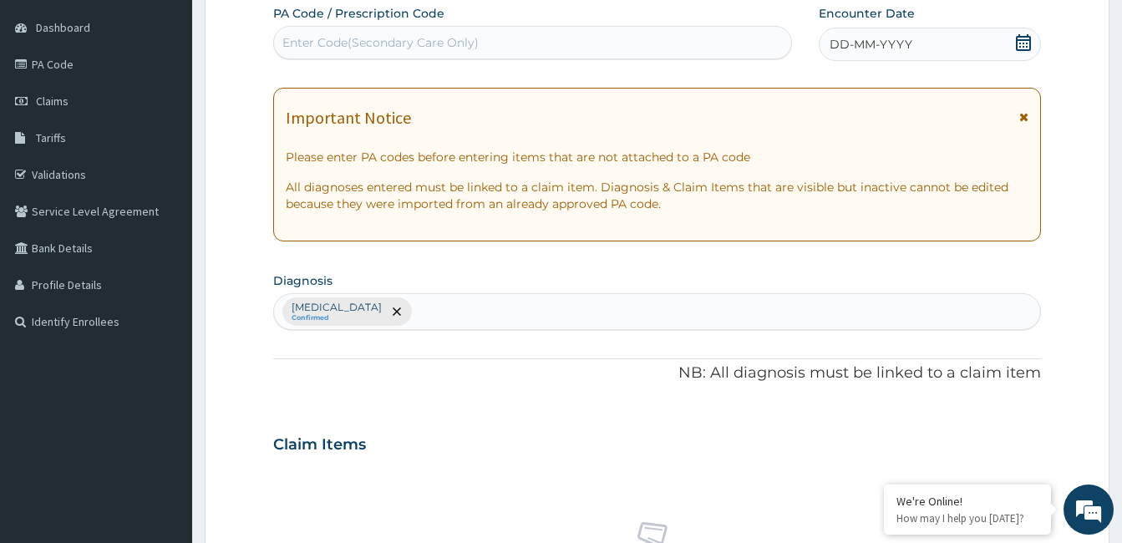
click at [599, 396] on div "PA Code / Prescription Code Enter Code(Secondary Care Only) Encounter Date DD-M…" at bounding box center [657, 440] width 768 height 870
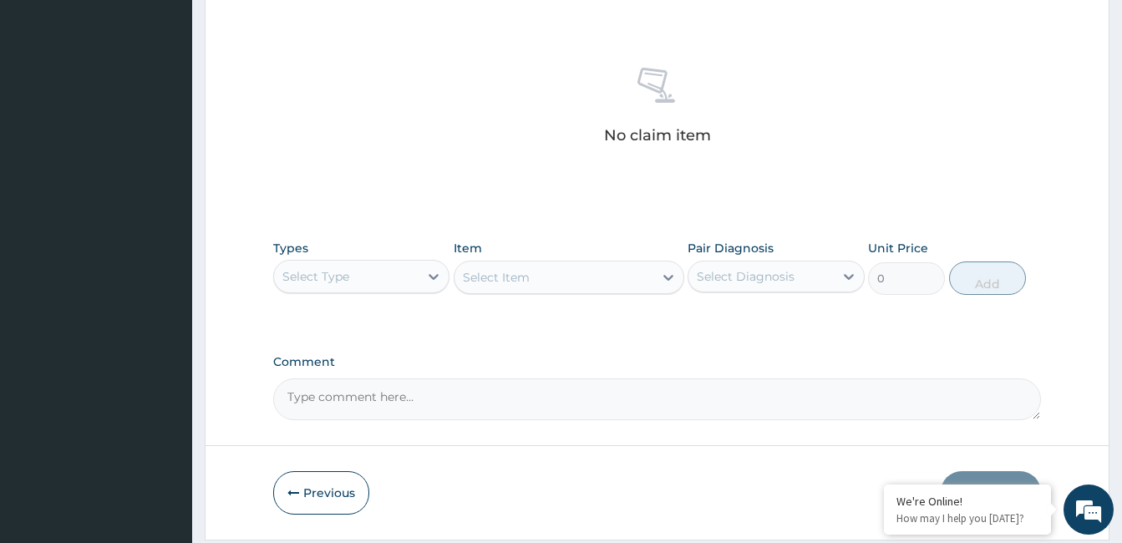
scroll to position [662, 0]
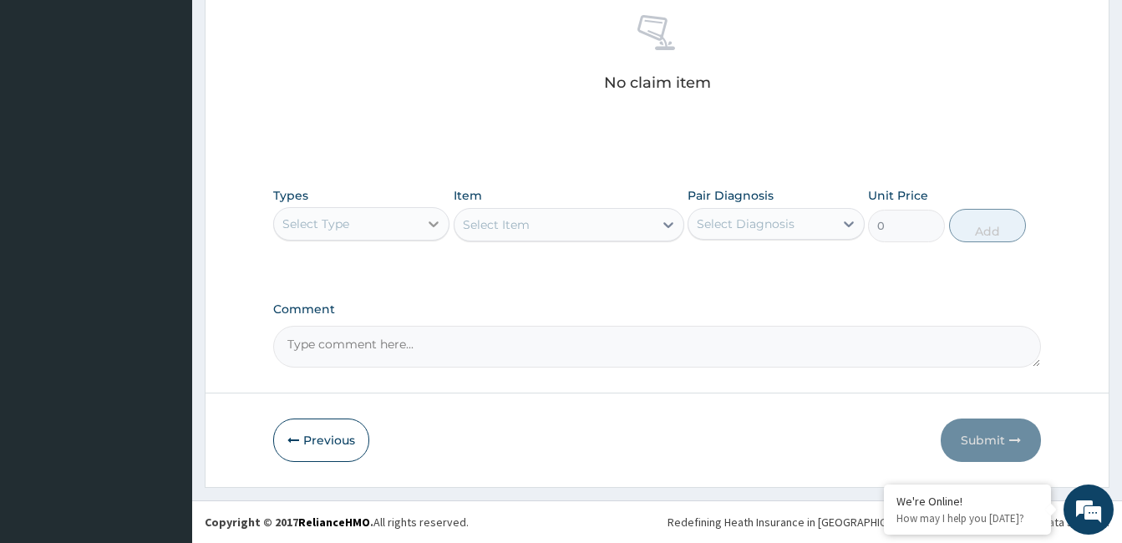
click at [431, 223] on icon at bounding box center [435, 224] width 10 height 6
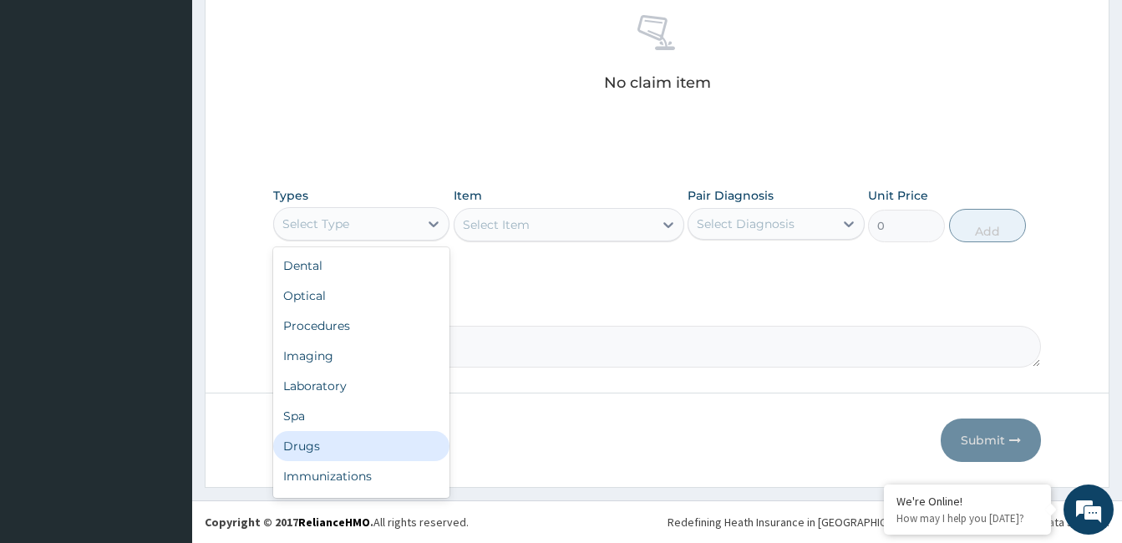
click at [387, 441] on div "Drugs" at bounding box center [361, 446] width 176 height 30
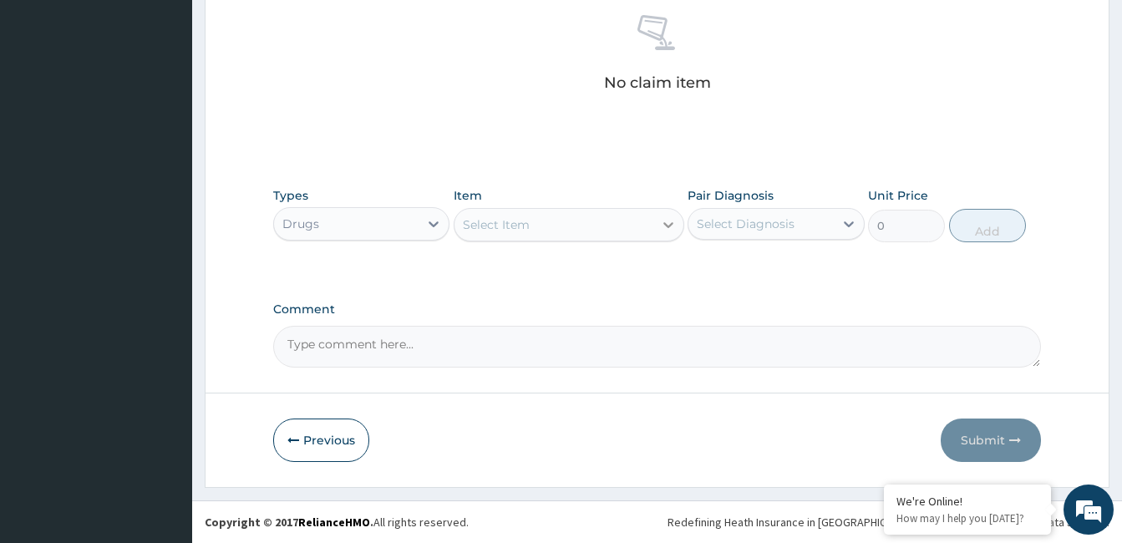
click at [670, 228] on icon at bounding box center [668, 224] width 17 height 17
type input "ADULT COUGH SYRUP"
click at [849, 214] on div at bounding box center [849, 224] width 30 height 30
click at [705, 269] on input "checkbox" at bounding box center [703, 265] width 11 height 11
checkbox input "true"
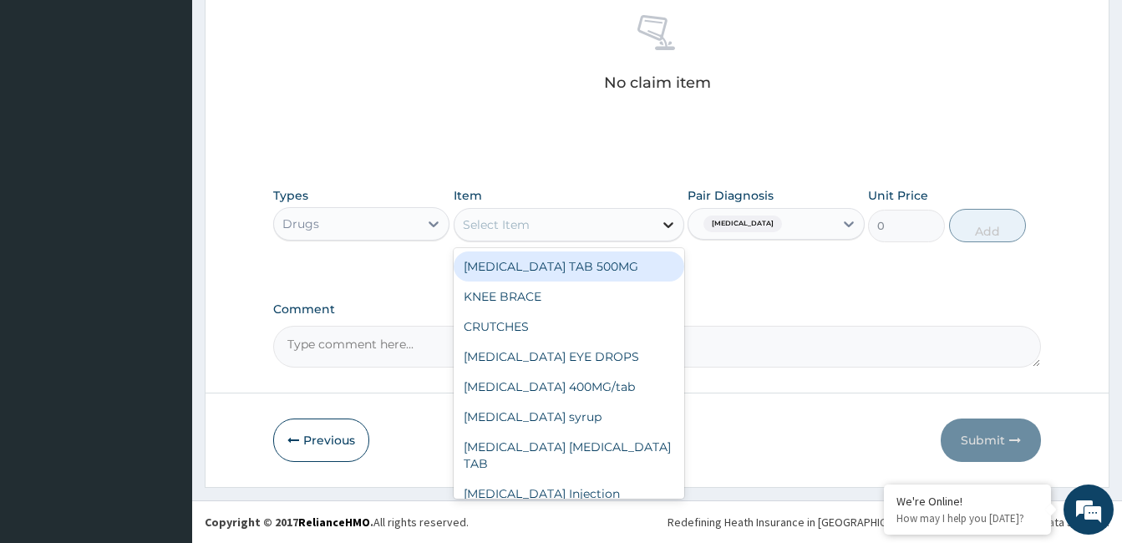
click at [668, 227] on icon at bounding box center [669, 225] width 10 height 6
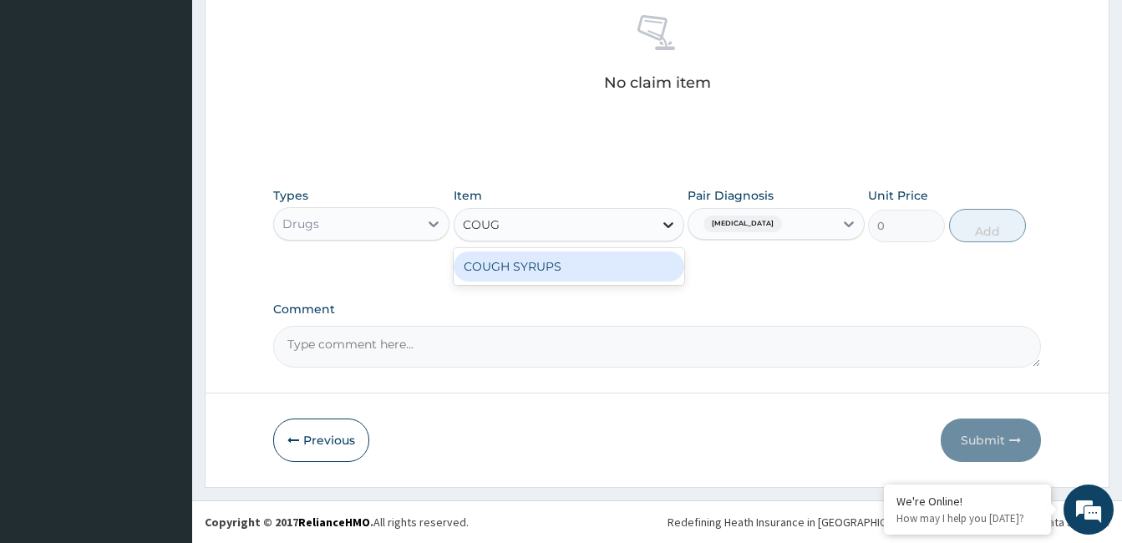
type input "COUGH"
click at [644, 265] on div "COUGH SYRUPS" at bounding box center [569, 267] width 231 height 30
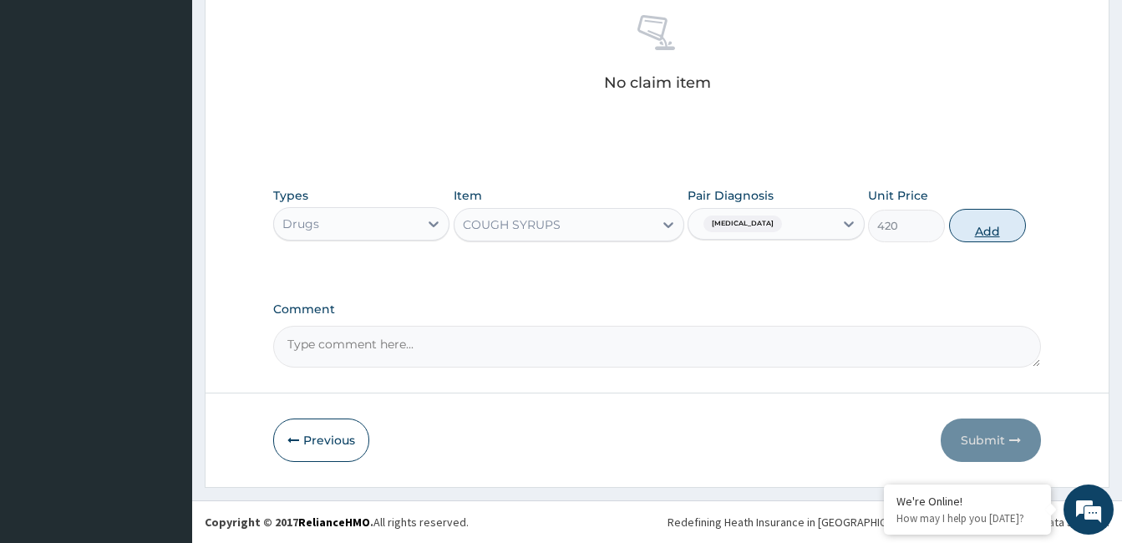
click at [966, 233] on button "Add" at bounding box center [987, 225] width 77 height 33
type input "0"
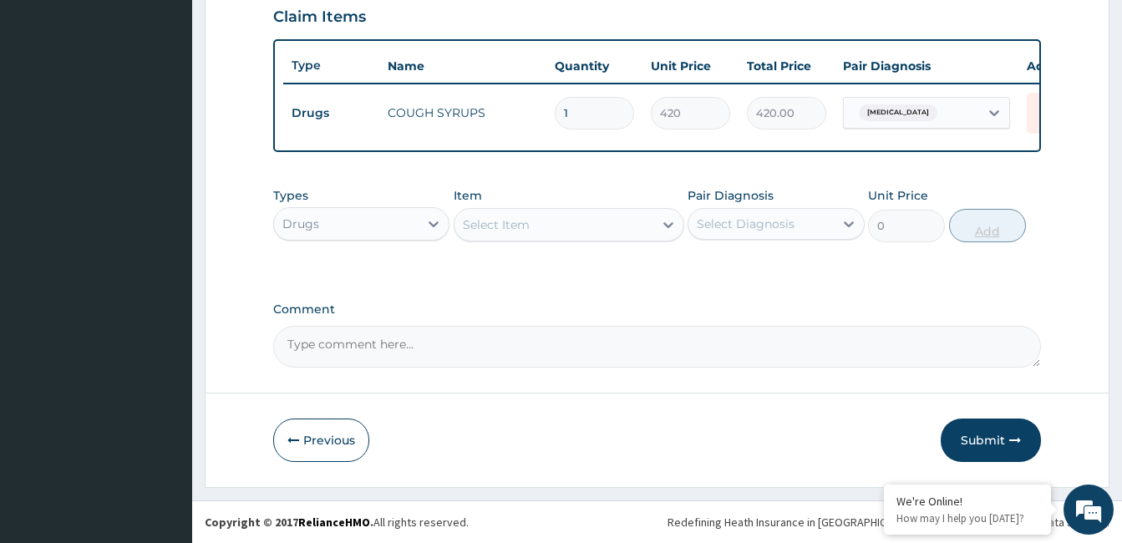
scroll to position [595, 0]
click at [669, 221] on icon at bounding box center [668, 224] width 17 height 17
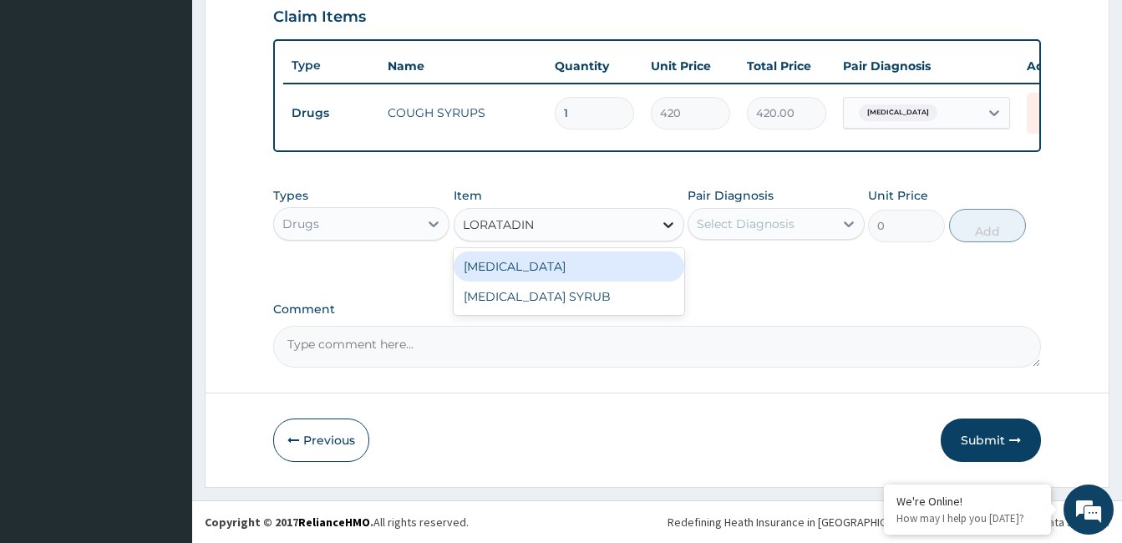
type input "LORATADINE"
click at [654, 270] on div "LORATADINE" at bounding box center [569, 267] width 231 height 30
type input "48"
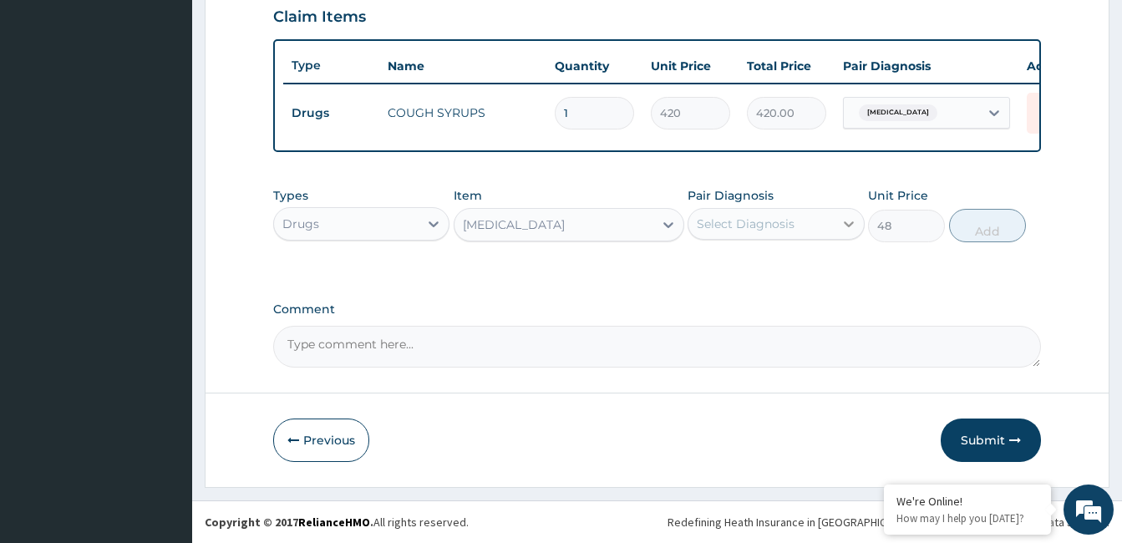
click at [845, 220] on icon at bounding box center [849, 224] width 17 height 17
click at [705, 270] on input "checkbox" at bounding box center [703, 265] width 11 height 11
checkbox input "true"
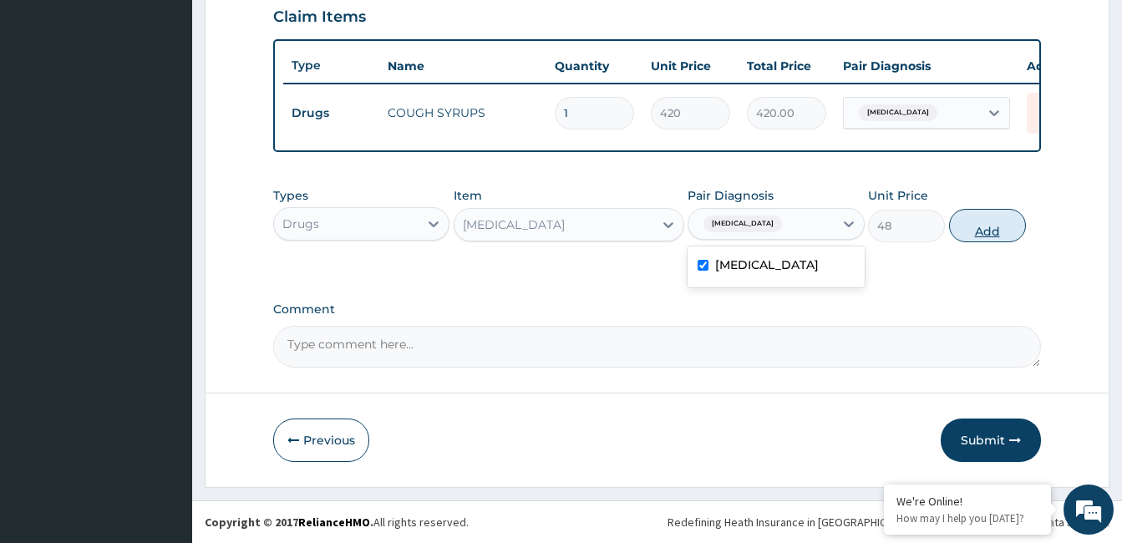
click at [1002, 222] on button "Add" at bounding box center [987, 225] width 77 height 33
type input "0"
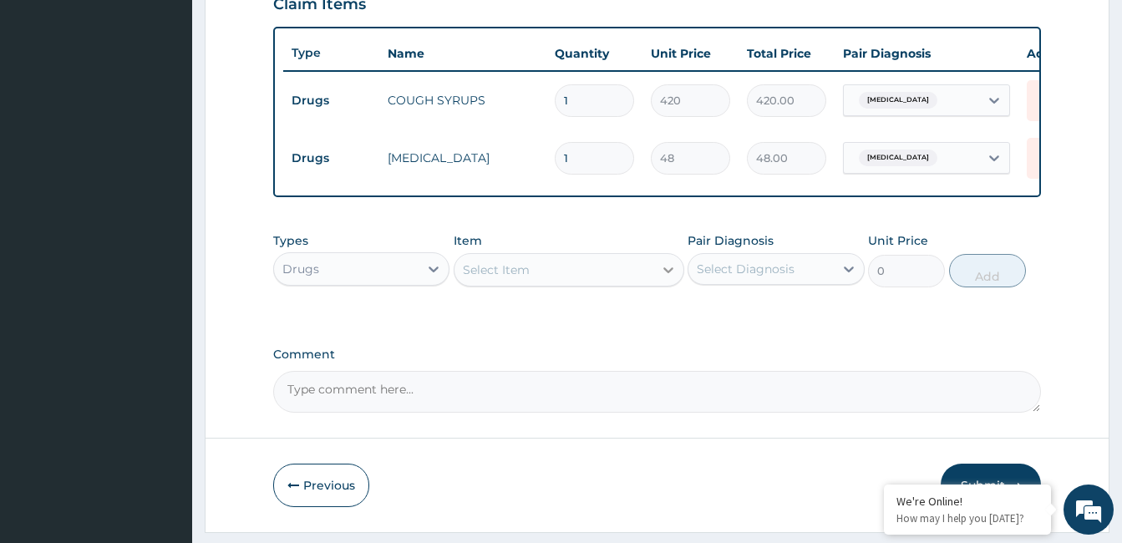
click at [669, 278] on icon at bounding box center [668, 270] width 17 height 17
type input "KETACONAZOLE CREAM"
click at [844, 277] on icon at bounding box center [849, 269] width 17 height 17
click at [668, 271] on div at bounding box center [669, 270] width 30 height 30
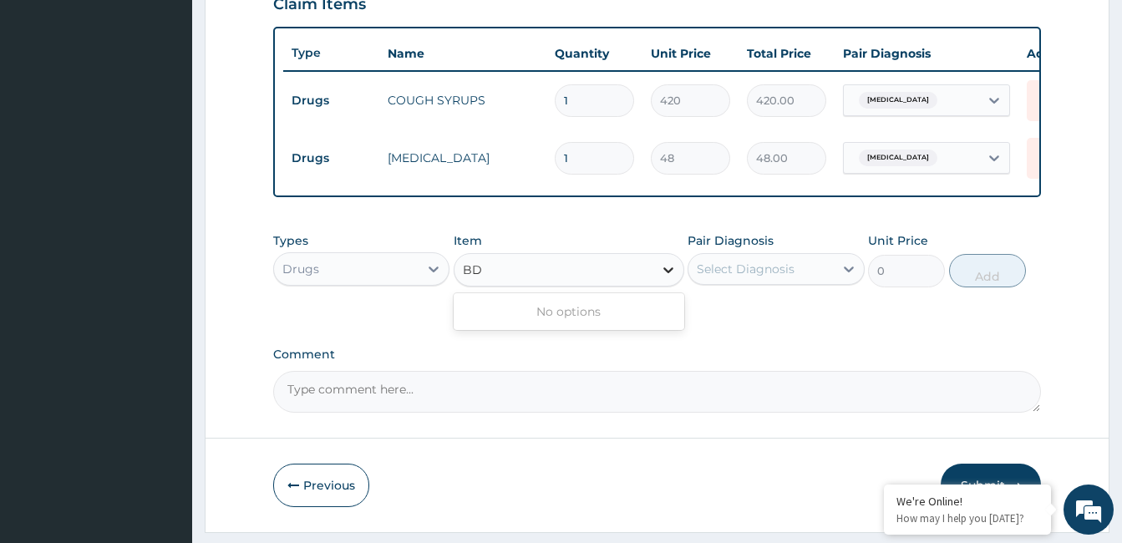
type input "B"
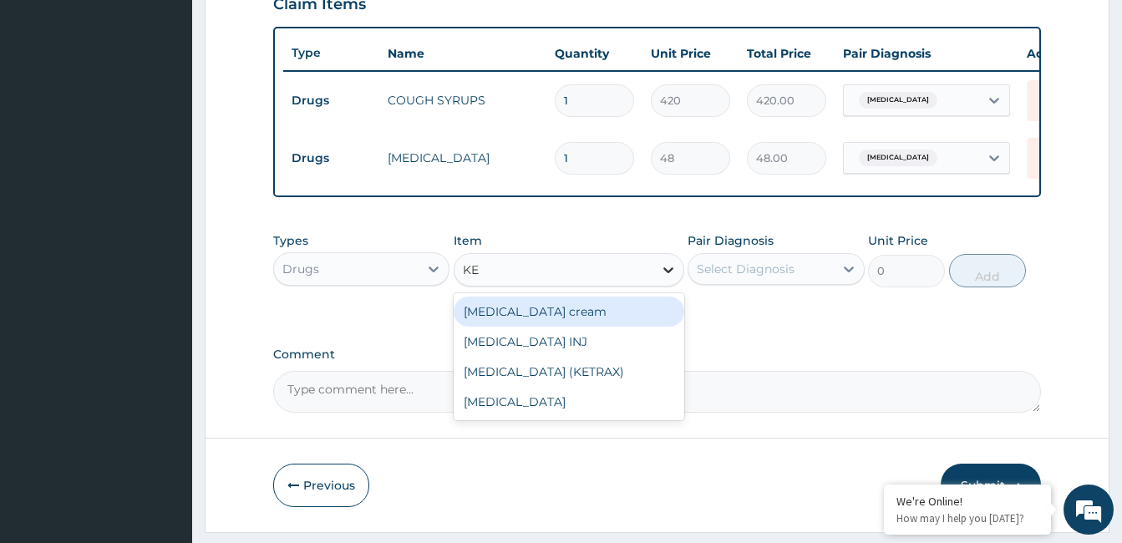
type input "KET"
click at [610, 326] on div "Ketoconazole cream" at bounding box center [569, 312] width 231 height 30
type input "650"
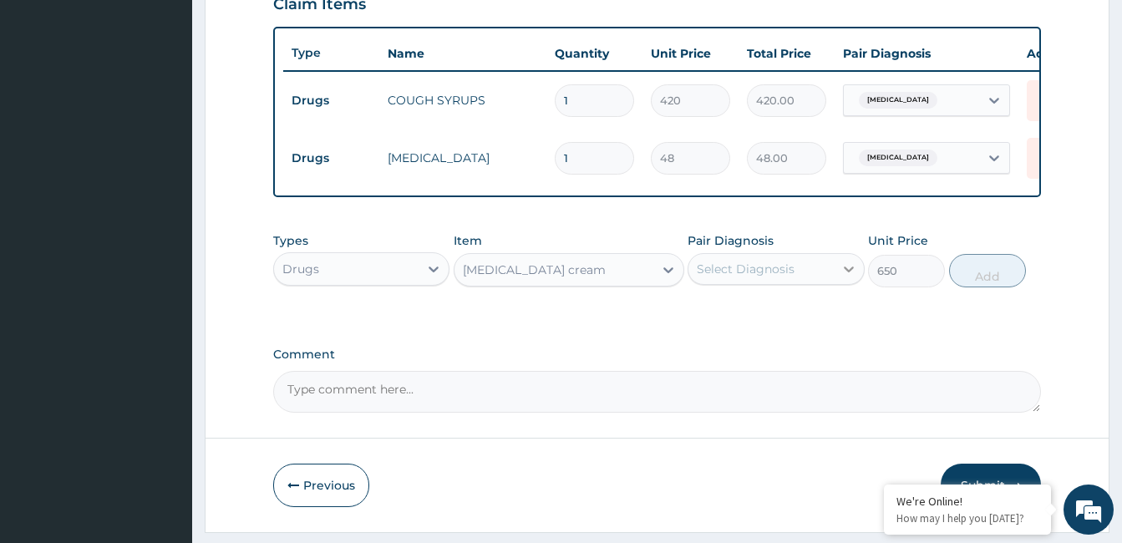
click at [845, 275] on icon at bounding box center [849, 269] width 17 height 17
click at [801, 318] on label "Respiratory tract infection" at bounding box center [767, 310] width 104 height 17
checkbox input "true"
click at [991, 288] on button "Add" at bounding box center [987, 270] width 77 height 33
type input "0"
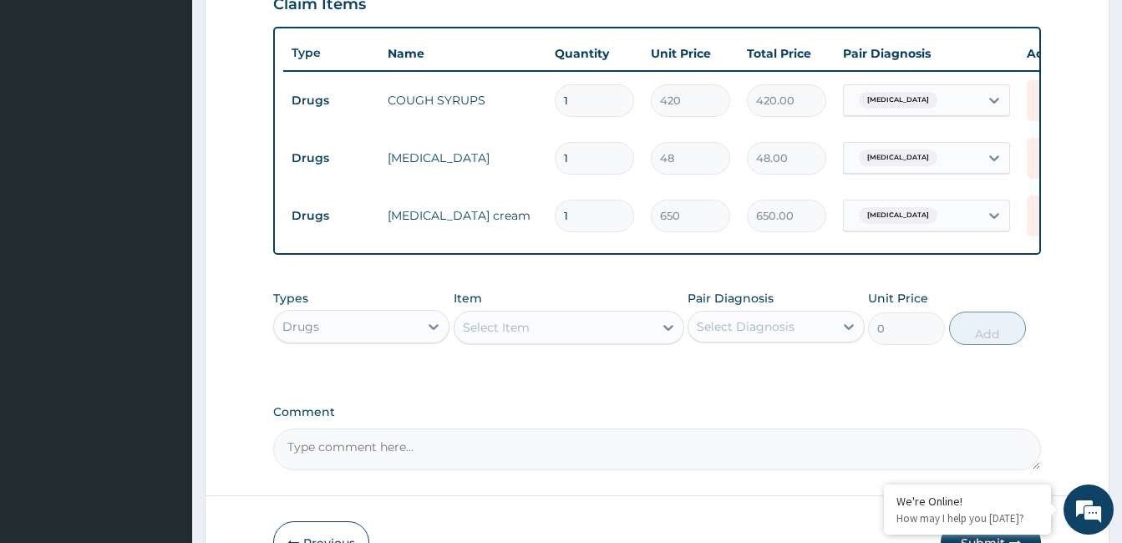
click at [604, 107] on input "1" at bounding box center [594, 100] width 79 height 33
type input "10"
type input "4200.00"
type input "10"
click at [587, 159] on input "1" at bounding box center [594, 158] width 79 height 33
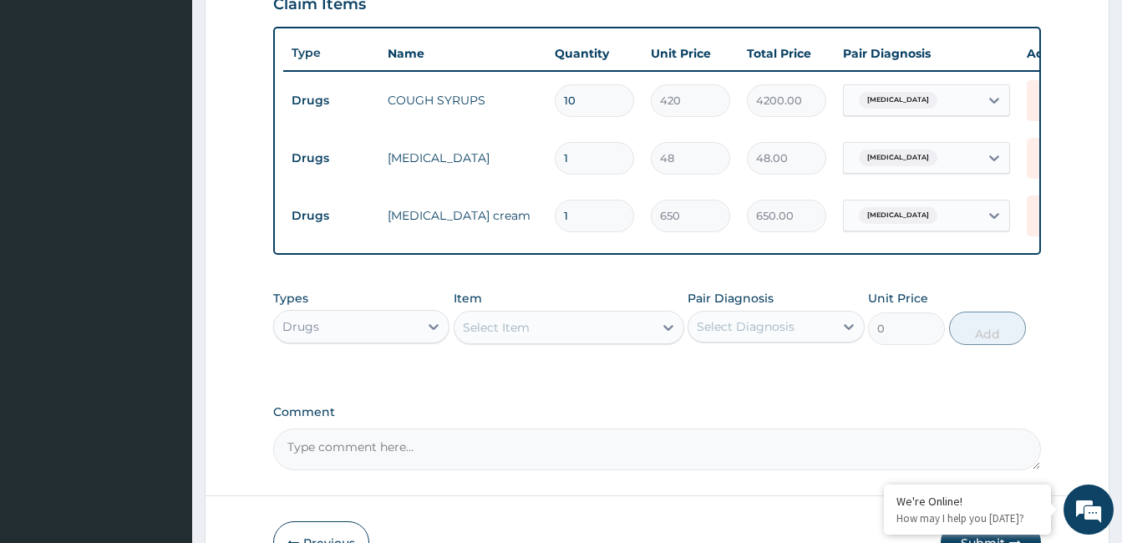
type input "0.00"
type input "5"
type input "240.00"
type input "5"
click at [578, 222] on input "1" at bounding box center [594, 216] width 79 height 33
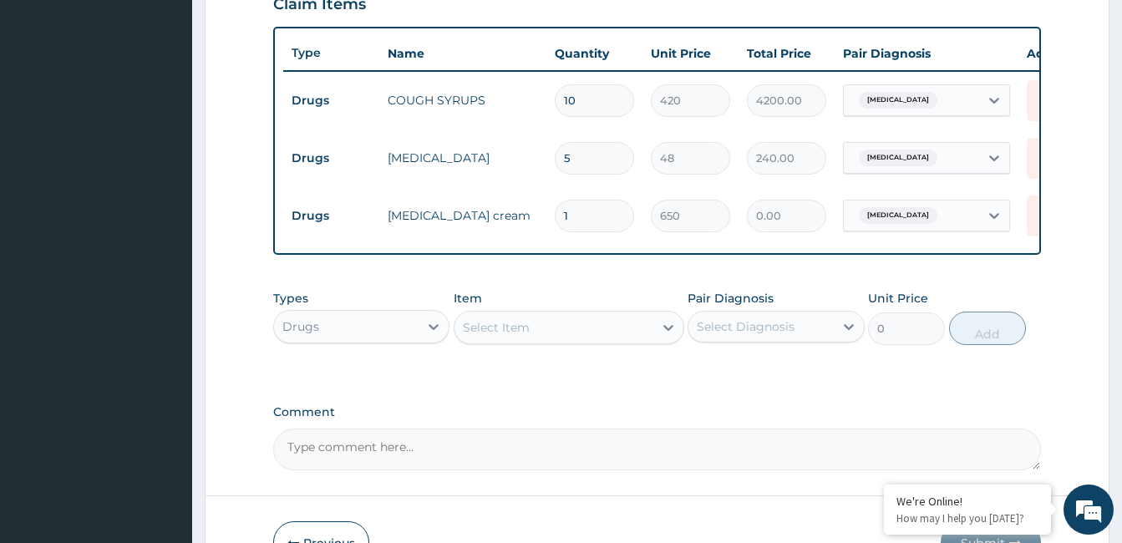
type input "0.00"
type input "1"
type input "650.00"
click at [1058, 148] on form "Step 2 of 2 PA Code / Prescription Code Enter Code(Secondary Care Only) Encount…" at bounding box center [657, 41] width 905 height 1097
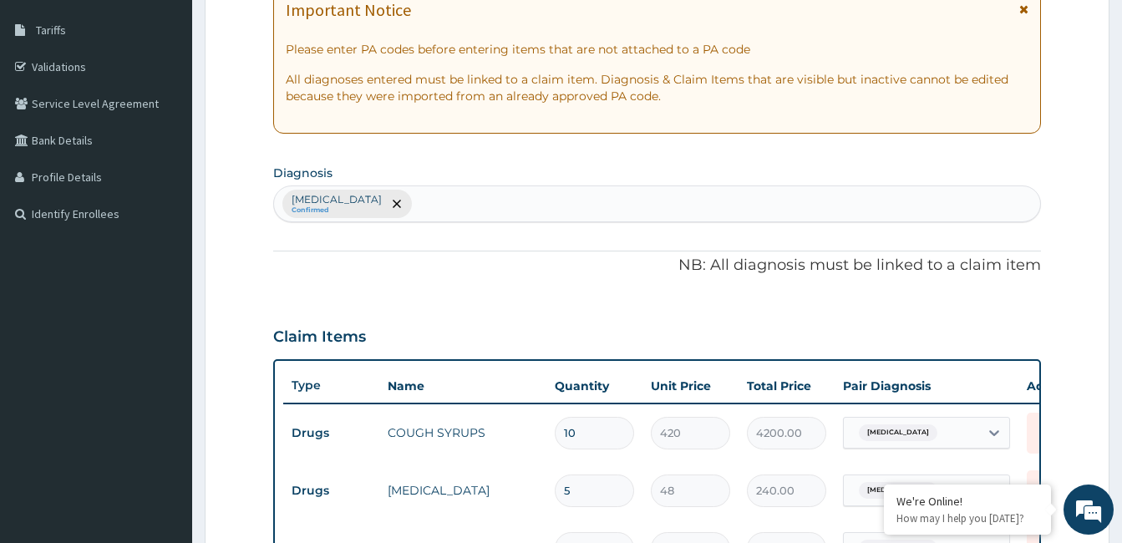
scroll to position [127, 0]
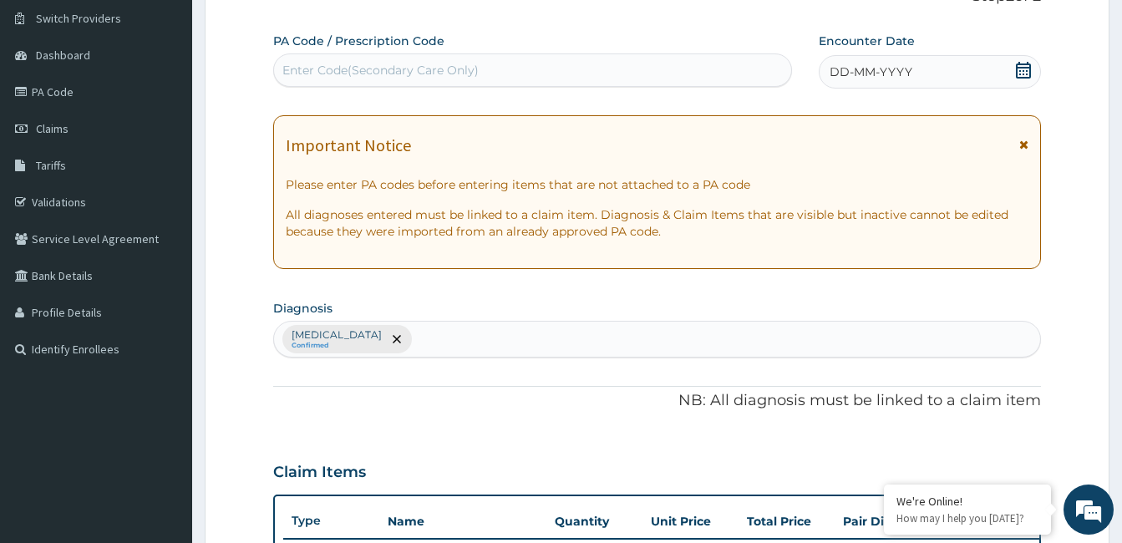
click at [1025, 64] on icon at bounding box center [1023, 70] width 15 height 17
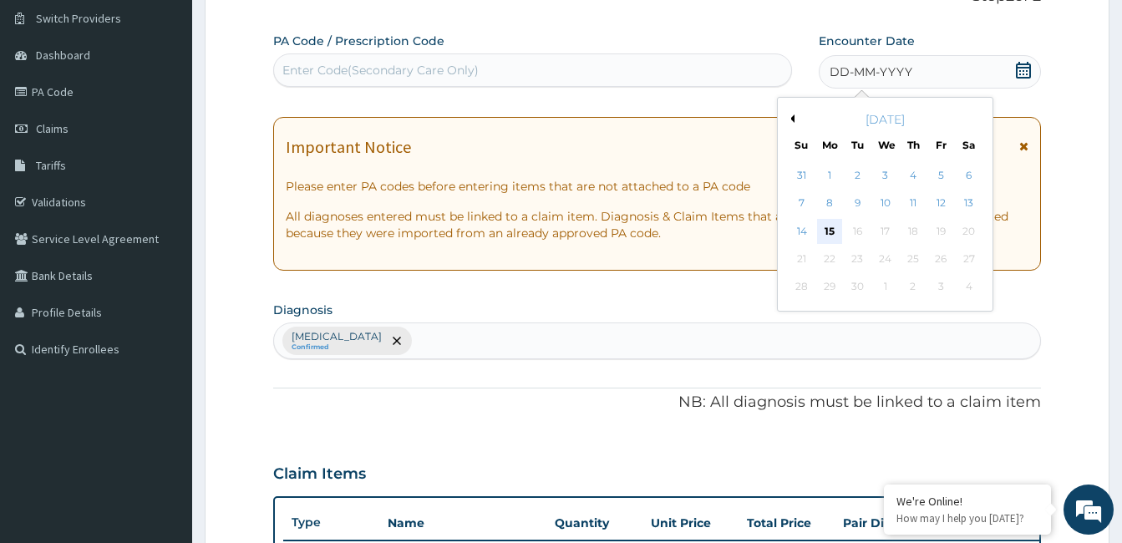
click at [834, 236] on div "15" at bounding box center [829, 231] width 25 height 25
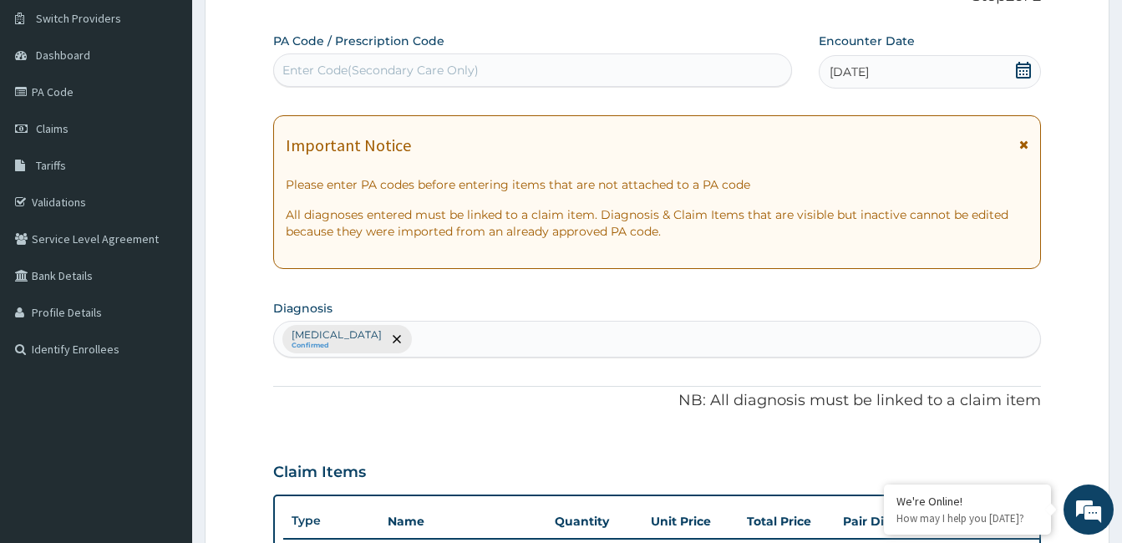
click at [942, 280] on div "PA Code / Prescription Code Enter Code(Secondary Care Only) Encounter Date 15-0…" at bounding box center [657, 486] width 768 height 906
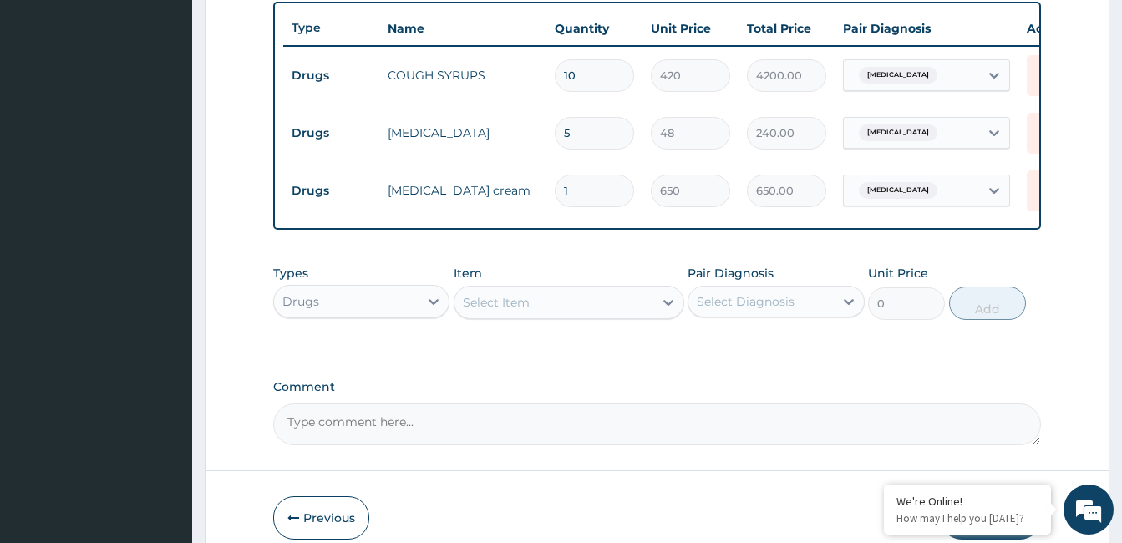
scroll to position [695, 0]
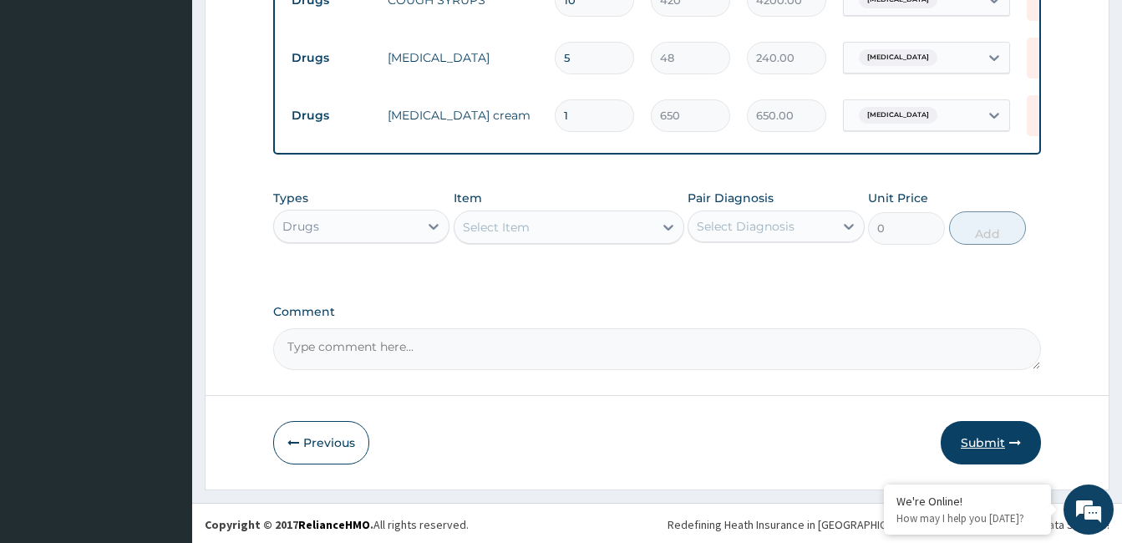
click at [985, 448] on button "Submit" at bounding box center [991, 442] width 100 height 43
